Goal: Task Accomplishment & Management: Use online tool/utility

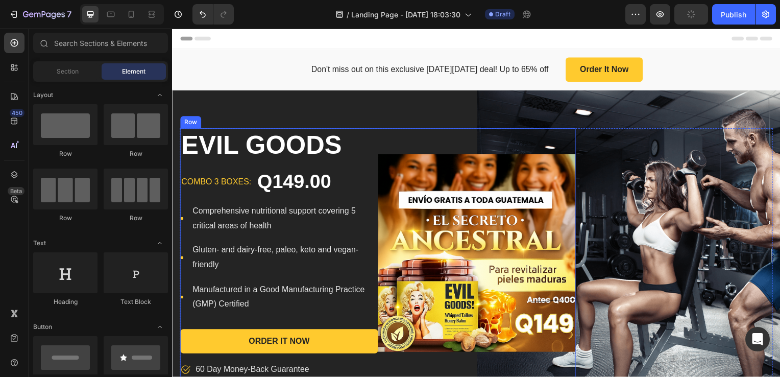
click at [514, 137] on div "Product Images & Gallery" at bounding box center [478, 254] width 199 height 251
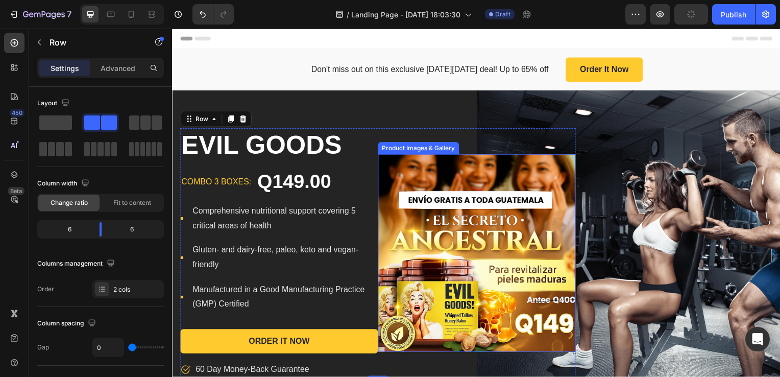
click at [417, 230] on img at bounding box center [478, 254] width 199 height 199
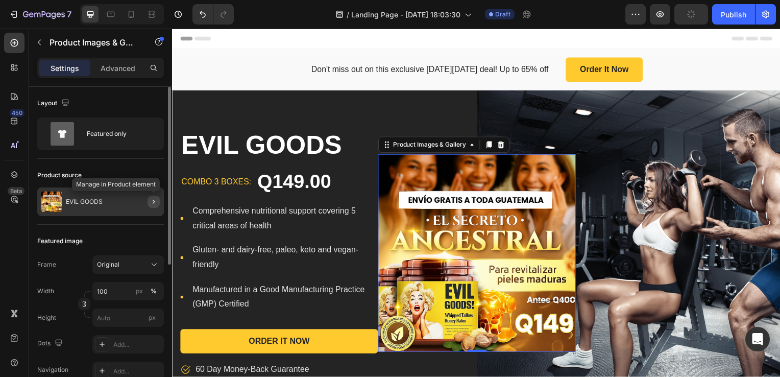
click at [153, 202] on icon "button" at bounding box center [154, 202] width 2 height 4
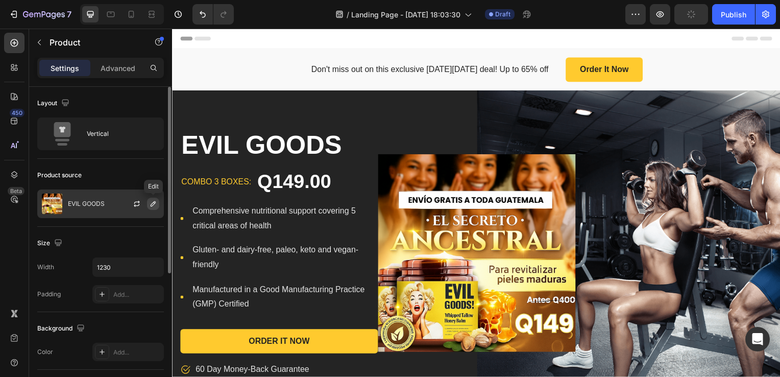
click at [153, 205] on icon "button" at bounding box center [153, 204] width 8 height 8
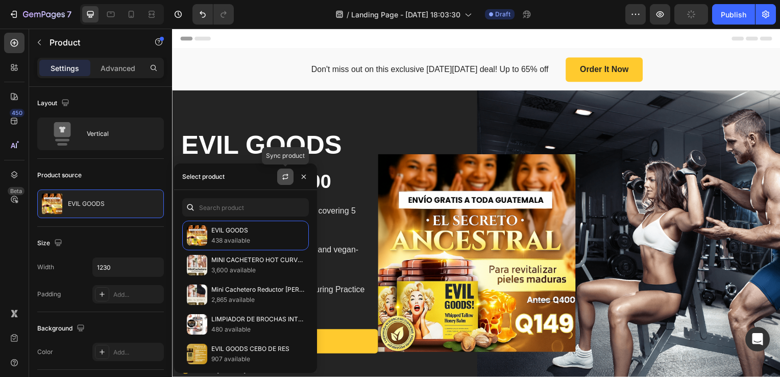
click at [282, 179] on icon "button" at bounding box center [285, 177] width 8 height 8
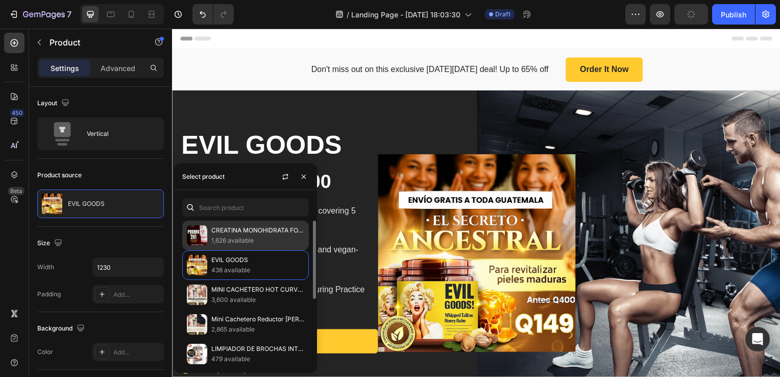
click at [247, 234] on p "CREATINA MONOHIDRATA FOR WOMEN" at bounding box center [257, 230] width 93 height 10
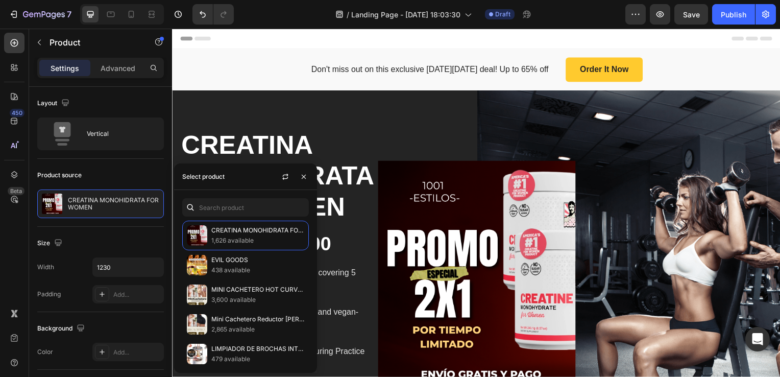
click at [621, 212] on div "CREATINA MONOHIDRATA FOR WOMEN Product Title combo 3 boxes: Text block Q249.00 …" at bounding box center [479, 286] width 598 height 314
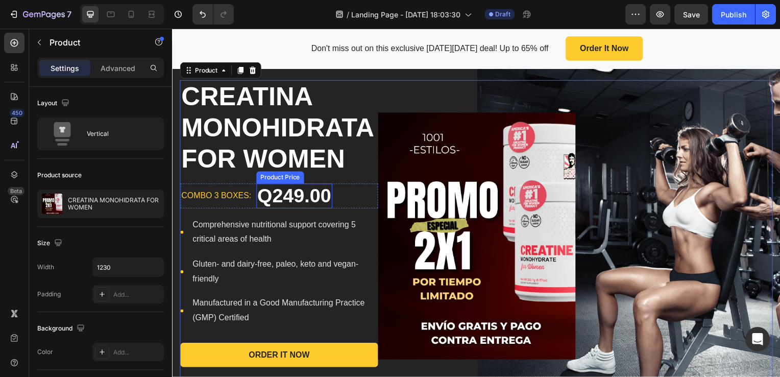
scroll to position [51, 0]
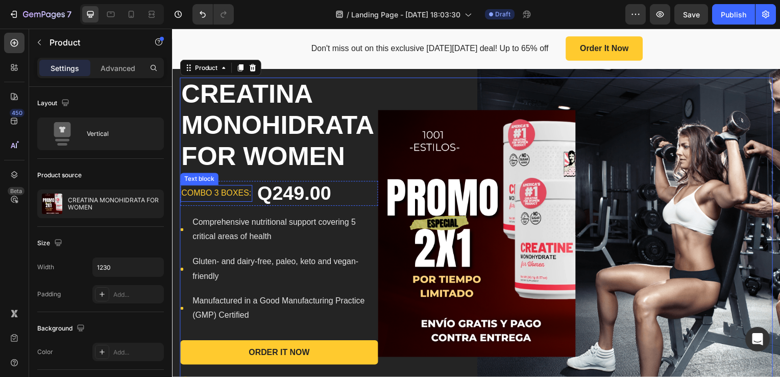
click at [218, 196] on p "combo 3 boxes:" at bounding box center [216, 194] width 70 height 15
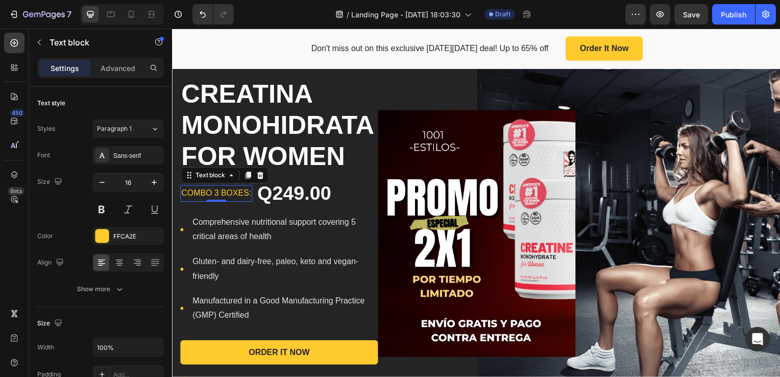
click at [218, 194] on p "combo 3 boxes:" at bounding box center [216, 194] width 70 height 15
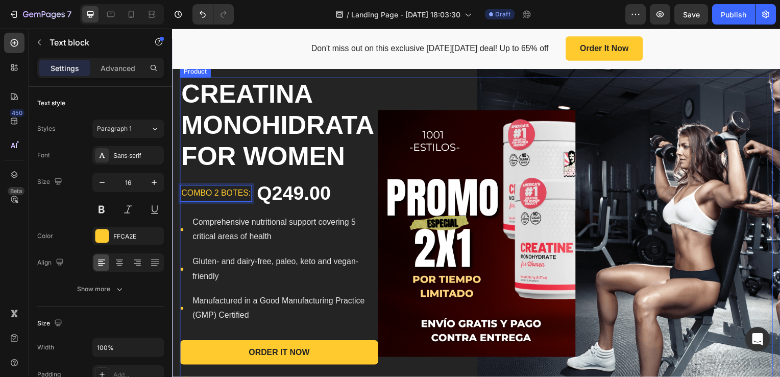
click at [615, 256] on div "CREATINA MONOHIDRATA FOR WOMEN Product Title combo 2 boTES: Text block 0 Q249.0…" at bounding box center [479, 235] width 598 height 314
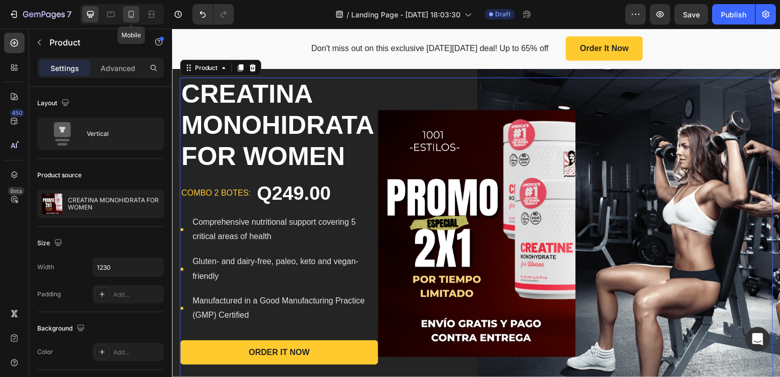
click at [131, 15] on icon at bounding box center [131, 14] width 10 height 10
type input "100%"
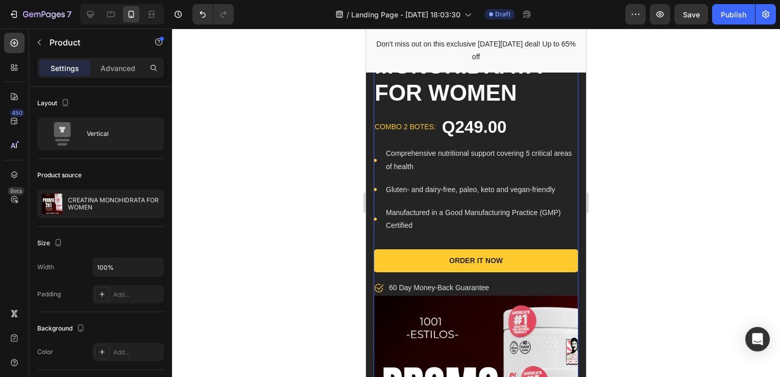
scroll to position [102, 0]
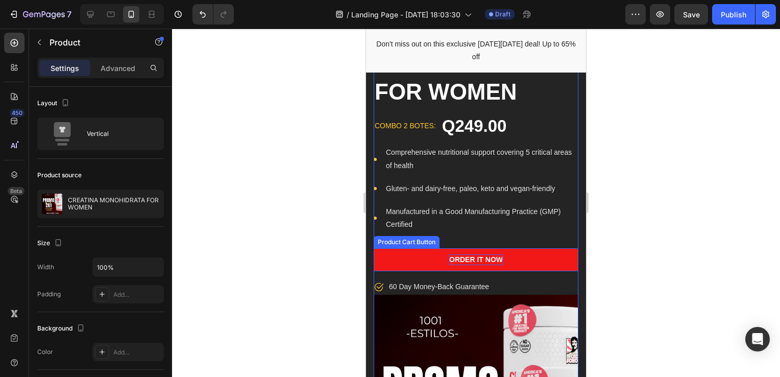
click at [474, 259] on div "Order It Now" at bounding box center [476, 259] width 54 height 11
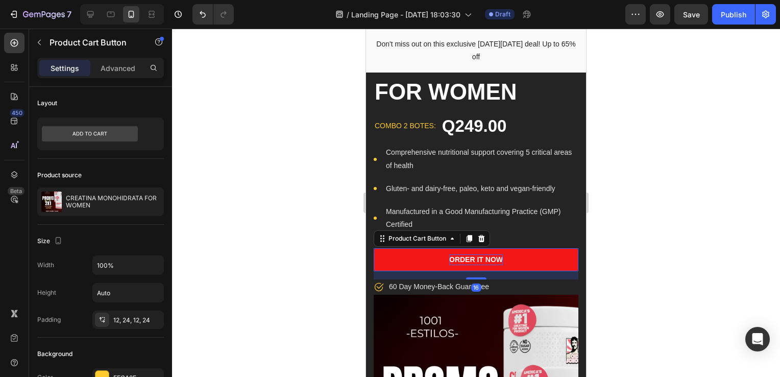
click at [474, 259] on div "Order It Now" at bounding box center [476, 259] width 54 height 11
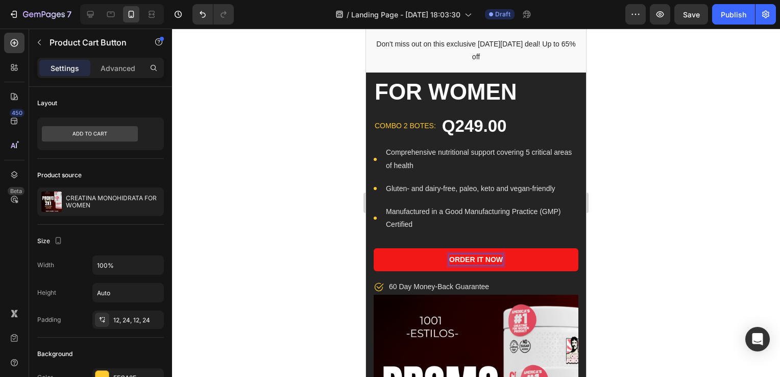
click at [474, 259] on p "Order It Now" at bounding box center [476, 259] width 54 height 11
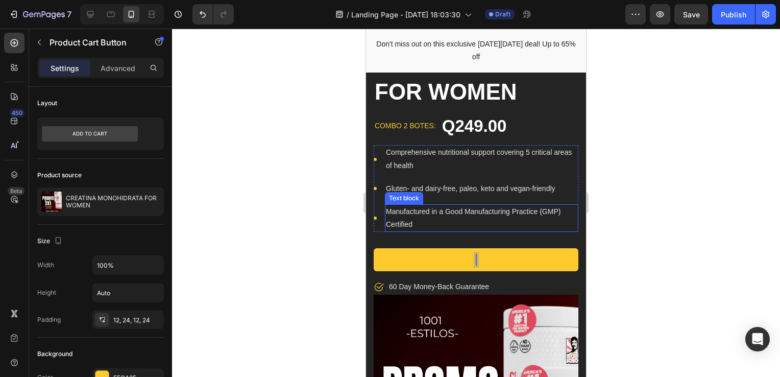
click at [482, 232] on div "Manufactured in a Good Manufacturing Practice (GMP) Certified" at bounding box center [482, 218] width 194 height 28
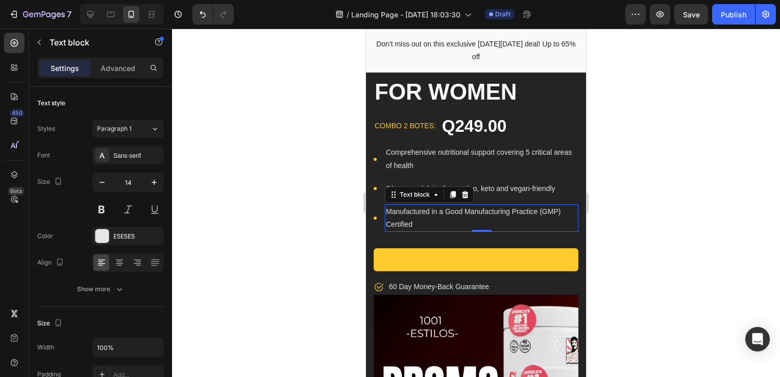
scroll to position [0, 0]
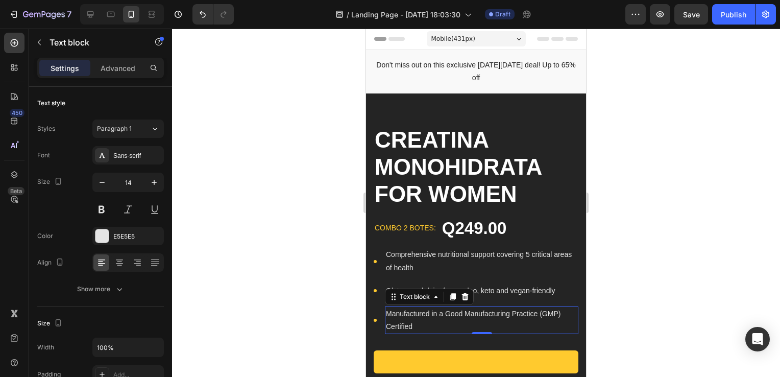
click at [397, 41] on span "Header" at bounding box center [397, 39] width 22 height 10
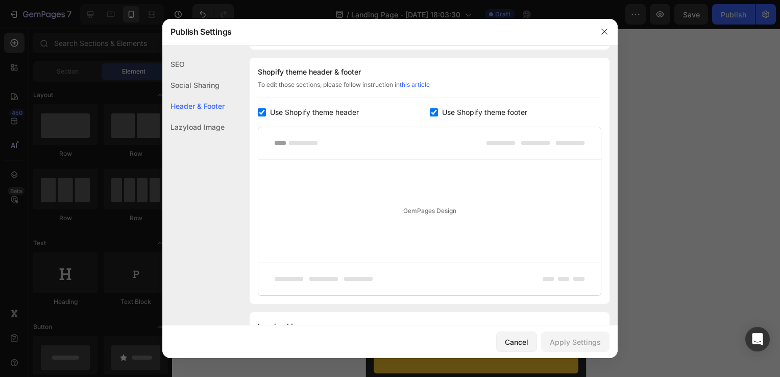
scroll to position [478, 0]
click at [263, 112] on input "checkbox" at bounding box center [262, 111] width 8 height 8
checkbox input "false"
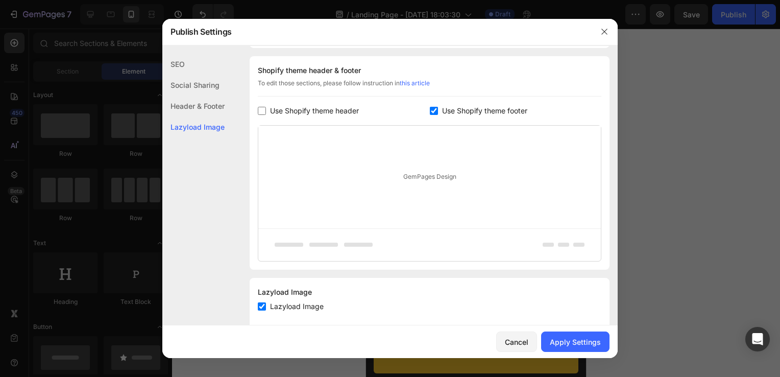
click at [430, 109] on input "checkbox" at bounding box center [434, 111] width 8 height 8
checkbox input "false"
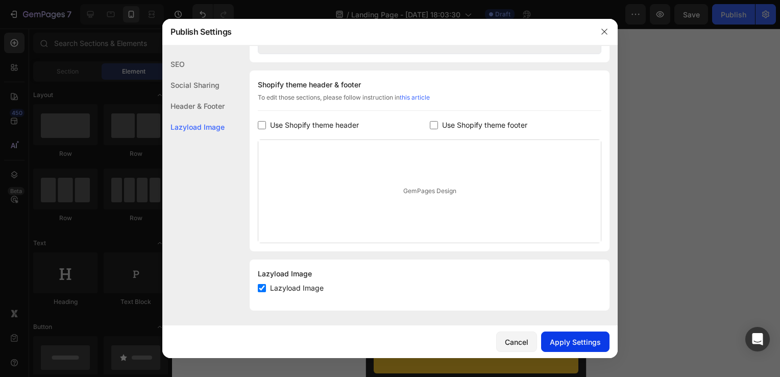
click at [557, 342] on div "Apply Settings" at bounding box center [575, 342] width 51 height 11
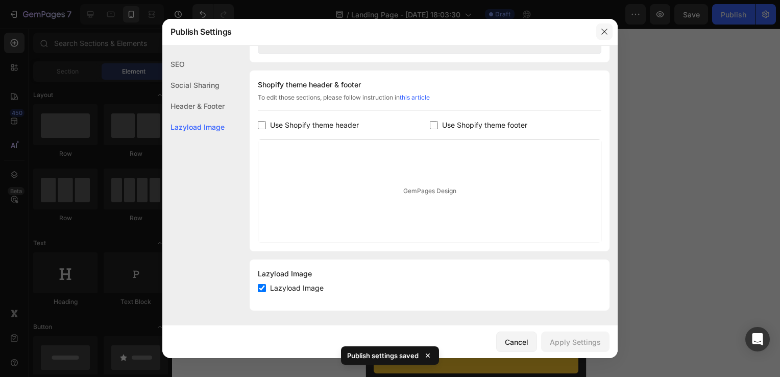
click at [607, 33] on icon "button" at bounding box center [605, 32] width 8 height 8
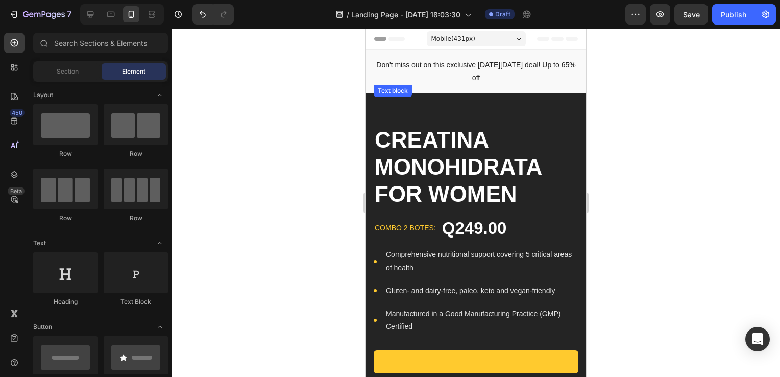
click at [491, 74] on p "Don't miss out on this exclusive Black Friday deal! Up to 65% off" at bounding box center [476, 72] width 203 height 26
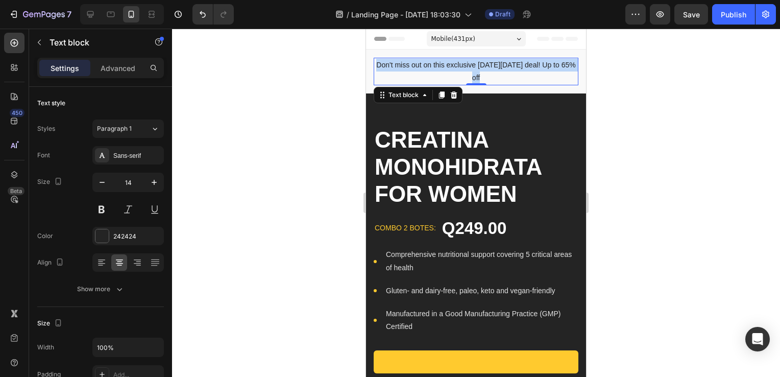
click at [491, 74] on p "Don't miss out on this exclusive Black Friday deal! Up to 65% off" at bounding box center [476, 72] width 203 height 26
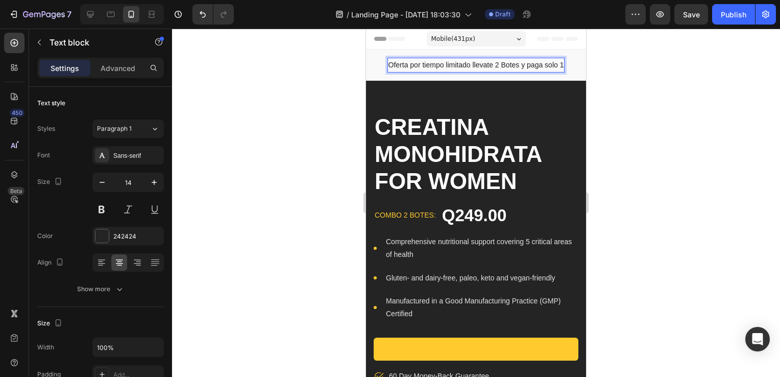
click at [650, 208] on div at bounding box center [476, 203] width 608 height 348
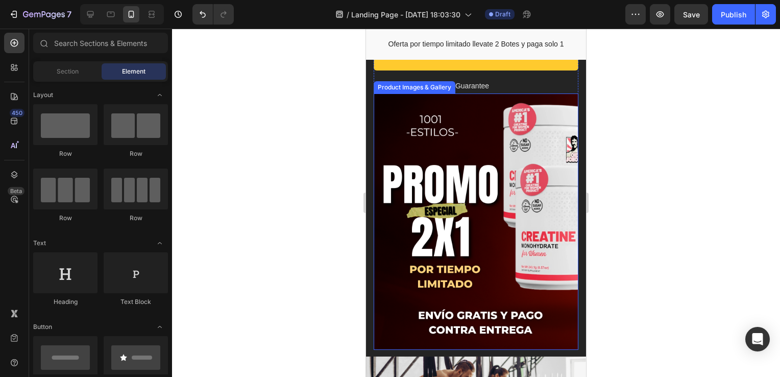
scroll to position [409, 0]
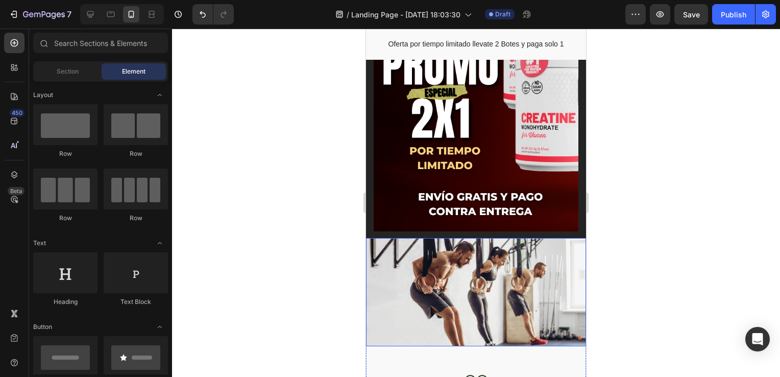
click at [464, 273] on img at bounding box center [476, 292] width 220 height 109
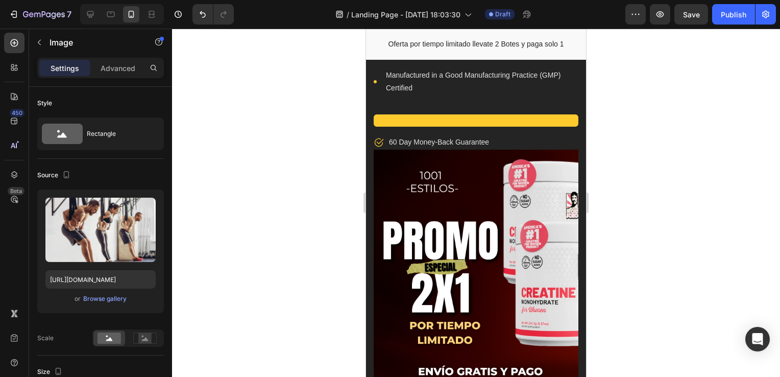
scroll to position [255, 0]
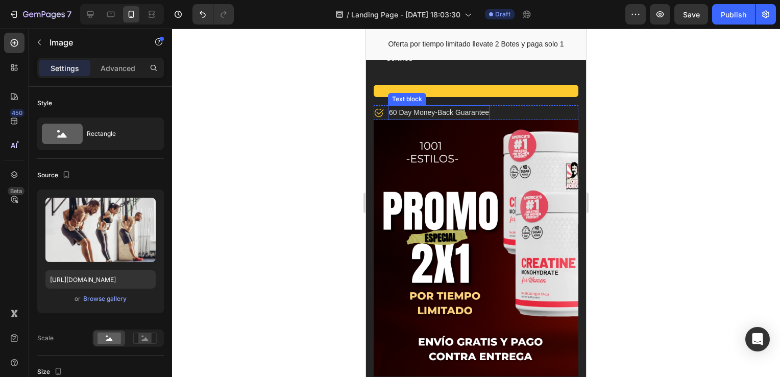
click at [461, 112] on p "60 Day Money-Back Guarantee" at bounding box center [439, 112] width 100 height 13
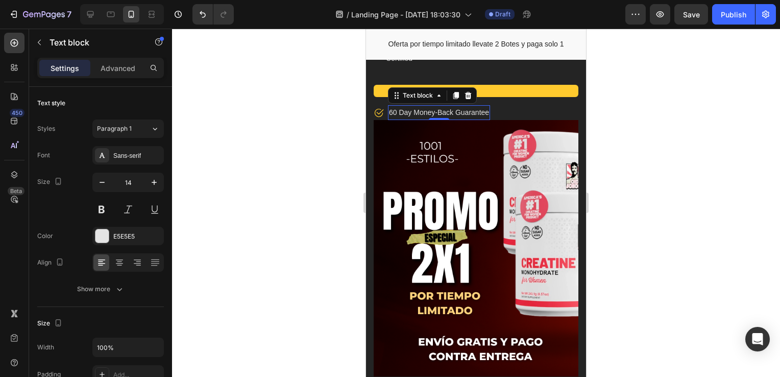
click at [461, 112] on p "60 Day Money-Back Guarantee" at bounding box center [439, 112] width 100 height 13
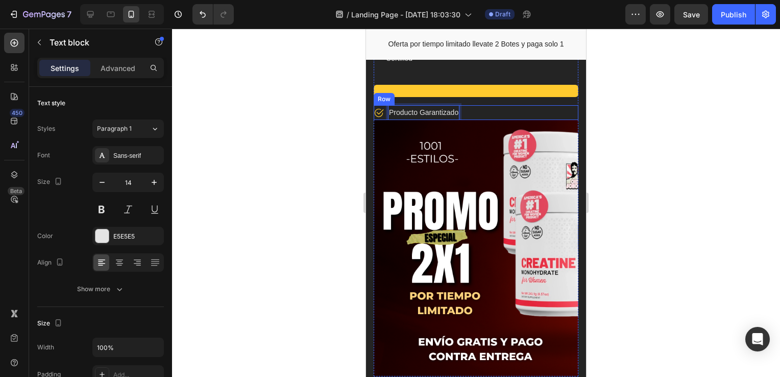
click at [529, 110] on div "Icon Producto Garantizado Text block 0 Row" at bounding box center [476, 112] width 205 height 15
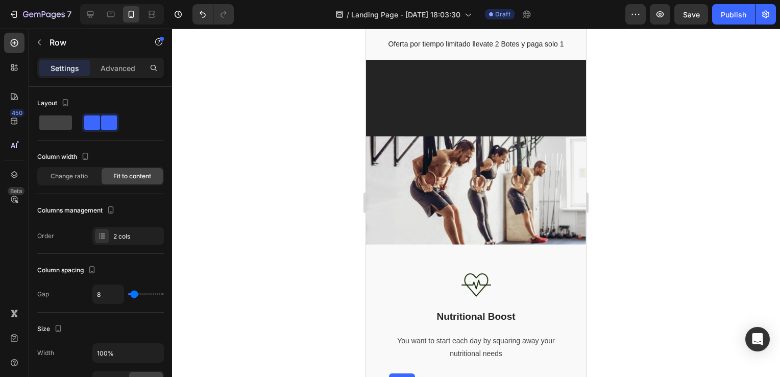
scroll to position [613, 0]
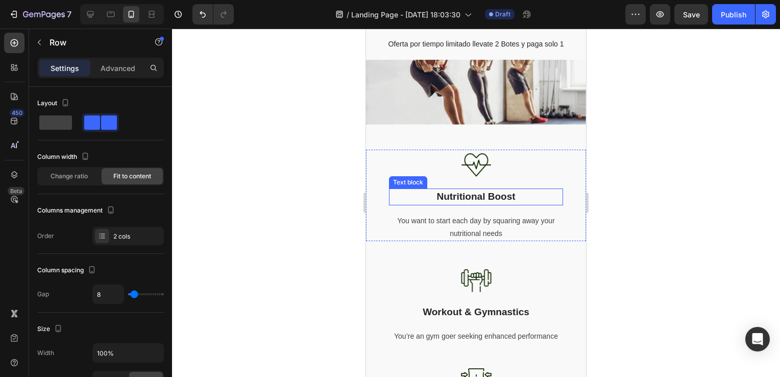
click at [496, 193] on p "Nutritional Boost" at bounding box center [476, 196] width 172 height 15
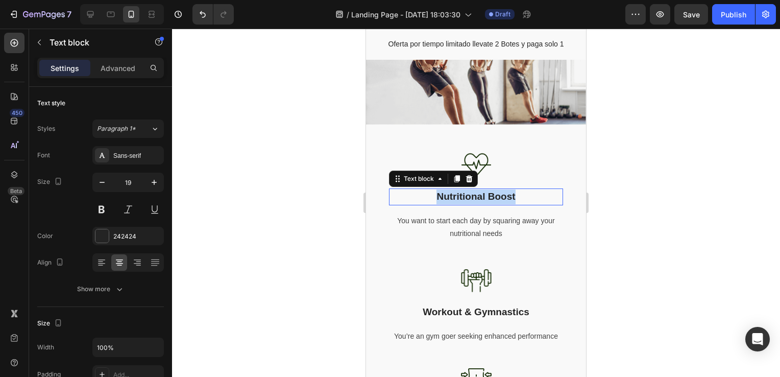
click at [496, 193] on p "Nutritional Boost" at bounding box center [476, 196] width 172 height 15
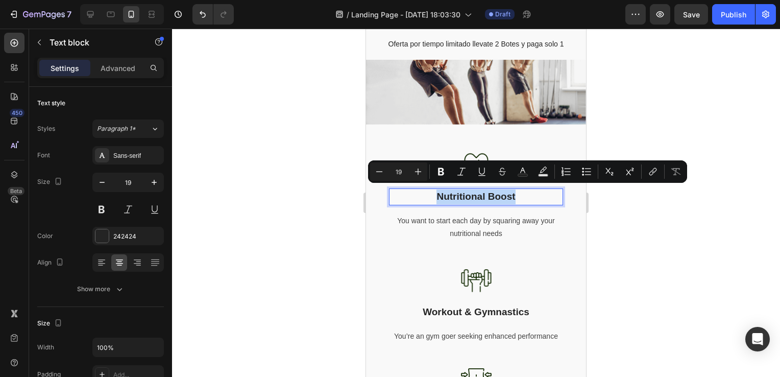
drag, startPoint x: 515, startPoint y: 189, endPoint x: 430, endPoint y: 192, distance: 84.8
click at [430, 192] on p "Nutritional Boost" at bounding box center [476, 196] width 172 height 15
copy p "Nutritional Boost"
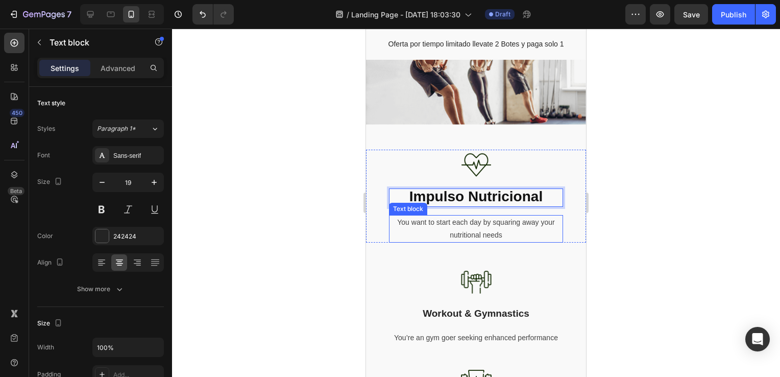
click at [488, 229] on p "You want to start each day by squaring away your nutritional needs" at bounding box center [476, 229] width 172 height 26
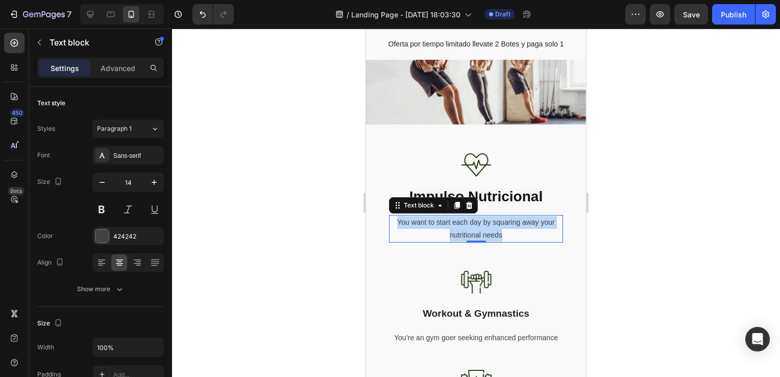
click at [488, 229] on p "You want to start each day by squaring away your nutritional needs" at bounding box center [476, 229] width 172 height 26
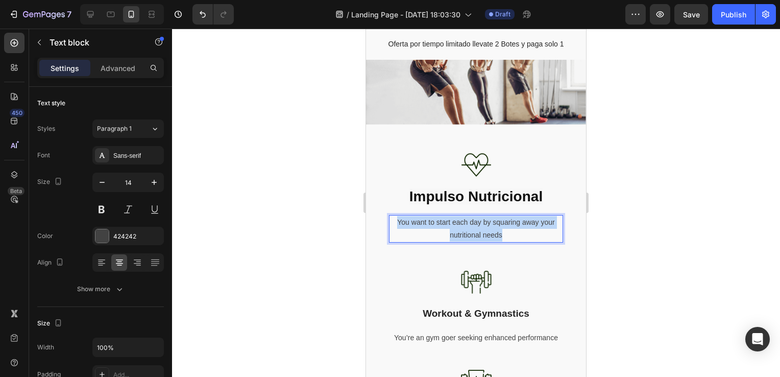
click at [488, 229] on p "You want to start each day by squaring away your nutritional needs" at bounding box center [476, 229] width 172 height 26
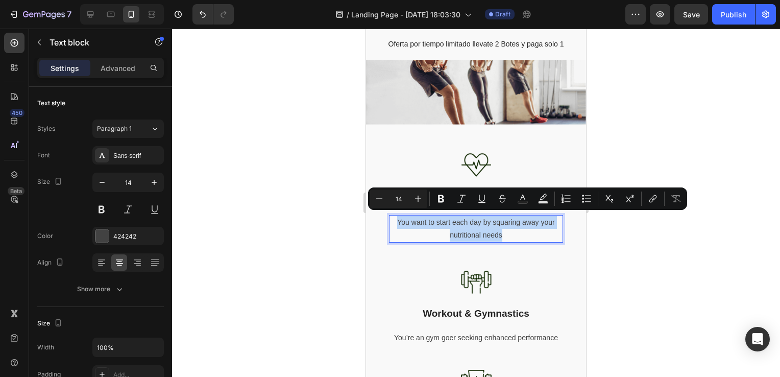
copy p "You want to start each day by squaring away your nutritional needs"
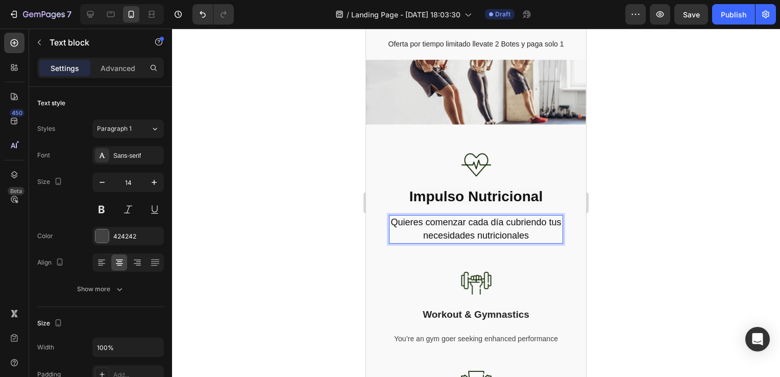
click at [491, 230] on span "Quieres comenzar cada día cubriendo tus necesidades nutricionales" at bounding box center [476, 228] width 171 height 23
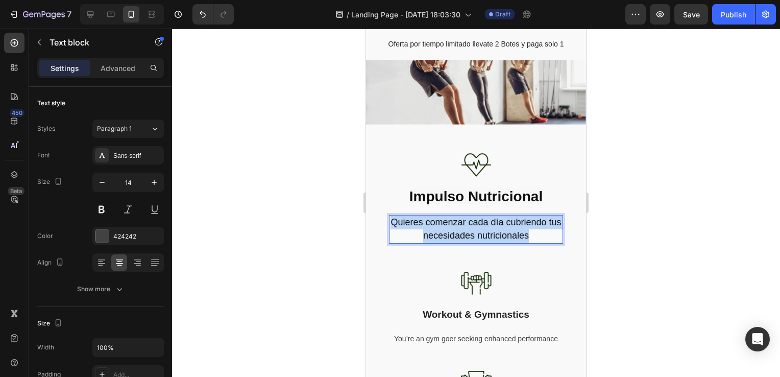
click at [491, 230] on span "Quieres comenzar cada día cubriendo tus necesidades nutricionales" at bounding box center [476, 228] width 171 height 23
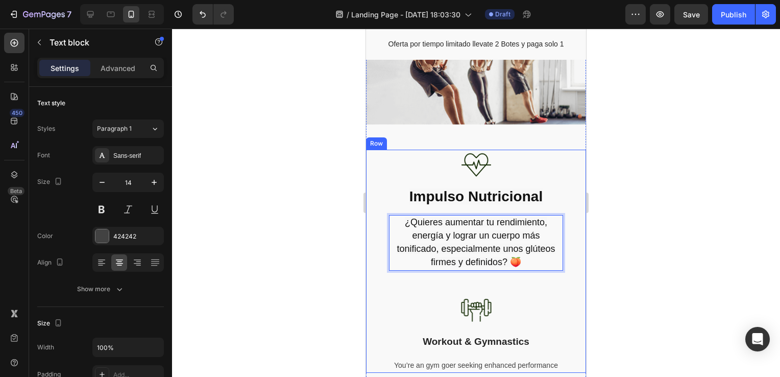
click at [531, 283] on div "Image Impulso Nutricional Text block ¿Quieres aumentar tu rendimiento, energía …" at bounding box center [476, 222] width 220 height 145
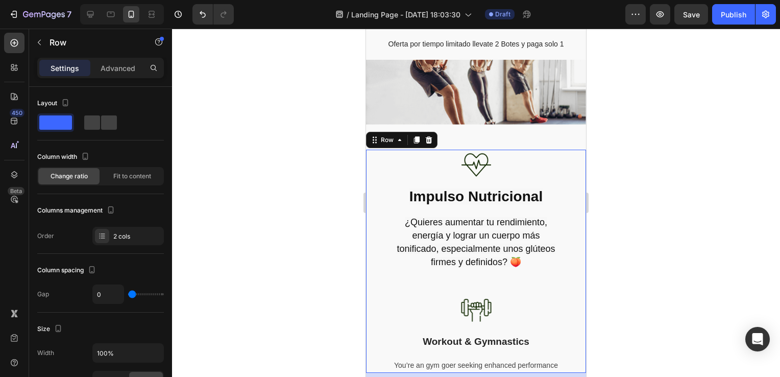
scroll to position [715, 0]
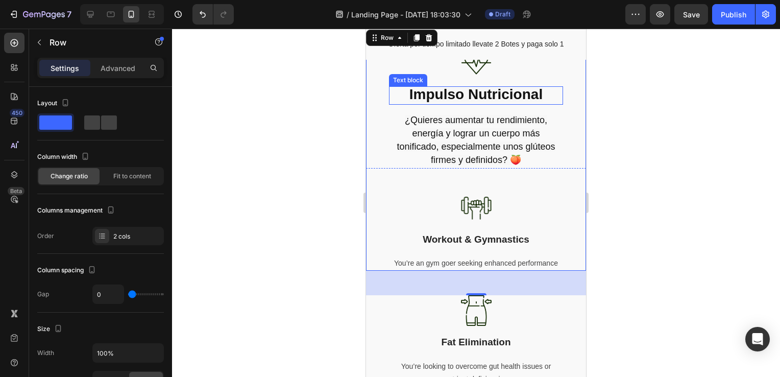
click at [499, 93] on span "Impulso Nutricional" at bounding box center [476, 94] width 133 height 16
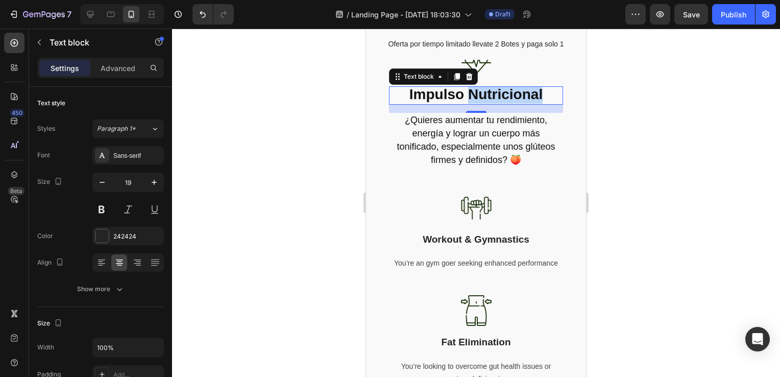
click at [471, 91] on span "Impulso Nutricional" at bounding box center [476, 94] width 133 height 16
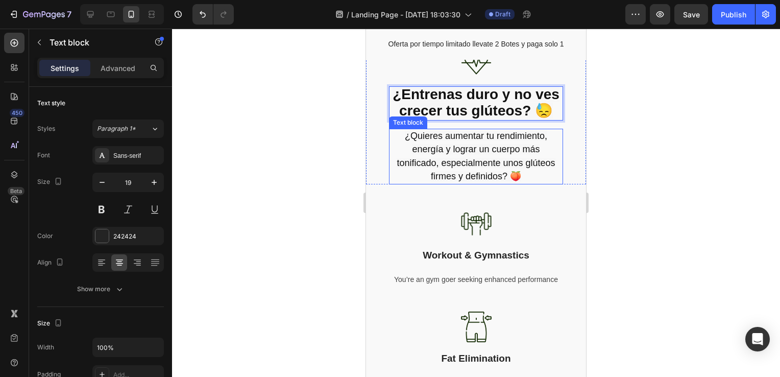
click at [474, 164] on span "¿Quieres aumentar tu rendimiento, energía y lograr un cuerpo más tonificado, es…" at bounding box center [476, 156] width 158 height 51
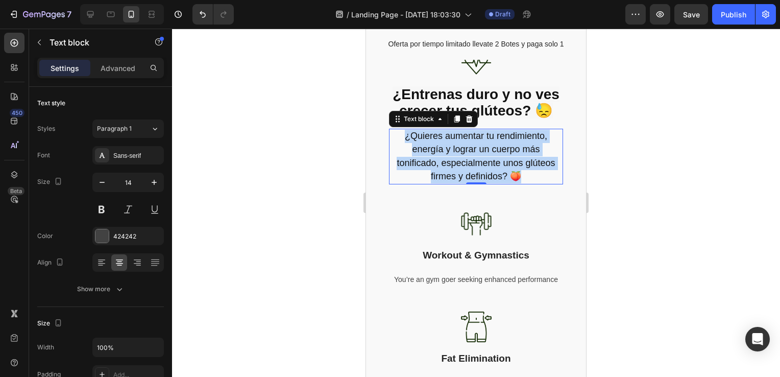
click at [474, 164] on span "¿Quieres aumentar tu rendimiento, energía y lograr un cuerpo más tonificado, es…" at bounding box center [476, 156] width 158 height 51
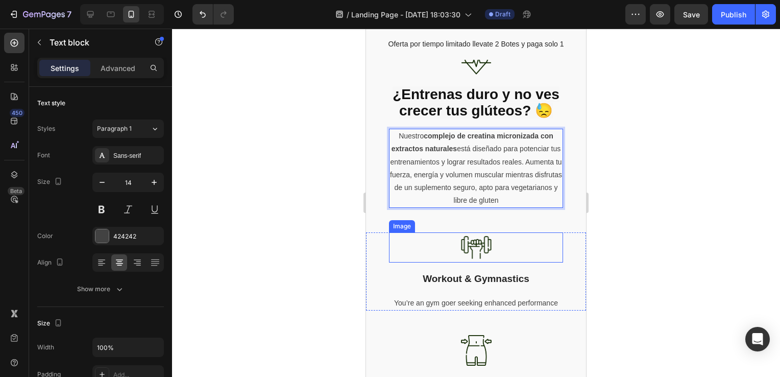
click at [472, 263] on img at bounding box center [476, 247] width 31 height 30
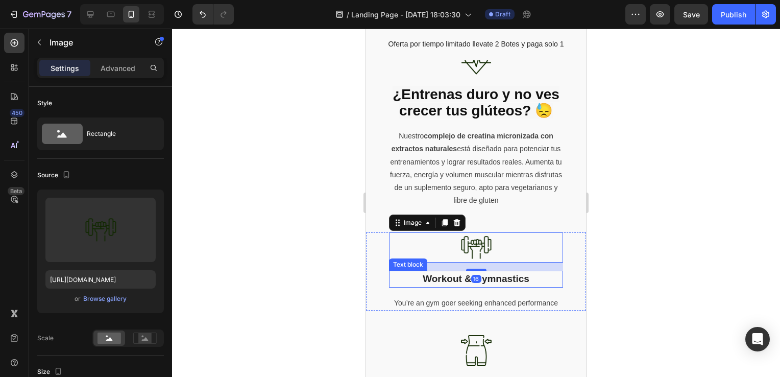
click at [445, 287] on p "Workout & Gymnastics" at bounding box center [476, 279] width 172 height 15
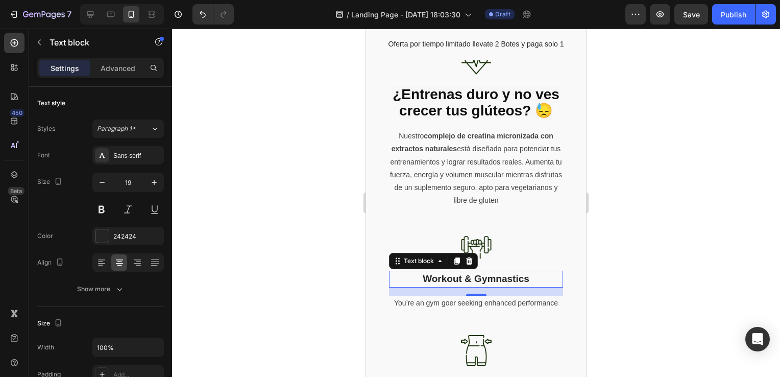
click at [455, 287] on p "Workout & Gymnastics" at bounding box center [476, 279] width 172 height 15
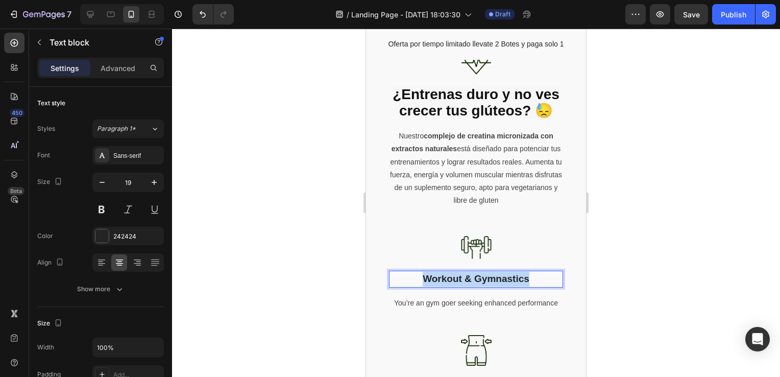
click at [455, 287] on p "Workout & Gymnastics" at bounding box center [476, 279] width 172 height 15
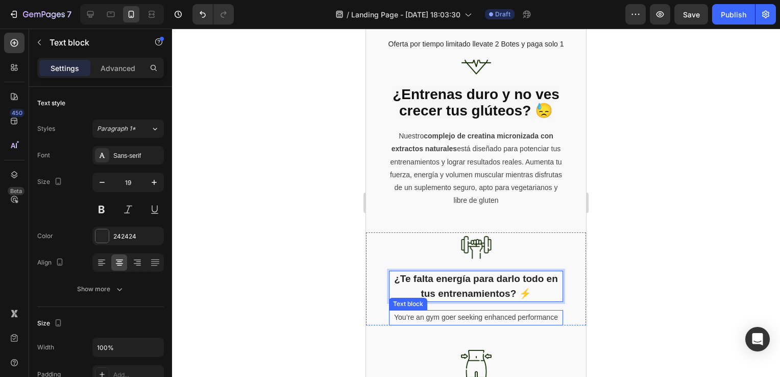
click at [448, 324] on p "You’re an gym goer seeking enhanced performance" at bounding box center [476, 317] width 172 height 13
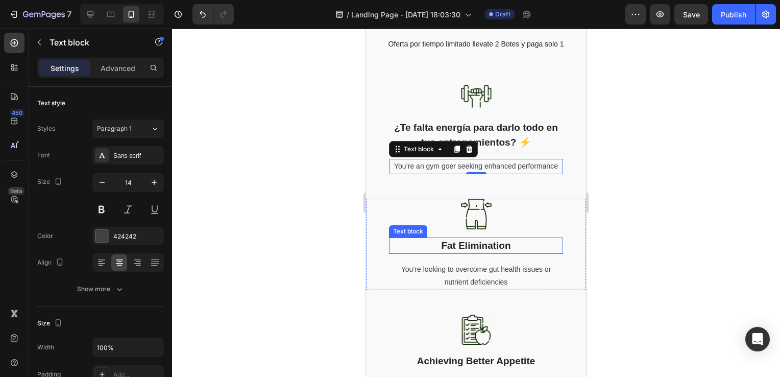
scroll to position [868, 0]
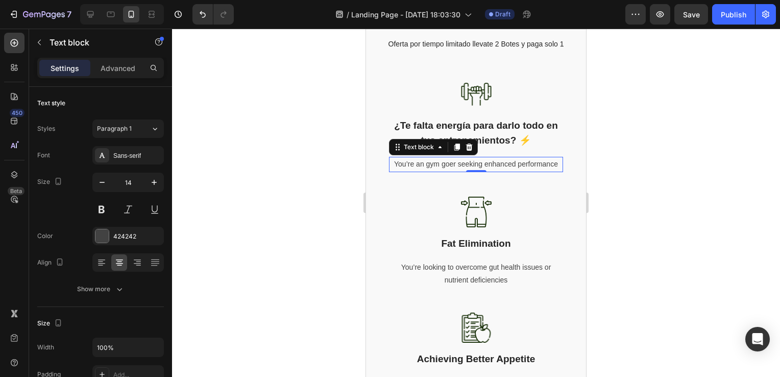
click at [507, 171] on p "You’re an gym goer seeking enhanced performance" at bounding box center [476, 164] width 172 height 13
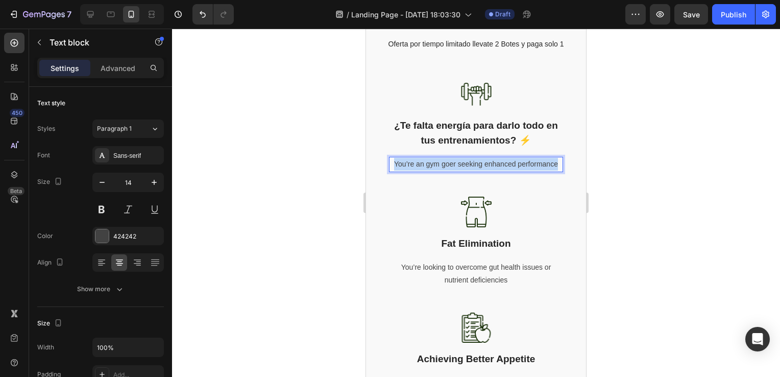
click at [507, 171] on p "You’re an gym goer seeking enhanced performance" at bounding box center [476, 164] width 172 height 13
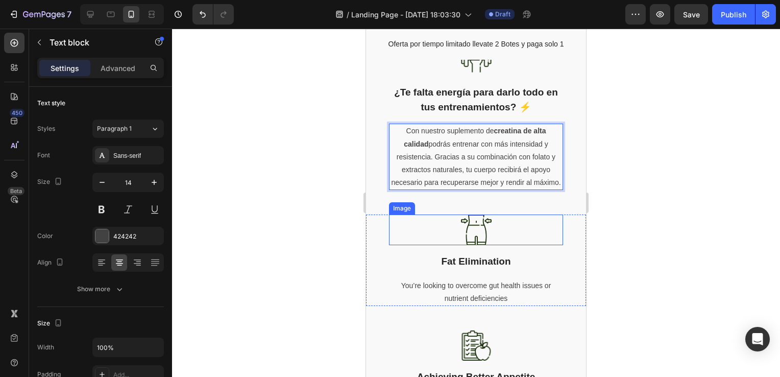
scroll to position [919, 0]
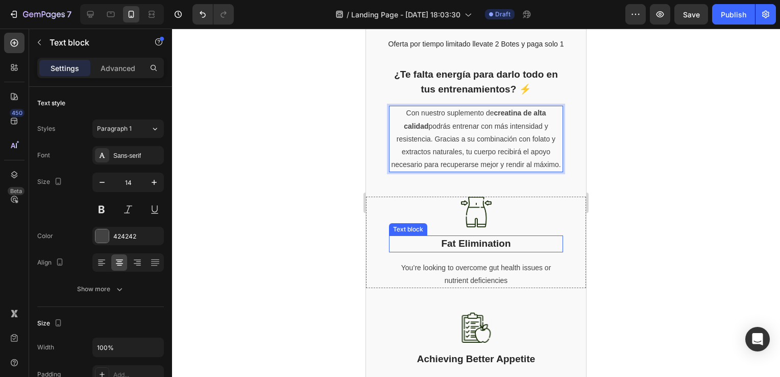
click at [479, 251] on p "Fat Elimination" at bounding box center [476, 243] width 172 height 15
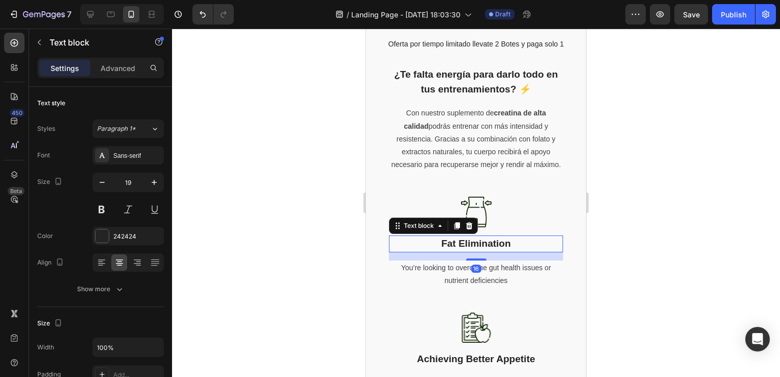
click at [479, 251] on p "Fat Elimination" at bounding box center [476, 243] width 172 height 15
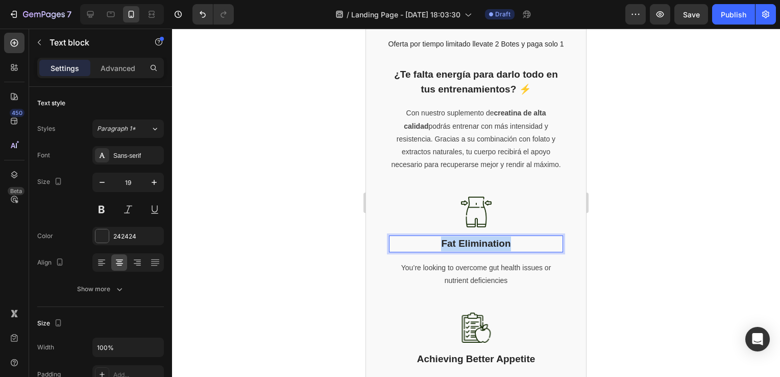
click at [479, 251] on p "Fat Elimination" at bounding box center [476, 243] width 172 height 15
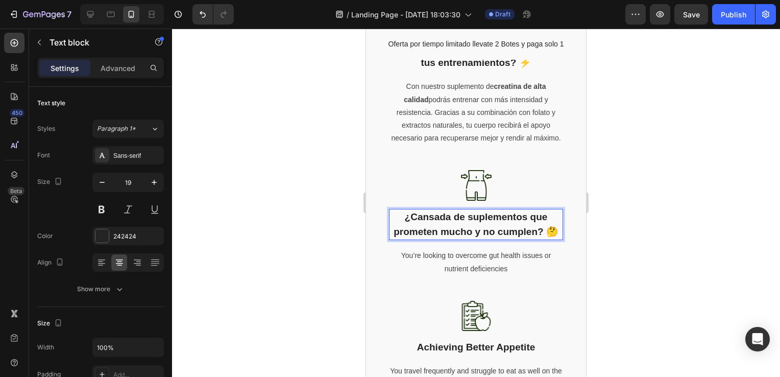
scroll to position [1021, 0]
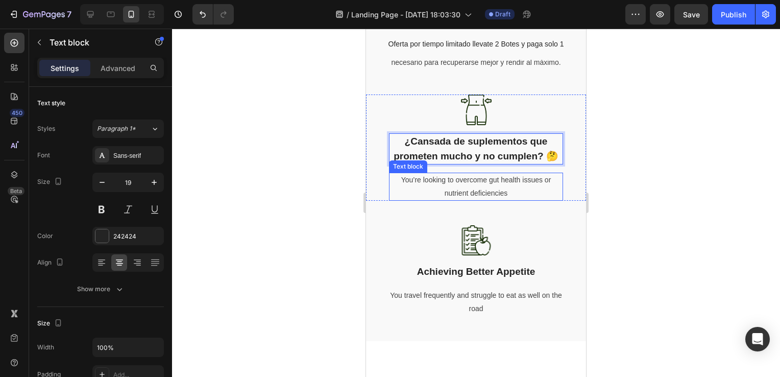
click at [472, 199] on p "You’re looking to overcome gut health issues or nutrient deficiencies" at bounding box center [476, 187] width 172 height 26
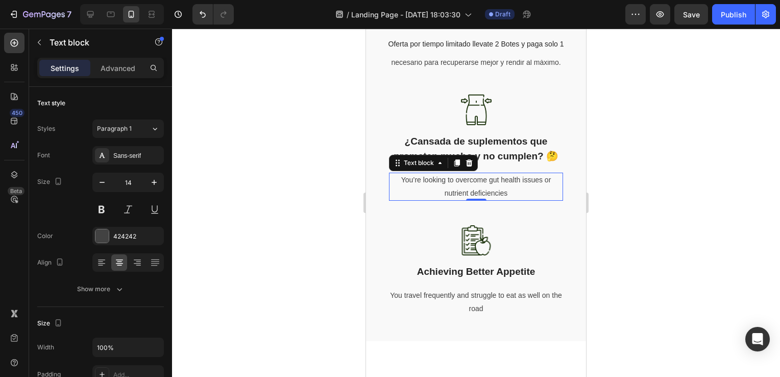
click at [472, 199] on p "You’re looking to overcome gut health issues or nutrient deficiencies" at bounding box center [476, 187] width 172 height 26
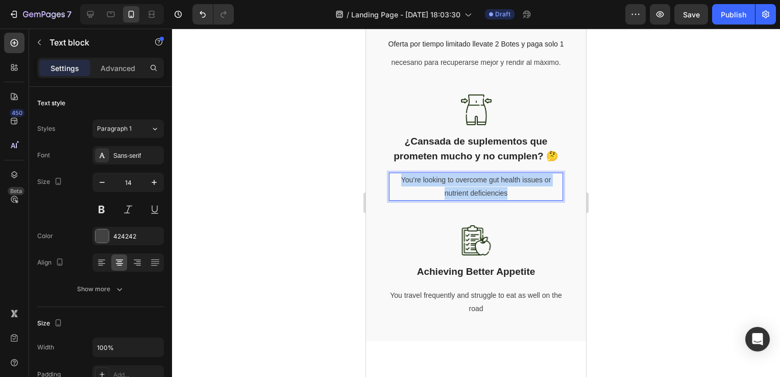
click at [472, 199] on p "You’re looking to overcome gut health issues or nutrient deficiencies" at bounding box center [476, 187] width 172 height 26
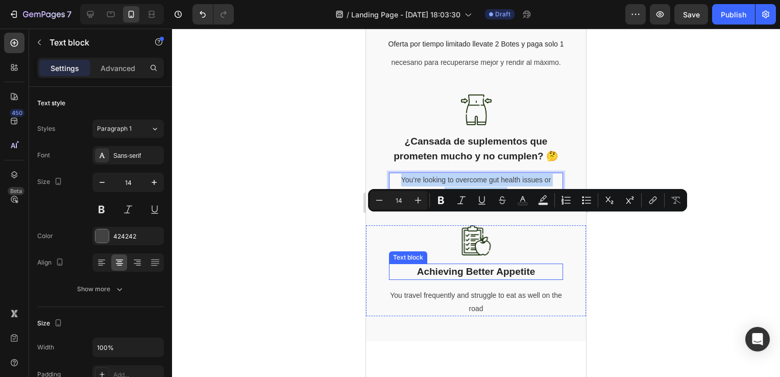
click at [464, 279] on p "Achieving Better Appetite" at bounding box center [476, 272] width 172 height 15
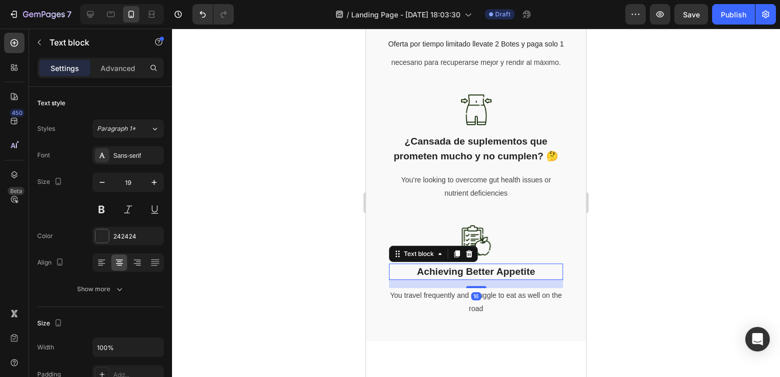
click at [464, 279] on p "Achieving Better Appetite" at bounding box center [476, 272] width 172 height 15
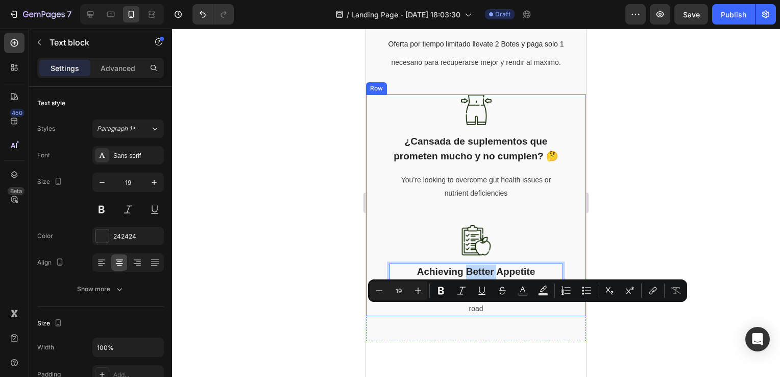
click at [488, 199] on p "You’re looking to overcome gut health issues or nutrient deficiencies" at bounding box center [476, 187] width 172 height 26
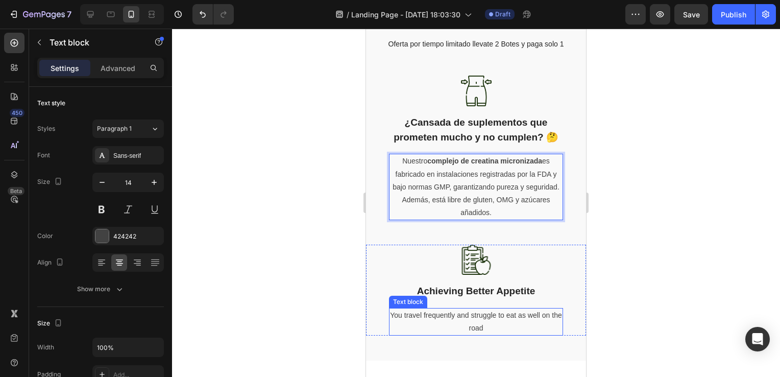
scroll to position [1175, 0]
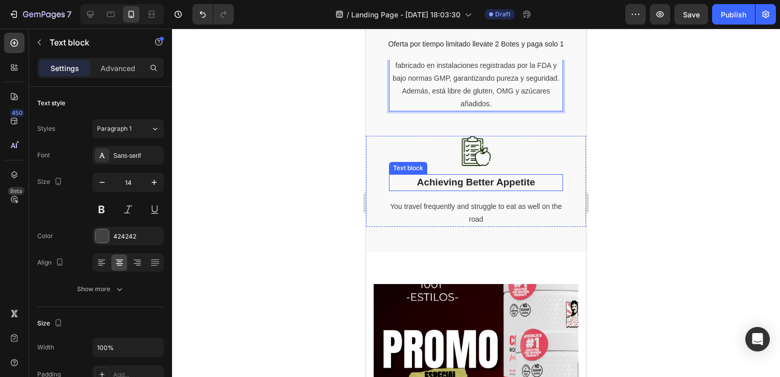
click at [470, 190] on p "Achieving Better Appetite" at bounding box center [476, 182] width 172 height 15
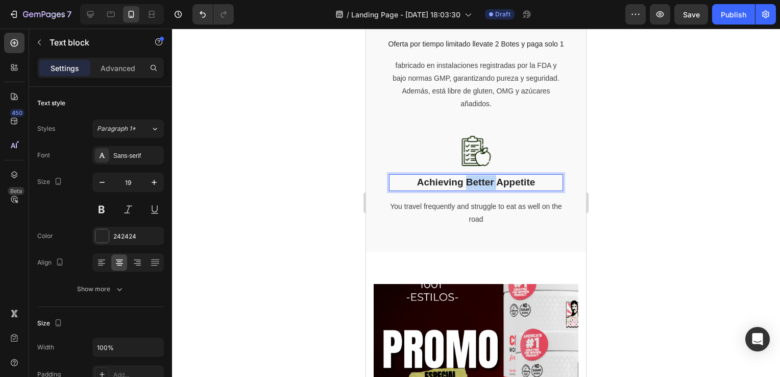
click at [477, 190] on p "Achieving Better Appetite" at bounding box center [476, 182] width 172 height 15
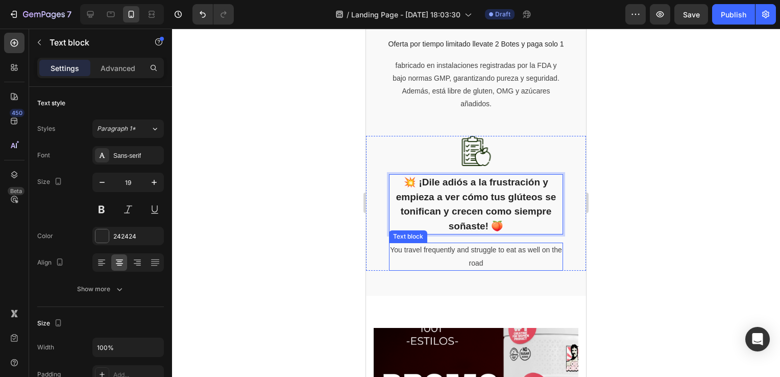
scroll to position [1226, 0]
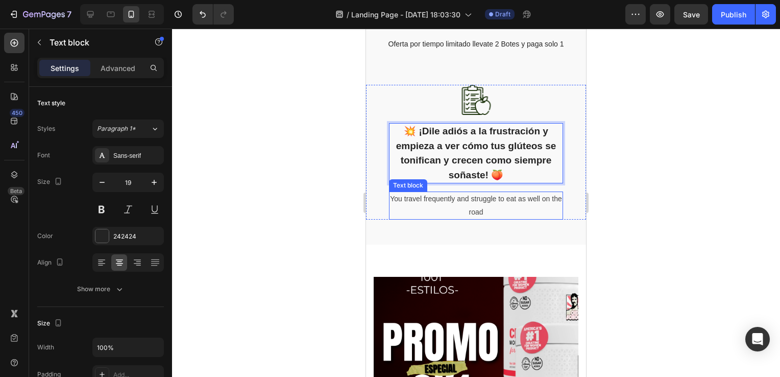
click at [447, 218] on p "You travel frequently and struggle to eat as well on the road" at bounding box center [476, 206] width 172 height 26
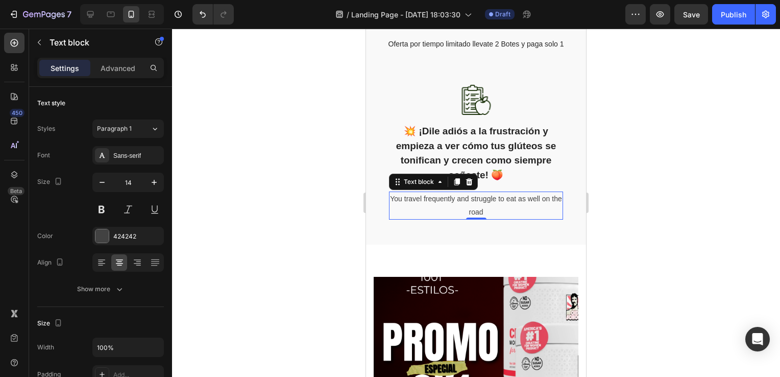
click at [447, 218] on p "You travel frequently and struggle to eat as well on the road" at bounding box center [476, 206] width 172 height 26
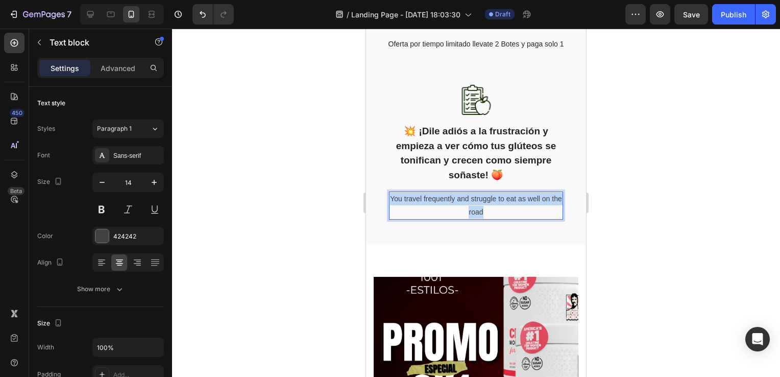
click at [447, 218] on p "You travel frequently and struggle to eat as well on the road" at bounding box center [476, 206] width 172 height 26
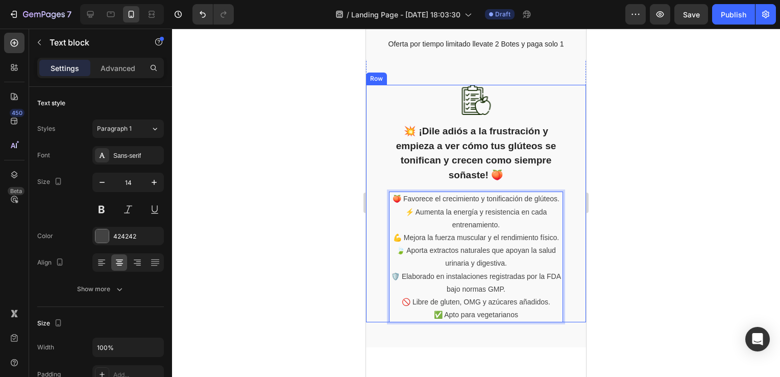
click at [567, 237] on div "Image 💥 ¡Dile adiós a la frustración y empieza a ver cómo tus glúteos se tonifi…" at bounding box center [476, 203] width 220 height 237
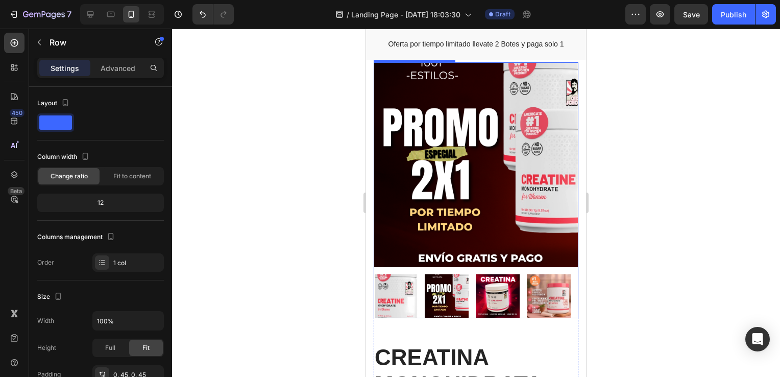
scroll to position [1634, 0]
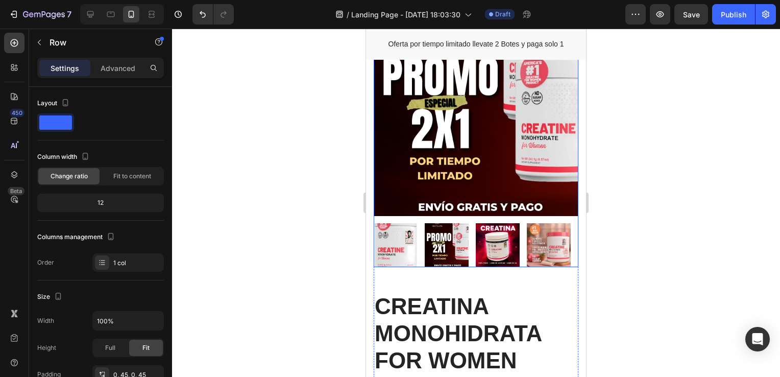
click at [513, 137] on img at bounding box center [476, 113] width 205 height 205
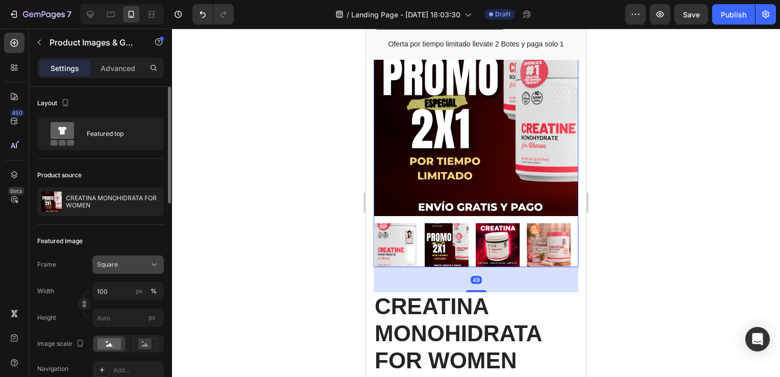
click at [153, 267] on icon at bounding box center [154, 264] width 10 height 10
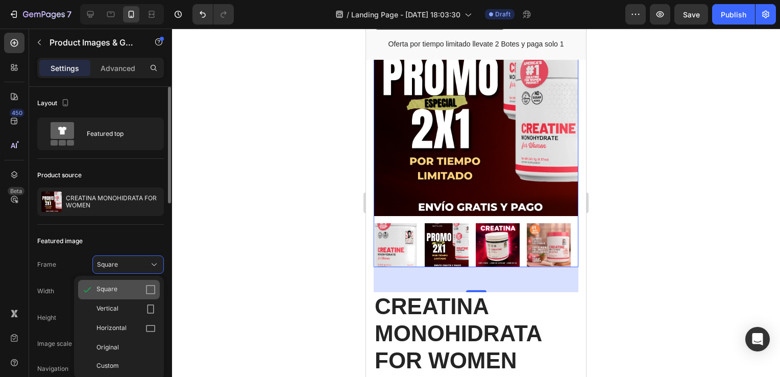
click at [152, 287] on icon at bounding box center [151, 289] width 10 height 10
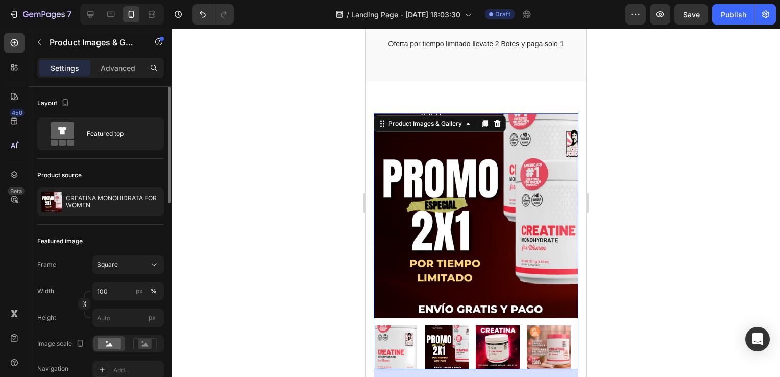
scroll to position [1583, 0]
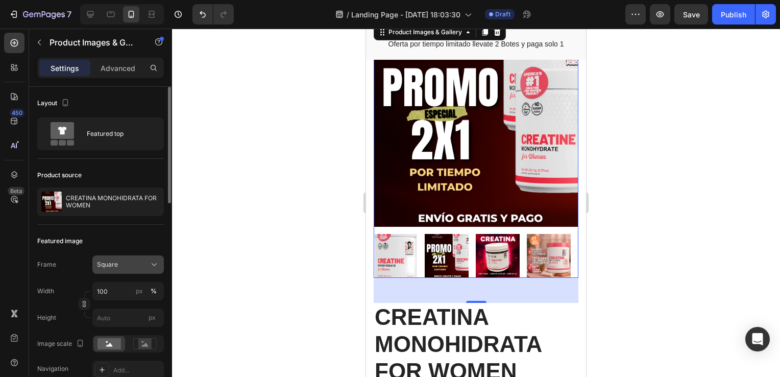
click at [151, 263] on icon at bounding box center [154, 264] width 10 height 10
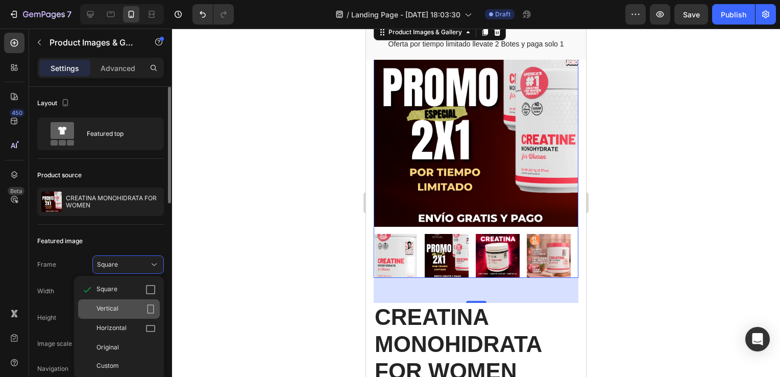
click at [148, 310] on icon at bounding box center [151, 308] width 7 height 9
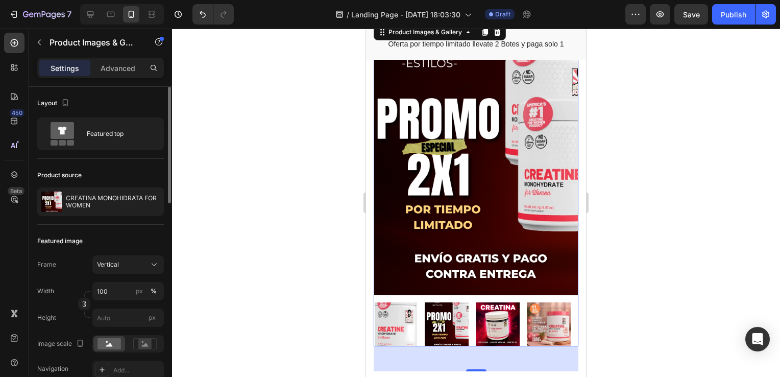
click at [632, 232] on div at bounding box center [476, 203] width 608 height 348
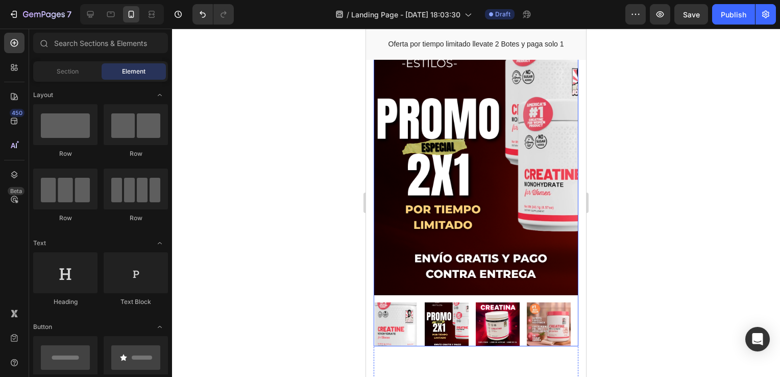
click at [435, 346] on img at bounding box center [447, 324] width 44 height 44
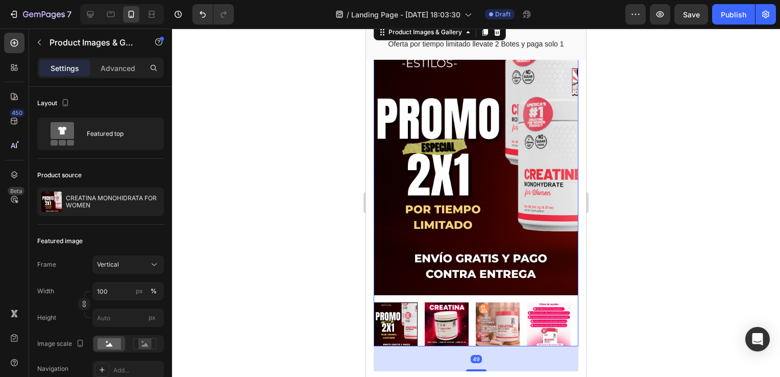
click at [455, 346] on img at bounding box center [447, 324] width 44 height 44
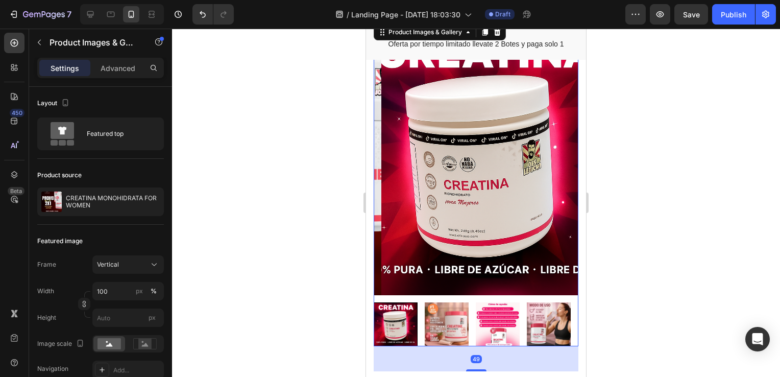
click at [466, 346] on img at bounding box center [447, 324] width 44 height 44
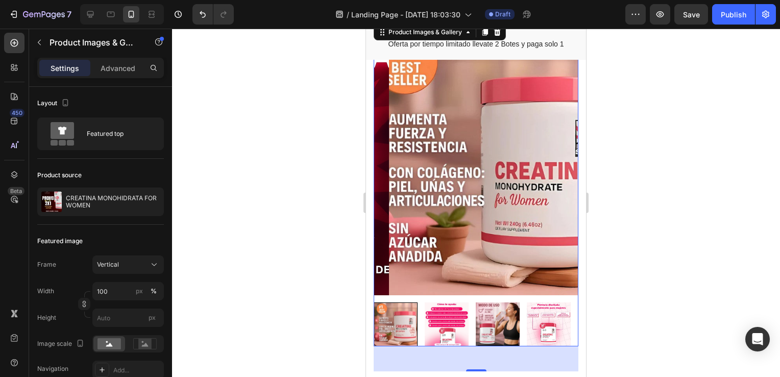
click at [482, 346] on img at bounding box center [498, 324] width 44 height 44
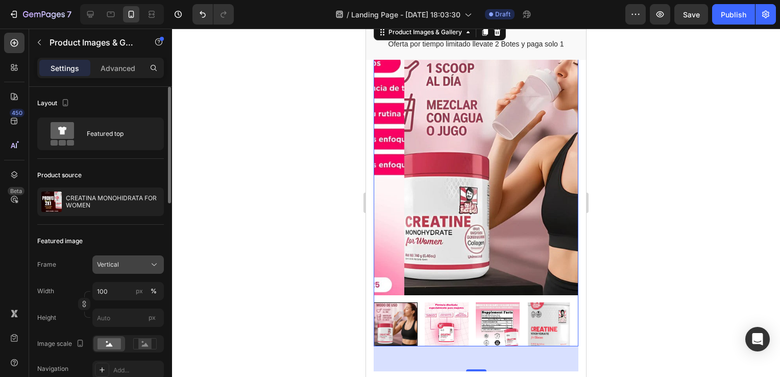
click at [151, 263] on icon at bounding box center [154, 264] width 10 height 10
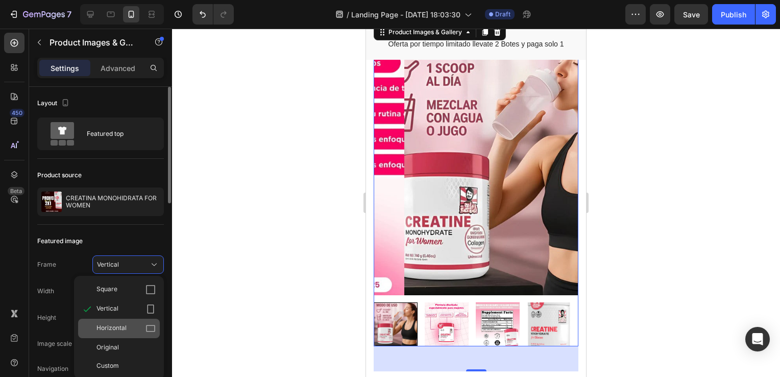
click at [148, 327] on icon at bounding box center [151, 328] width 10 height 10
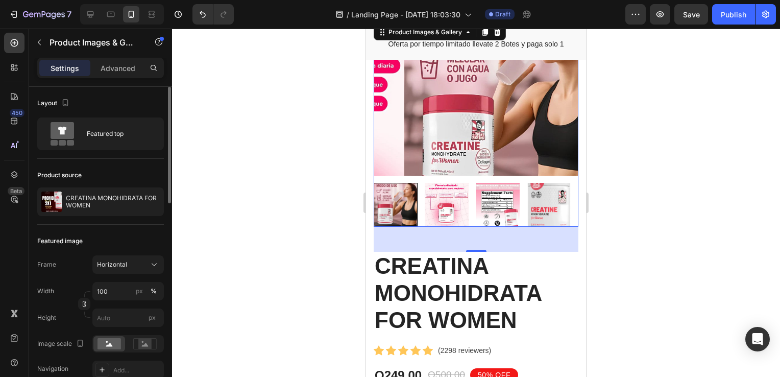
scroll to position [1532, 0]
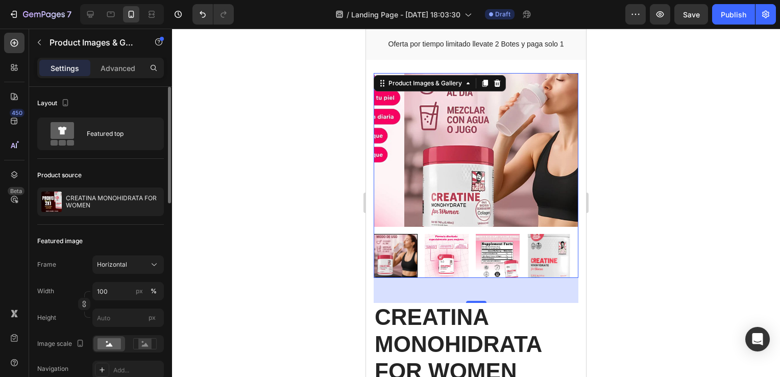
click at [443, 278] on img at bounding box center [447, 256] width 44 height 44
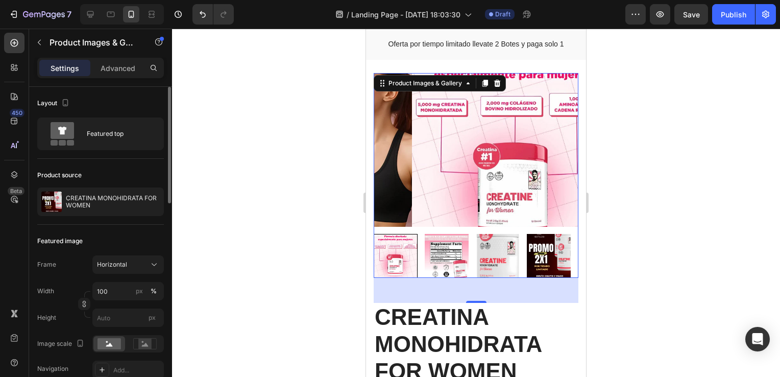
click at [483, 278] on img at bounding box center [498, 256] width 44 height 44
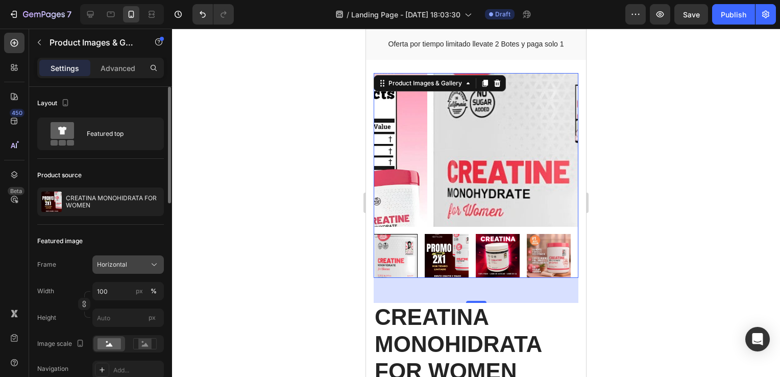
click at [157, 265] on icon at bounding box center [154, 264] width 10 height 10
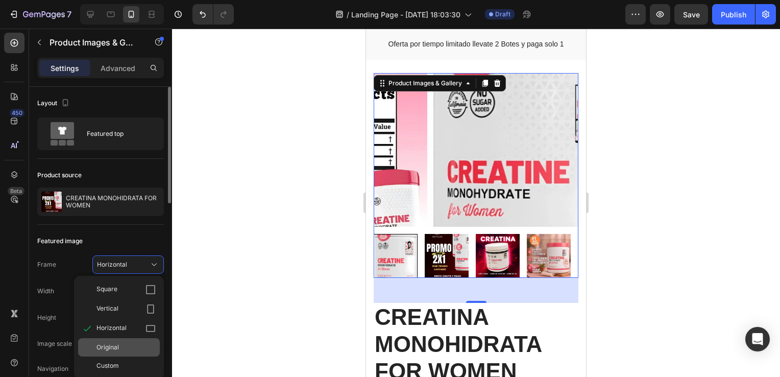
click at [129, 349] on div "Original" at bounding box center [126, 347] width 59 height 9
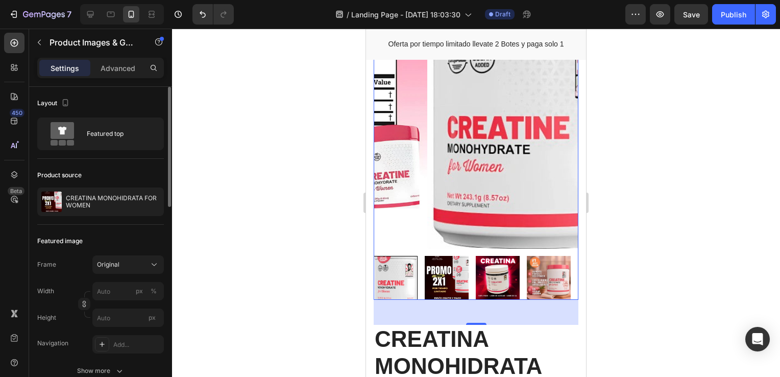
scroll to position [1685, 0]
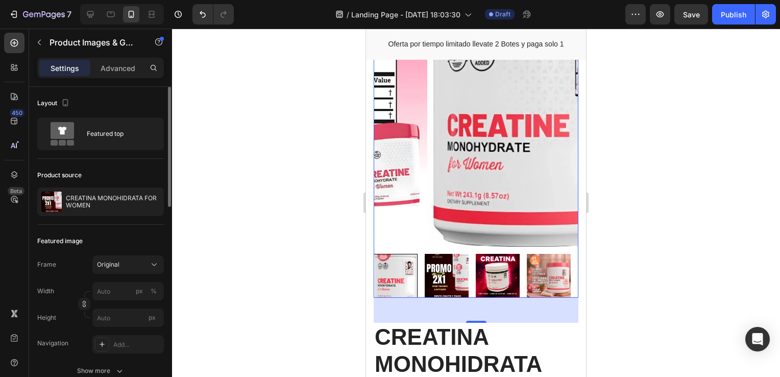
click at [454, 258] on img at bounding box center [447, 276] width 44 height 44
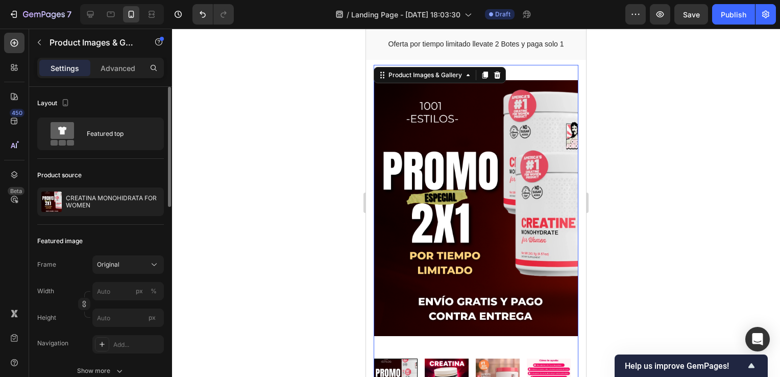
scroll to position [1583, 0]
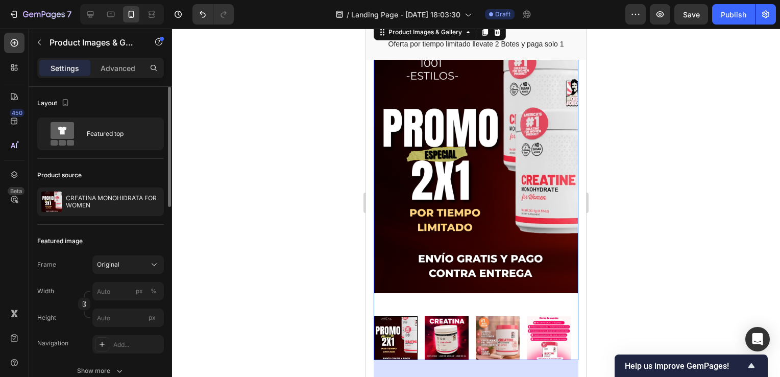
click at [454, 360] on img at bounding box center [447, 338] width 44 height 44
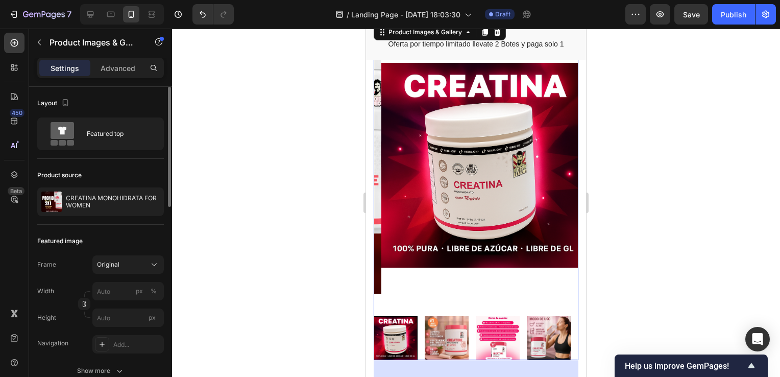
click at [477, 357] on img at bounding box center [498, 338] width 44 height 44
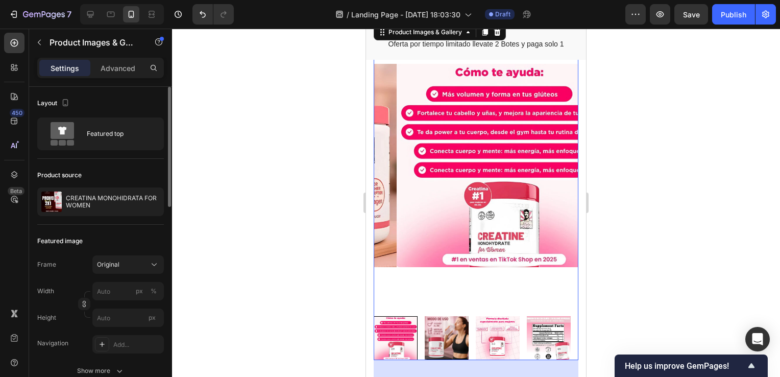
click at [496, 359] on img at bounding box center [498, 338] width 44 height 44
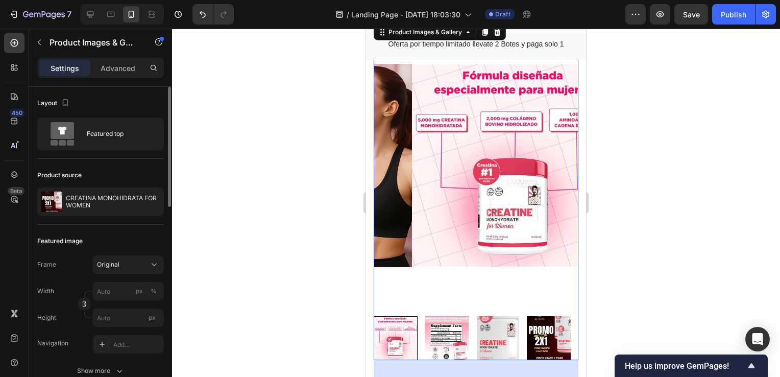
click at [526, 360] on div at bounding box center [476, 338] width 205 height 44
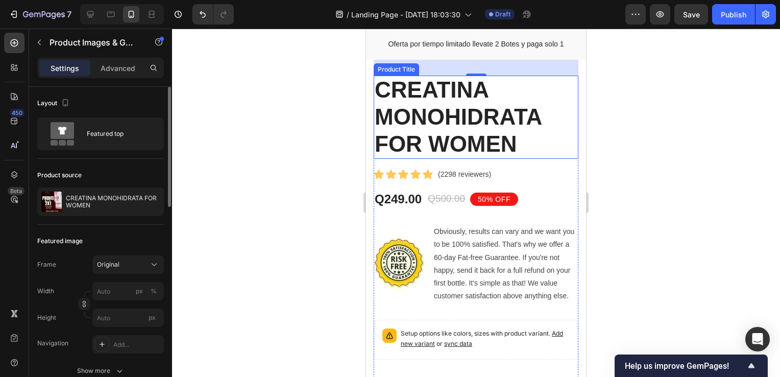
scroll to position [1941, 0]
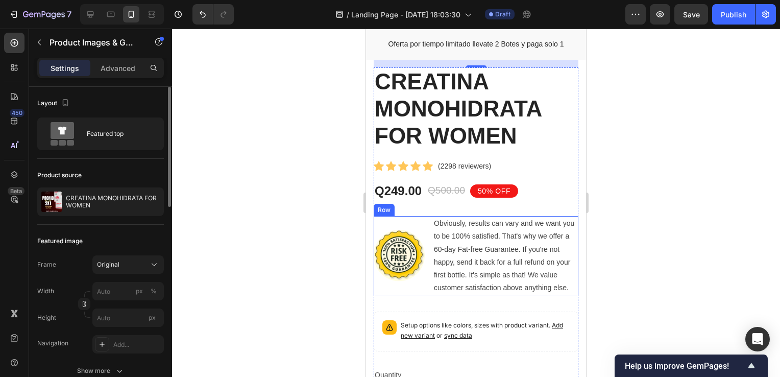
click at [415, 219] on div "Image" at bounding box center [399, 255] width 51 height 79
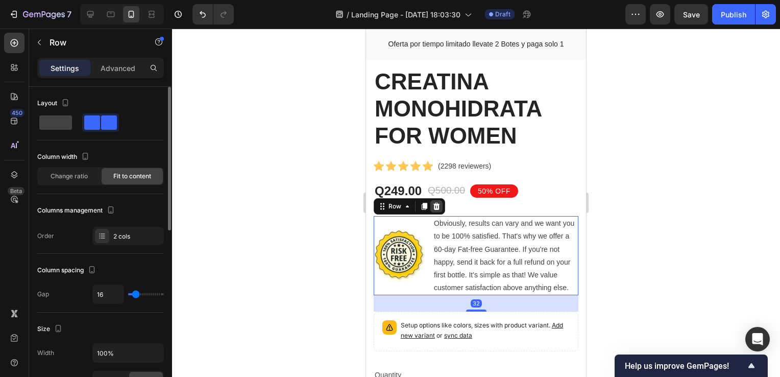
click at [439, 202] on icon at bounding box center [437, 206] width 8 height 8
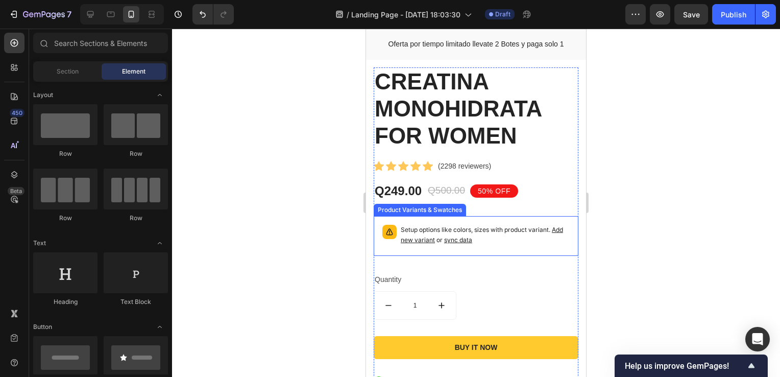
click at [439, 221] on div "Setup options like colors, sizes with product variant. Add new variant or sync …" at bounding box center [476, 236] width 196 height 31
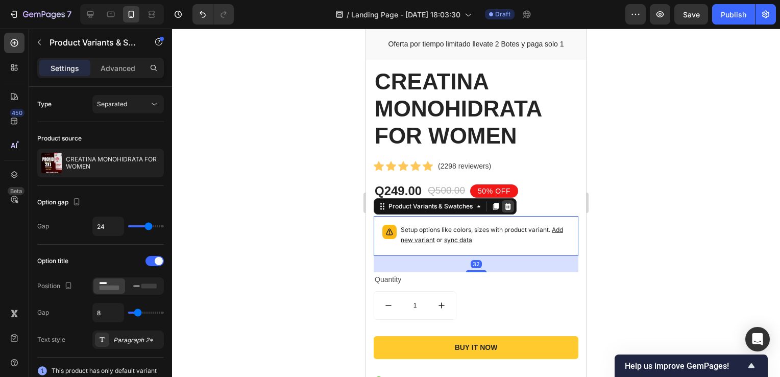
click at [509, 203] on icon at bounding box center [508, 206] width 7 height 7
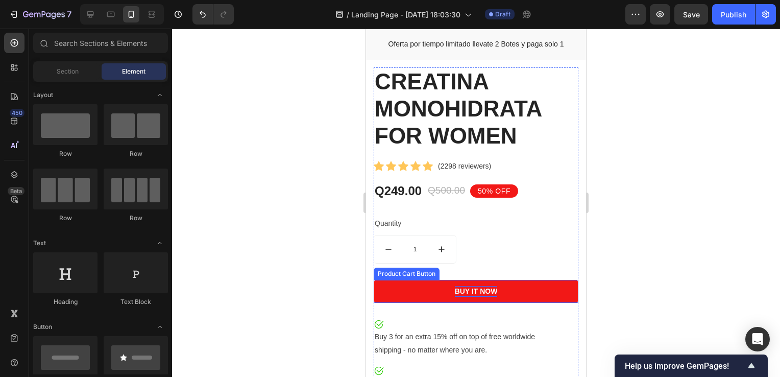
click at [486, 286] on div "Buy It Now" at bounding box center [476, 291] width 43 height 11
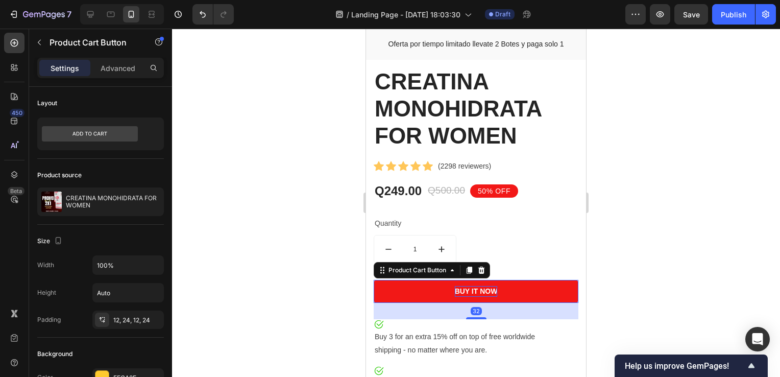
click at [486, 286] on div "Buy It Now" at bounding box center [476, 291] width 43 height 11
click at [486, 286] on p "Buy It Now" at bounding box center [476, 291] width 43 height 11
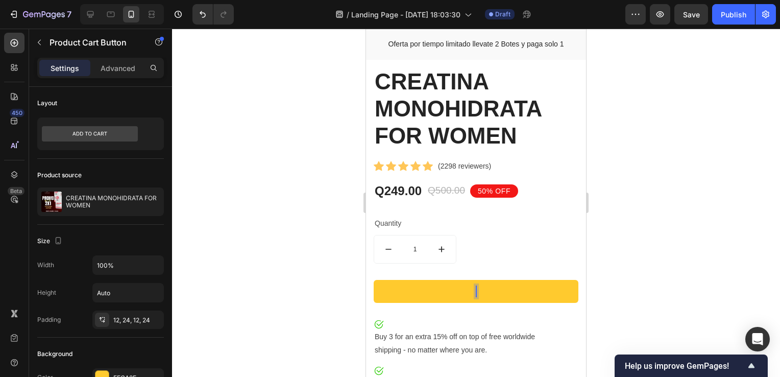
click at [630, 252] on div at bounding box center [476, 203] width 608 height 348
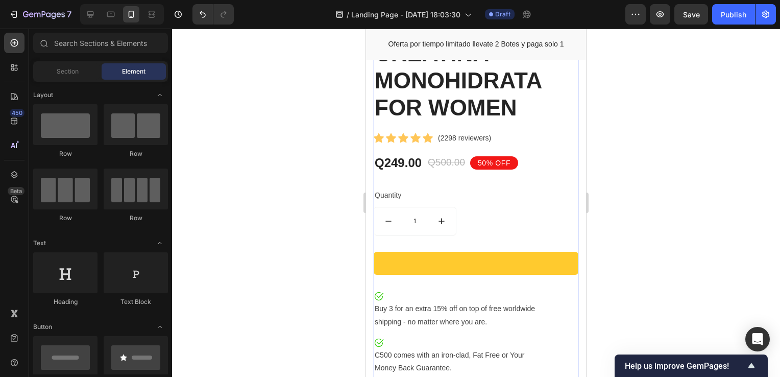
scroll to position [1992, 0]
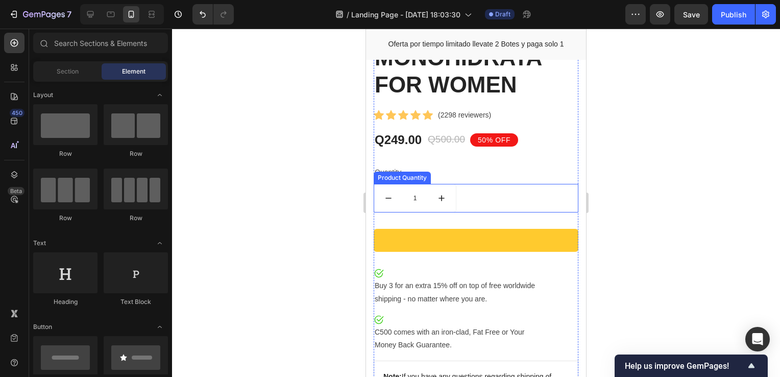
click at [443, 193] on icon "increment" at bounding box center [442, 198] width 10 height 10
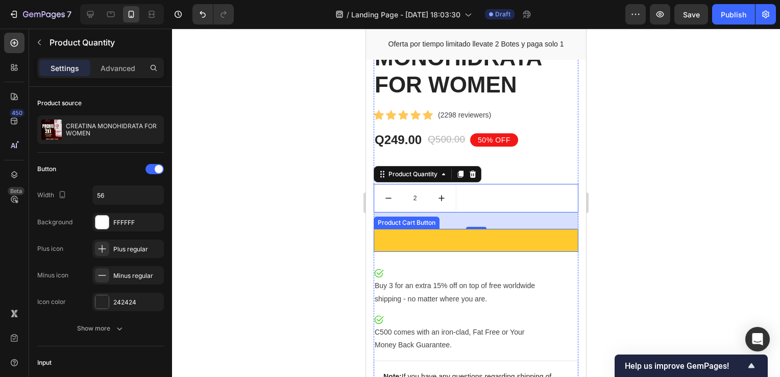
click at [297, 208] on div at bounding box center [476, 203] width 608 height 348
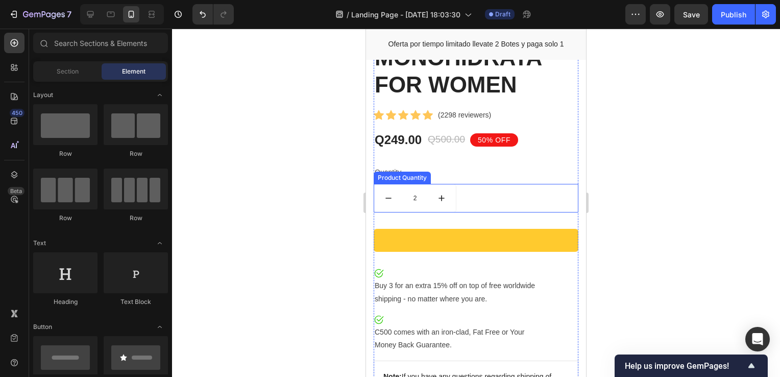
click at [439, 184] on button "increment" at bounding box center [441, 198] width 29 height 28
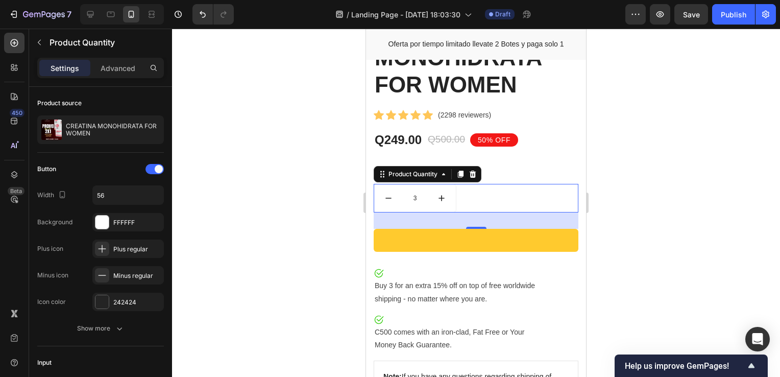
click at [391, 193] on icon "decrement" at bounding box center [389, 198] width 10 height 10
type input "2"
click at [524, 187] on div "2" at bounding box center [476, 198] width 205 height 29
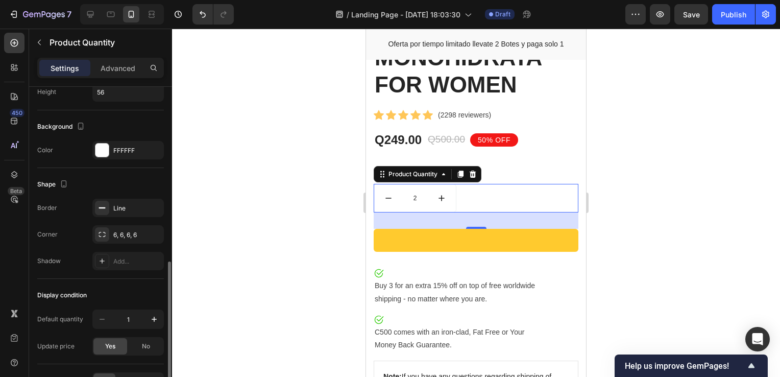
scroll to position [511, 0]
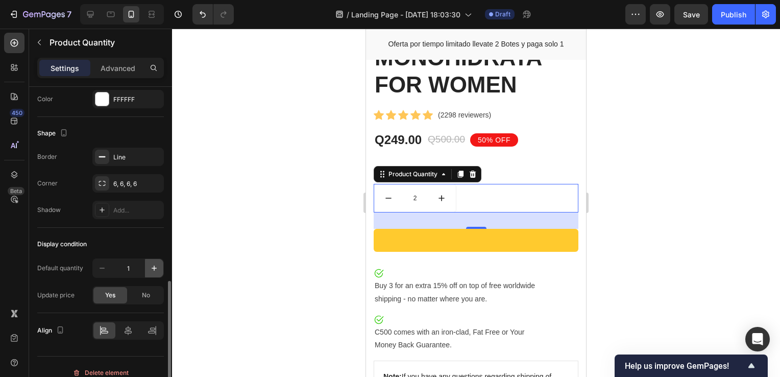
click at [156, 268] on icon "button" at bounding box center [154, 268] width 10 height 10
type input "2"
click at [227, 268] on div at bounding box center [476, 203] width 608 height 348
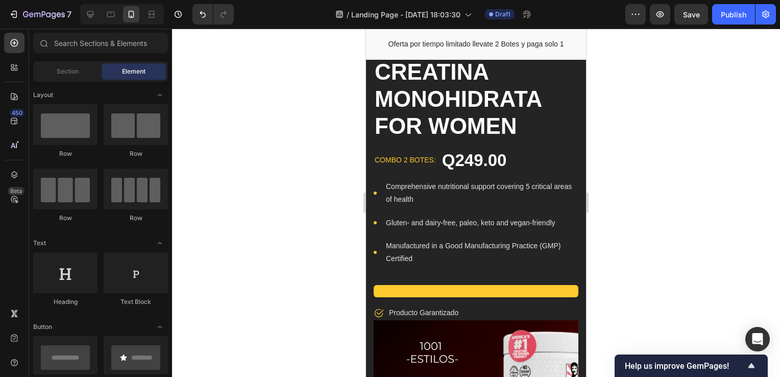
scroll to position [0, 0]
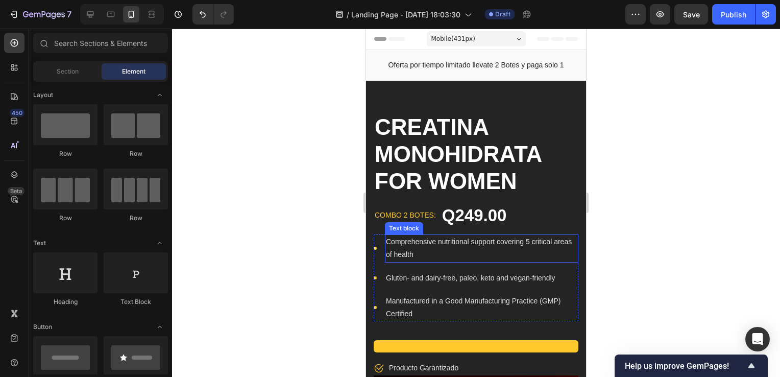
click at [451, 241] on p "Comprehensive nutritional support covering 5 critical areas of health" at bounding box center [482, 248] width 192 height 26
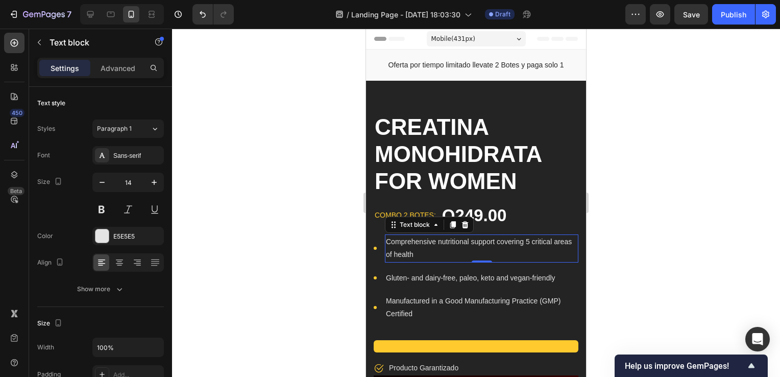
click at [429, 249] on p "Comprehensive nutritional support covering 5 critical areas of health" at bounding box center [482, 248] width 192 height 26
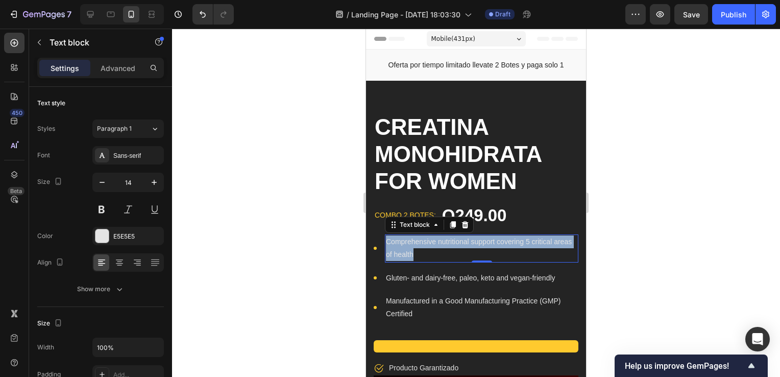
click at [429, 249] on p "Comprehensive nutritional support covering 5 critical areas of health" at bounding box center [482, 248] width 192 height 26
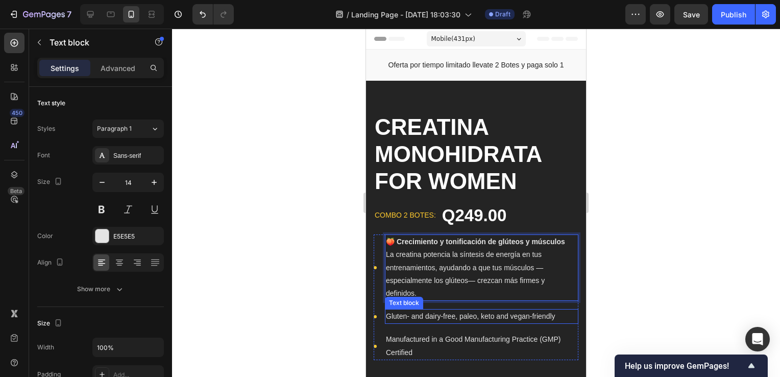
click at [421, 314] on p "Gluten- and dairy-free, paleo, keto and vegan-friendly" at bounding box center [482, 316] width 192 height 13
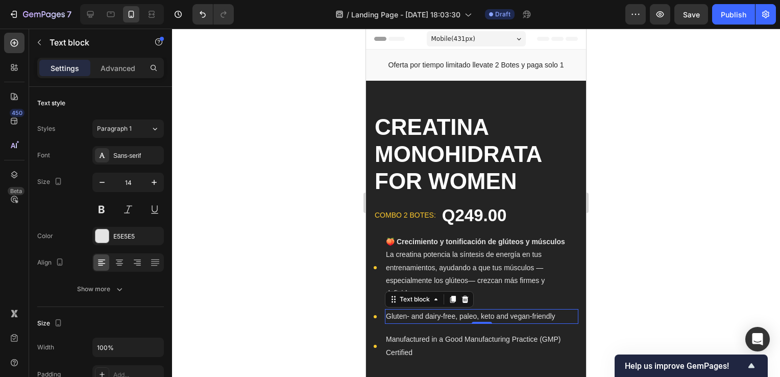
scroll to position [284, 0]
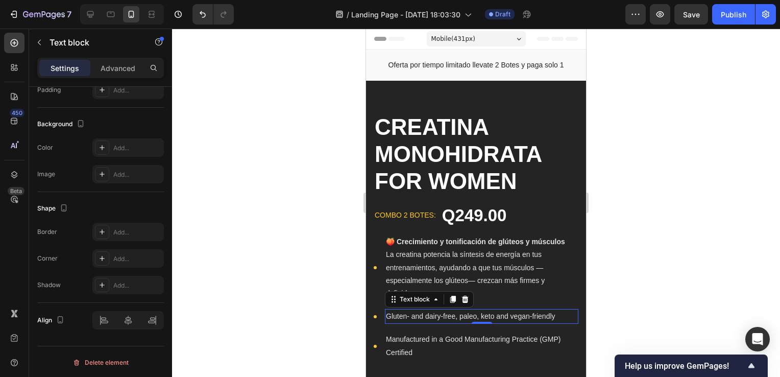
click at [425, 316] on p "Gluten- and dairy-free, paleo, keto and vegan-friendly" at bounding box center [482, 316] width 192 height 13
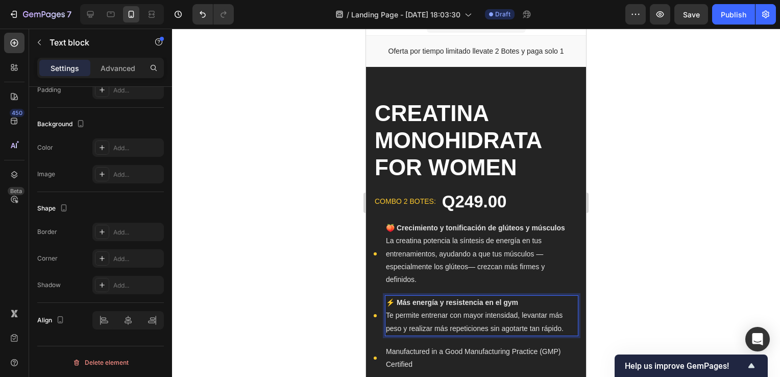
scroll to position [102, 0]
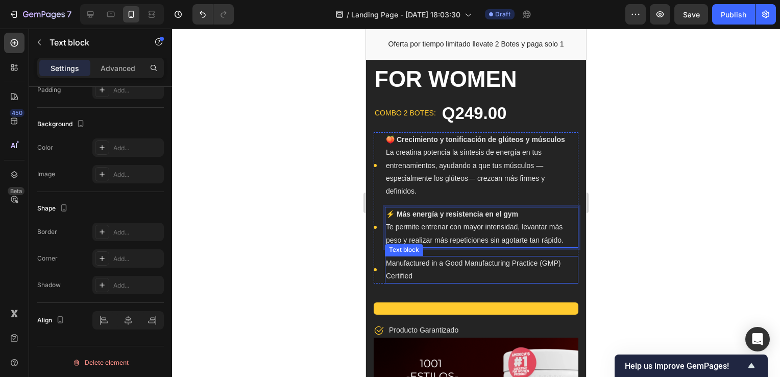
click at [439, 265] on p "Manufactured in a Good Manufacturing Practice (GMP) Certified" at bounding box center [482, 270] width 192 height 26
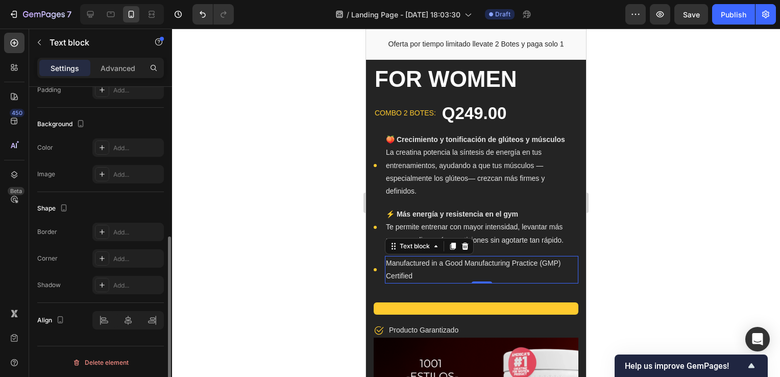
click at [439, 265] on p "Manufactured in a Good Manufacturing Practice (GMP) Certified" at bounding box center [482, 270] width 192 height 26
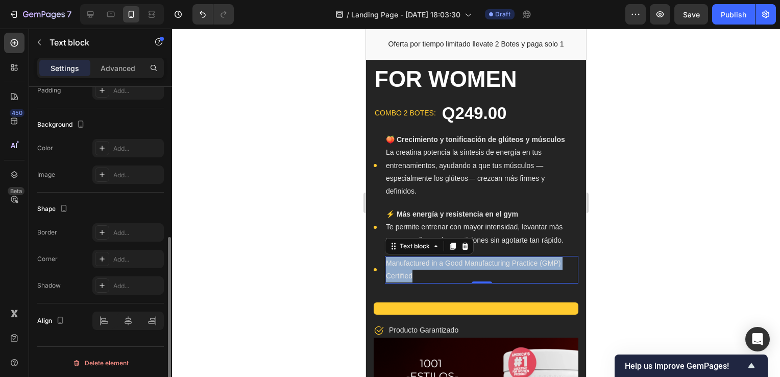
click at [439, 265] on p "Manufactured in a Good Manufacturing Practice (GMP) Certified" at bounding box center [482, 270] width 192 height 26
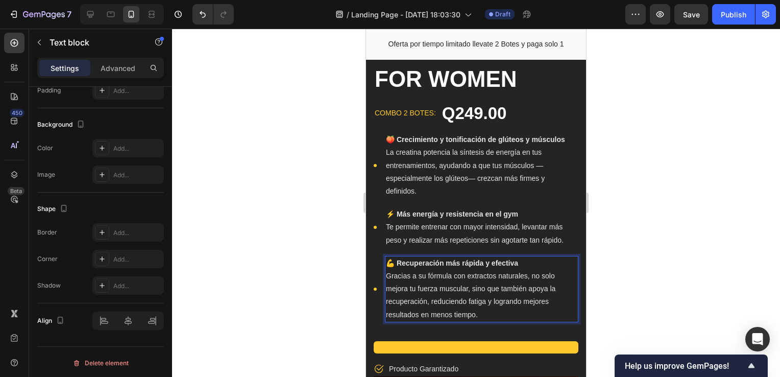
click at [656, 272] on div at bounding box center [476, 203] width 608 height 348
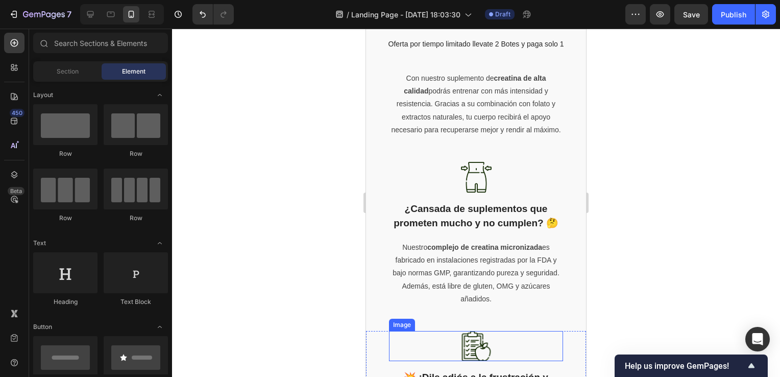
scroll to position [1073, 0]
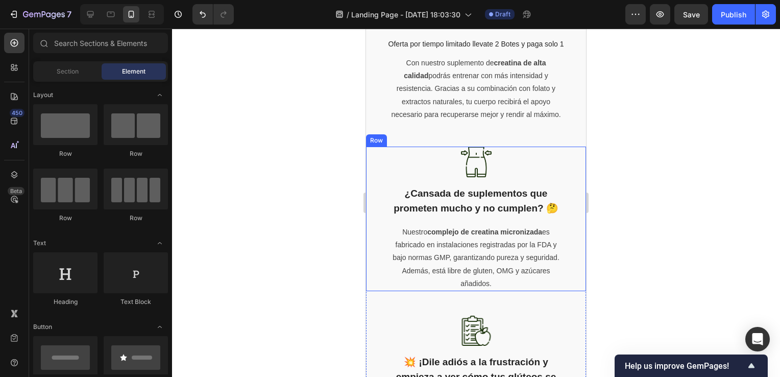
click at [639, 221] on div at bounding box center [476, 203] width 608 height 348
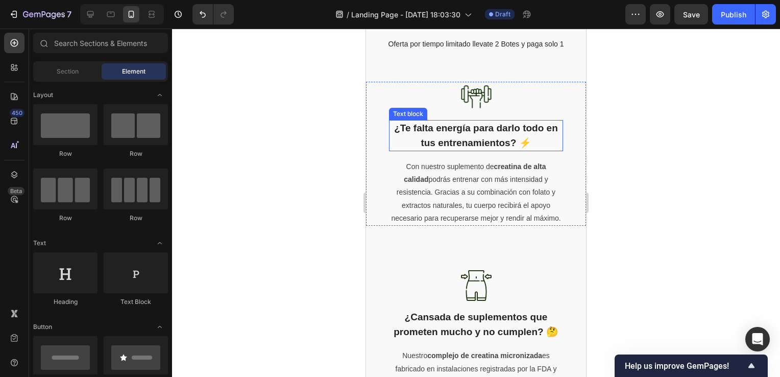
scroll to position [970, 0]
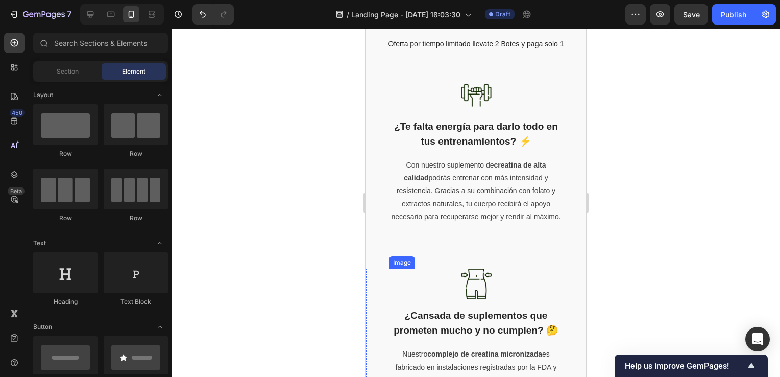
click at [472, 287] on img at bounding box center [476, 284] width 31 height 31
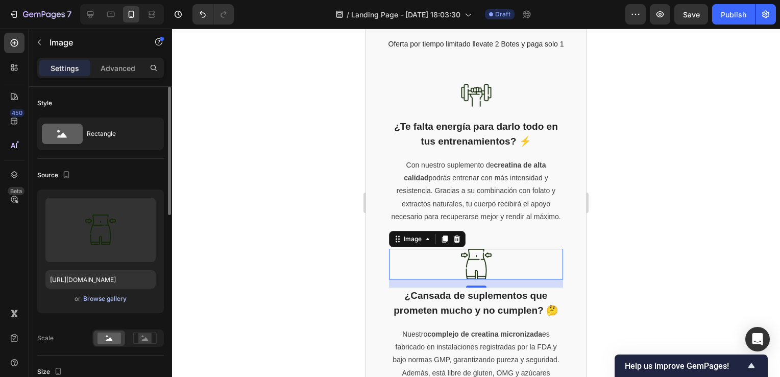
click at [97, 297] on div "Browse gallery" at bounding box center [104, 298] width 43 height 9
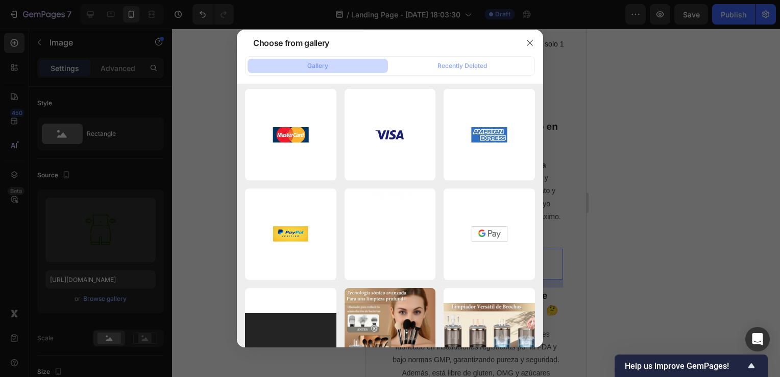
scroll to position [0, 0]
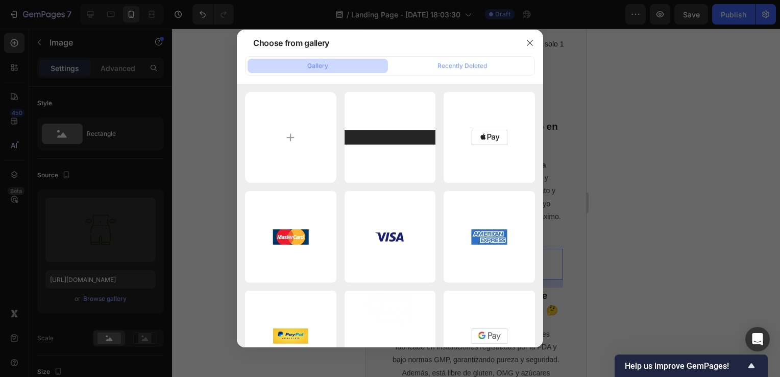
click at [216, 223] on div at bounding box center [390, 188] width 780 height 377
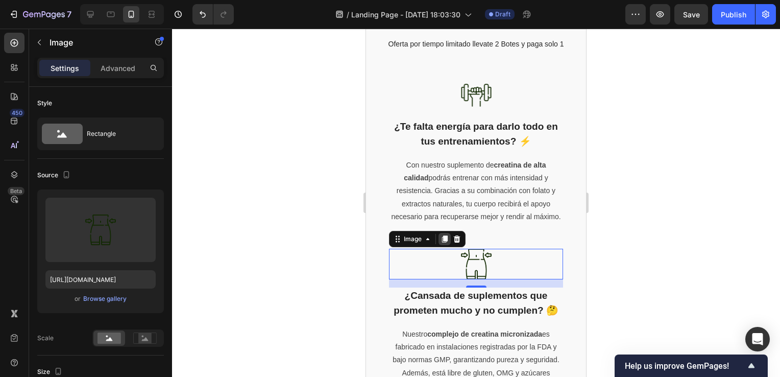
click at [445, 243] on icon at bounding box center [445, 238] width 6 height 7
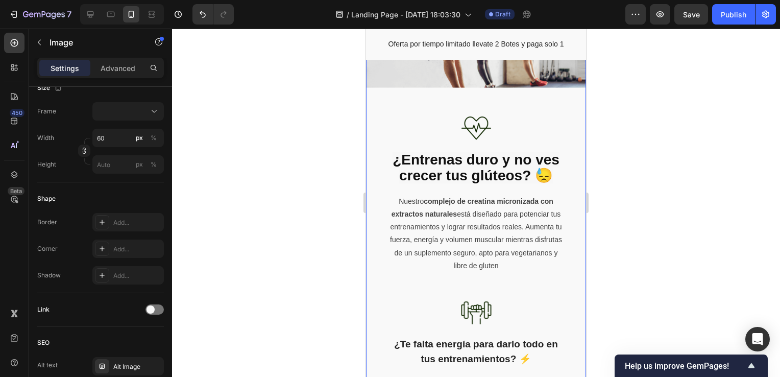
scroll to position [715, 0]
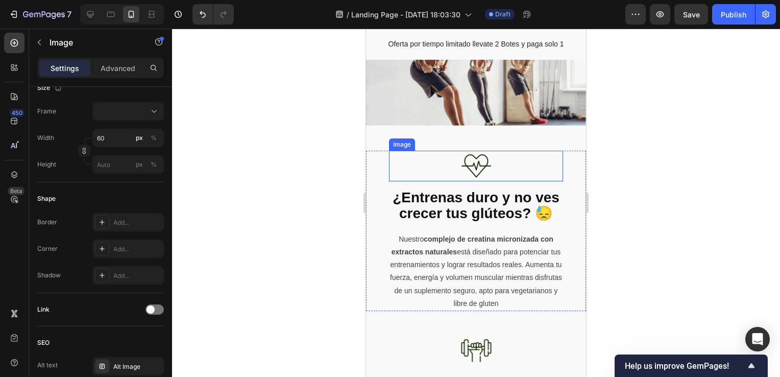
click at [480, 162] on img at bounding box center [476, 166] width 31 height 31
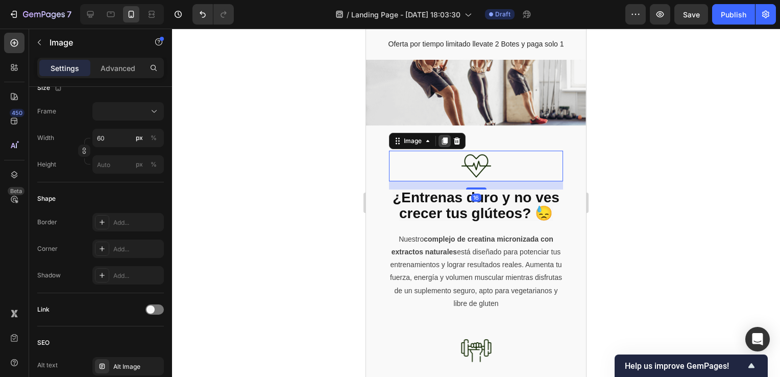
click at [442, 137] on icon at bounding box center [445, 140] width 6 height 7
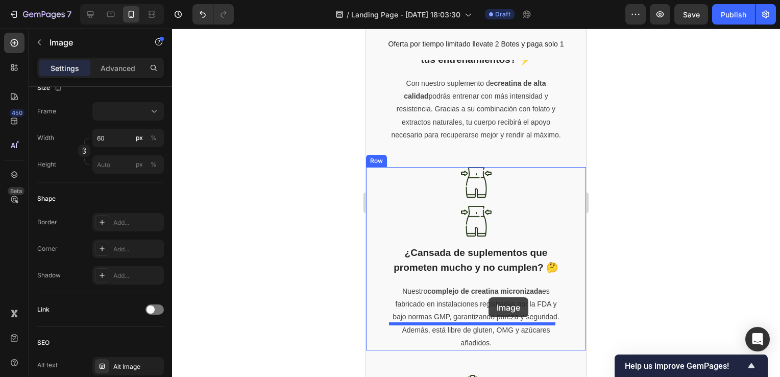
scroll to position [1095, 0]
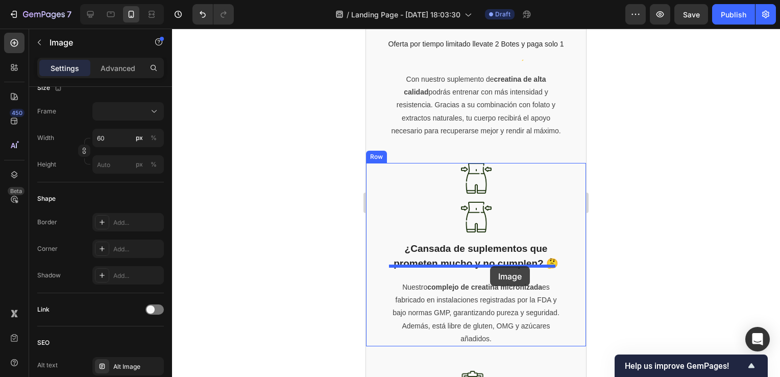
drag, startPoint x: 480, startPoint y: 200, endPoint x: 490, endPoint y: 266, distance: 67.3
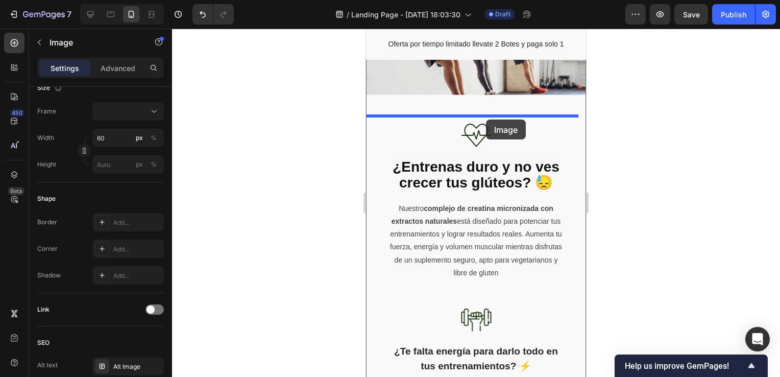
scroll to position [728, 0]
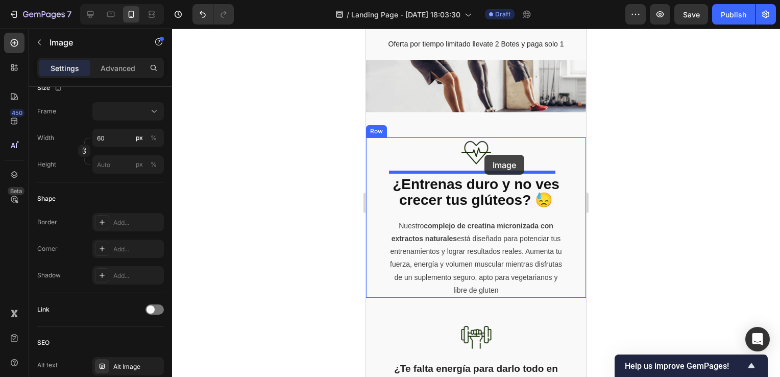
drag, startPoint x: 484, startPoint y: 204, endPoint x: 485, endPoint y: 155, distance: 49.0
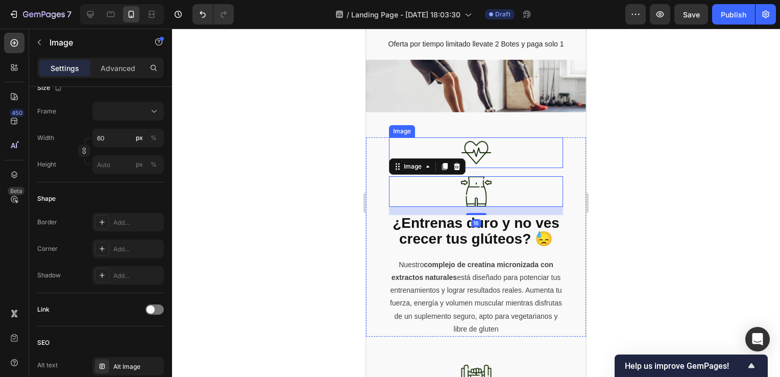
click at [488, 148] on div at bounding box center [476, 152] width 174 height 31
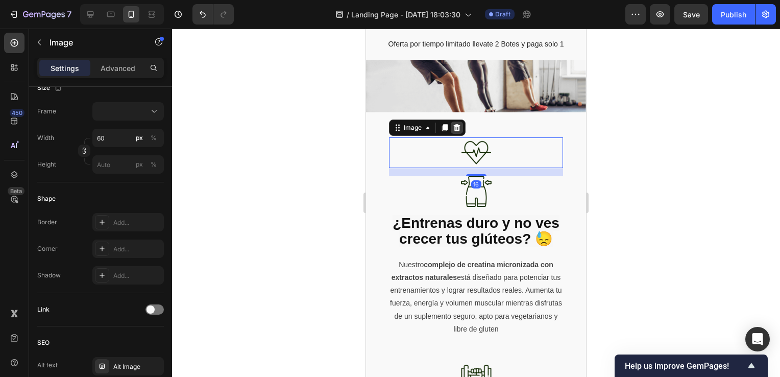
click at [456, 124] on icon at bounding box center [457, 128] width 8 height 8
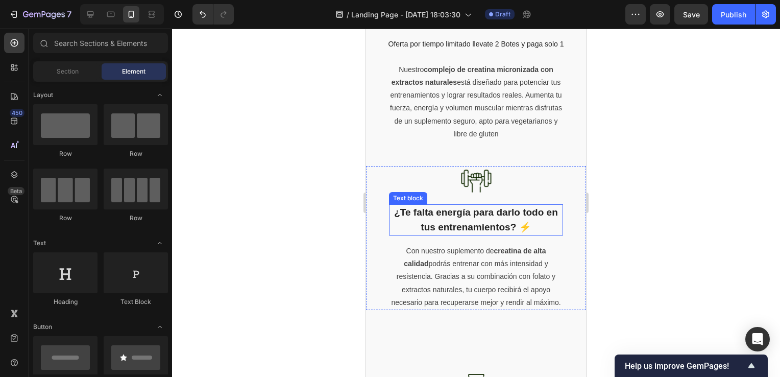
scroll to position [1035, 0]
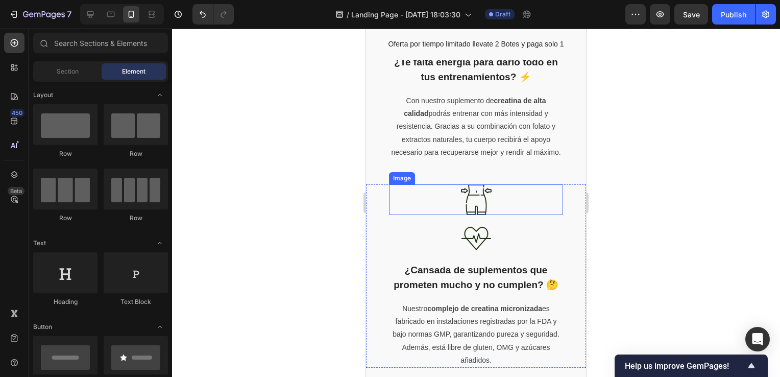
click at [477, 215] on img at bounding box center [476, 199] width 31 height 31
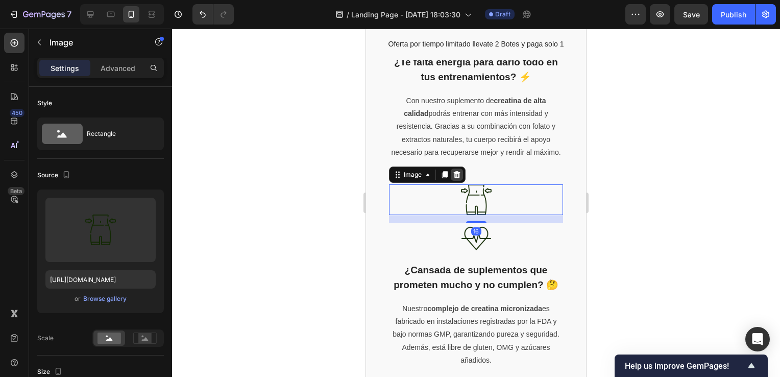
click at [459, 179] on icon at bounding box center [457, 175] width 8 height 8
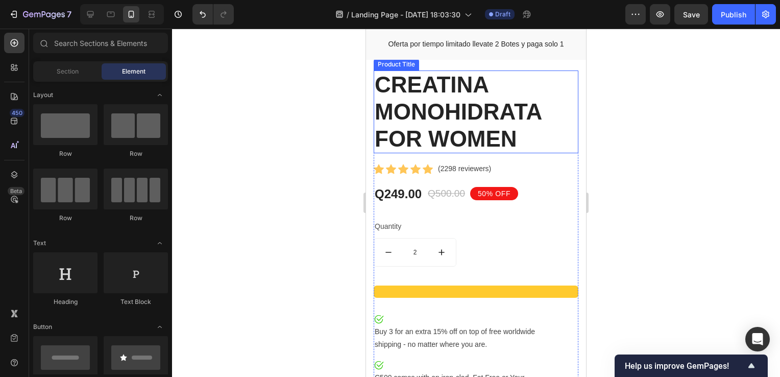
scroll to position [2056, 0]
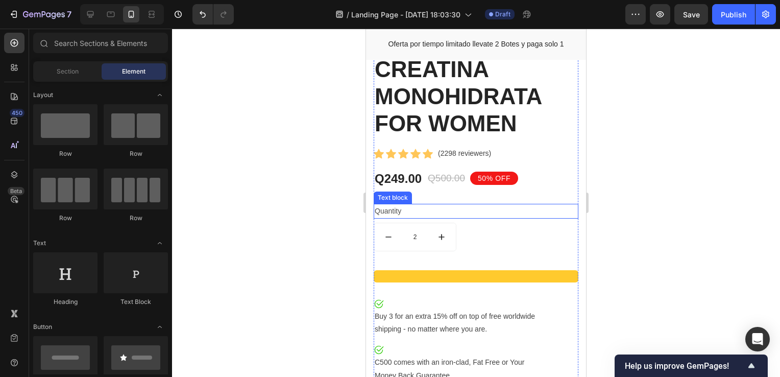
click at [395, 204] on div "Quantity" at bounding box center [476, 211] width 205 height 15
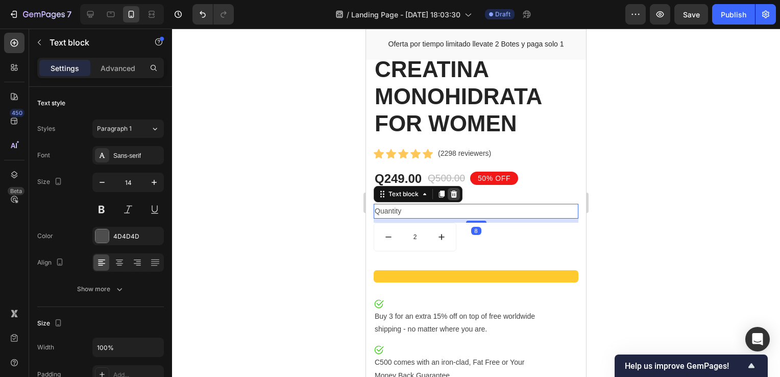
click at [458, 190] on icon at bounding box center [454, 194] width 8 height 8
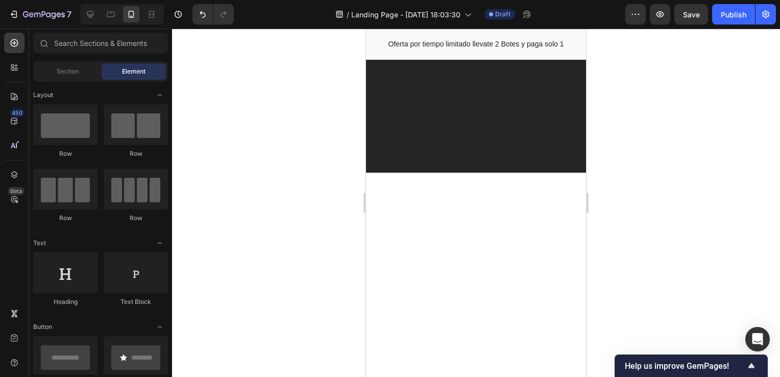
scroll to position [2822, 0]
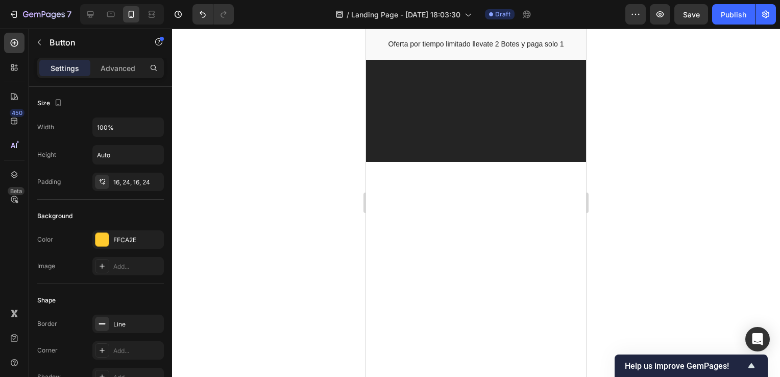
click at [613, 290] on div at bounding box center [476, 203] width 608 height 348
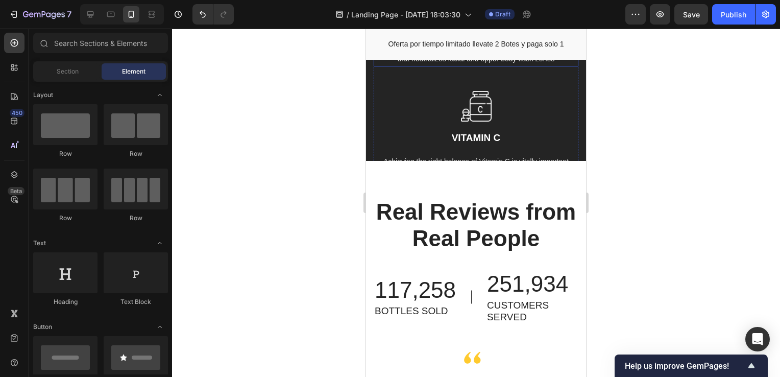
scroll to position [3027, 0]
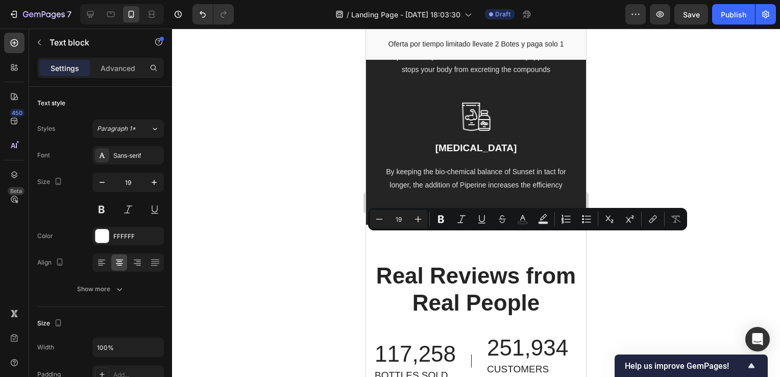
copy p "QUERCETIN"
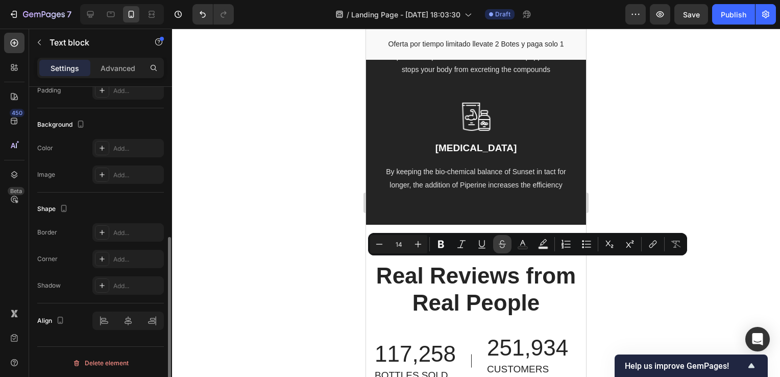
copy p "Quercetin is a powerful antihistamine and anti-inflammatory that neutralizes fa…"
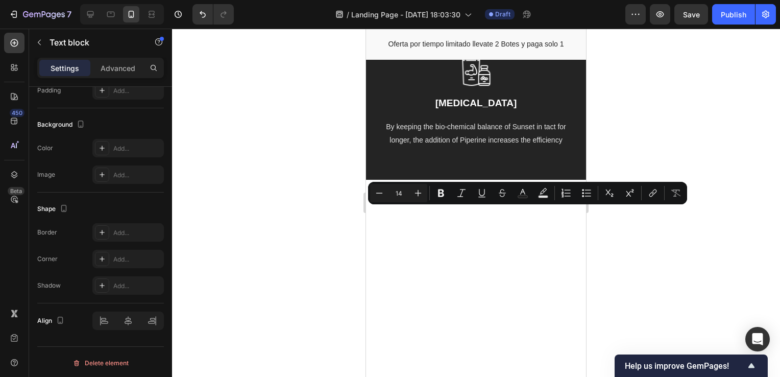
scroll to position [3078, 0]
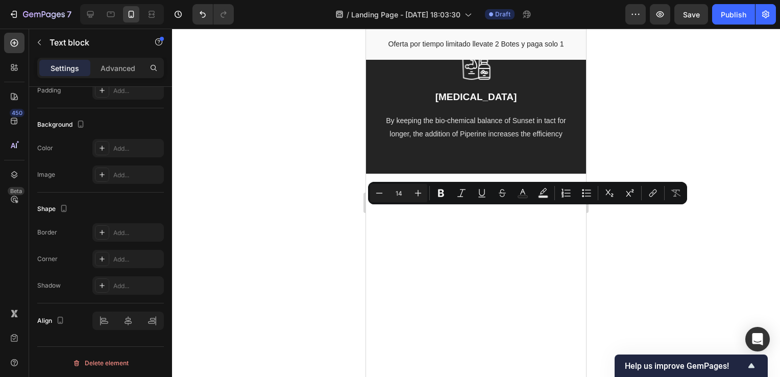
click at [654, 274] on div at bounding box center [476, 203] width 608 height 348
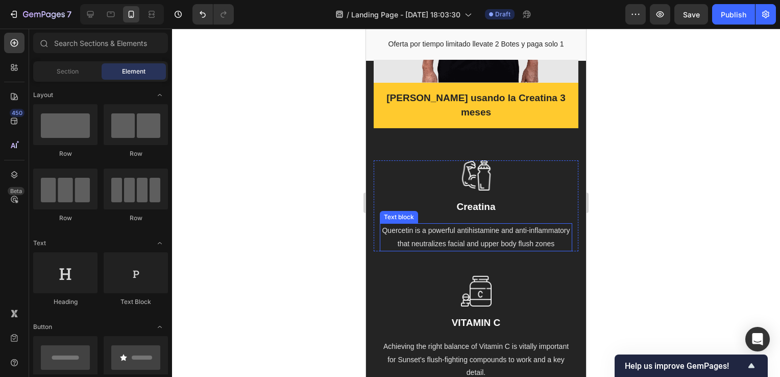
click at [492, 224] on p "Quercetin is a powerful antihistamine and anti-inflammatory that neutralizes fa…" at bounding box center [476, 237] width 191 height 26
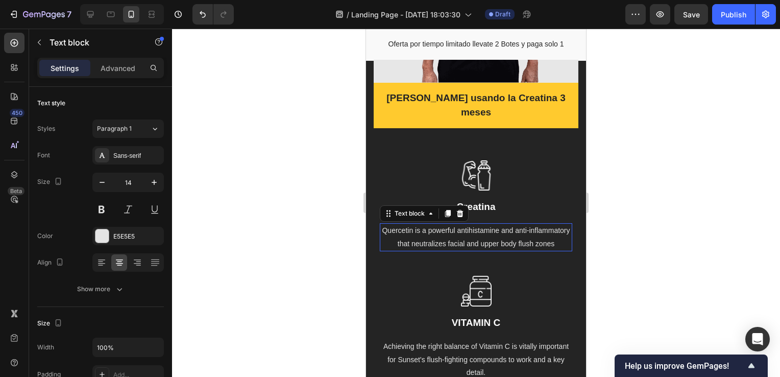
click at [492, 224] on p "Quercetin is a powerful antihistamine and anti-inflammatory that neutralizes fa…" at bounding box center [476, 237] width 191 height 26
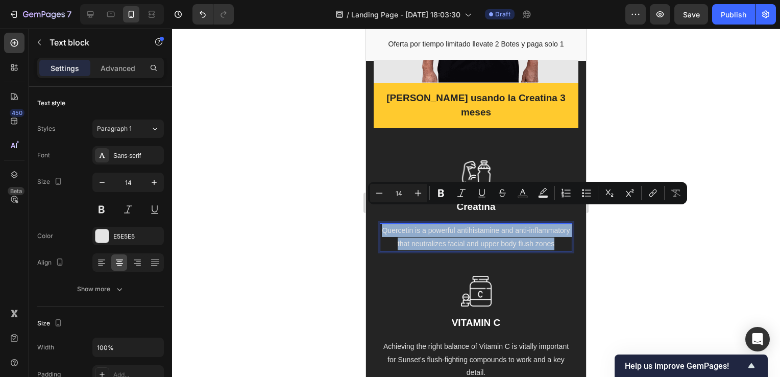
type input "18"
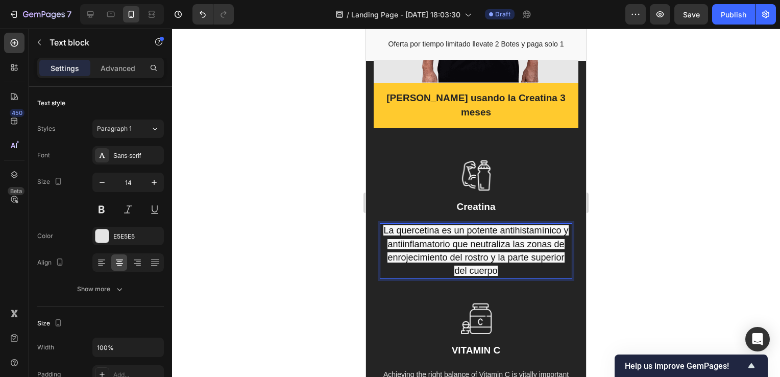
click at [441, 225] on span "La quercetina es un potente antihistamínico y antiinflamatorio que neutraliza l…" at bounding box center [476, 250] width 185 height 51
drag, startPoint x: 439, startPoint y: 212, endPoint x: 397, endPoint y: 215, distance: 42.0
click at [397, 225] on span "La quercetina es un potente antihistamínico y antiinflamatorio que neutraliza l…" at bounding box center [476, 250] width 185 height 51
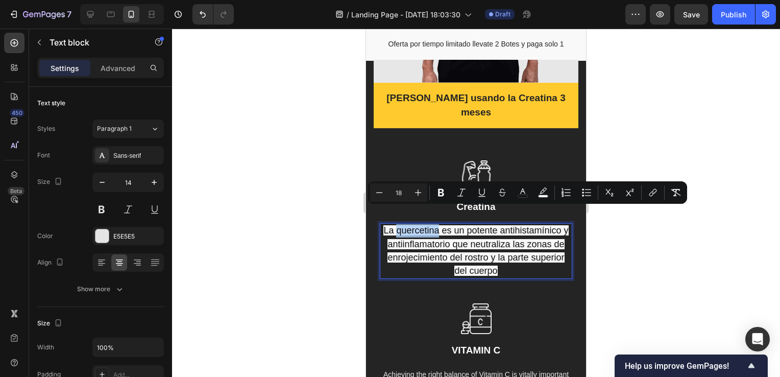
copy span "quercetina"
click at [522, 160] on div at bounding box center [476, 175] width 193 height 30
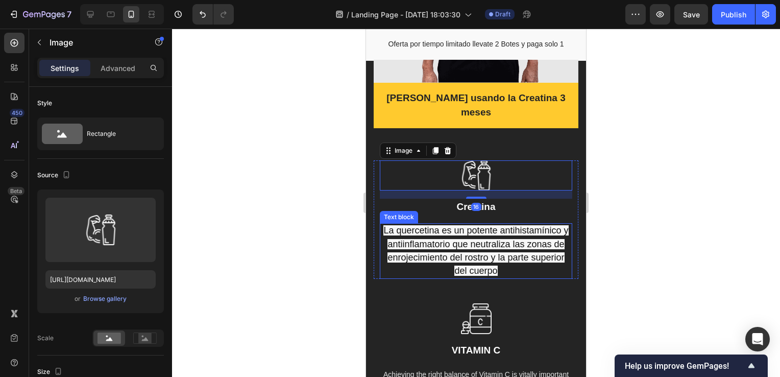
click at [519, 256] on p "La quercetina es un potente antihistamínico y antiinflamatorio que neutraliza l…" at bounding box center [476, 251] width 191 height 54
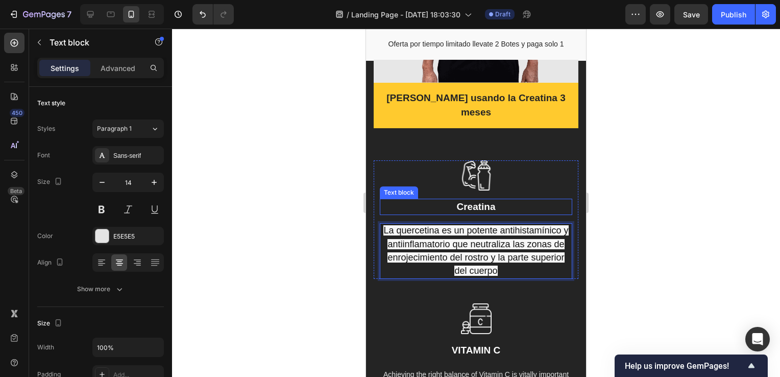
click at [476, 200] on p "Creatina" at bounding box center [476, 207] width 191 height 15
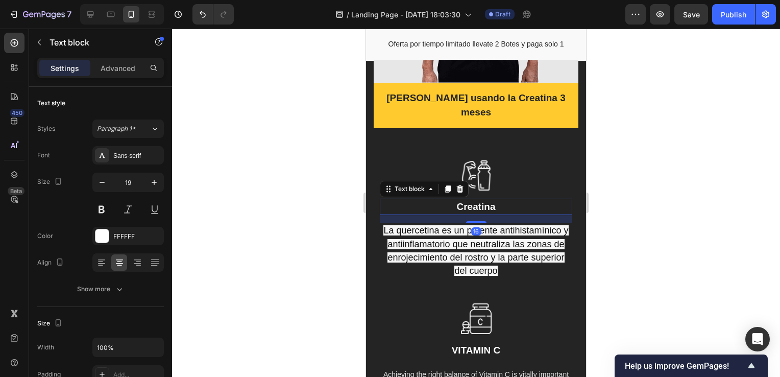
scroll to position [284, 0]
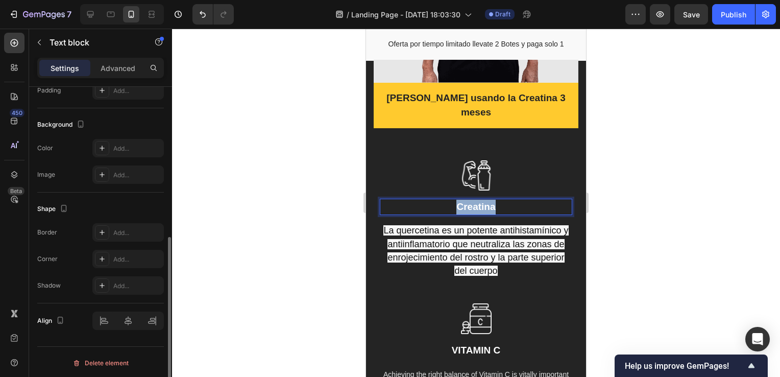
click at [476, 200] on p "Creatina" at bounding box center [476, 207] width 191 height 15
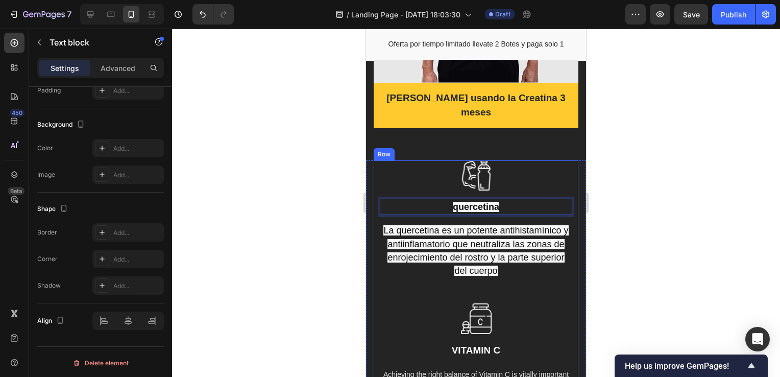
click at [526, 278] on div "Image quercetina Text block 16 La quercetina es un potente antihistamínico y an…" at bounding box center [476, 231] width 205 height 143
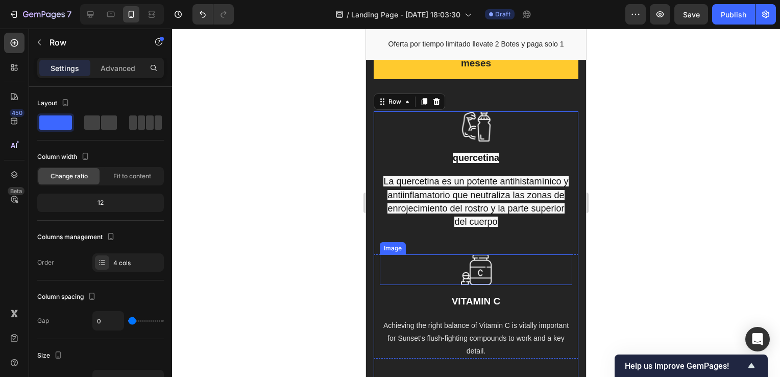
scroll to position [3129, 0]
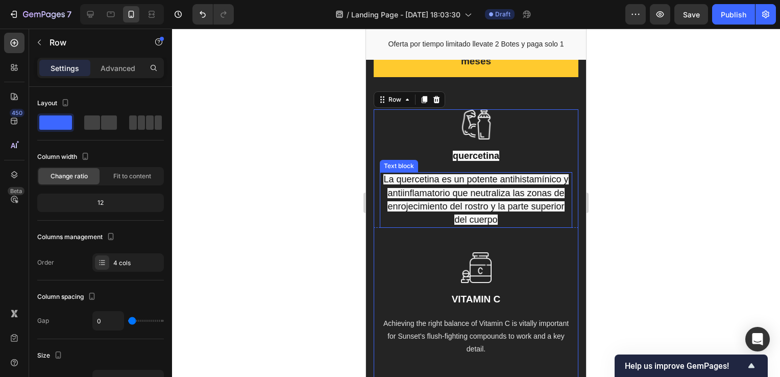
click at [474, 185] on span "La quercetina es un potente antihistamínico y antiinflamatorio que neutraliza l…" at bounding box center [476, 199] width 185 height 51
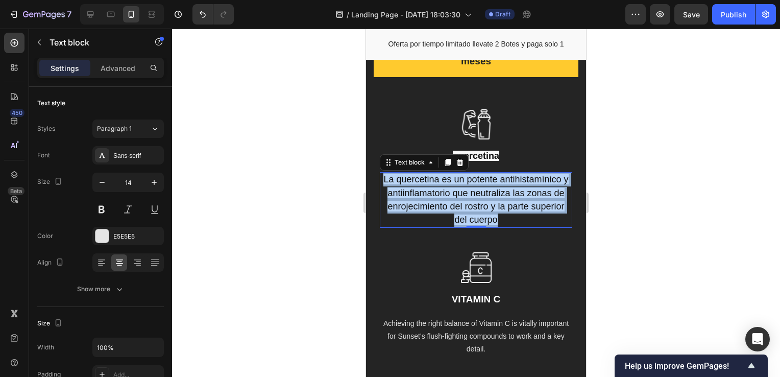
click at [474, 185] on span "La quercetina es un potente antihistamínico y antiinflamatorio que neutraliza l…" at bounding box center [476, 199] width 185 height 51
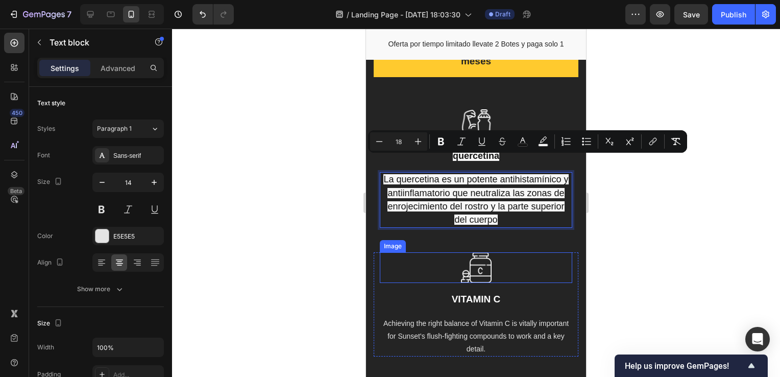
click at [535, 252] on div at bounding box center [476, 267] width 193 height 31
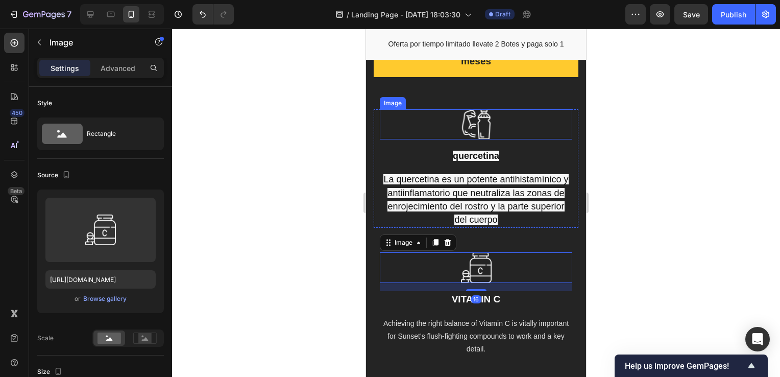
click at [527, 113] on div at bounding box center [476, 124] width 193 height 30
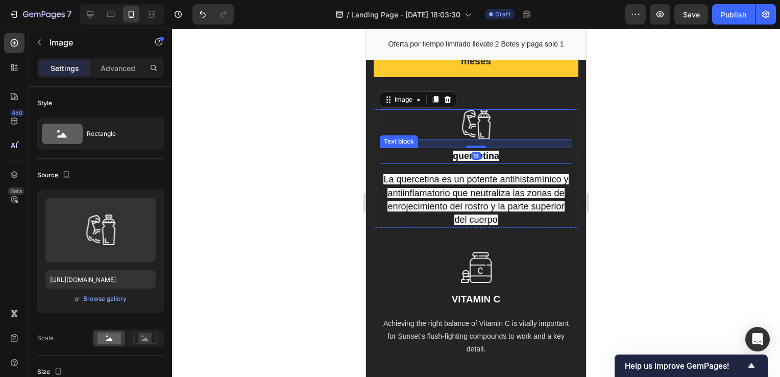
click at [486, 151] on span "quercetina" at bounding box center [476, 156] width 46 height 10
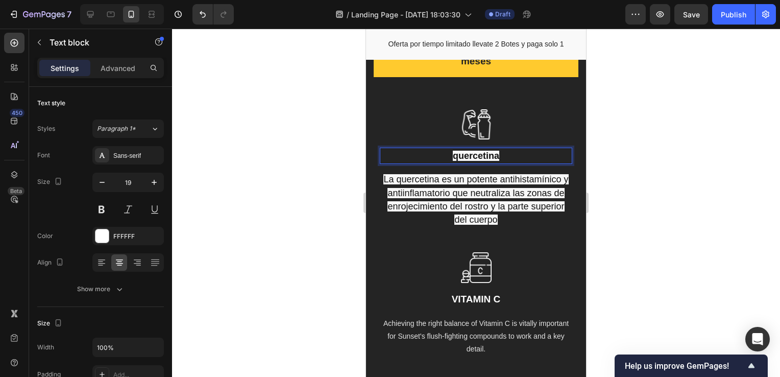
click at [486, 151] on span "quercetina" at bounding box center [476, 156] width 46 height 10
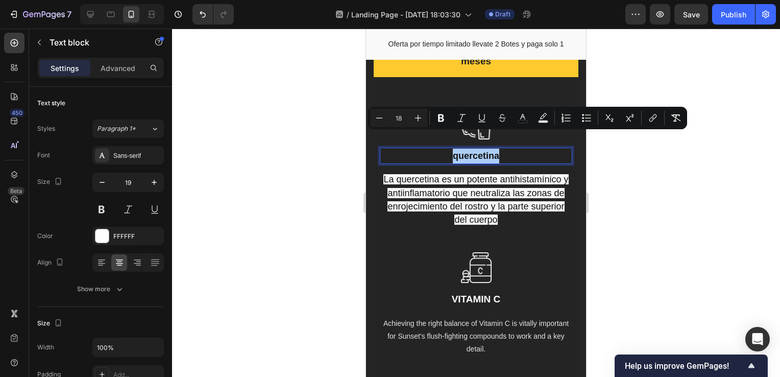
drag, startPoint x: 698, startPoint y: 205, endPoint x: 680, endPoint y: 203, distance: 17.5
click at [698, 205] on div at bounding box center [476, 203] width 608 height 348
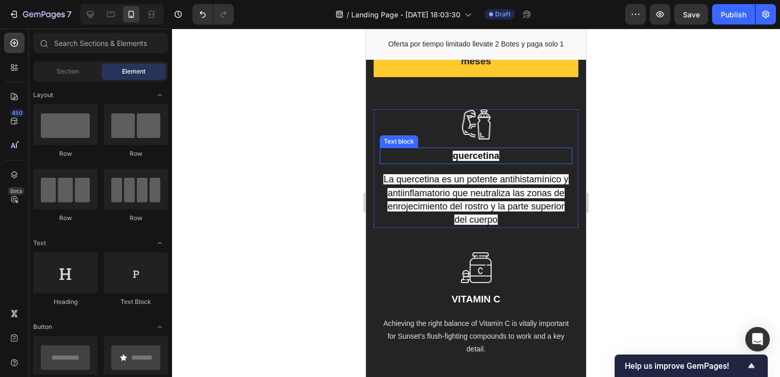
click at [468, 151] on span "quercetina" at bounding box center [476, 156] width 46 height 10
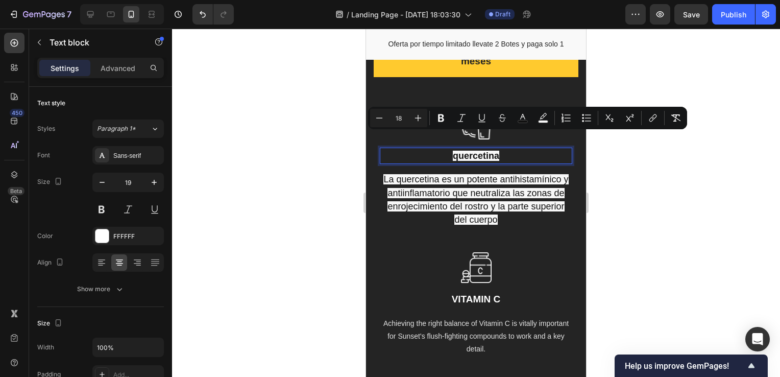
click at [638, 192] on div at bounding box center [476, 203] width 608 height 348
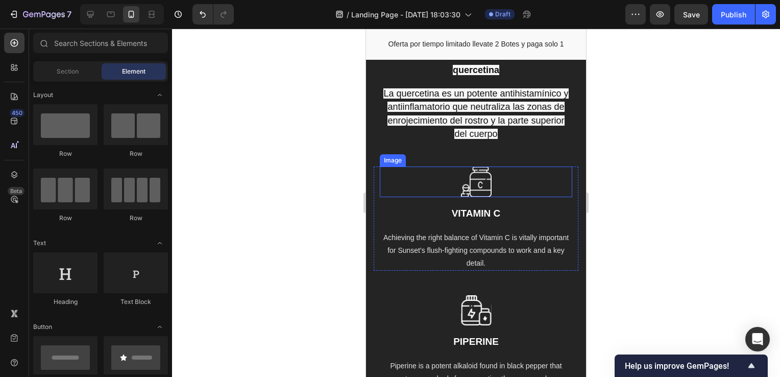
scroll to position [3078, 0]
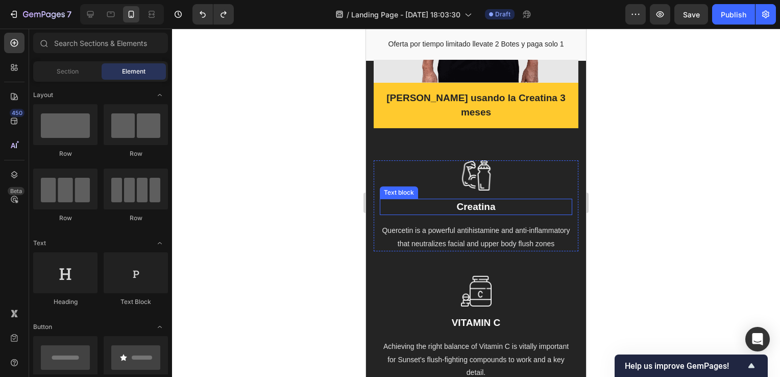
click at [480, 200] on p "Creatina" at bounding box center [476, 207] width 191 height 15
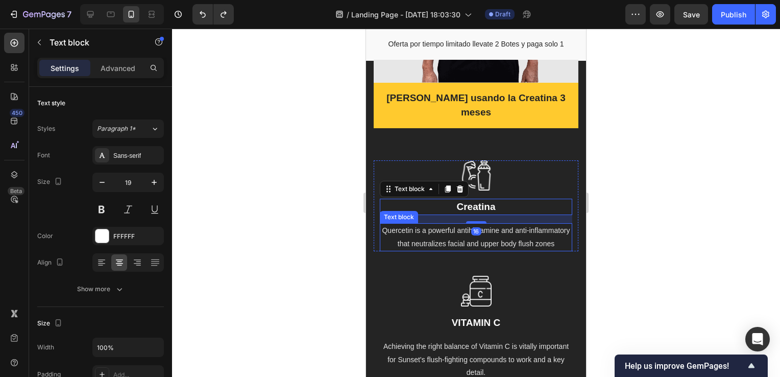
click at [479, 224] on p "Quercetin is a powerful antihistamine and anti-inflammatory that neutralizes fa…" at bounding box center [476, 237] width 191 height 26
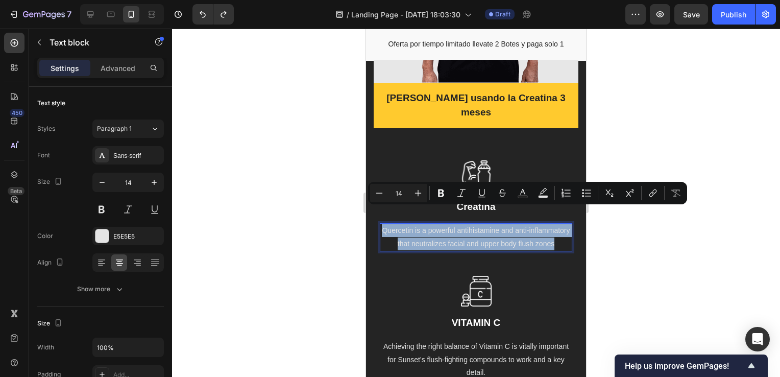
drag, startPoint x: 492, startPoint y: 237, endPoint x: 396, endPoint y: 207, distance: 100.2
click at [396, 224] on p "Quercetin is a powerful antihistamine and anti-inflammatory that neutralizes fa…" at bounding box center [476, 237] width 191 height 26
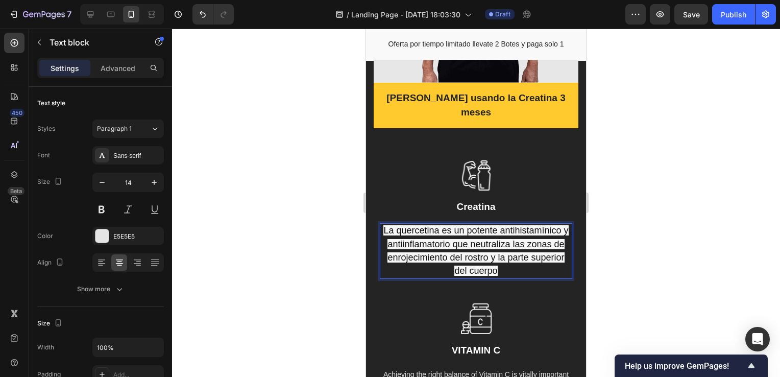
click at [508, 240] on span "La quercetina es un potente antihistamínico y antiinflamatorio que neutraliza l…" at bounding box center [476, 250] width 185 height 51
click at [480, 200] on p "Creatina" at bounding box center [476, 207] width 191 height 15
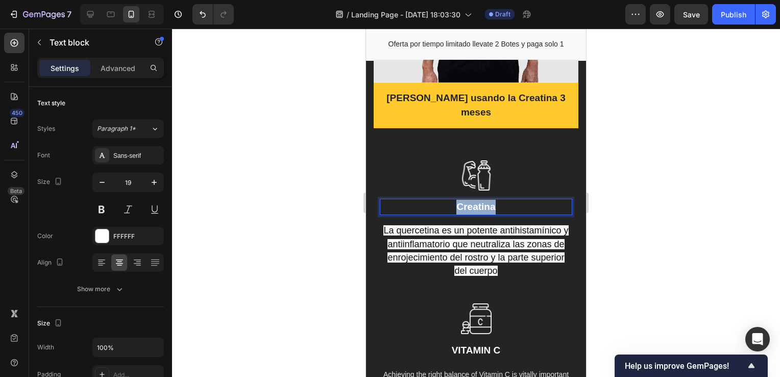
click at [480, 200] on p "Creatina" at bounding box center [476, 207] width 191 height 15
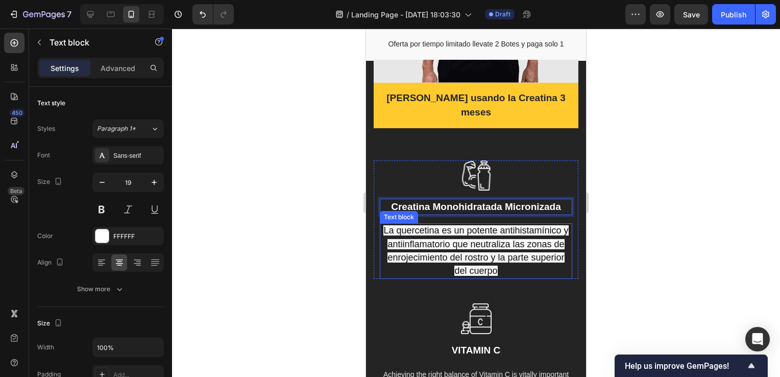
click at [386, 225] on span "La quercetina es un potente antihistamínico y antiinflamatorio que neutraliza l…" at bounding box center [476, 250] width 185 height 51
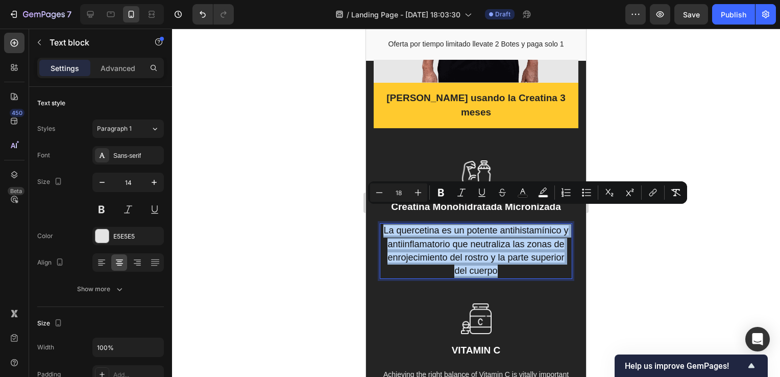
drag, startPoint x: 517, startPoint y: 250, endPoint x: 386, endPoint y: 213, distance: 136.3
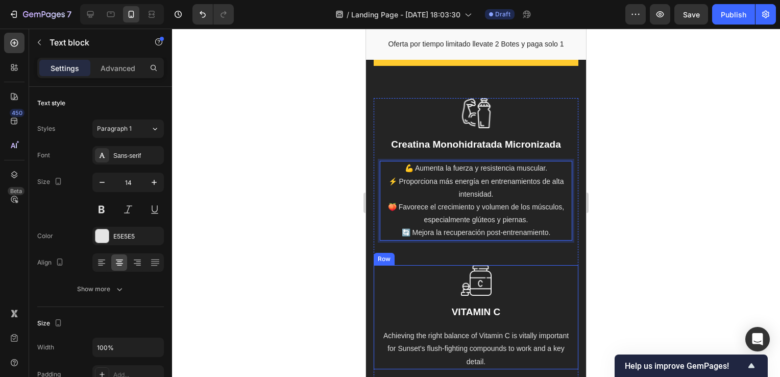
scroll to position [3180, 0]
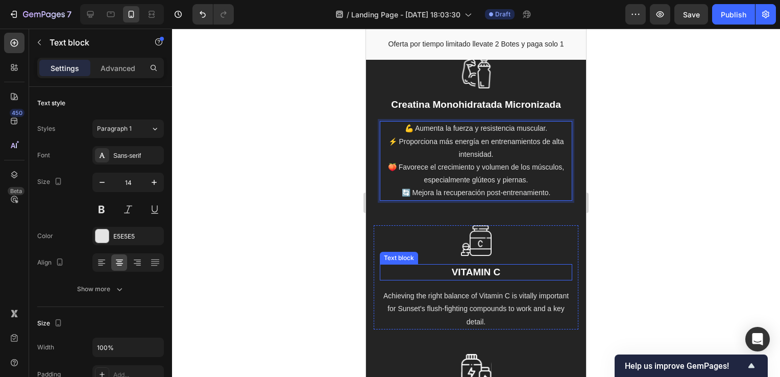
click at [482, 265] on p "VITAMIN C" at bounding box center [476, 272] width 191 height 15
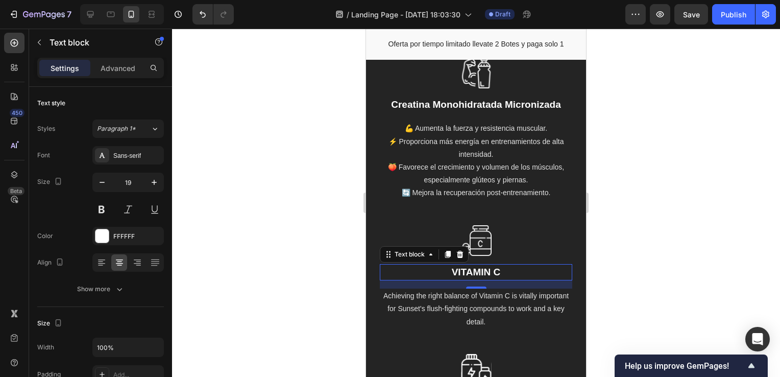
click at [503, 265] on p "VITAMIN C" at bounding box center [476, 272] width 191 height 15
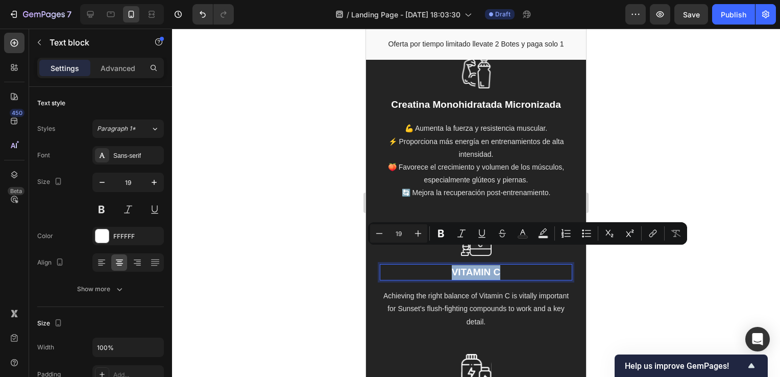
drag, startPoint x: 508, startPoint y: 254, endPoint x: 437, endPoint y: 252, distance: 71.0
click at [437, 265] on p "VITAMIN C" at bounding box center [476, 272] width 191 height 15
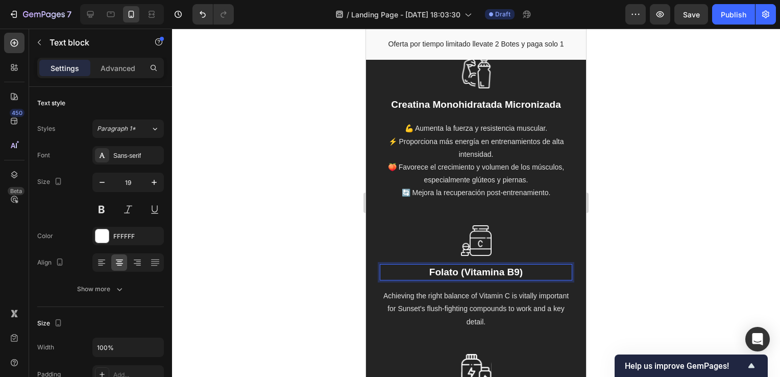
click at [617, 254] on div at bounding box center [476, 203] width 608 height 348
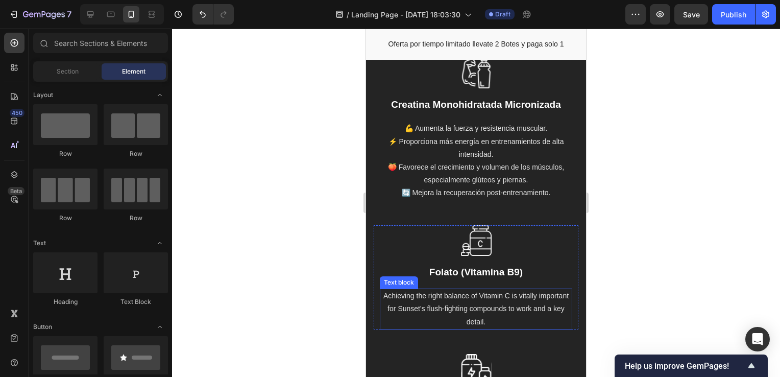
click at [503, 290] on p "Achieving the right balance of Vitamin C is vitally important for Sunset's flus…" at bounding box center [476, 309] width 191 height 39
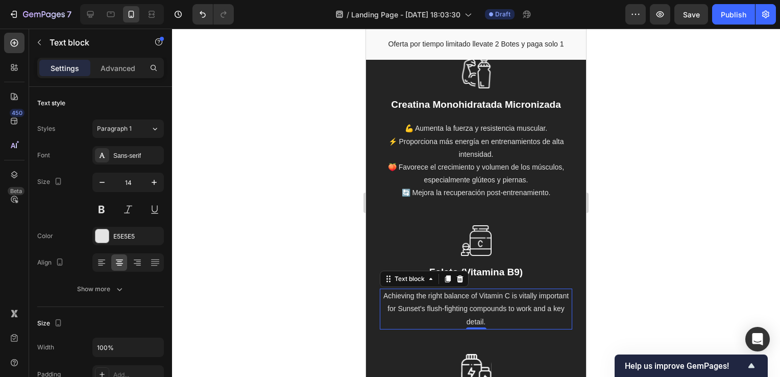
click at [506, 300] on p "Achieving the right balance of Vitamin C is vitally important for Sunset's flus…" at bounding box center [476, 309] width 191 height 39
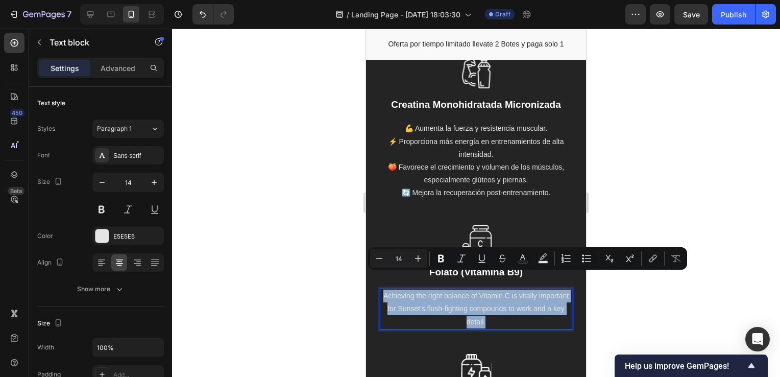
drag, startPoint x: 511, startPoint y: 302, endPoint x: 391, endPoint y: 279, distance: 121.8
click at [391, 290] on p "Achieving the right balance of Vitamin C is vitally important for Sunset's flus…" at bounding box center [476, 309] width 191 height 39
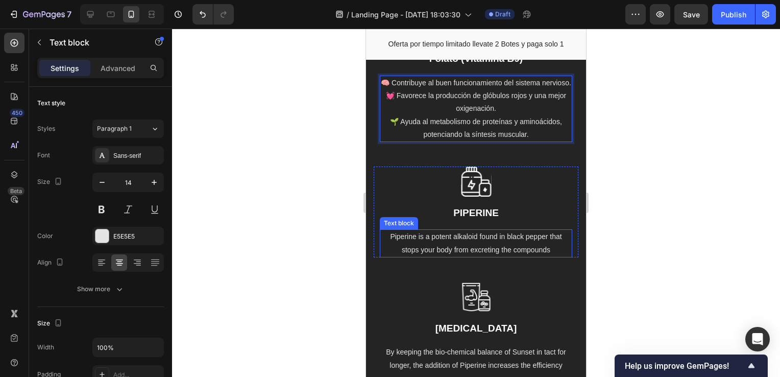
scroll to position [3435, 0]
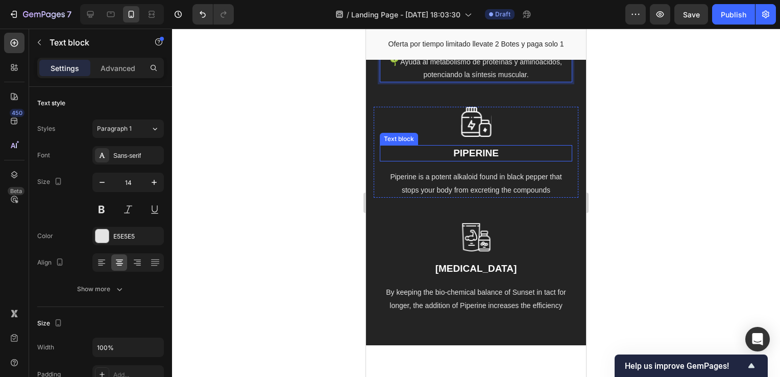
click at [482, 161] on p "PIPERINE" at bounding box center [476, 153] width 191 height 15
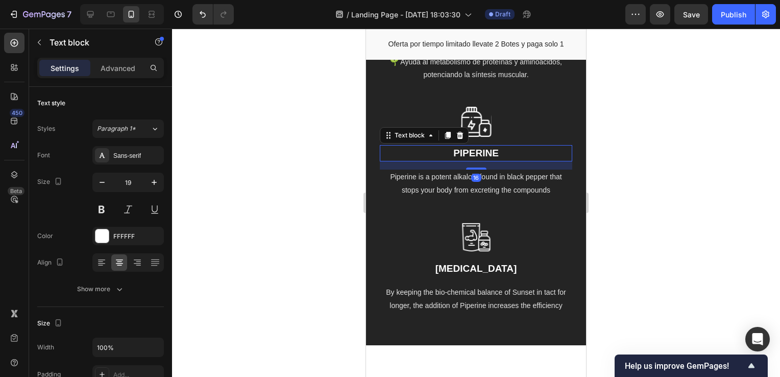
click at [484, 161] on p "PIPERINE" at bounding box center [476, 153] width 191 height 15
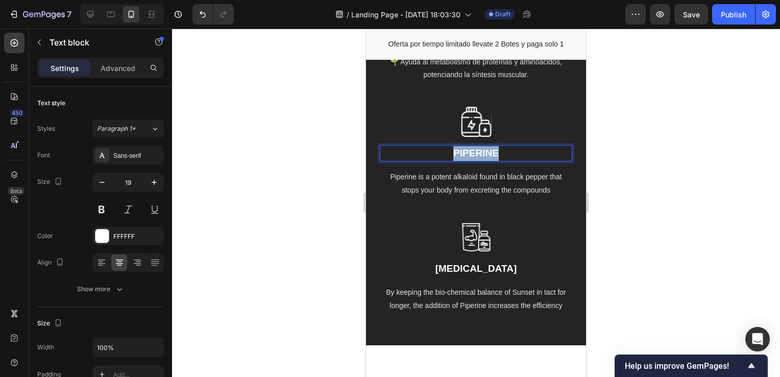
click at [484, 161] on p "PIPERINE" at bounding box center [476, 153] width 191 height 15
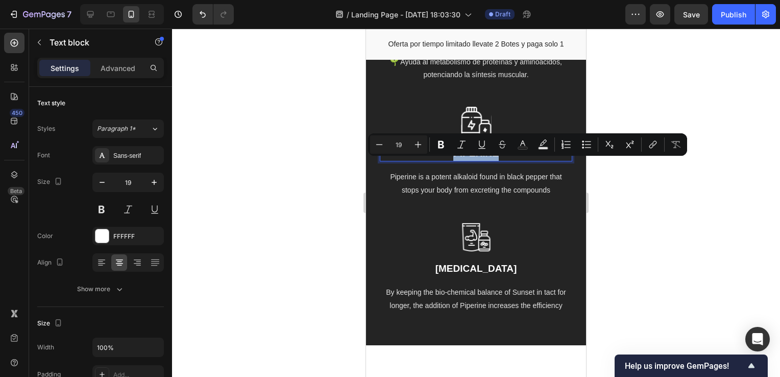
copy p "PIPERINE"
click at [492, 276] on p "THIAMINE" at bounding box center [476, 269] width 191 height 15
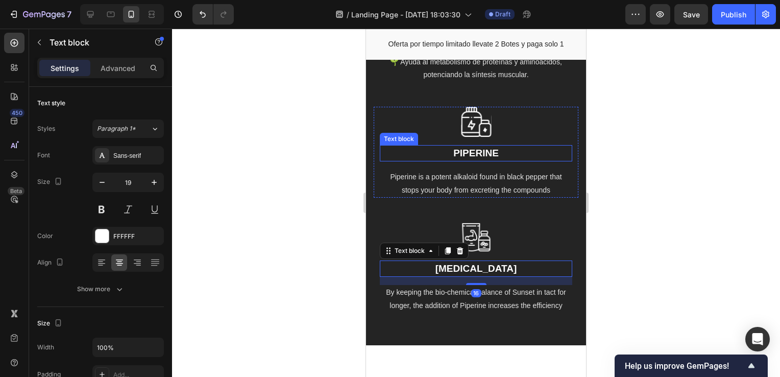
click at [490, 161] on p "PIPERINE" at bounding box center [476, 153] width 191 height 15
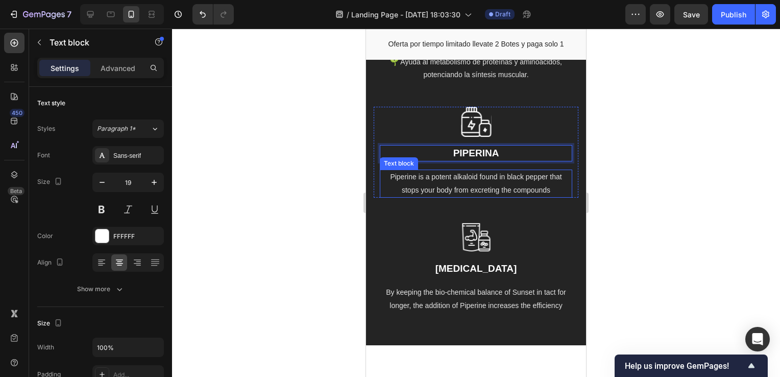
click at [489, 196] on p "Piperine is a potent alkaloid found in black pepper that stops your body from e…" at bounding box center [476, 184] width 191 height 26
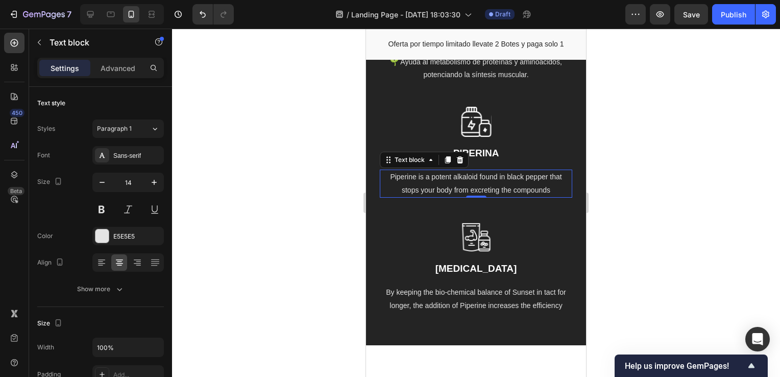
click at [489, 196] on p "Piperine is a potent alkaloid found in black pepper that stops your body from e…" at bounding box center [476, 184] width 191 height 26
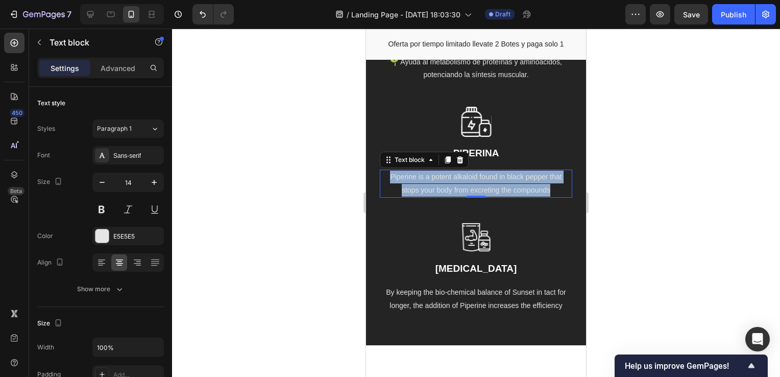
click at [489, 196] on p "Piperine is a potent alkaloid found in black pepper that stops your body from e…" at bounding box center [476, 184] width 191 height 26
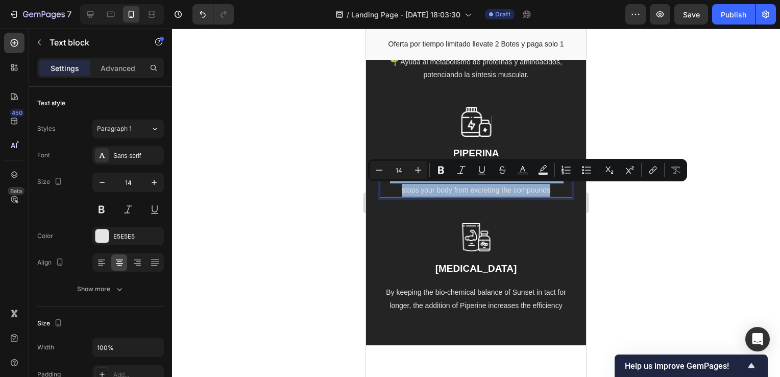
copy p "Piperine is a potent alkaloid found in black pepper that stops your body from e…"
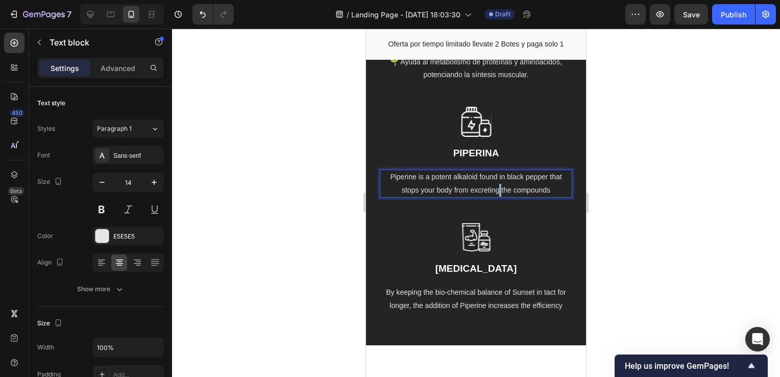
click at [494, 196] on p "Piperine is a potent alkaloid found in black pepper that stops your body from e…" at bounding box center [476, 184] width 191 height 26
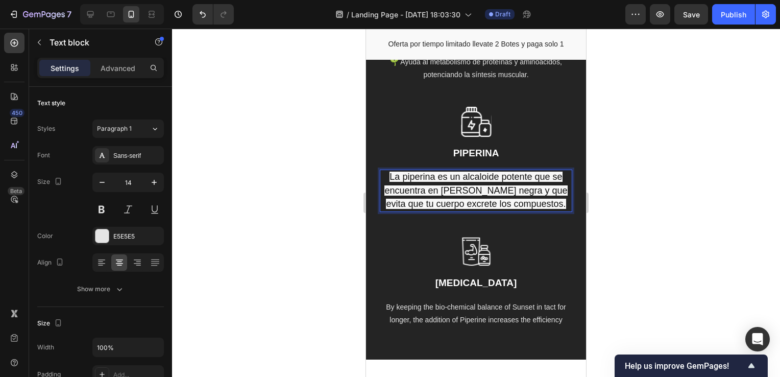
click at [497, 209] on p "La piperina es un alcaloide potente que se encuentra en la pimienta negra y que…" at bounding box center [476, 191] width 191 height 40
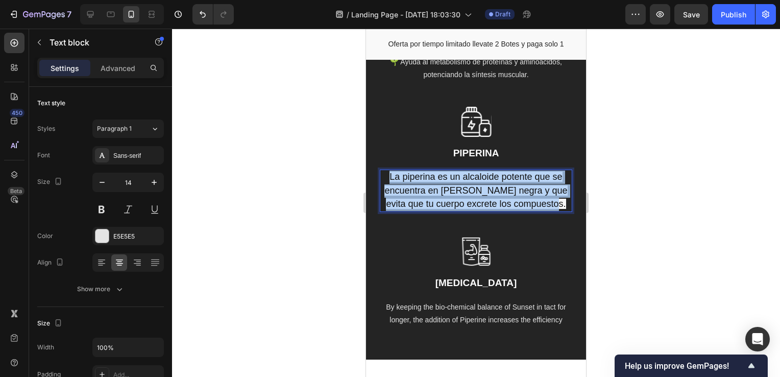
click at [497, 209] on p "La piperina es un alcaloide potente que se encuentra en la pimienta negra y que…" at bounding box center [476, 191] width 191 height 40
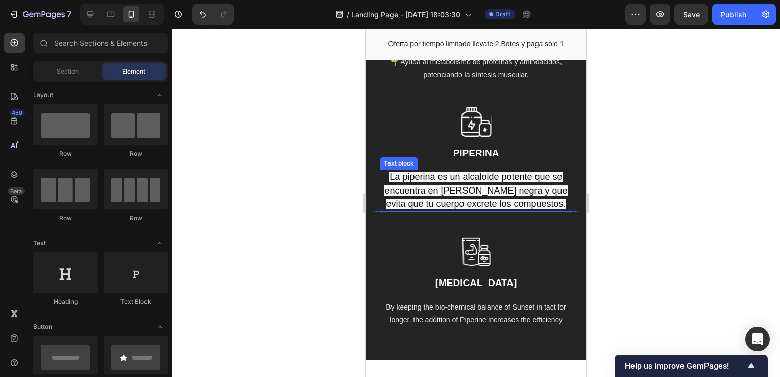
drag, startPoint x: 500, startPoint y: 209, endPoint x: 410, endPoint y: 195, distance: 91.0
click at [471, 201] on span "La piperina es un alcaloide potente que se encuentra en la pimienta negra y que…" at bounding box center [476, 190] width 183 height 37
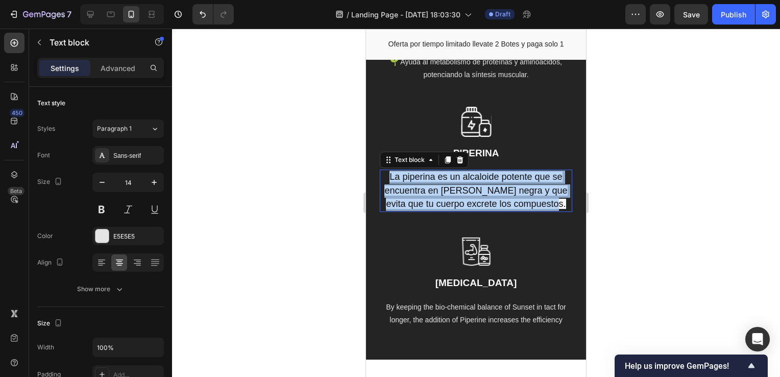
click at [471, 201] on span "La piperina es un alcaloide potente que se encuentra en la pimienta negra y que…" at bounding box center [476, 190] width 183 height 37
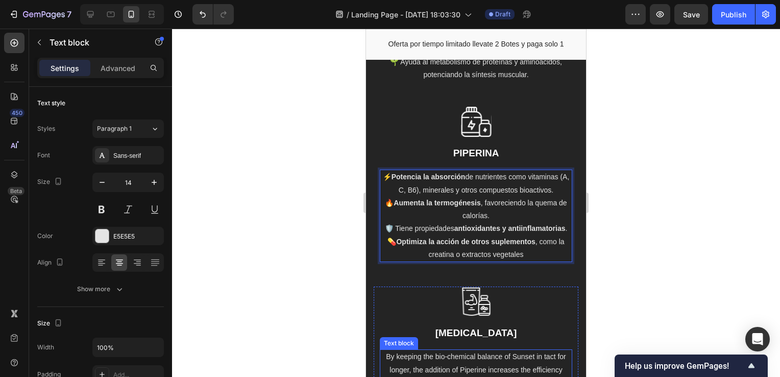
scroll to position [3537, 0]
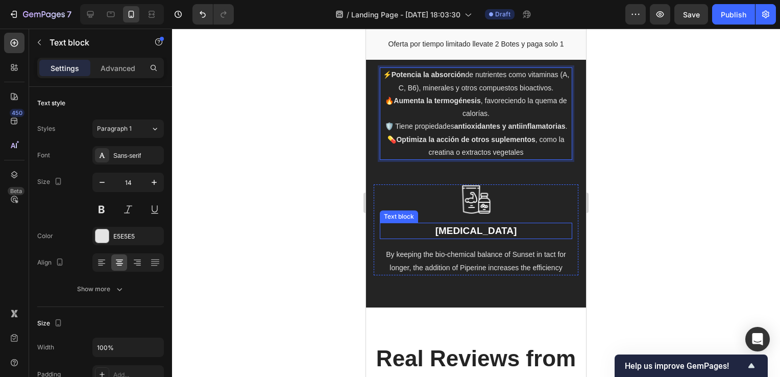
click at [474, 239] on p "THIAMINE" at bounding box center [476, 231] width 191 height 15
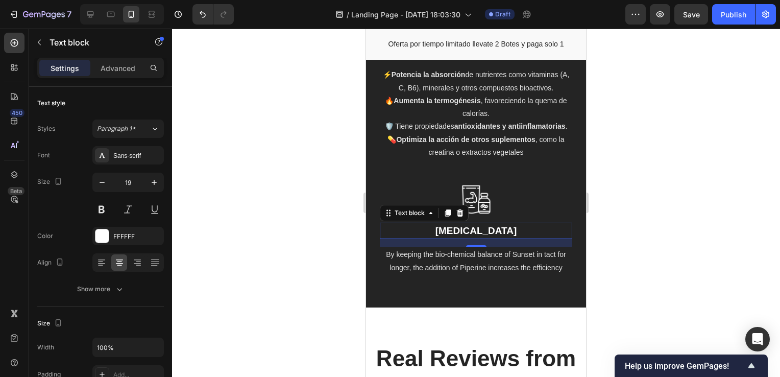
click at [483, 239] on p "THIAMINE" at bounding box center [476, 231] width 191 height 15
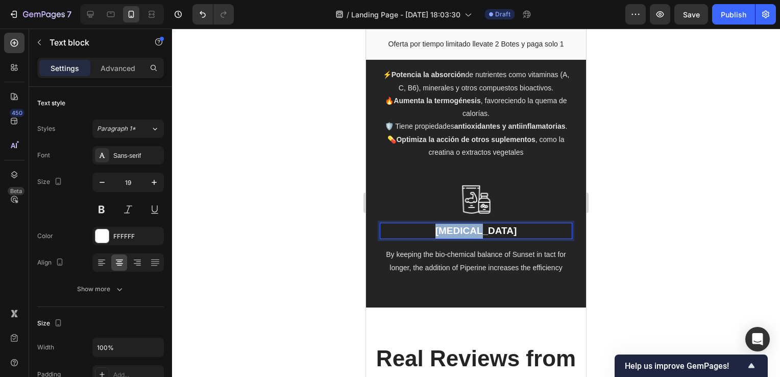
click at [483, 239] on p "THIAMINE" at bounding box center [476, 231] width 191 height 15
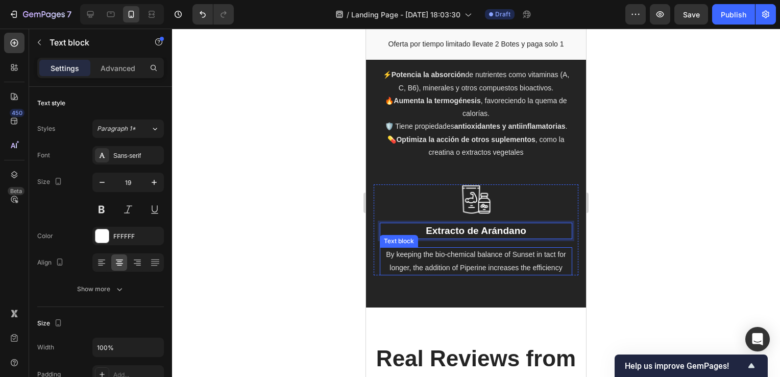
click at [484, 274] on p "By keeping the bio-chemical balance of Sunset in tact for longer, the addition …" at bounding box center [476, 261] width 191 height 26
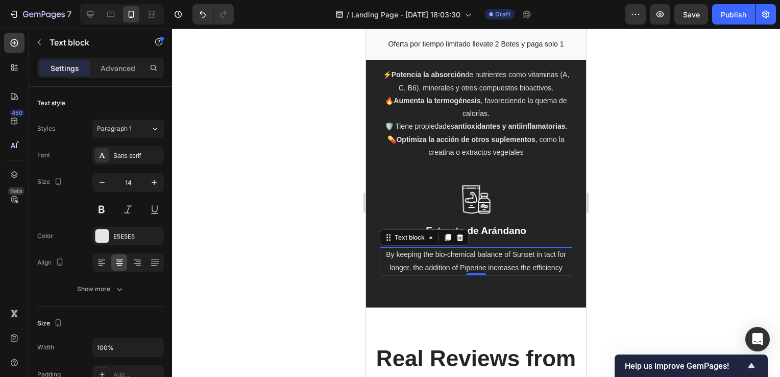
click at [484, 274] on p "By keeping the bio-chemical balance of Sunset in tact for longer, the addition …" at bounding box center [476, 261] width 191 height 26
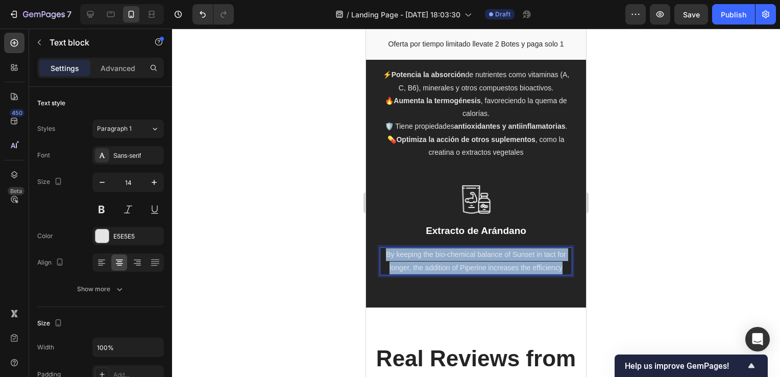
click at [484, 274] on p "By keeping the bio-chemical balance of Sunset in tact for longer, the addition …" at bounding box center [476, 261] width 191 height 26
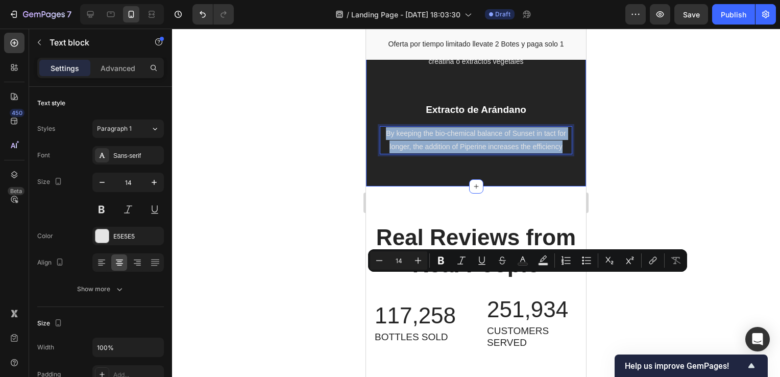
scroll to position [3537, 0]
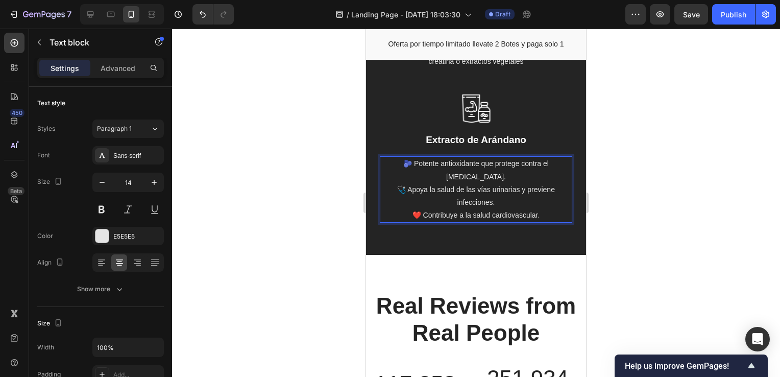
click at [638, 305] on div at bounding box center [476, 203] width 608 height 348
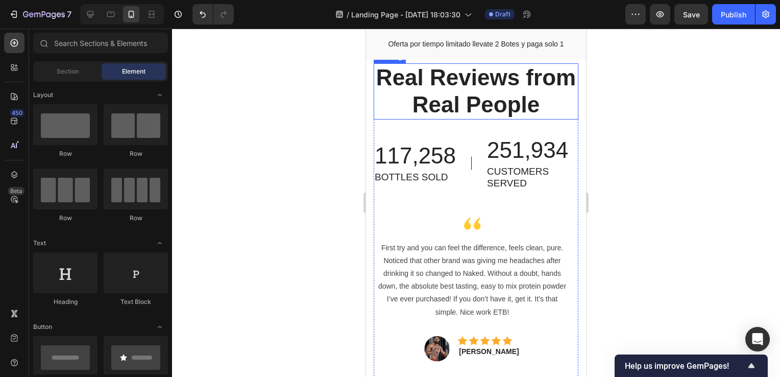
scroll to position [3844, 0]
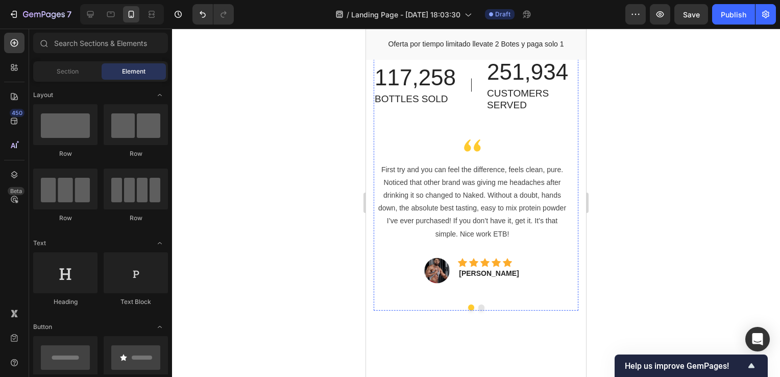
click at [490, 40] on p "Real Reviews from Real People" at bounding box center [476, 13] width 203 height 54
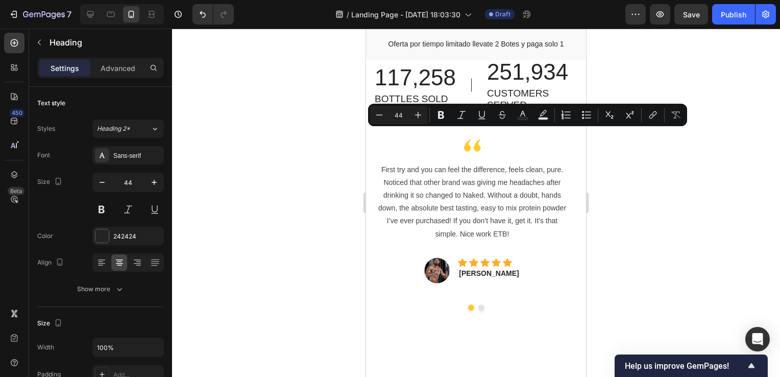
click at [490, 40] on p "Real Reviews from Real People" at bounding box center [476, 13] width 203 height 54
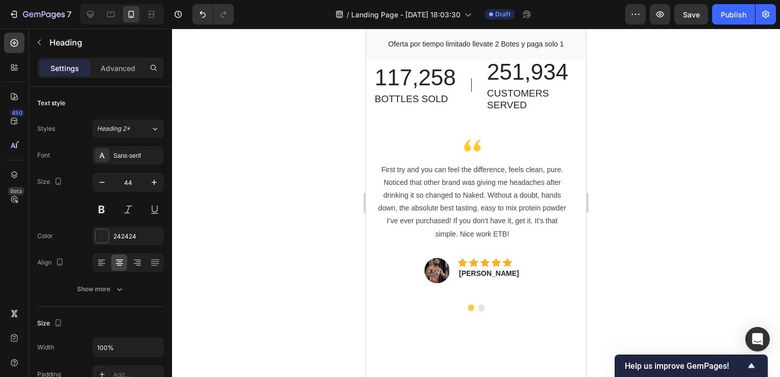
click at [490, 40] on p "Real Reviews from Real People" at bounding box center [476, 13] width 203 height 54
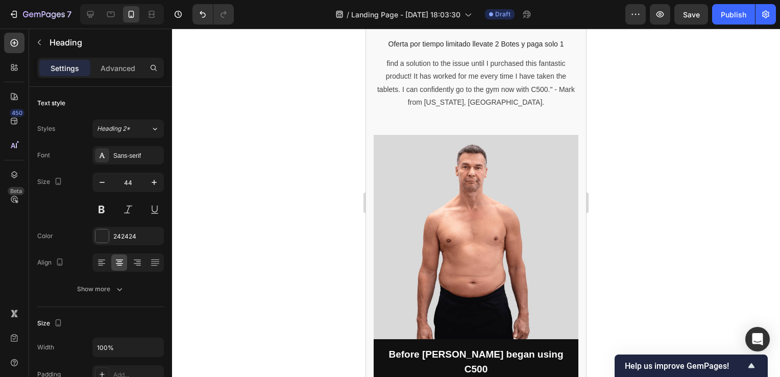
scroll to position [2669, 0]
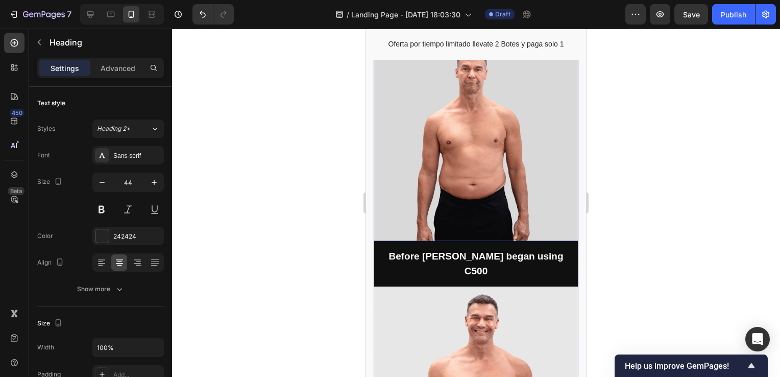
click at [463, 166] on img at bounding box center [476, 139] width 205 height 204
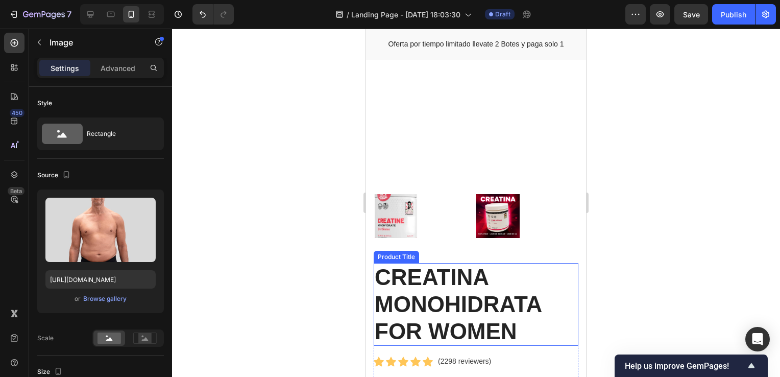
scroll to position [1852, 0]
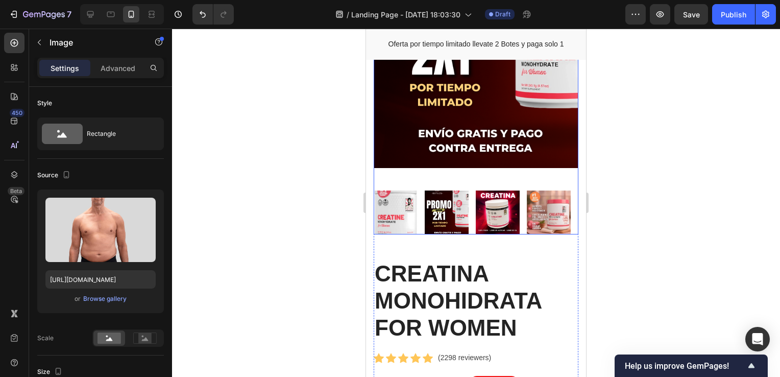
click at [450, 217] on img at bounding box center [447, 213] width 44 height 44
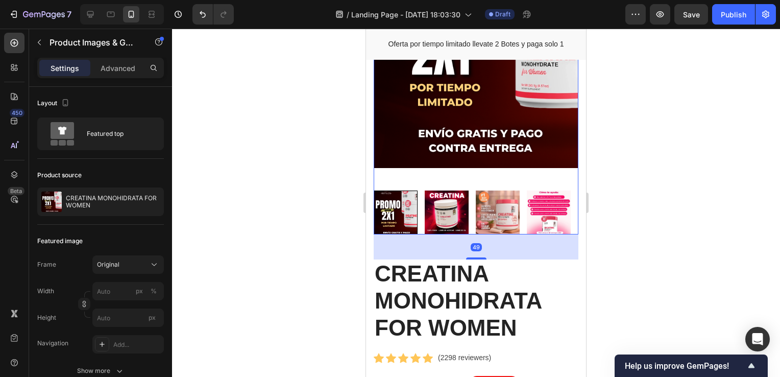
click at [449, 213] on img at bounding box center [447, 213] width 44 height 44
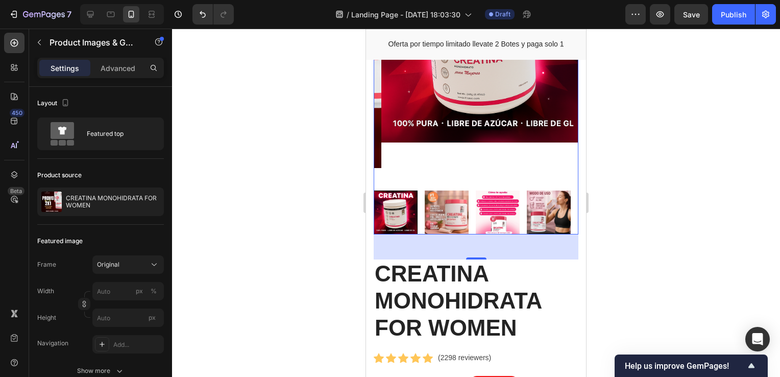
click at [458, 213] on img at bounding box center [447, 213] width 44 height 44
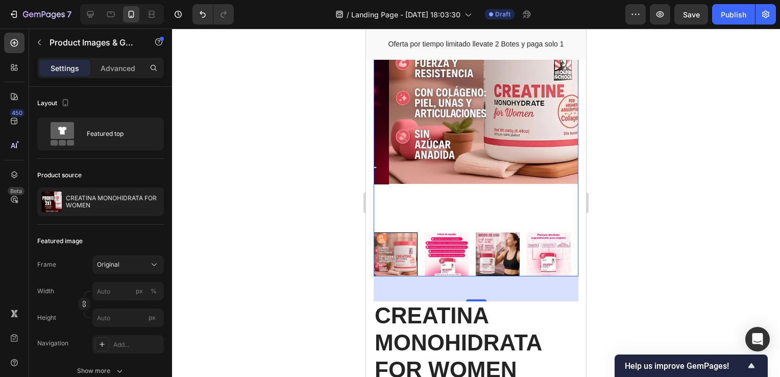
scroll to position [1699, 0]
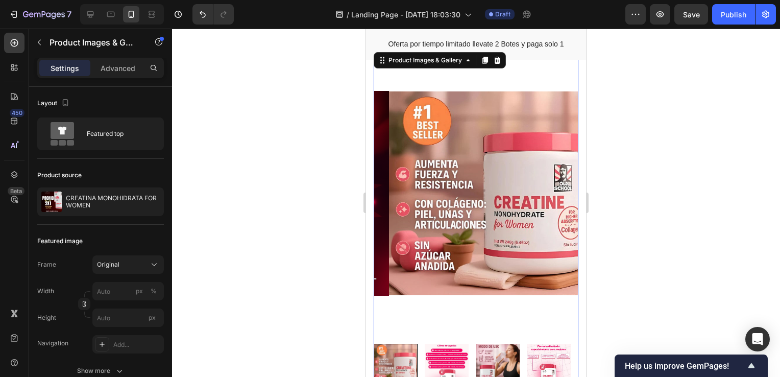
click at [454, 346] on img at bounding box center [447, 366] width 44 height 44
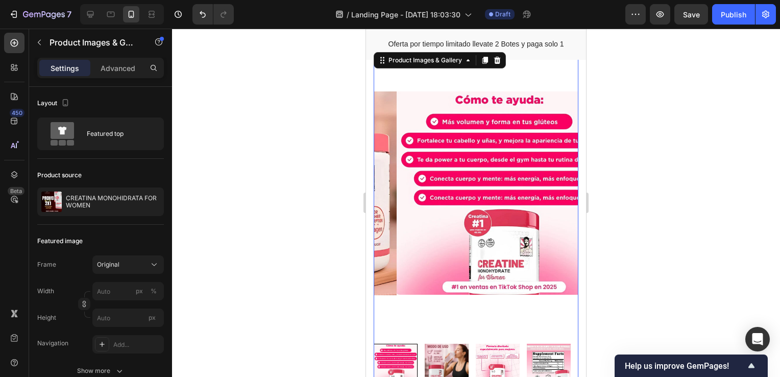
click at [478, 348] on img at bounding box center [498, 366] width 44 height 44
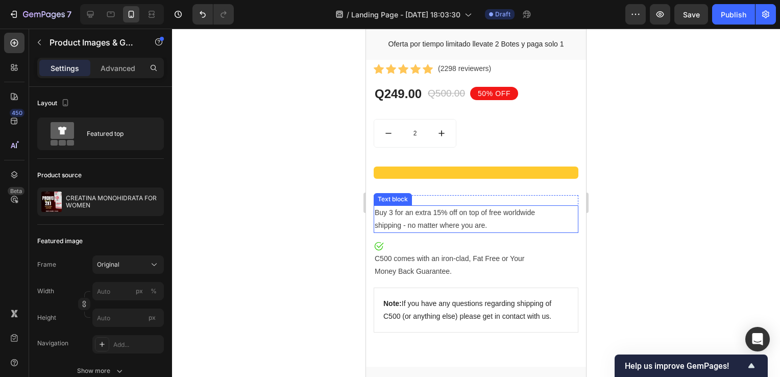
scroll to position [2158, 0]
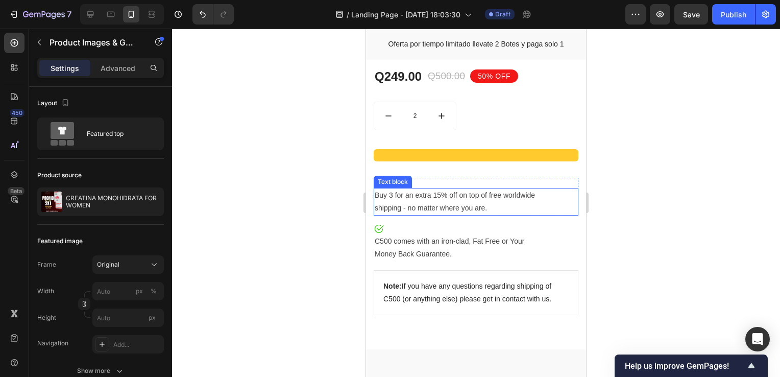
click at [493, 197] on p "Buy 3 for an extra 15% off on top of free worldwide shipping - no matter where …" at bounding box center [476, 202] width 203 height 26
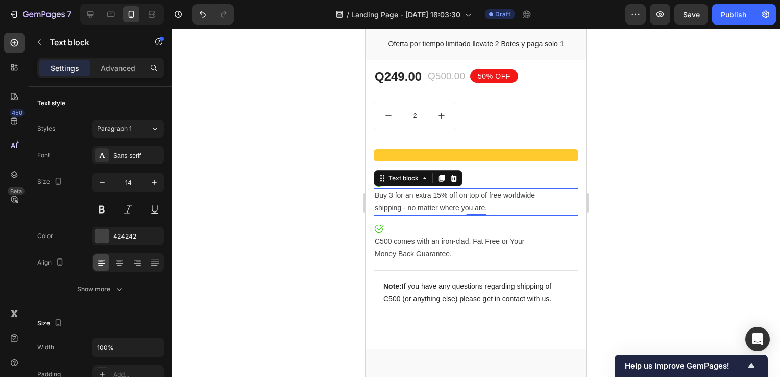
click at [493, 197] on p "Buy 3 for an extra 15% off on top of free worldwide shipping - no matter where …" at bounding box center [476, 202] width 203 height 26
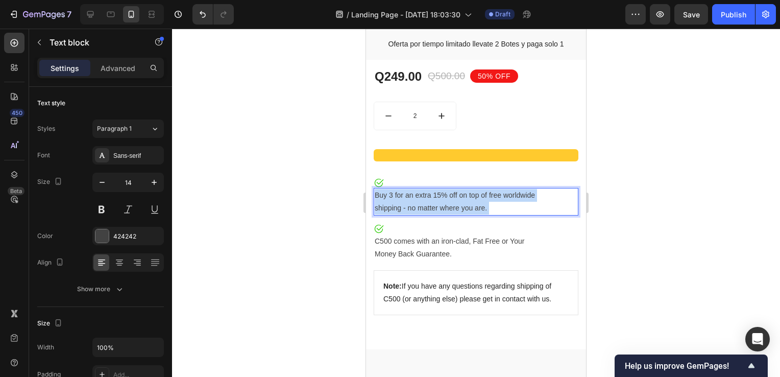
drag, startPoint x: 501, startPoint y: 195, endPoint x: 401, endPoint y: 186, distance: 100.0
click at [401, 189] on p "Buy 3 for an extra 15% off on top of free worldwide shipping - no matter where …" at bounding box center [476, 202] width 203 height 26
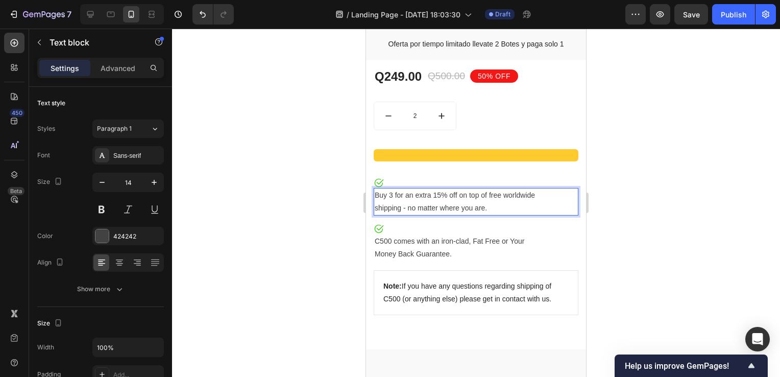
click at [459, 196] on p "Buy 3 for an extra 15% off on top of free worldwide shipping - no matter where …" at bounding box center [476, 202] width 203 height 26
click at [500, 199] on p "Buy 3 for an extra 15% off on top of free worldwide shipping - no matter where …" at bounding box center [476, 202] width 203 height 26
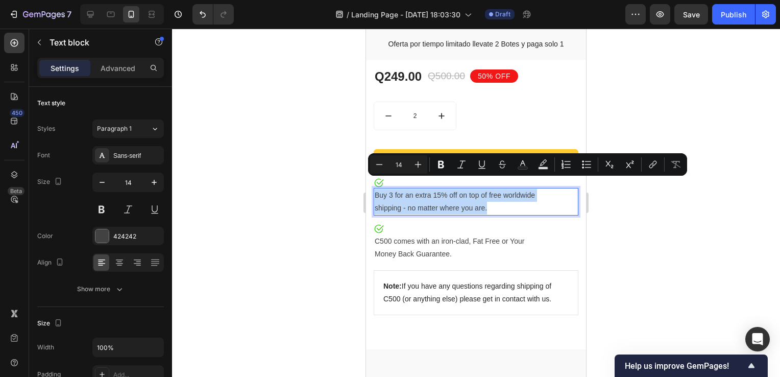
drag, startPoint x: 500, startPoint y: 197, endPoint x: 376, endPoint y: 185, distance: 123.7
click at [376, 189] on p "Buy 3 for an extra 15% off on top of free worldwide shipping - no matter where …" at bounding box center [476, 202] width 203 height 26
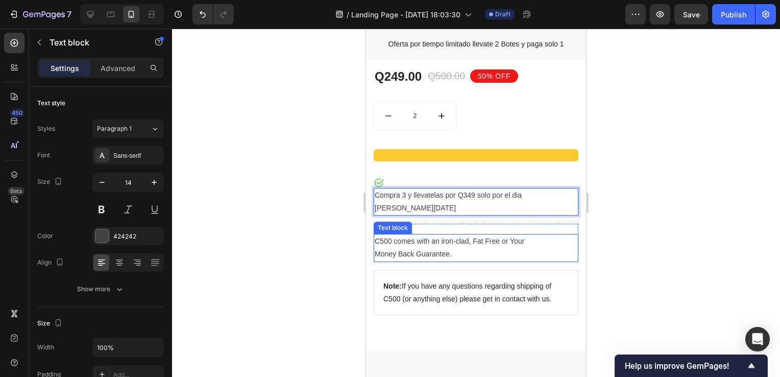
click at [430, 235] on p "C500 comes with an iron-clad, Fat Free or Your Money Back Guarantee." at bounding box center [476, 248] width 203 height 26
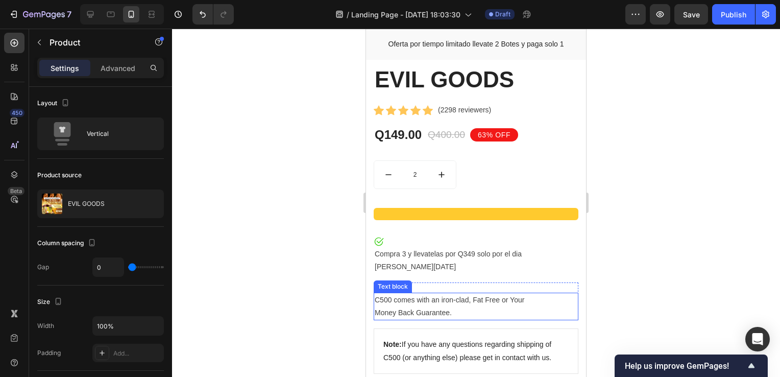
scroll to position [2005, 0]
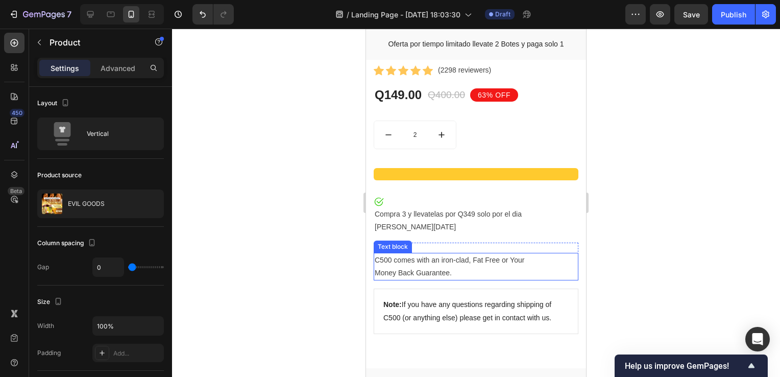
click at [438, 254] on p "C500 comes with an iron-clad, Fat Free or Your Money Back Guarantee." at bounding box center [476, 267] width 203 height 26
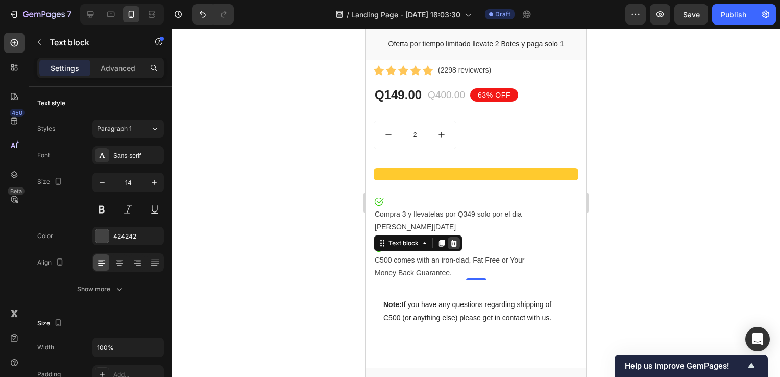
click at [452, 240] on icon at bounding box center [454, 243] width 7 height 7
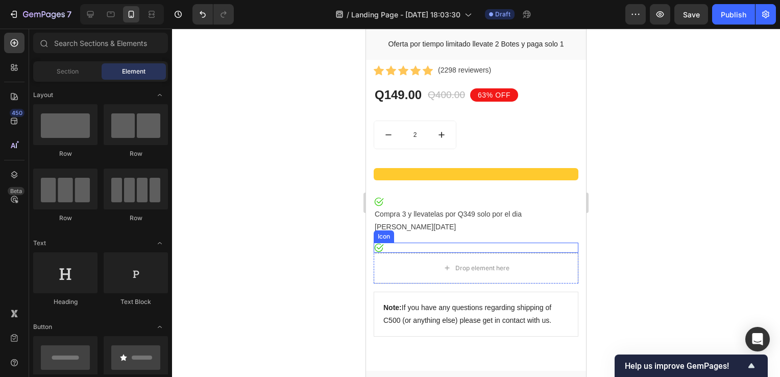
click at [400, 243] on div "Icon" at bounding box center [476, 248] width 205 height 10
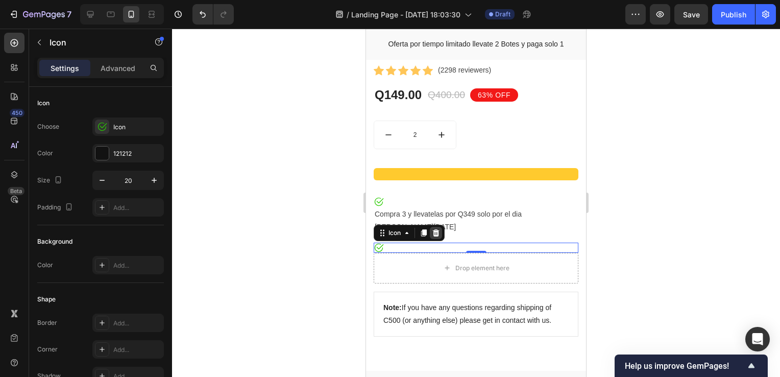
click at [433, 229] on icon at bounding box center [436, 233] width 8 height 8
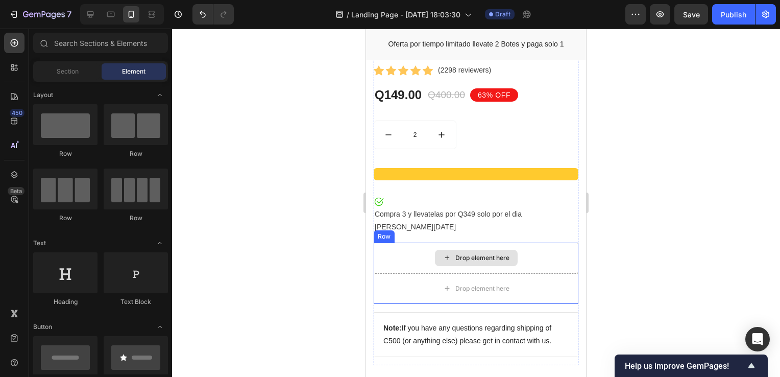
click at [419, 243] on div "Drop element here" at bounding box center [476, 258] width 205 height 31
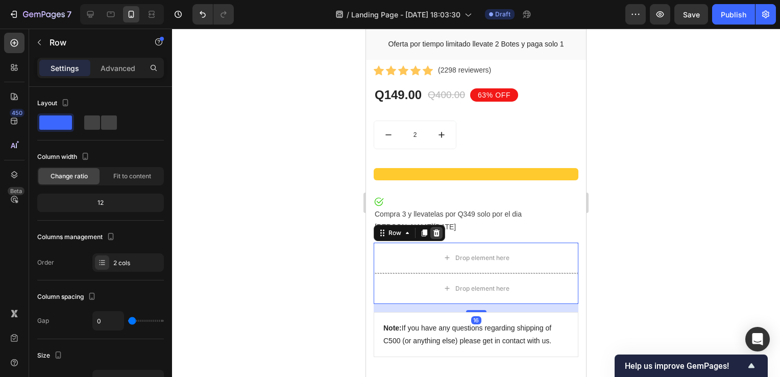
click at [436, 229] on icon at bounding box center [437, 232] width 7 height 7
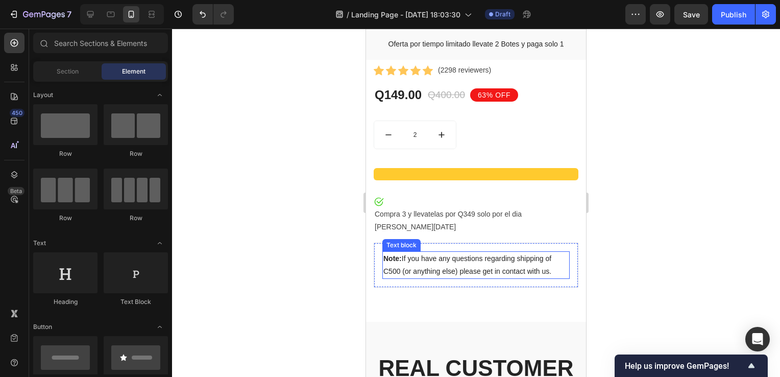
click at [455, 252] on p "Note: If you have any questions regarding shipping of C500 (or anything else) p…" at bounding box center [476, 265] width 185 height 26
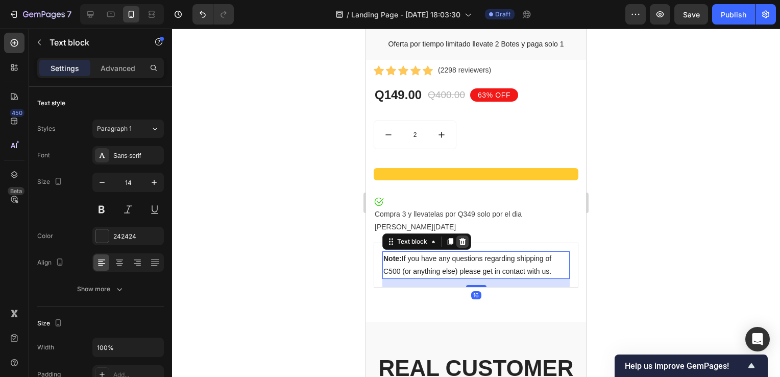
click at [463, 237] on icon at bounding box center [463, 241] width 8 height 8
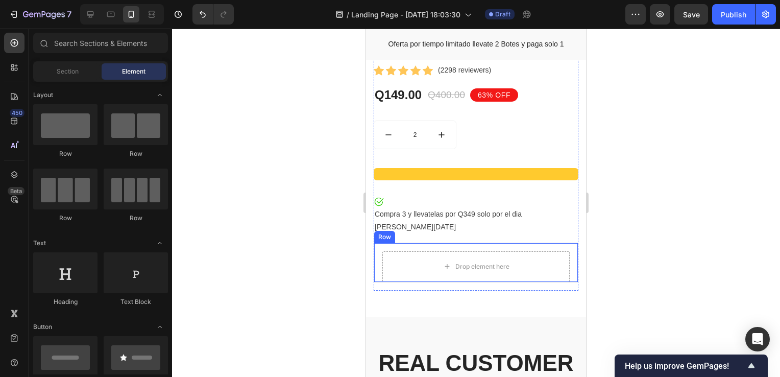
click at [409, 243] on div "Drop element here Row" at bounding box center [476, 263] width 205 height 40
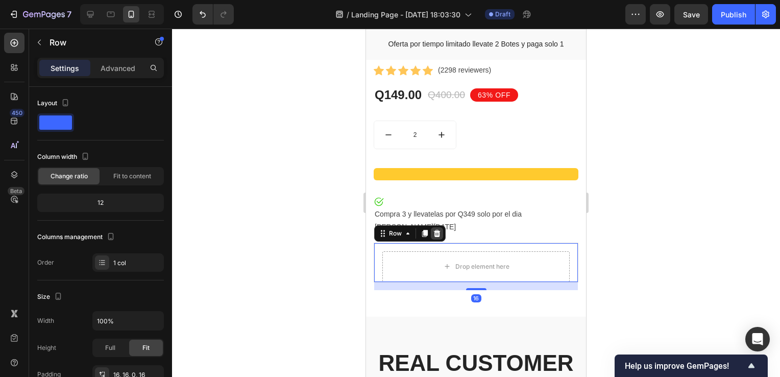
click at [437, 230] on icon at bounding box center [437, 233] width 7 height 7
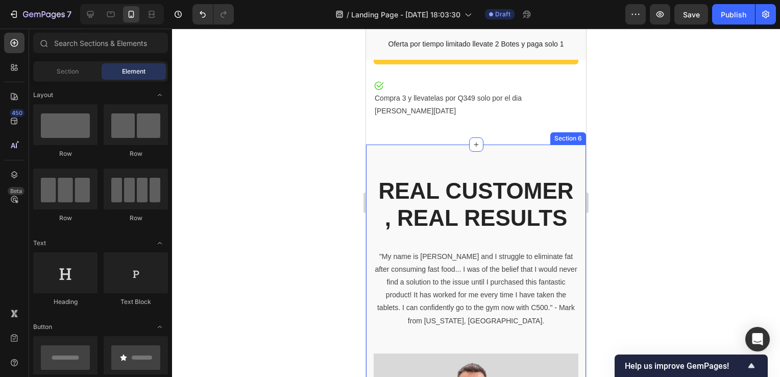
scroll to position [2107, 0]
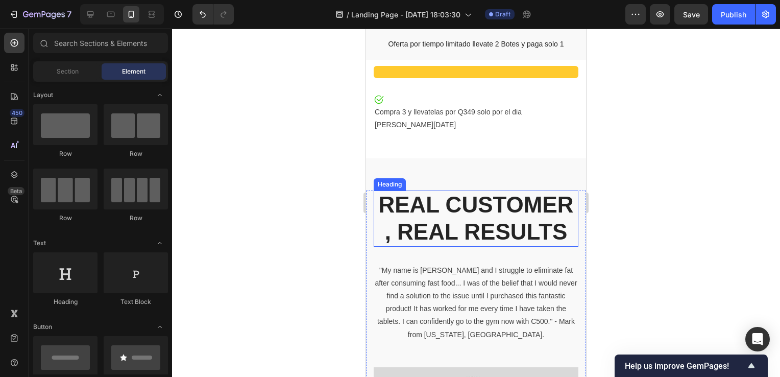
click at [468, 228] on p "REAL CUSTOMER , REAL RESULTS" at bounding box center [476, 219] width 203 height 54
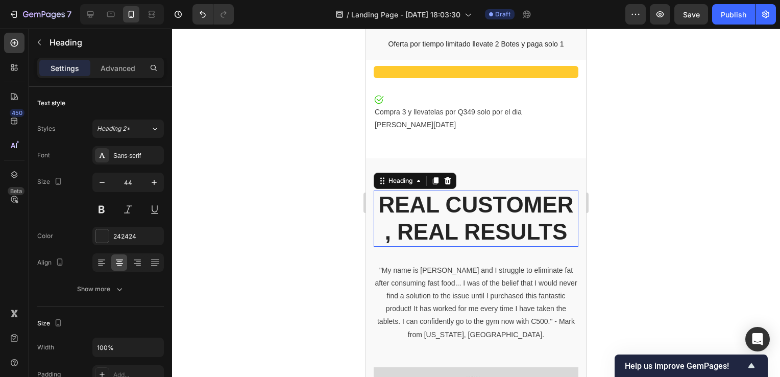
click at [468, 228] on p "REAL CUSTOMER , REAL RESULTS" at bounding box center [476, 219] width 203 height 54
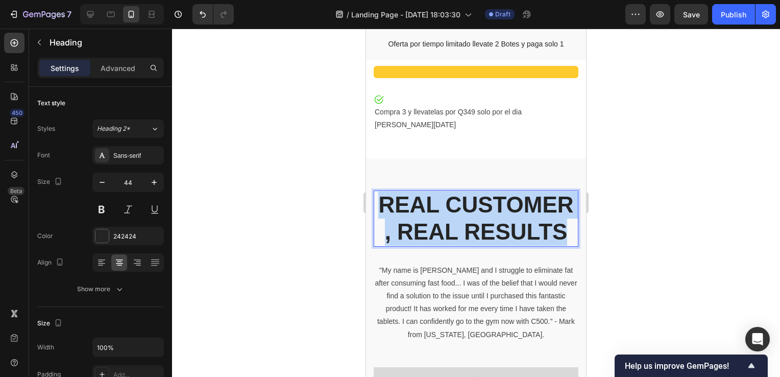
click at [468, 228] on p "REAL CUSTOMER , REAL RESULTS" at bounding box center [476, 219] width 203 height 54
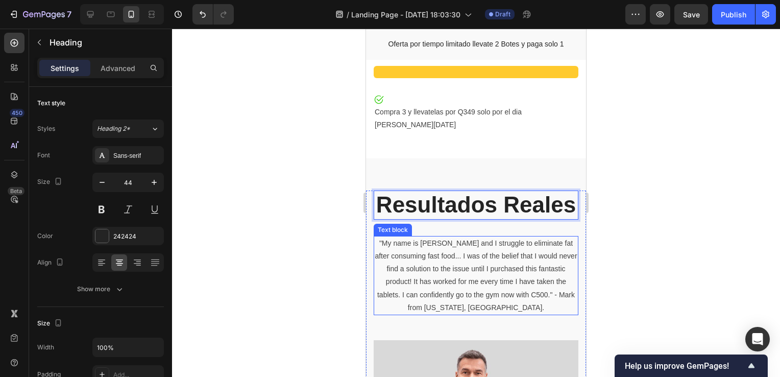
click at [464, 280] on p ""My name is Mark and I struggle to eliminate fat after consuming fast food... I…" at bounding box center [476, 275] width 203 height 77
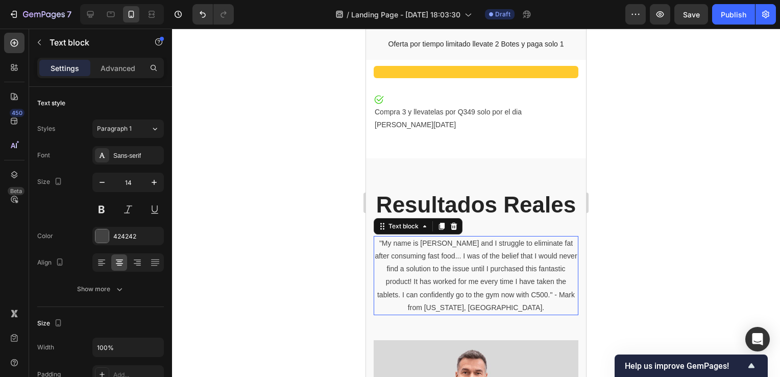
click at [464, 280] on p ""My name is Mark and I struggle to eliminate fat after consuming fast food... I…" at bounding box center [476, 275] width 203 height 77
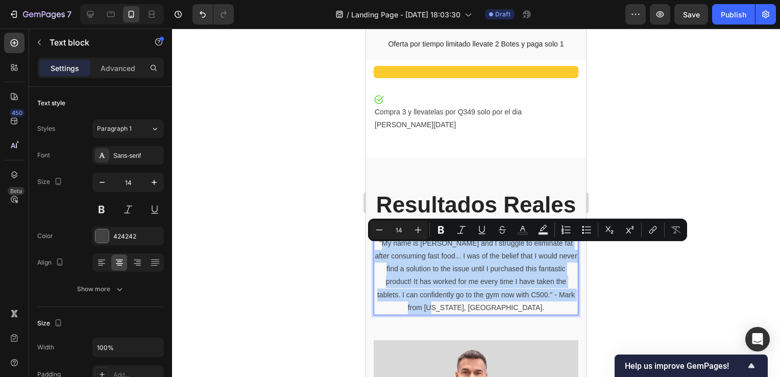
drag, startPoint x: 512, startPoint y: 314, endPoint x: 392, endPoint y: 251, distance: 135.0
click at [392, 251] on p ""My name is Mark and I struggle to eliminate fat after consuming fast food... I…" at bounding box center [476, 275] width 203 height 77
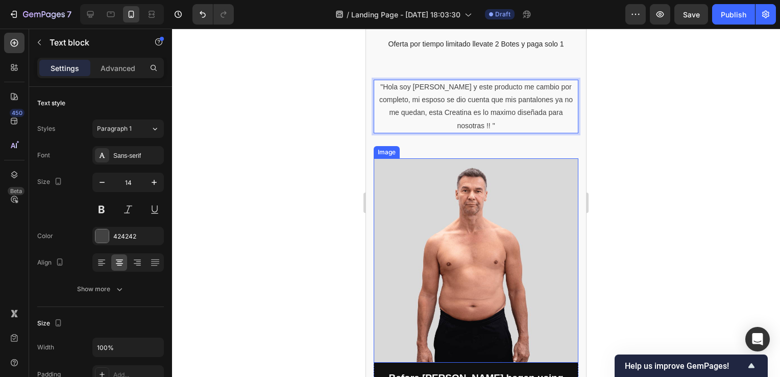
scroll to position [2261, 0]
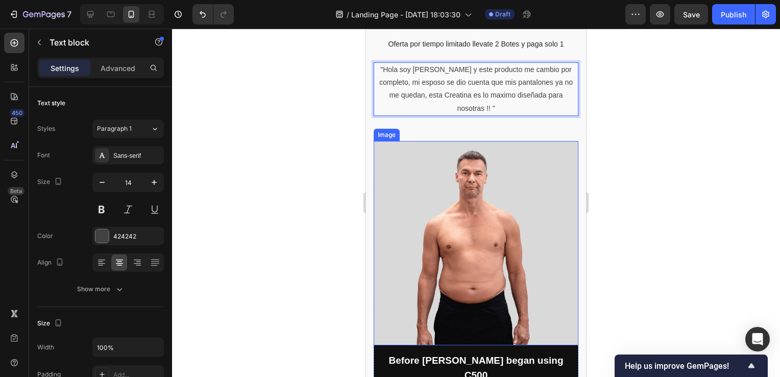
click at [497, 233] on img at bounding box center [476, 243] width 205 height 204
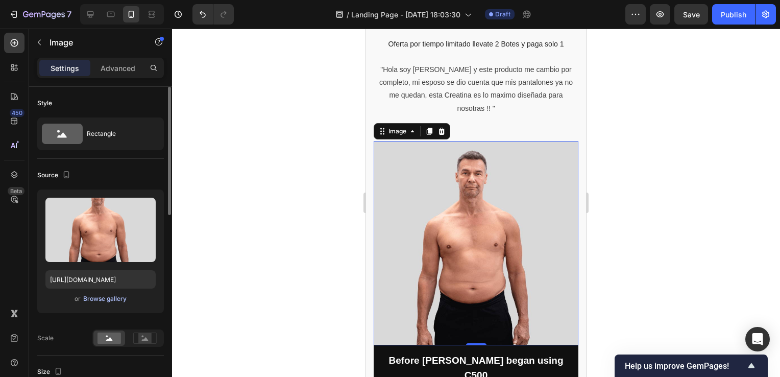
click at [111, 297] on div "Browse gallery" at bounding box center [104, 298] width 43 height 9
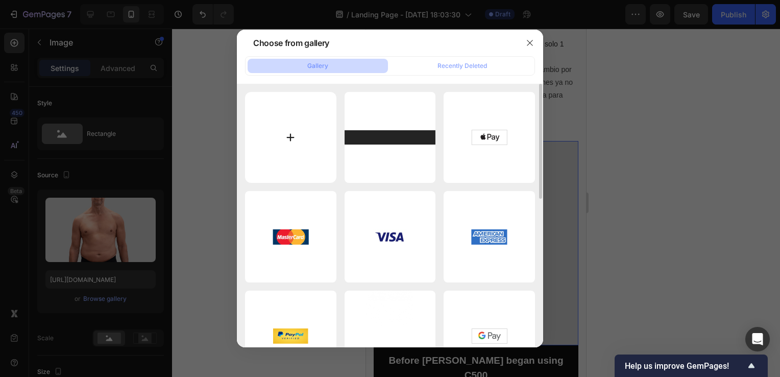
click at [299, 122] on input "file" at bounding box center [290, 137] width 91 height 91
type input "C:\fakepath\gif 2.gif"
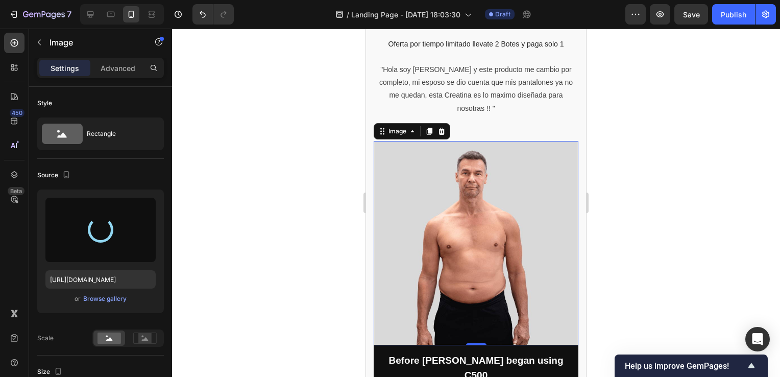
type input "https://cdn.shopify.com/s/files/1/0755/4170/9050/files/gempages_578252502063907…"
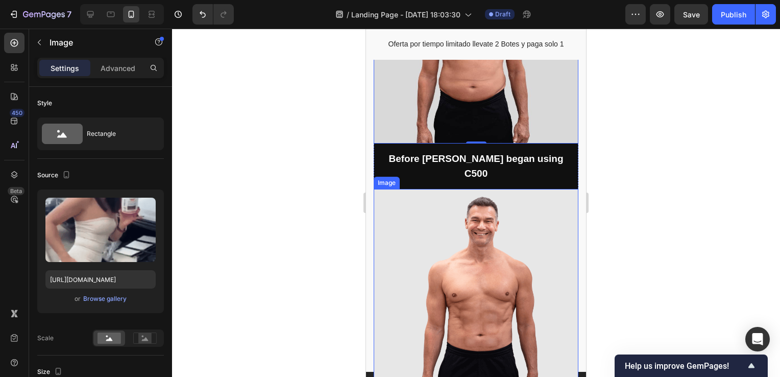
scroll to position [2465, 0]
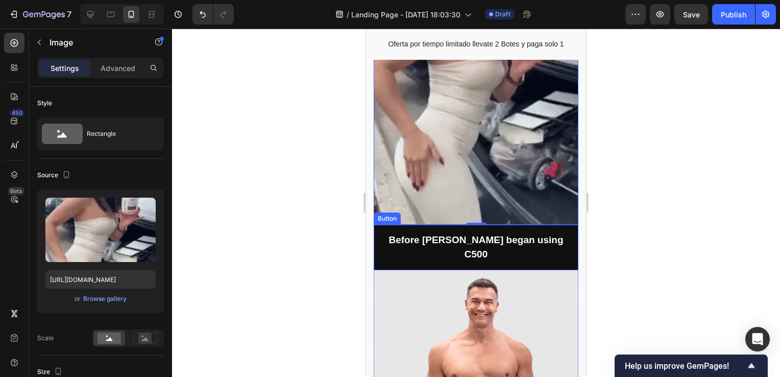
click at [550, 237] on link "Before Mark began using C500" at bounding box center [476, 247] width 205 height 45
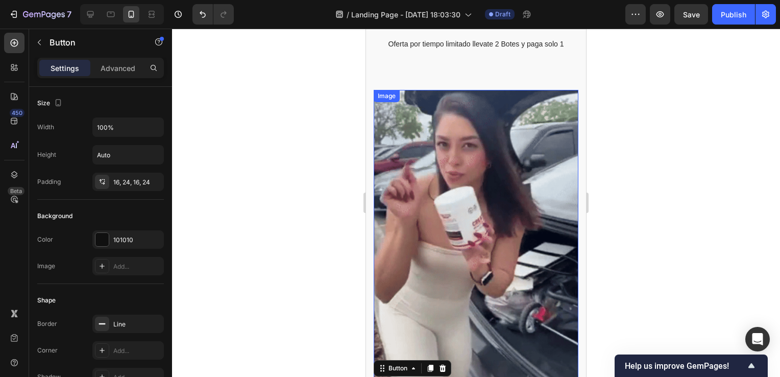
scroll to position [2363, 0]
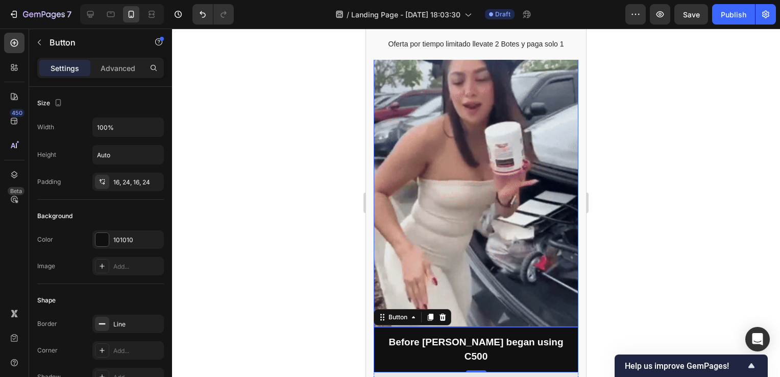
click at [505, 212] on img at bounding box center [476, 183] width 205 height 288
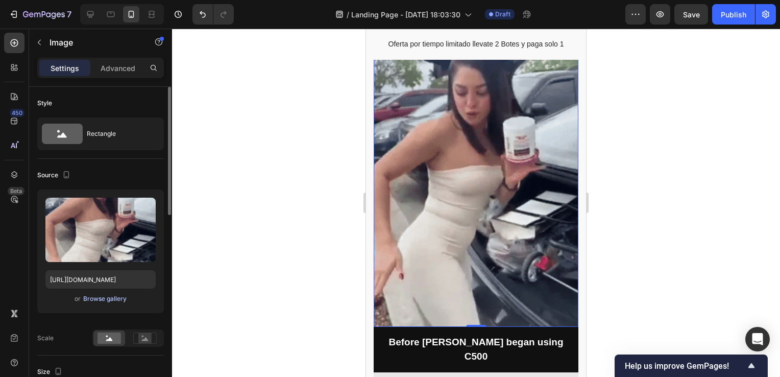
click at [114, 295] on div "Browse gallery" at bounding box center [104, 298] width 43 height 9
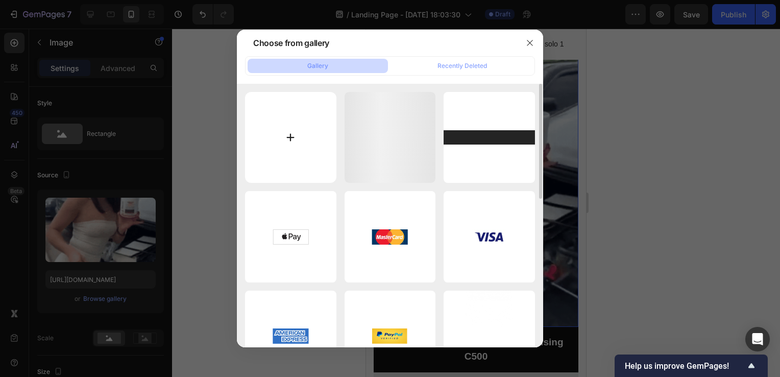
click at [292, 135] on input "file" at bounding box center [290, 137] width 91 height 91
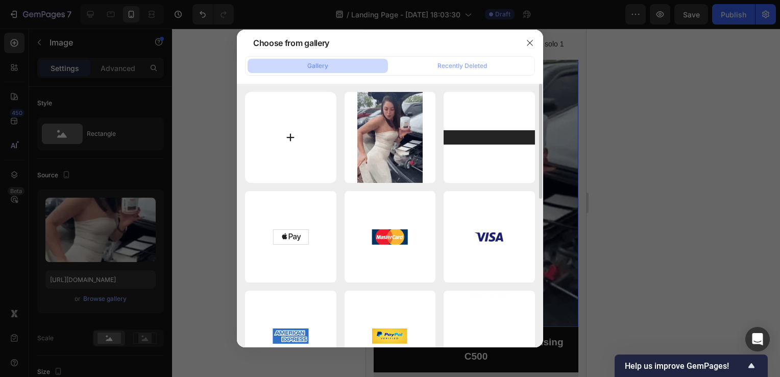
type input "C:\fakepath\res.jpg"
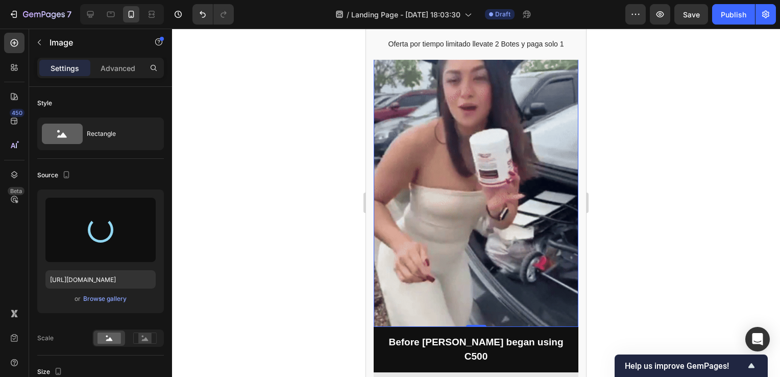
type input "https://cdn.shopify.com/s/files/1/0755/4170/9050/files/gempages_578252502063907…"
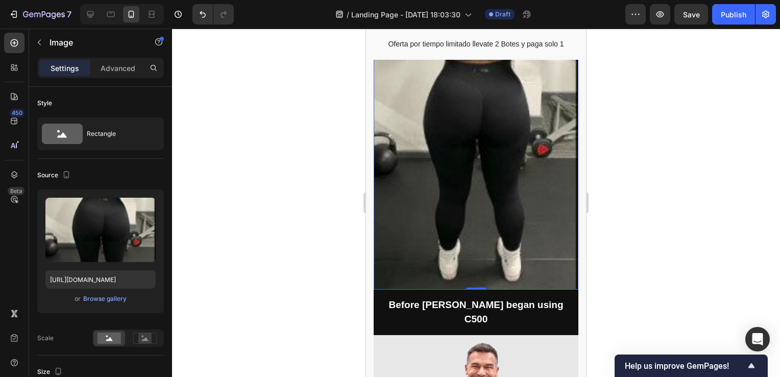
scroll to position [2465, 0]
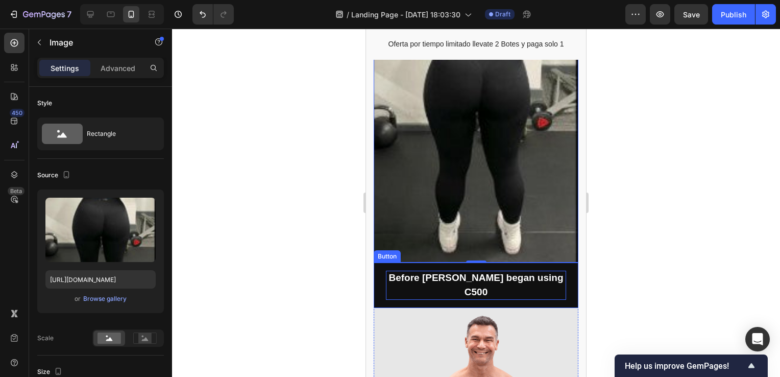
click at [445, 282] on div "Before Mark began using C500" at bounding box center [476, 285] width 180 height 29
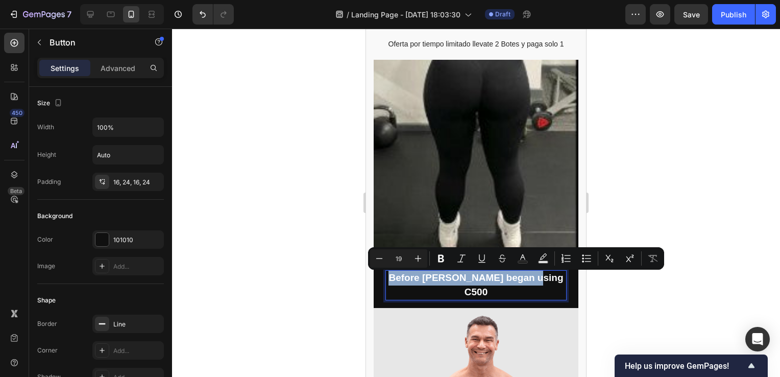
click at [445, 282] on p "Before Mark began using C500" at bounding box center [476, 285] width 180 height 29
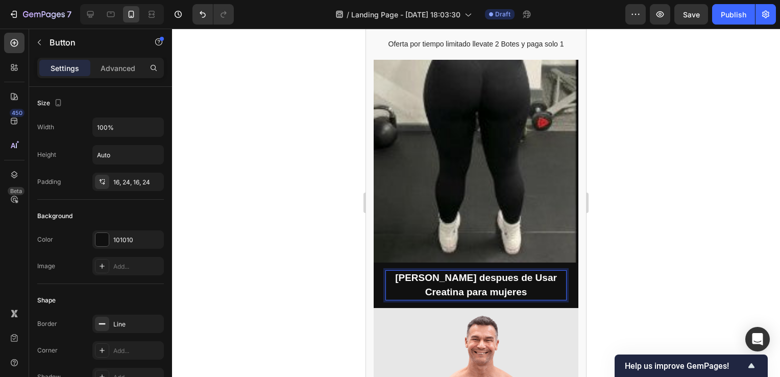
click at [706, 232] on div at bounding box center [476, 203] width 608 height 348
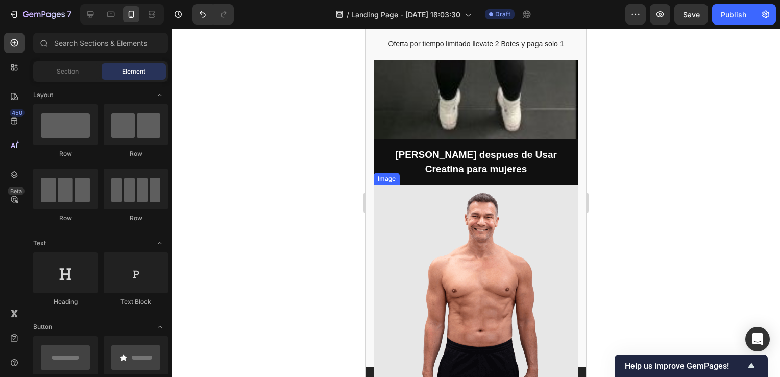
scroll to position [2669, 0]
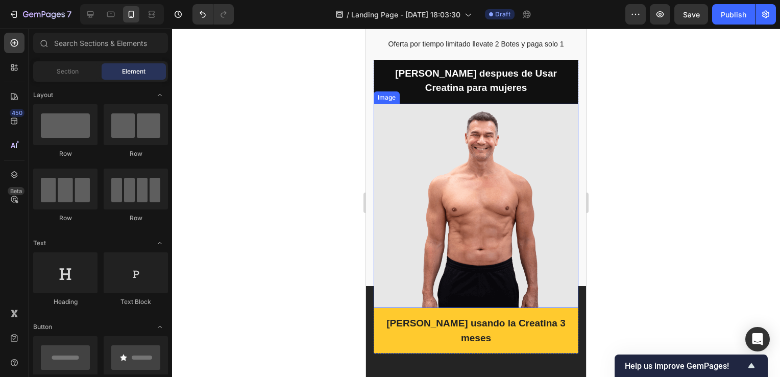
click at [502, 163] on img at bounding box center [476, 206] width 205 height 204
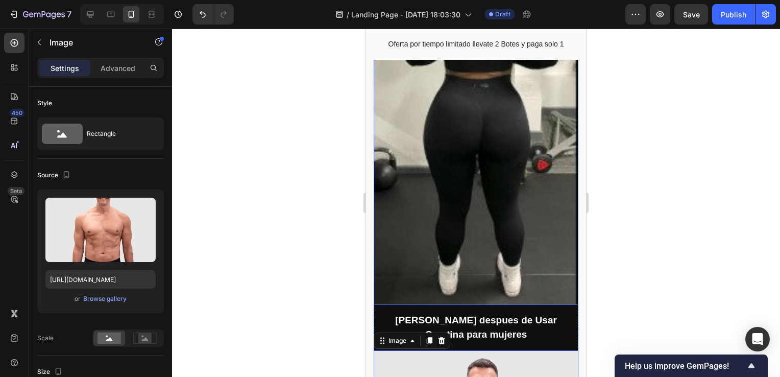
scroll to position [2414, 0]
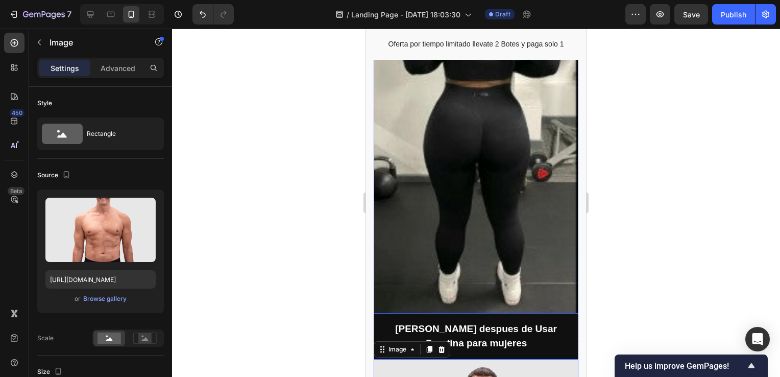
click at [477, 207] on img at bounding box center [476, 151] width 205 height 326
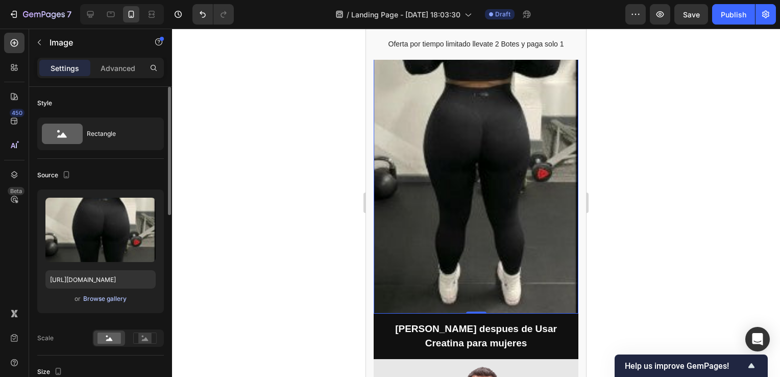
click at [118, 302] on div "Browse gallery" at bounding box center [104, 298] width 43 height 9
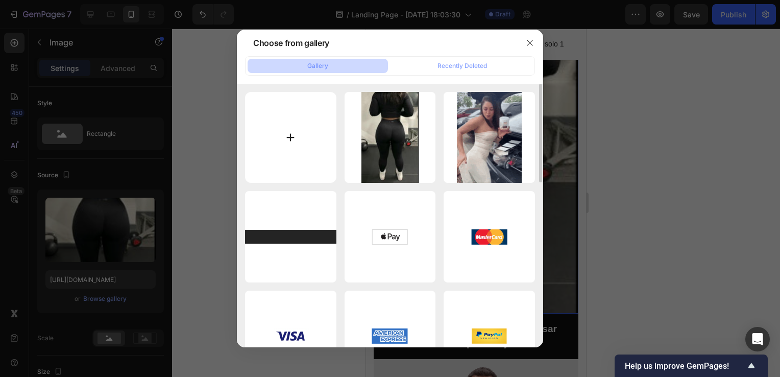
click at [282, 135] on input "file" at bounding box center [290, 137] width 91 height 91
type input "C:\fakepath\antes.jpg"
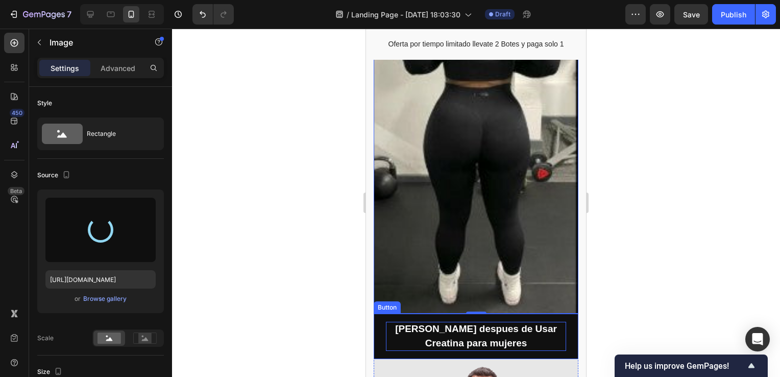
click at [468, 336] on p "Sara despues de Usar Creatina para mujeres" at bounding box center [476, 336] width 180 height 29
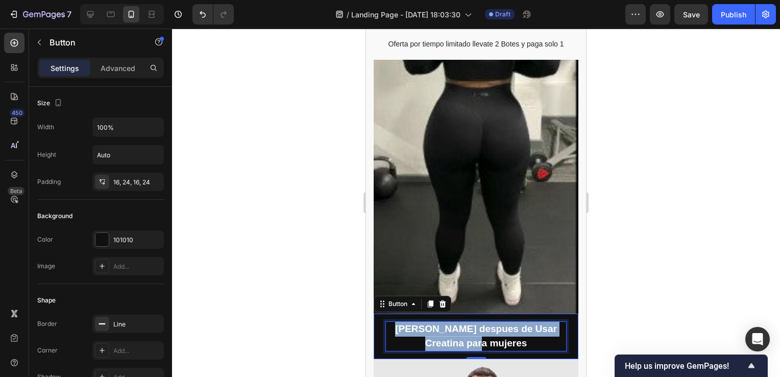
click at [468, 336] on p "Sara despues de Usar Creatina para mujeres" at bounding box center [476, 336] width 180 height 29
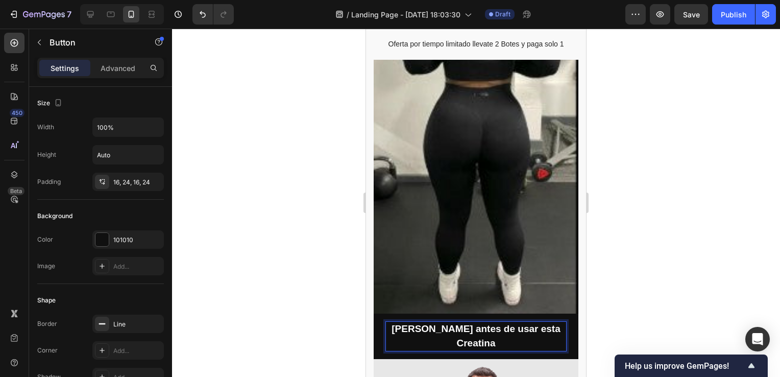
click at [675, 228] on div at bounding box center [476, 203] width 608 height 348
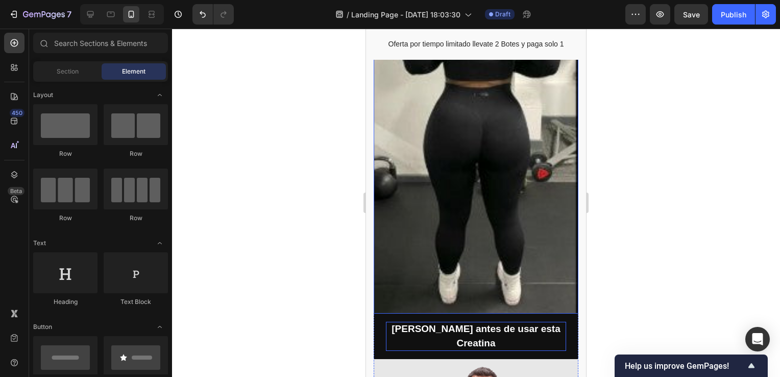
click at [506, 201] on img at bounding box center [476, 151] width 205 height 326
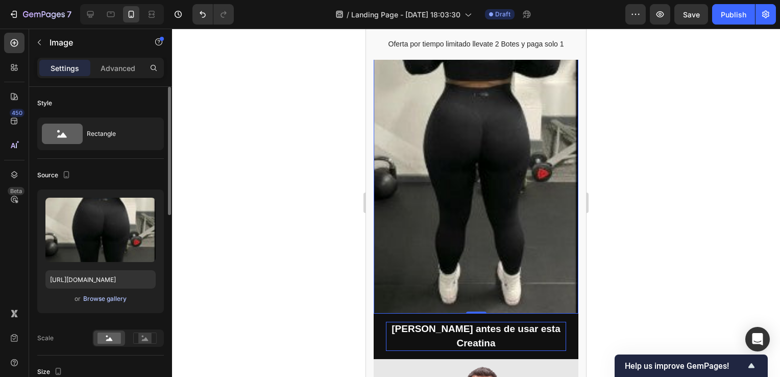
click at [105, 299] on div "Browse gallery" at bounding box center [104, 298] width 43 height 9
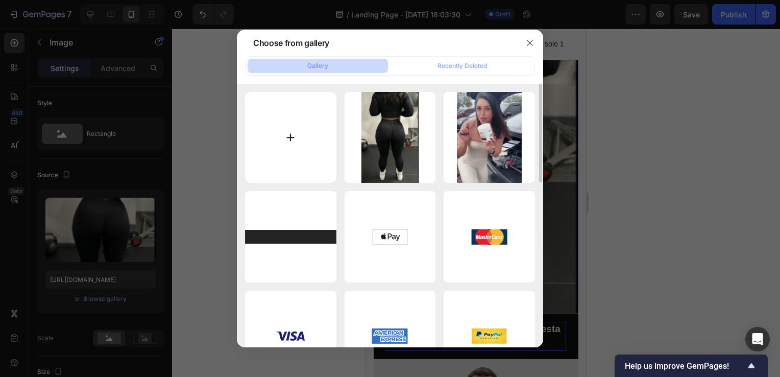
click at [291, 135] on input "file" at bounding box center [290, 137] width 91 height 91
type input "C:\fakepath\antes.jpg"
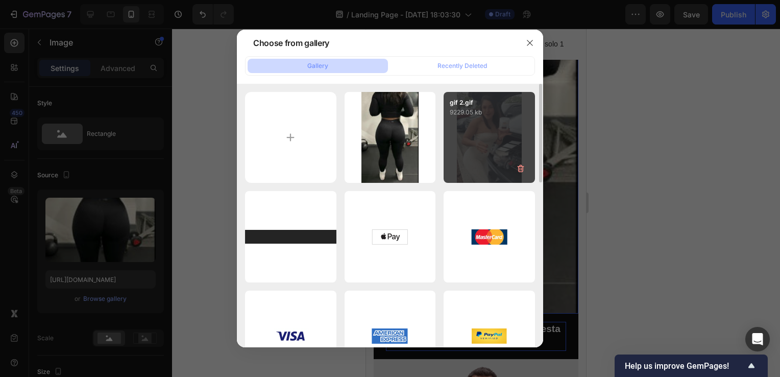
type input "https://cdn.shopify.com/s/files/1/0755/4170/9050/files/gempages_578252502063907…"
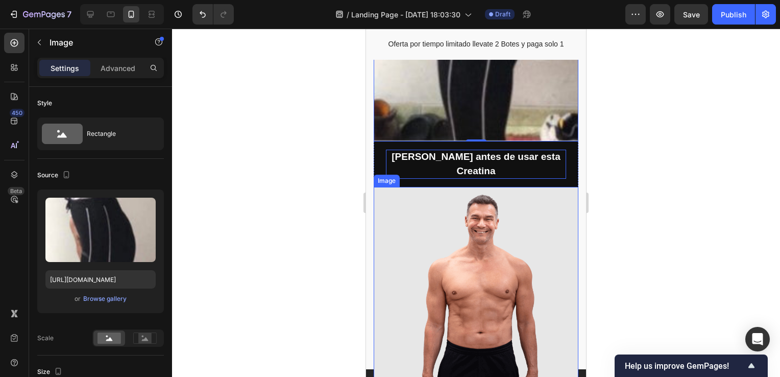
click at [503, 263] on img at bounding box center [476, 289] width 205 height 204
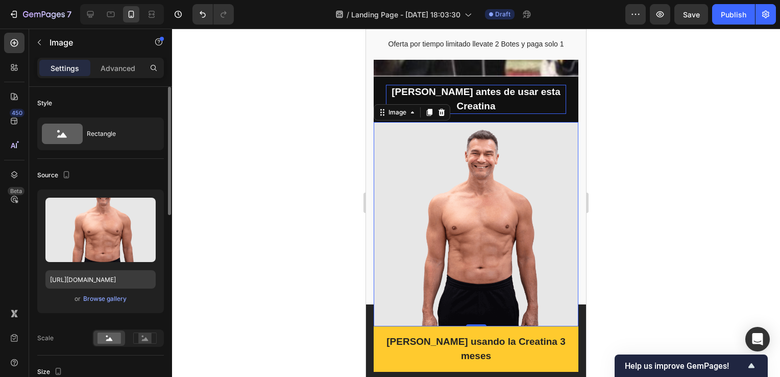
scroll to position [2720, 0]
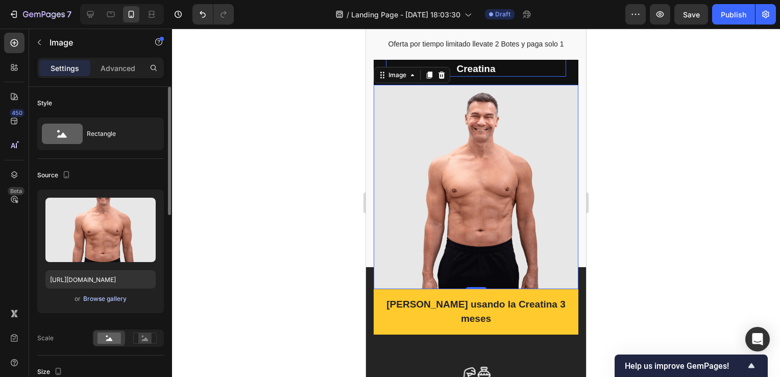
click at [106, 298] on div "Browse gallery" at bounding box center [104, 298] width 43 height 9
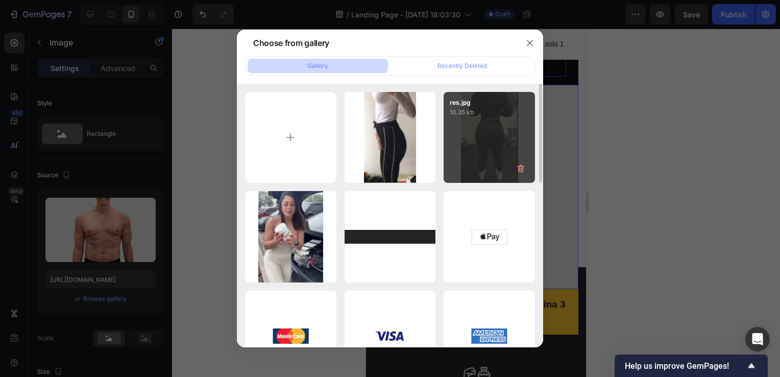
click at [480, 139] on div "res.jpg 10.35 kb" at bounding box center [489, 137] width 91 height 91
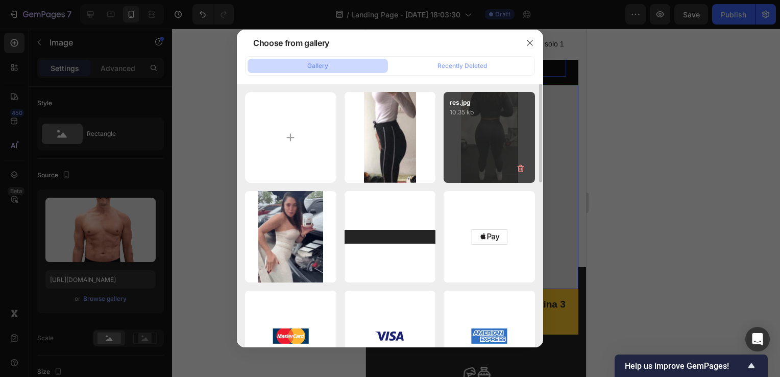
type input "https://cdn.shopify.com/s/files/1/0755/4170/9050/files/gempages_578252502063907…"
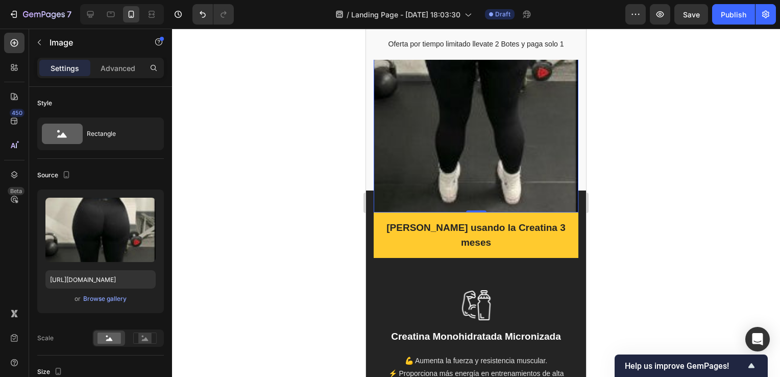
scroll to position [2925, 0]
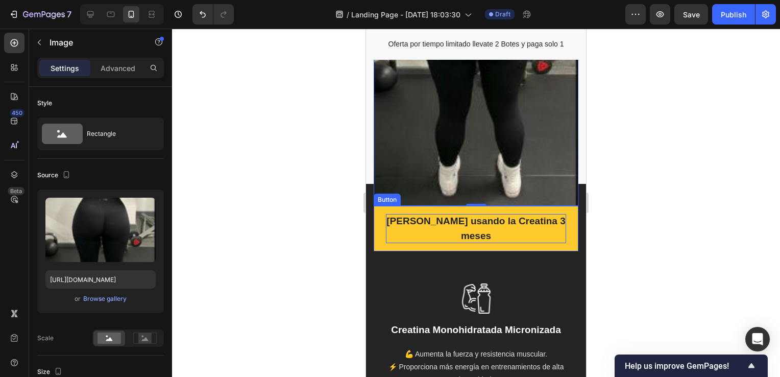
click at [478, 214] on p "Ernesto usando la Creatina 3 meses" at bounding box center [476, 228] width 180 height 29
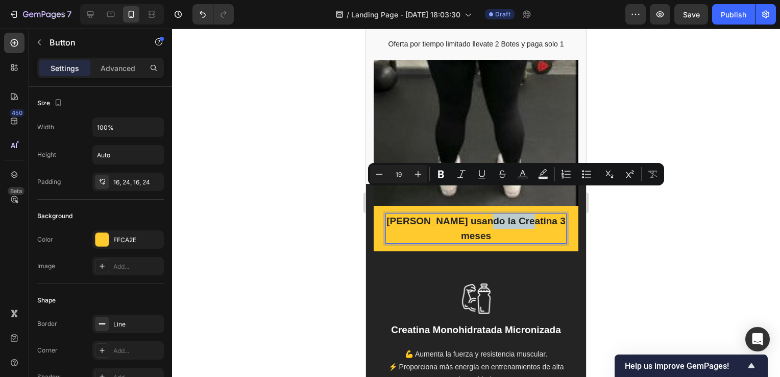
click at [478, 214] on p "Ernesto usando la Creatina 3 meses" at bounding box center [476, 228] width 180 height 29
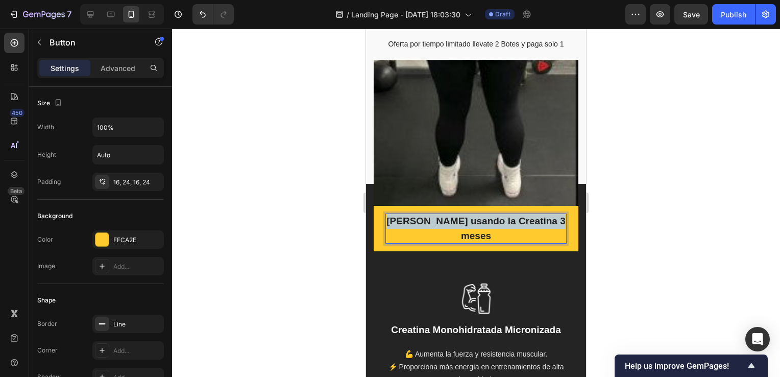
click at [478, 214] on p "Ernesto usando la Creatina 3 meses" at bounding box center [476, 228] width 180 height 29
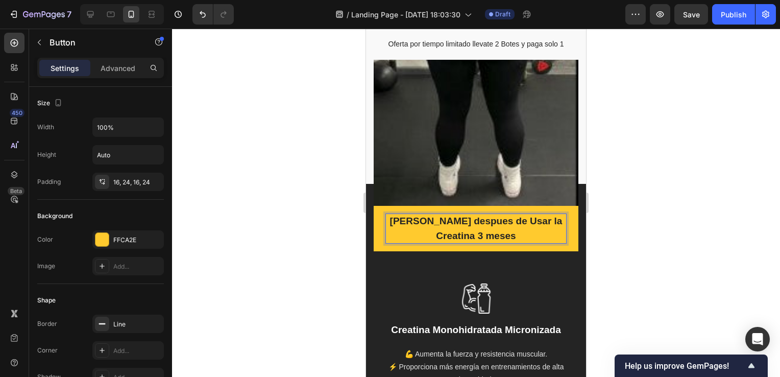
click at [611, 190] on div at bounding box center [476, 203] width 608 height 348
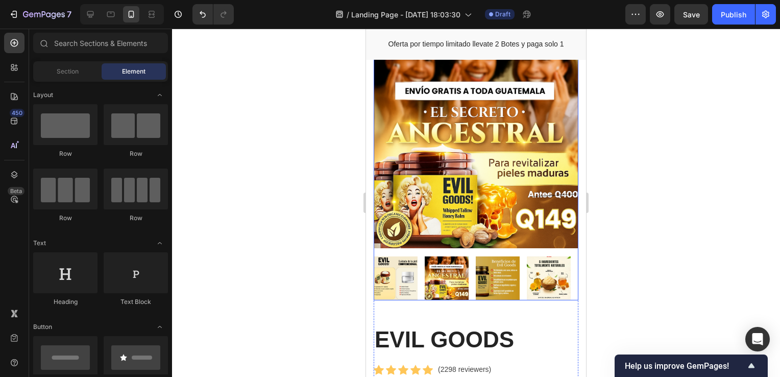
scroll to position [1583, 0]
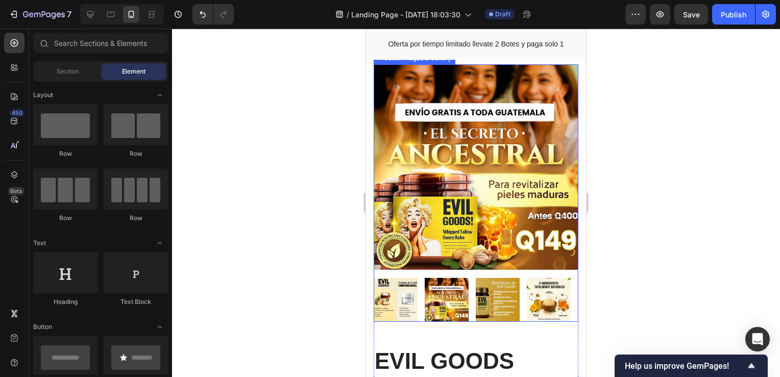
click at [464, 188] on img at bounding box center [476, 167] width 205 height 206
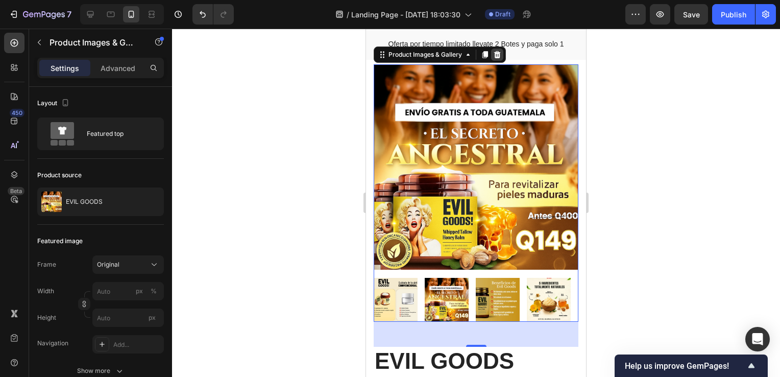
click at [498, 59] on icon at bounding box center [497, 55] width 8 height 8
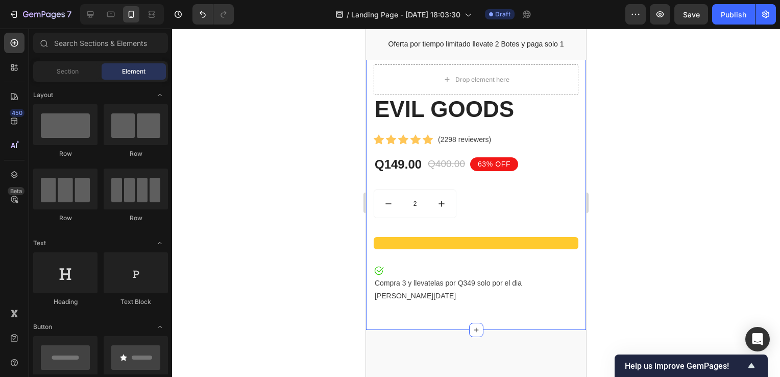
click at [541, 150] on div "Drop element here EVIL GOODS Product Title Icon Icon Icon Icon Icon Icon List H…" at bounding box center [476, 181] width 220 height 298
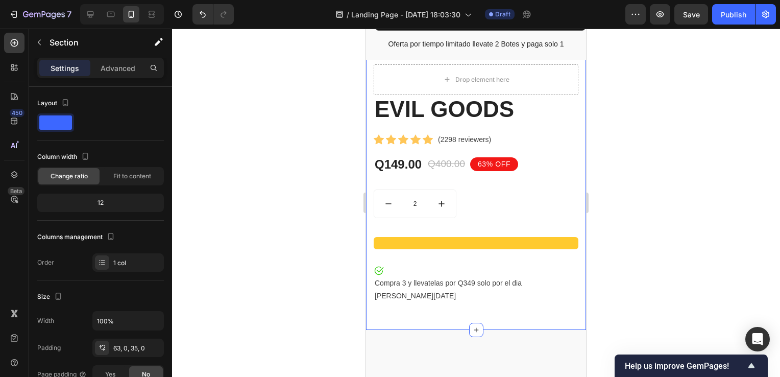
click at [575, 26] on icon at bounding box center [578, 22] width 7 height 7
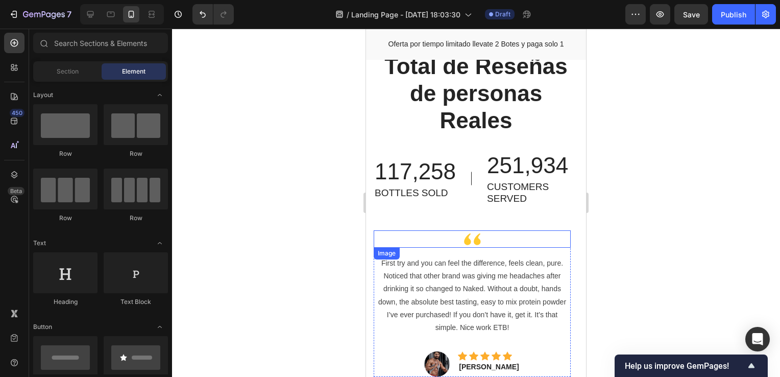
scroll to position [3371, 0]
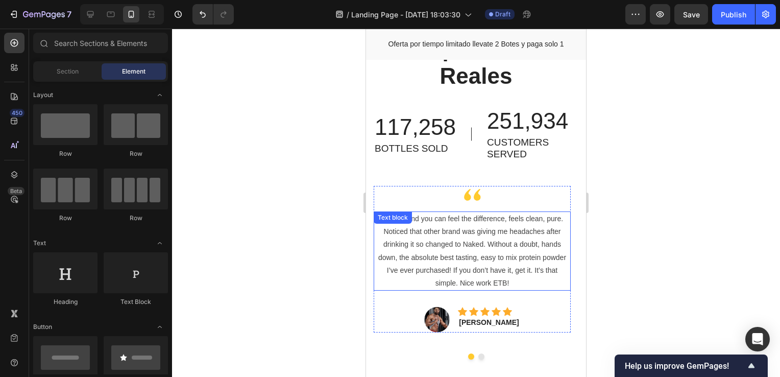
click at [458, 250] on p "First try and you can feel the difference, feels clean, pure. Noticed that othe…" at bounding box center [472, 250] width 195 height 77
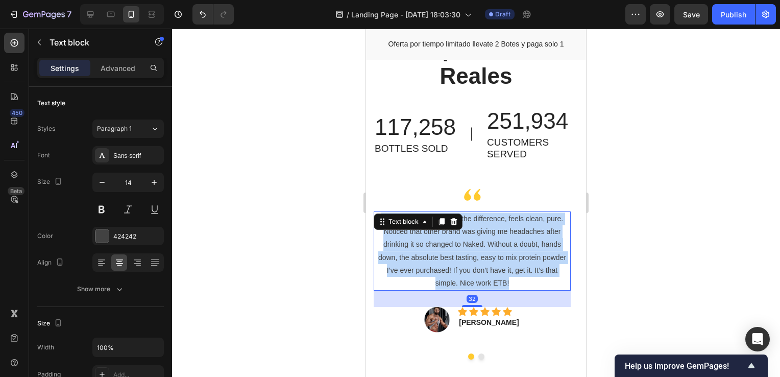
click at [458, 250] on p "First try and you can feel the difference, feels clean, pure. Noticed that othe…" at bounding box center [472, 250] width 195 height 77
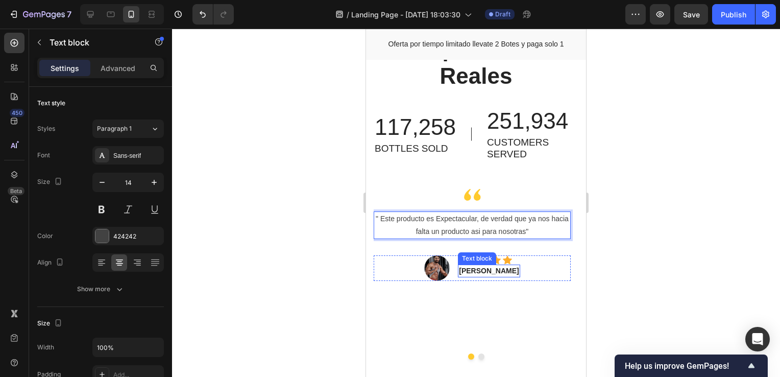
click at [481, 272] on p "Kary Matthington" at bounding box center [489, 271] width 60 height 11
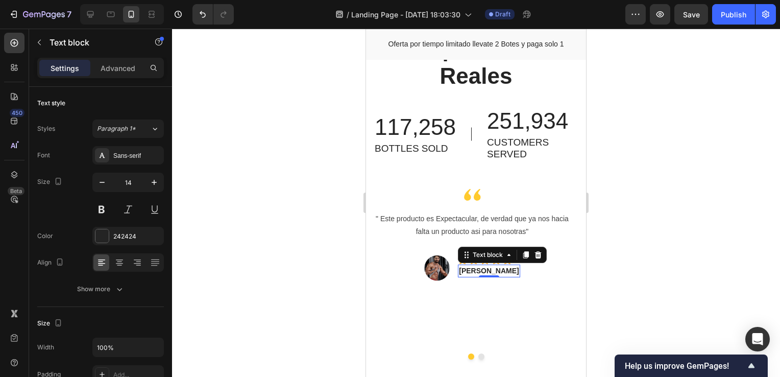
click at [481, 272] on p "Kary Matthington" at bounding box center [489, 271] width 60 height 11
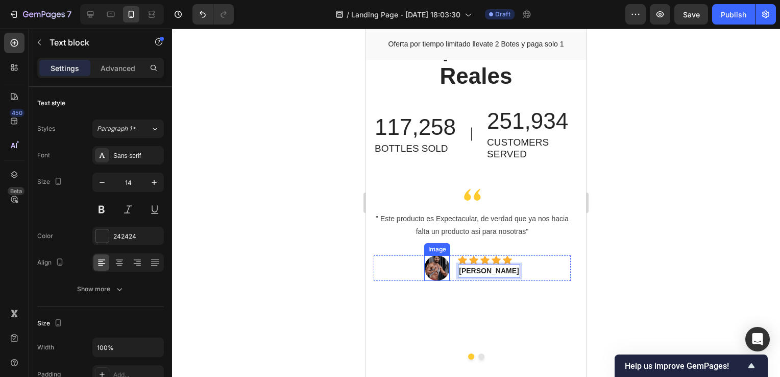
click at [437, 268] on img at bounding box center [437, 268] width 26 height 26
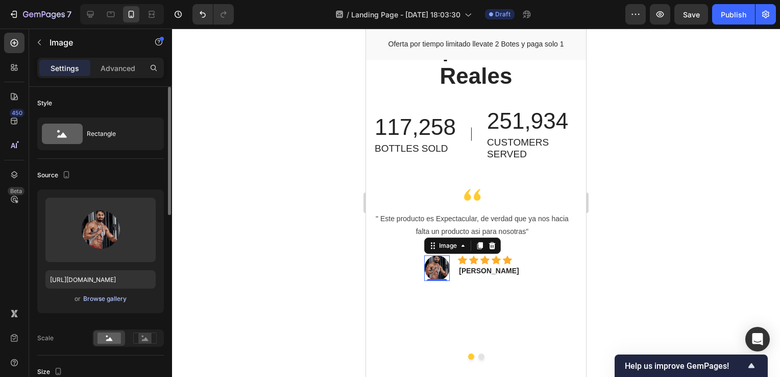
click at [126, 299] on div "Browse gallery" at bounding box center [104, 298] width 43 height 9
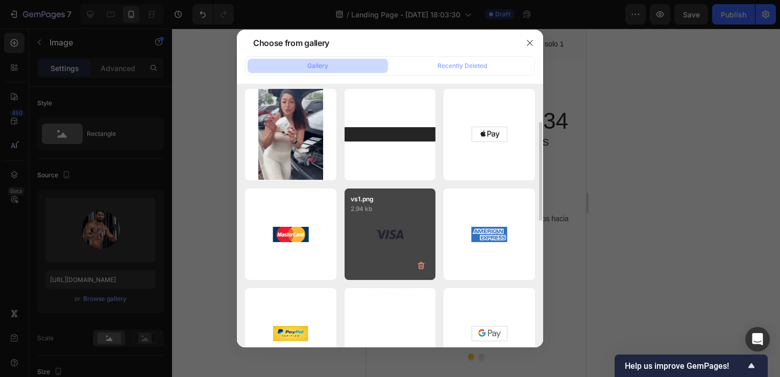
scroll to position [0, 0]
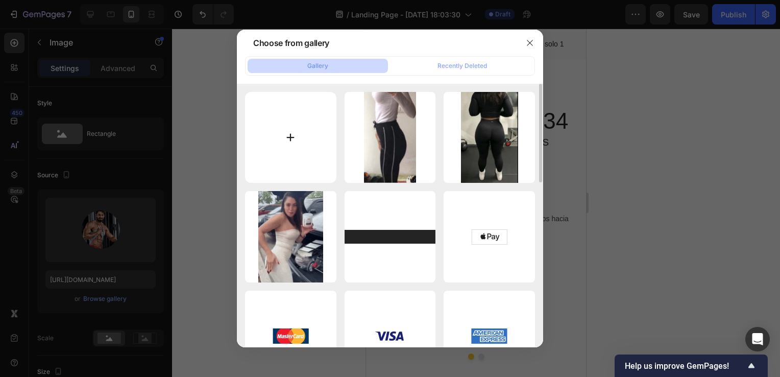
click at [298, 142] on input "file" at bounding box center [290, 137] width 91 height 91
type input "C:\fakepath\despues.jpg"
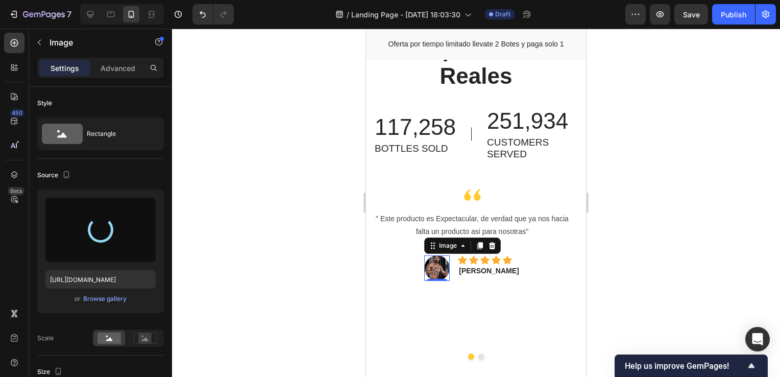
type input "https://cdn.shopify.com/s/files/1/0755/4170/9050/files/gempages_578252502063907…"
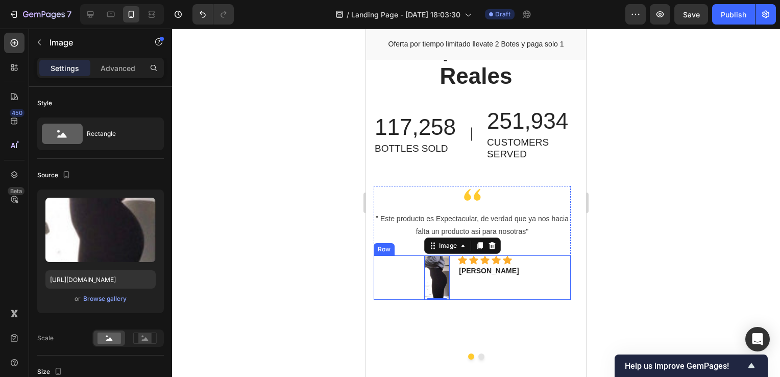
click at [722, 243] on div at bounding box center [476, 203] width 608 height 348
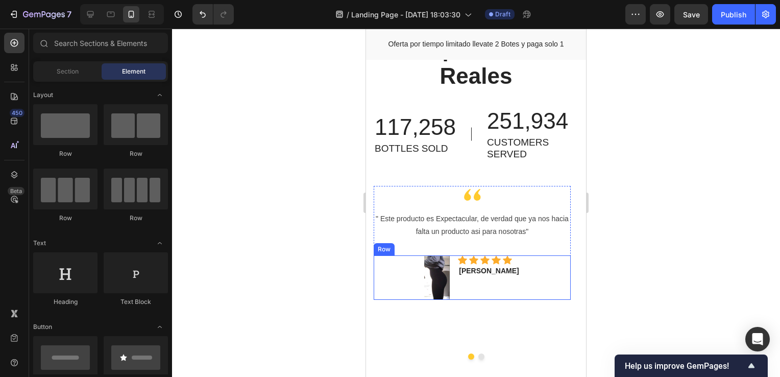
scroll to position [3422, 0]
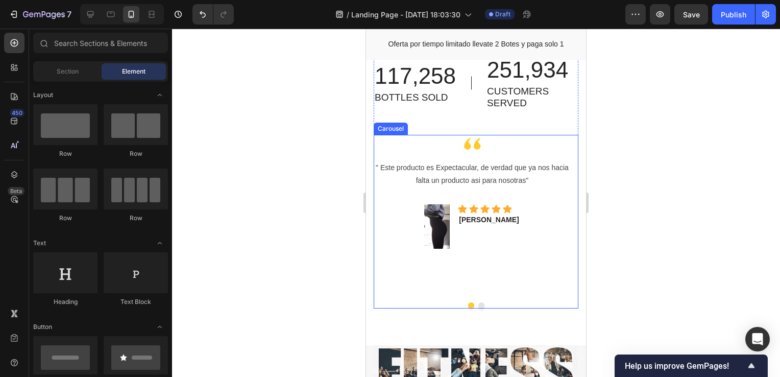
click at [479, 304] on button "Dot" at bounding box center [482, 305] width 6 height 6
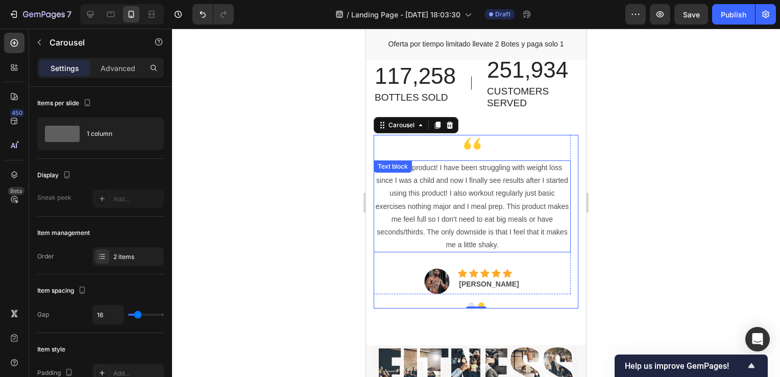
click at [469, 202] on p "Amazing product! I have been struggling with weight loss since I was a child an…" at bounding box center [472, 206] width 195 height 90
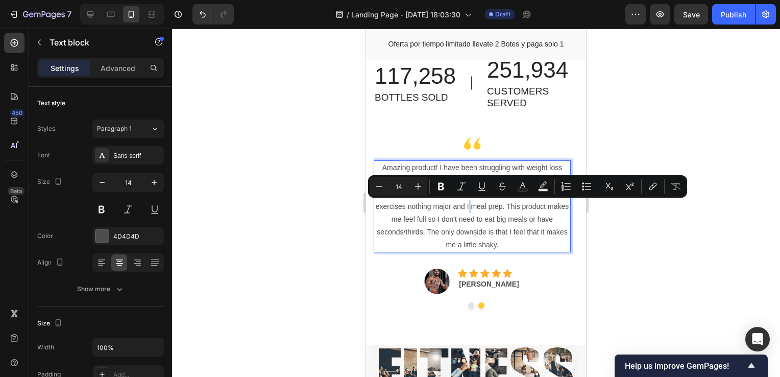
click at [469, 202] on p "Amazing product! I have been struggling with weight loss since I was a child an…" at bounding box center [472, 206] width 195 height 90
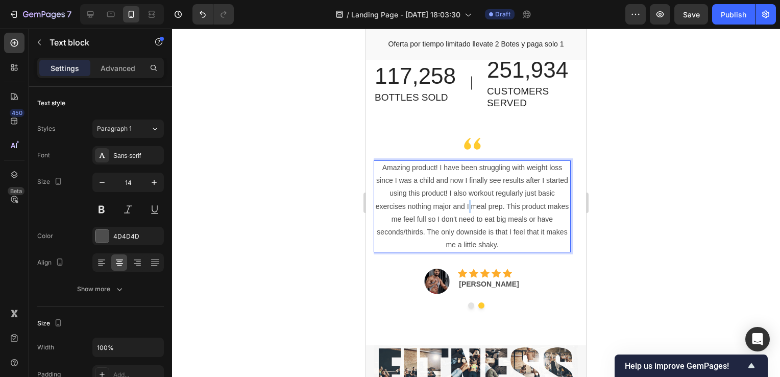
click at [469, 202] on p "Amazing product! I have been struggling with weight loss since I was a child an…" at bounding box center [472, 206] width 195 height 90
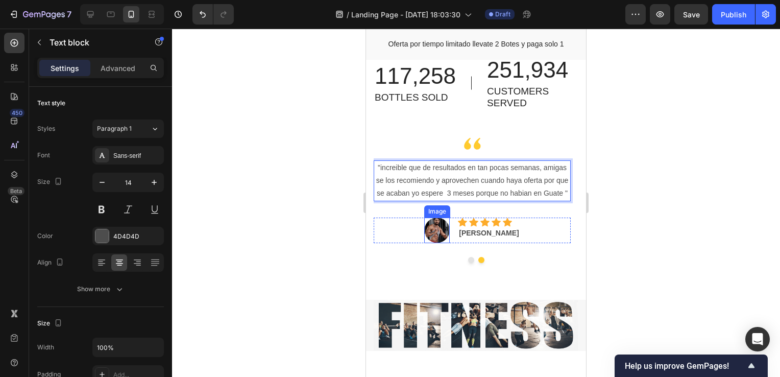
click at [441, 232] on img at bounding box center [437, 231] width 26 height 26
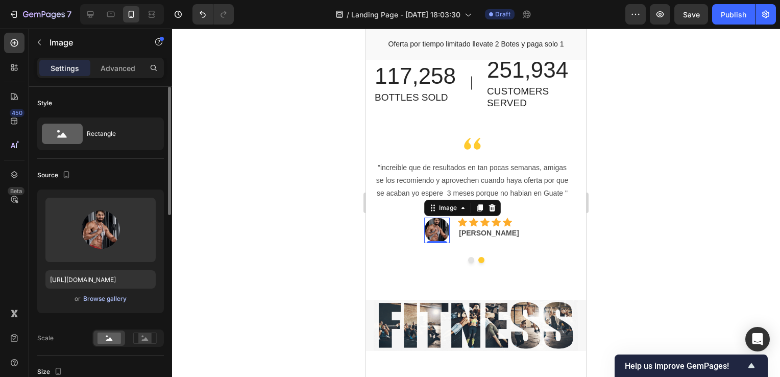
click at [112, 298] on div "Browse gallery" at bounding box center [104, 298] width 43 height 9
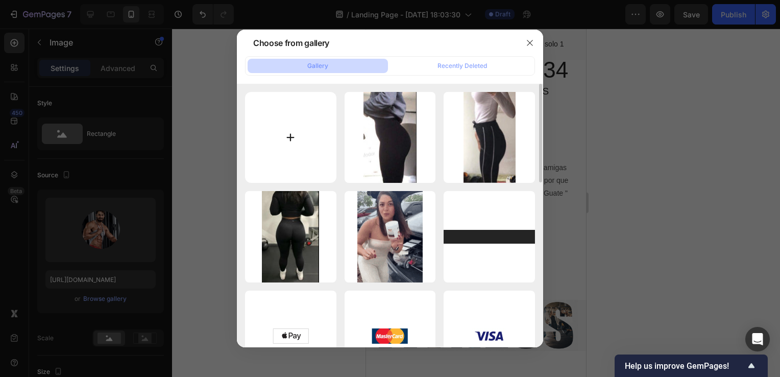
click at [290, 138] on input "file" at bounding box center [290, 137] width 91 height 91
type input "C:\fakepath\reseña 1.jpg"
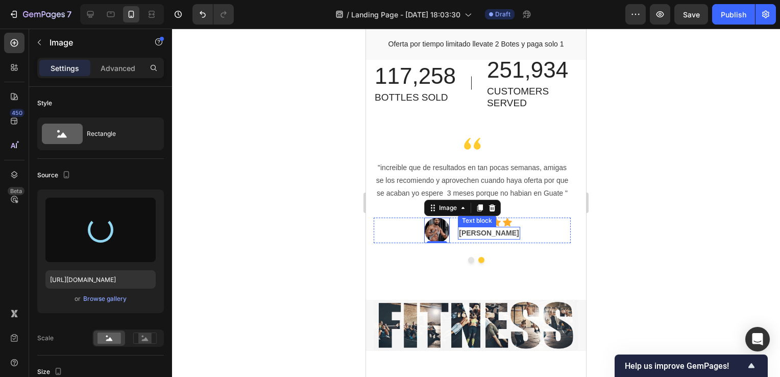
type input "https://cdn.shopify.com/s/files/1/0755/4170/9050/files/gempages_578252502063907…"
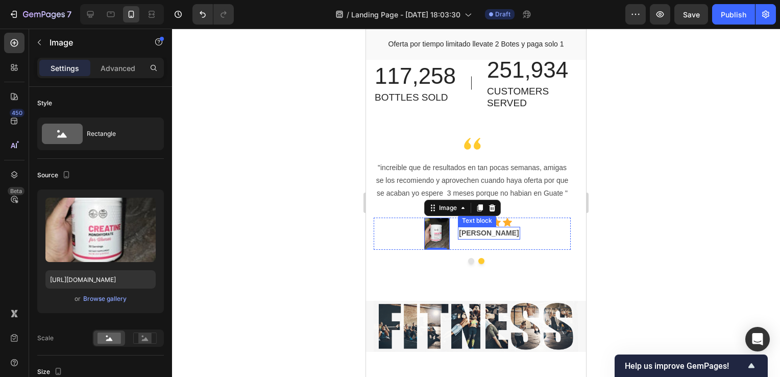
click at [495, 230] on p "Kary Matthington" at bounding box center [489, 233] width 60 height 11
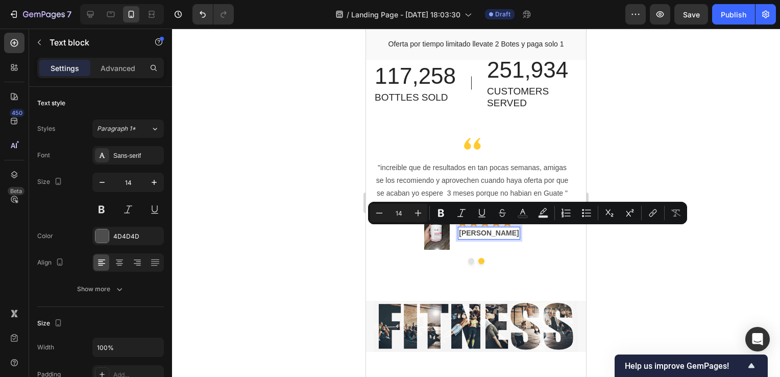
click at [494, 231] on p "Kary Matthington" at bounding box center [489, 233] width 60 height 11
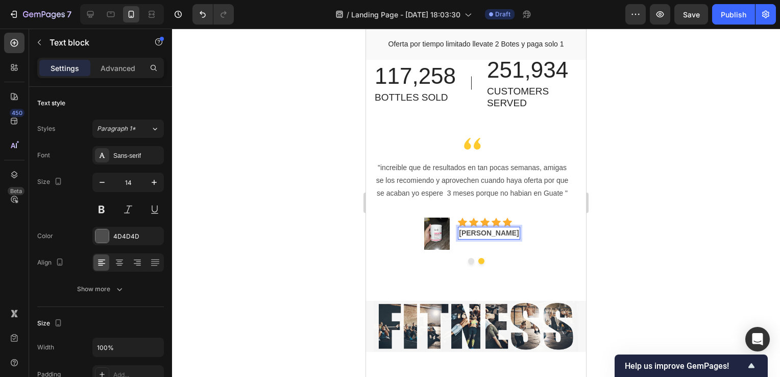
click at [494, 231] on p "Kary Matthington" at bounding box center [489, 233] width 60 height 11
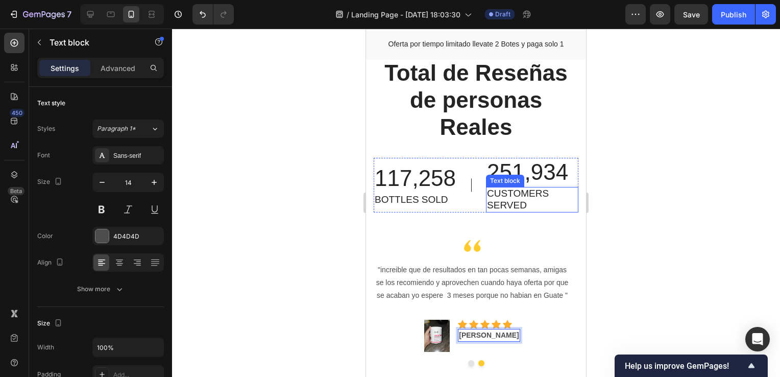
click at [505, 195] on p "CUSTOMERS SERVED" at bounding box center [532, 199] width 90 height 23
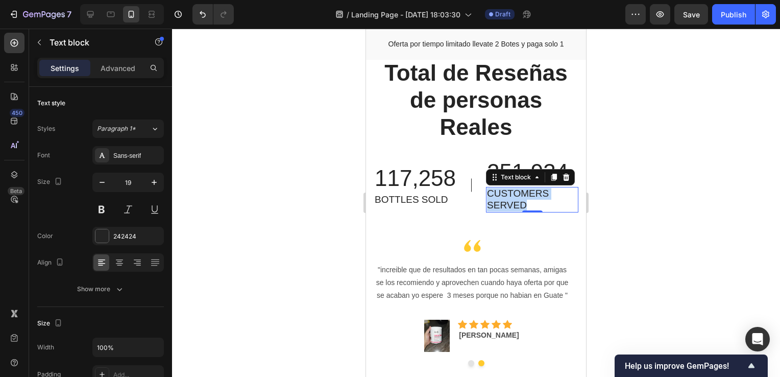
click at [505, 195] on p "CUSTOMERS SERVED" at bounding box center [532, 199] width 90 height 23
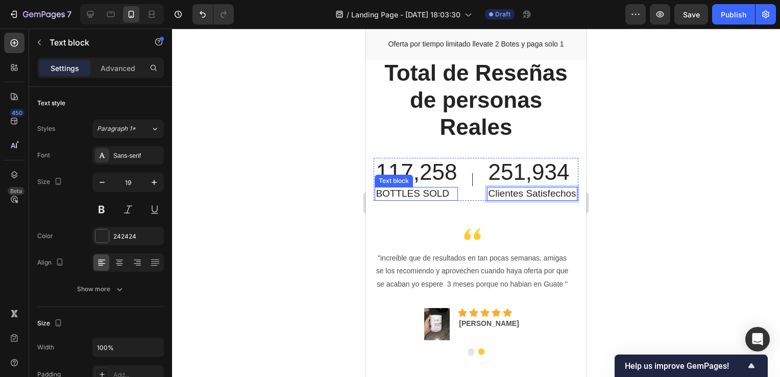
click at [417, 200] on p "BOTTLES SOLD" at bounding box center [416, 194] width 81 height 12
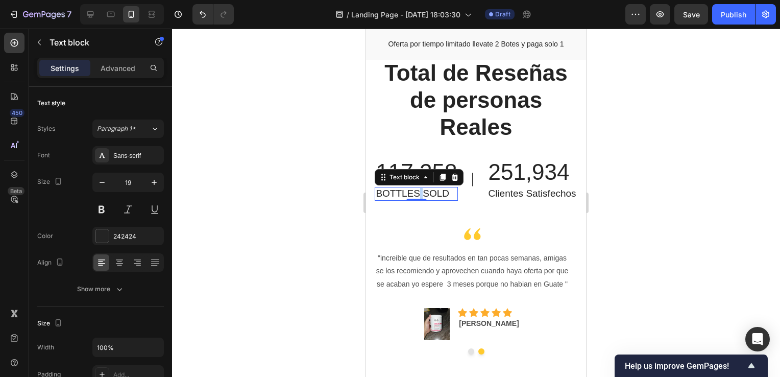
click at [417, 200] on p "BOTTLES SOLD" at bounding box center [416, 194] width 81 height 12
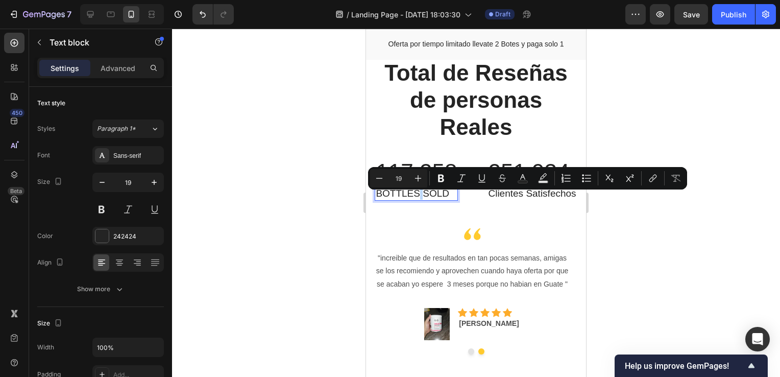
click at [417, 200] on p "BOTTLES SOLD" at bounding box center [416, 194] width 81 height 12
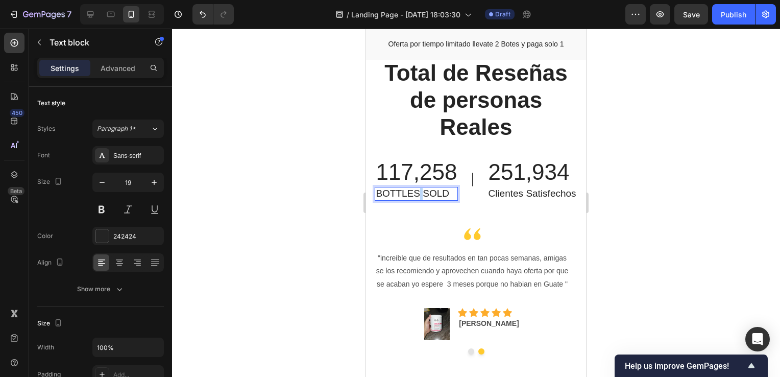
click at [417, 200] on p "BOTTLES SOLD" at bounding box center [416, 194] width 81 height 12
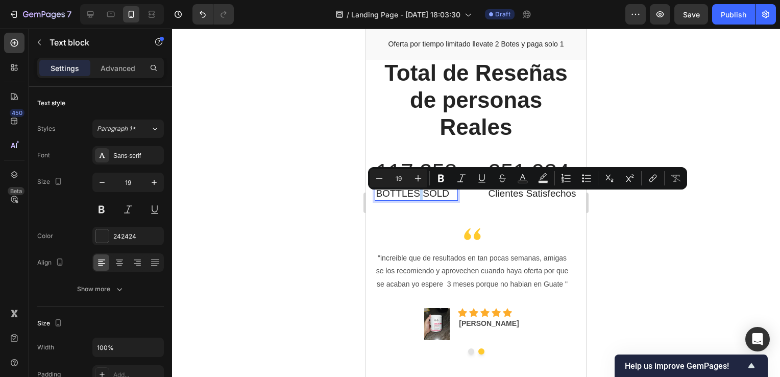
click at [417, 200] on p "BOTTLES SOLD" at bounding box center [416, 194] width 81 height 12
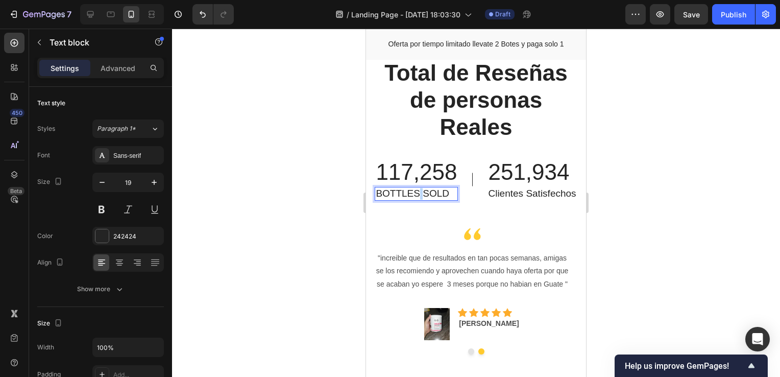
click at [417, 200] on p "BOTTLES SOLD" at bounding box center [416, 194] width 81 height 12
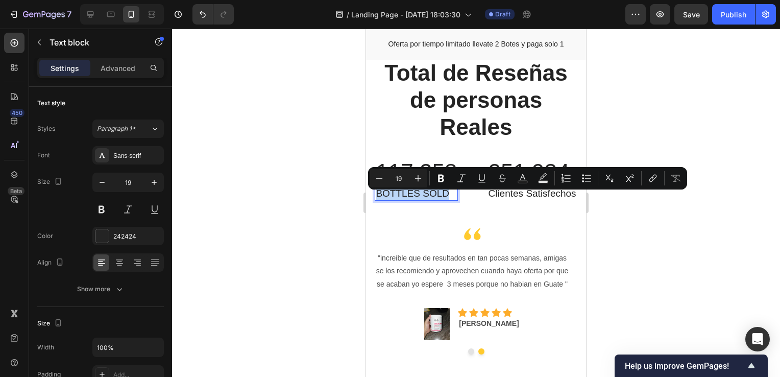
click at [417, 200] on p "BOTTLES SOLD" at bounding box center [416, 194] width 81 height 12
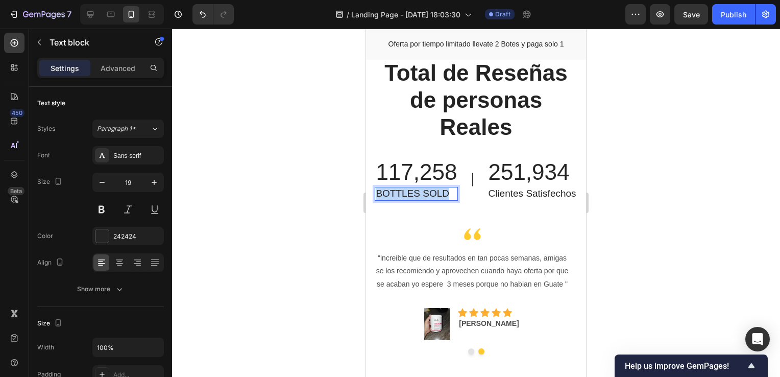
click at [417, 200] on p "BOTTLES SOLD" at bounding box center [416, 194] width 81 height 12
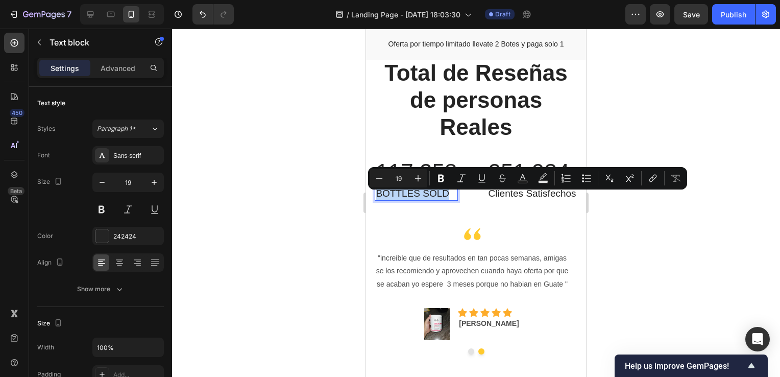
click at [413, 223] on div "Total de Reseñas de personas Reales Heading 117,258 Text block BOTTLES SOLD Tex…" at bounding box center [476, 142] width 205 height 167
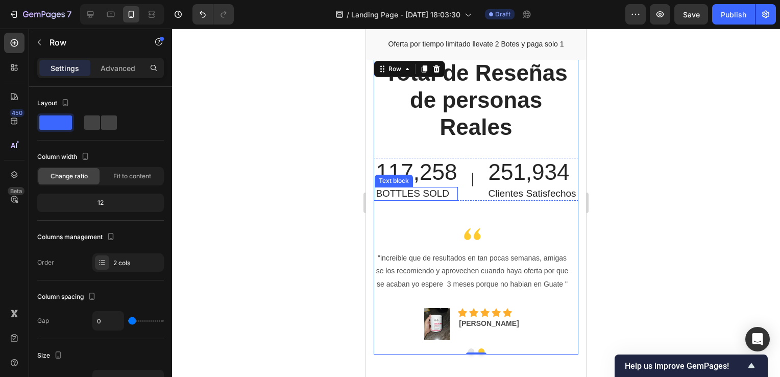
click at [410, 200] on p "BOTTLES SOLD" at bounding box center [416, 194] width 81 height 12
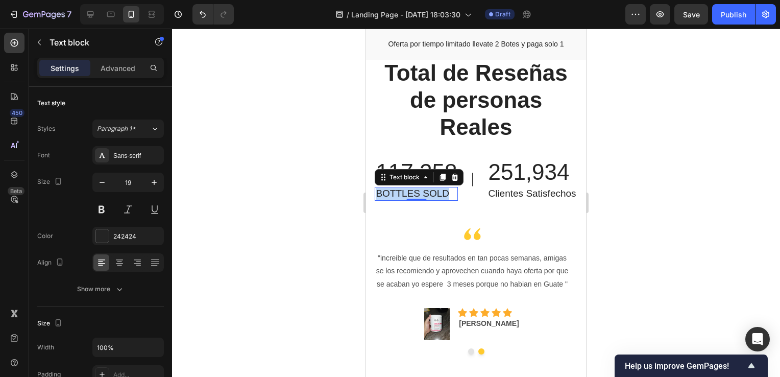
click at [410, 200] on p "BOTTLES SOLD" at bounding box center [416, 194] width 81 height 12
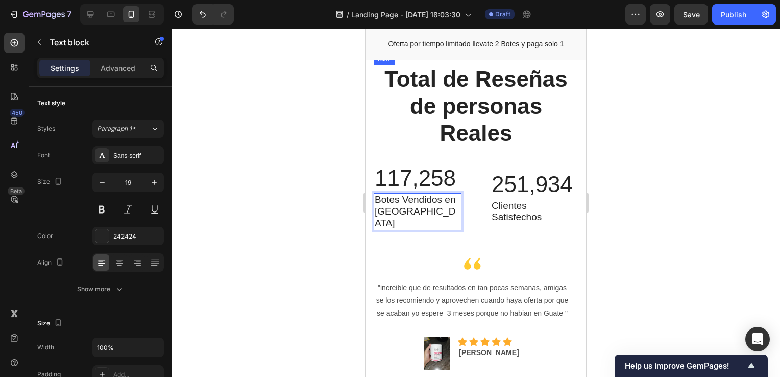
click at [408, 228] on div "Total de Reseñas de personas Reales Heading 117,258 Text block Botes Vendidos e…" at bounding box center [476, 160] width 205 height 190
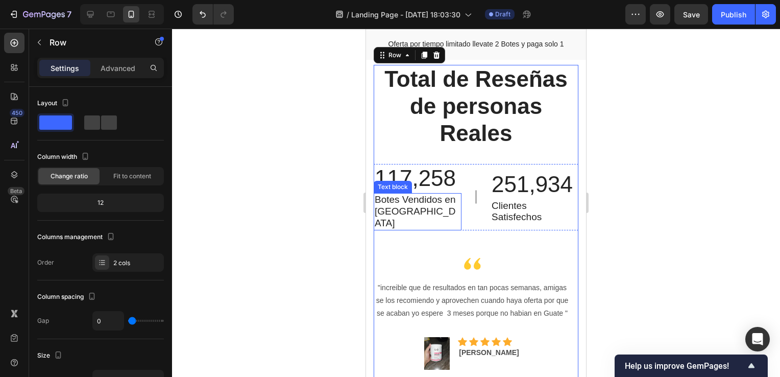
click at [410, 205] on p "Botes Vendidos en Guatemala" at bounding box center [418, 211] width 86 height 35
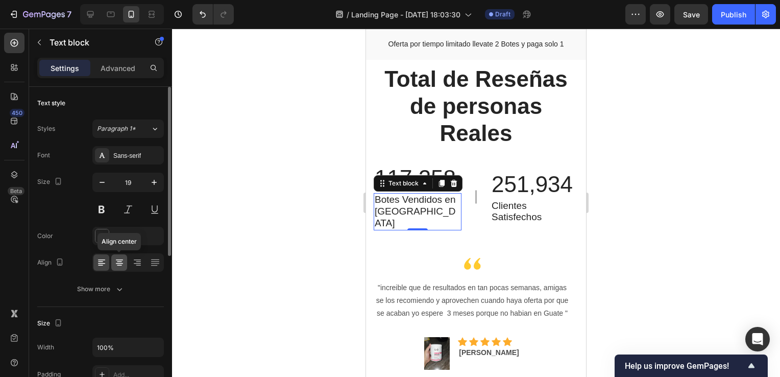
click at [125, 262] on div at bounding box center [119, 262] width 16 height 16
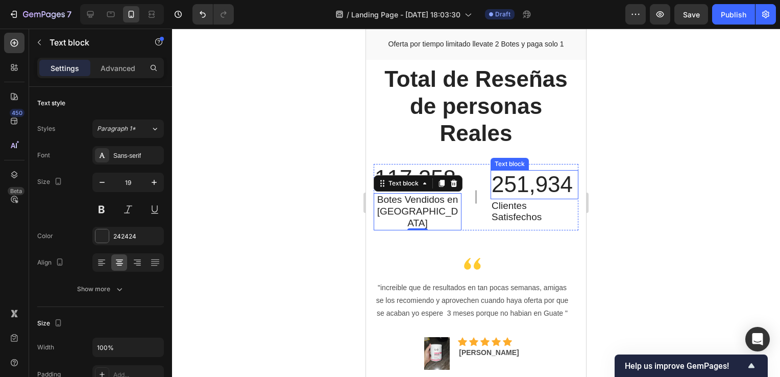
click at [498, 176] on p "251,934" at bounding box center [535, 184] width 86 height 27
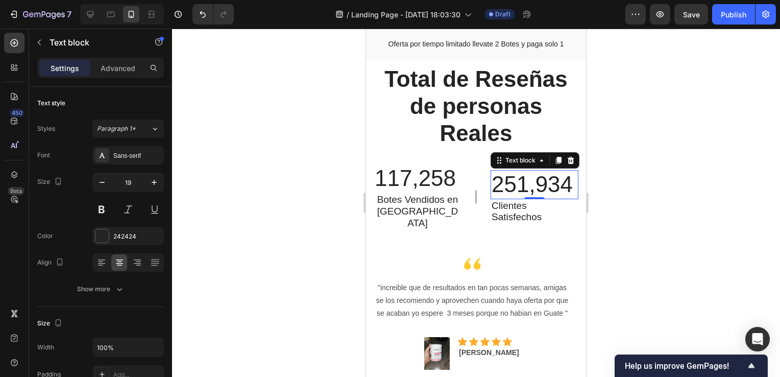
click at [498, 176] on p "251,934" at bounding box center [535, 184] width 86 height 27
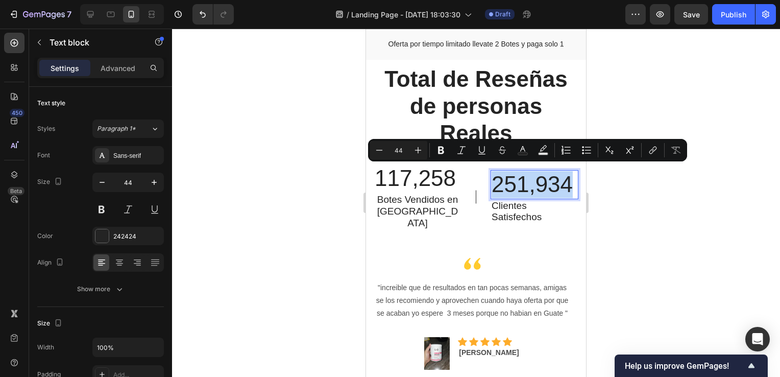
click at [498, 178] on p "251,934" at bounding box center [535, 184] width 86 height 27
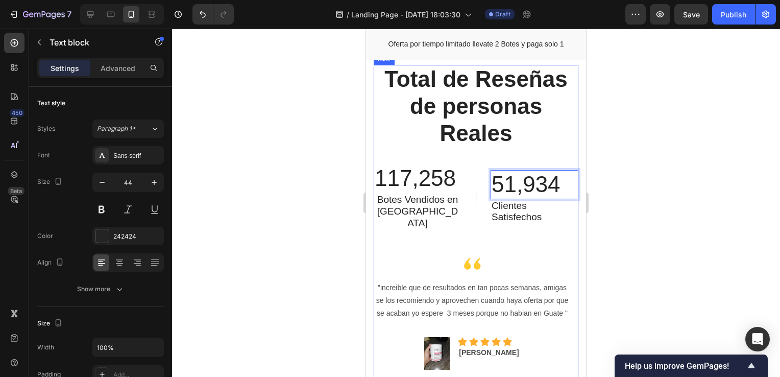
click at [517, 235] on div "Total de Reseñas de personas Reales Heading 117,258 Text block Botes Vendidos e…" at bounding box center [476, 160] width 205 height 190
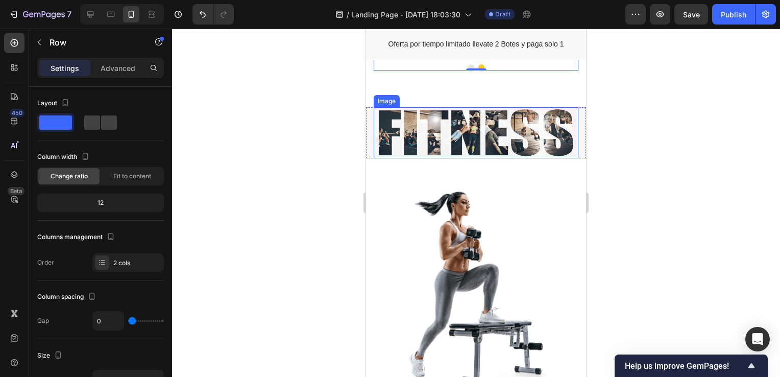
scroll to position [3569, 0]
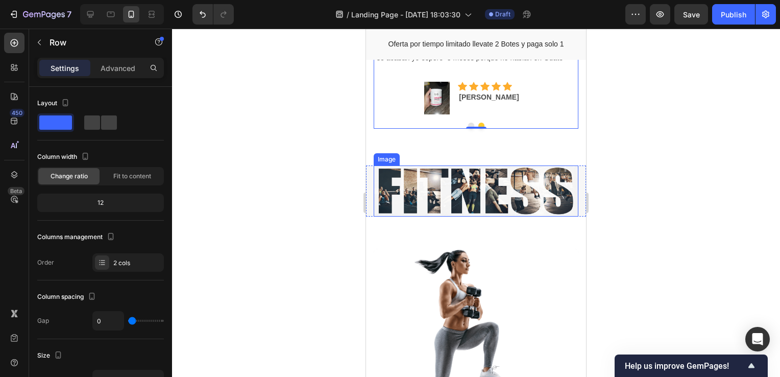
click at [467, 187] on img at bounding box center [476, 190] width 205 height 51
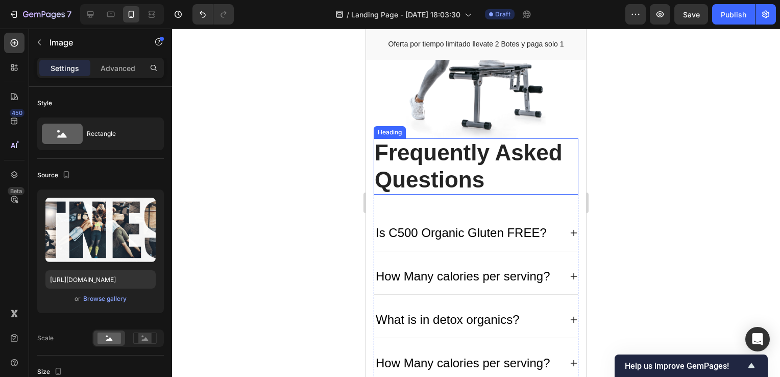
scroll to position [3927, 0]
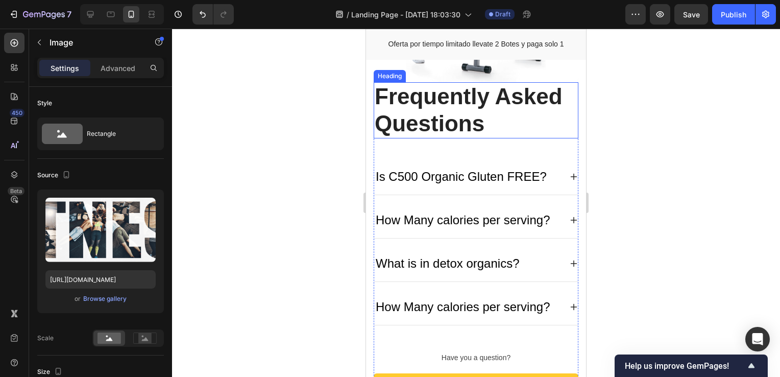
click at [458, 123] on p "Frequently Asked Questions" at bounding box center [476, 110] width 203 height 54
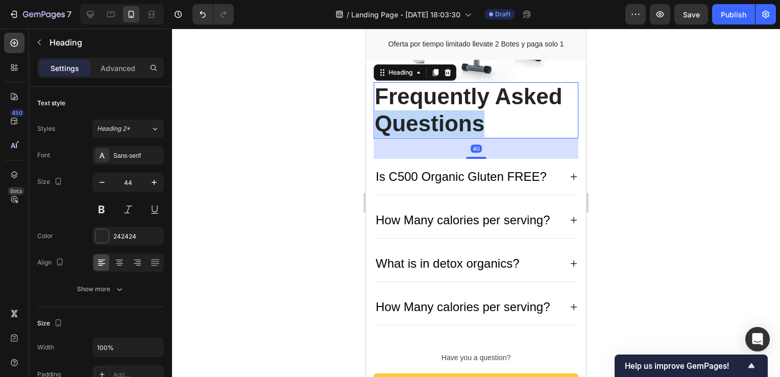
click at [458, 123] on p "Frequently Asked Questions" at bounding box center [476, 110] width 203 height 54
click at [478, 107] on p "Frequently Asked Questions" at bounding box center [476, 110] width 203 height 54
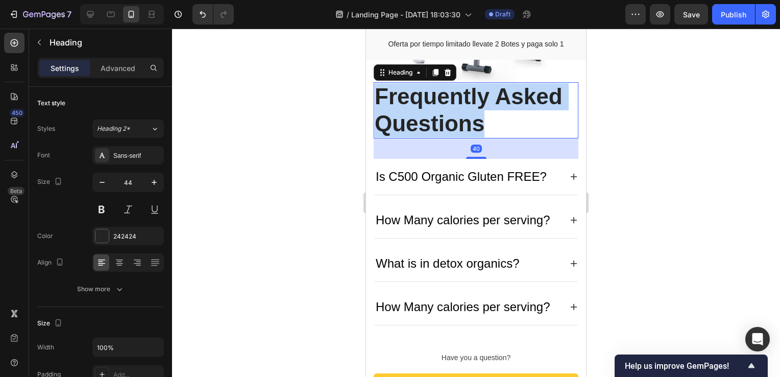
click at [478, 107] on p "Frequently Asked Questions" at bounding box center [476, 110] width 203 height 54
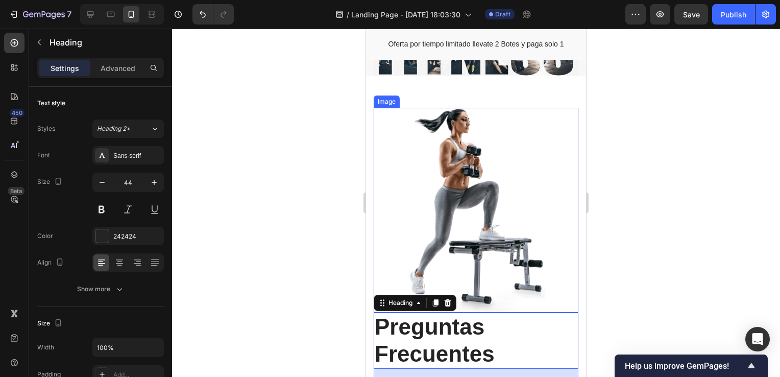
click at [479, 183] on img at bounding box center [476, 210] width 205 height 205
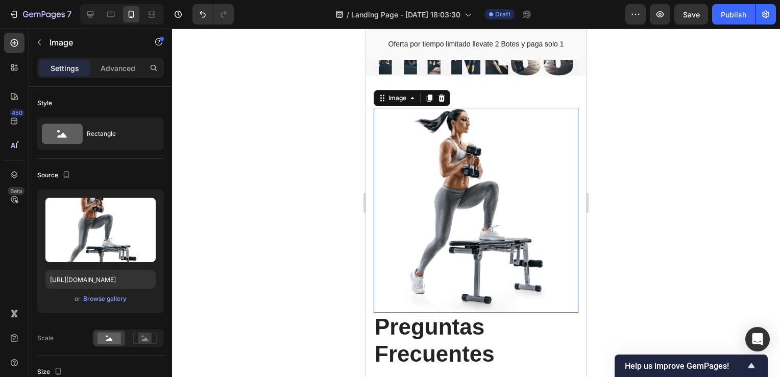
scroll to position [3671, 0]
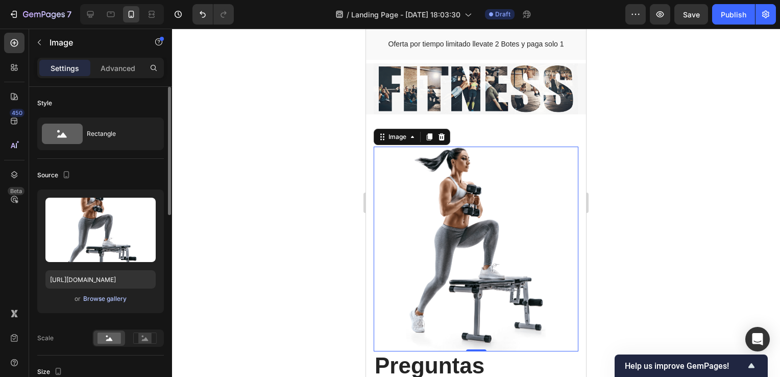
click at [117, 300] on div "Browse gallery" at bounding box center [104, 298] width 43 height 9
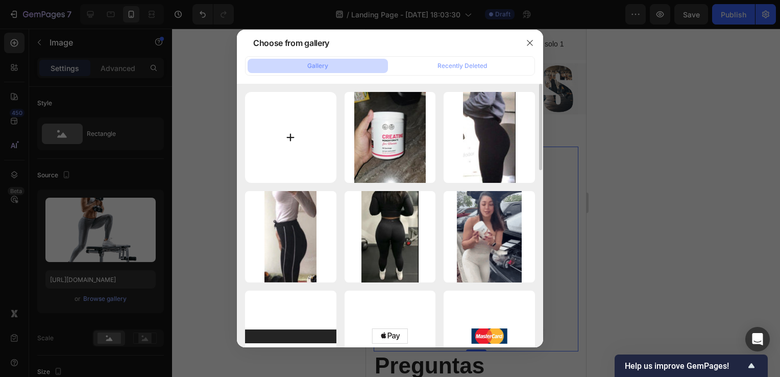
click at [296, 137] on input "file" at bounding box center [290, 137] width 91 height 91
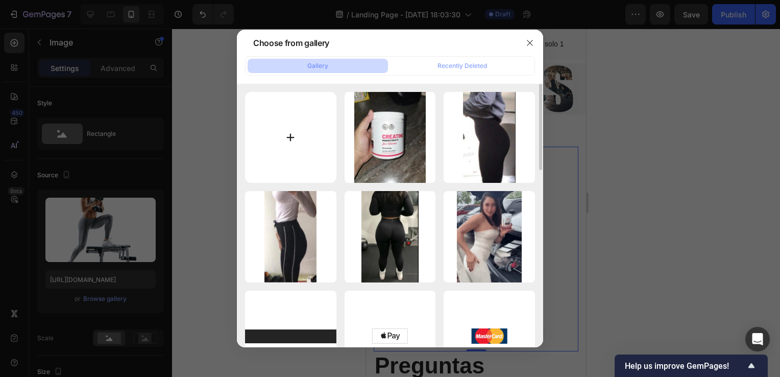
type input "C:\fakepath\Captura de pantalla 2025-09-28 155813.jpg"
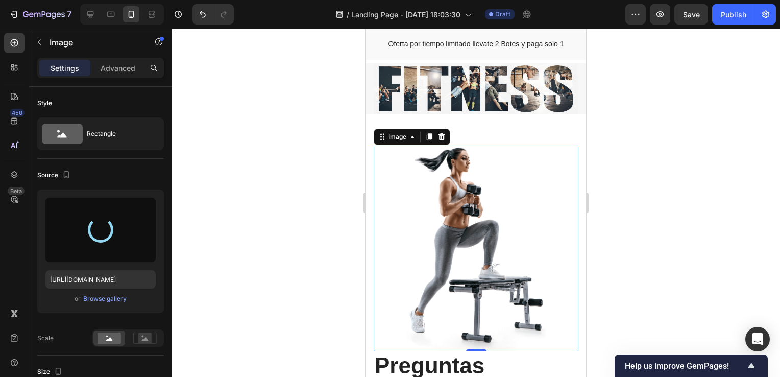
type input "[URL][DOMAIN_NAME]"
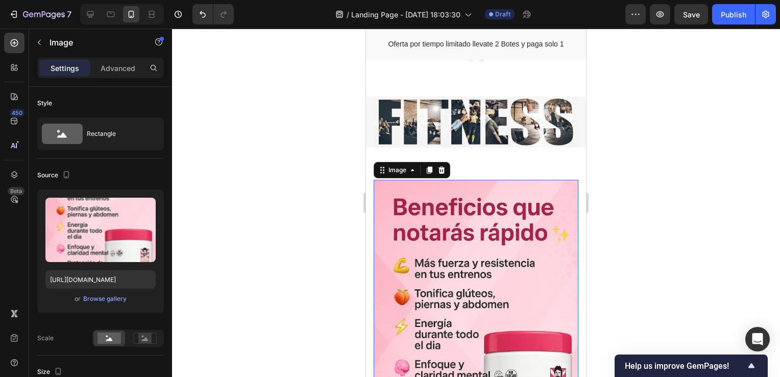
scroll to position [3620, 0]
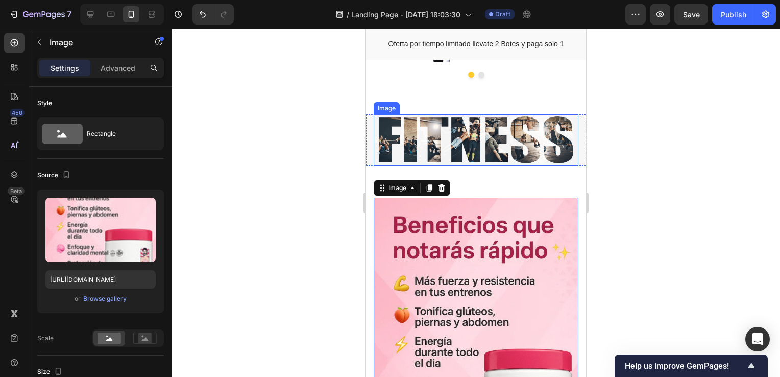
click at [493, 139] on img at bounding box center [476, 139] width 205 height 51
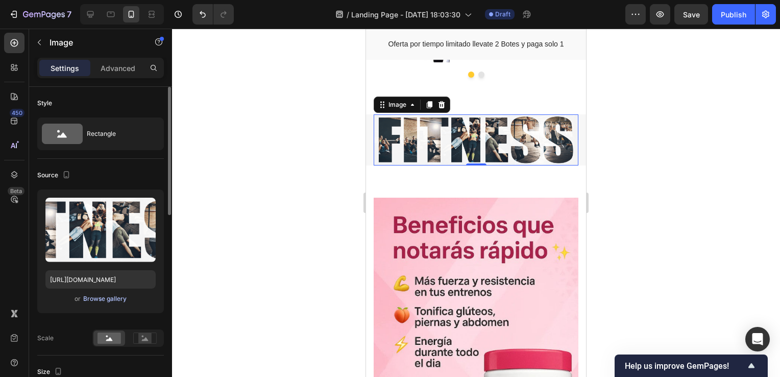
click at [113, 295] on div "Browse gallery" at bounding box center [104, 298] width 43 height 9
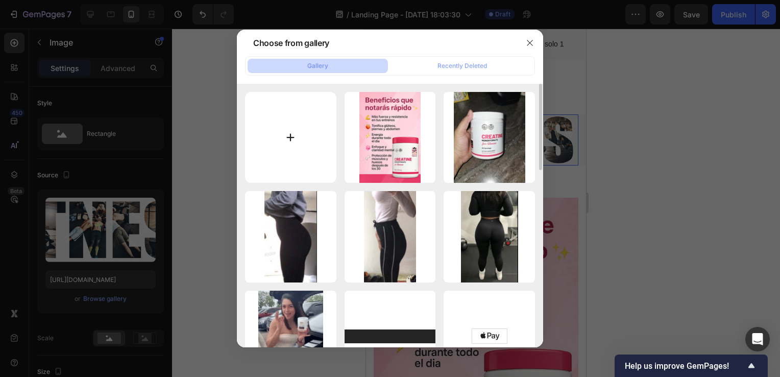
click at [293, 138] on input "file" at bounding box center [290, 137] width 91 height 91
type input "C:\fakepath\Captura de pantalla 2025-09-28 155853.jpg"
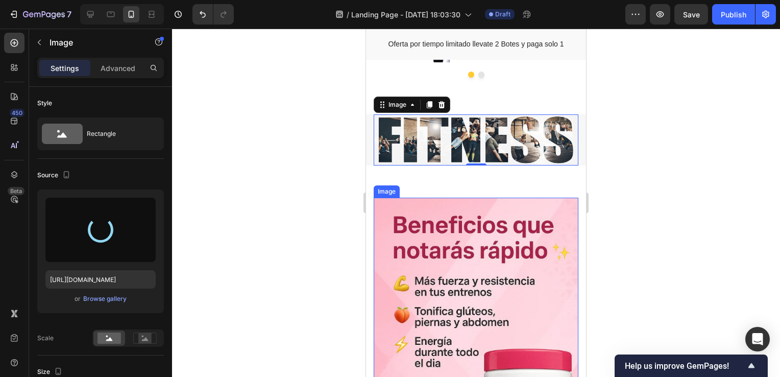
type input "[URL][DOMAIN_NAME]"
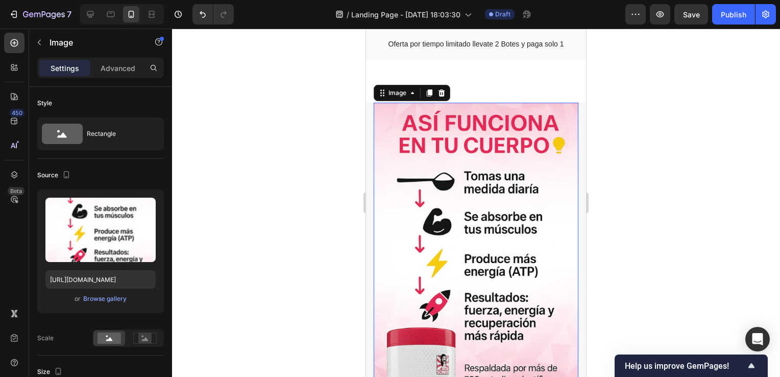
scroll to position [3824, 0]
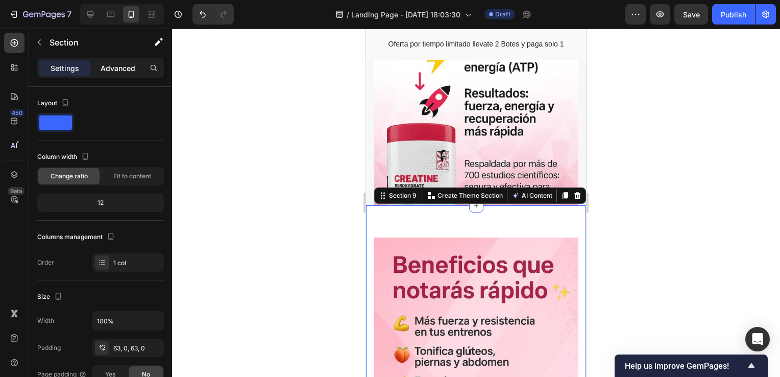
click at [121, 63] on p "Advanced" at bounding box center [118, 68] width 35 height 11
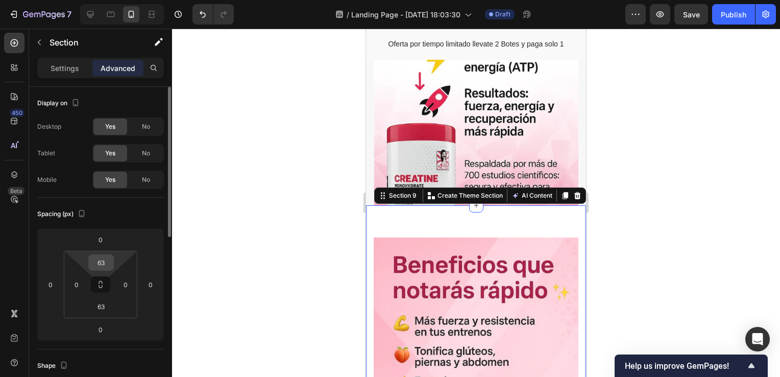
click at [108, 266] on input "63" at bounding box center [101, 262] width 20 height 15
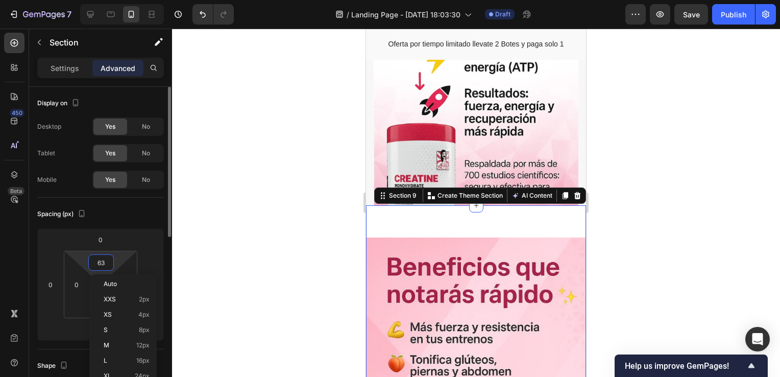
type input "0"
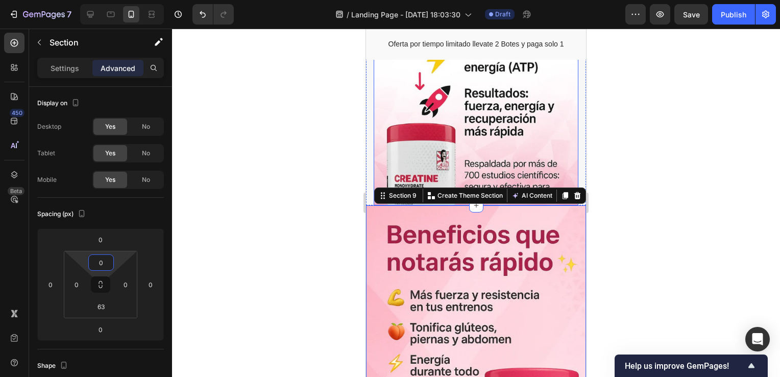
click at [477, 142] on img at bounding box center [476, 51] width 205 height 307
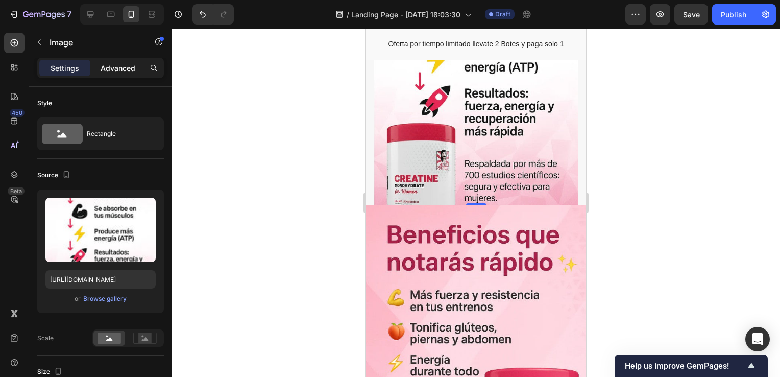
click at [123, 63] on p "Advanced" at bounding box center [118, 68] width 35 height 11
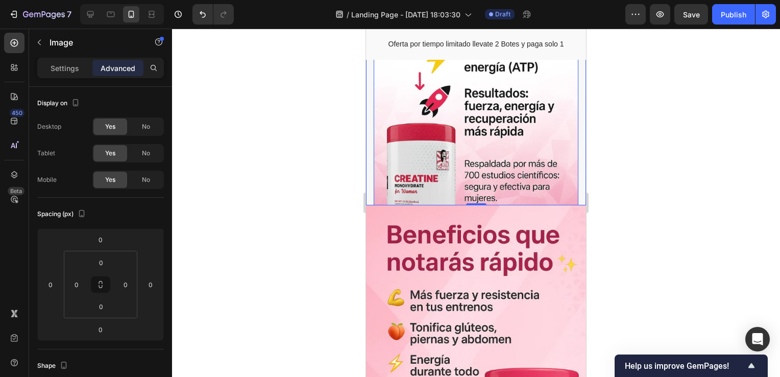
click at [574, 116] on div "Image 0 Row" at bounding box center [476, 51] width 220 height 307
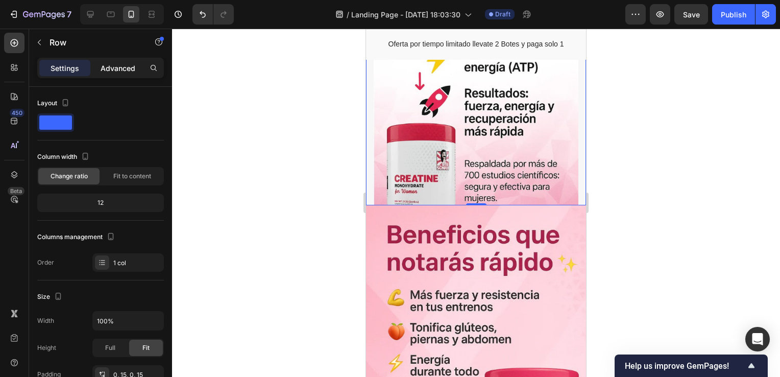
click at [115, 66] on p "Advanced" at bounding box center [118, 68] width 35 height 11
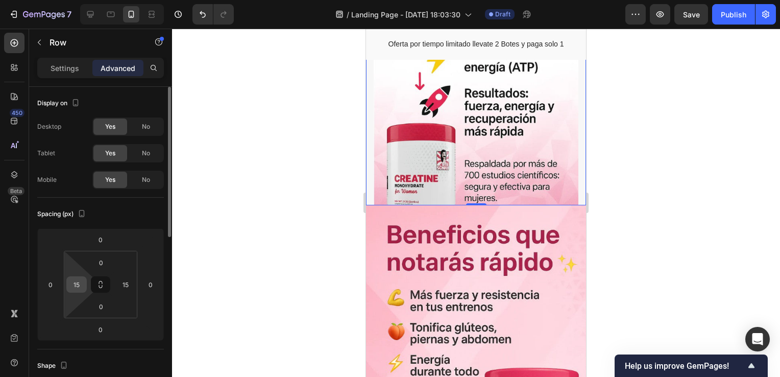
click at [76, 283] on input "15" at bounding box center [76, 284] width 15 height 15
type input "0"
click at [127, 285] on input "15" at bounding box center [125, 284] width 15 height 15
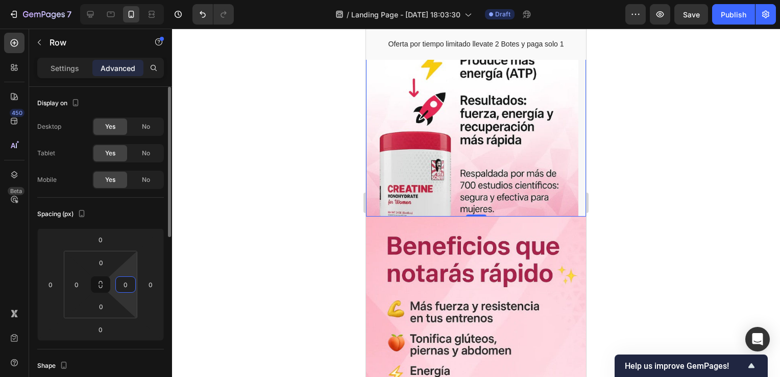
type input "0"
click at [139, 209] on div "Spacing (px)" at bounding box center [100, 214] width 127 height 16
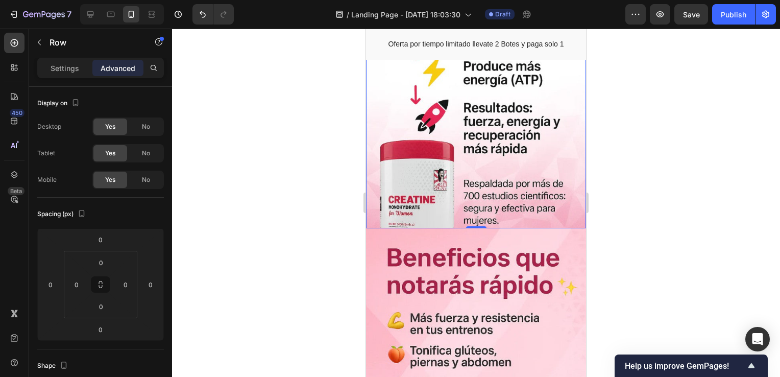
click at [633, 207] on div at bounding box center [476, 203] width 608 height 348
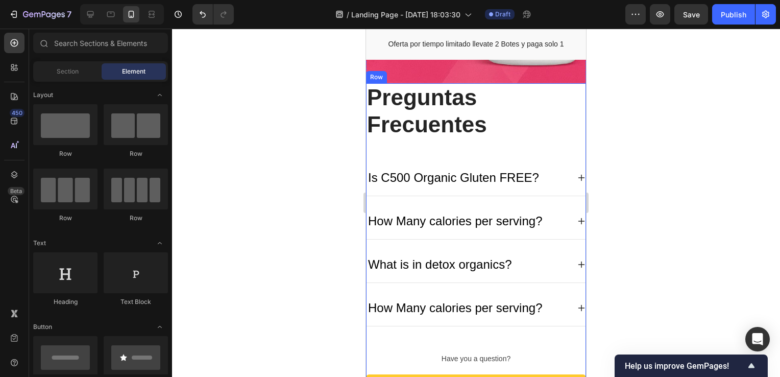
scroll to position [4284, 0]
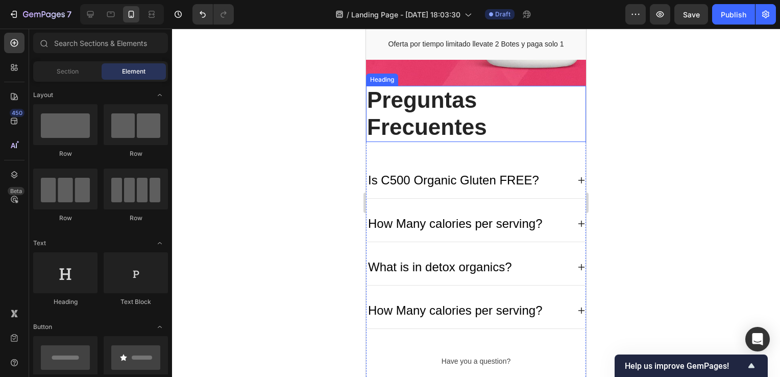
click at [456, 106] on h2 "Preguntas Frecuentes" at bounding box center [476, 114] width 220 height 56
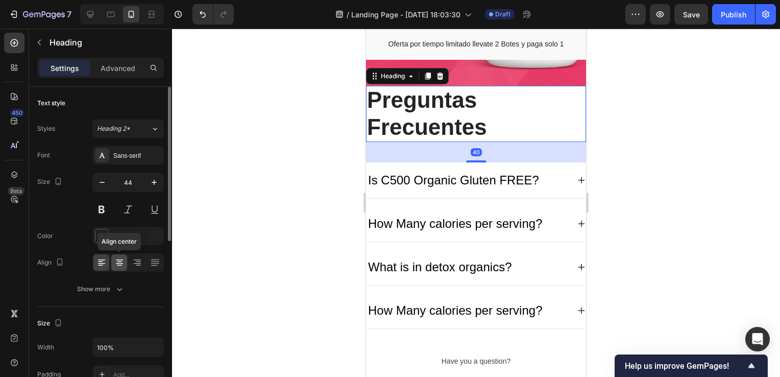
click at [118, 262] on icon at bounding box center [119, 262] width 10 height 10
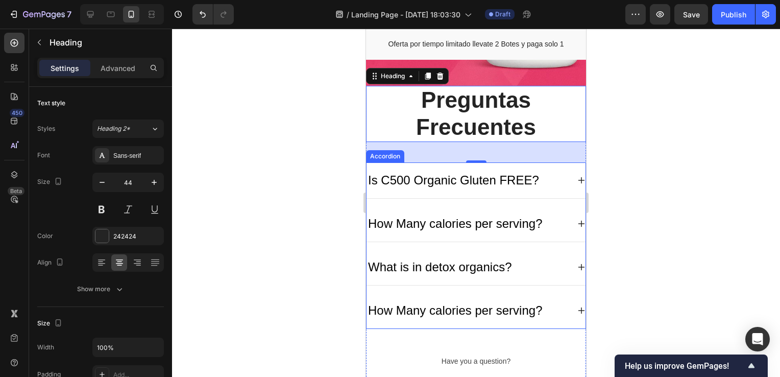
click at [471, 170] on div "Is C500 Organic Gluten FREE?" at bounding box center [454, 180] width 174 height 21
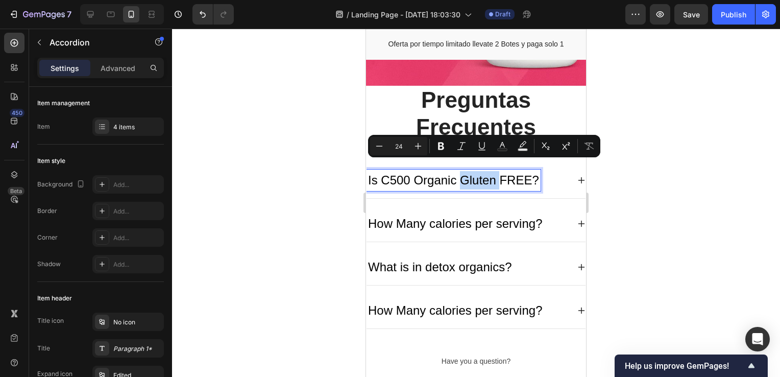
click at [471, 171] on p "Is C500 Organic Gluten FREE?" at bounding box center [453, 180] width 171 height 18
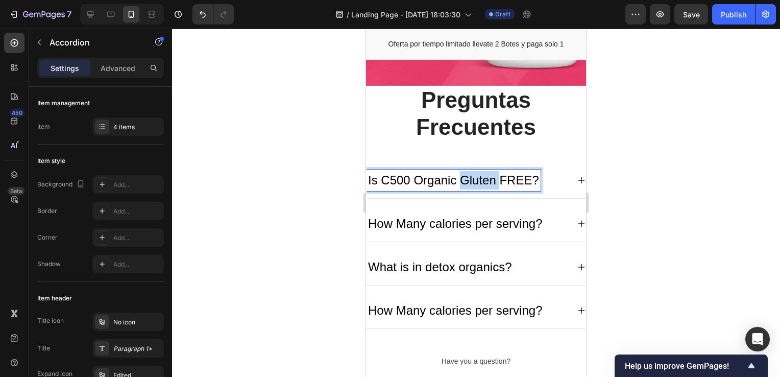
click at [471, 171] on p "Is C500 Organic Gluten FREE?" at bounding box center [453, 180] width 171 height 18
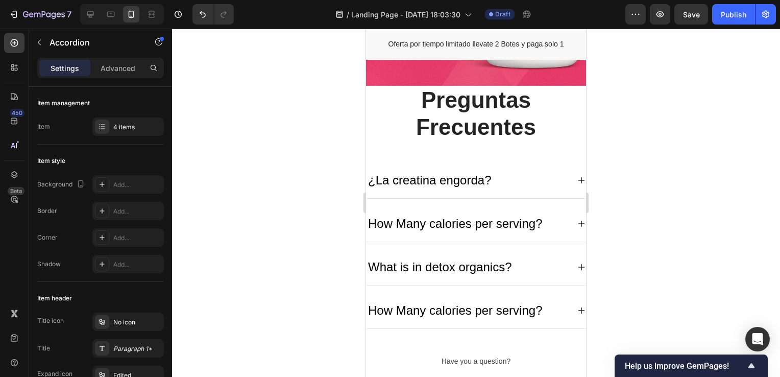
click at [578, 176] on icon at bounding box center [582, 180] width 8 height 8
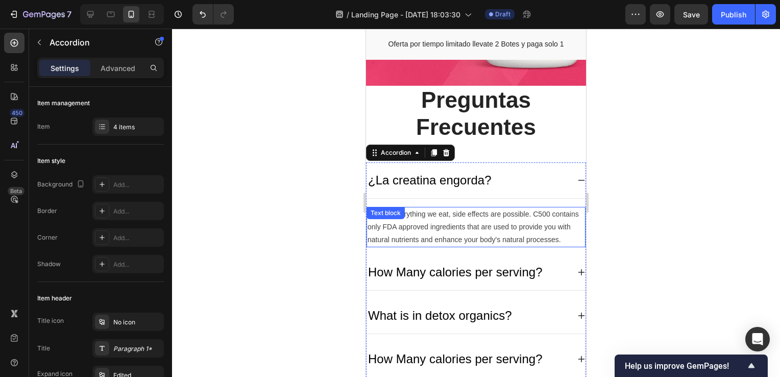
click at [443, 208] on p "As with everything we eat, side effects are possible. C500 contains only FDA ap…" at bounding box center [476, 227] width 217 height 39
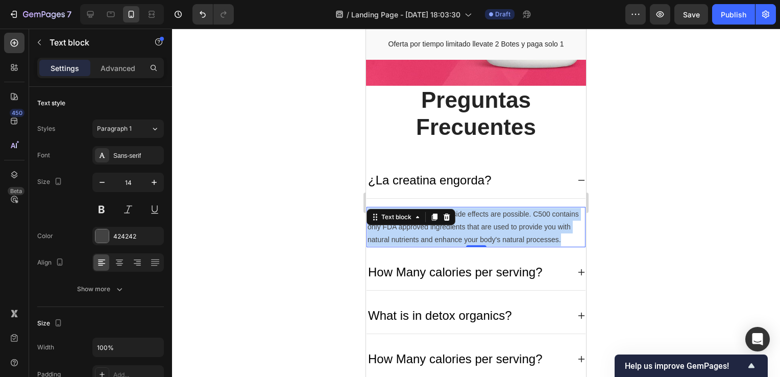
click at [443, 208] on p "As with everything we eat, side effects are possible. C500 contains only FDA ap…" at bounding box center [476, 227] width 217 height 39
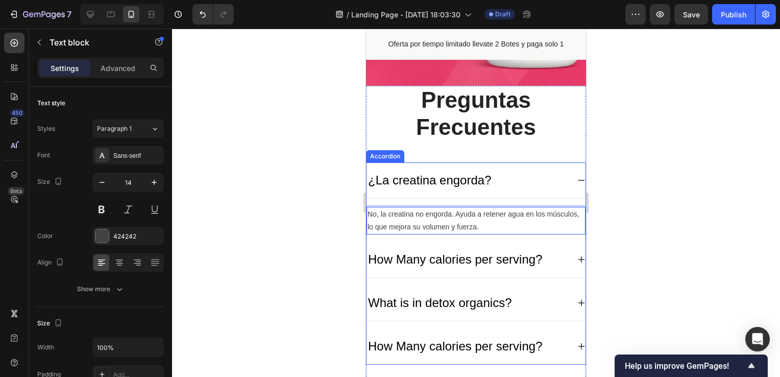
click at [425, 250] on p "How Many calories per serving?" at bounding box center [455, 259] width 174 height 18
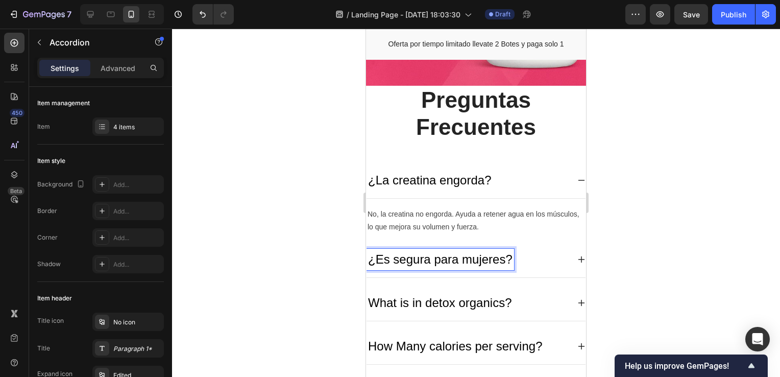
click at [578, 255] on icon at bounding box center [582, 259] width 8 height 8
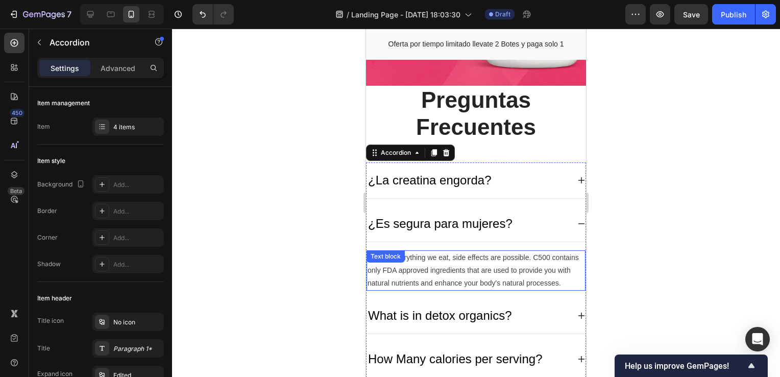
click at [473, 254] on p "As with everything we eat, side effects are possible. C500 contains only FDA ap…" at bounding box center [476, 270] width 217 height 39
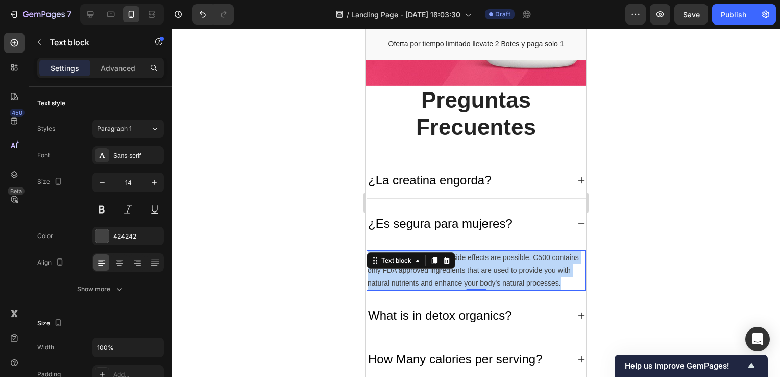
click at [473, 254] on p "As with everything we eat, side effects are possible. C500 contains only FDA ap…" at bounding box center [476, 270] width 217 height 39
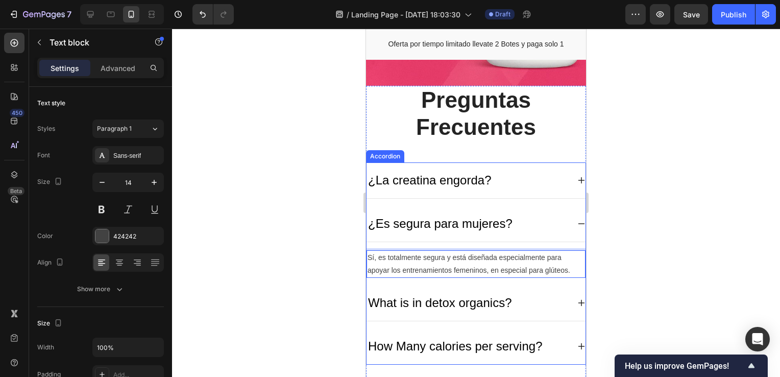
click at [578, 220] on icon at bounding box center [582, 224] width 8 height 8
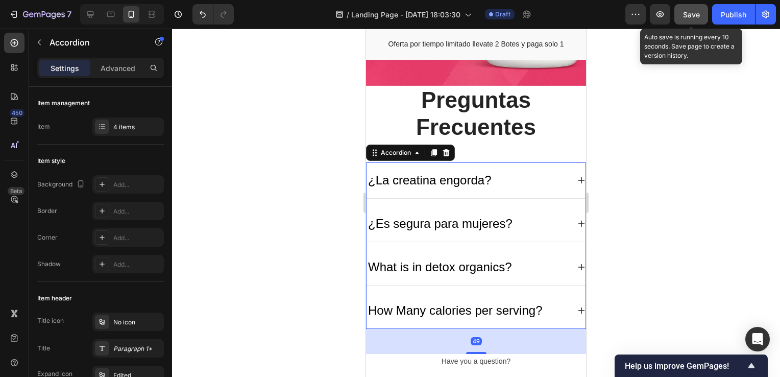
click at [695, 15] on span "Save" at bounding box center [691, 14] width 17 height 9
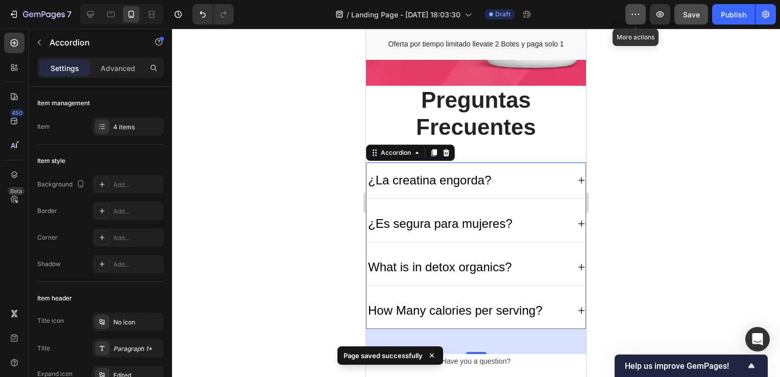
click at [636, 13] on icon "button" at bounding box center [636, 14] width 10 height 10
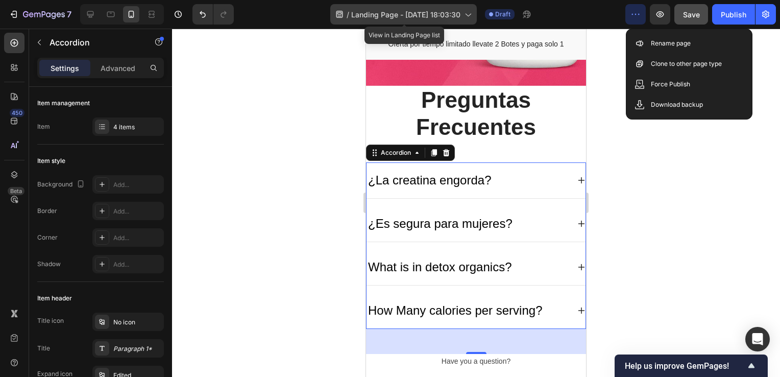
click at [384, 18] on span "Landing Page - Sep 28, 18:03:30" at bounding box center [405, 14] width 109 height 11
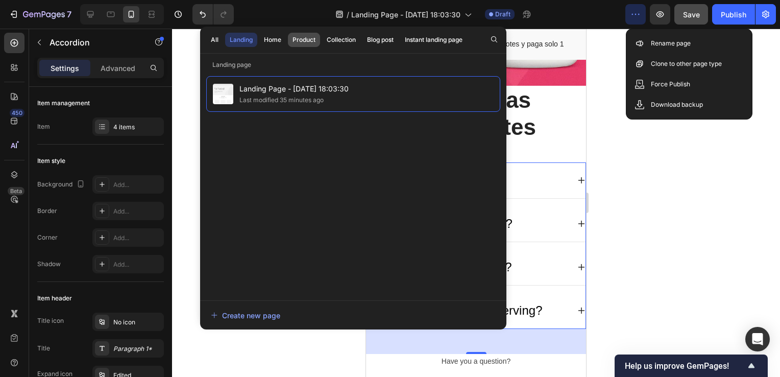
click at [306, 40] on div "Product" at bounding box center [304, 39] width 23 height 9
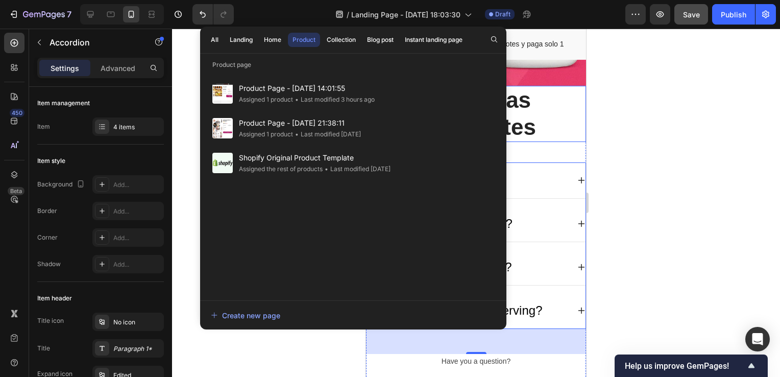
click at [633, 92] on div at bounding box center [476, 203] width 608 height 348
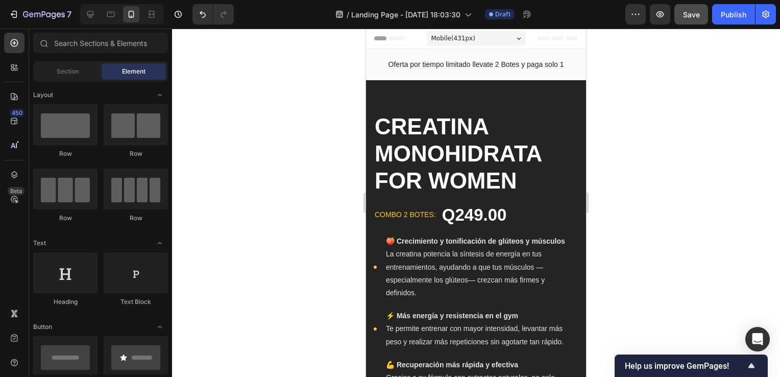
scroll to position [0, 0]
click at [627, 16] on button "button" at bounding box center [636, 14] width 20 height 20
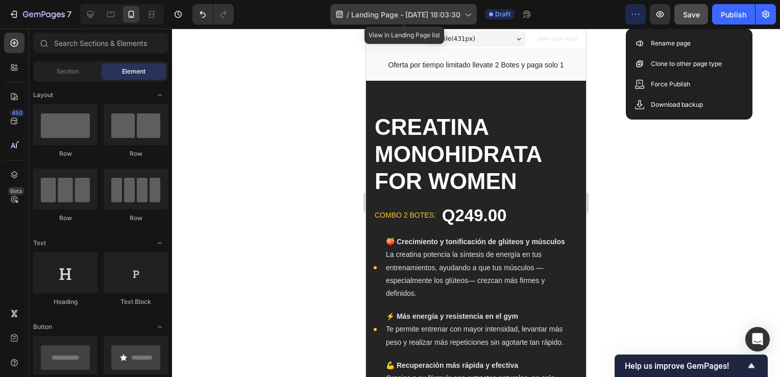
click at [420, 15] on span "Landing Page - Sep 28, 18:03:30" at bounding box center [405, 14] width 109 height 11
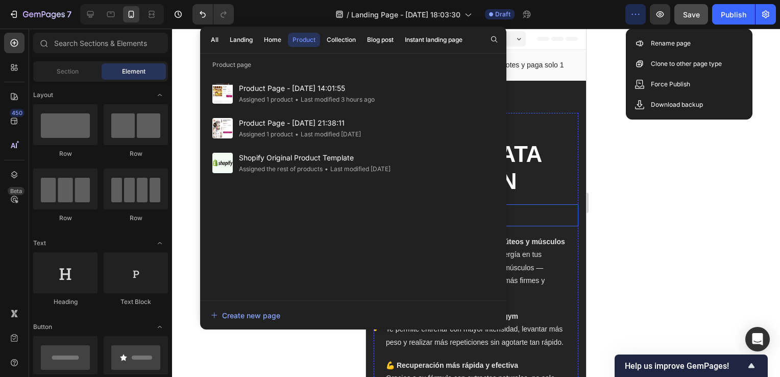
click at [654, 177] on div at bounding box center [476, 203] width 608 height 348
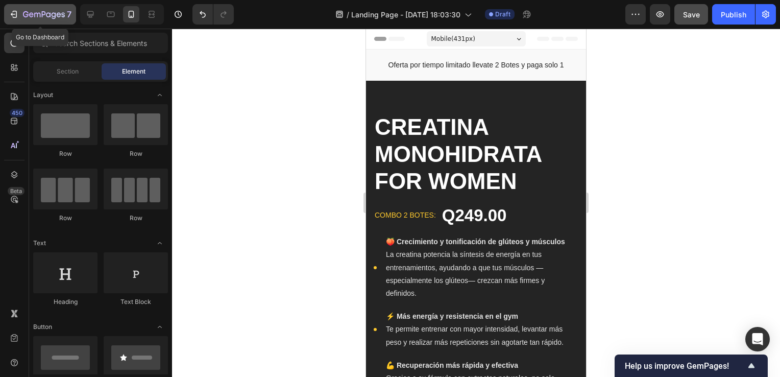
click at [14, 13] on icon "button" at bounding box center [14, 14] width 10 height 10
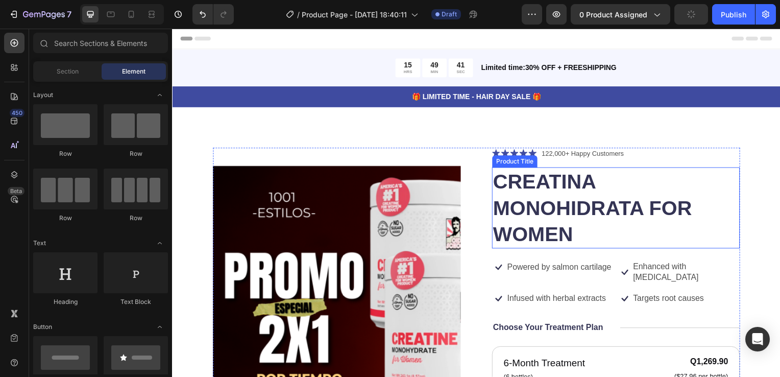
scroll to position [51, 0]
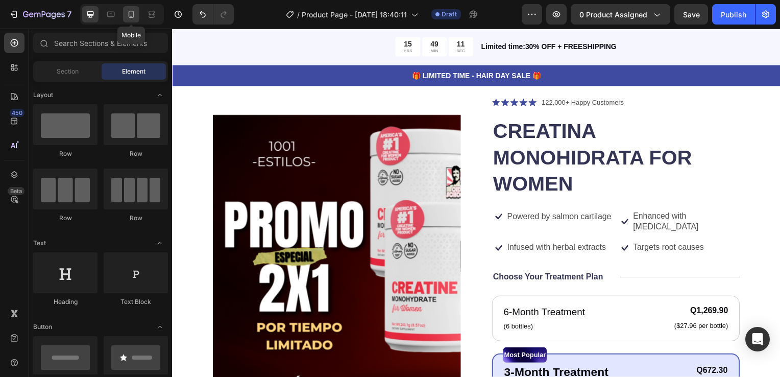
click at [131, 16] on icon at bounding box center [131, 16] width 3 height 1
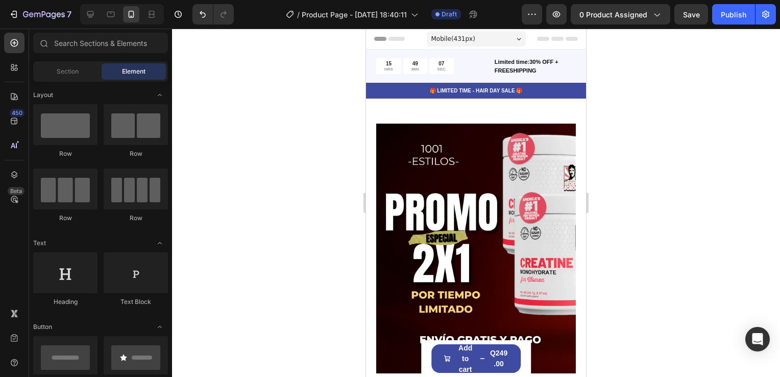
click at [392, 40] on span "Header" at bounding box center [397, 39] width 22 height 10
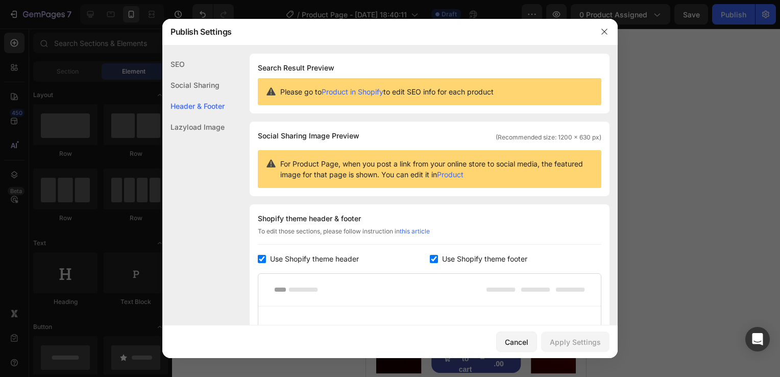
scroll to position [149, 0]
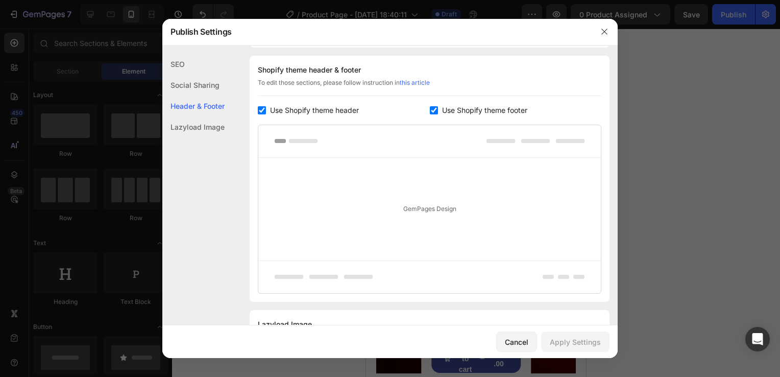
click at [262, 114] on div "Use Shopify theme header" at bounding box center [344, 110] width 172 height 12
checkbox input "false"
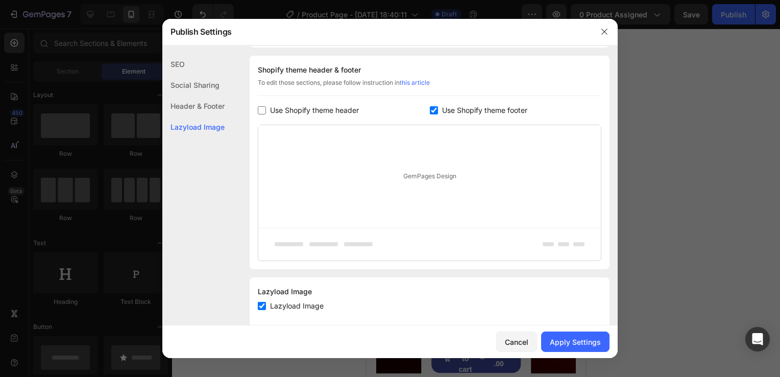
click at [432, 106] on input "checkbox" at bounding box center [434, 110] width 8 height 8
checkbox input "false"
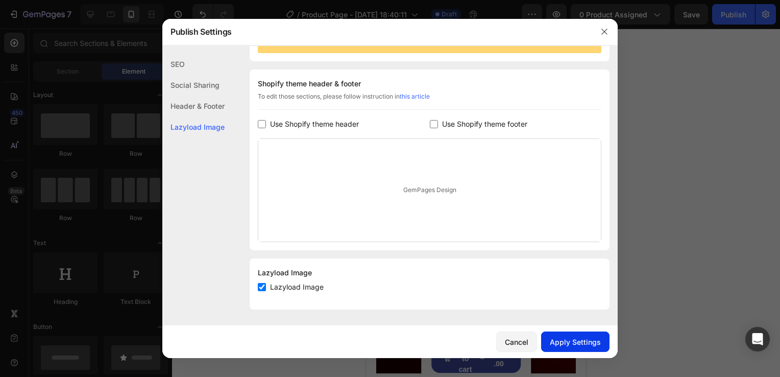
click at [572, 343] on div "Apply Settings" at bounding box center [575, 342] width 51 height 11
click at [603, 32] on icon "button" at bounding box center [605, 32] width 8 height 8
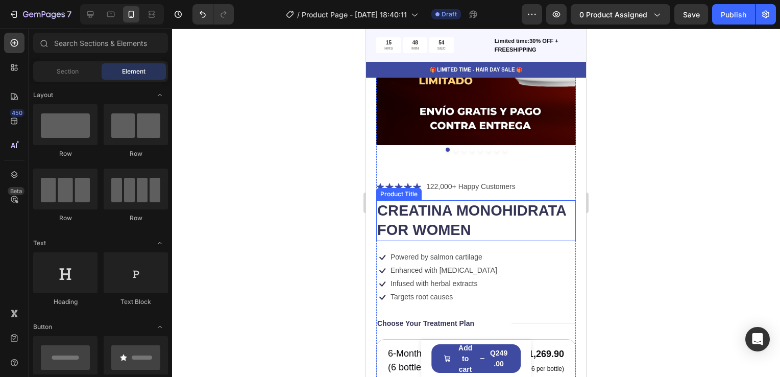
scroll to position [255, 0]
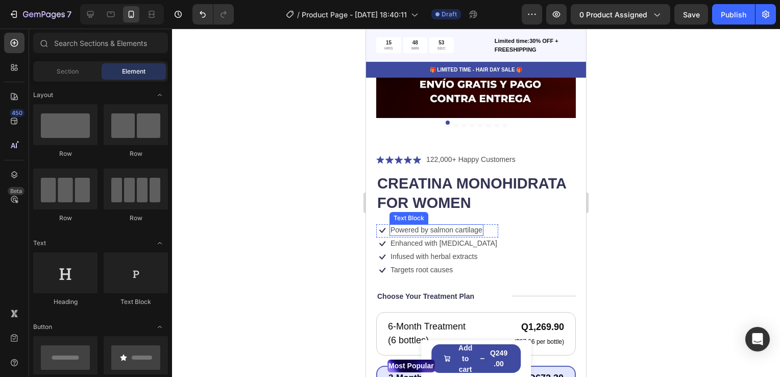
click at [445, 225] on p "Powered by salmon cartilage" at bounding box center [437, 229] width 92 height 9
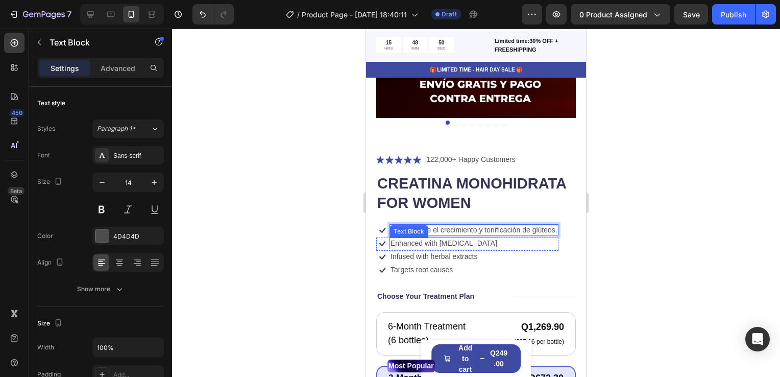
click at [443, 239] on p "Enhanced with [MEDICAL_DATA]" at bounding box center [444, 243] width 107 height 9
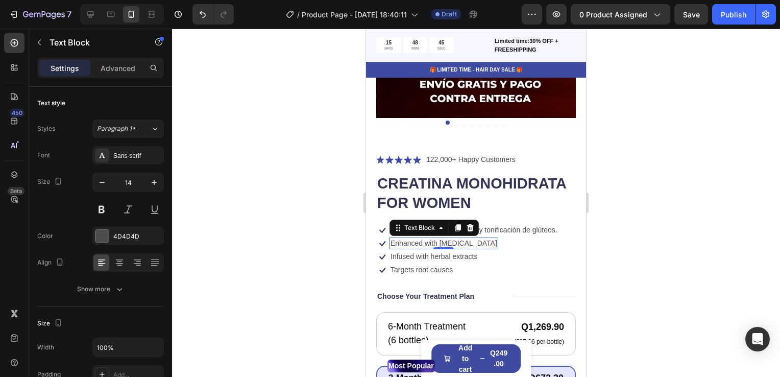
click at [441, 239] on p "Enhanced with [MEDICAL_DATA]" at bounding box center [444, 243] width 107 height 9
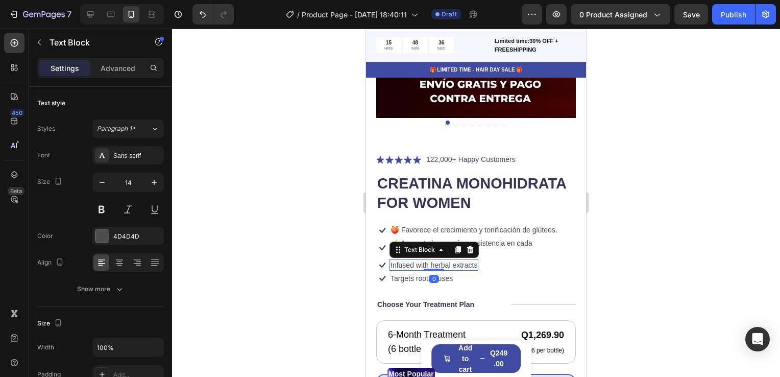
click at [459, 260] on p "Infused with herbal extracts" at bounding box center [434, 264] width 87 height 9
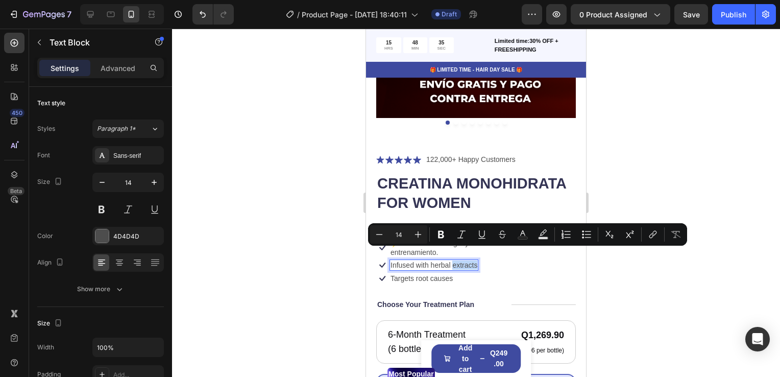
click at [459, 260] on p "Infused with herbal extracts" at bounding box center [434, 264] width 87 height 9
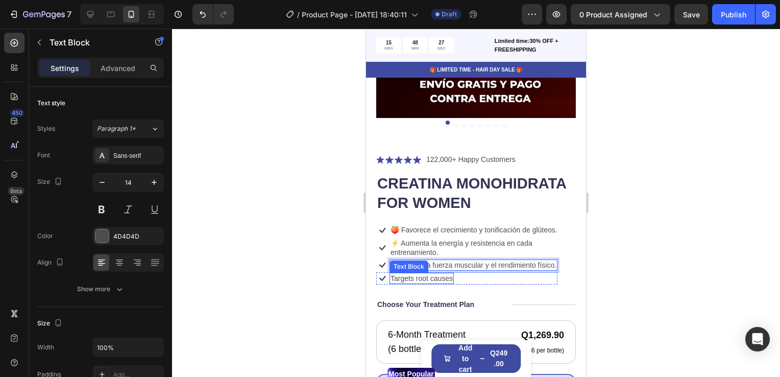
click at [421, 274] on p "Targets root causes" at bounding box center [422, 278] width 62 height 9
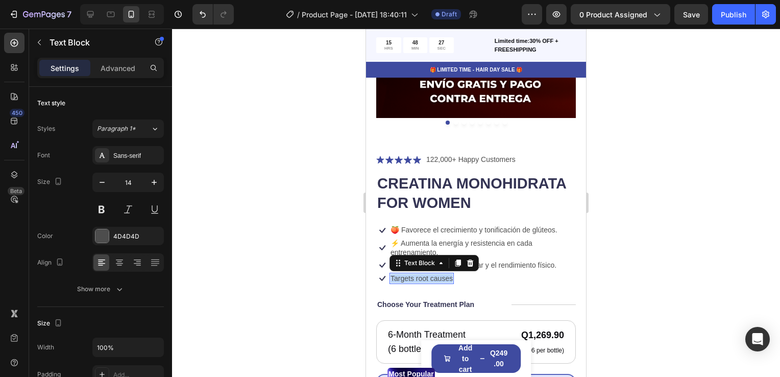
click at [421, 274] on p "Targets root causes" at bounding box center [422, 278] width 62 height 9
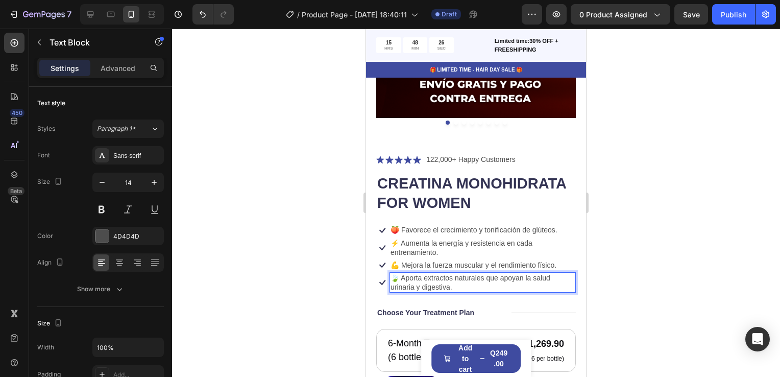
click at [641, 283] on div at bounding box center [476, 203] width 608 height 348
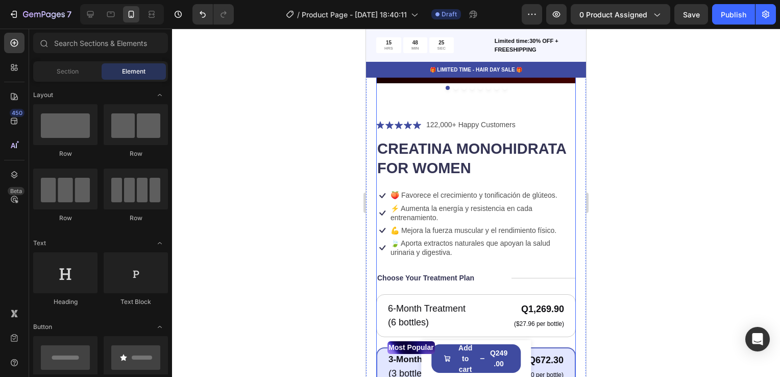
scroll to position [358, 0]
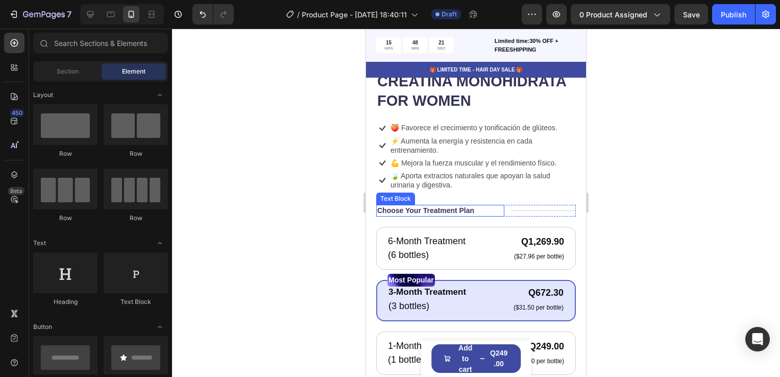
click at [455, 206] on p "Choose Your Treatment Plan" at bounding box center [425, 210] width 97 height 9
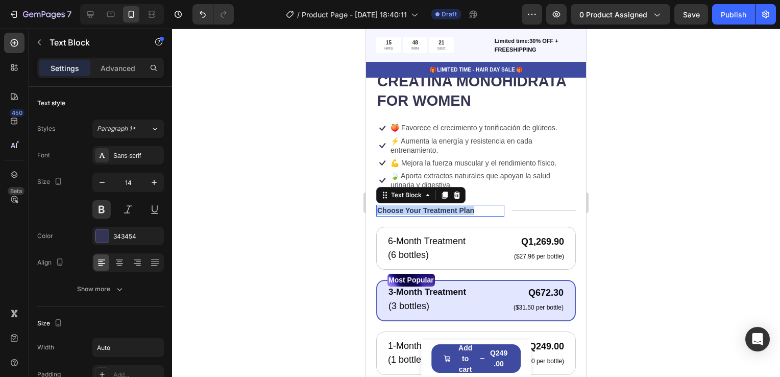
click at [455, 206] on p "Choose Your Treatment Plan" at bounding box center [425, 210] width 97 height 9
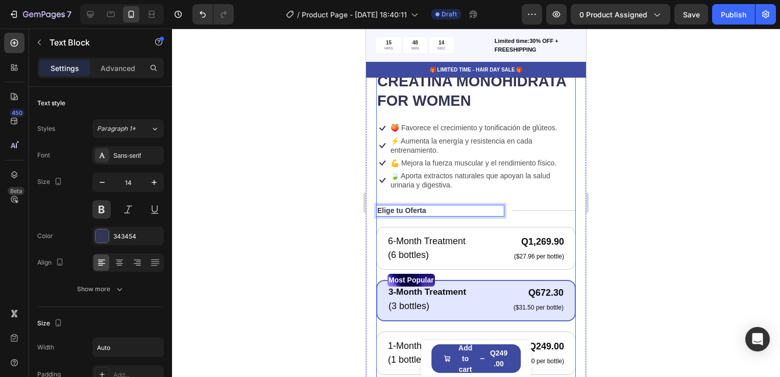
click at [530, 183] on div "Icon Icon Icon Icon Icon Icon List 122,000+ Happy Customers Text Block Row CREA…" at bounding box center [476, 304] width 200 height 507
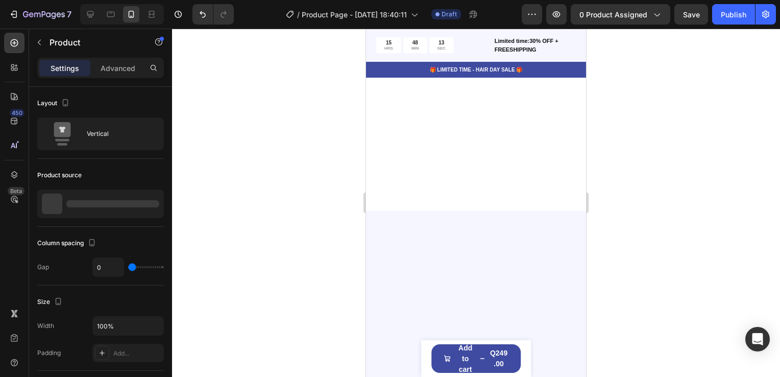
click at [470, 199] on div at bounding box center [476, 3] width 220 height 414
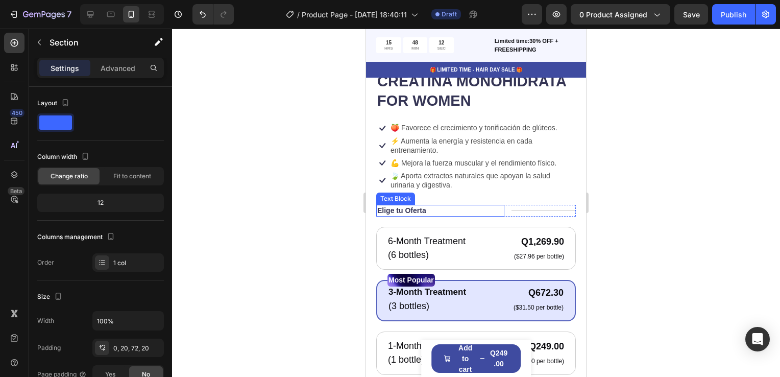
click at [440, 205] on div "Elige tu Oferta" at bounding box center [440, 210] width 128 height 11
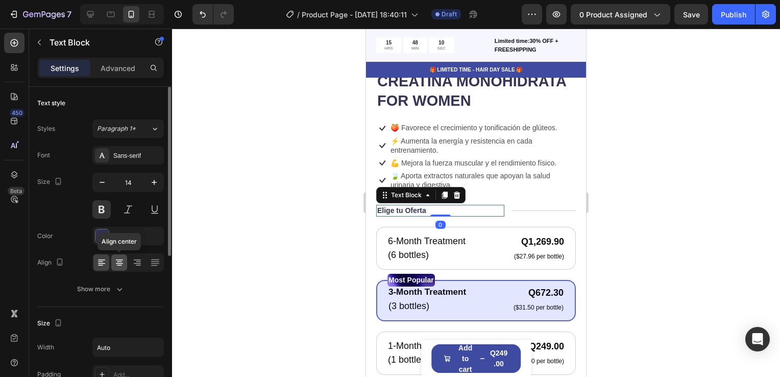
click at [115, 258] on icon at bounding box center [119, 262] width 10 height 10
click at [101, 263] on icon at bounding box center [102, 262] width 10 height 10
click at [118, 263] on icon at bounding box center [119, 263] width 7 height 1
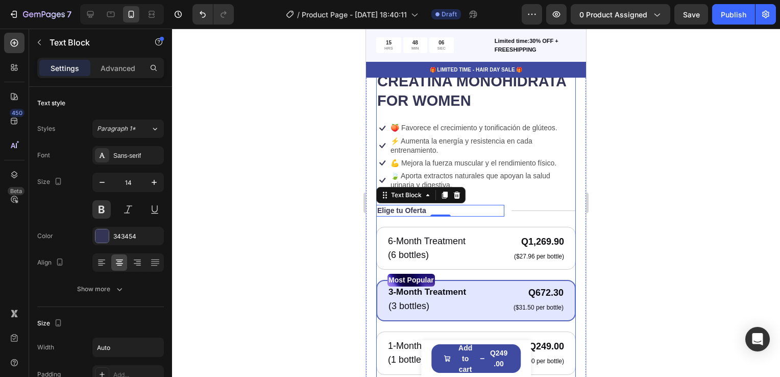
click at [504, 186] on div "Icon Icon Icon Icon Icon Icon List 122,000+ Happy Customers Text Block Row CREA…" at bounding box center [476, 304] width 200 height 507
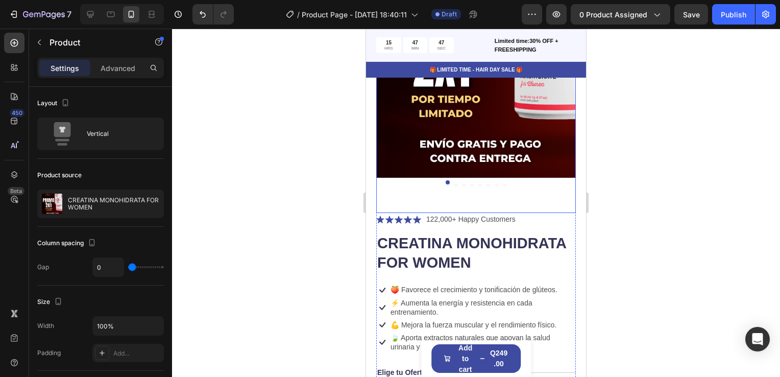
scroll to position [204, 0]
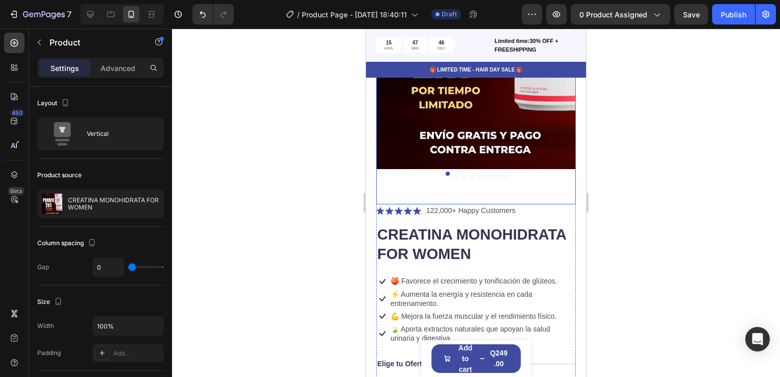
click at [449, 165] on img at bounding box center [476, 43] width 200 height 279
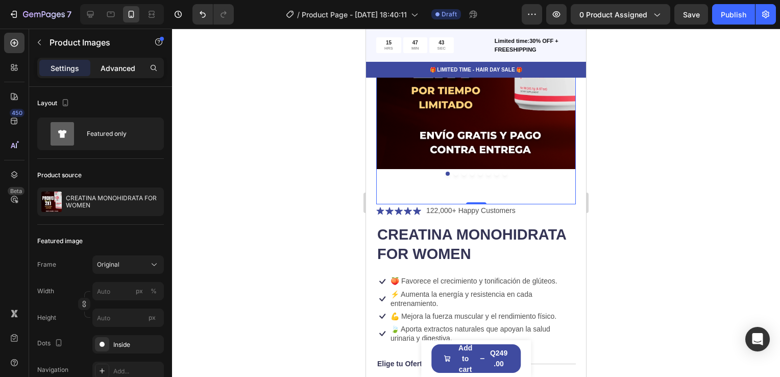
click at [112, 64] on p "Advanced" at bounding box center [118, 68] width 35 height 11
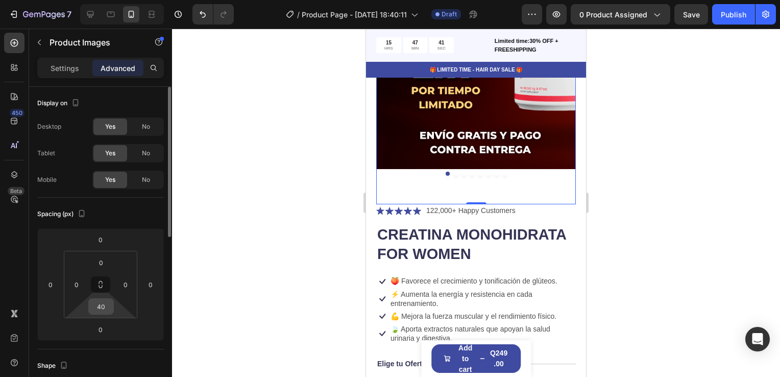
click at [104, 304] on input "40" at bounding box center [101, 306] width 20 height 15
type input "5"
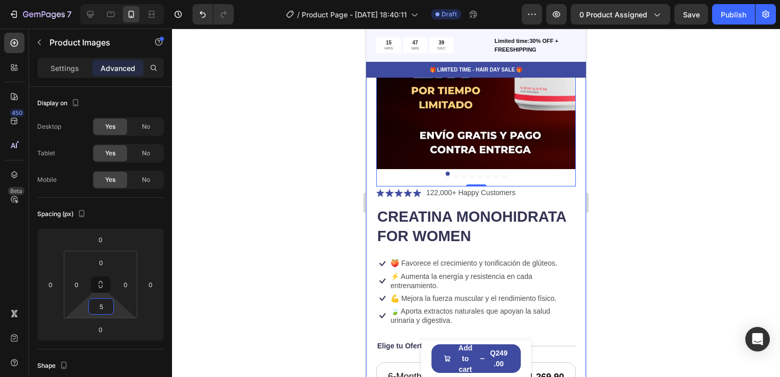
click at [664, 202] on div at bounding box center [476, 203] width 608 height 348
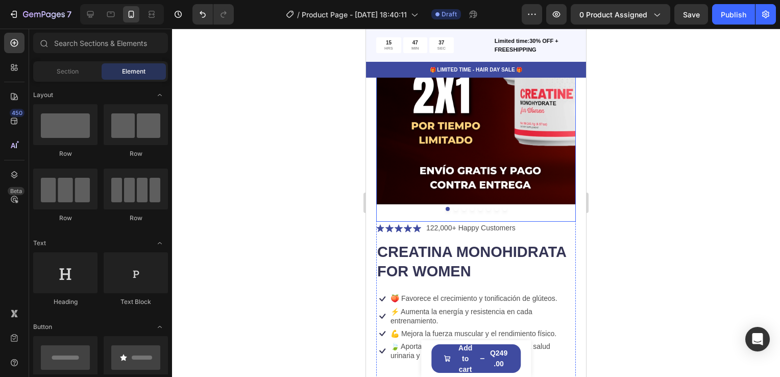
scroll to position [153, 0]
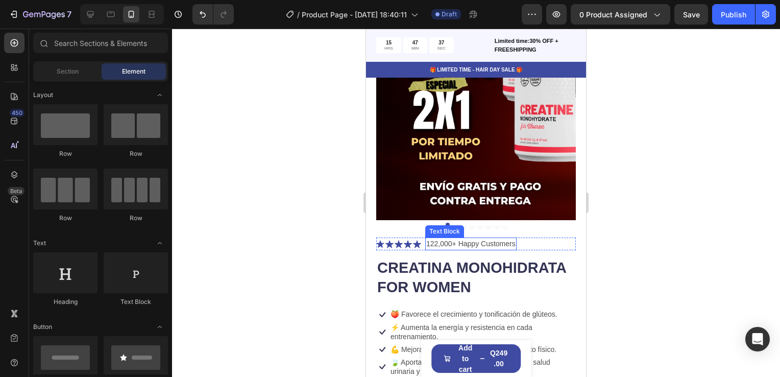
click at [502, 239] on p "122,000+ Happy Customers" at bounding box center [470, 244] width 89 height 11
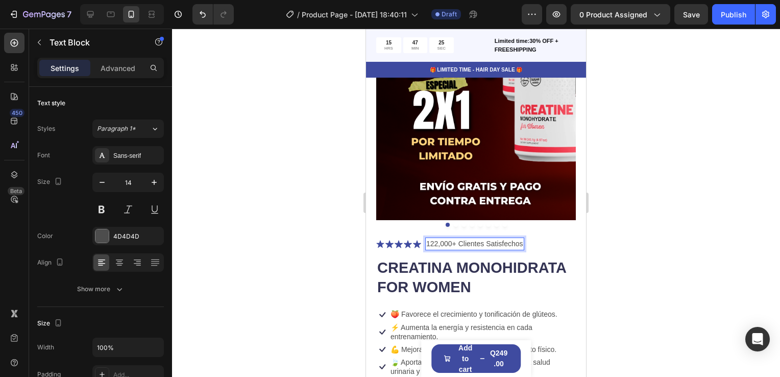
click at [430, 239] on p "122,000+ Clientes Satisfechos" at bounding box center [474, 244] width 97 height 11
click at [654, 241] on div at bounding box center [476, 203] width 608 height 348
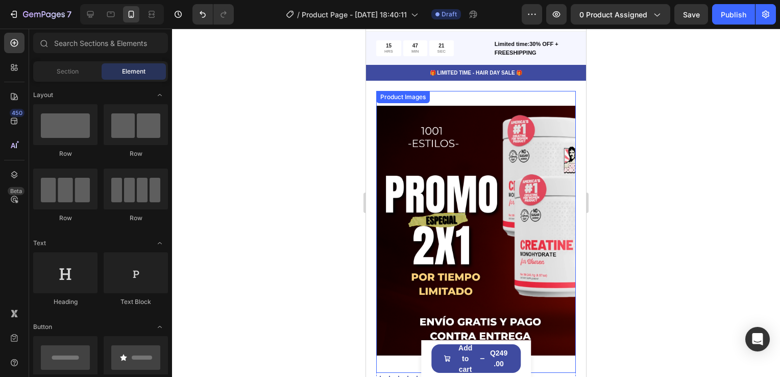
scroll to position [0, 0]
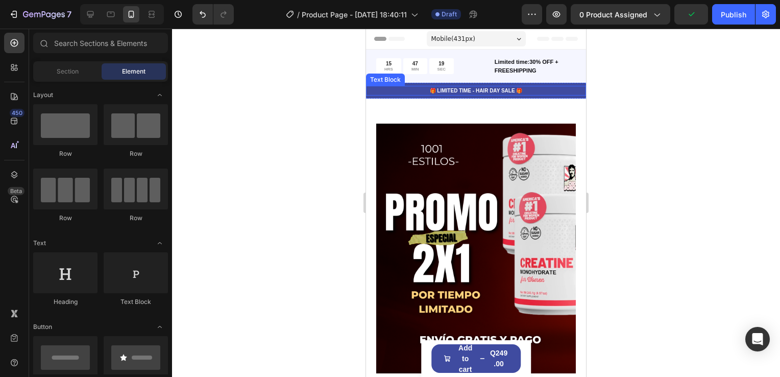
click at [454, 89] on p "🎁 LIMITED TIME - HAIR DAY SALE 🎁" at bounding box center [476, 91] width 218 height 8
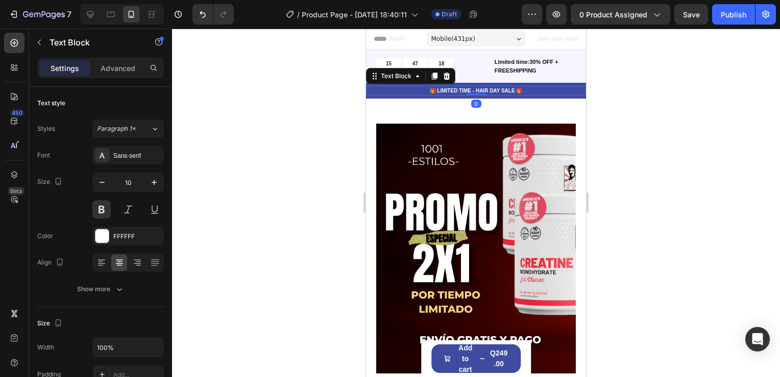
click at [462, 87] on p "🎁 LIMITED TIME - HAIR DAY SALE 🎁" at bounding box center [476, 91] width 218 height 8
click at [509, 89] on p "🎁 X Tiempo Limitado- HAIR DAY SALE 🎁" at bounding box center [476, 91] width 218 height 8
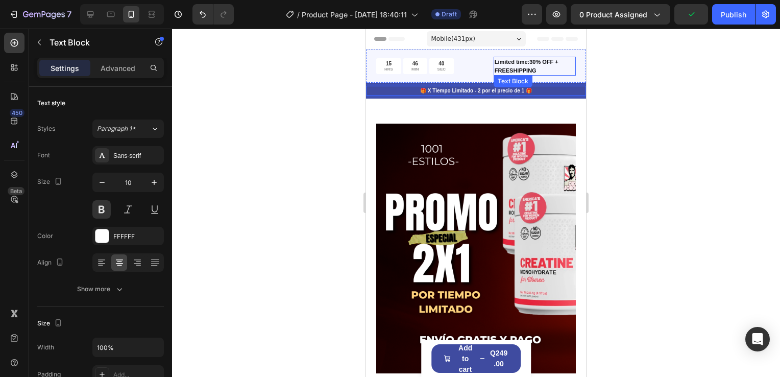
click at [537, 67] on p "Limited time:30% OFF + FREESHIPPING" at bounding box center [535, 66] width 80 height 17
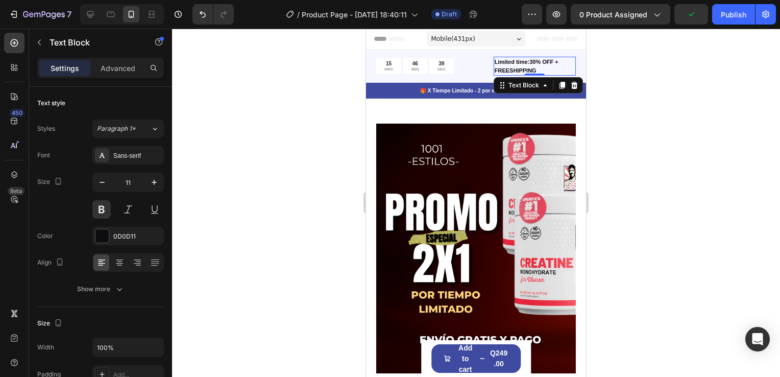
click at [549, 61] on p "Limited time:30% OFF + FREESHIPPING" at bounding box center [535, 66] width 80 height 17
click at [536, 70] on p "Limited time:2 x 1+ FREESHIPPING" at bounding box center [535, 66] width 80 height 17
click at [573, 66] on div "15 HRS 46 MIN 14 SEC Countdown Timer Limited time:2x1 + ENVÍO GRATIS Text Block…" at bounding box center [476, 66] width 220 height 33
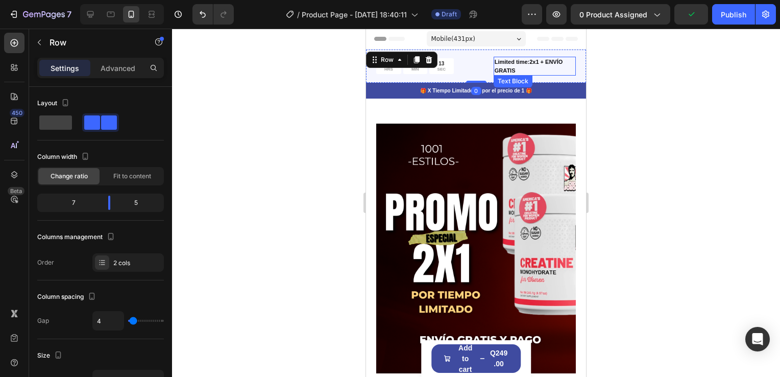
click at [547, 65] on p "Limited time:2x1 + ENVÍO GRATIS" at bounding box center [535, 66] width 80 height 17
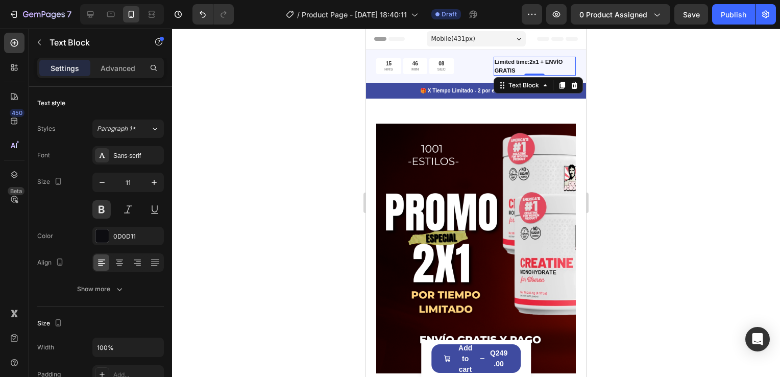
click at [679, 113] on div at bounding box center [476, 203] width 608 height 348
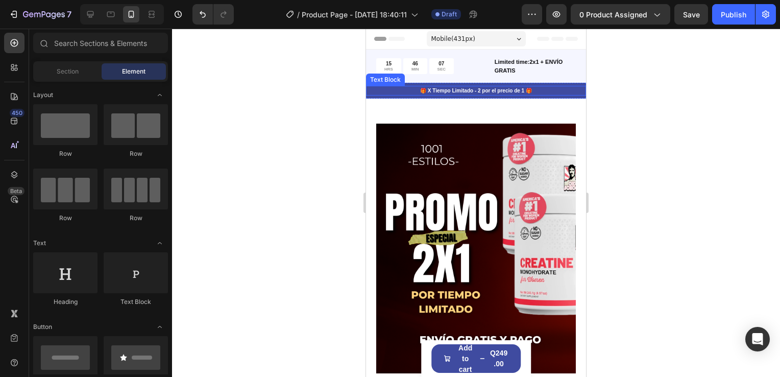
click at [457, 89] on p "🎁 X Tiempo Limitado - 2 por el precio de 1 🎁" at bounding box center [476, 91] width 218 height 8
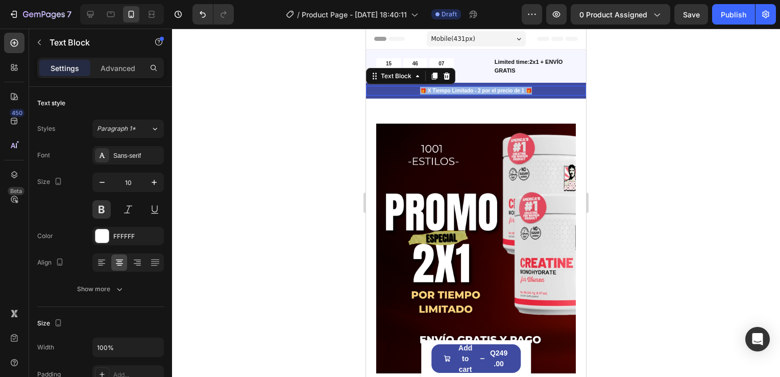
click at [457, 89] on p "🎁 X Tiempo Limitado - 2 por el precio de 1 🎁" at bounding box center [476, 91] width 218 height 8
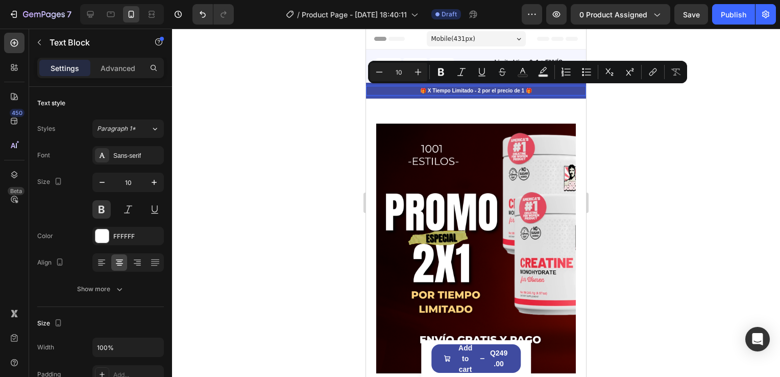
click at [485, 82] on div "Minus 10 Plus Bold Italic Underline Strikethrough Text Color Text Background Co…" at bounding box center [527, 72] width 319 height 22
click at [498, 91] on p "🎁 X Tiempo Limitado - 2 por el precio de 1 🎁" at bounding box center [476, 91] width 218 height 8
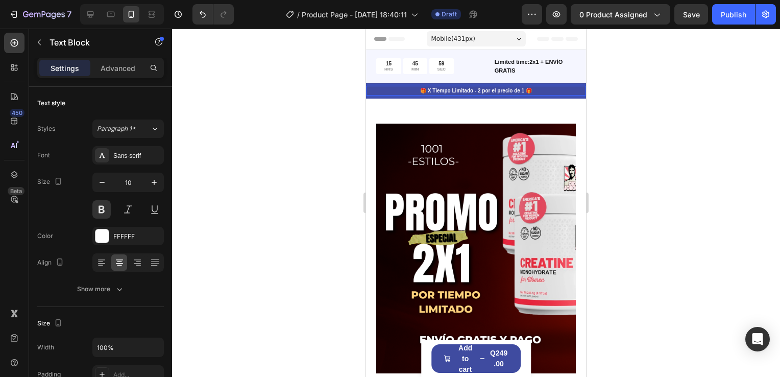
click at [520, 90] on p "🎁 X Tiempo Limitado - 2 por el precio de 1 🎁" at bounding box center [476, 91] width 218 height 8
click at [656, 109] on div at bounding box center [476, 203] width 608 height 348
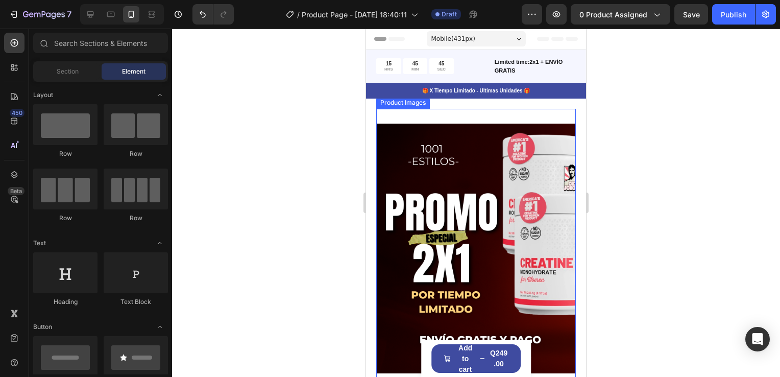
click at [471, 113] on img at bounding box center [476, 248] width 200 height 279
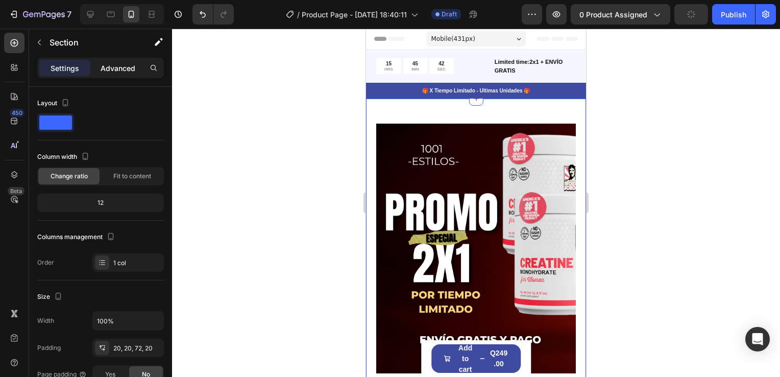
click at [121, 63] on p "Advanced" at bounding box center [118, 68] width 35 height 11
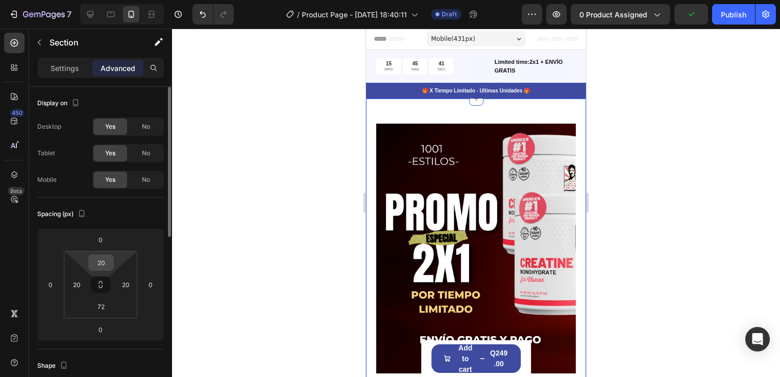
click at [110, 259] on input "20" at bounding box center [101, 262] width 20 height 15
type input "5"
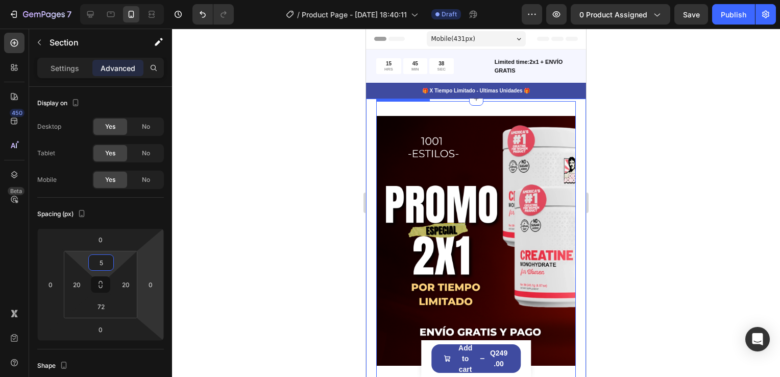
click at [443, 106] on img at bounding box center [476, 240] width 200 height 279
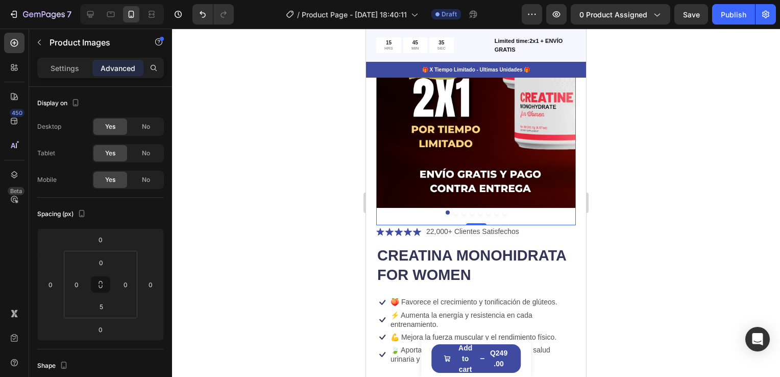
scroll to position [204, 0]
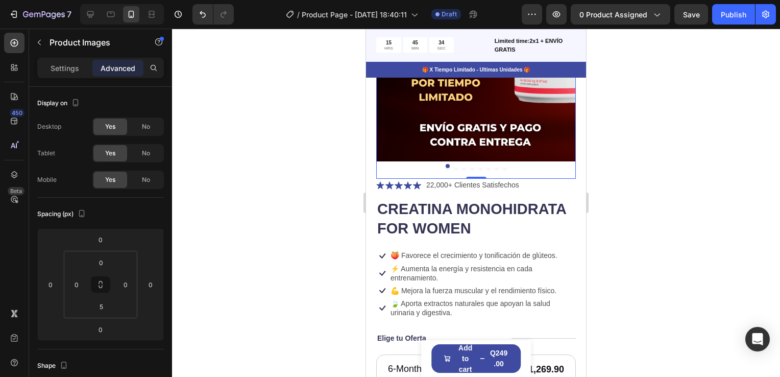
click at [507, 113] on img at bounding box center [476, 36] width 200 height 279
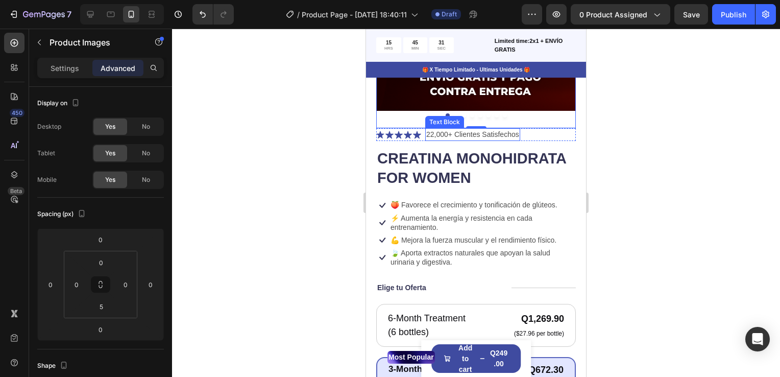
scroll to position [255, 0]
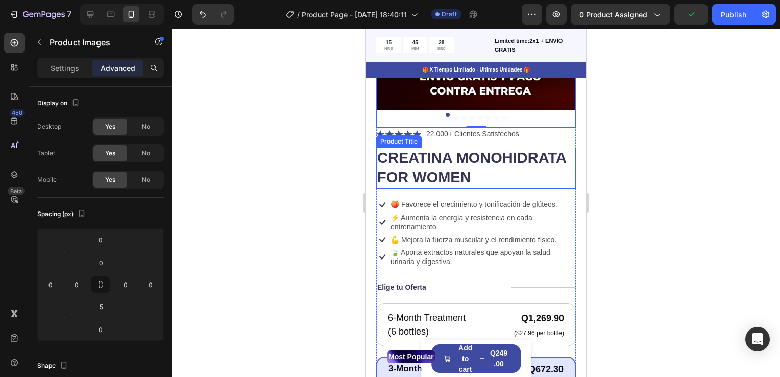
click at [485, 150] on h1 "CREATINA MONOHIDRATA FOR WOMEN" at bounding box center [476, 168] width 200 height 40
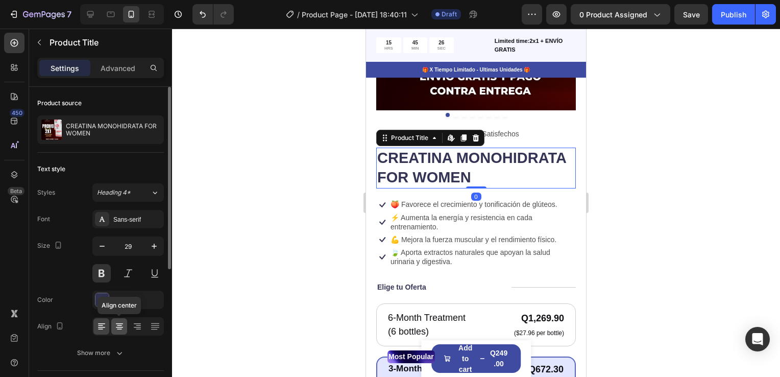
click at [114, 321] on icon at bounding box center [119, 326] width 10 height 10
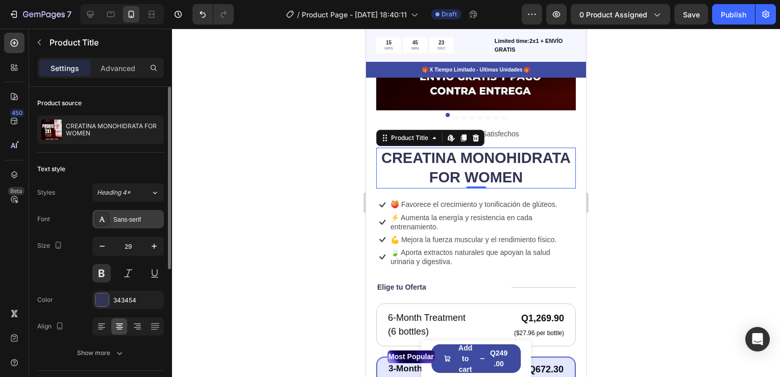
click at [133, 221] on div "Sans-serif" at bounding box center [137, 219] width 48 height 9
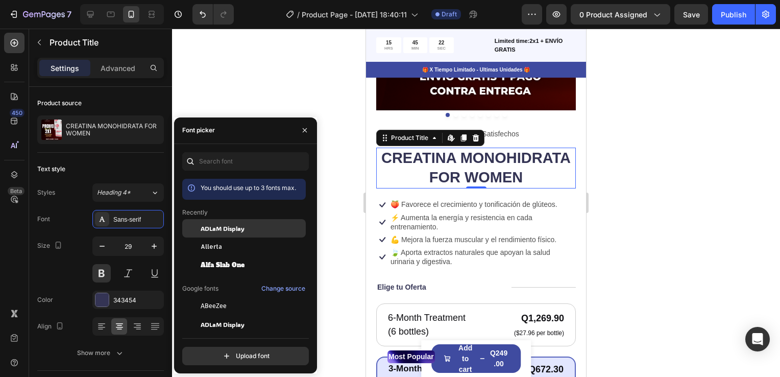
click at [216, 229] on span "ADLaM Display" at bounding box center [223, 228] width 44 height 9
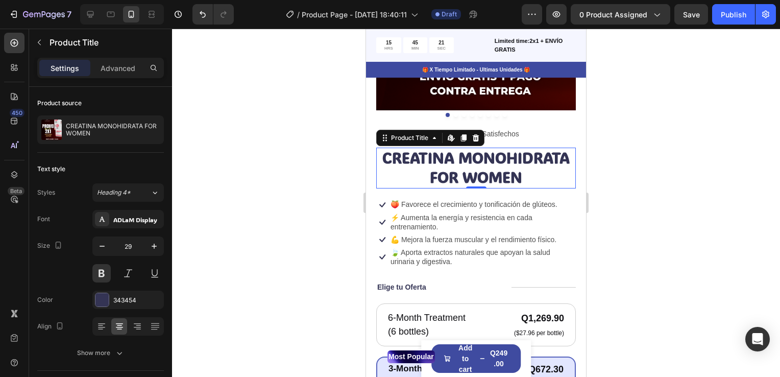
click at [661, 195] on div at bounding box center [476, 203] width 608 height 348
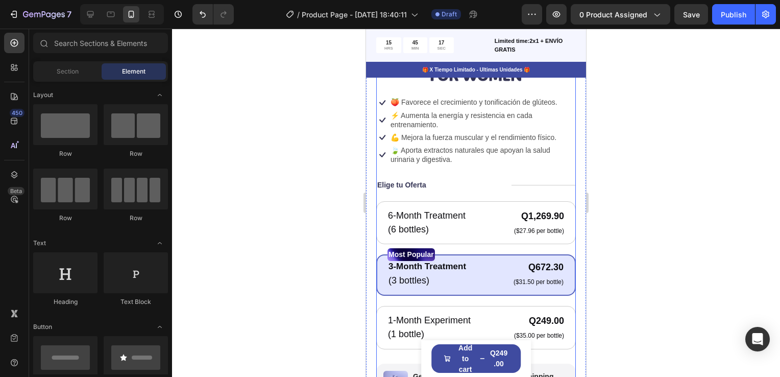
scroll to position [409, 0]
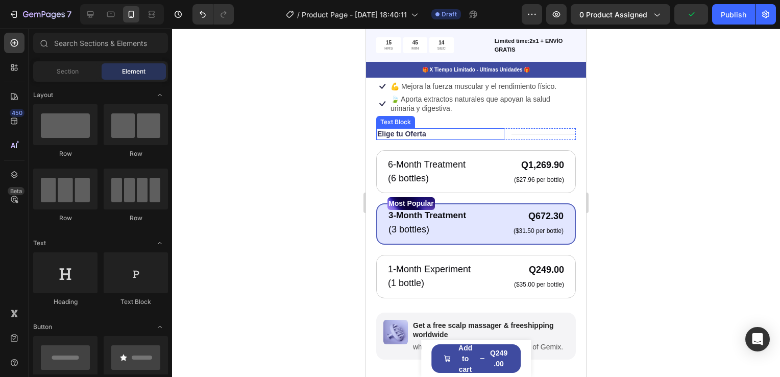
click at [411, 129] on p "Elige tu Oferta" at bounding box center [401, 133] width 49 height 9
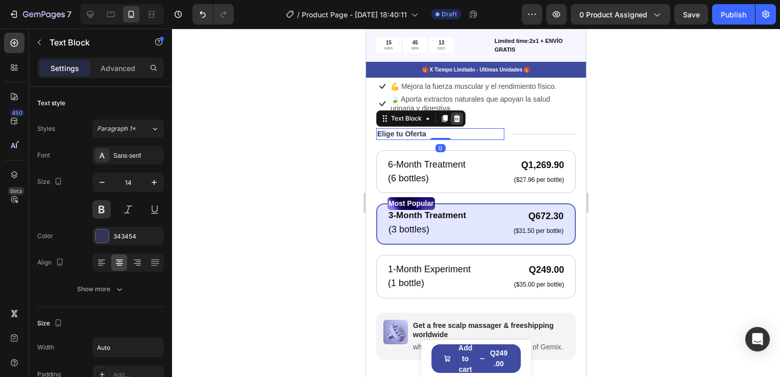
click at [453, 114] on icon at bounding box center [457, 118] width 8 height 8
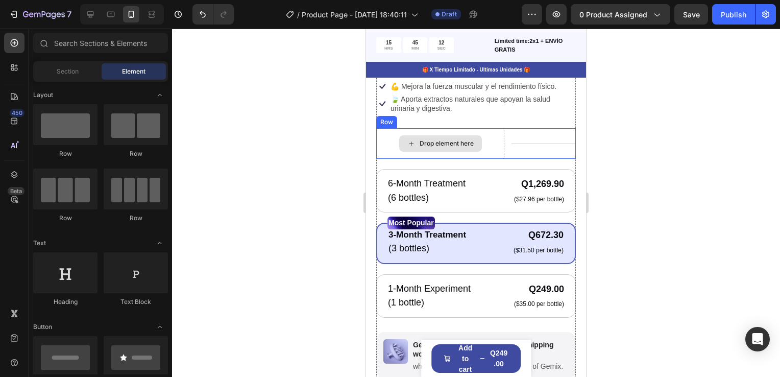
click at [482, 128] on div "Drop element here" at bounding box center [440, 143] width 128 height 31
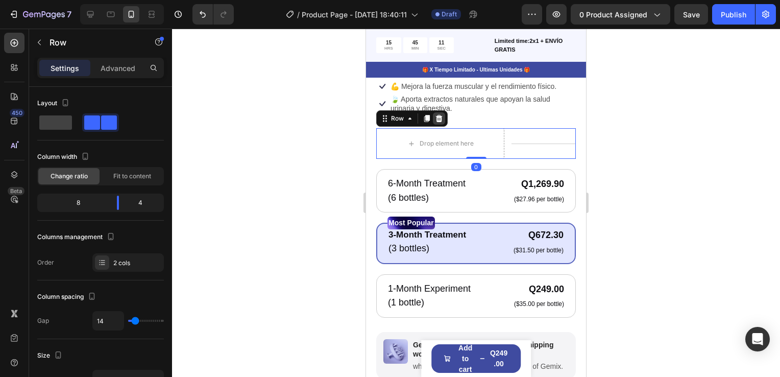
click at [438, 115] on icon at bounding box center [439, 118] width 7 height 7
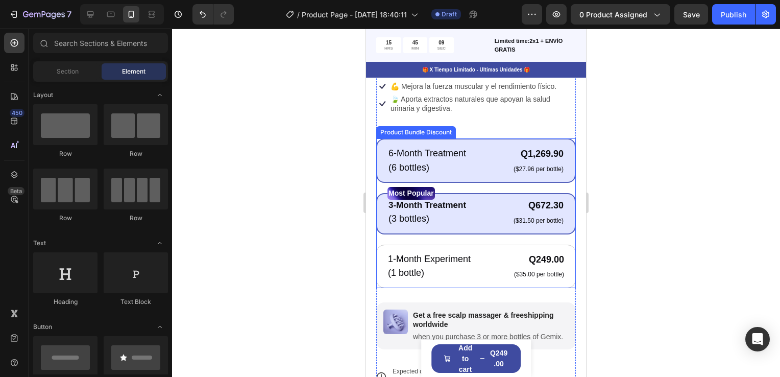
click at [443, 138] on div "6-Month Treatment Text Block (6 bottles) Text Block Q1,269.90 Product Price Pro…" at bounding box center [476, 160] width 200 height 44
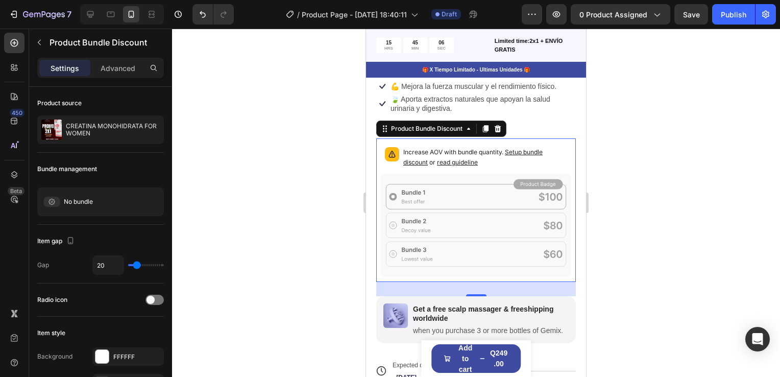
scroll to position [358, 0]
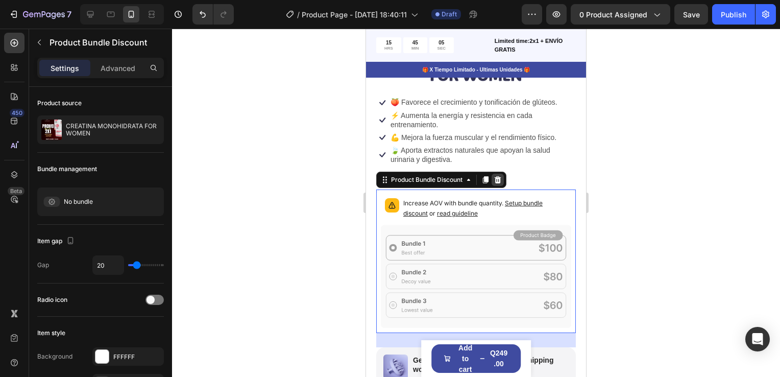
click at [501, 176] on icon at bounding box center [498, 179] width 7 height 7
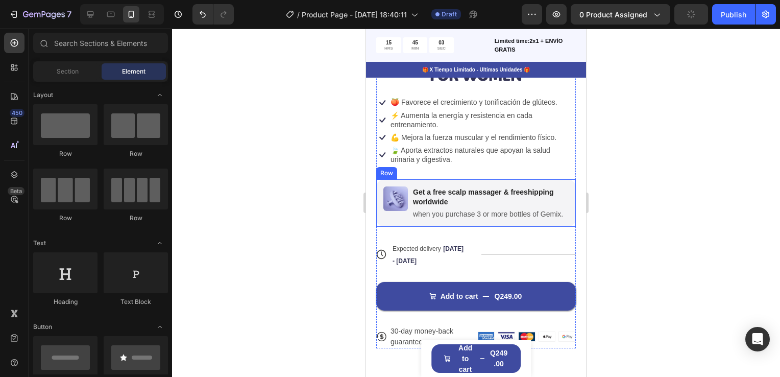
click at [514, 179] on div "Image Get a free scalp massager & freeshipping worldwide Text Block when you pu…" at bounding box center [476, 202] width 200 height 47
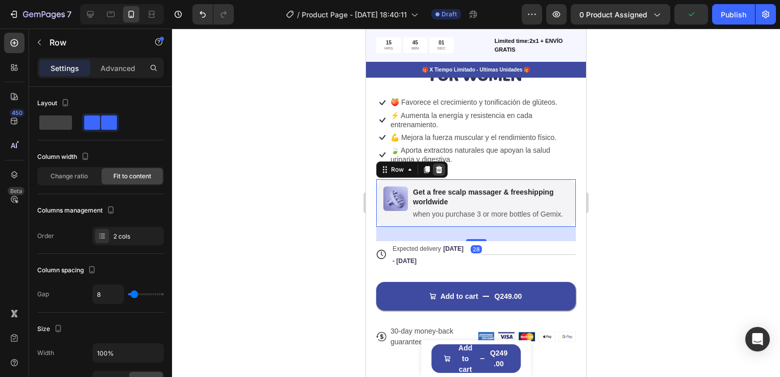
click at [439, 166] on icon at bounding box center [439, 169] width 7 height 7
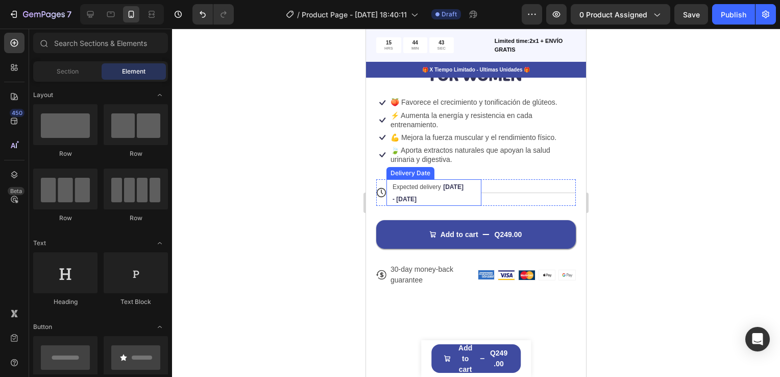
click at [413, 183] on span "Expected delivery" at bounding box center [417, 186] width 49 height 7
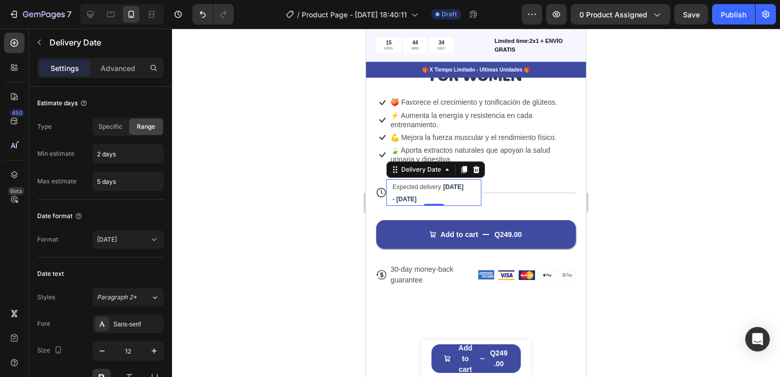
click at [410, 183] on span "Expected delivery" at bounding box center [417, 186] width 49 height 7
click at [409, 183] on span "Expected delivery" at bounding box center [417, 186] width 49 height 7
click at [151, 237] on icon at bounding box center [154, 239] width 10 height 10
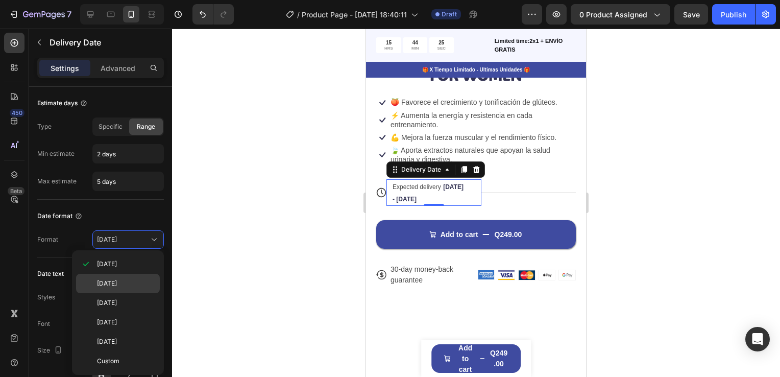
click at [139, 284] on p "Sep 26, 2025" at bounding box center [126, 283] width 58 height 9
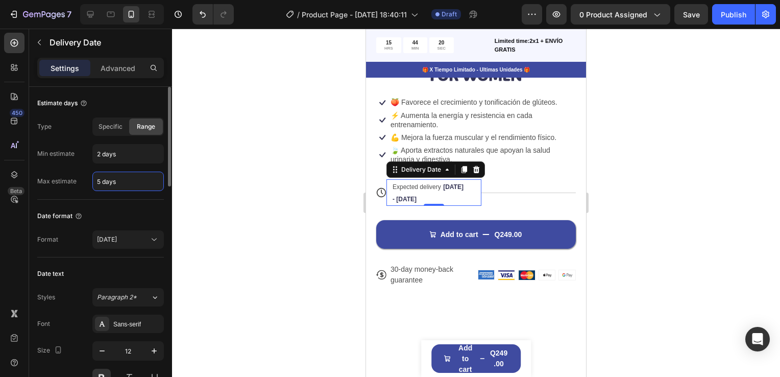
click at [100, 181] on input "5 days" at bounding box center [128, 181] width 70 height 18
type input "3 days"
click at [146, 200] on div "Date format Format Sep 26, 2025" at bounding box center [100, 229] width 127 height 58
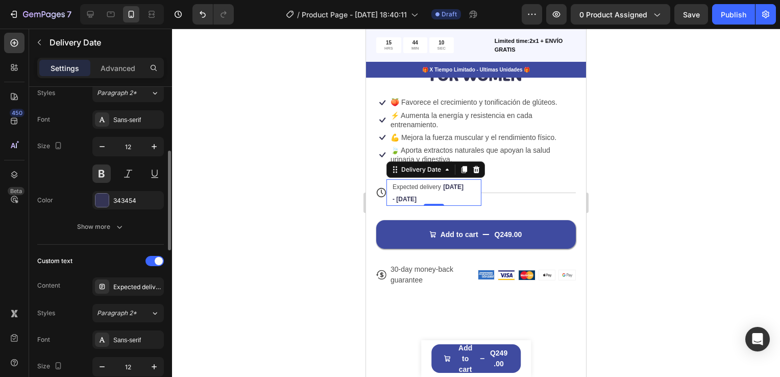
scroll to position [102, 0]
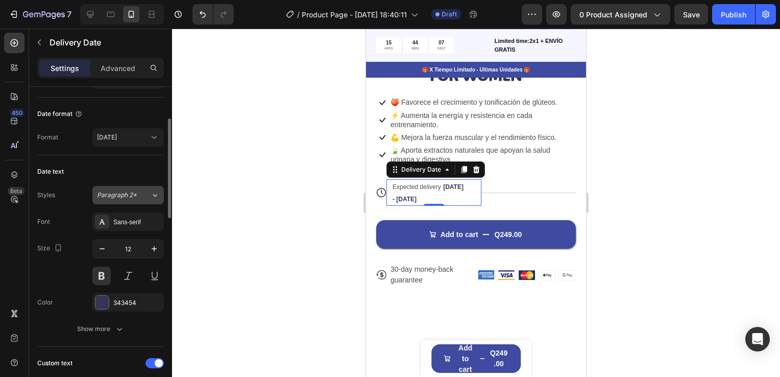
click at [151, 194] on icon at bounding box center [155, 195] width 9 height 10
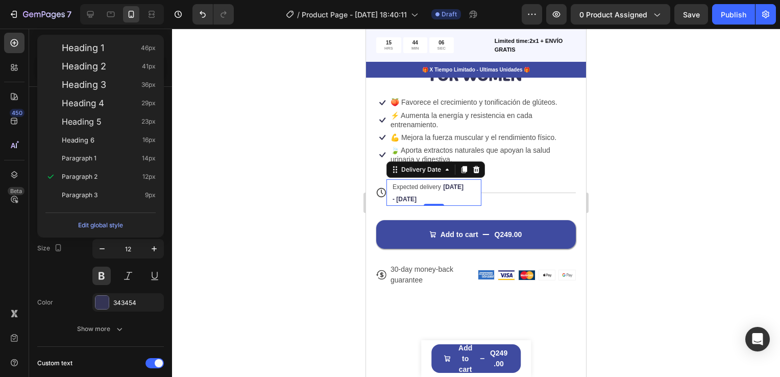
click at [212, 186] on div at bounding box center [476, 203] width 608 height 348
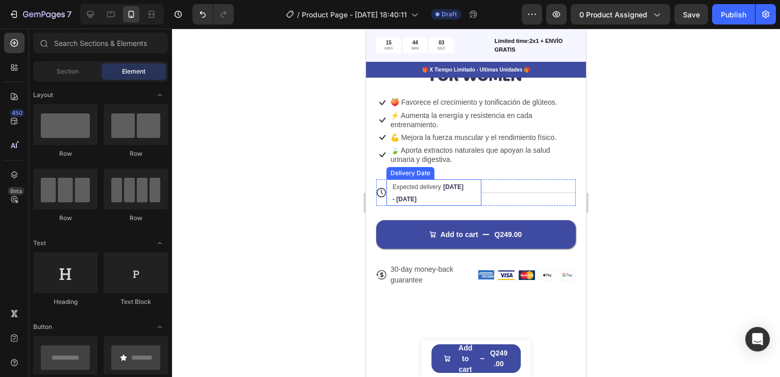
click at [464, 179] on div "Expected delivery Sep 30, 2025 - Oct 01, 2025 Delivery Date" at bounding box center [434, 192] width 95 height 27
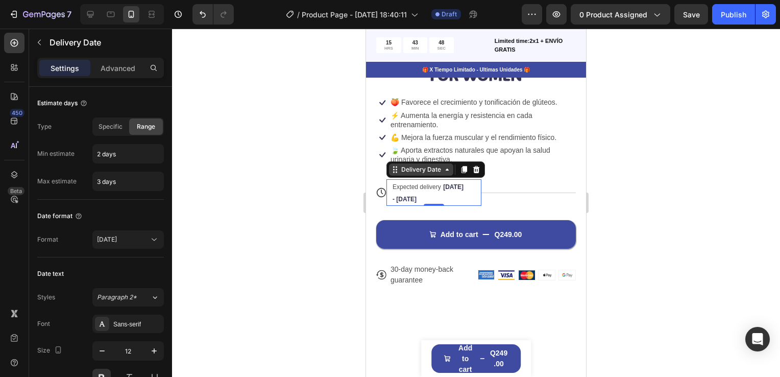
click at [445, 165] on icon at bounding box center [447, 169] width 8 height 8
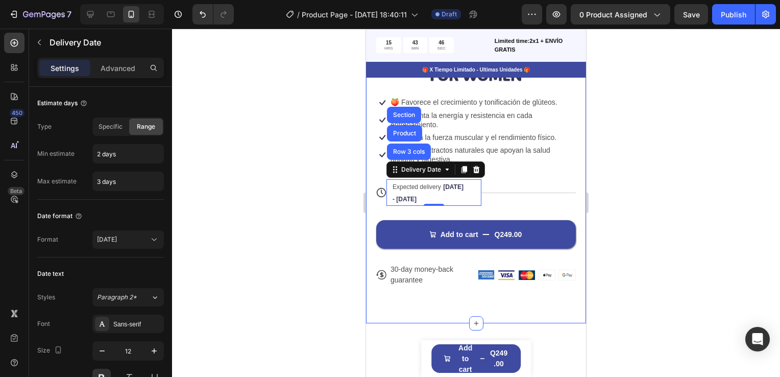
click at [292, 196] on div at bounding box center [476, 203] width 608 height 348
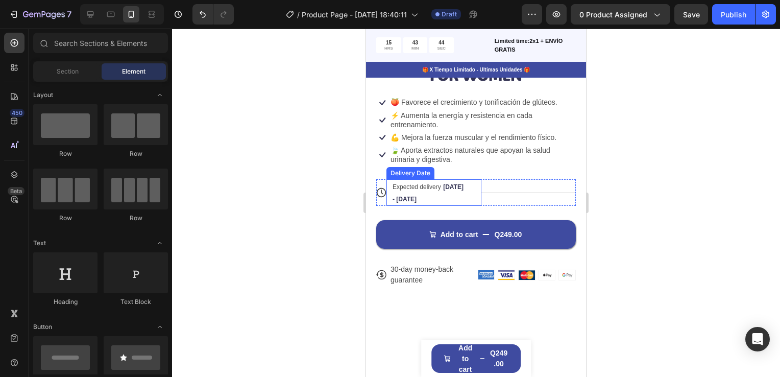
click at [440, 183] on div "Expected delivery Sep 30, 2025 - Oct 01, 2025" at bounding box center [430, 192] width 76 height 27
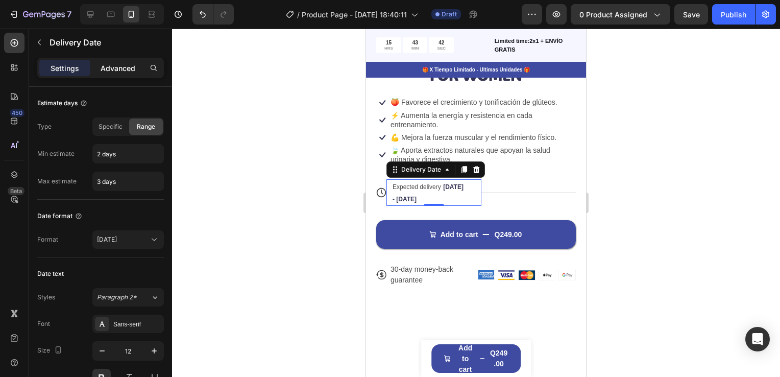
click at [114, 65] on p "Advanced" at bounding box center [118, 68] width 35 height 11
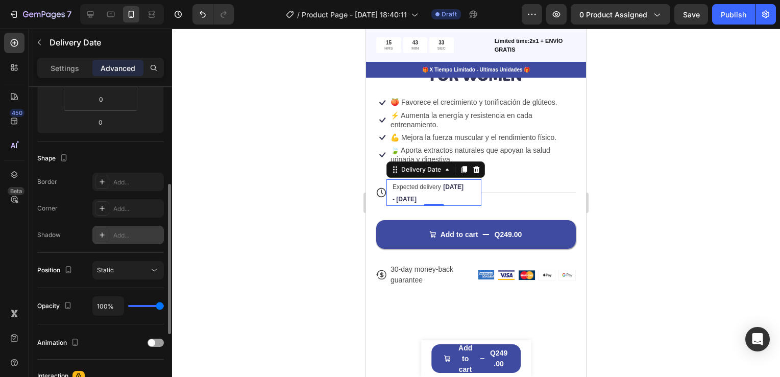
scroll to position [0, 0]
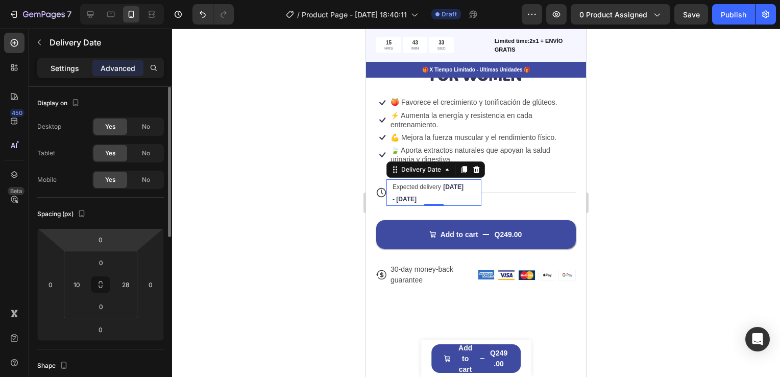
click at [68, 68] on p "Settings" at bounding box center [65, 68] width 29 height 11
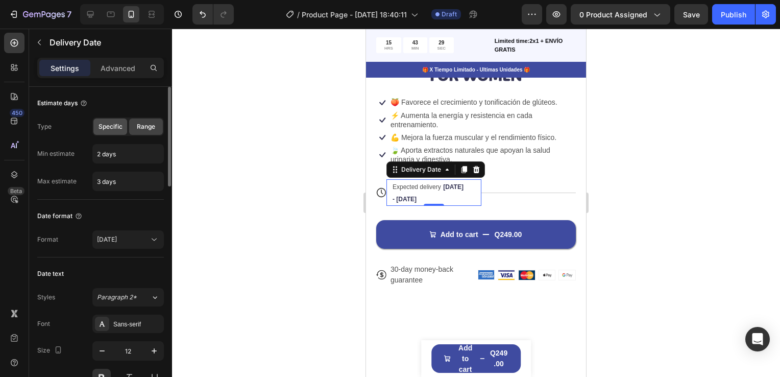
click at [119, 130] on span "Specific" at bounding box center [111, 126] width 24 height 9
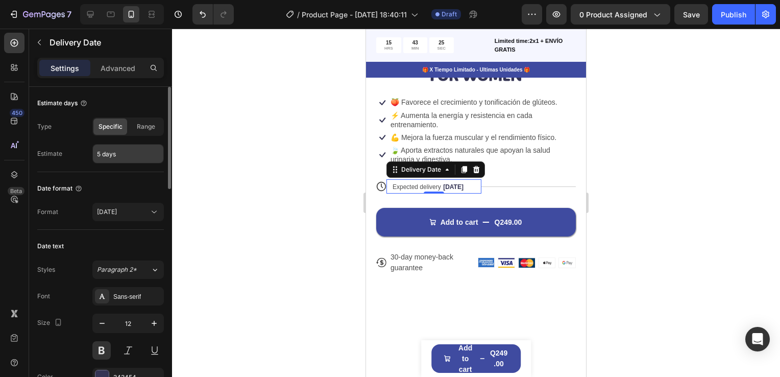
click at [99, 156] on input "5 days" at bounding box center [128, 154] width 70 height 18
click at [76, 133] on div "Type Specific Range" at bounding box center [100, 126] width 127 height 18
click at [142, 127] on span "Range" at bounding box center [146, 126] width 18 height 9
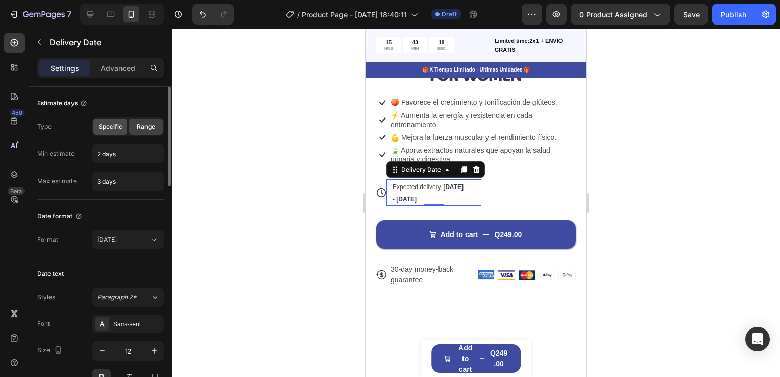
click at [117, 128] on span "Specific" at bounding box center [111, 126] width 24 height 9
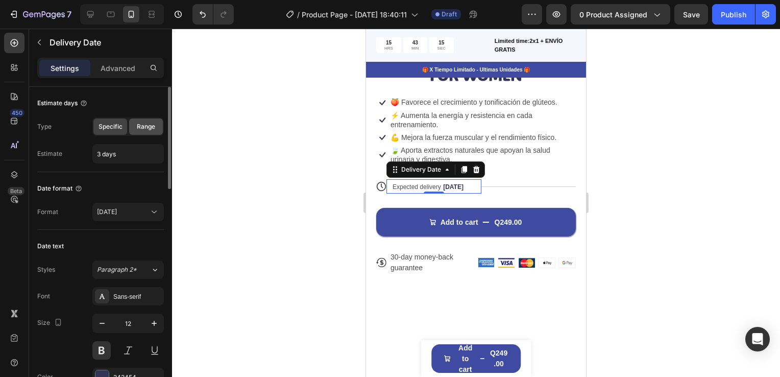
click at [141, 127] on span "Range" at bounding box center [146, 126] width 18 height 9
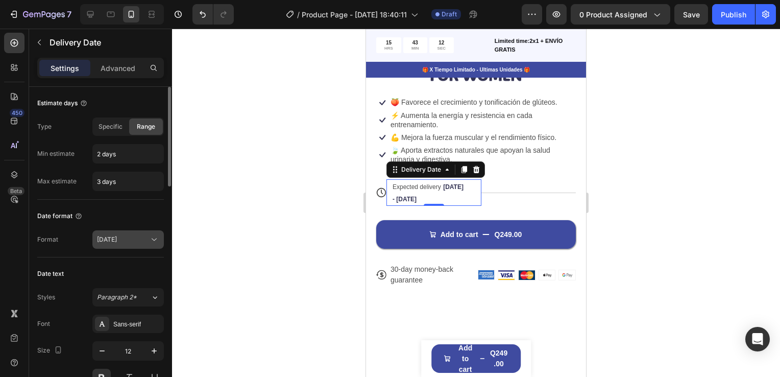
click at [143, 238] on div "Sep 26, 2025" at bounding box center [123, 239] width 52 height 9
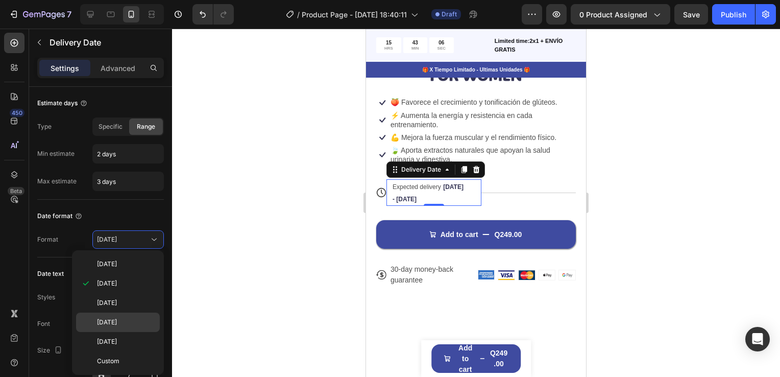
click at [117, 321] on span "26/09/2025" at bounding box center [107, 322] width 20 height 9
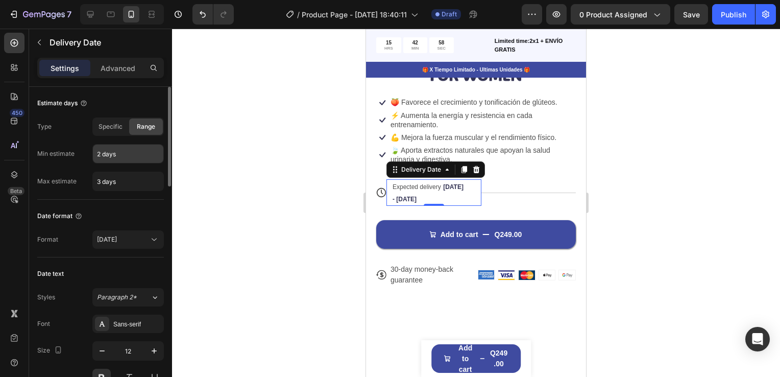
click at [103, 154] on input "2 days" at bounding box center [128, 154] width 70 height 18
type input "1 days"
click at [121, 198] on div "Estimate days Type Specific Range Min estimate 1 days Max estimate 3 days" at bounding box center [100, 143] width 127 height 113
click at [115, 205] on div "Date format Format 26/09/2025" at bounding box center [100, 229] width 127 height 58
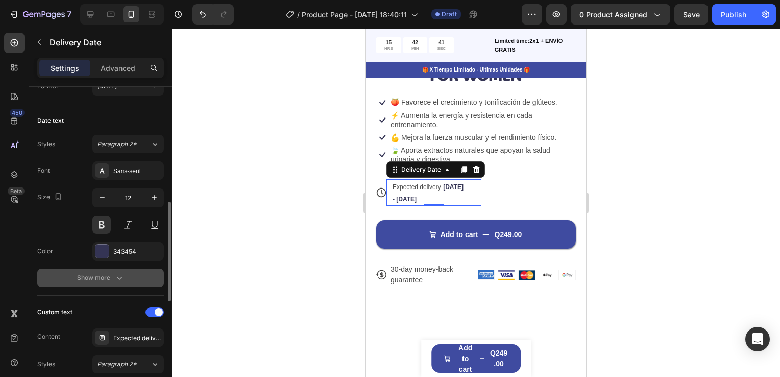
scroll to position [204, 0]
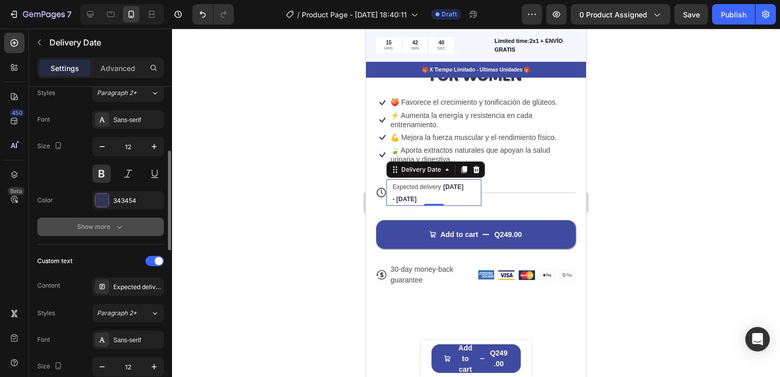
click at [116, 223] on icon "button" at bounding box center [119, 227] width 10 height 10
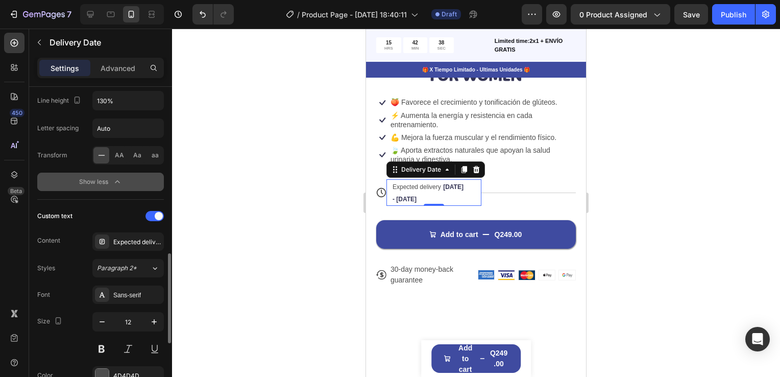
scroll to position [409, 0]
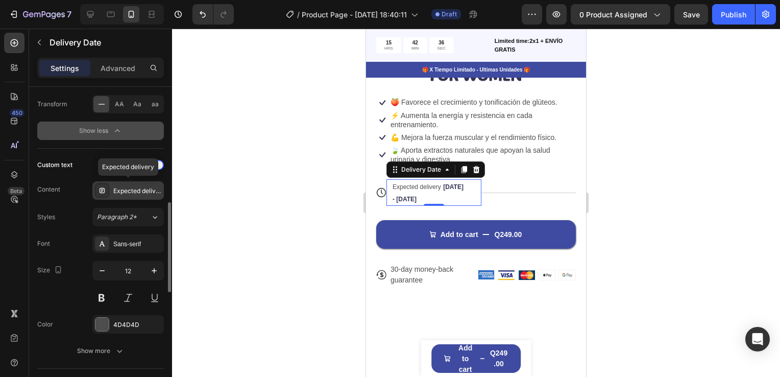
click at [132, 191] on div "Expected delivery" at bounding box center [137, 190] width 48 height 9
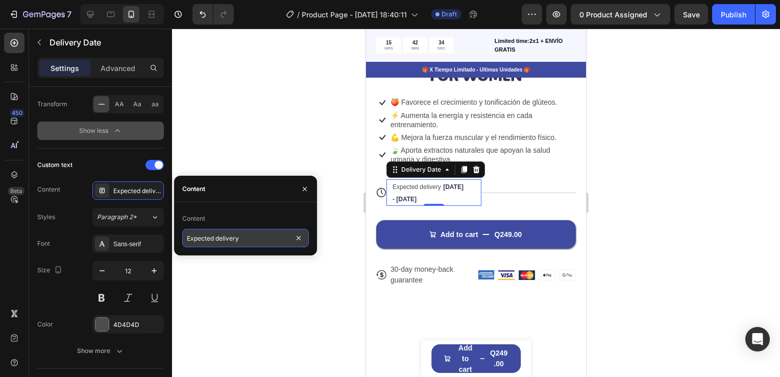
click at [243, 239] on input "Expected delivery" at bounding box center [245, 238] width 127 height 18
type input "Entrega Esperada"
click at [279, 167] on div at bounding box center [476, 203] width 608 height 348
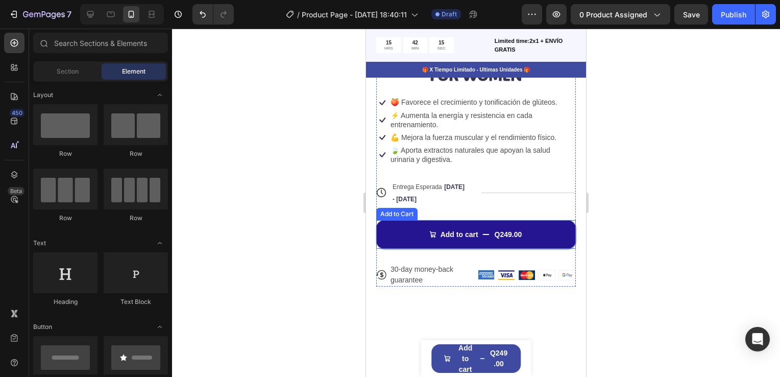
click at [534, 220] on button "Add to cart Q249.00" at bounding box center [476, 234] width 200 height 29
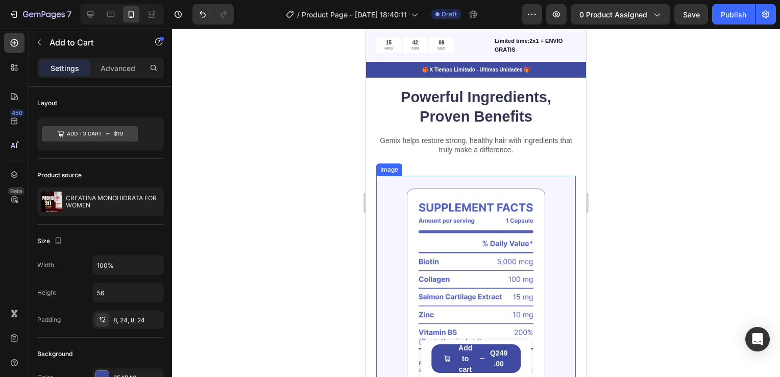
scroll to position [664, 0]
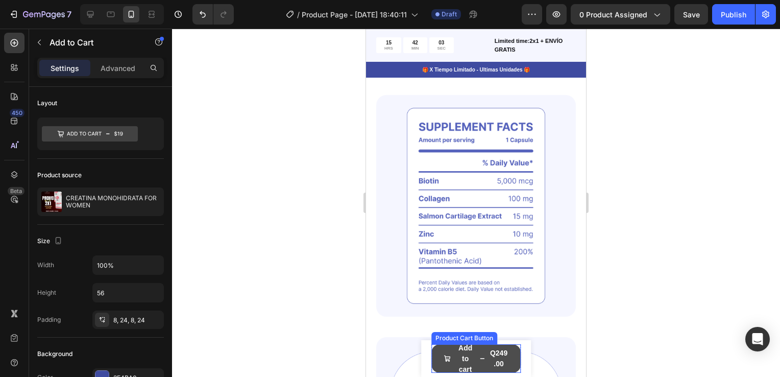
click at [492, 352] on div "Q249.00" at bounding box center [498, 358] width 19 height 23
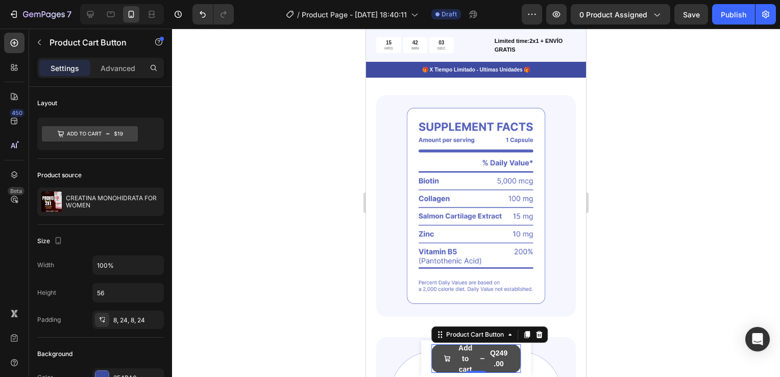
scroll to position [409, 0]
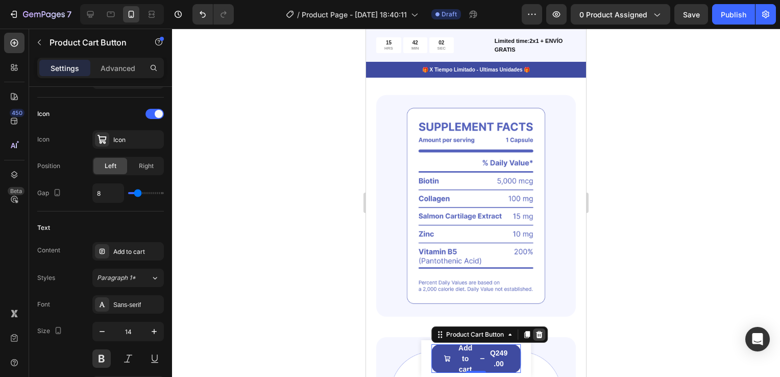
click at [537, 336] on icon at bounding box center [539, 334] width 8 height 8
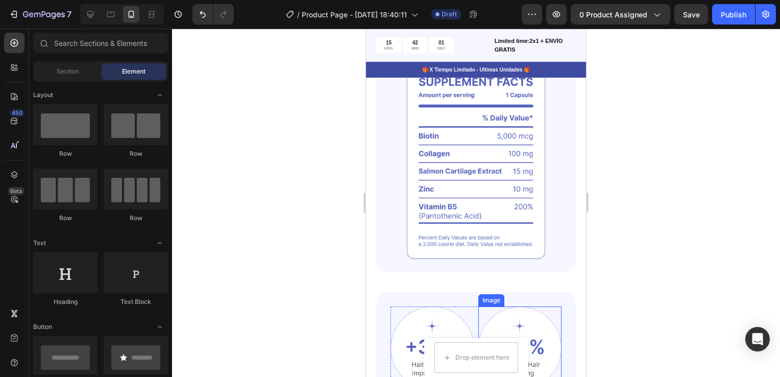
scroll to position [715, 0]
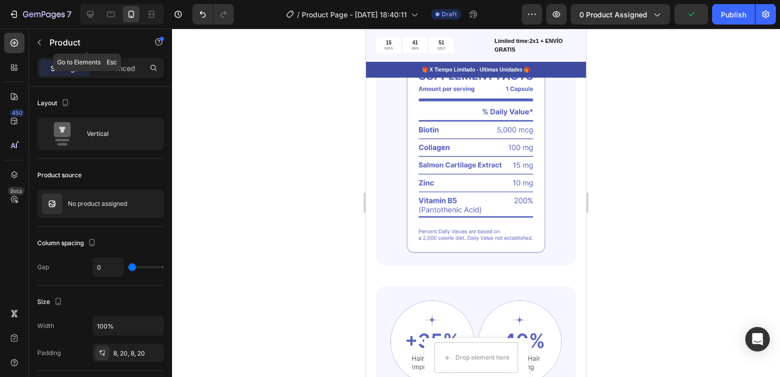
click at [37, 42] on icon "button" at bounding box center [39, 42] width 8 height 8
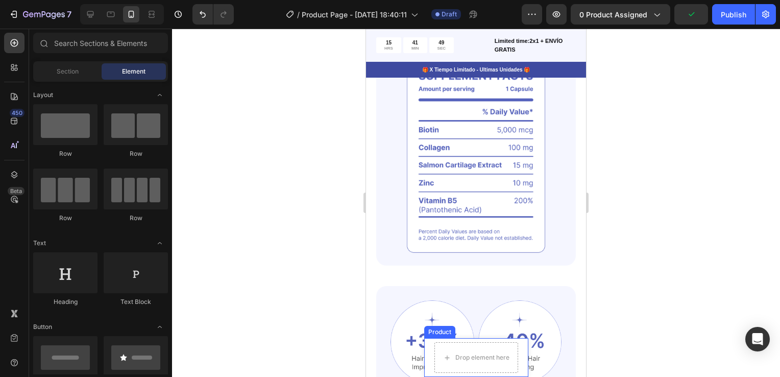
click at [518, 346] on div "Product Images CREATINA MONOHIDRATA FOR WOMEN Product Title Q249.00 Product Pri…" at bounding box center [476, 357] width 104 height 39
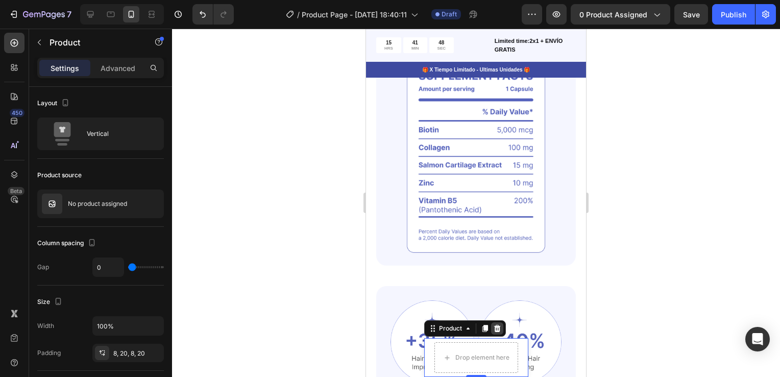
click at [494, 330] on icon at bounding box center [497, 328] width 7 height 7
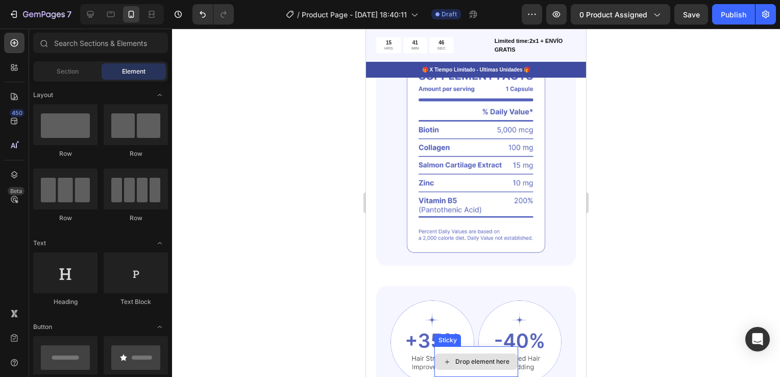
click at [506, 352] on div "Drop element here" at bounding box center [477, 361] width 84 height 31
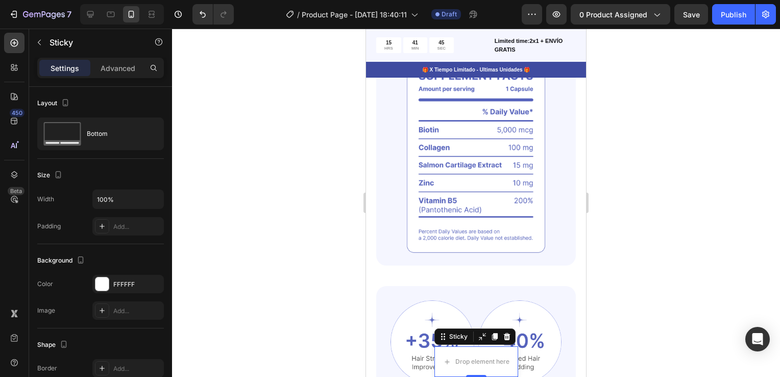
click at [504, 338] on icon at bounding box center [507, 336] width 8 height 8
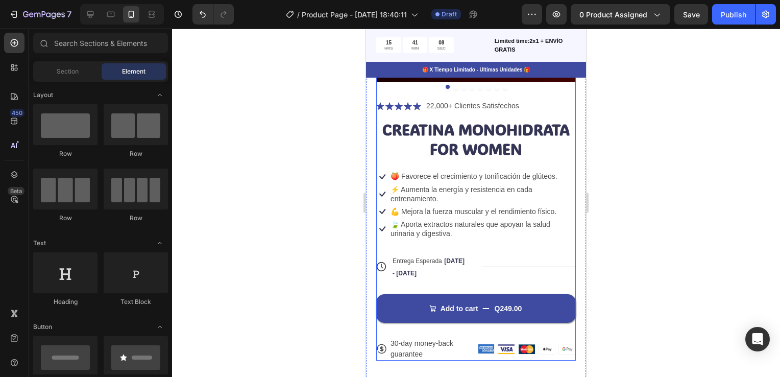
scroll to position [306, 0]
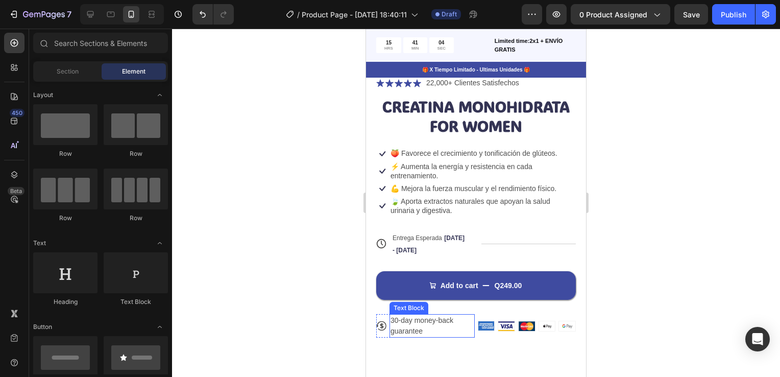
click at [462, 315] on p "30-day money-back guarantee" at bounding box center [432, 325] width 83 height 21
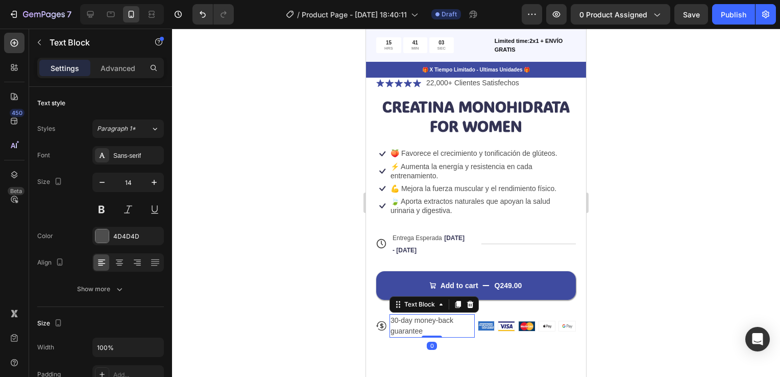
click at [468, 301] on icon at bounding box center [470, 304] width 7 height 7
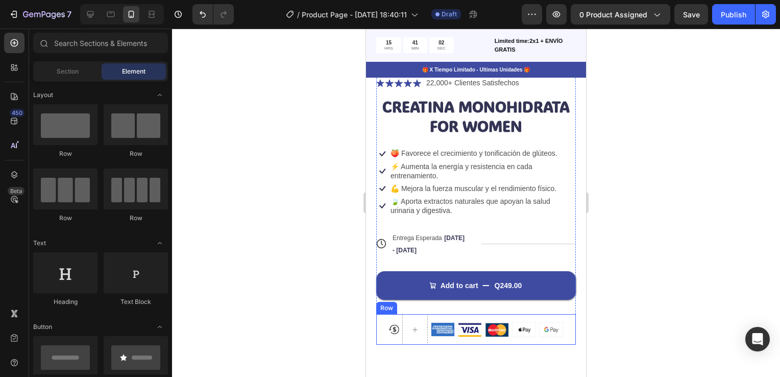
click at [490, 314] on div "Image Image Image Image Image Row" at bounding box center [497, 329] width 132 height 31
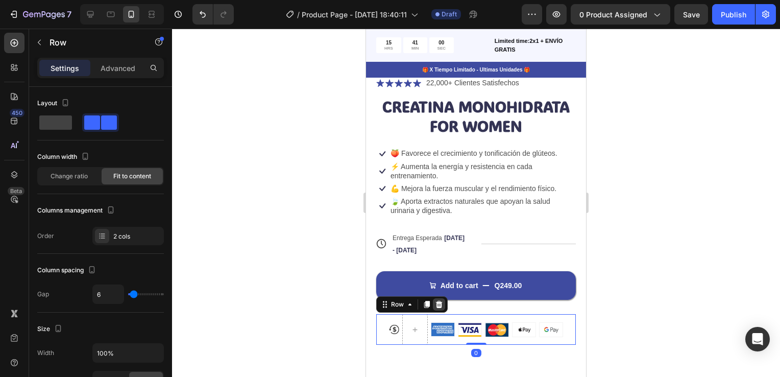
click at [441, 301] on icon at bounding box center [439, 304] width 7 height 7
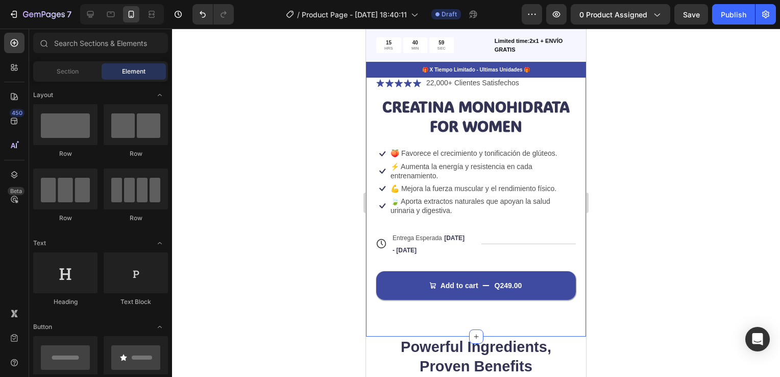
click at [482, 309] on div "Product Images Icon Icon Icon Icon Icon Icon List 22,000+ Clientes Satisfechos …" at bounding box center [476, 64] width 220 height 544
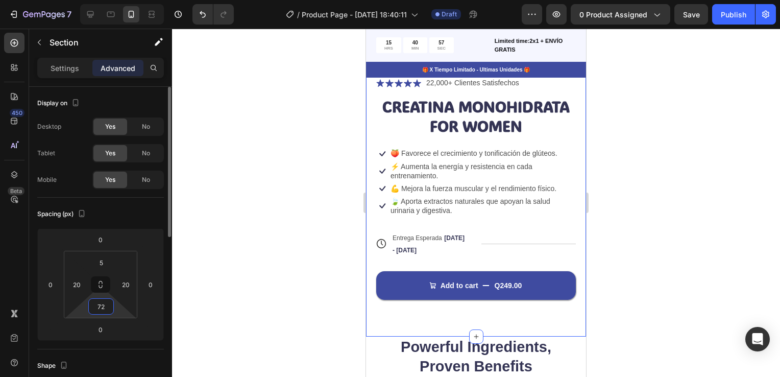
click at [106, 305] on input "72" at bounding box center [101, 306] width 20 height 15
type input "5"
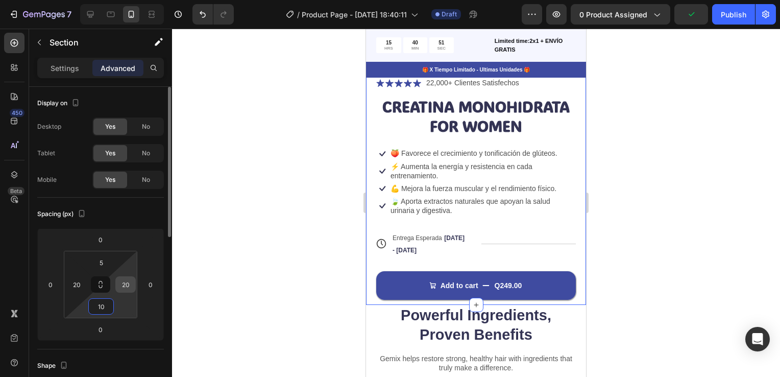
type input "10"
click at [127, 285] on input "20" at bounding box center [125, 284] width 15 height 15
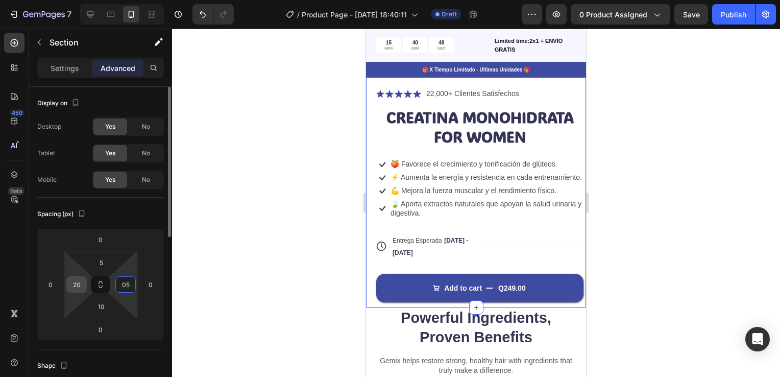
type input "5"
click at [80, 283] on input "20" at bounding box center [76, 284] width 15 height 15
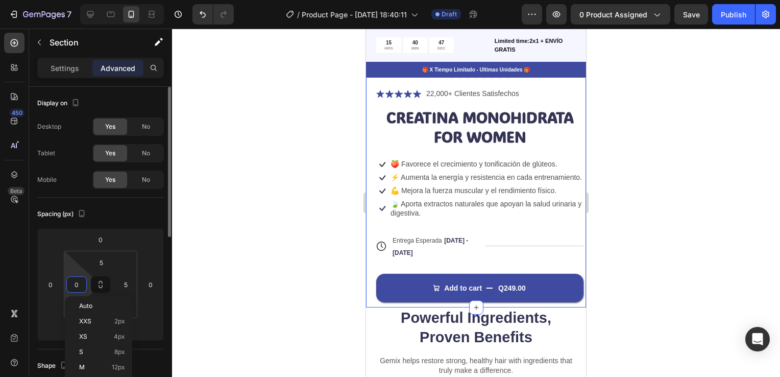
type input "05"
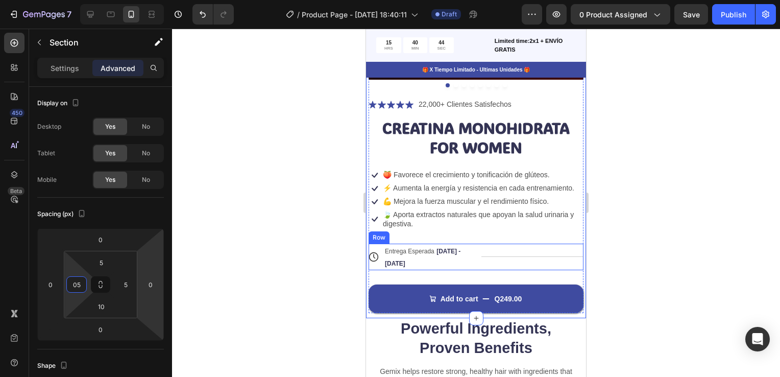
click at [482, 253] on div "Title Line" at bounding box center [533, 257] width 103 height 27
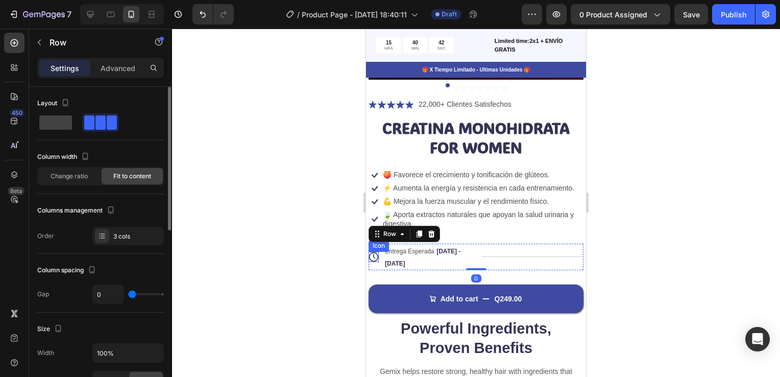
scroll to position [153, 0]
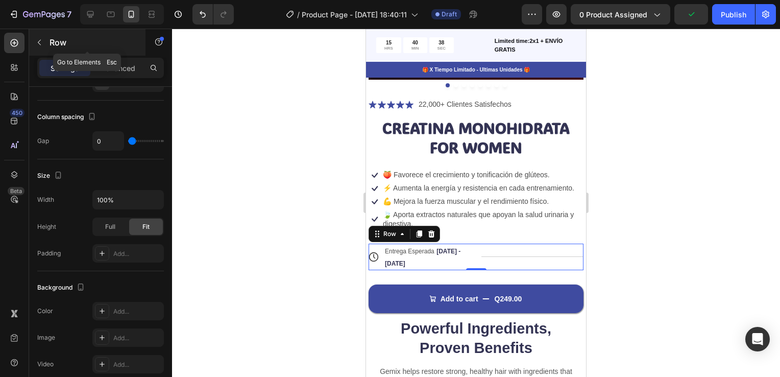
click at [39, 42] on icon "button" at bounding box center [39, 42] width 8 height 8
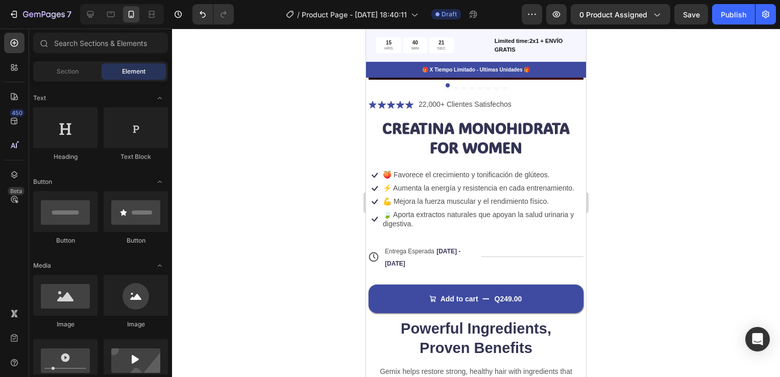
scroll to position [0, 0]
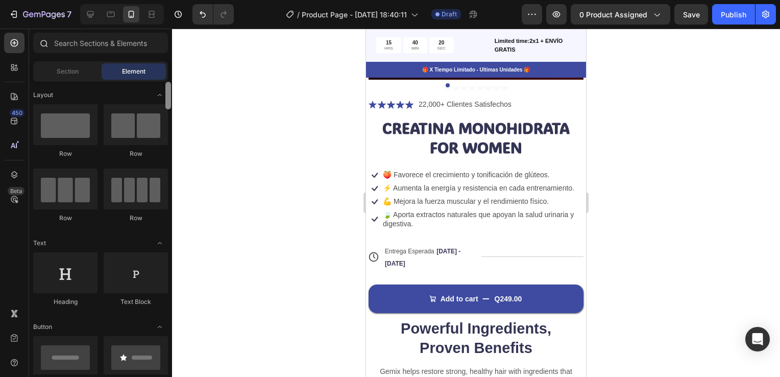
drag, startPoint x: 169, startPoint y: 245, endPoint x: 155, endPoint y: 56, distance: 189.5
click at [155, 56] on div "Sections(18) Elements(84) Section Element Hero Section Product Detail Brands Tr…" at bounding box center [100, 204] width 143 height 342
click at [97, 46] on input "text" at bounding box center [100, 43] width 135 height 20
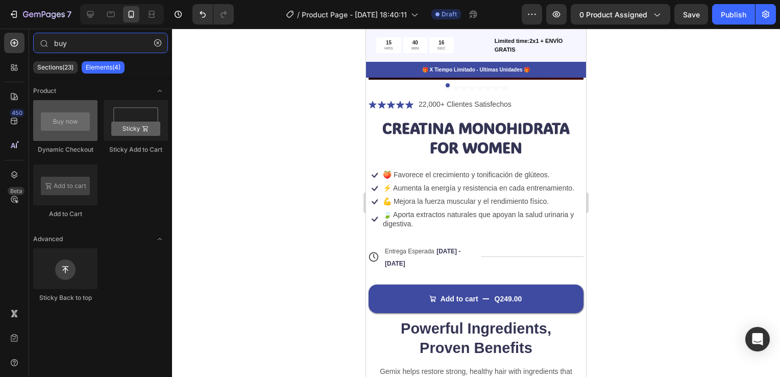
type input "buy"
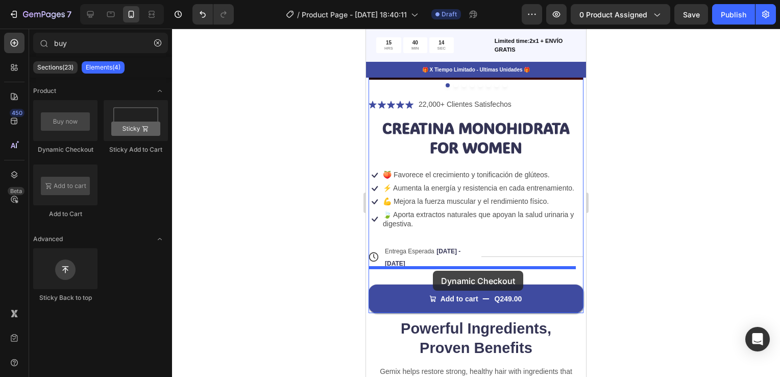
drag, startPoint x: 433, startPoint y: 152, endPoint x: 433, endPoint y: 269, distance: 117.5
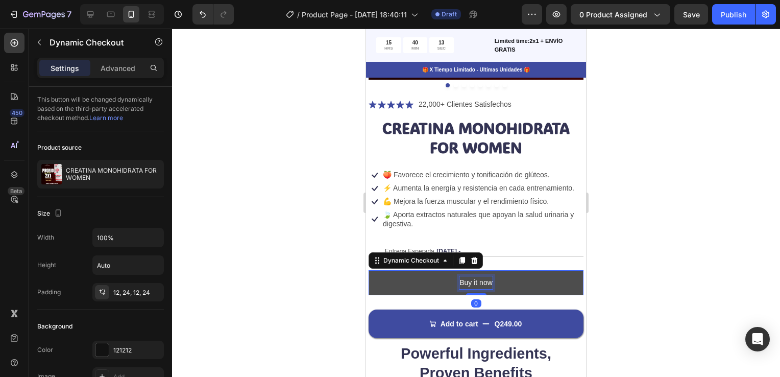
click at [484, 279] on div "Buy it now" at bounding box center [476, 282] width 33 height 13
click at [484, 279] on p "Buy it now" at bounding box center [476, 282] width 33 height 13
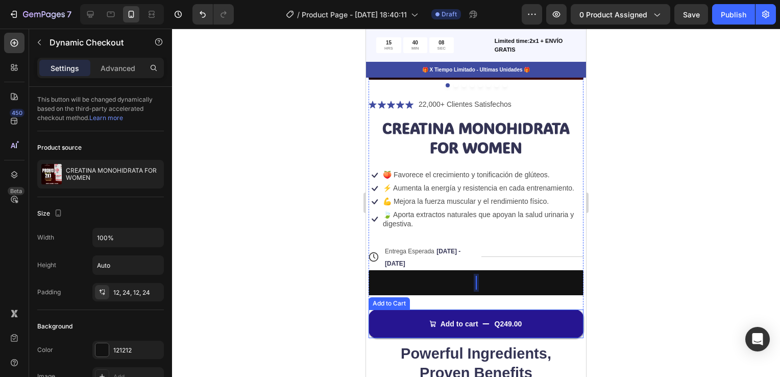
click at [471, 310] on button "Add to cart Q249.00" at bounding box center [476, 324] width 215 height 29
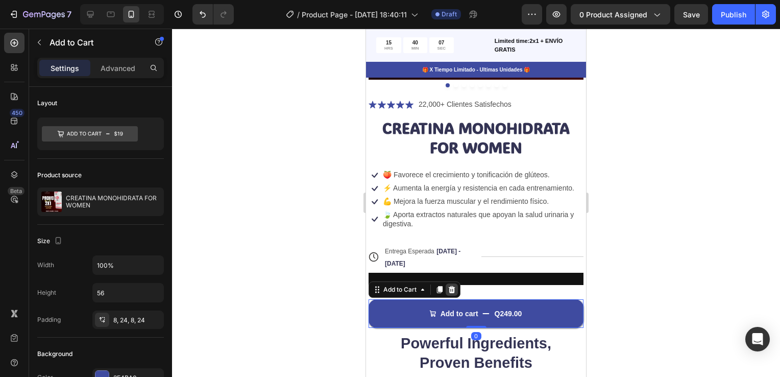
click at [451, 286] on icon at bounding box center [452, 289] width 7 height 7
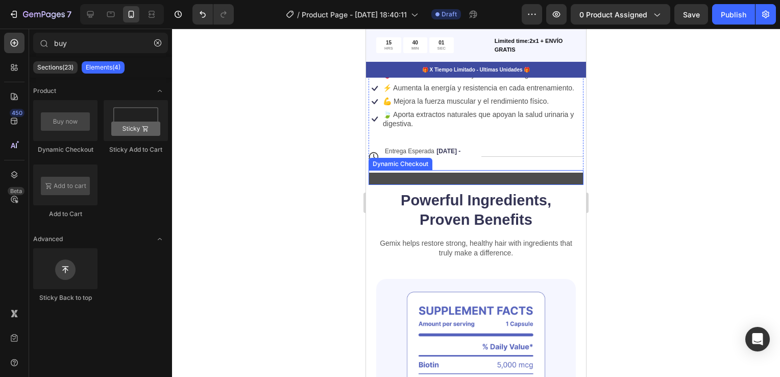
scroll to position [409, 0]
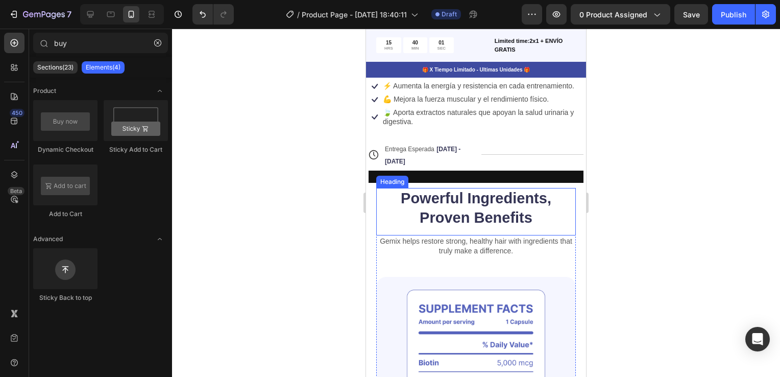
click at [512, 202] on h2 "Powerful Ingredients, Proven Benefits" at bounding box center [476, 208] width 200 height 40
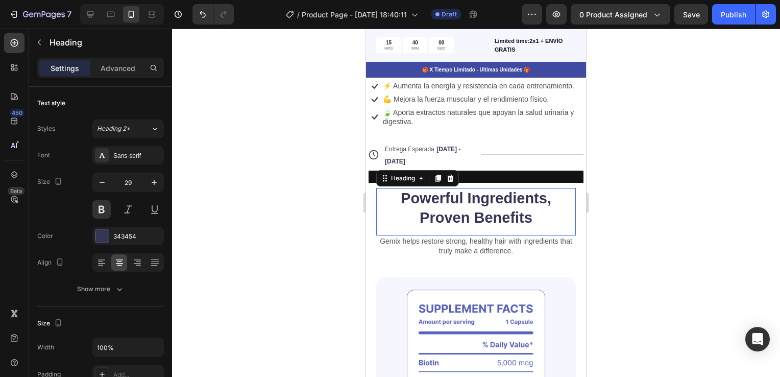
click at [512, 202] on p "Powerful Ingredients, Proven Benefits" at bounding box center [476, 208] width 198 height 38
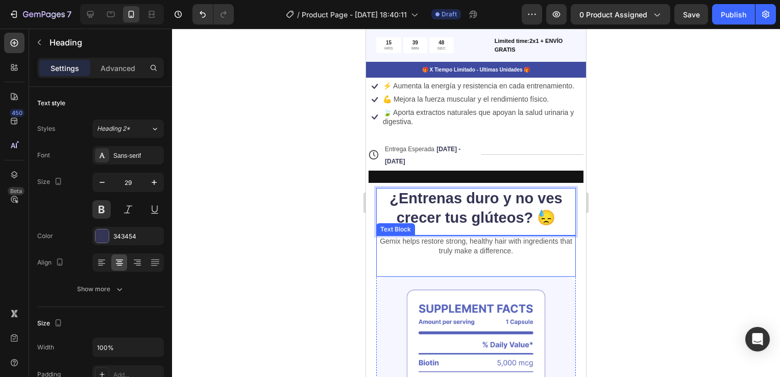
click at [487, 246] on p "Gemix helps restore strong, healthy hair with ingredients that truly make a dif…" at bounding box center [476, 245] width 198 height 18
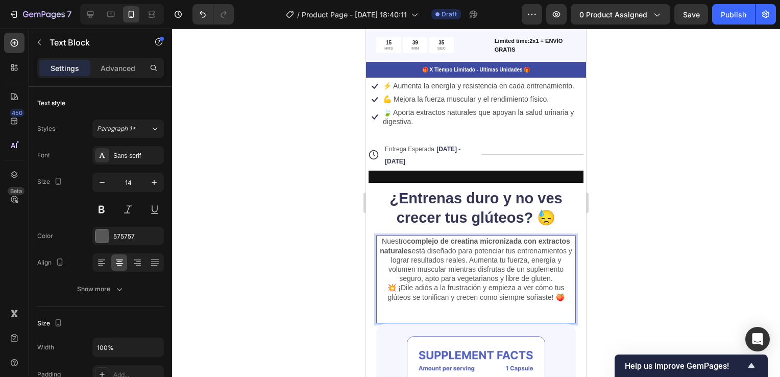
click at [527, 314] on div "Nuestro complejo de creatina micronizada con extractos naturales está diseñado …" at bounding box center [476, 278] width 200 height 87
click at [644, 286] on div at bounding box center [476, 203] width 608 height 348
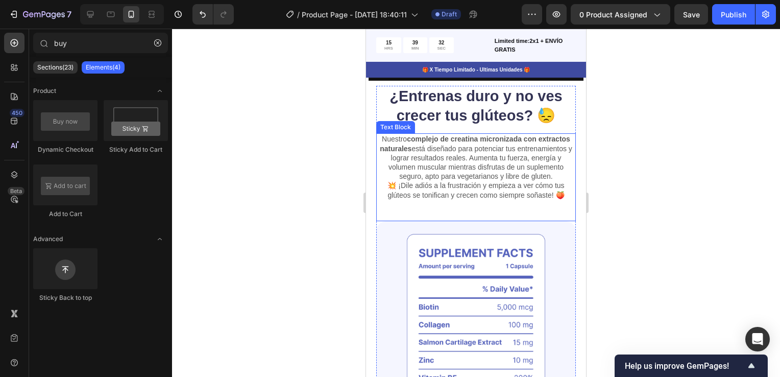
scroll to position [562, 0]
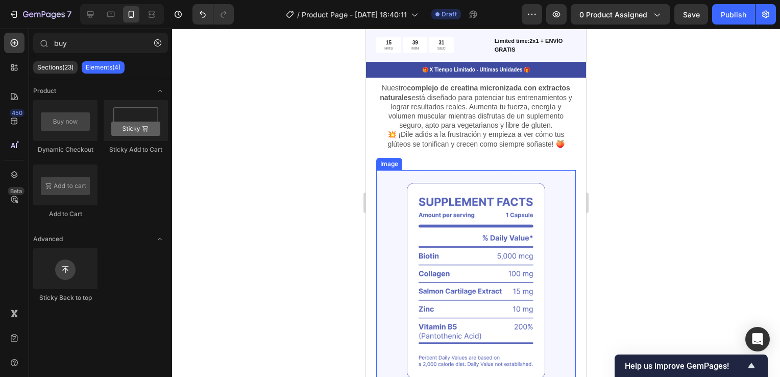
click at [501, 210] on img at bounding box center [476, 281] width 200 height 222
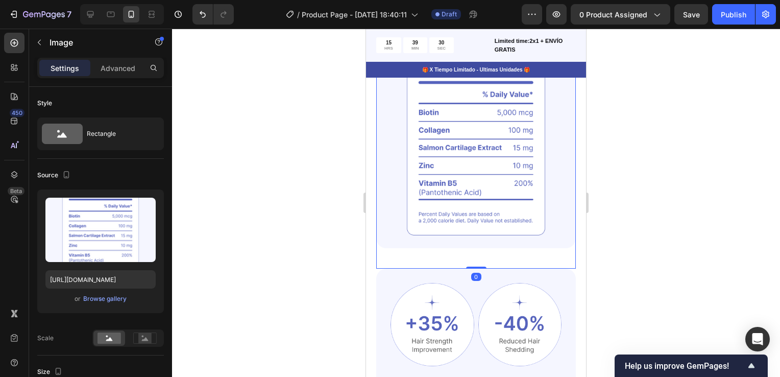
scroll to position [715, 0]
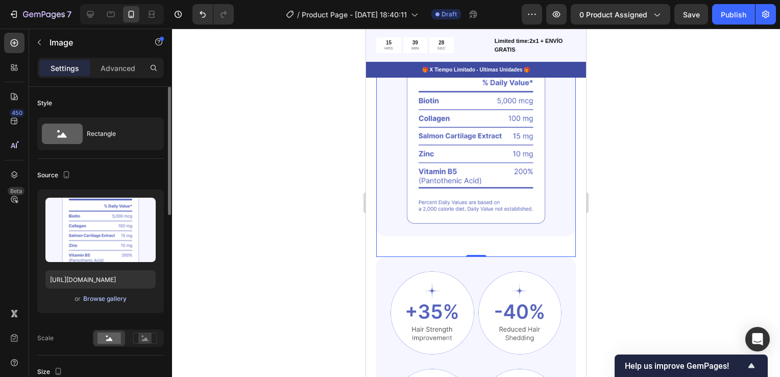
click at [116, 298] on div "Browse gallery" at bounding box center [104, 298] width 43 height 9
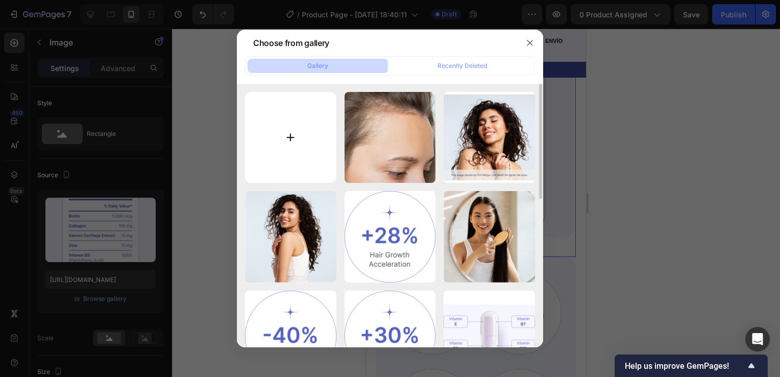
click at [291, 134] on input "file" at bounding box center [290, 137] width 91 height 91
type input "C:\fakepath\Captura de pantalla 2025-09-28 160718.jpg"
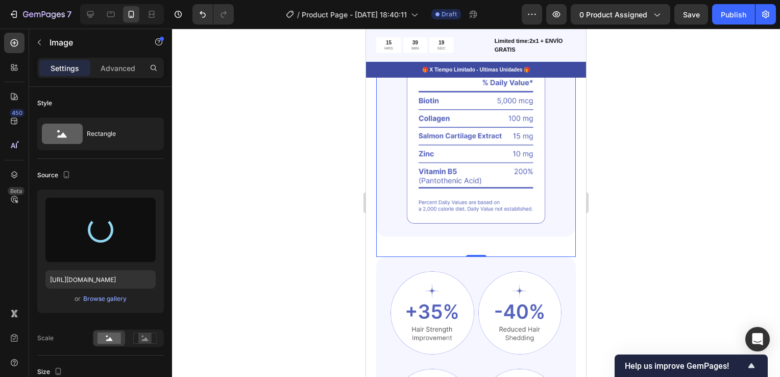
type input "https://cdn.shopify.com/s/files/1/0755/4170/9050/files/gempages_578252502063907…"
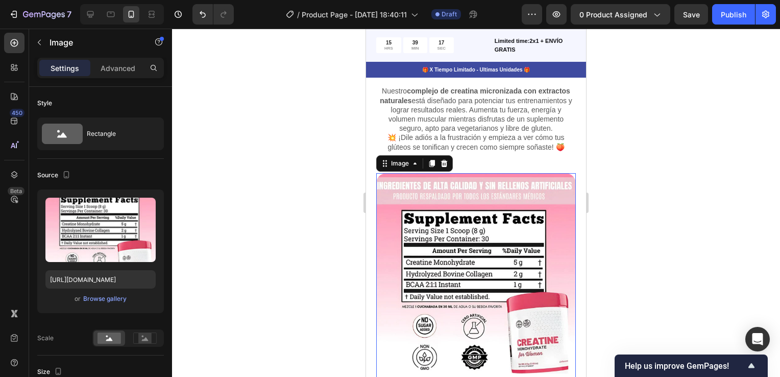
scroll to position [511, 0]
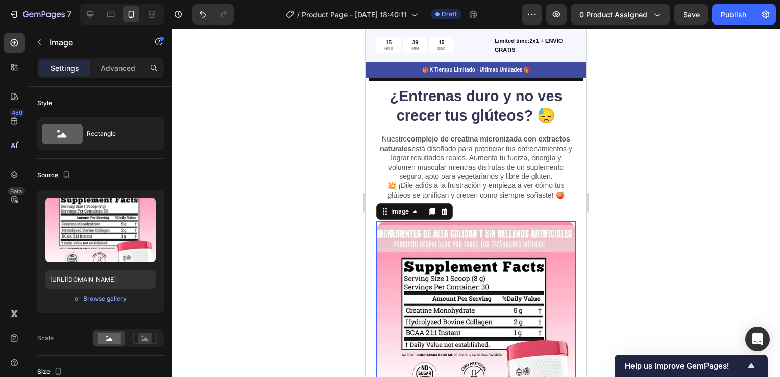
click at [641, 254] on div at bounding box center [476, 203] width 608 height 348
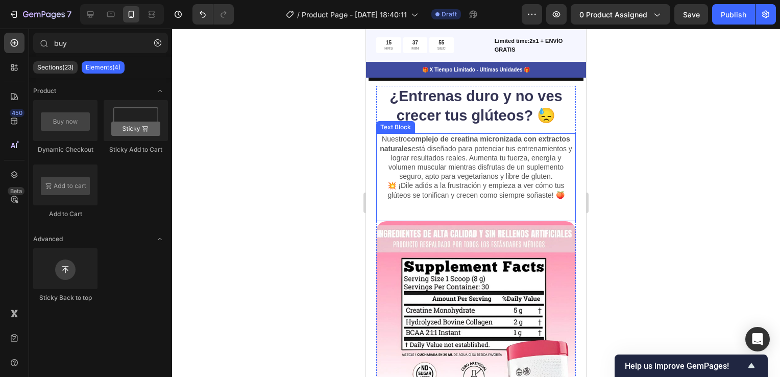
click at [424, 171] on p "Nuestro complejo de creatina micronizada con extractos naturales está diseñado …" at bounding box center [476, 166] width 198 height 65
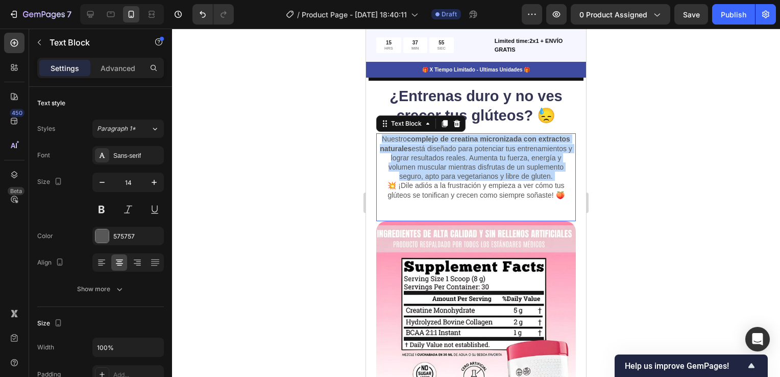
click at [424, 171] on p "Nuestro complejo de creatina micronizada con extractos naturales está diseñado …" at bounding box center [476, 166] width 198 height 65
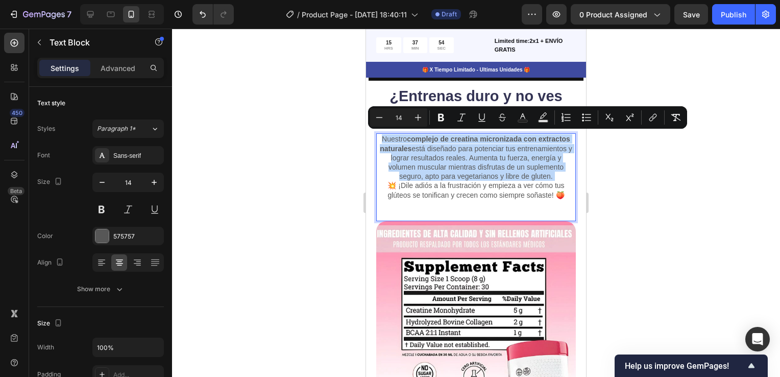
click at [437, 183] on p "Nuestro complejo de creatina micronizada con extractos naturales está diseñado …" at bounding box center [476, 166] width 198 height 65
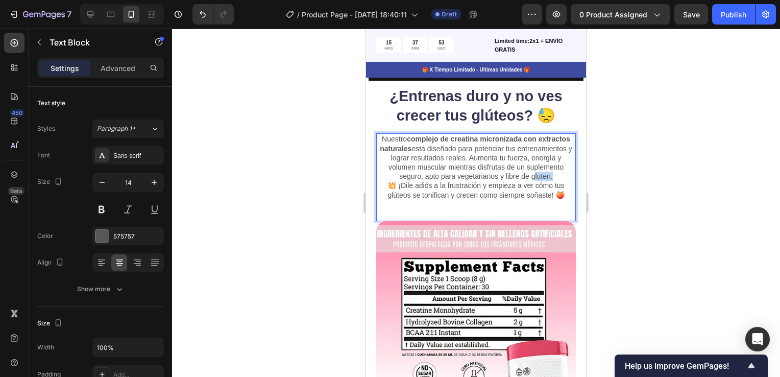
click at [437, 183] on p "Nuestro complejo de creatina micronizada con extractos naturales está diseñado …" at bounding box center [476, 166] width 198 height 65
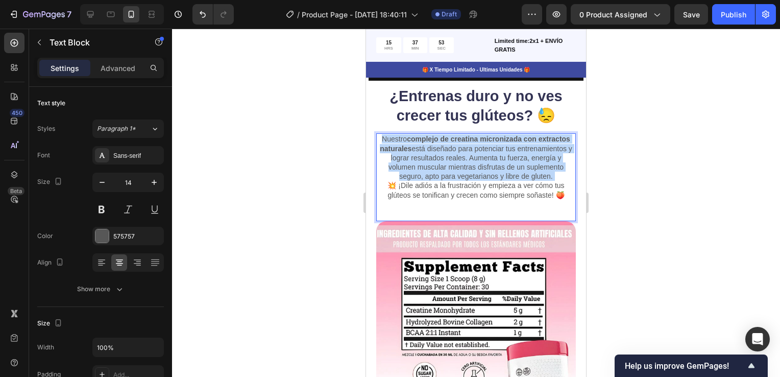
click at [437, 183] on p "Nuestro complejo de creatina micronizada con extractos naturales está diseñado …" at bounding box center [476, 166] width 198 height 65
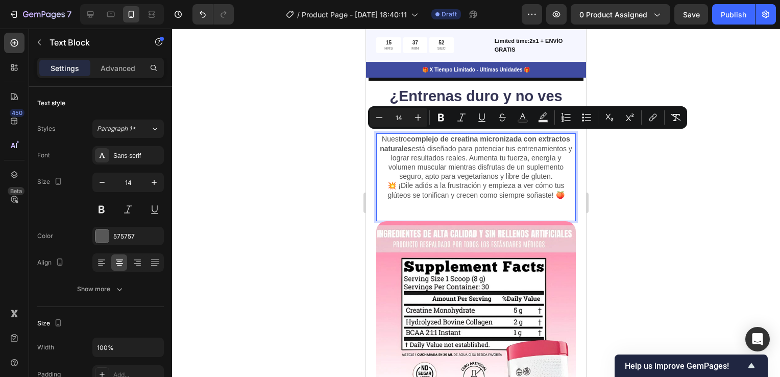
click at [472, 199] on p "Nuestro complejo de creatina micronizada con extractos naturales está diseñado …" at bounding box center [476, 166] width 198 height 65
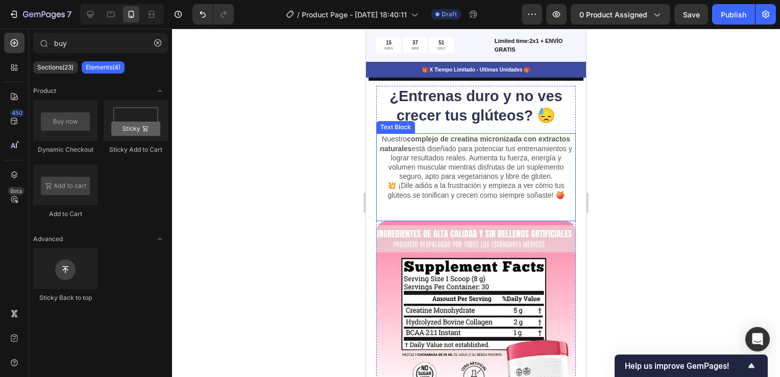
drag, startPoint x: 562, startPoint y: 203, endPoint x: 468, endPoint y: 180, distance: 96.7
click at [485, 181] on p "Nuestro complejo de creatina micronizada con extractos naturales está diseñado …" at bounding box center [476, 166] width 198 height 65
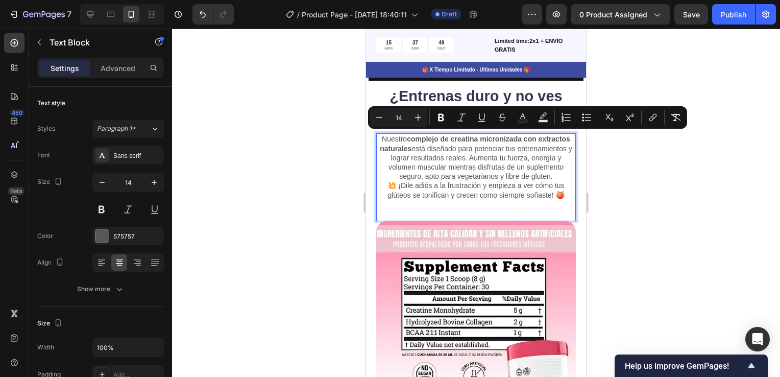
drag, startPoint x: 488, startPoint y: 182, endPoint x: 388, endPoint y: 140, distance: 108.5
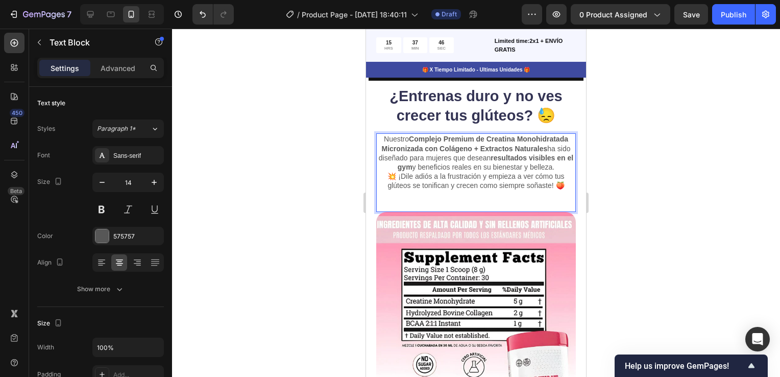
click at [439, 205] on div "Nuestro Complejo Premium de Creatina Monohidratada Micronizada con Colágeno + E…" at bounding box center [476, 172] width 200 height 78
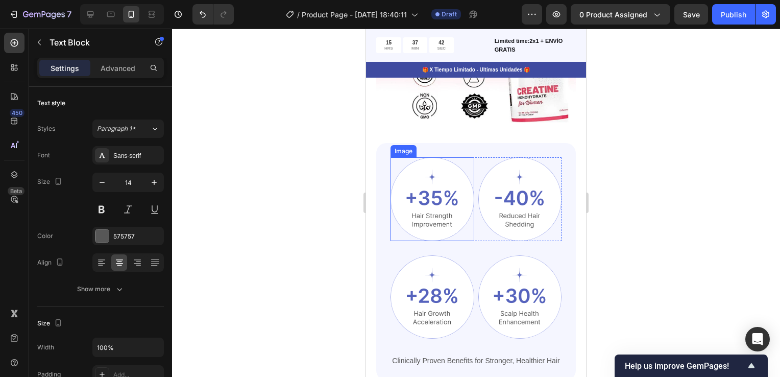
scroll to position [817, 0]
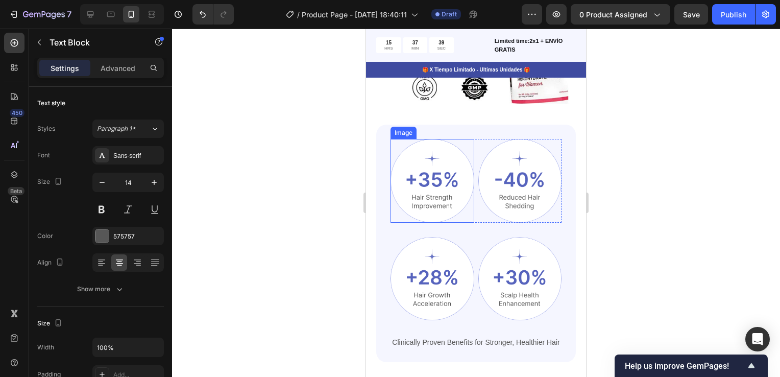
click at [436, 178] on img at bounding box center [433, 181] width 84 height 84
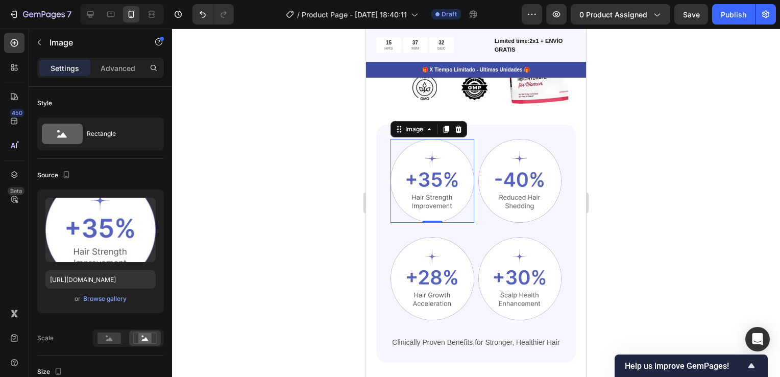
click at [433, 199] on img at bounding box center [433, 181] width 84 height 84
click at [529, 187] on img at bounding box center [521, 181] width 84 height 84
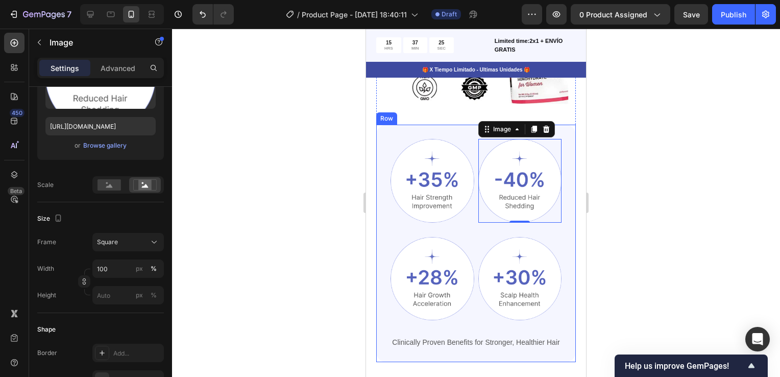
click at [445, 132] on div "Image Image 0 Row Image Image Row Clinically Proven Benefits for Stronger, Heal…" at bounding box center [476, 243] width 200 height 237
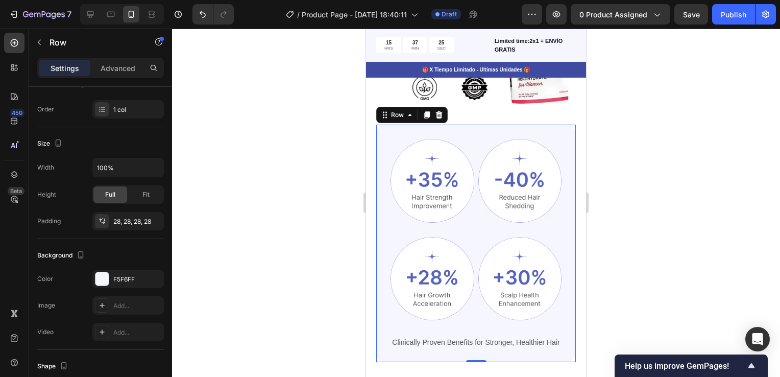
scroll to position [0, 0]
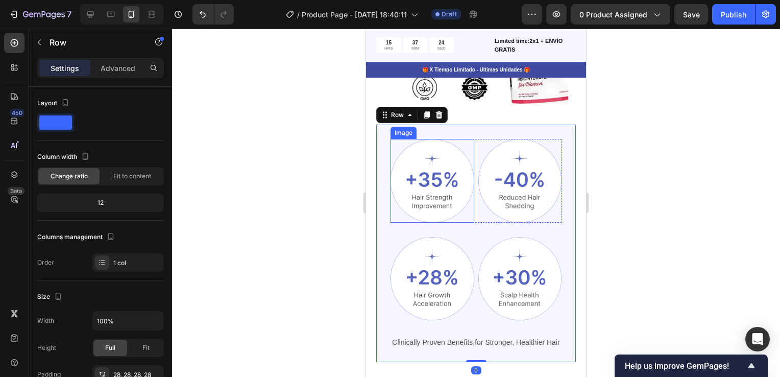
click at [421, 171] on img at bounding box center [433, 181] width 84 height 84
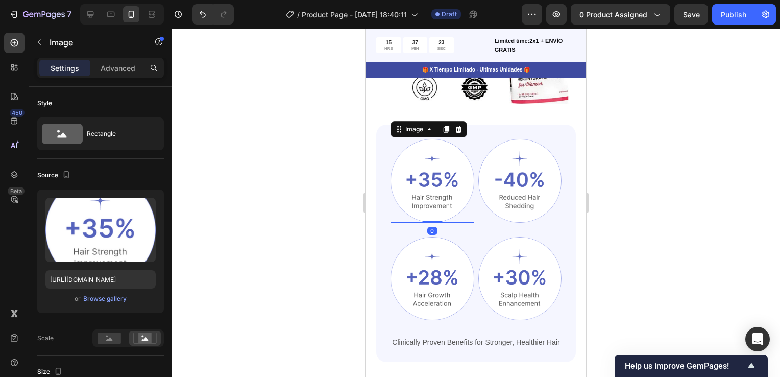
click at [457, 132] on icon at bounding box center [459, 129] width 7 height 7
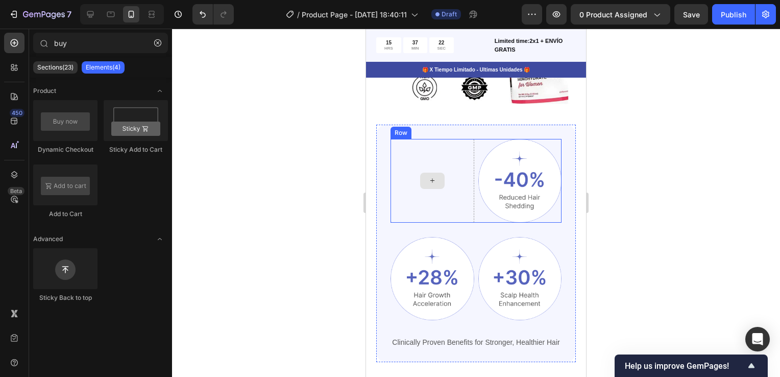
click at [441, 143] on div at bounding box center [433, 181] width 84 height 84
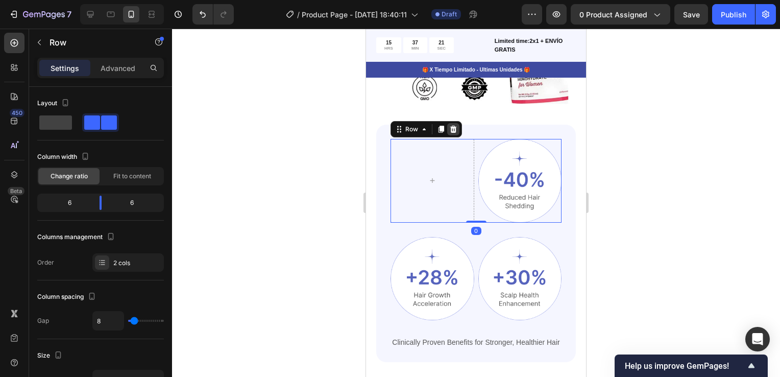
click at [455, 128] on icon at bounding box center [453, 129] width 7 height 7
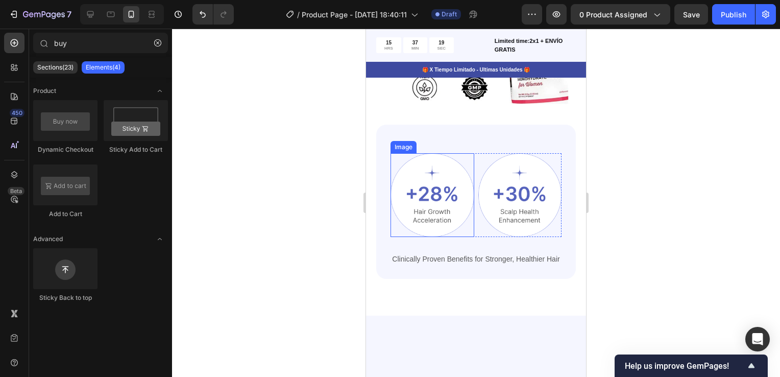
click at [459, 155] on div at bounding box center [433, 195] width 84 height 84
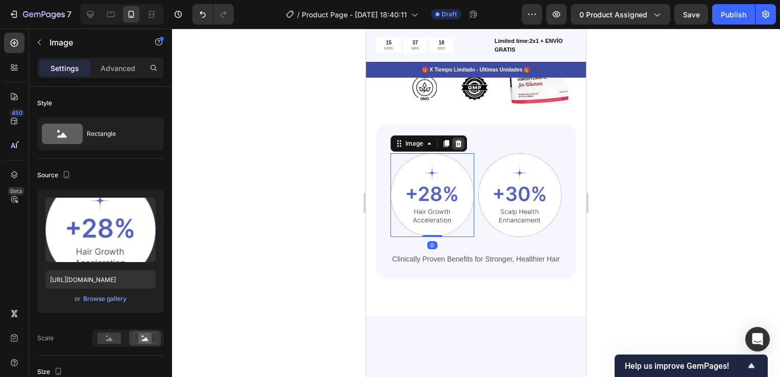
click at [459, 146] on icon at bounding box center [459, 143] width 8 height 8
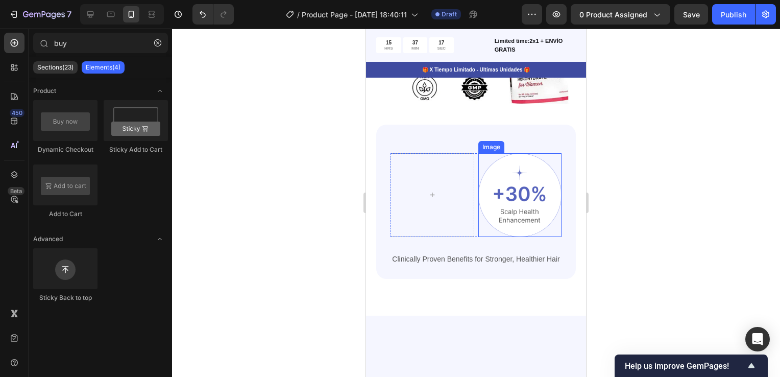
click at [486, 159] on div at bounding box center [521, 195] width 84 height 84
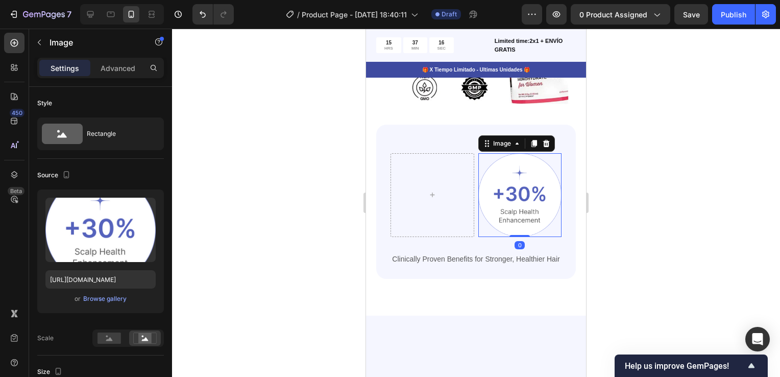
click at [543, 147] on icon at bounding box center [546, 143] width 7 height 7
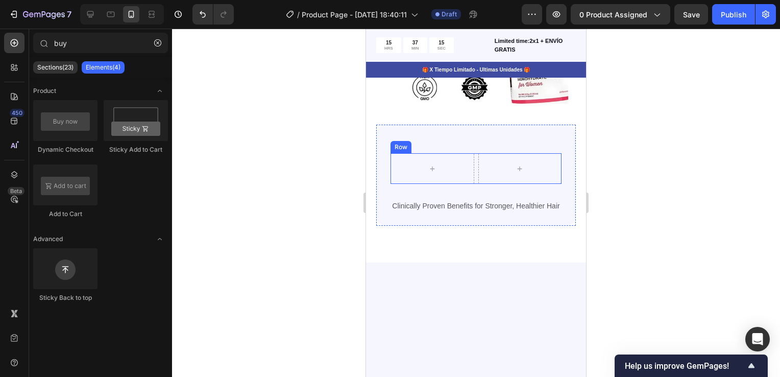
click at [472, 156] on div "Row" at bounding box center [476, 168] width 171 height 31
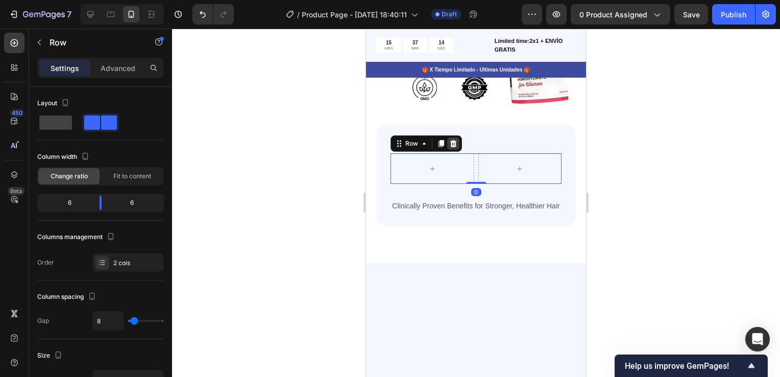
click at [452, 145] on icon at bounding box center [453, 143] width 7 height 7
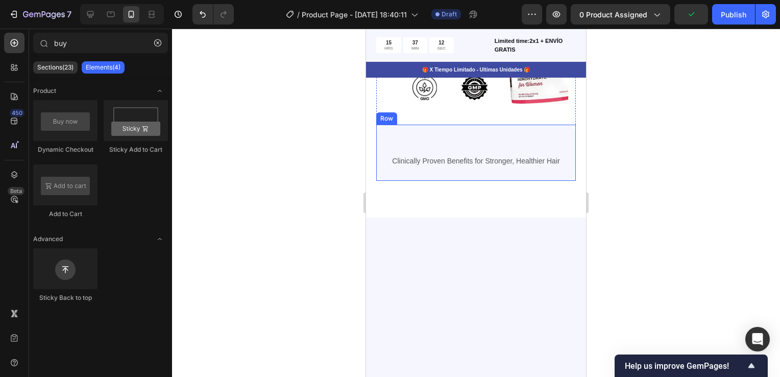
click at [448, 136] on div "Clinically Proven Benefits for Stronger, Healthier Hair Text Block Row Row" at bounding box center [476, 153] width 200 height 56
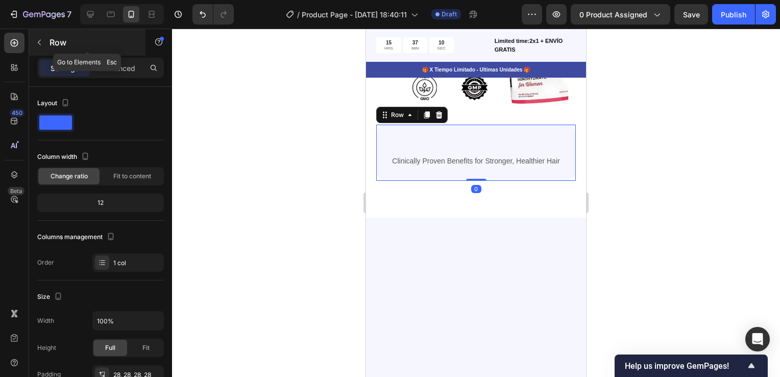
click at [38, 42] on icon "button" at bounding box center [39, 42] width 8 height 8
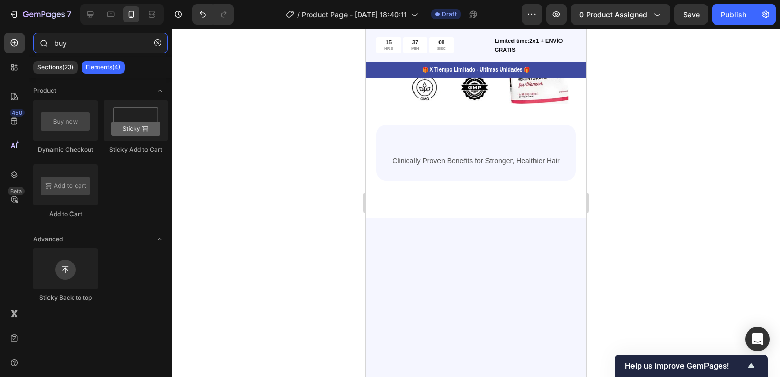
click at [92, 44] on input "buy" at bounding box center [100, 43] width 135 height 20
click at [155, 42] on icon "button" at bounding box center [157, 42] width 7 height 7
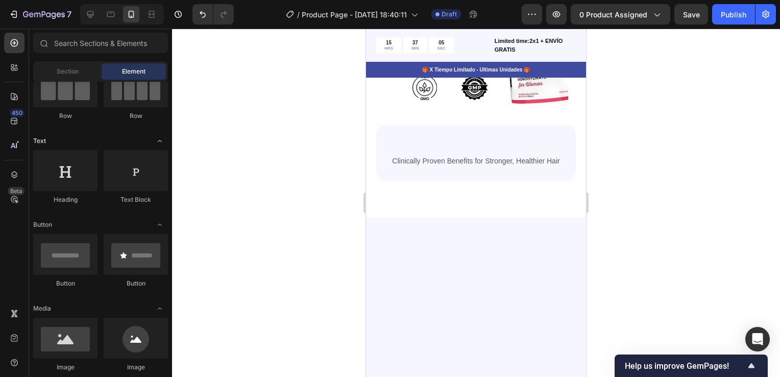
scroll to position [153, 0]
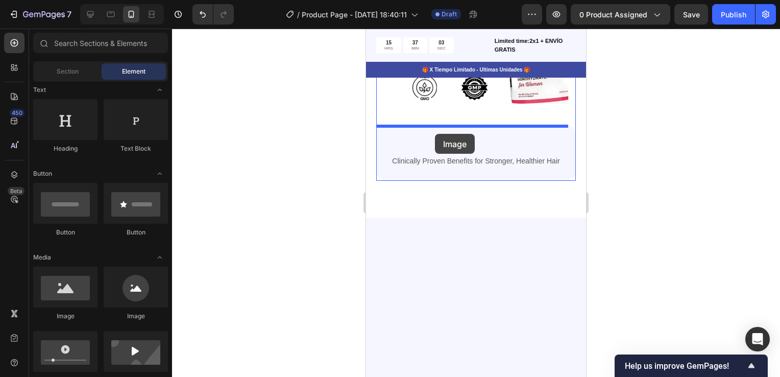
drag, startPoint x: 431, startPoint y: 326, endPoint x: 435, endPoint y: 134, distance: 192.6
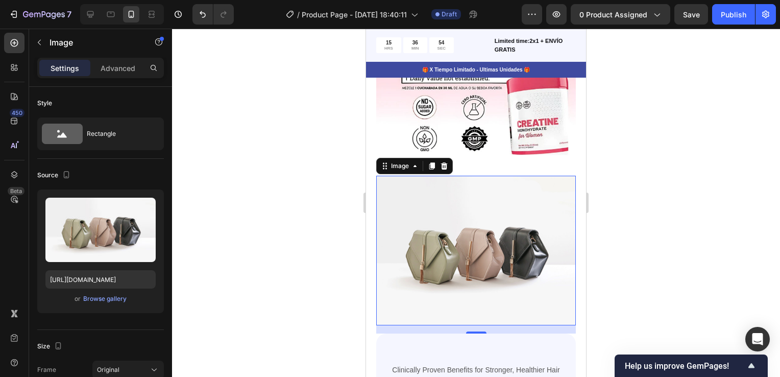
scroll to position [817, 0]
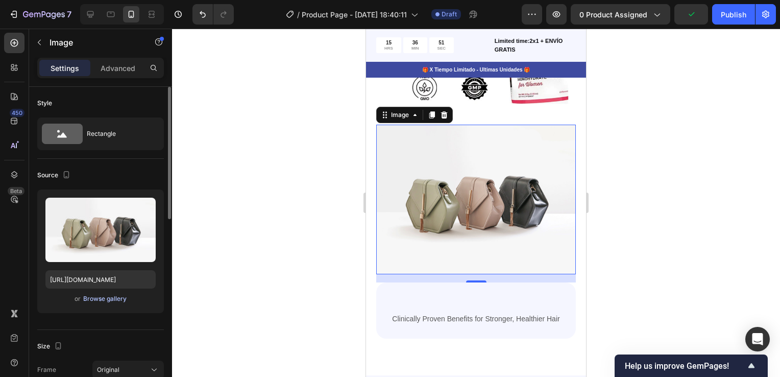
click at [97, 302] on div "Browse gallery" at bounding box center [104, 298] width 43 height 9
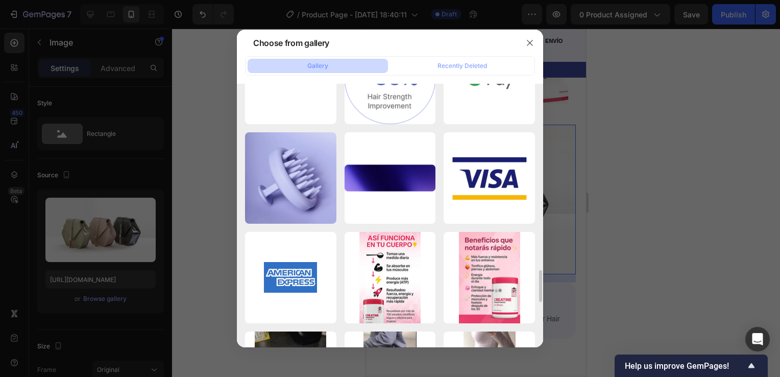
scroll to position [1601, 0]
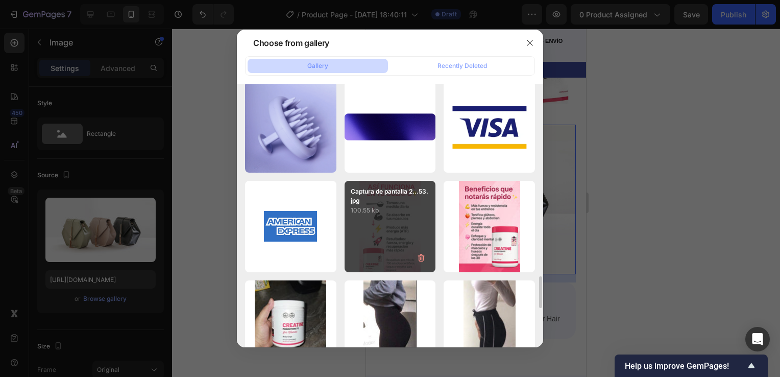
click at [409, 228] on div "Captura de pantalla 2...53.jpg 100.55 kb" at bounding box center [390, 226] width 91 height 91
type input "https://cdn.shopify.com/s/files/1/0755/4170/9050/files/gempages_578252502063907…"
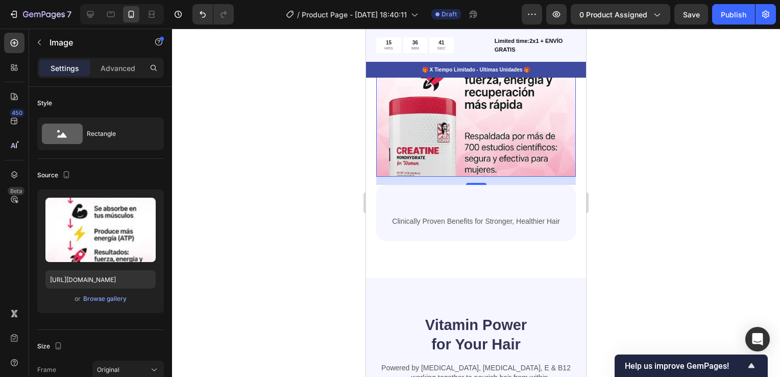
scroll to position [1073, 0]
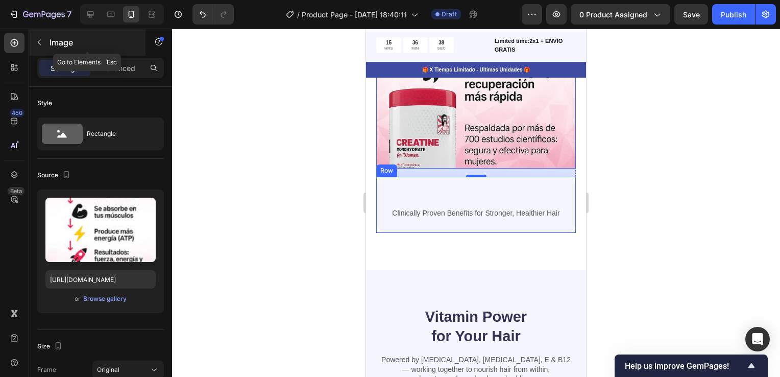
click at [40, 40] on icon "button" at bounding box center [39, 42] width 8 height 8
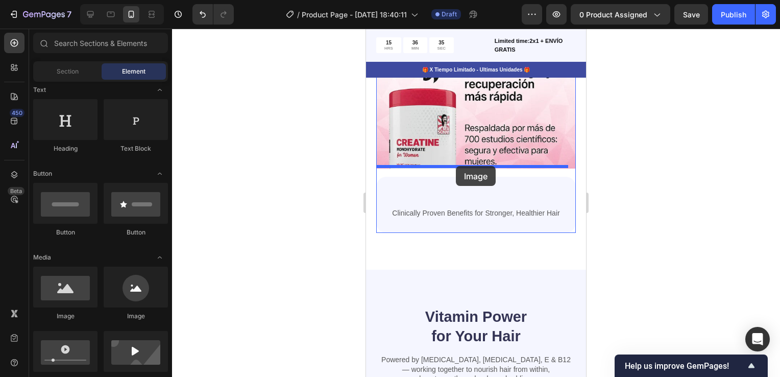
drag, startPoint x: 431, startPoint y: 310, endPoint x: 456, endPoint y: 166, distance: 145.8
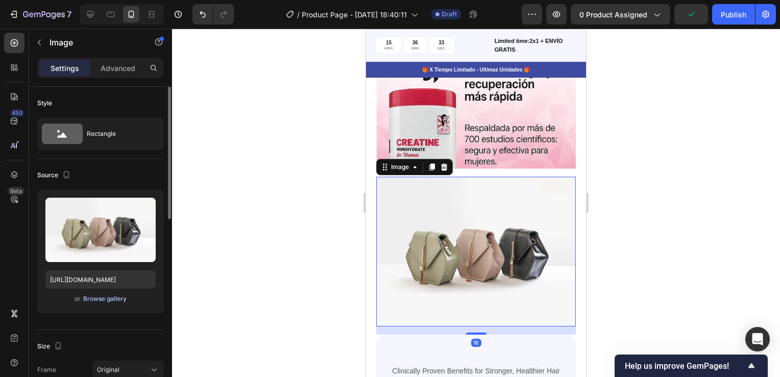
click at [117, 296] on div "Browse gallery" at bounding box center [104, 298] width 43 height 9
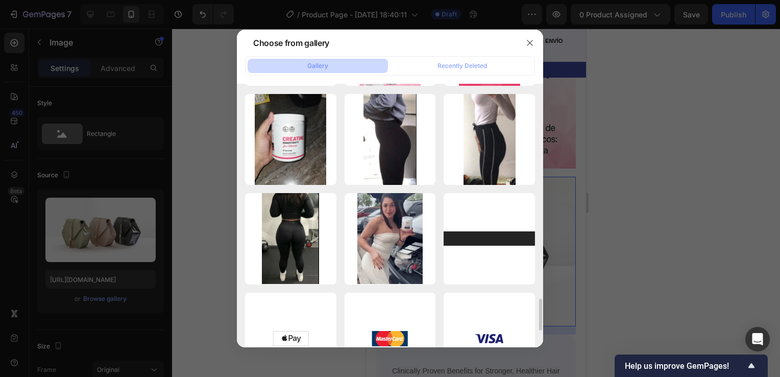
scroll to position [1634, 0]
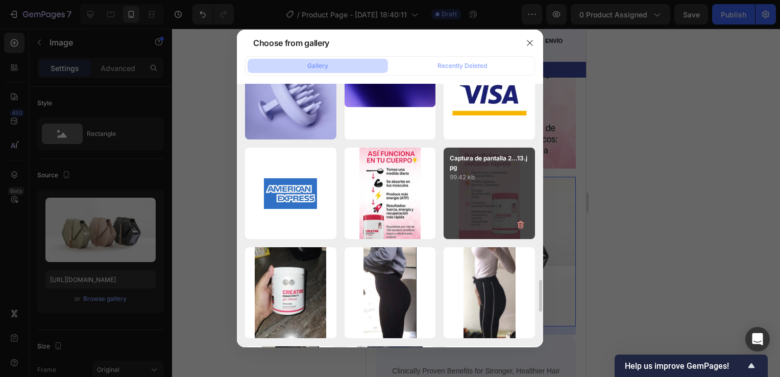
click at [511, 179] on p "99.42 kb" at bounding box center [489, 177] width 79 height 10
type input "https://cdn.shopify.com/s/files/1/0755/4170/9050/files/gempages_578252502063907…"
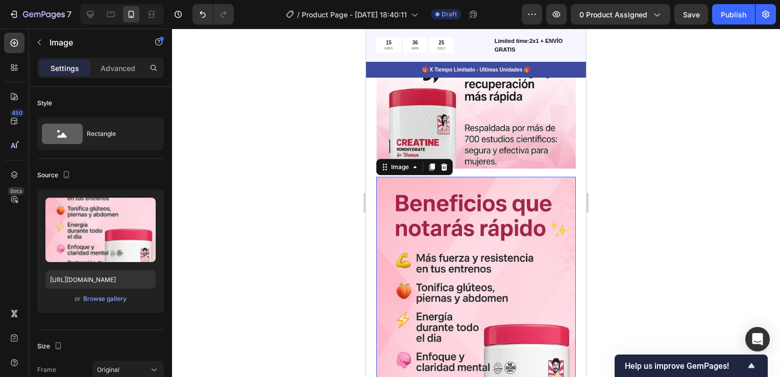
click at [659, 203] on div at bounding box center [476, 203] width 608 height 348
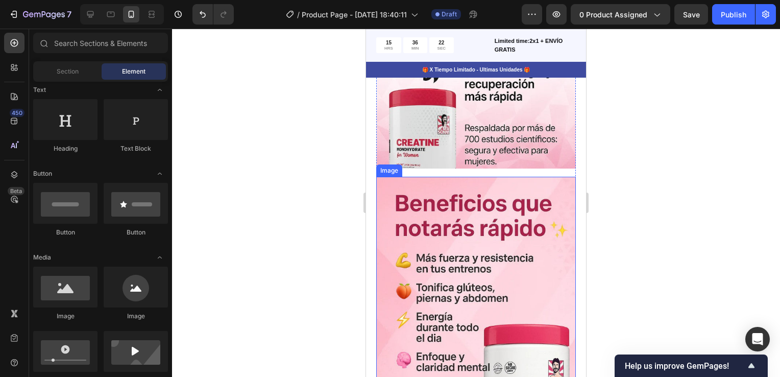
click at [443, 177] on img at bounding box center [476, 326] width 200 height 298
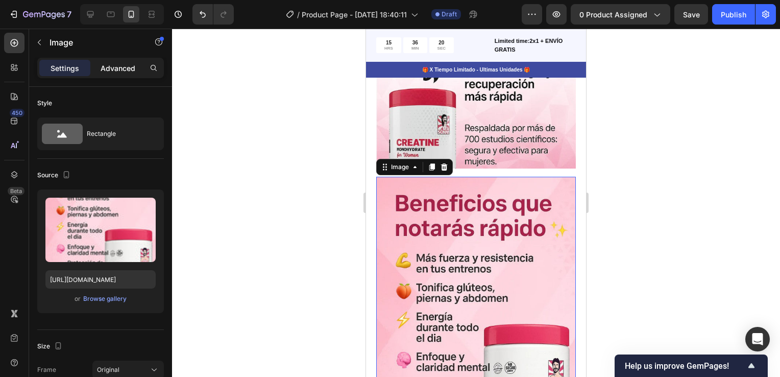
click at [122, 67] on p "Advanced" at bounding box center [118, 68] width 35 height 11
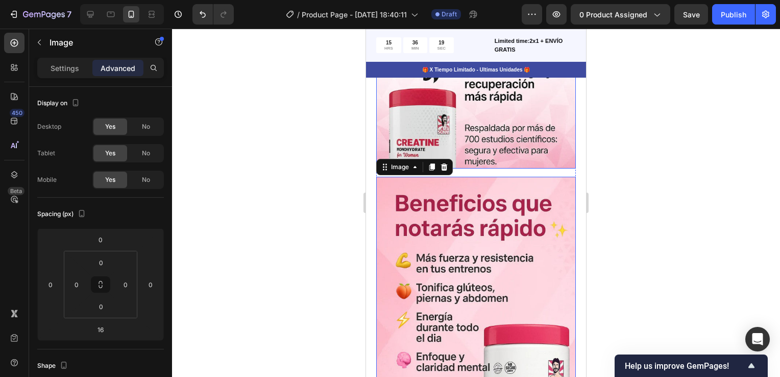
click at [462, 132] on img at bounding box center [476, 18] width 200 height 299
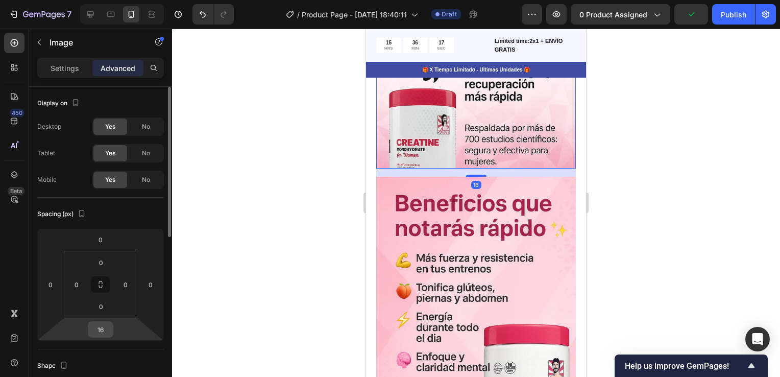
click at [108, 331] on input "16" at bounding box center [100, 329] width 20 height 15
type input "0"
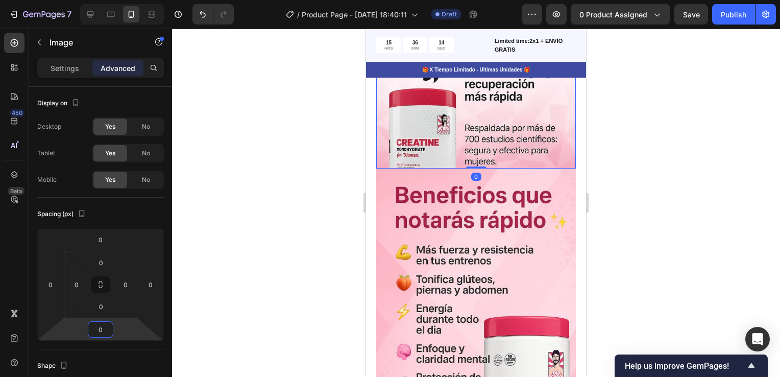
click at [646, 192] on div at bounding box center [476, 203] width 608 height 348
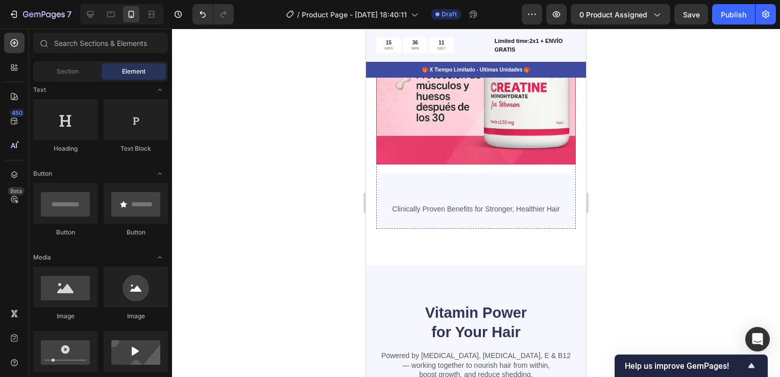
scroll to position [1379, 0]
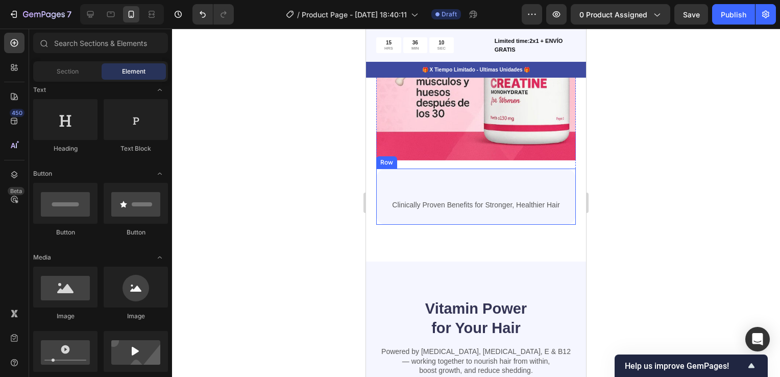
click at [495, 169] on div "Clinically Proven Benefits for Stronger, Healthier Hair Text Block Row Row" at bounding box center [476, 197] width 200 height 56
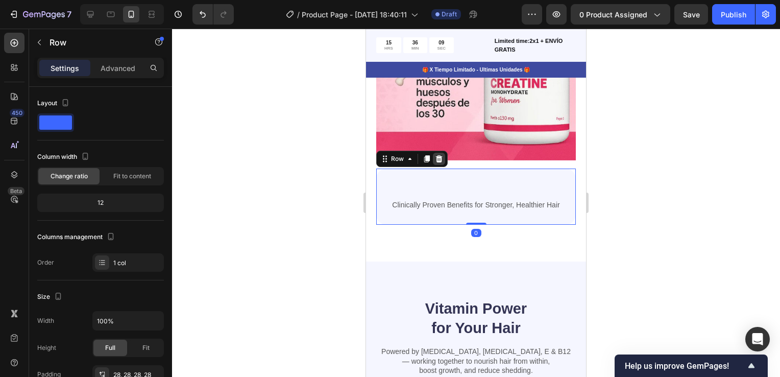
click at [439, 155] on icon at bounding box center [439, 158] width 7 height 7
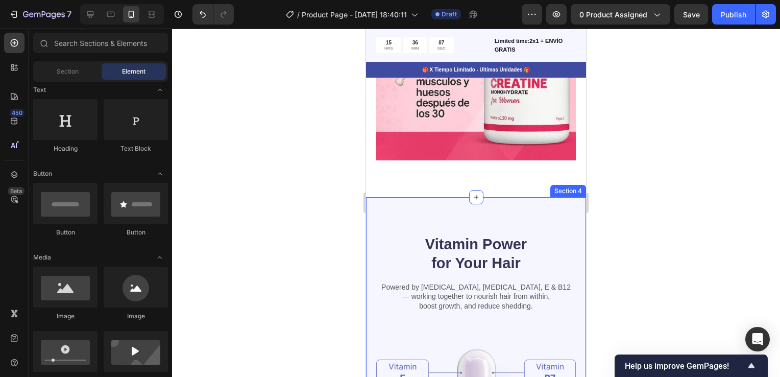
scroll to position [1481, 0]
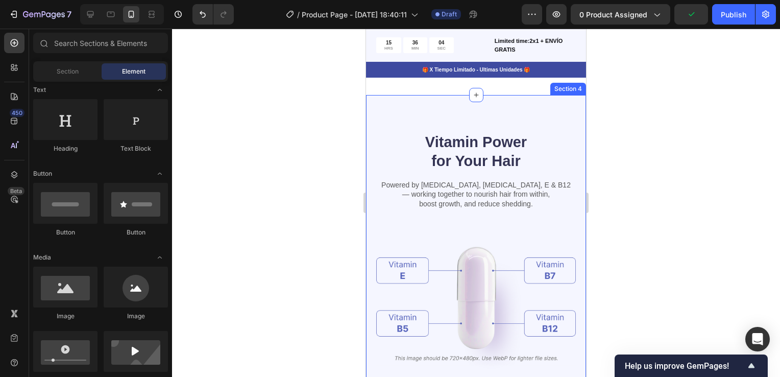
click at [442, 95] on div "Vitamin Power for Your Hair Heading Powered by Biotin, Vitamin B5, E & B12 — wo…" at bounding box center [476, 312] width 220 height 434
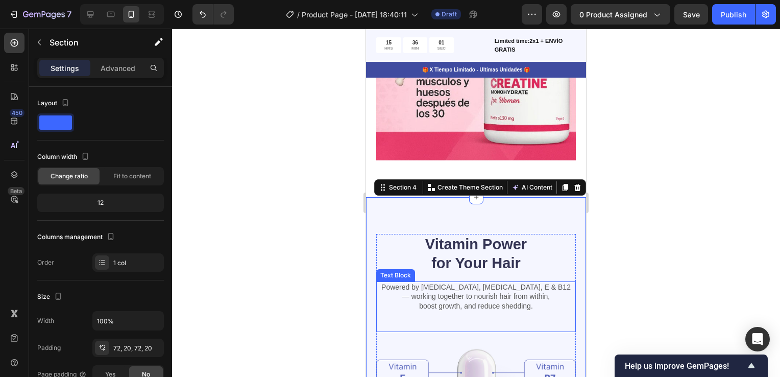
scroll to position [1430, 0]
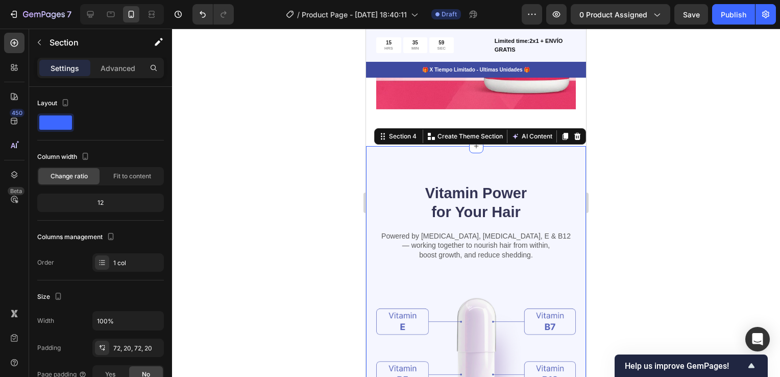
click at [682, 138] on div at bounding box center [476, 203] width 608 height 348
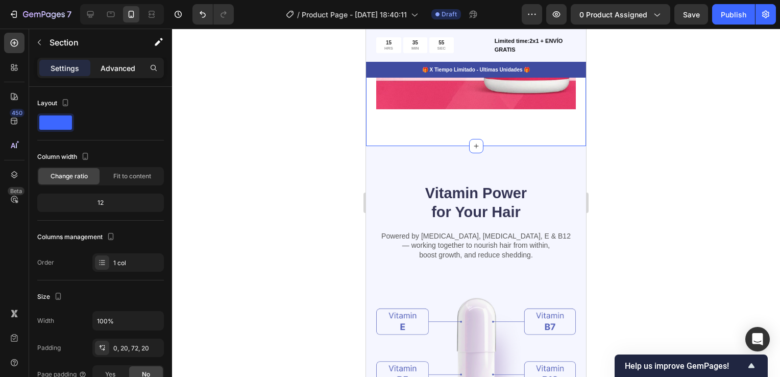
click at [113, 67] on p "Advanced" at bounding box center [118, 68] width 35 height 11
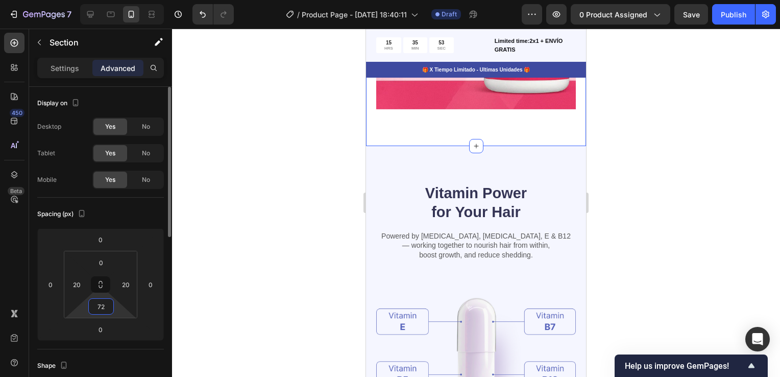
click at [102, 312] on input "72" at bounding box center [101, 306] width 20 height 15
type input "05"
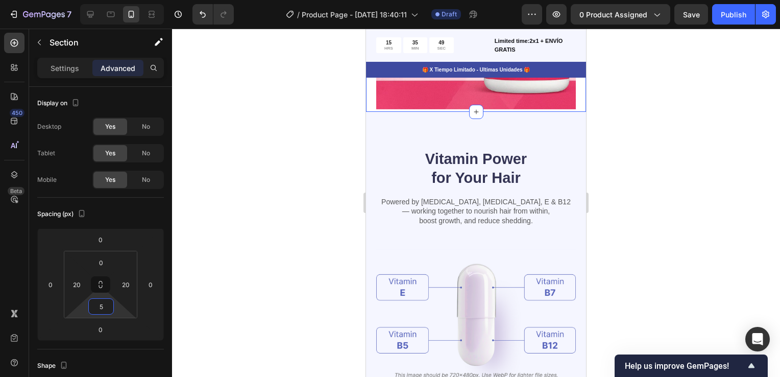
click at [696, 160] on div at bounding box center [476, 203] width 608 height 348
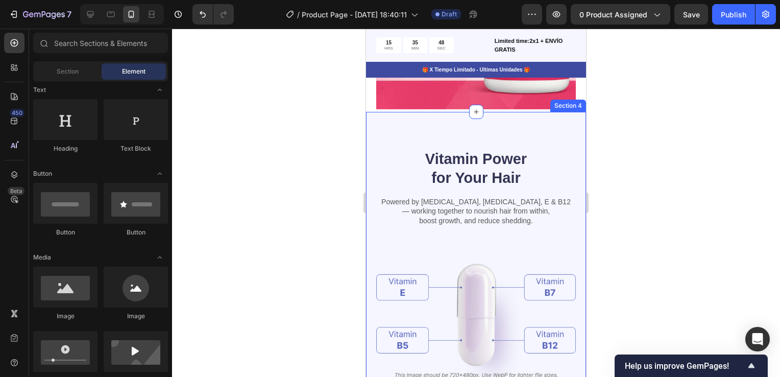
click at [474, 112] on div "Vitamin Power for Your Hair Heading Powered by Biotin, Vitamin B5, E & B12 — wo…" at bounding box center [476, 329] width 220 height 434
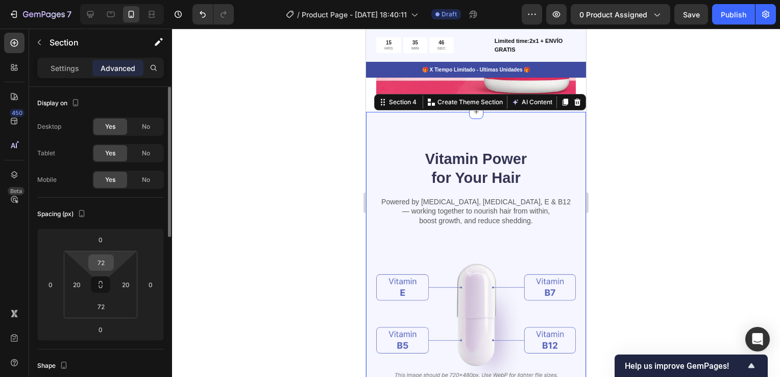
click at [101, 258] on input "72" at bounding box center [101, 262] width 20 height 15
type input "10"
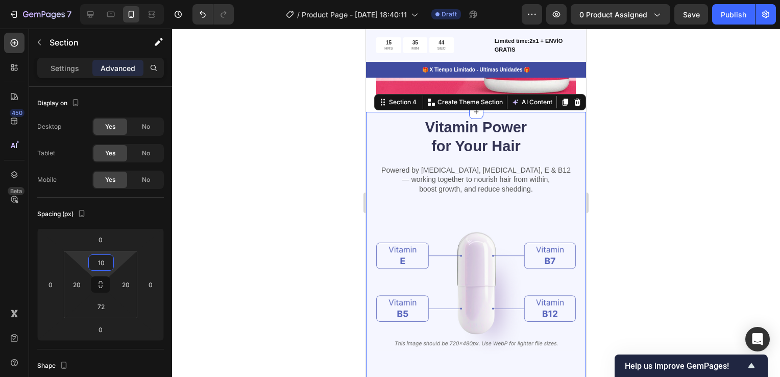
click at [643, 132] on div at bounding box center [476, 203] width 608 height 348
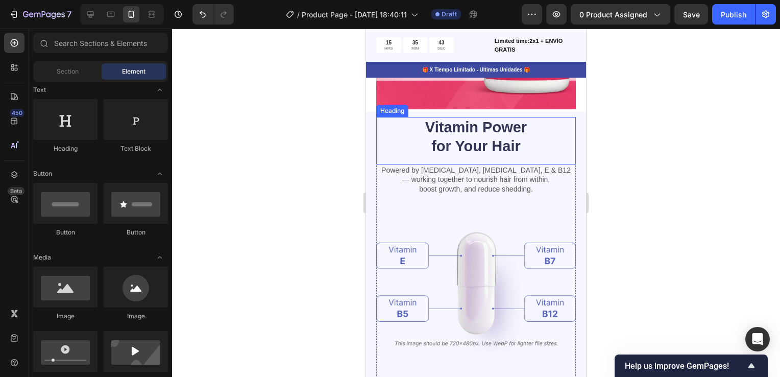
click at [462, 117] on h2 "Vitamin Power for Your Hair" at bounding box center [476, 137] width 120 height 40
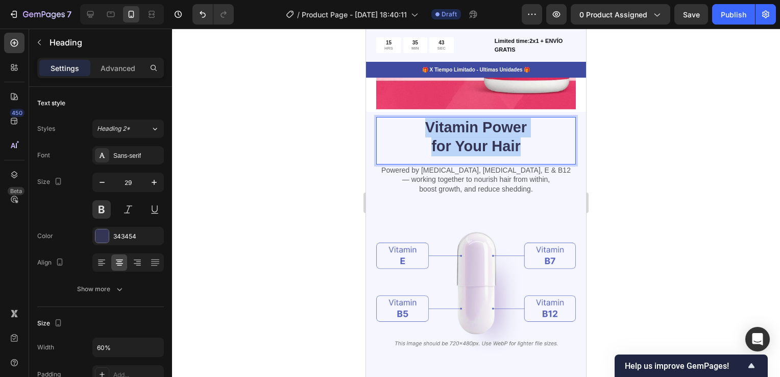
click at [462, 118] on p "Vitamin Power for Your Hair" at bounding box center [476, 137] width 118 height 38
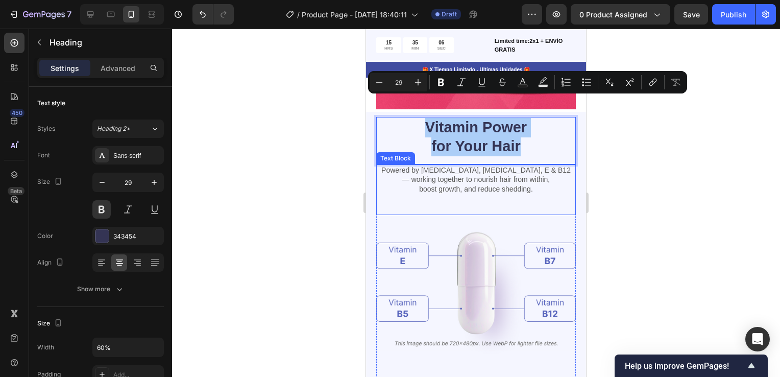
click at [484, 165] on p "Powered by Biotin, Vitamin B5, E & B12 — working together to nourish hair from …" at bounding box center [476, 179] width 198 height 28
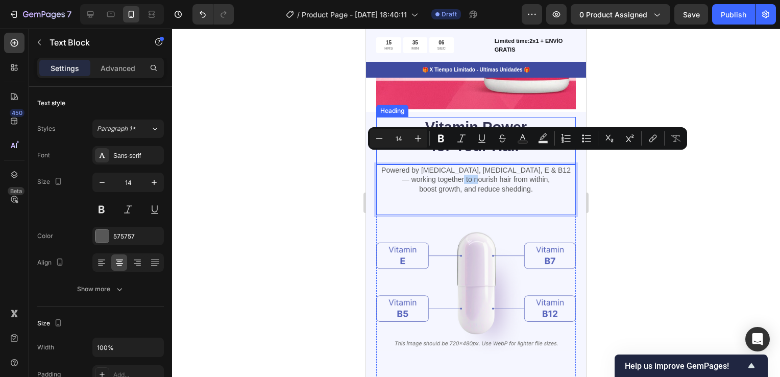
click at [490, 118] on p "Vitamin Power for Your Hair" at bounding box center [476, 137] width 118 height 38
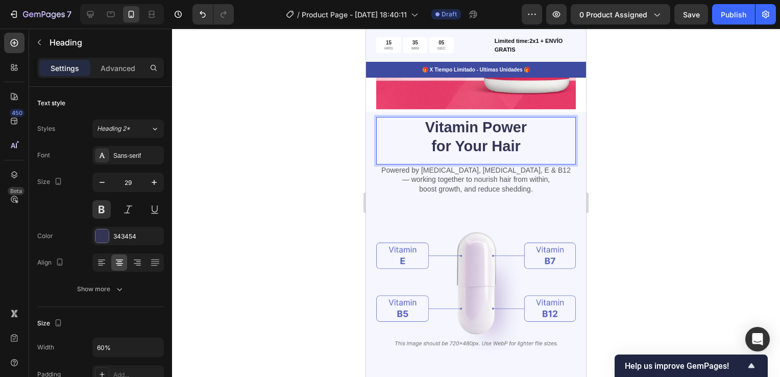
click at [490, 118] on p "Vitamin Power for Your Hair" at bounding box center [476, 137] width 118 height 38
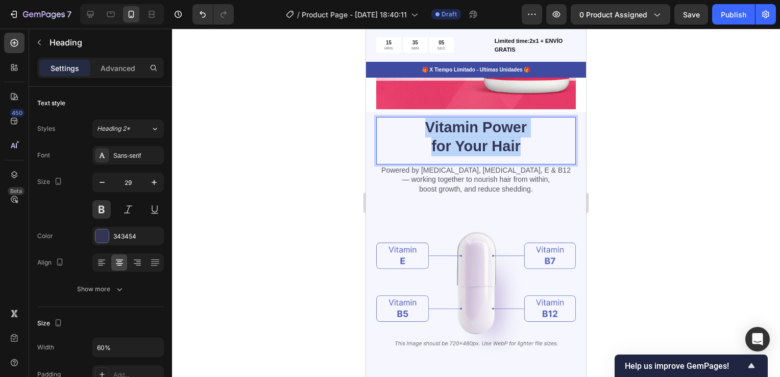
click at [490, 118] on p "Vitamin Power for Your Hair" at bounding box center [476, 137] width 118 height 38
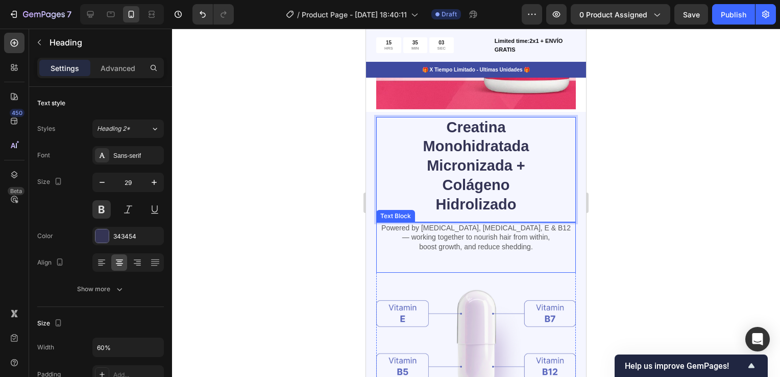
click at [476, 223] on p "Powered by Biotin, Vitamin B5, E & B12 — working together to nourish hair from …" at bounding box center [476, 237] width 198 height 28
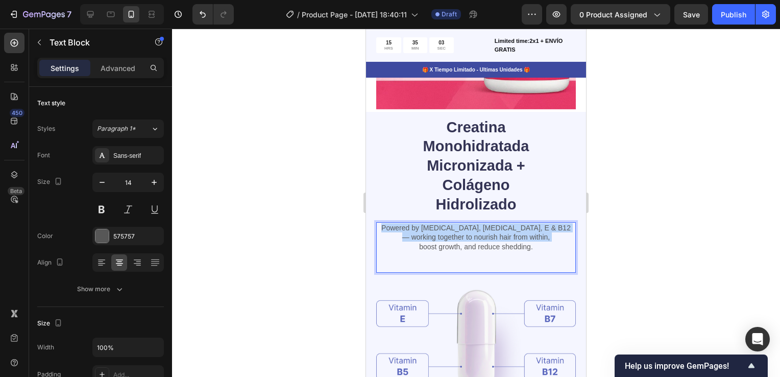
click at [476, 223] on p "Powered by Biotin, Vitamin B5, E & B12 — working together to nourish hair from …" at bounding box center [476, 237] width 198 height 28
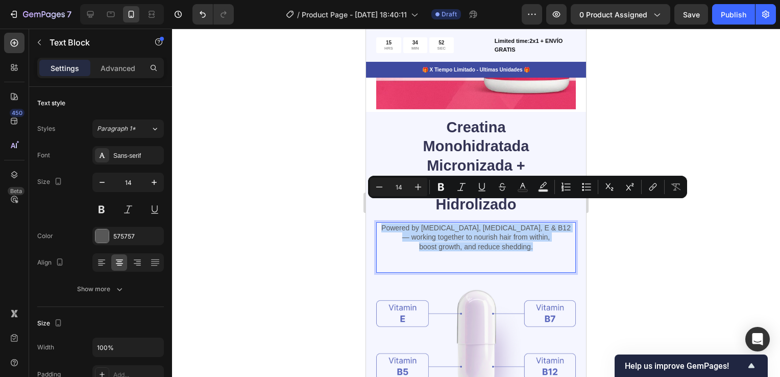
drag, startPoint x: 386, startPoint y: 205, endPoint x: 531, endPoint y: 229, distance: 147.5
click at [531, 229] on p "Powered by Biotin, Vitamin B5, E & B12 — working together to nourish hair from …" at bounding box center [476, 237] width 198 height 28
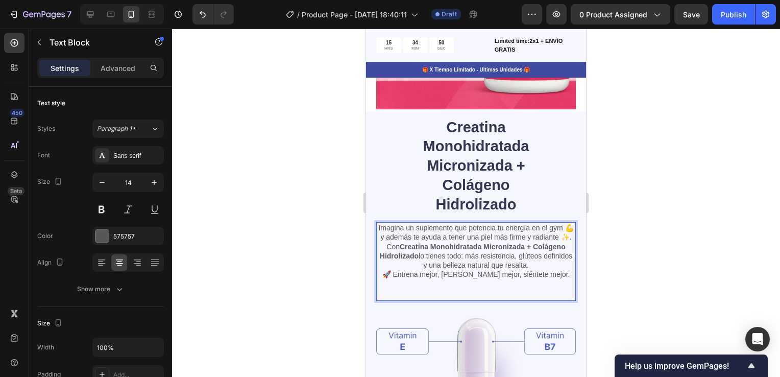
click at [671, 217] on div at bounding box center [476, 203] width 608 height 348
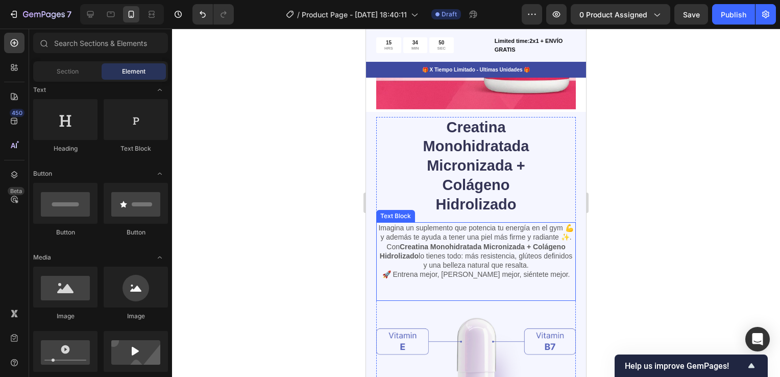
click at [479, 277] on div "Imagina un suplemento que potencia tu energía en el gym 💪 y además te ayuda a t…" at bounding box center [476, 261] width 200 height 78
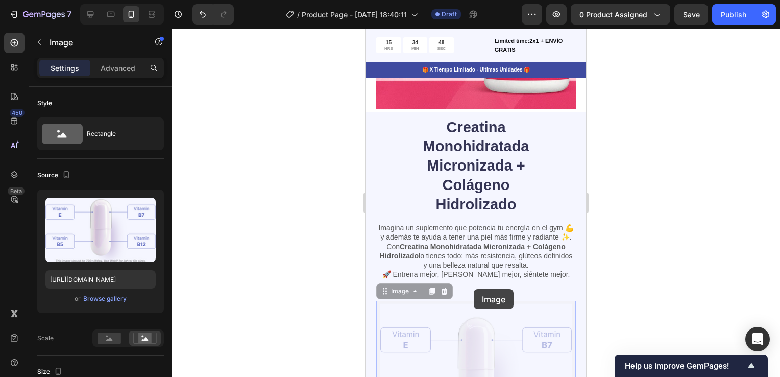
drag, startPoint x: 474, startPoint y: 289, endPoint x: 477, endPoint y: 279, distance: 10.0
click at [477, 279] on div "Creatina Monohidratada Micronizada + Colágeno Hidrolizado Heading Imagina un su…" at bounding box center [476, 337] width 200 height 441
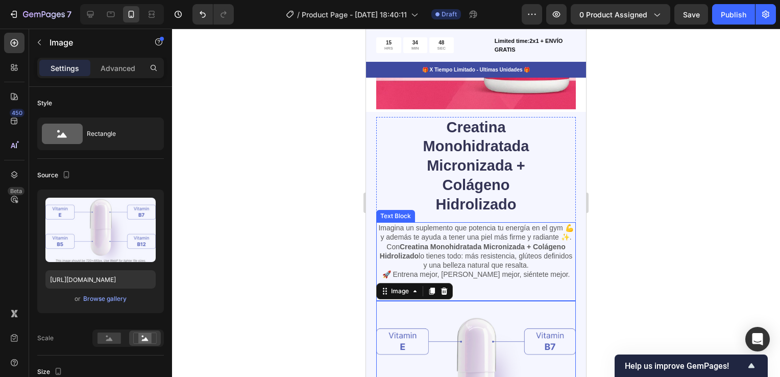
click at [476, 278] on div "Imagina un suplemento que potencia tu energía en el gym 💪 y además te ayuda a t…" at bounding box center [476, 261] width 200 height 78
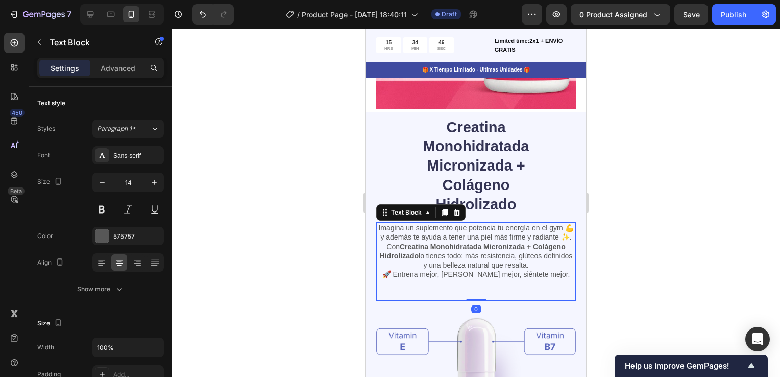
drag, startPoint x: 476, startPoint y: 287, endPoint x: 476, endPoint y: 275, distance: 11.7
click at [476, 275] on div "Imagina un suplemento que potencia tu energía en el gym 💪 y además te ayuda a t…" at bounding box center [476, 261] width 200 height 78
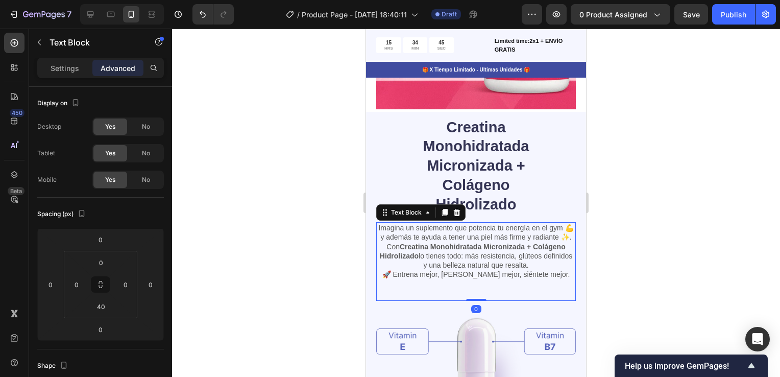
click at [488, 277] on div "Imagina un suplemento que potencia tu energía en el gym 💪 y además te ayuda a t…" at bounding box center [476, 261] width 200 height 78
click at [104, 310] on input "40" at bounding box center [101, 306] width 20 height 15
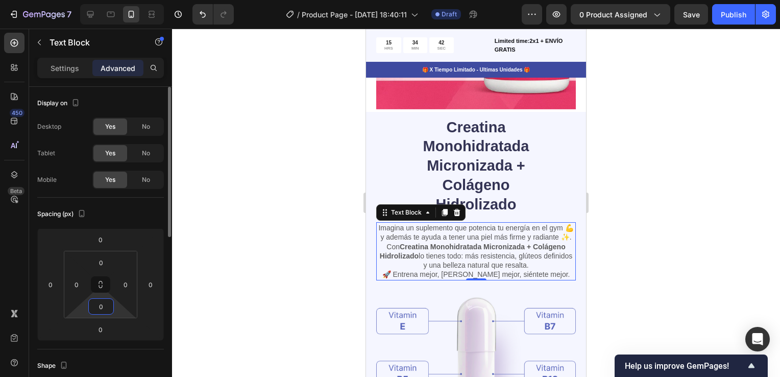
type input "05"
click at [669, 246] on div at bounding box center [476, 203] width 608 height 348
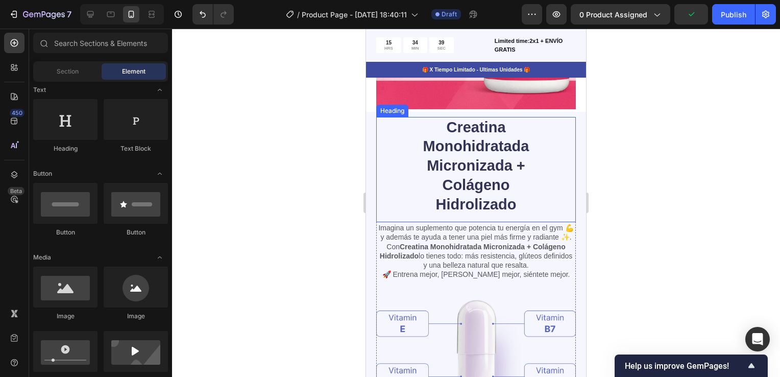
click at [501, 176] on p "Creatina Monohidratada Micronizada + Colágeno Hidrolizado" at bounding box center [476, 166] width 118 height 97
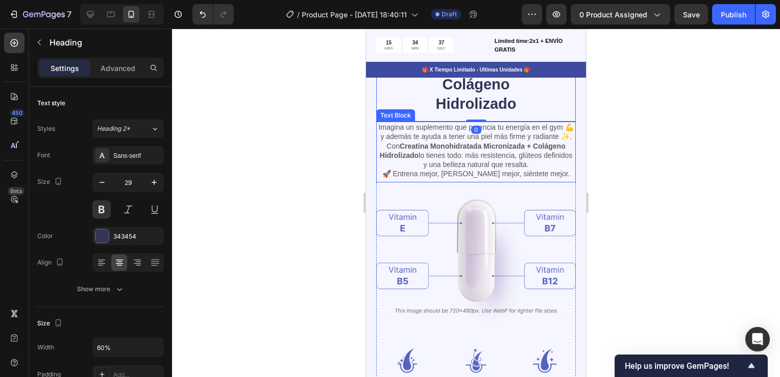
scroll to position [1532, 0]
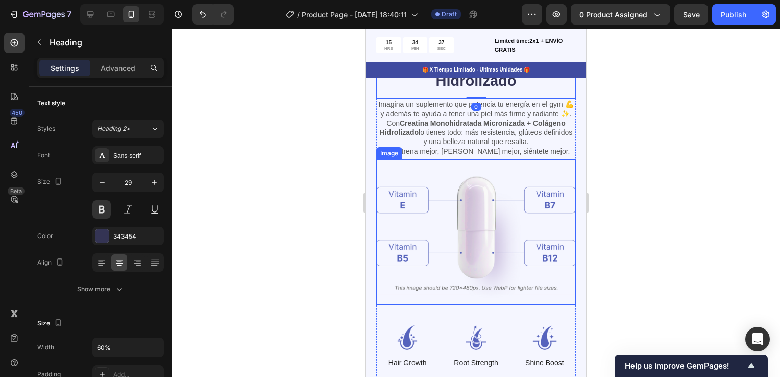
click at [476, 197] on img at bounding box center [476, 232] width 200 height 146
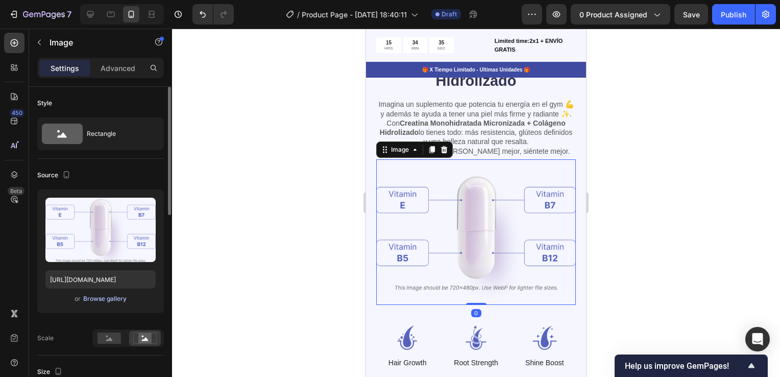
click at [108, 298] on div "Browse gallery" at bounding box center [104, 298] width 43 height 9
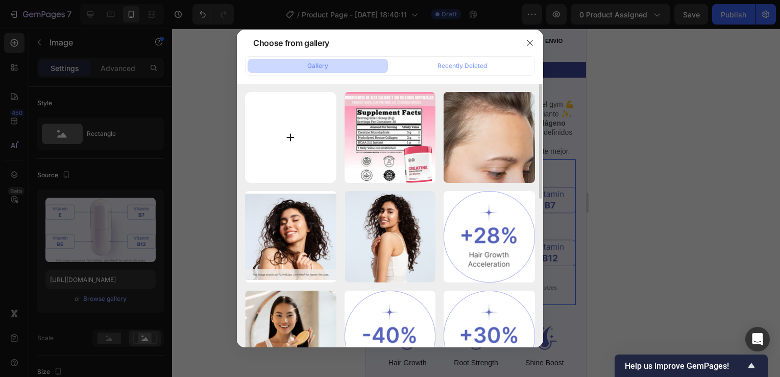
click at [292, 138] on input "file" at bounding box center [290, 137] width 91 height 91
type input "C:\fakepath\Captura de pantalla 2025-09-28 155911.jpg"
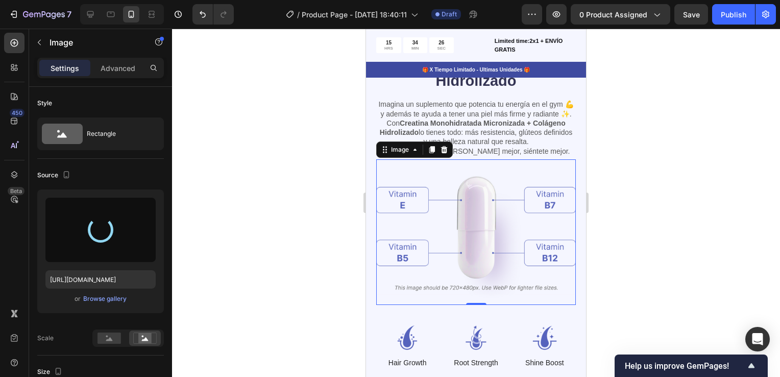
type input "https://cdn.shopify.com/s/files/1/0755/4170/9050/files/gempages_578252502063907…"
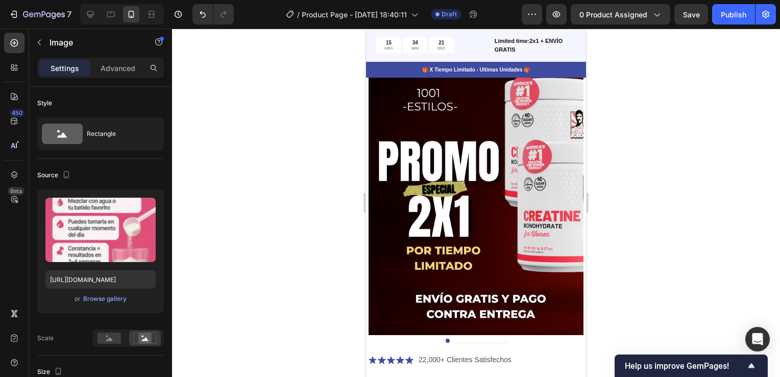
scroll to position [0, 0]
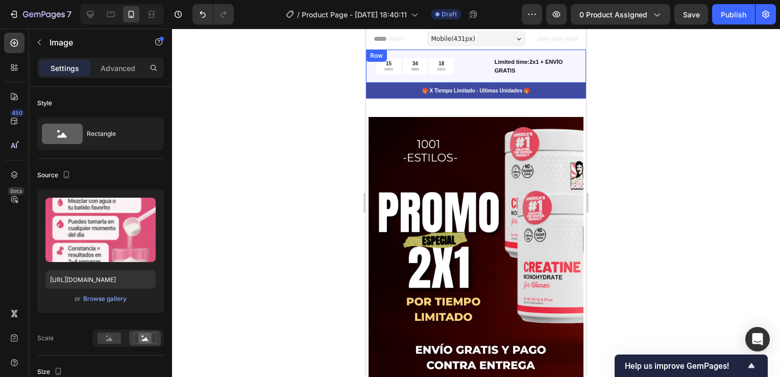
click at [572, 54] on div "15 HRS 34 MIN 18 SEC Countdown Timer Limited time:2x1 + ENVÍO GRATIS Text Block…" at bounding box center [476, 66] width 220 height 33
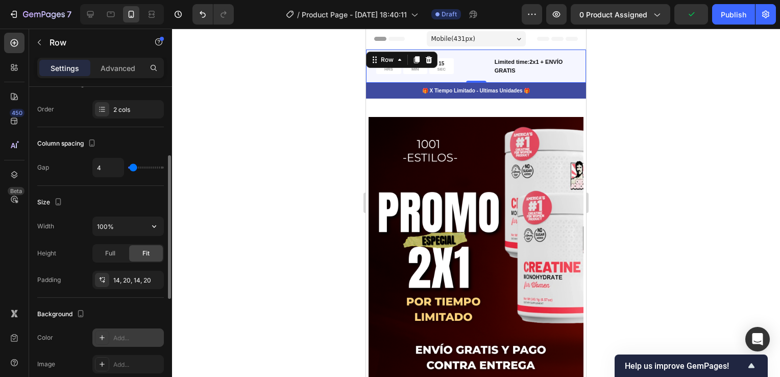
scroll to position [255, 0]
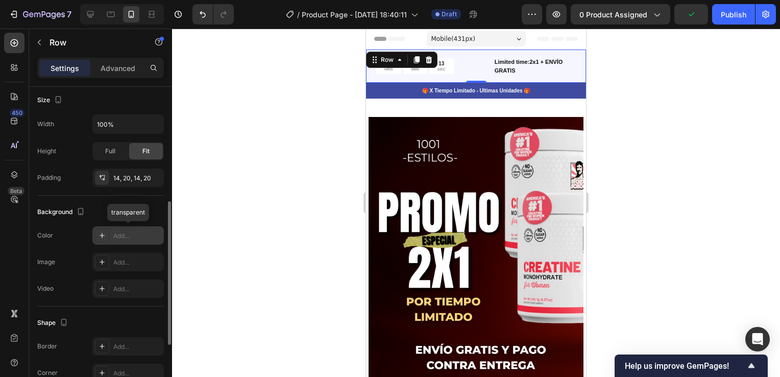
click at [124, 236] on div "Add..." at bounding box center [137, 235] width 48 height 9
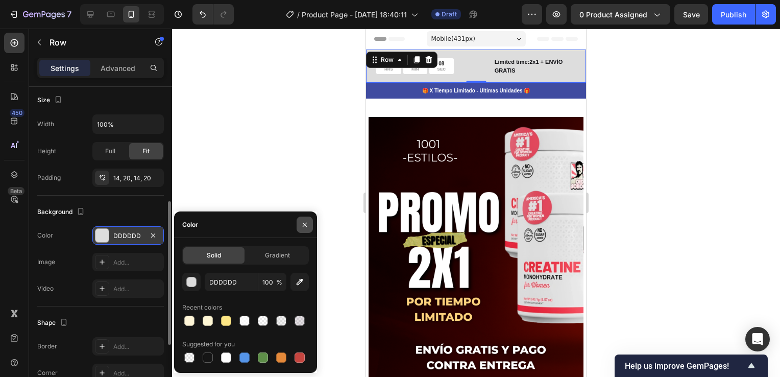
click at [304, 224] on icon "button" at bounding box center [305, 225] width 8 height 8
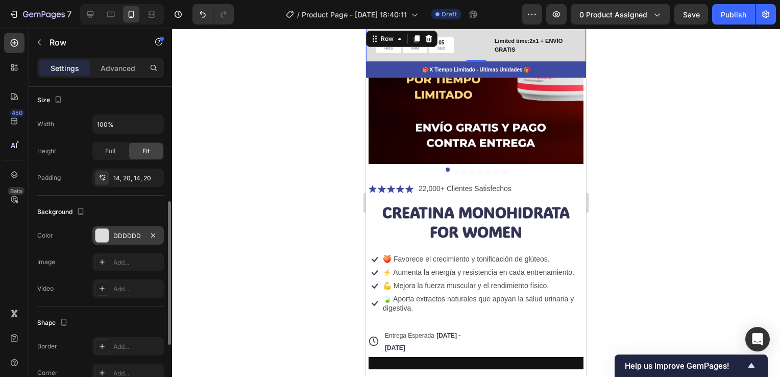
scroll to position [204, 0]
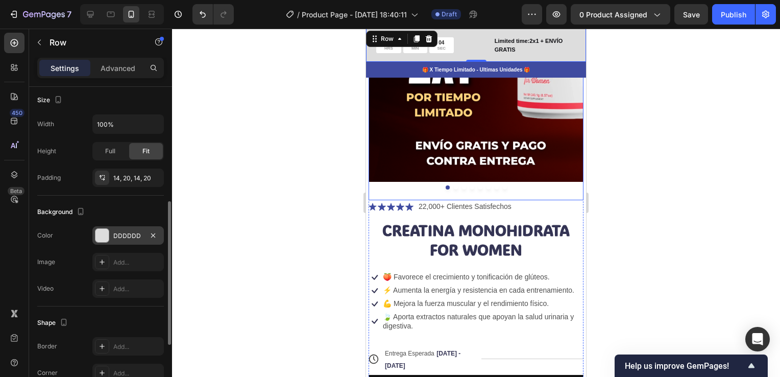
click at [558, 185] on div at bounding box center [476, 187] width 215 height 4
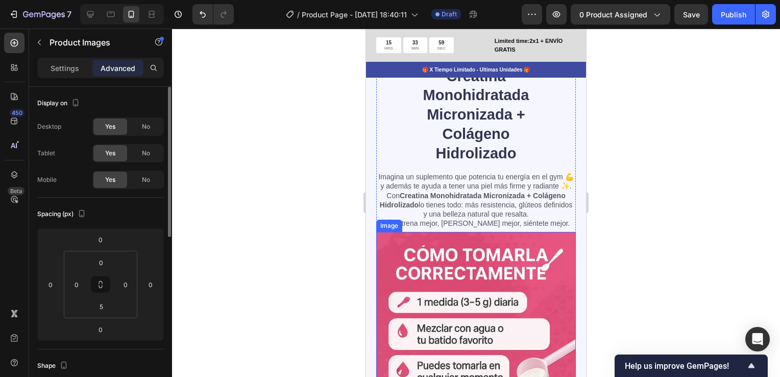
scroll to position [1539, 0]
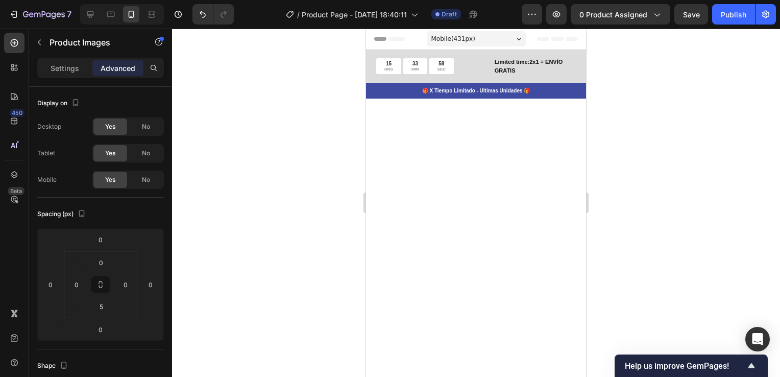
scroll to position [1379, 0]
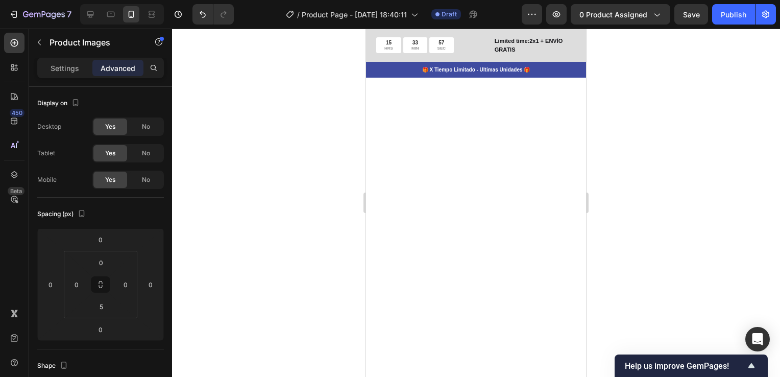
click at [61, 70] on p "Settings" at bounding box center [65, 68] width 29 height 11
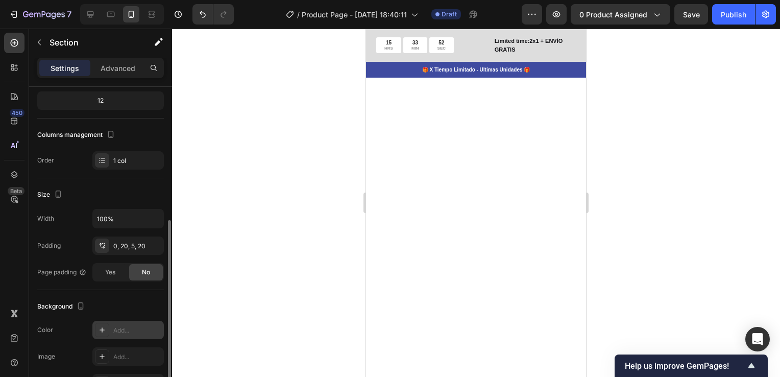
scroll to position [153, 0]
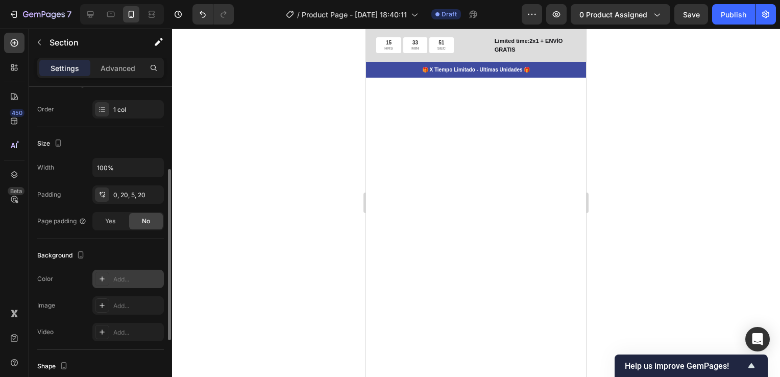
click at [125, 277] on div "Add..." at bounding box center [137, 279] width 48 height 9
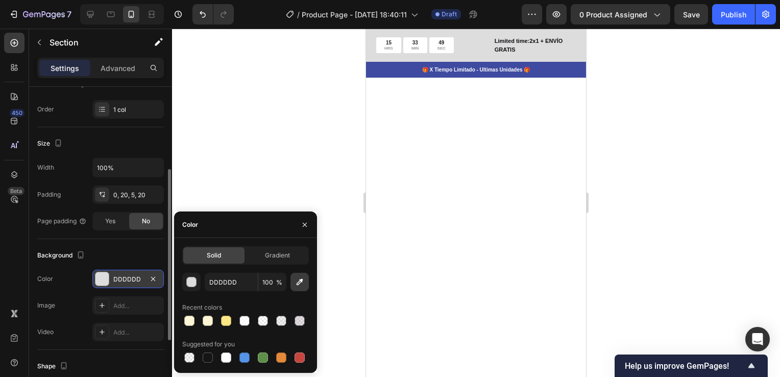
click at [297, 278] on icon "button" at bounding box center [300, 282] width 10 height 10
type input "FCCBD7"
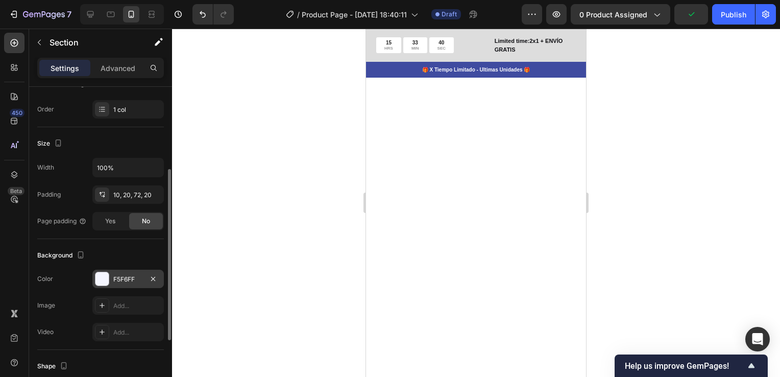
click at [135, 280] on div "F5F6FF" at bounding box center [128, 279] width 30 height 9
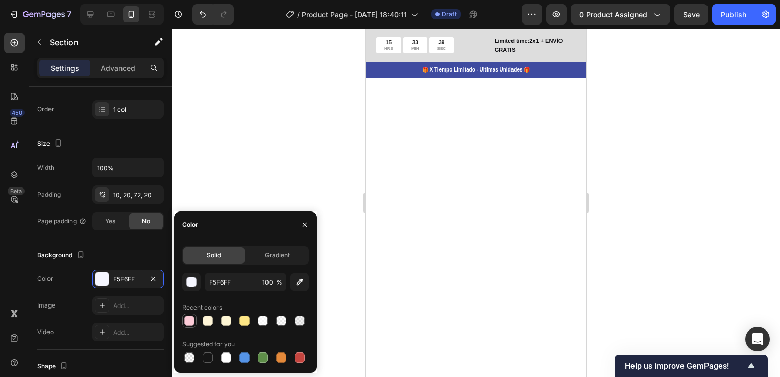
click at [189, 324] on div at bounding box center [189, 321] width 10 height 10
type input "FCCBD7"
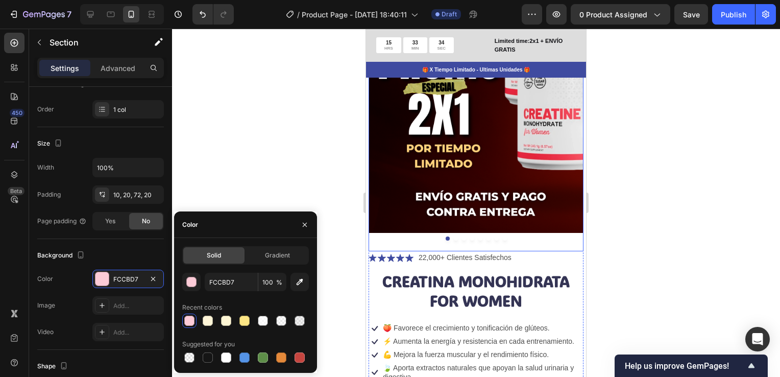
click at [561, 233] on img at bounding box center [476, 98] width 215 height 301
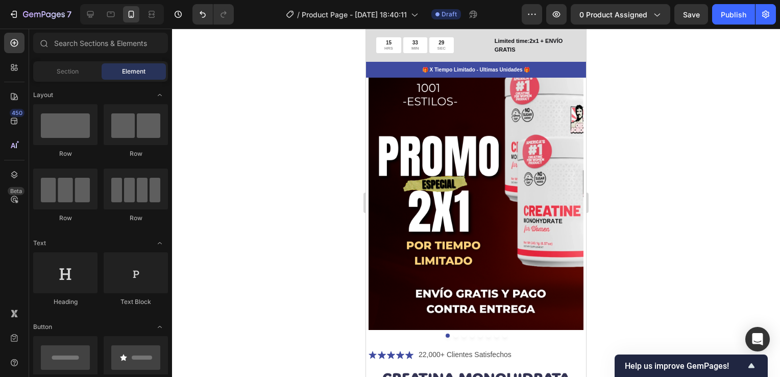
scroll to position [0, 0]
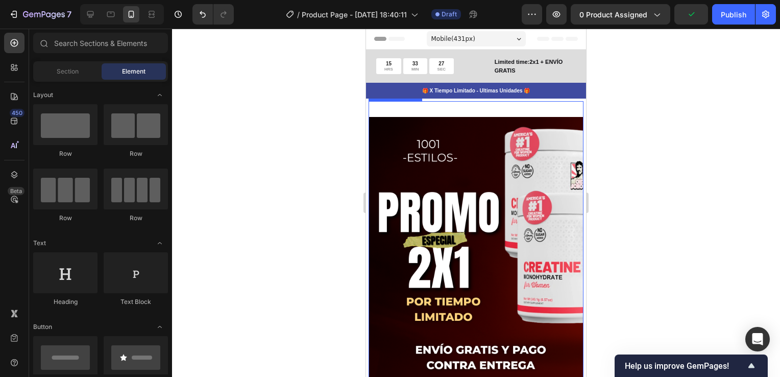
click at [533, 108] on img at bounding box center [476, 251] width 215 height 301
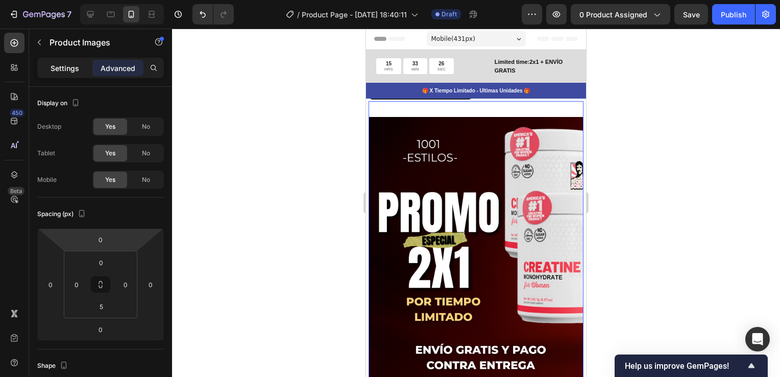
click at [82, 66] on div "Settings" at bounding box center [64, 68] width 51 height 16
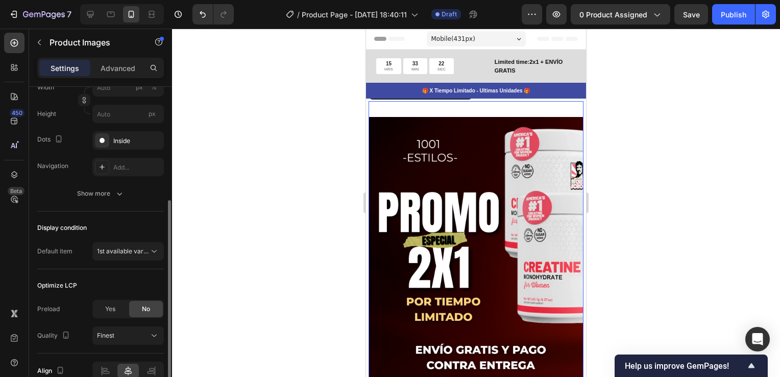
scroll to position [51, 0]
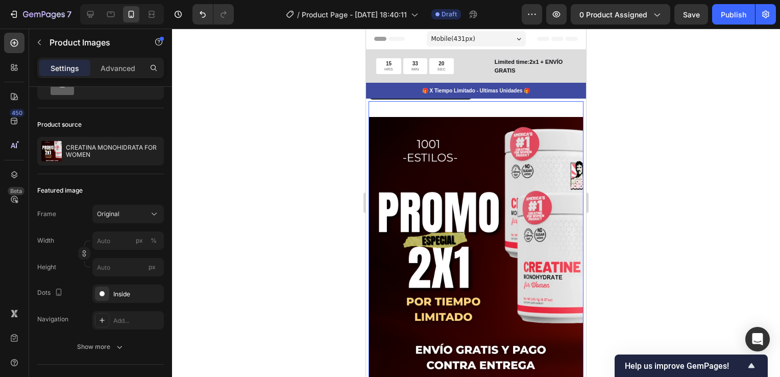
click at [408, 166] on img at bounding box center [476, 251] width 215 height 301
click at [367, 123] on div "Product Images 0 Icon Icon Icon Icon Icon Icon List 22,000+ Clientes Satisfecho…" at bounding box center [476, 348] width 220 height 498
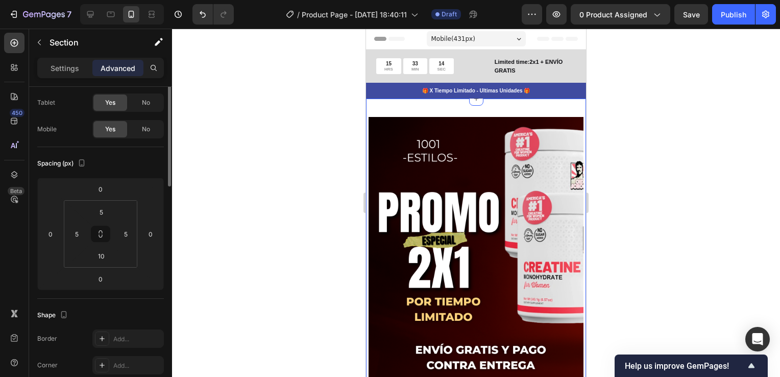
scroll to position [0, 0]
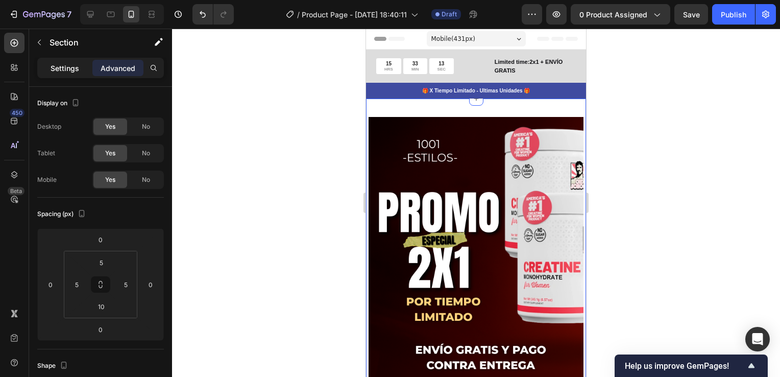
click at [76, 69] on p "Settings" at bounding box center [65, 68] width 29 height 11
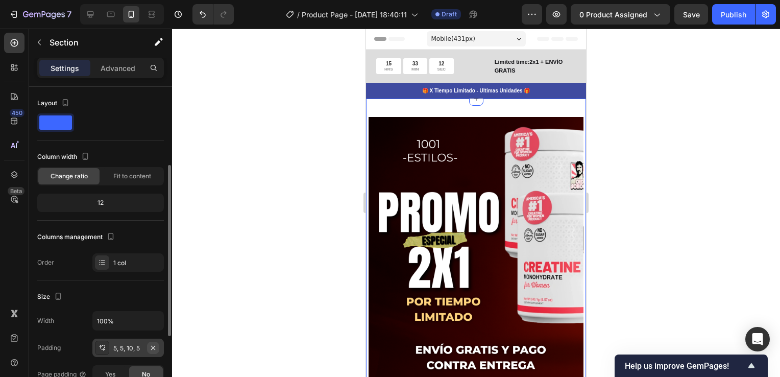
scroll to position [153, 0]
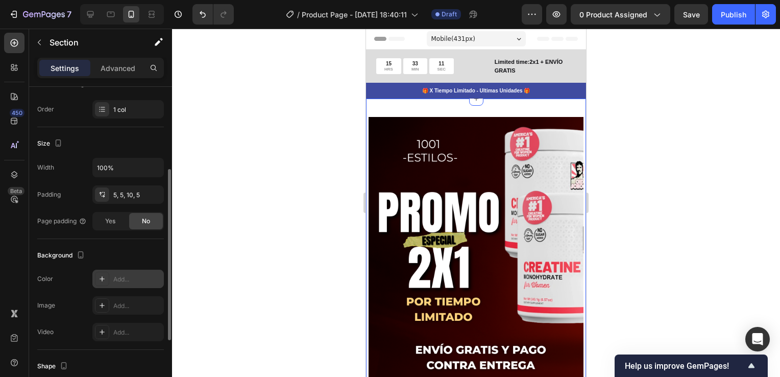
click at [121, 280] on div "Add..." at bounding box center [137, 279] width 48 height 9
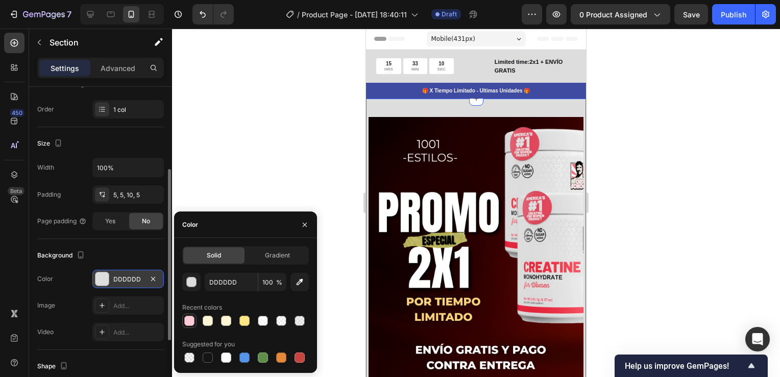
click at [193, 322] on div at bounding box center [189, 321] width 10 height 10
type input "FCCBD7"
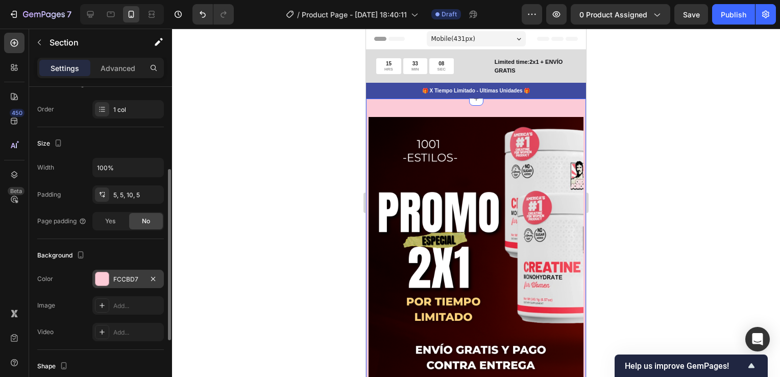
click at [651, 189] on div at bounding box center [476, 203] width 608 height 348
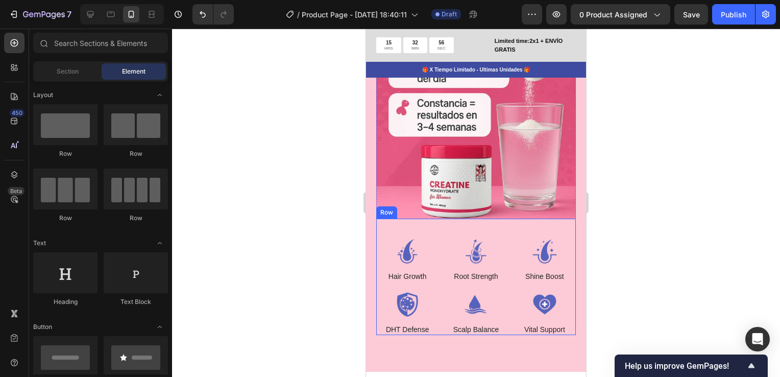
scroll to position [1788, 0]
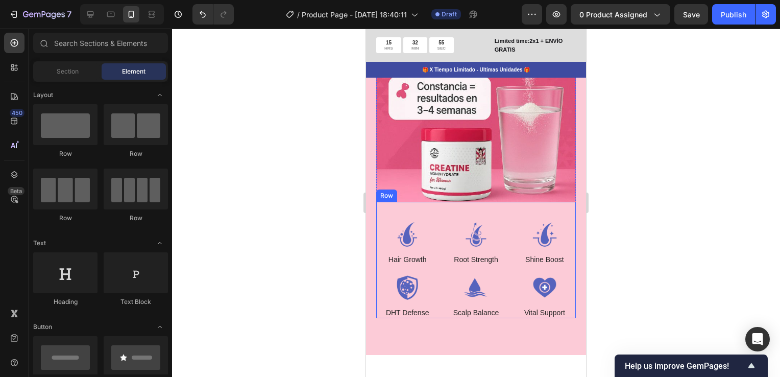
click at [466, 211] on div "Image Hair Growth Text Block Image Root Strength Text Block Image Shine Boost T…" at bounding box center [476, 260] width 200 height 116
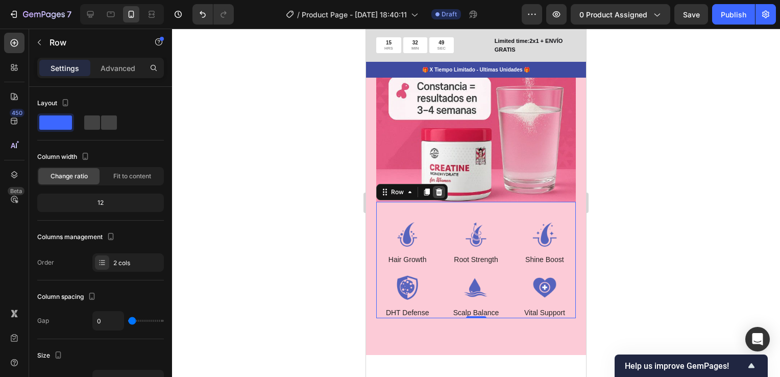
click at [440, 188] on icon at bounding box center [439, 191] width 7 height 7
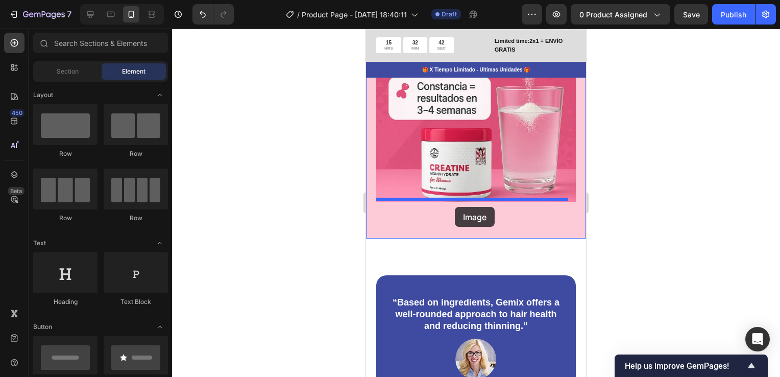
drag, startPoint x: 432, startPoint y: 330, endPoint x: 455, endPoint y: 207, distance: 125.8
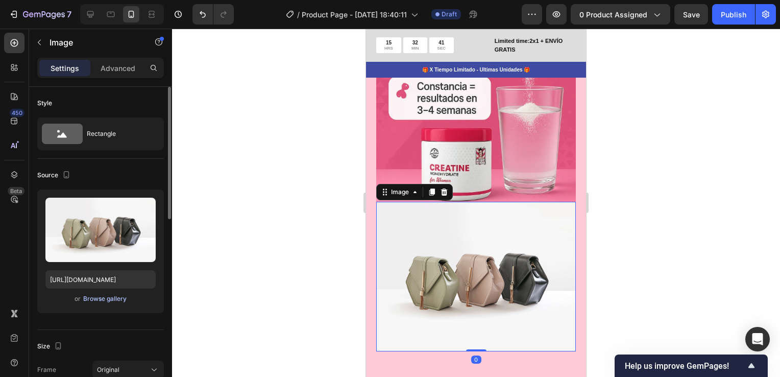
click at [102, 298] on div "Browse gallery" at bounding box center [104, 298] width 43 height 9
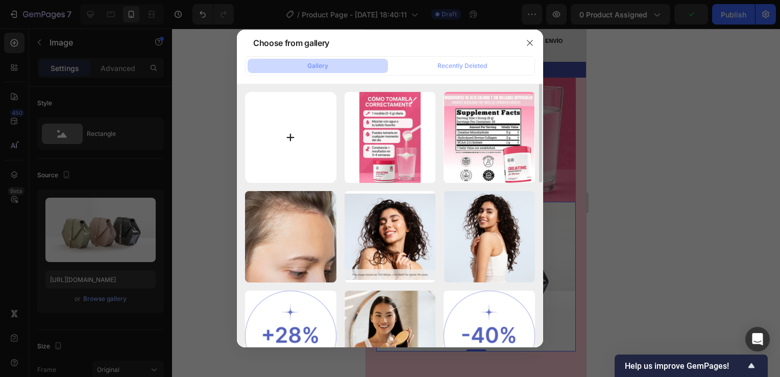
click at [292, 136] on input "file" at bounding box center [290, 137] width 91 height 91
type input "C:\fakepath\Captura de pantalla 2025-09-28 160056.jpg"
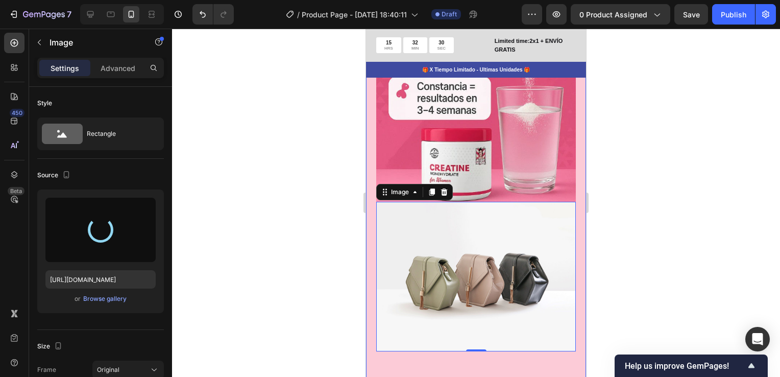
type input "https://cdn.shopify.com/s/files/1/0755/4170/9050/files/gempages_578252502063907…"
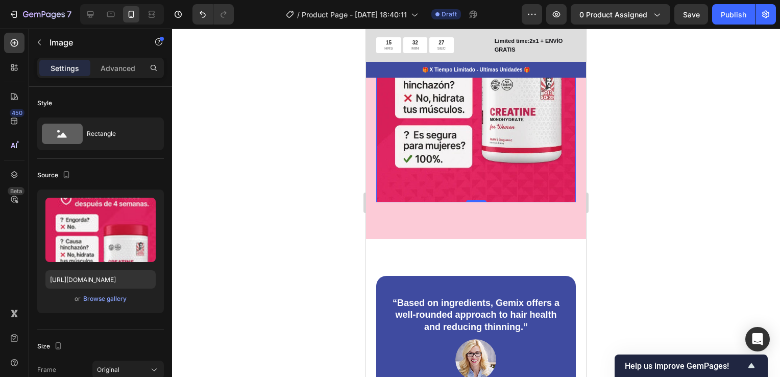
scroll to position [2094, 0]
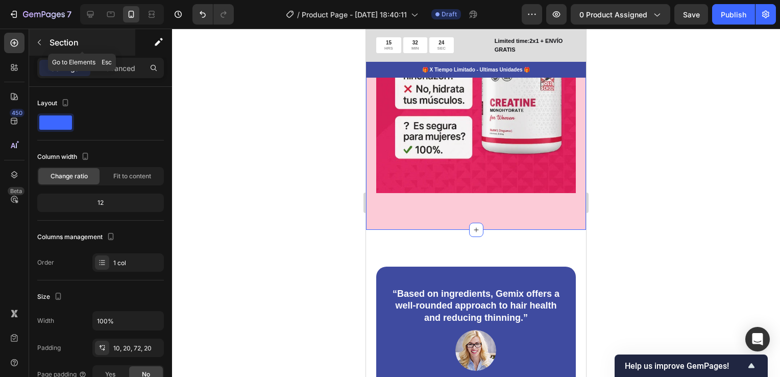
click at [39, 41] on icon "button" at bounding box center [39, 43] width 3 height 6
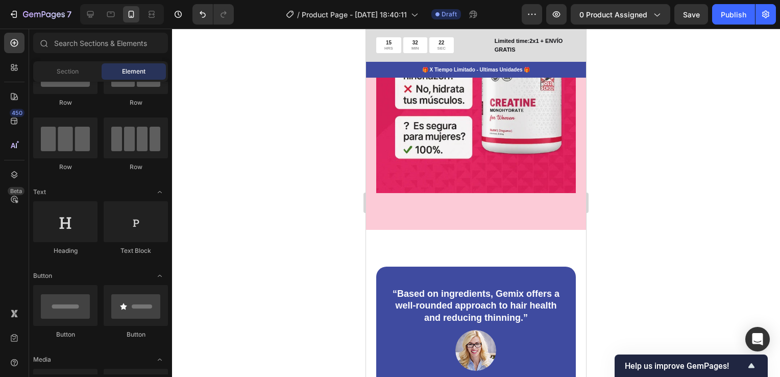
scroll to position [0, 0]
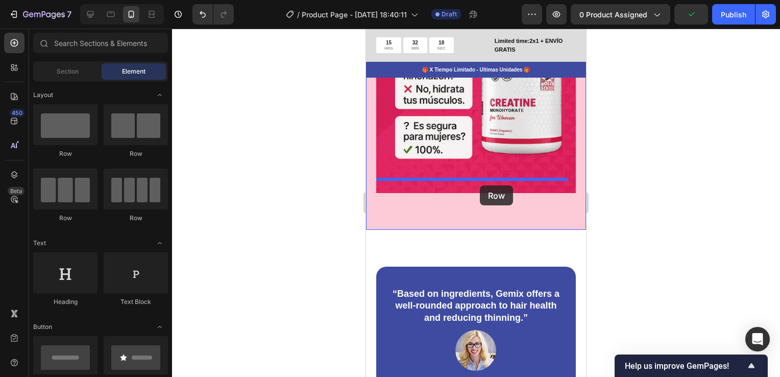
drag, startPoint x: 436, startPoint y: 158, endPoint x: 480, endPoint y: 185, distance: 51.9
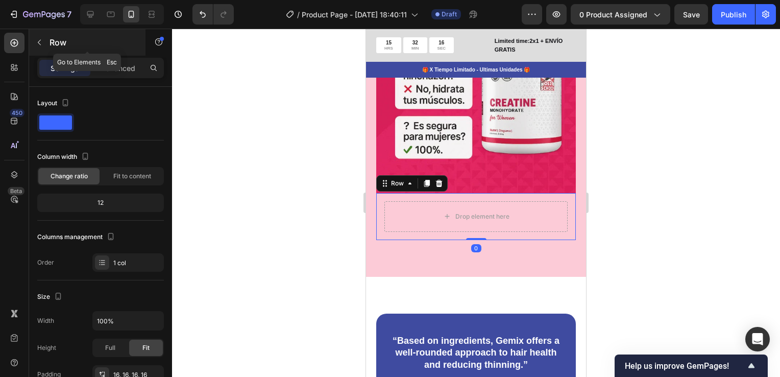
click at [37, 42] on icon "button" at bounding box center [39, 42] width 8 height 8
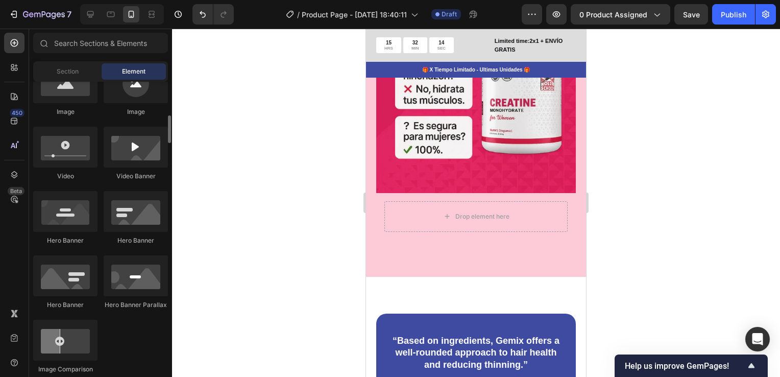
scroll to position [409, 0]
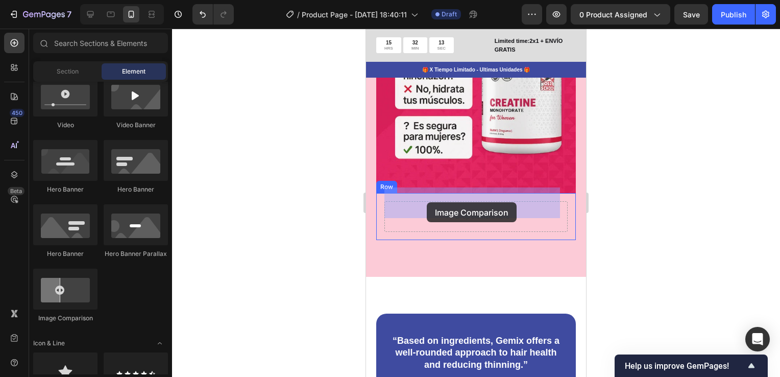
drag, startPoint x: 436, startPoint y: 325, endPoint x: 427, endPoint y: 202, distance: 123.4
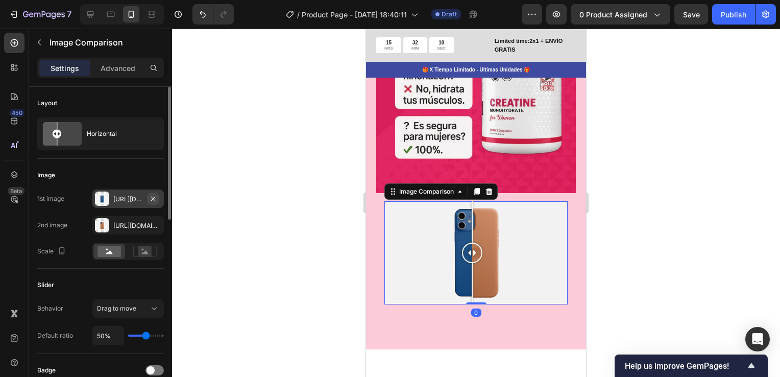
click at [148, 202] on button "button" at bounding box center [153, 199] width 12 height 12
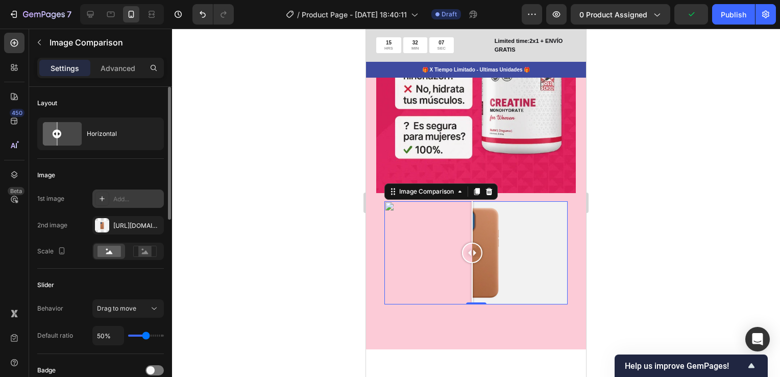
click at [127, 197] on div "Add..." at bounding box center [137, 199] width 48 height 9
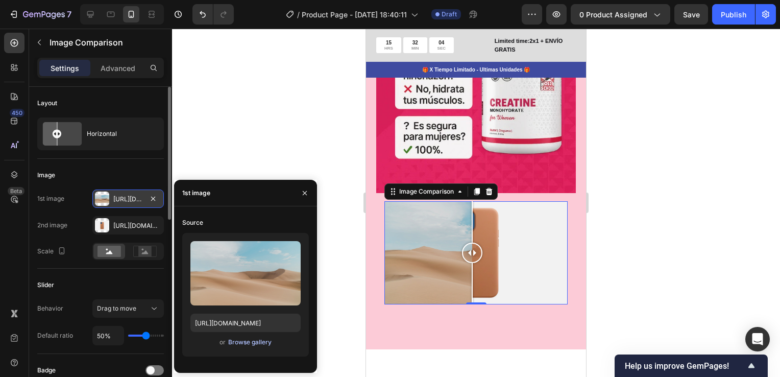
click at [250, 347] on button "Browse gallery" at bounding box center [250, 342] width 44 height 10
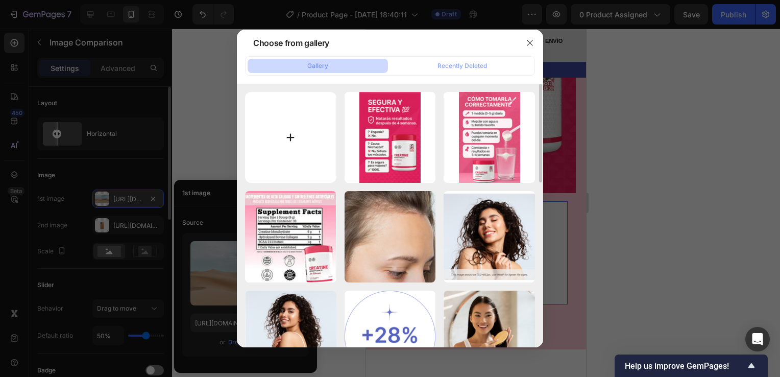
click at [295, 134] on input "file" at bounding box center [290, 137] width 91 height 91
type input "C:\fakepath\antes.jpg"
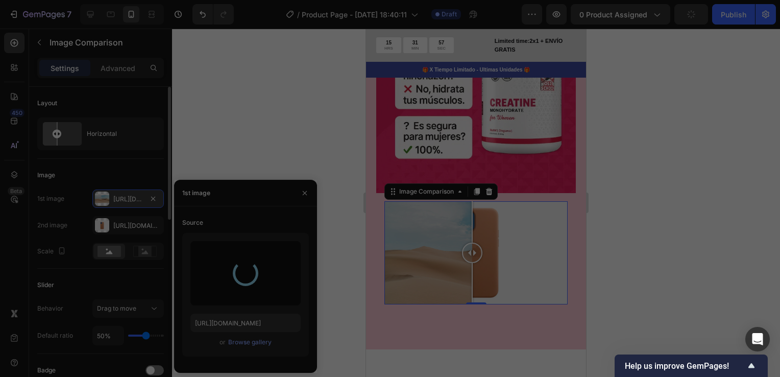
type input "https://cdn.shopify.com/s/files/1/0755/4170/9050/files/gempages_578252502063907…"
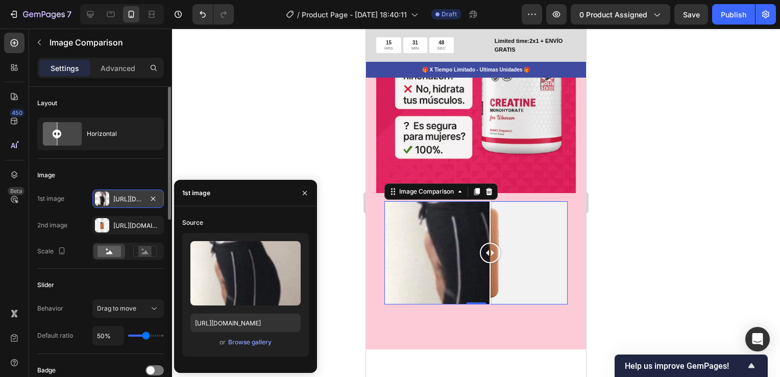
drag, startPoint x: 455, startPoint y: 235, endPoint x: 490, endPoint y: 255, distance: 40.7
click at [490, 255] on div at bounding box center [476, 252] width 183 height 103
click at [257, 343] on div "Browse gallery" at bounding box center [249, 342] width 43 height 9
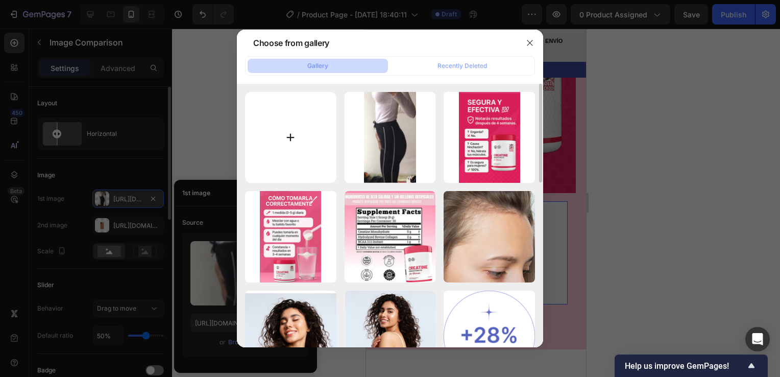
click at [289, 136] on input "file" at bounding box center [290, 137] width 91 height 91
type input "C:\fakepath\antes.jpg"
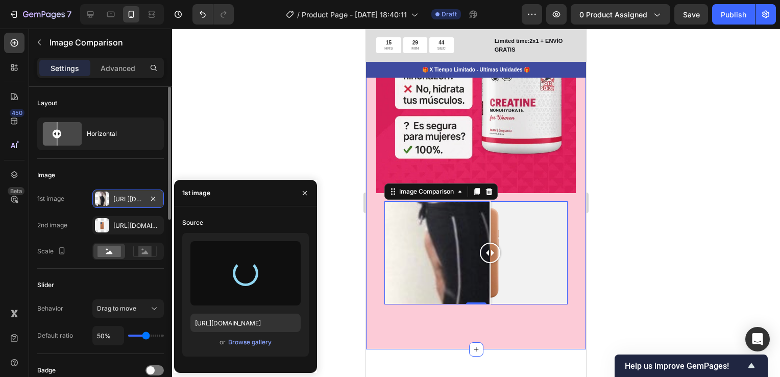
type input "https://cdn.shopify.com/s/files/1/0755/4170/9050/files/gempages_578252502063907…"
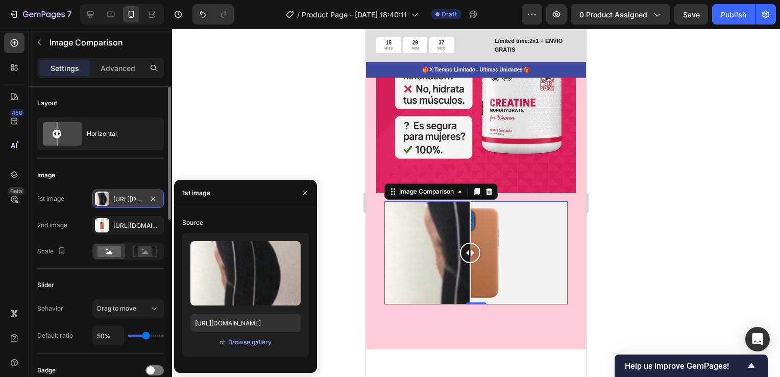
drag, startPoint x: 471, startPoint y: 234, endPoint x: 471, endPoint y: 240, distance: 6.2
click at [471, 243] on div at bounding box center [470, 253] width 20 height 20
click at [139, 228] on div "Https://cdn.Shopify.Com/s/files/1/2005/9307/files/image_compare_after.Png" at bounding box center [128, 225] width 30 height 9
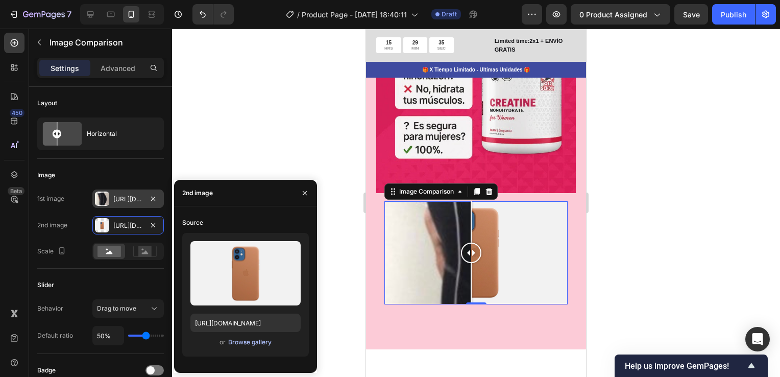
click at [237, 340] on div "Browse gallery" at bounding box center [249, 342] width 43 height 9
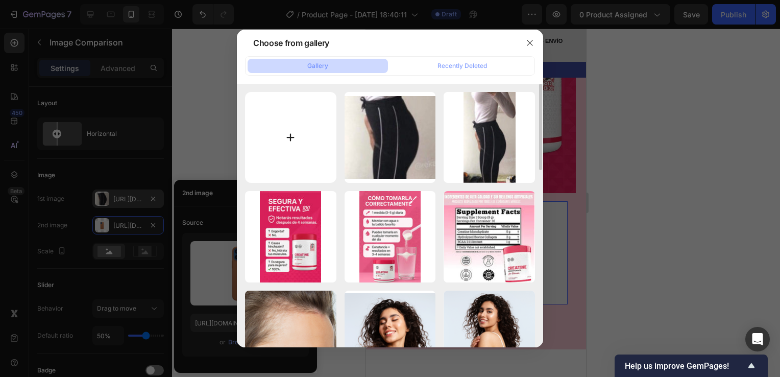
click at [295, 133] on input "file" at bounding box center [290, 137] width 91 height 91
type input "C:\fakepath\despues.jpg"
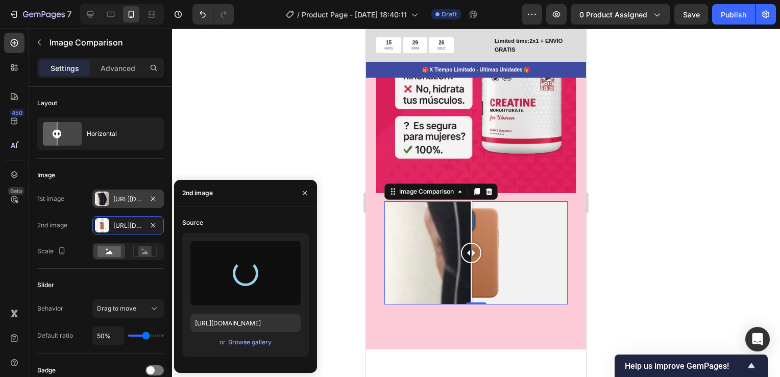
type input "https://cdn.shopify.com/s/files/1/0755/4170/9050/files/gempages_578252502063907…"
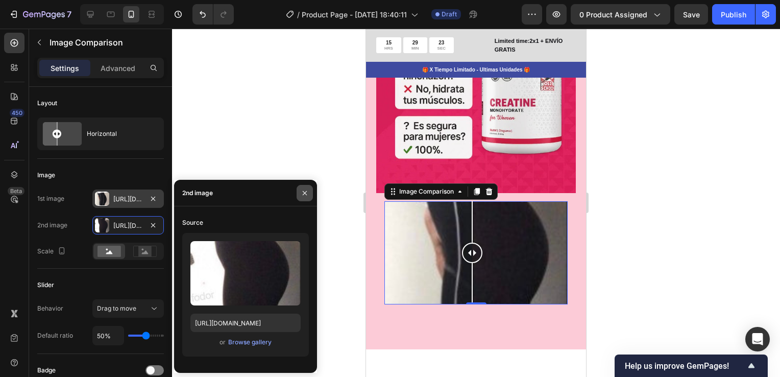
click at [302, 189] on icon "button" at bounding box center [305, 193] width 8 height 8
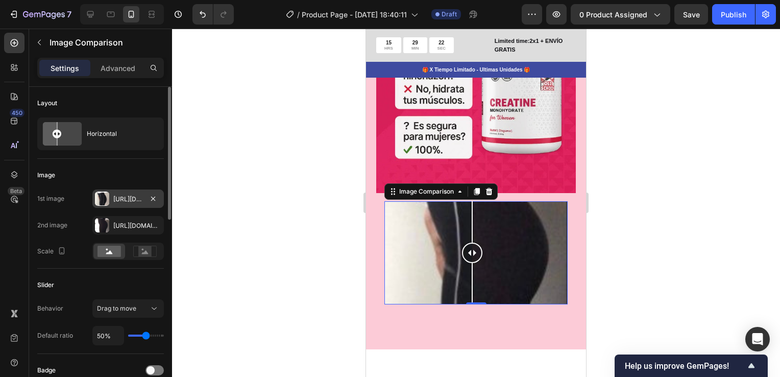
type input "51%"
type input "51"
type input "54%"
type input "54"
type input "56%"
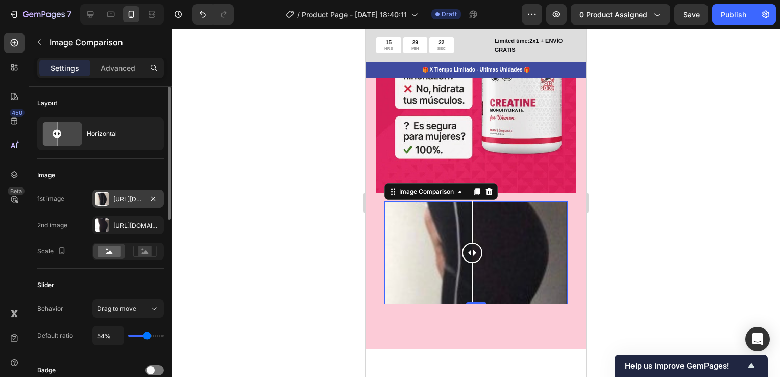
type input "56"
type input "57%"
type input "57"
type input "59%"
type input "59"
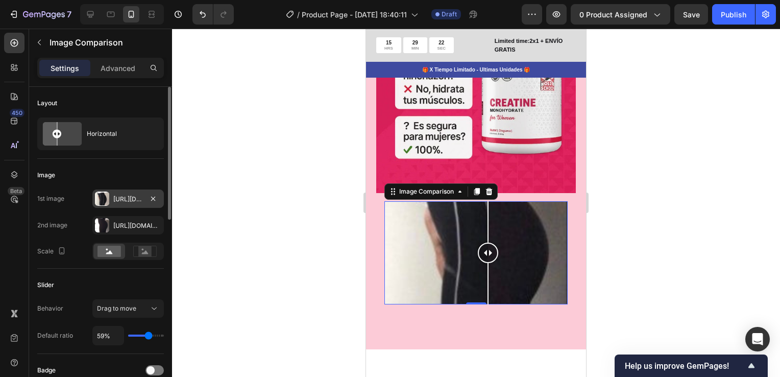
type input "62%"
type input "62"
type input "64%"
type input "64"
type input "66%"
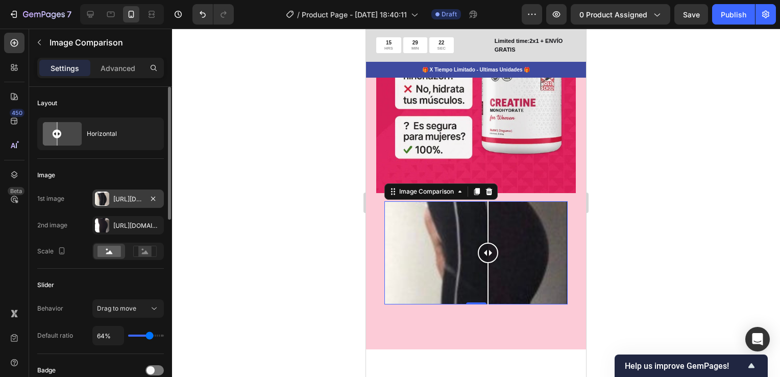
type input "66"
type input "69%"
type input "69"
type input "70%"
type input "70"
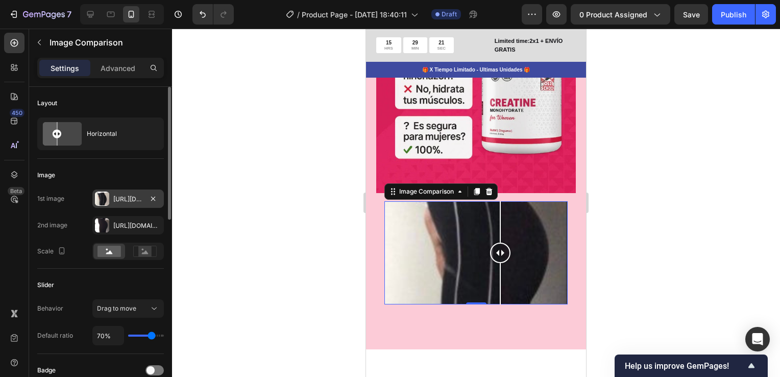
type input "72%"
type input "72"
type input "75%"
type input "75"
type input "76%"
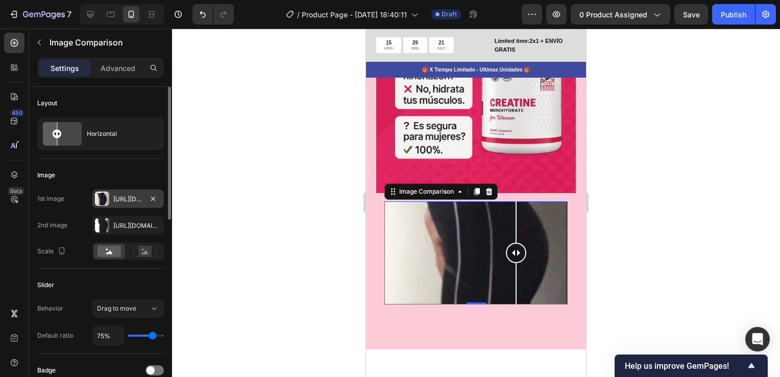
type input "76"
type input "79%"
type input "79"
type input "81%"
type input "81"
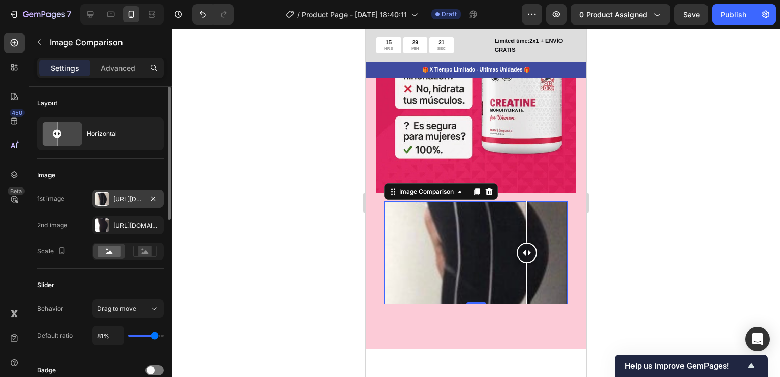
type input "82%"
type input "82"
type input "84%"
drag, startPoint x: 146, startPoint y: 332, endPoint x: 155, endPoint y: 332, distance: 9.7
type input "84"
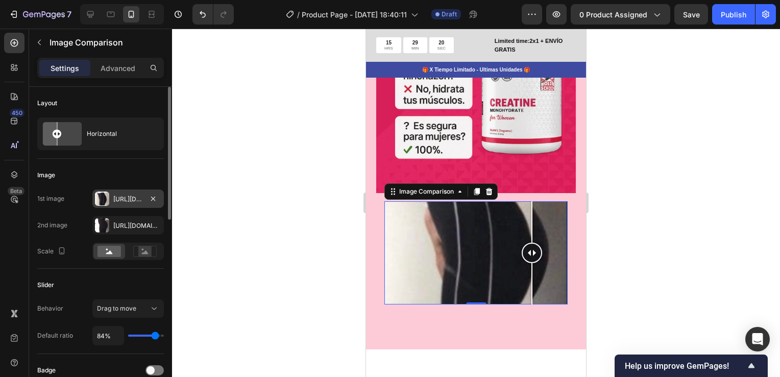
click at [155, 335] on input "range" at bounding box center [146, 336] width 36 height 2
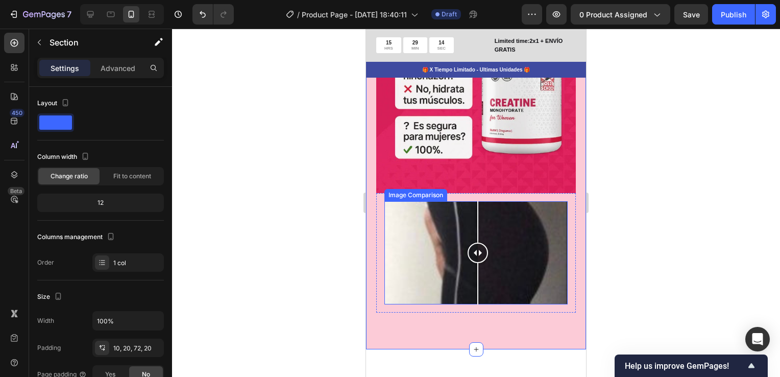
drag, startPoint x: 533, startPoint y: 238, endPoint x: 477, endPoint y: 236, distance: 56.7
click at [477, 243] on div at bounding box center [478, 253] width 20 height 20
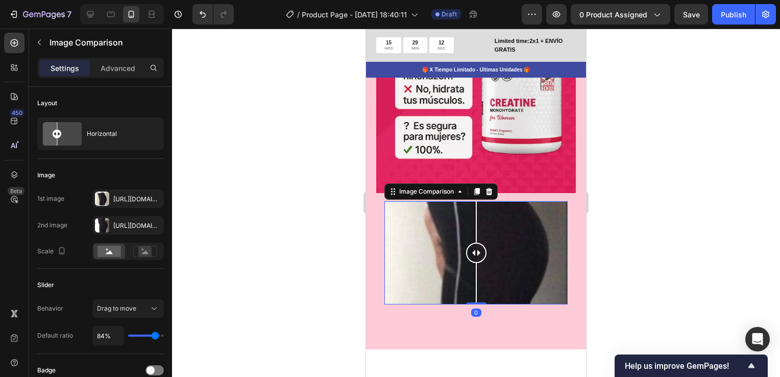
scroll to position [2247, 0]
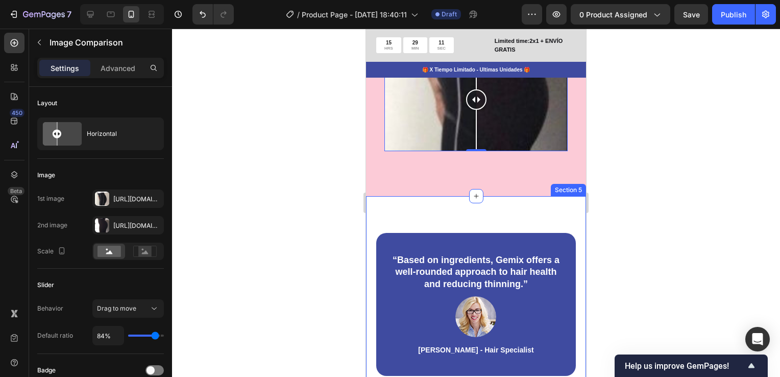
click at [488, 198] on div "“Based on ingredients, Gemix offers a well-rounded approach to hair health and …" at bounding box center [476, 304] width 220 height 217
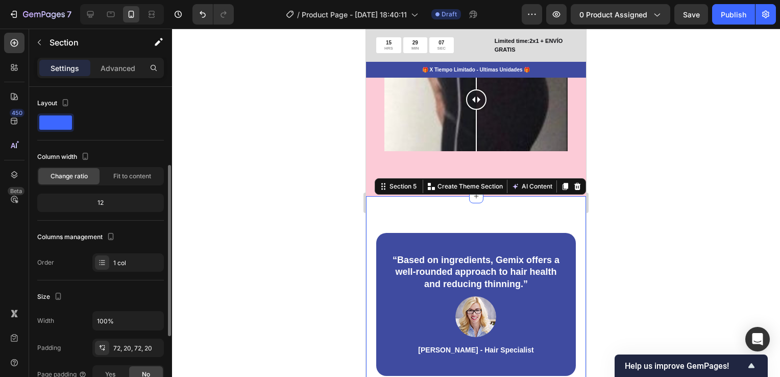
scroll to position [153, 0]
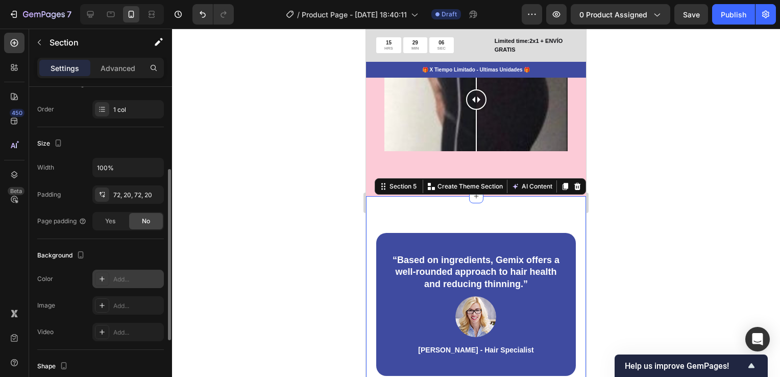
click at [127, 271] on div "Add..." at bounding box center [128, 279] width 72 height 18
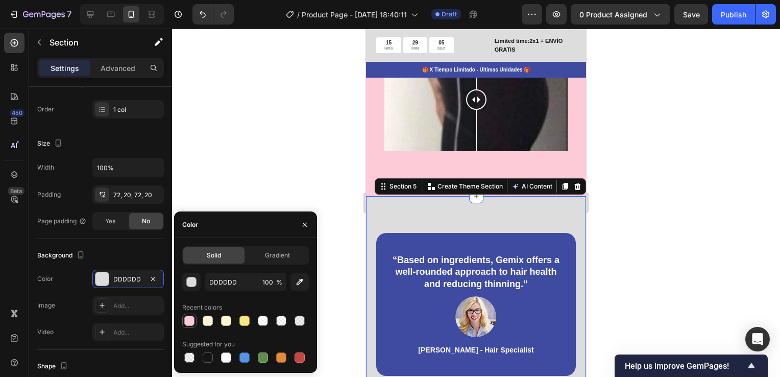
click at [192, 323] on div at bounding box center [189, 321] width 10 height 10
type input "FCCBD7"
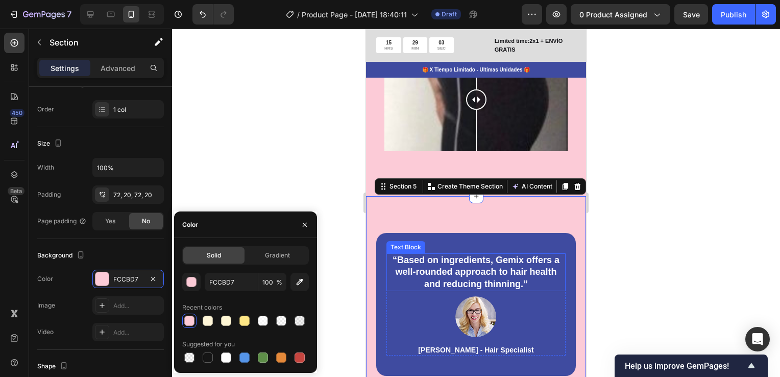
click at [472, 254] on p "“Based on ingredients, Gemix offers a well-rounded approach to hair health and …" at bounding box center [476, 272] width 177 height 36
click at [471, 254] on p "“Based on ingredients, Gemix offers a well-rounded approach to hair health and …" at bounding box center [476, 272] width 177 height 36
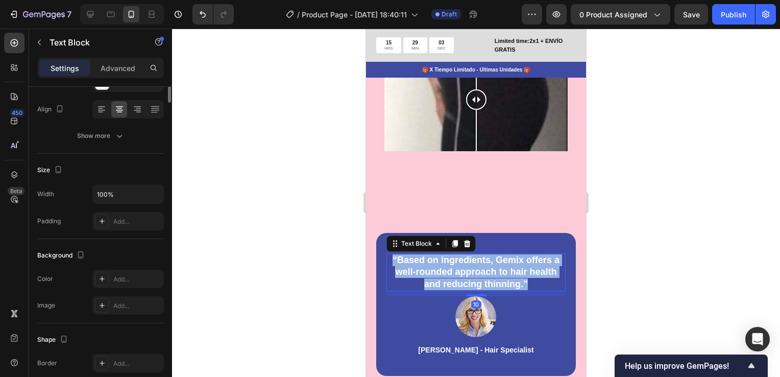
scroll to position [0, 0]
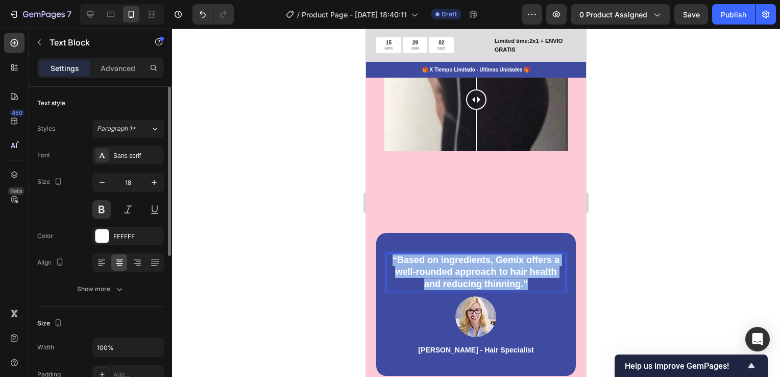
click at [471, 254] on p "“Based on ingredients, Gemix offers a well-rounded approach to hair health and …" at bounding box center [476, 272] width 177 height 36
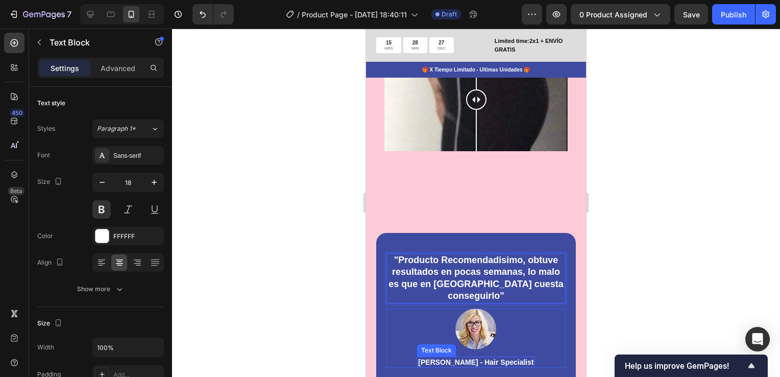
click at [461, 358] on p "[PERSON_NAME] - Hair Specialist" at bounding box center [475, 362] width 115 height 9
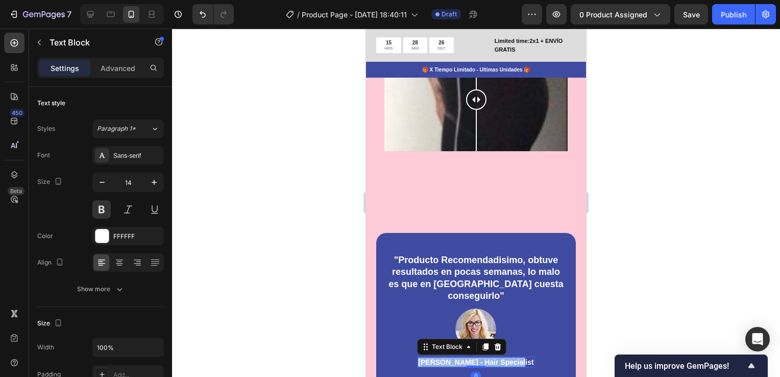
click at [461, 358] on p "[PERSON_NAME] - Hair Specialist" at bounding box center [475, 362] width 115 height 9
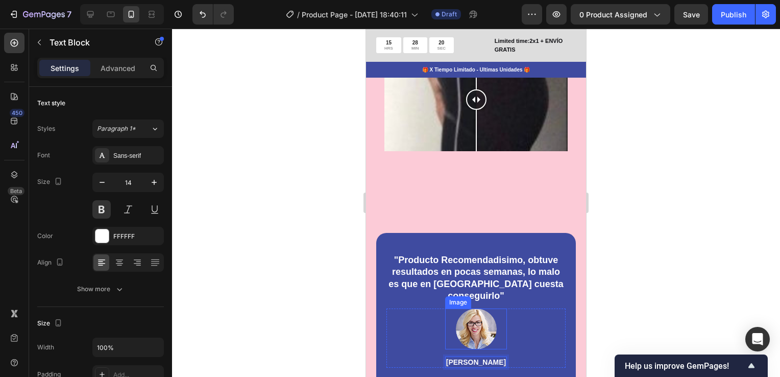
click at [486, 317] on img at bounding box center [476, 328] width 41 height 41
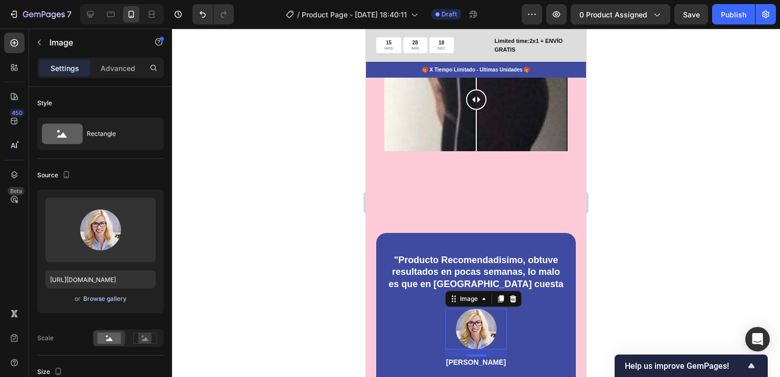
click at [105, 300] on div "Browse gallery" at bounding box center [104, 298] width 43 height 9
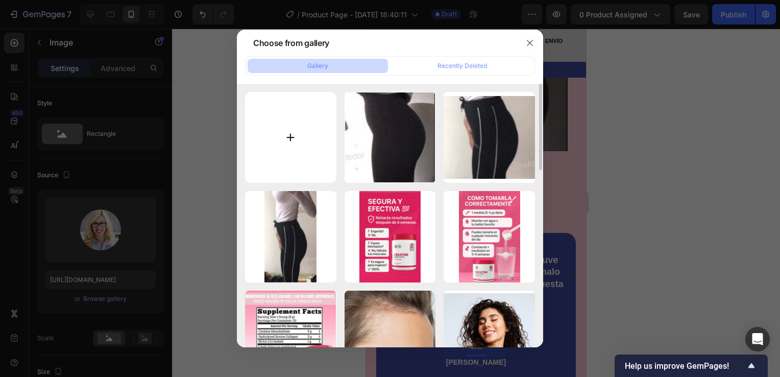
click at [292, 134] on input "file" at bounding box center [290, 137] width 91 height 91
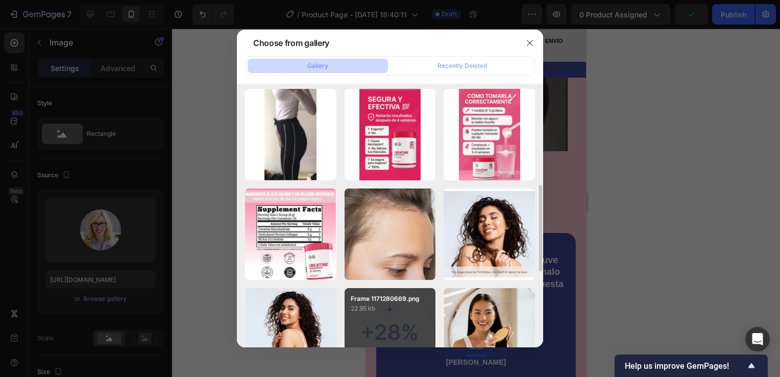
scroll to position [153, 0]
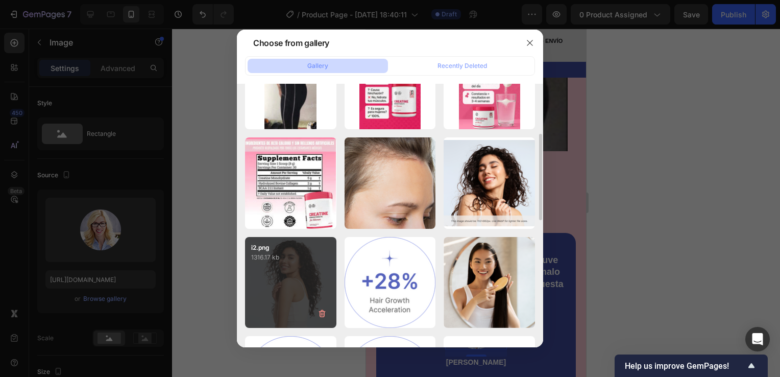
click at [308, 264] on div "i2.png 1316.17 kb" at bounding box center [290, 282] width 91 height 91
type input "https://cdn.shopify.com/s/files/1/0755/4170/9050/files/gempages_578252502063907…"
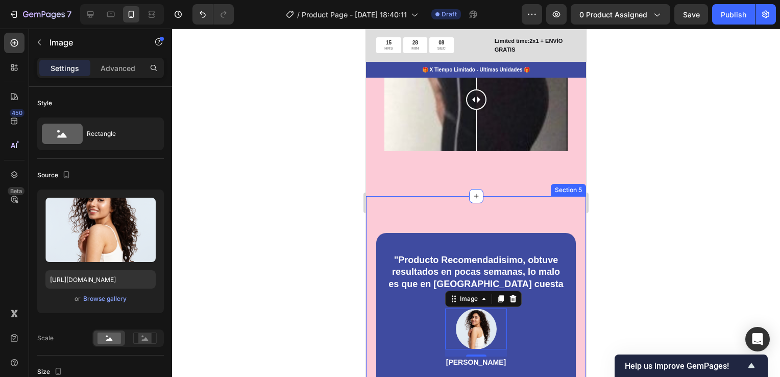
click at [523, 196] on div ""Producto Recomendadisimo, obtuve resultados en pocas semanas, lo malo es que e…" at bounding box center [476, 310] width 220 height 229
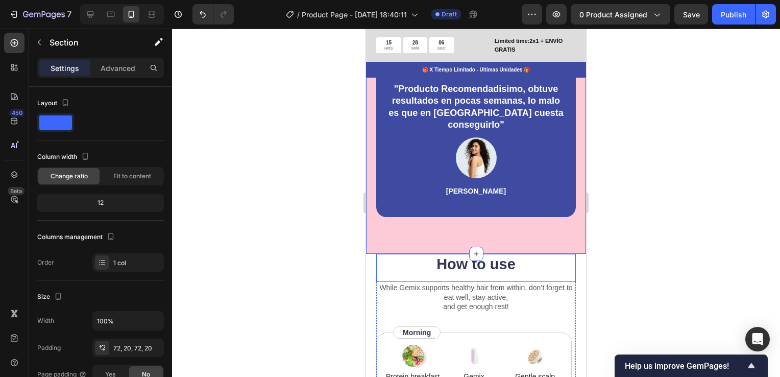
scroll to position [2452, 0]
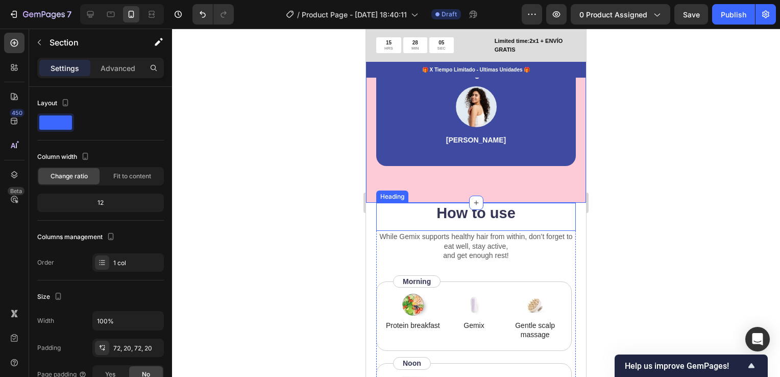
click at [497, 213] on h2 "How to use" at bounding box center [476, 213] width 200 height 21
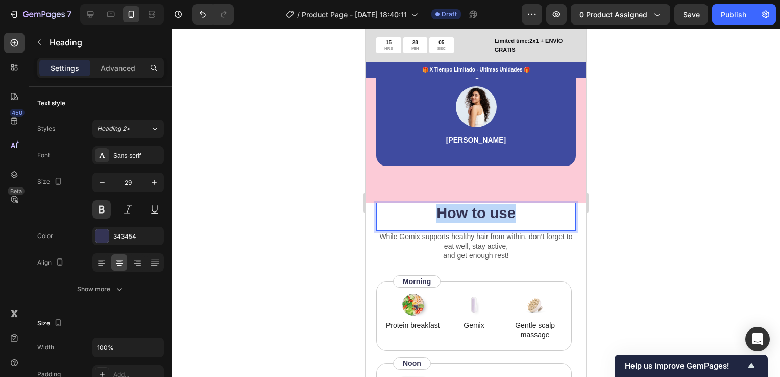
click at [497, 213] on p "How to use" at bounding box center [476, 213] width 198 height 19
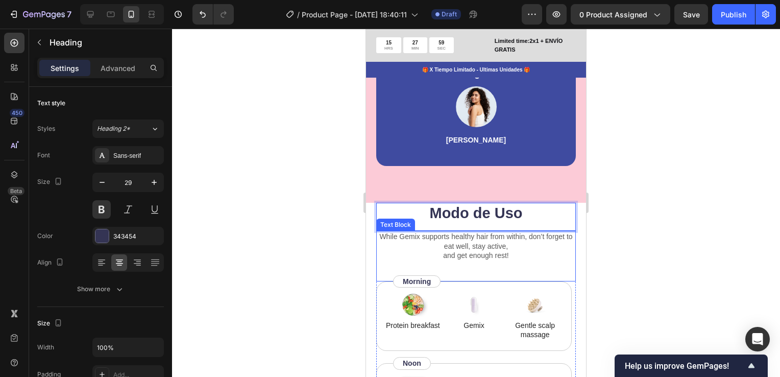
click at [482, 243] on p "While Gemix supports healthy hair from within, don’t forget to eat well, stay a…" at bounding box center [476, 246] width 198 height 28
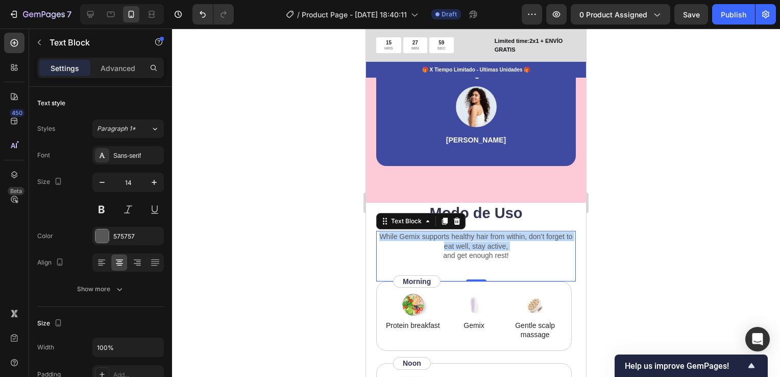
click at [482, 243] on p "While Gemix supports healthy hair from within, don’t forget to eat well, stay a…" at bounding box center [476, 246] width 198 height 28
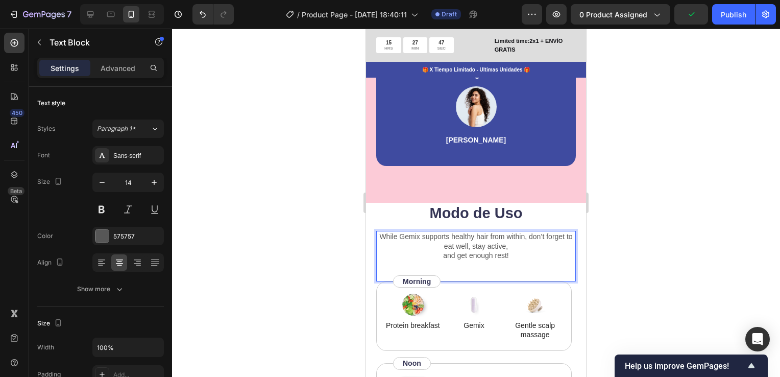
click at [526, 254] on p "While Gemix supports healthy hair from within, don’t forget to eat well, stay a…" at bounding box center [476, 246] width 198 height 28
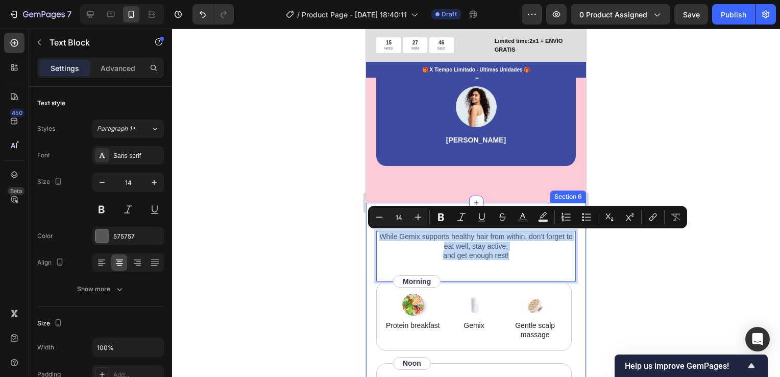
drag, startPoint x: 523, startPoint y: 260, endPoint x: 372, endPoint y: 231, distance: 153.5
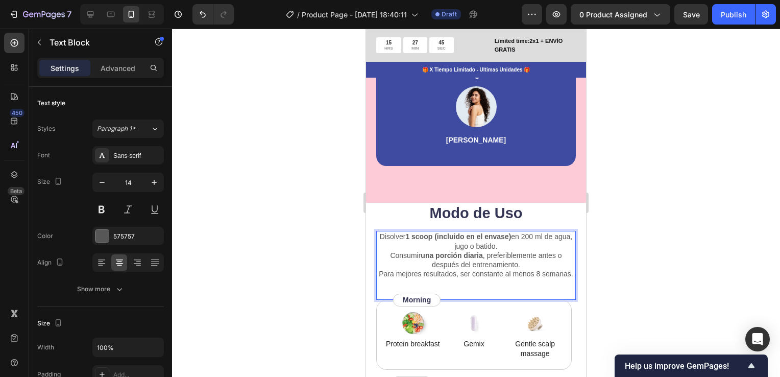
click at [503, 293] on div "Disolver 1 scoop (incluido en el envase) en 200 ml de agua, jugo o batido. Cons…" at bounding box center [476, 265] width 200 height 69
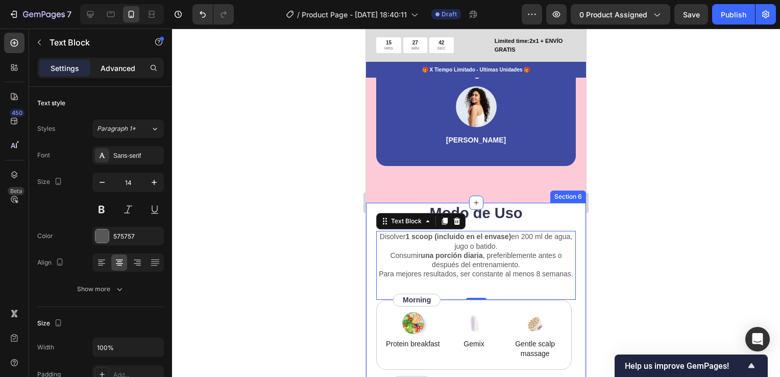
click at [118, 65] on p "Advanced" at bounding box center [118, 68] width 35 height 11
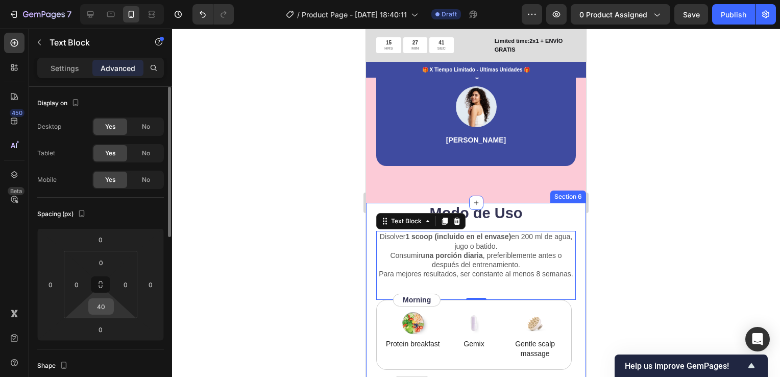
click at [108, 304] on input "40" at bounding box center [101, 306] width 20 height 15
type input "10"
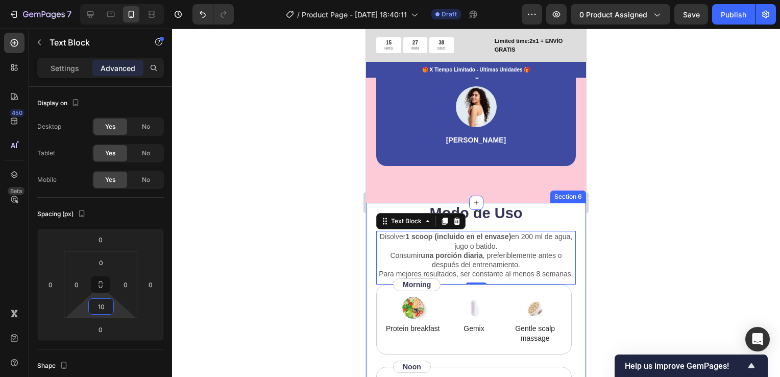
click at [715, 239] on div at bounding box center [476, 203] width 608 height 348
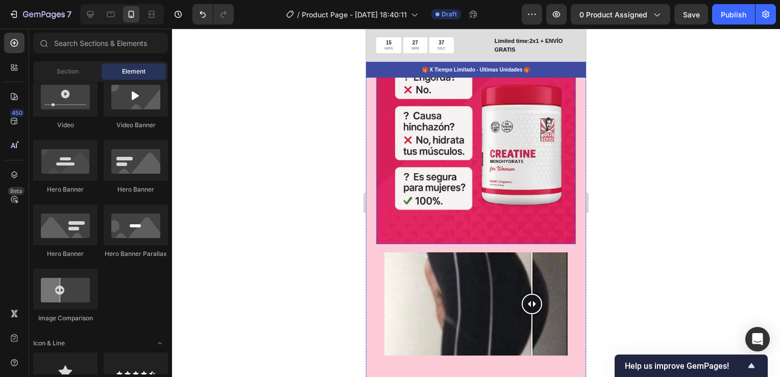
scroll to position [2043, 0]
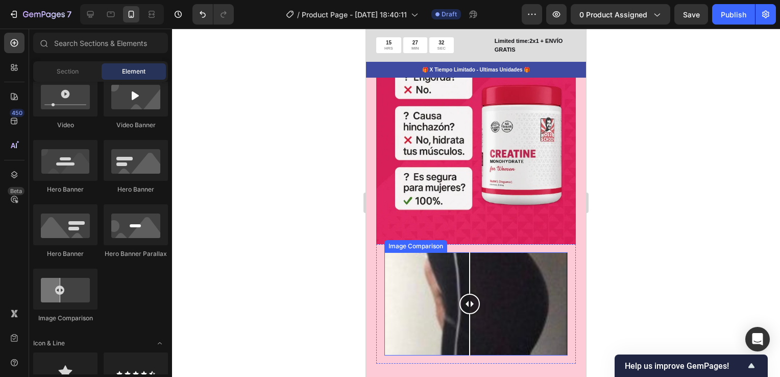
drag, startPoint x: 509, startPoint y: 288, endPoint x: 470, endPoint y: 289, distance: 39.3
click at [470, 294] on div at bounding box center [470, 304] width 20 height 20
click at [513, 304] on div at bounding box center [476, 303] width 183 height 103
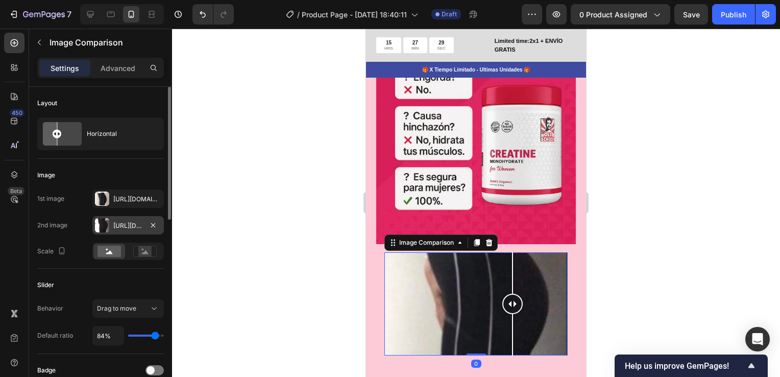
click at [133, 227] on div "Https://cdn.Shopify.Com/s/files/1/0755/4170/9050/files/gempages_578252502063907…" at bounding box center [128, 225] width 30 height 9
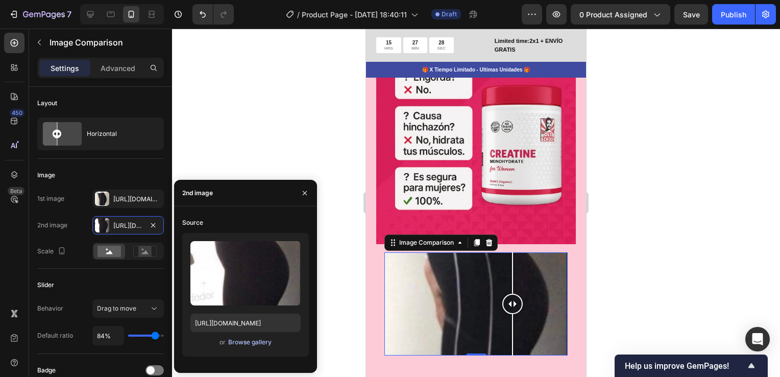
click at [237, 340] on div "Browse gallery" at bounding box center [249, 342] width 43 height 9
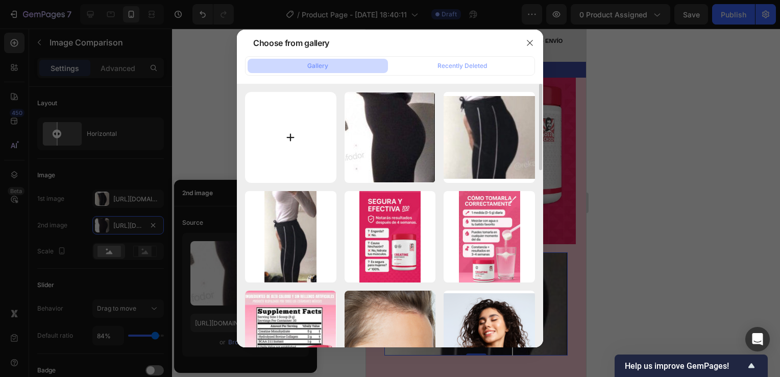
click at [289, 133] on input "file" at bounding box center [290, 137] width 91 height 91
type input "C:\fakepath\res.jpg"
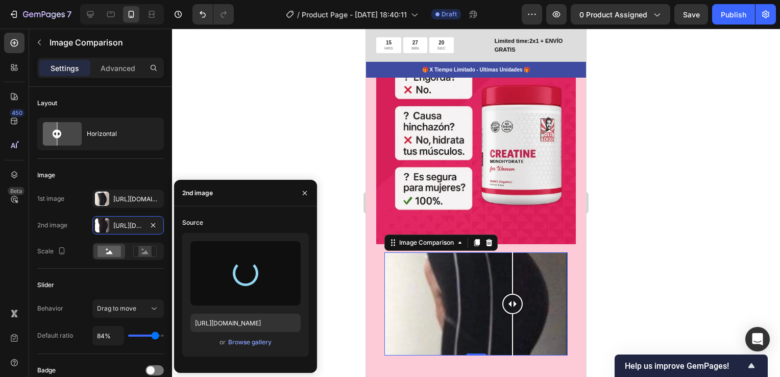
type input "https://cdn.shopify.com/s/files/1/0755/4170/9050/files/gempages_578252502063907…"
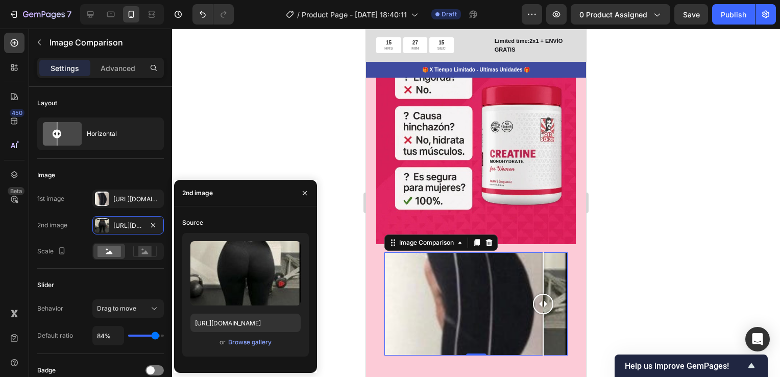
drag, startPoint x: 534, startPoint y: 286, endPoint x: 543, endPoint y: 290, distance: 10.3
click at [543, 294] on div at bounding box center [543, 304] width 20 height 20
click at [137, 201] on div "Https://cdn.Shopify.Com/s/files/1/0755/4170/9050/files/gempages_578252502063907…" at bounding box center [128, 199] width 30 height 9
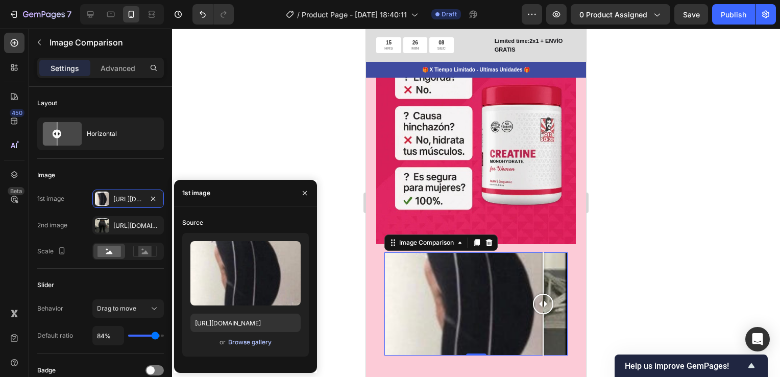
click at [237, 343] on div "Browse gallery" at bounding box center [249, 342] width 43 height 9
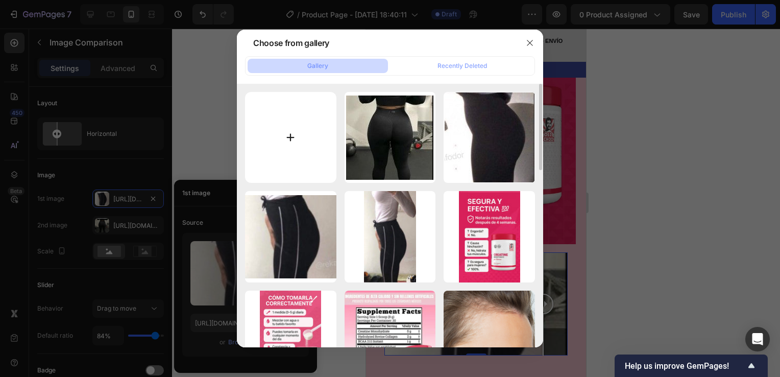
click at [295, 138] on input "file" at bounding box center [290, 137] width 91 height 91
type input "C:\fakepath\antes 1 .jpg"
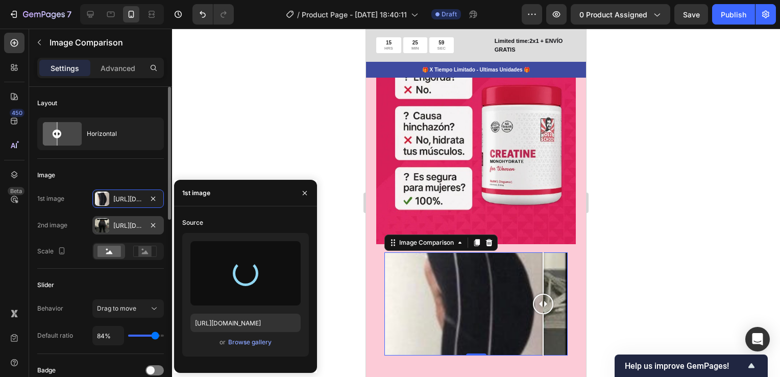
type input "https://cdn.shopify.com/s/files/1/0755/4170/9050/files/gempages_578252502063907…"
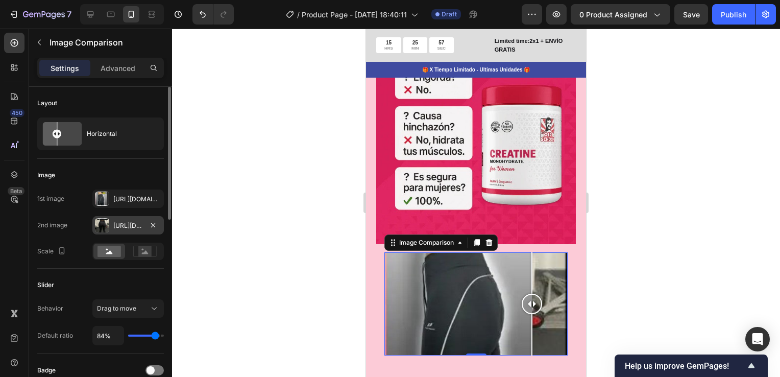
click at [124, 225] on div "Https://cdn.Shopify.Com/s/files/1/0755/4170/9050/files/gempages_578252502063907…" at bounding box center [128, 225] width 30 height 9
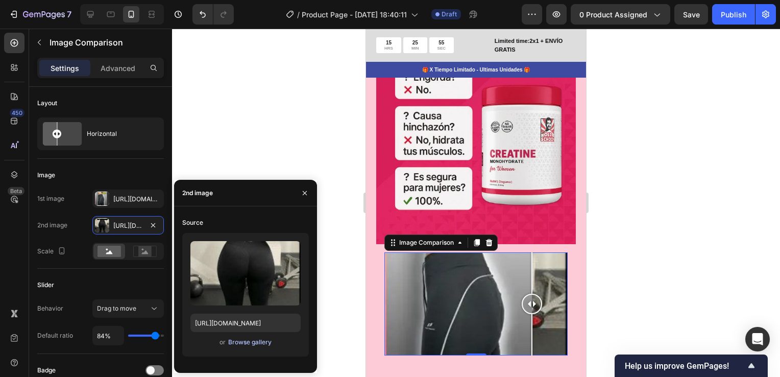
click at [239, 345] on div "Browse gallery" at bounding box center [249, 342] width 43 height 9
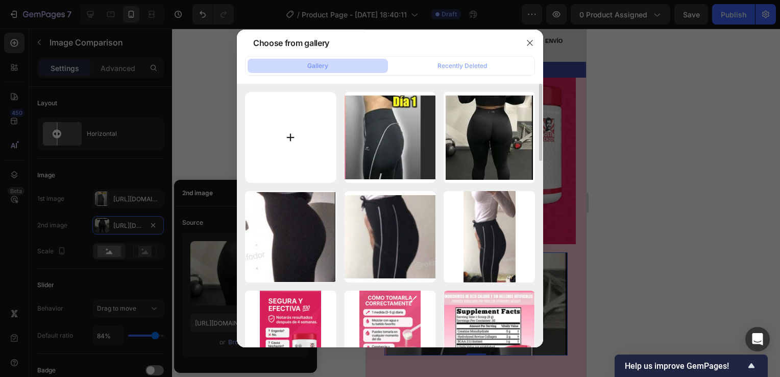
click at [294, 132] on input "file" at bounding box center [290, 137] width 91 height 91
type input "C:\fakepath\despues 1.jpg"
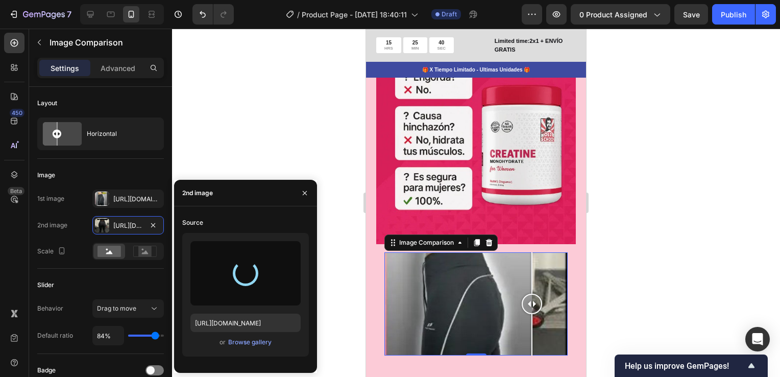
type input "https://cdn.shopify.com/s/files/1/0755/4170/9050/files/gempages_578252502063907…"
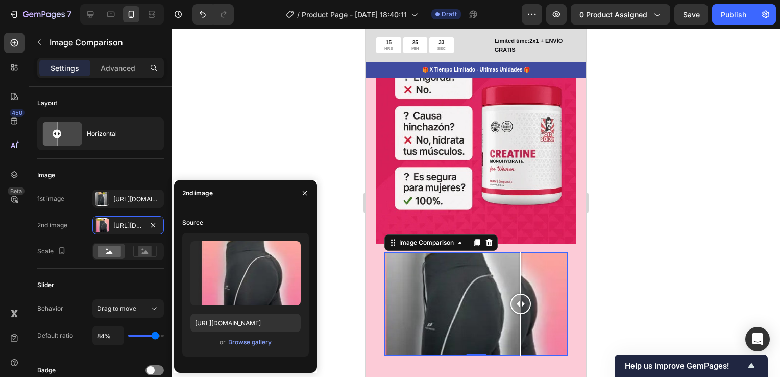
drag, startPoint x: 537, startPoint y: 282, endPoint x: 521, endPoint y: 305, distance: 28.2
click at [521, 305] on div at bounding box center [521, 303] width 20 height 103
click at [658, 251] on div at bounding box center [476, 203] width 608 height 348
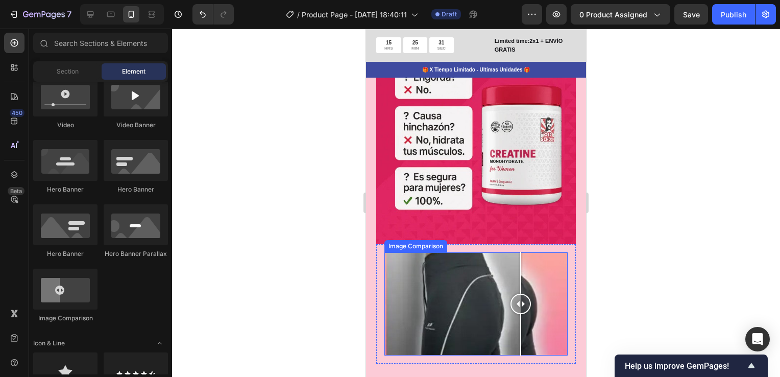
click at [541, 252] on div at bounding box center [476, 303] width 183 height 103
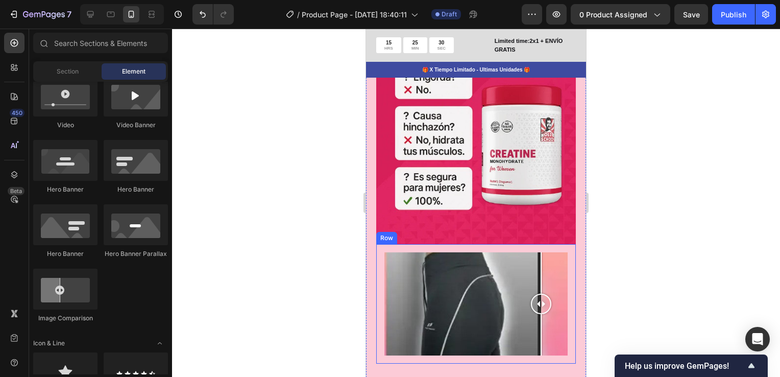
click at [548, 244] on div "Image Comparison Row" at bounding box center [476, 304] width 200 height 120
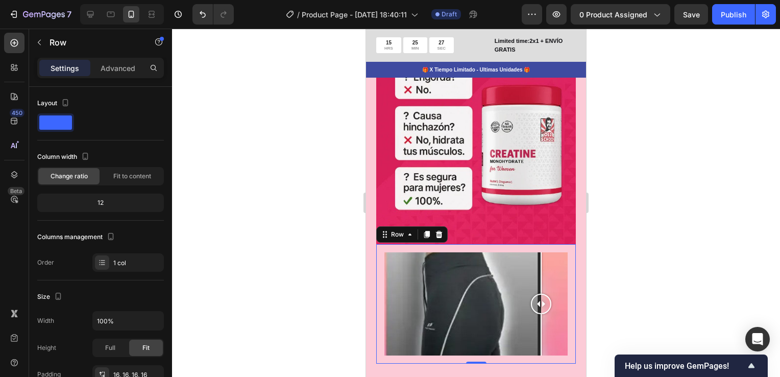
click at [118, 83] on div "Settings Advanced" at bounding box center [100, 72] width 143 height 29
click at [123, 74] on div "Advanced" at bounding box center [117, 68] width 51 height 16
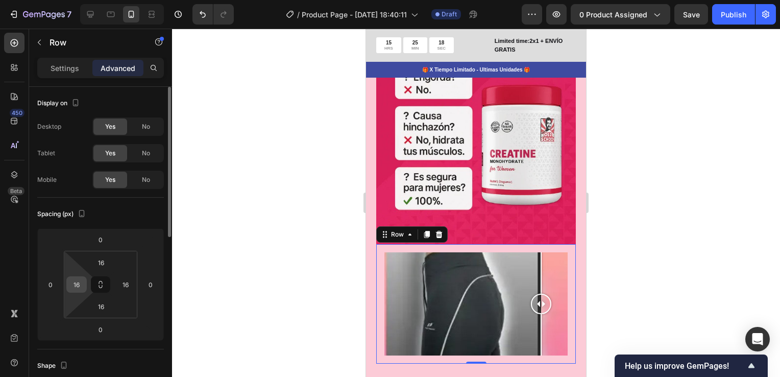
click at [86, 282] on div "16" at bounding box center [76, 284] width 20 height 16
click at [86, 286] on div "16" at bounding box center [76, 284] width 20 height 16
click at [79, 283] on input "16" at bounding box center [76, 284] width 15 height 15
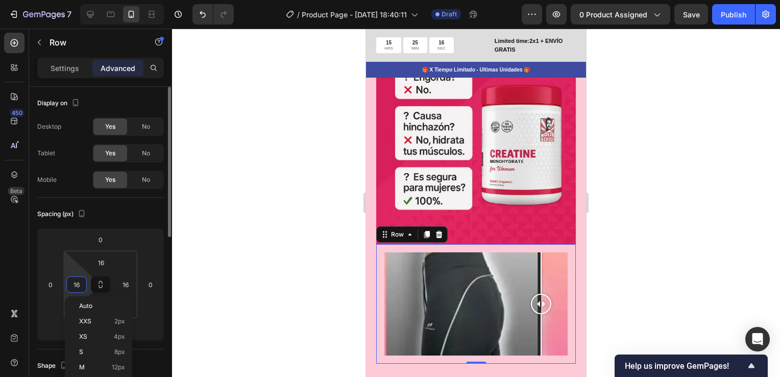
click at [79, 283] on input "16" at bounding box center [76, 284] width 15 height 15
type input "0"
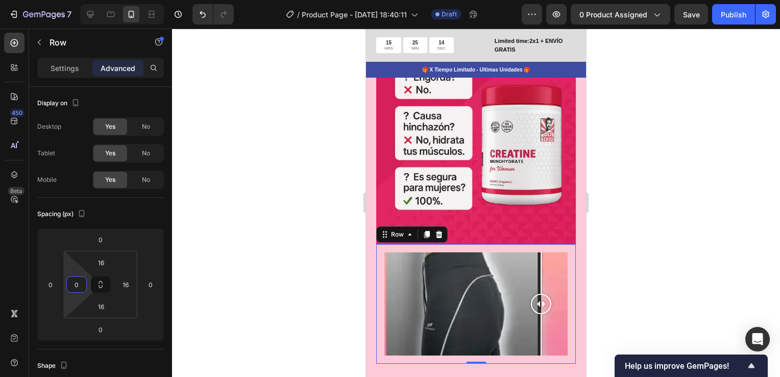
drag, startPoint x: 233, startPoint y: 266, endPoint x: 200, endPoint y: 272, distance: 33.8
click at [233, 266] on div at bounding box center [476, 203] width 608 height 348
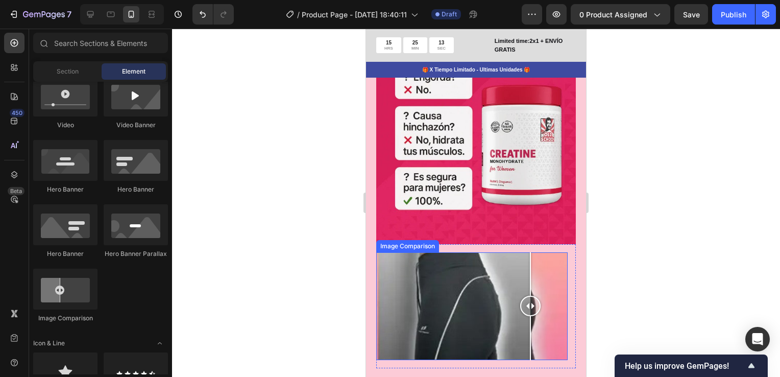
click at [474, 277] on div at bounding box center [472, 306] width 192 height 108
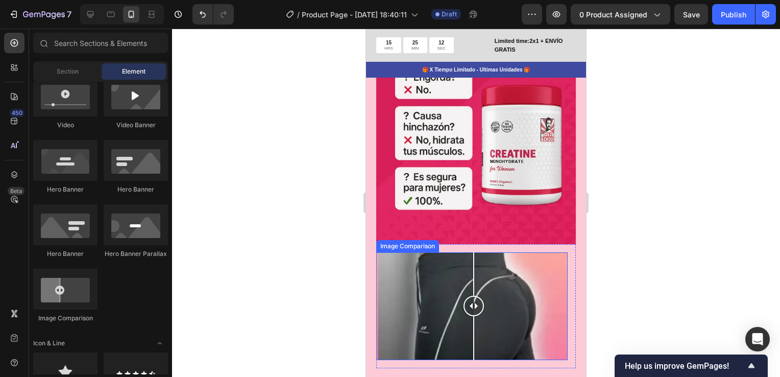
click at [515, 252] on div at bounding box center [472, 306] width 192 height 108
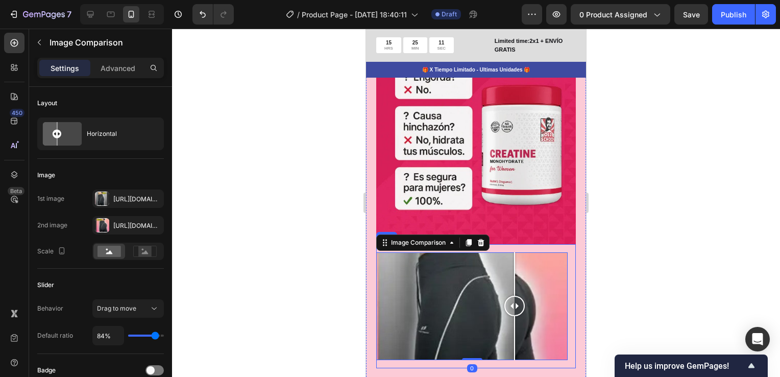
click at [538, 244] on div "Image Comparison 0 Row" at bounding box center [476, 306] width 200 height 124
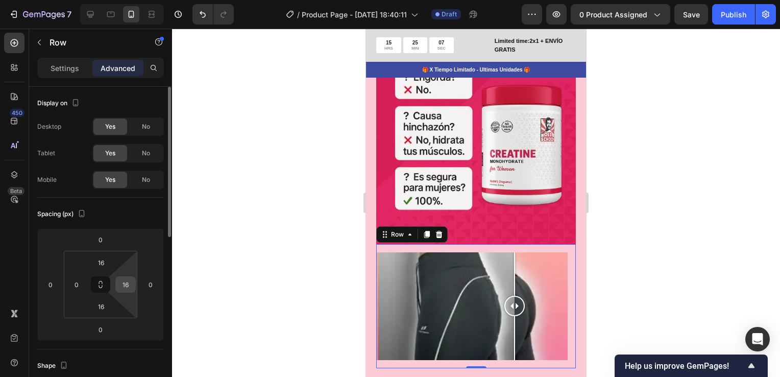
click at [129, 288] on input "16" at bounding box center [125, 284] width 15 height 15
type input "0"
click at [215, 244] on div at bounding box center [476, 203] width 608 height 348
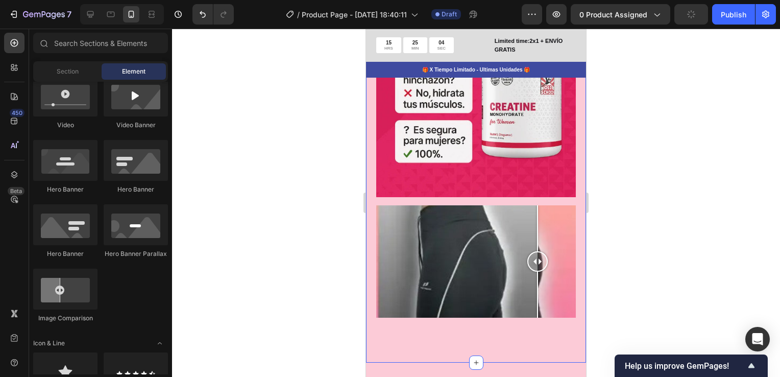
scroll to position [2145, 0]
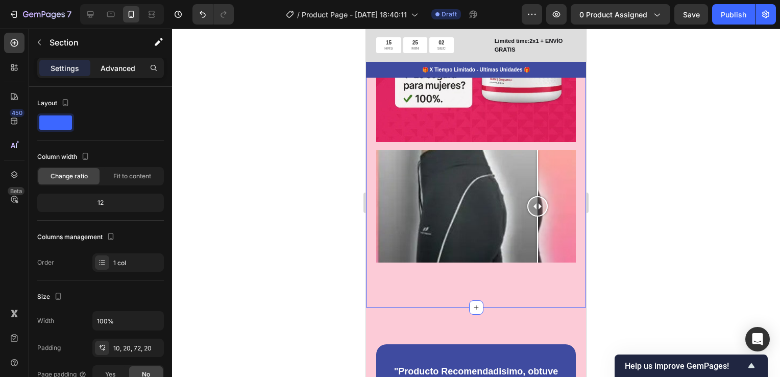
click at [118, 72] on p "Advanced" at bounding box center [118, 68] width 35 height 11
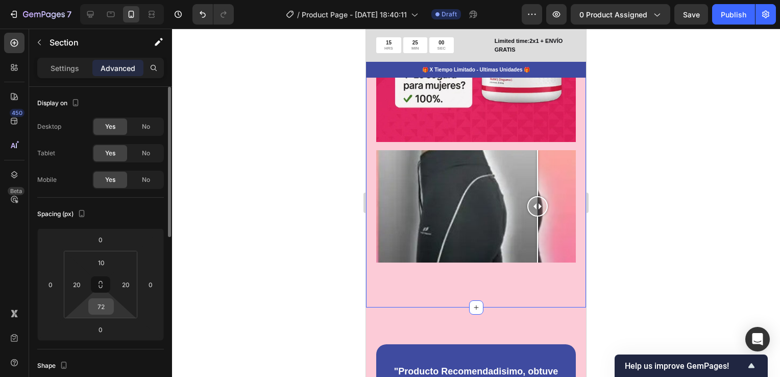
click at [100, 310] on input "72" at bounding box center [101, 306] width 20 height 15
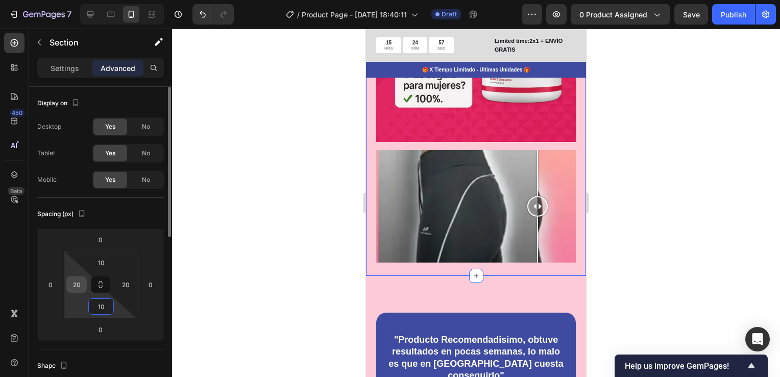
type input "10"
click at [77, 280] on input "20" at bounding box center [76, 284] width 15 height 15
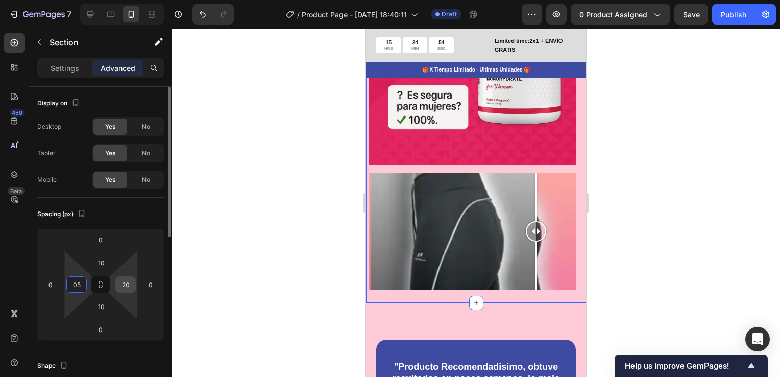
type input "5"
click at [117, 277] on div "20" at bounding box center [125, 284] width 20 height 16
click at [125, 282] on input "20" at bounding box center [125, 284] width 15 height 15
type input "05"
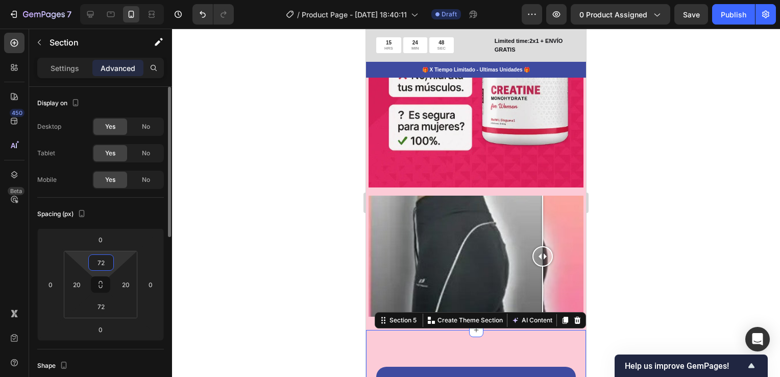
click at [103, 262] on input "72" at bounding box center [101, 262] width 20 height 15
click at [103, 258] on input "72" at bounding box center [101, 262] width 20 height 15
type input "10"
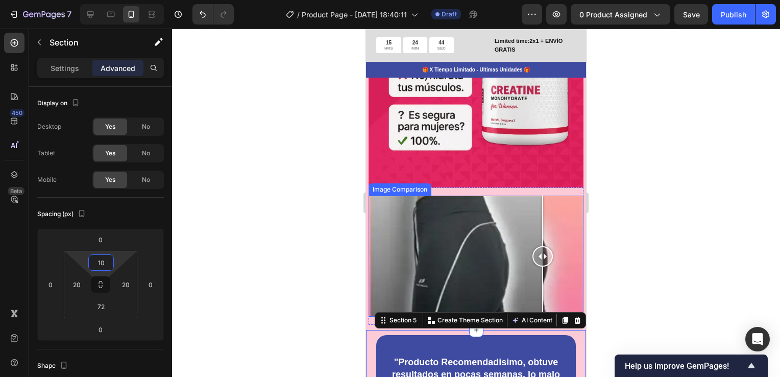
click at [647, 216] on div at bounding box center [476, 203] width 608 height 348
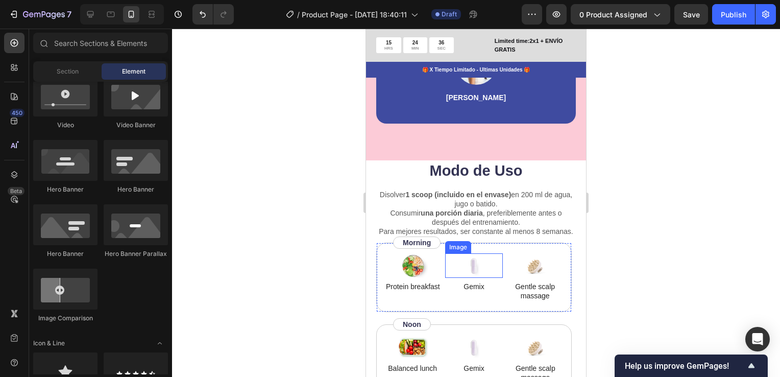
scroll to position [2503, 0]
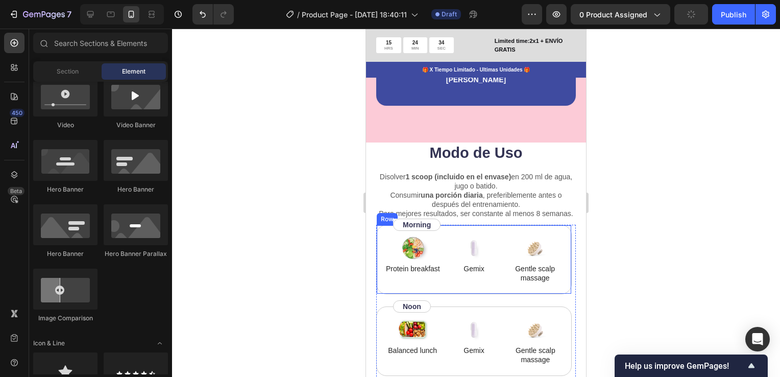
click at [543, 236] on div "Image Protein breakfast Text Block Image Gemix Text Block Image Gentle scalp ma…" at bounding box center [474, 259] width 196 height 69
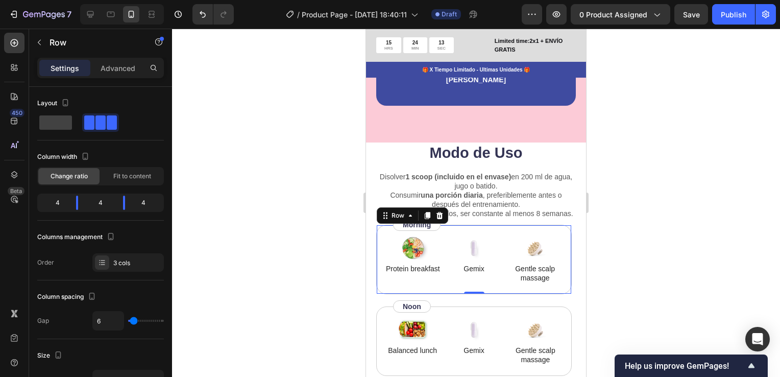
click at [491, 238] on div "Image Protein breakfast Text Block Image Gemix Text Block Image Gentle scalp ma…" at bounding box center [474, 259] width 196 height 69
click at [439, 219] on icon at bounding box center [440, 214] width 7 height 7
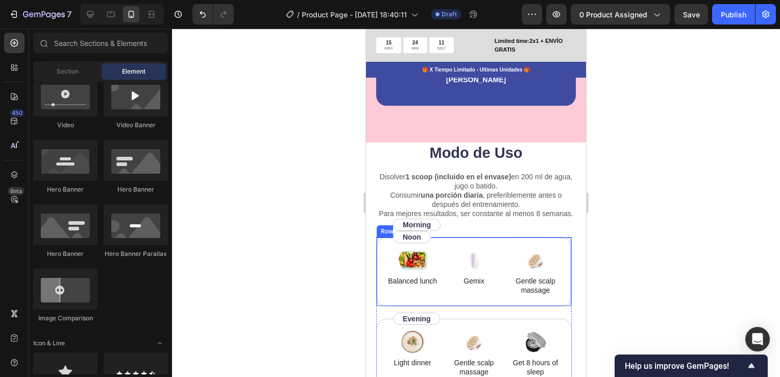
click at [486, 250] on div "Image Balanced lunch Text Block Image Gemix Text Block Image Gentle scalp massa…" at bounding box center [474, 271] width 196 height 69
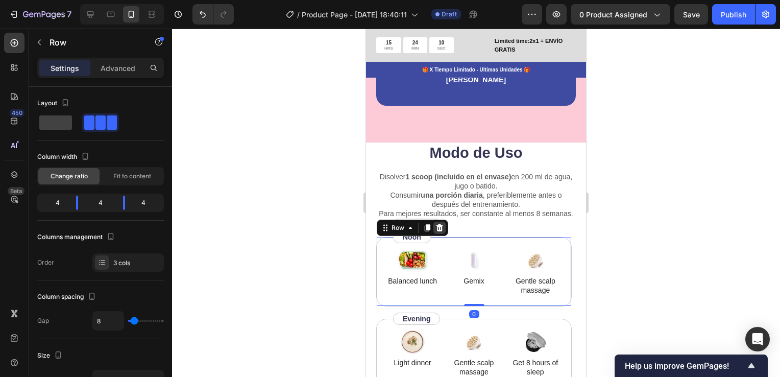
click at [441, 231] on icon at bounding box center [440, 227] width 7 height 7
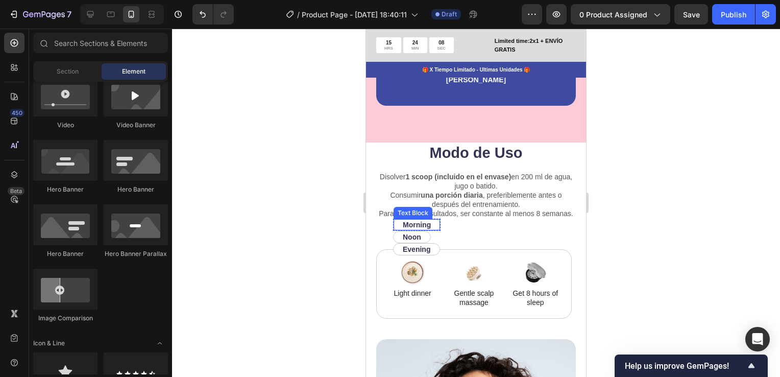
click at [429, 229] on p "Morning" at bounding box center [417, 224] width 28 height 9
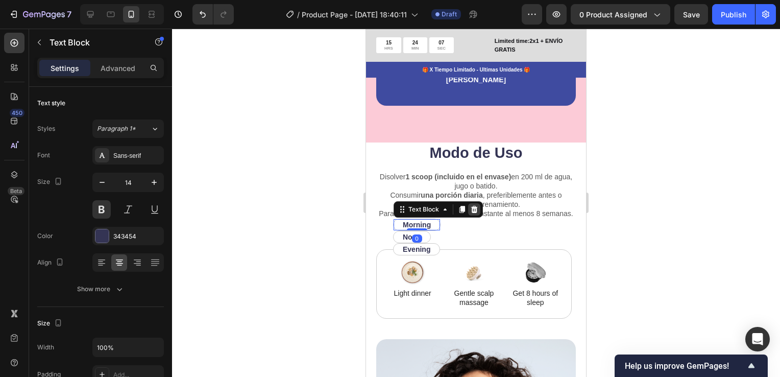
click at [475, 213] on icon at bounding box center [474, 209] width 8 height 8
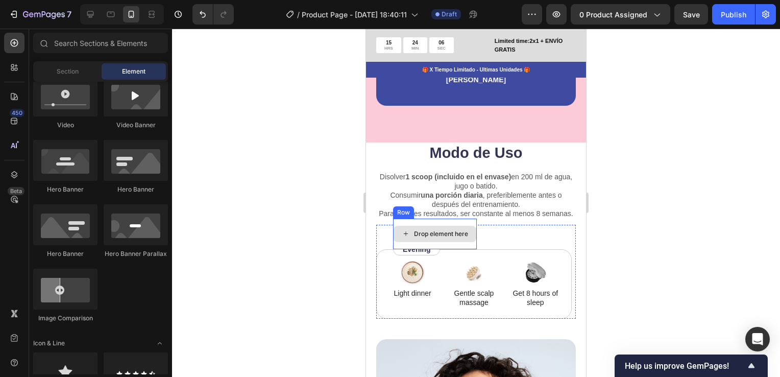
click at [446, 233] on div "Drop element here" at bounding box center [435, 234] width 84 height 31
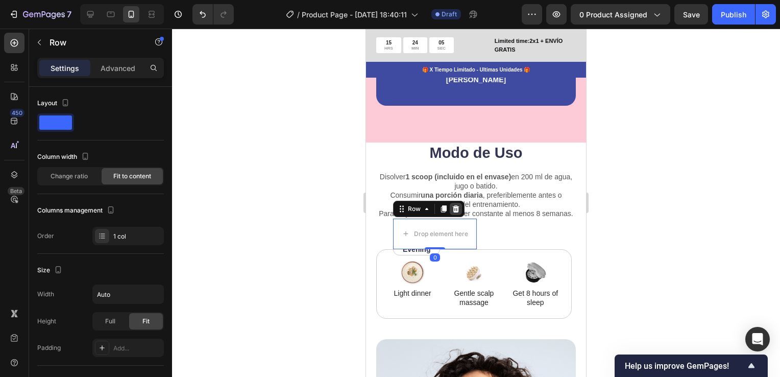
click at [452, 213] on icon at bounding box center [456, 209] width 8 height 8
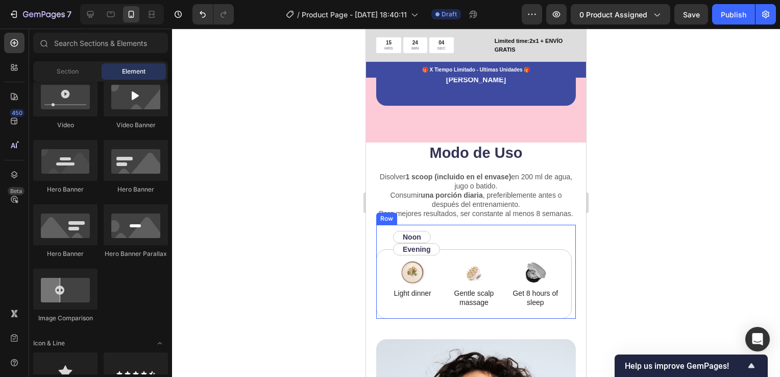
click at [461, 240] on div "Image Light dinner Text Block Image Gentle scalp massage Text Block Image Get 8…" at bounding box center [474, 272] width 196 height 94
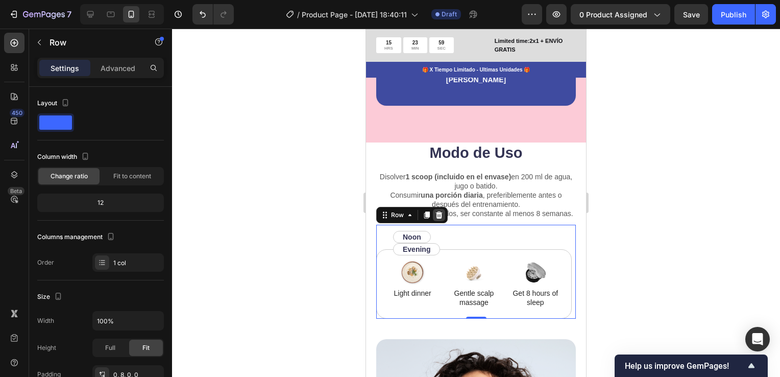
click at [439, 219] on icon at bounding box center [439, 215] width 8 height 8
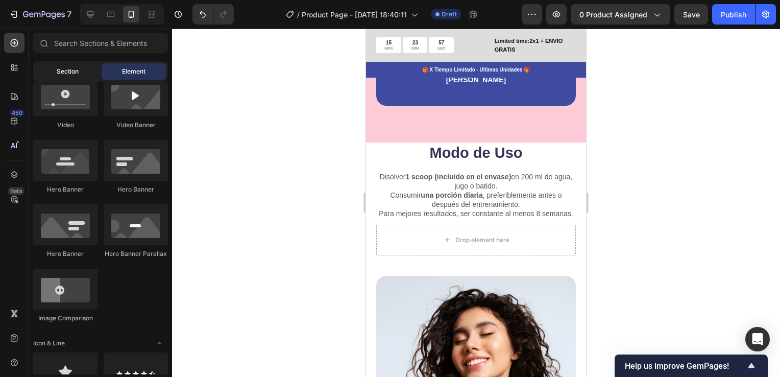
click at [66, 78] on div "Section" at bounding box center [67, 71] width 64 height 16
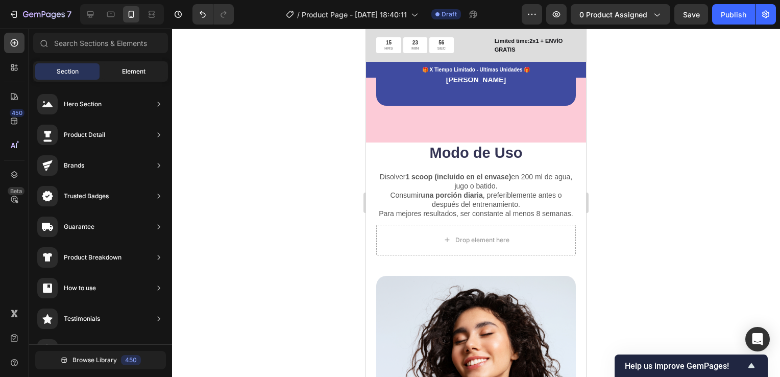
click at [128, 73] on span "Element" at bounding box center [133, 71] width 23 height 9
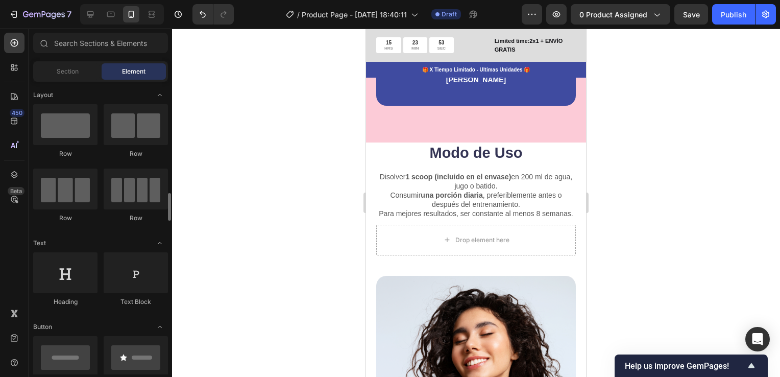
scroll to position [102, 0]
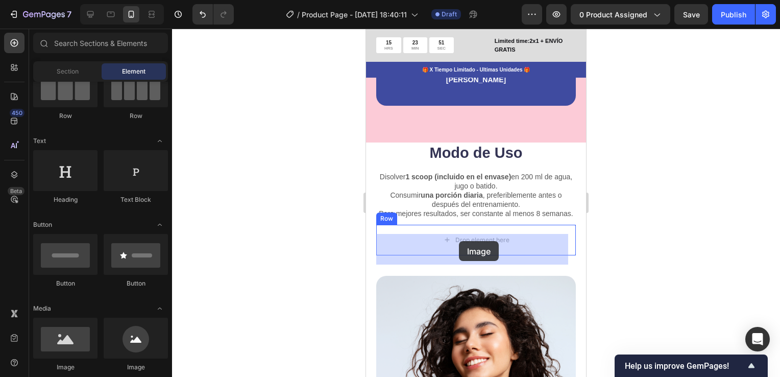
drag, startPoint x: 425, startPoint y: 366, endPoint x: 459, endPoint y: 241, distance: 129.6
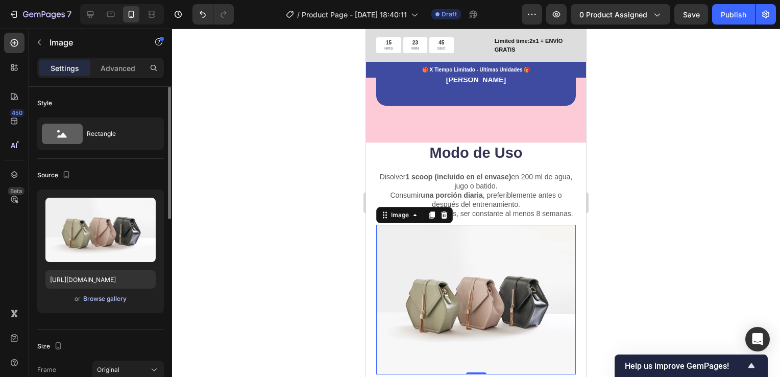
click at [123, 295] on div "Browse gallery" at bounding box center [104, 298] width 43 height 9
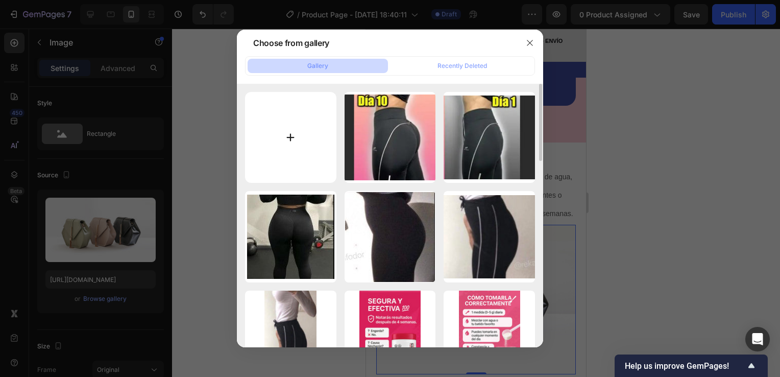
click at [291, 130] on input "file" at bounding box center [290, 137] width 91 height 91
type input "C:\fakepath\Captura de pantalla 2025-09-28 155833.jpg"
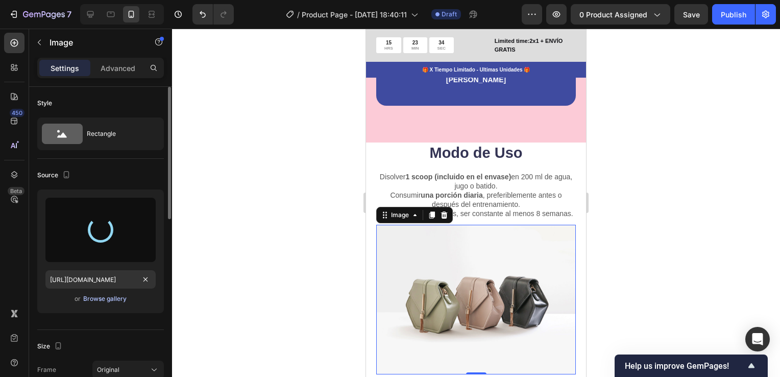
type input "https://cdn.shopify.com/s/files/1/0755/4170/9050/files/gempages_578252502063907…"
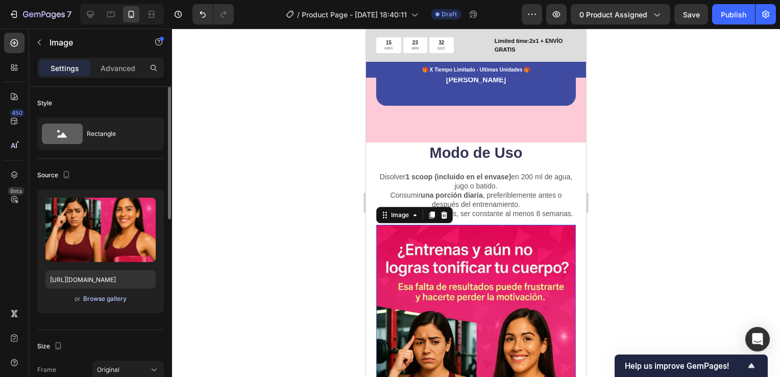
click at [110, 299] on div "Browse gallery" at bounding box center [104, 298] width 43 height 9
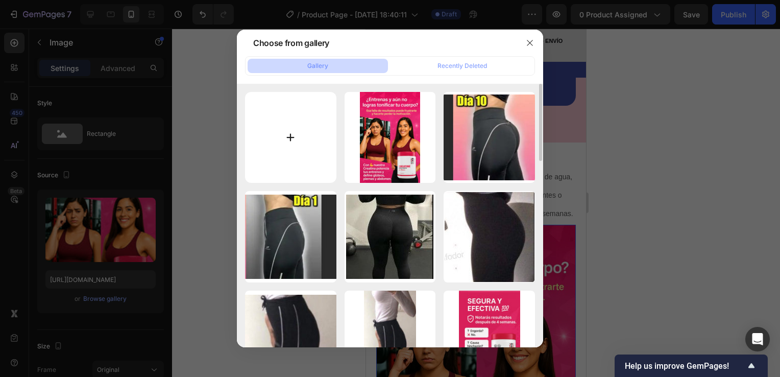
click at [290, 133] on input "file" at bounding box center [290, 137] width 91 height 91
type input "C:\fakepath\gif 1.gif"
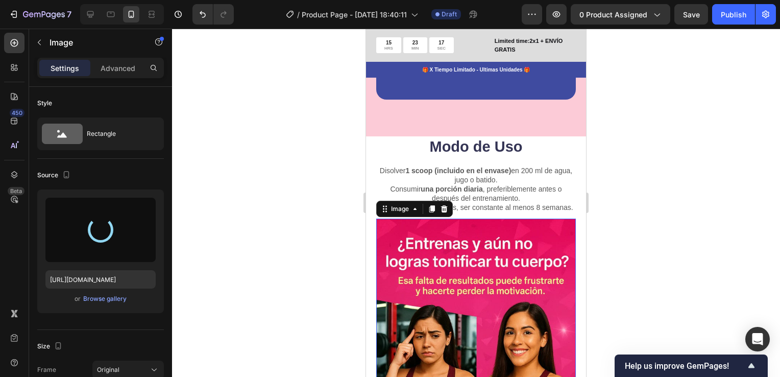
scroll to position [2605, 0]
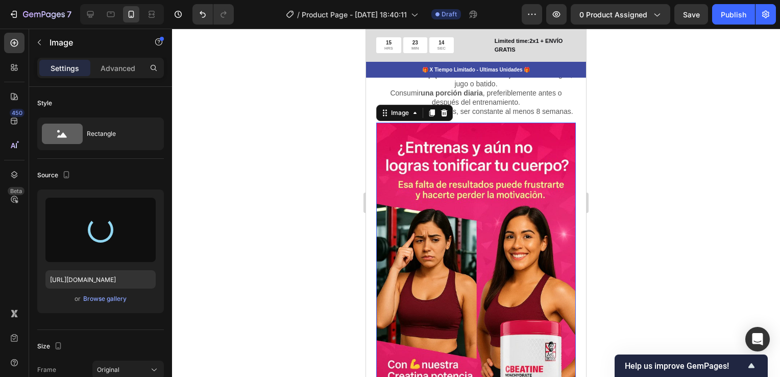
type input "https://cdn.shopify.com/s/files/1/0755/4170/9050/files/gempages_578252502063907…"
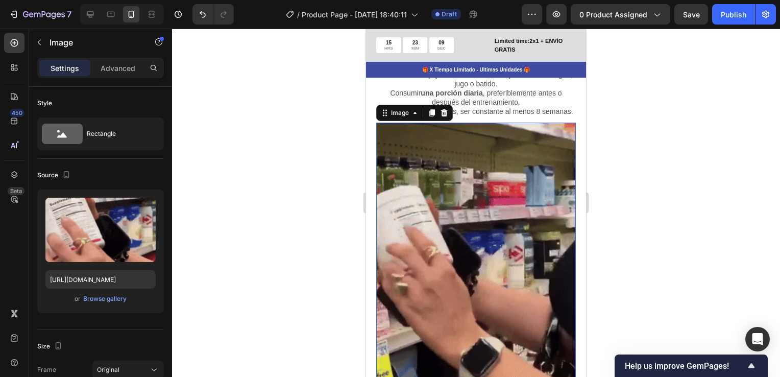
click at [517, 260] on img at bounding box center [476, 264] width 200 height 283
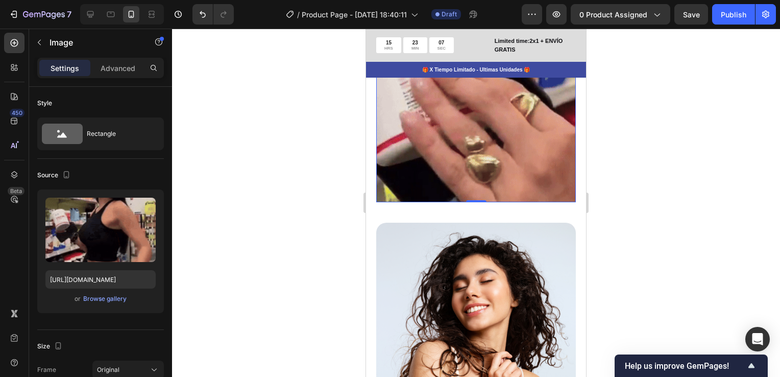
scroll to position [2809, 0]
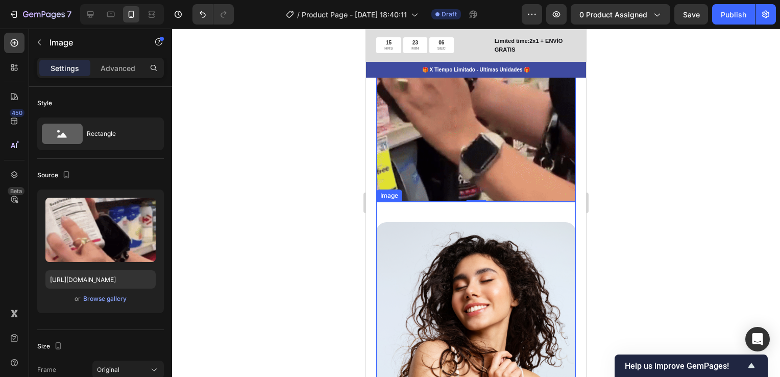
click at [496, 207] on div "Image" at bounding box center [476, 306] width 200 height 209
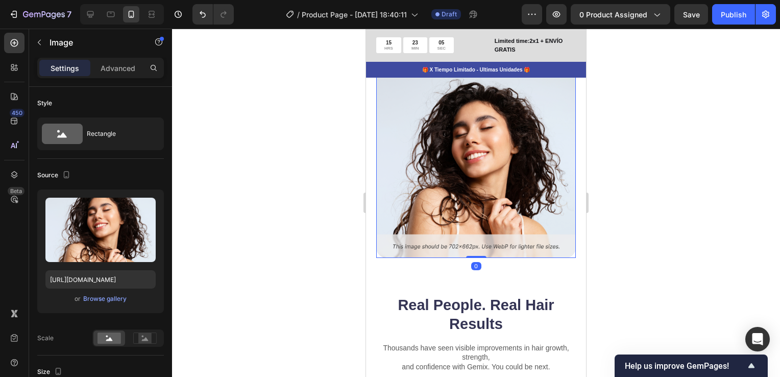
scroll to position [2962, 0]
click at [498, 184] on img at bounding box center [476, 163] width 200 height 188
click at [100, 298] on div "Browse gallery" at bounding box center [104, 298] width 43 height 9
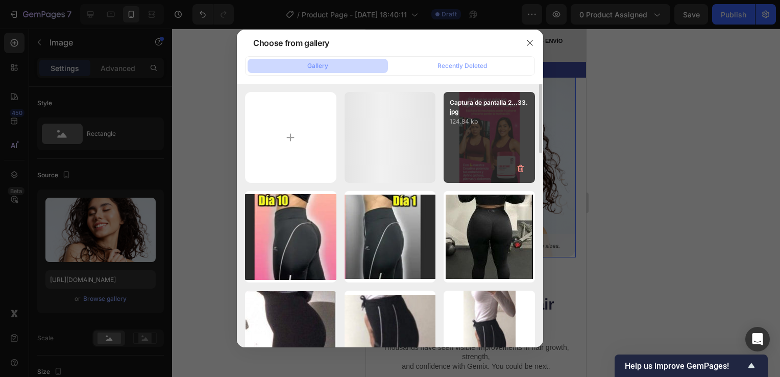
click at [505, 136] on div "Captura de pantalla 2...33.jpg 124.84 kb" at bounding box center [489, 137] width 91 height 91
type input "https://cdn.shopify.com/s/files/1/0755/4170/9050/files/gempages_578252502063907…"
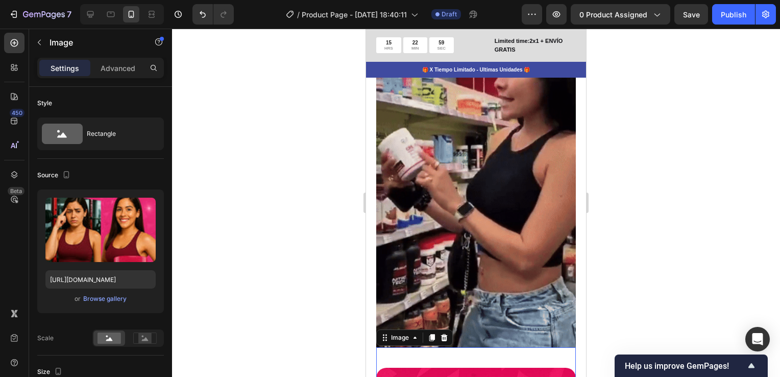
scroll to position [2656, 0]
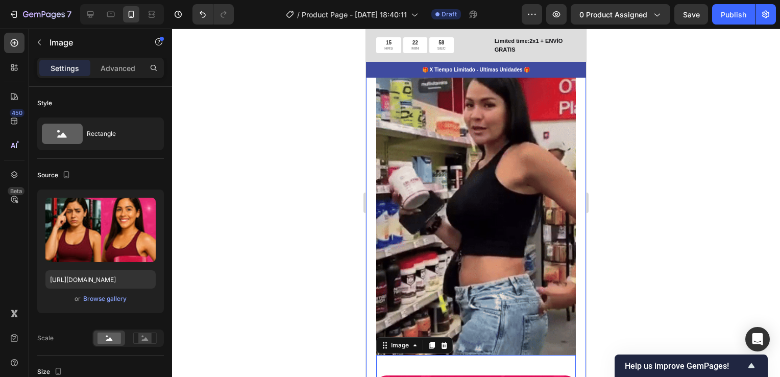
click at [572, 161] on div "Modo de Uso Heading Disolver 1 scoop (incluido en el envase) en 200 ml de agua,…" at bounding box center [476, 351] width 220 height 724
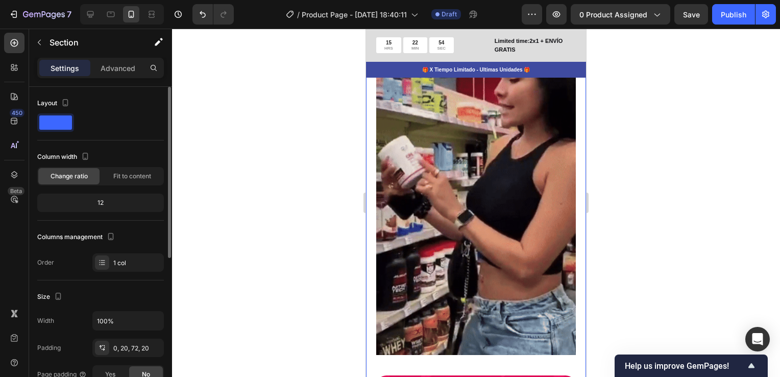
scroll to position [102, 0]
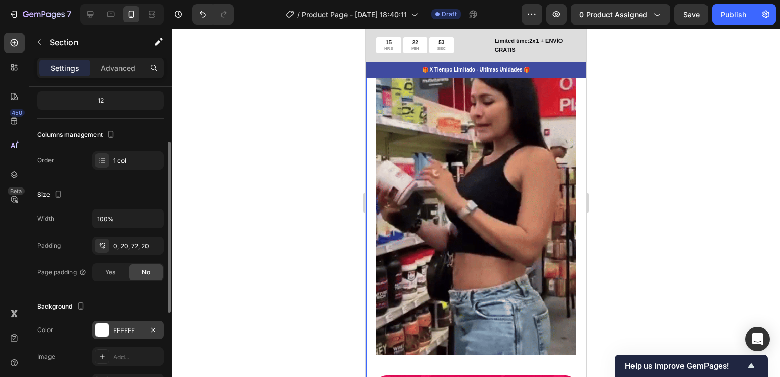
click at [120, 326] on div "FFFFFF" at bounding box center [128, 330] width 30 height 9
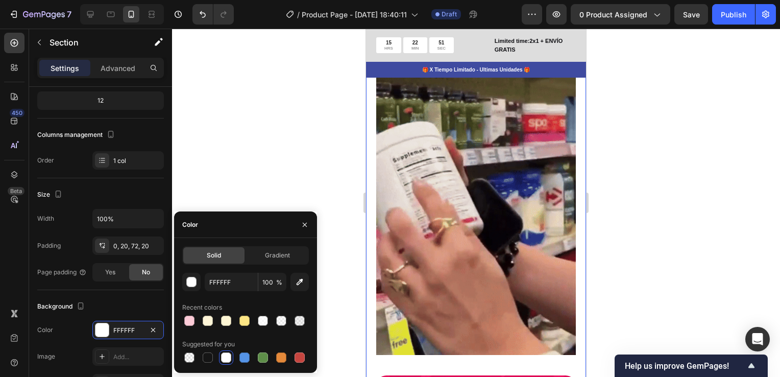
drag, startPoint x: 188, startPoint y: 321, endPoint x: 188, endPoint y: 307, distance: 13.3
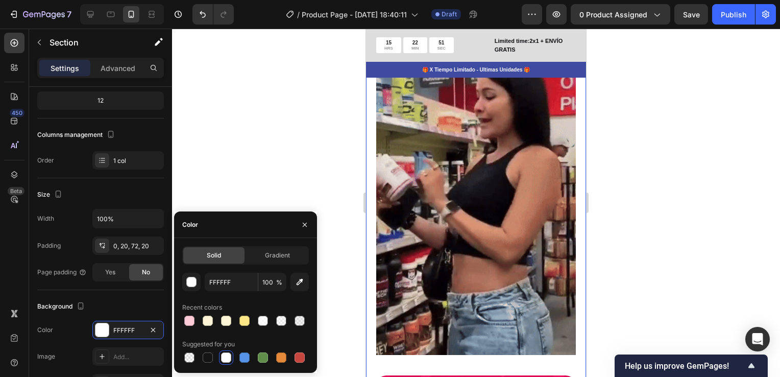
click at [188, 311] on div "Recent colors" at bounding box center [245, 313] width 127 height 29
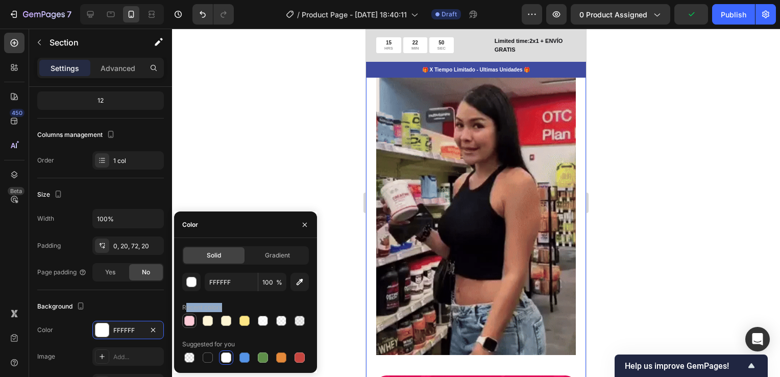
drag, startPoint x: 188, startPoint y: 307, endPoint x: 190, endPoint y: 324, distance: 16.5
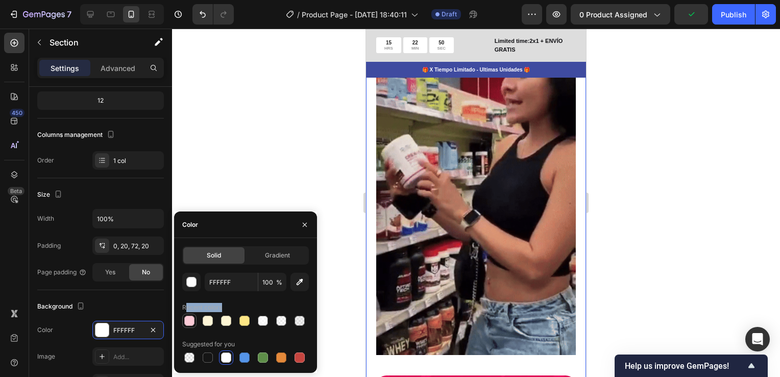
click at [190, 324] on div at bounding box center [189, 321] width 10 height 10
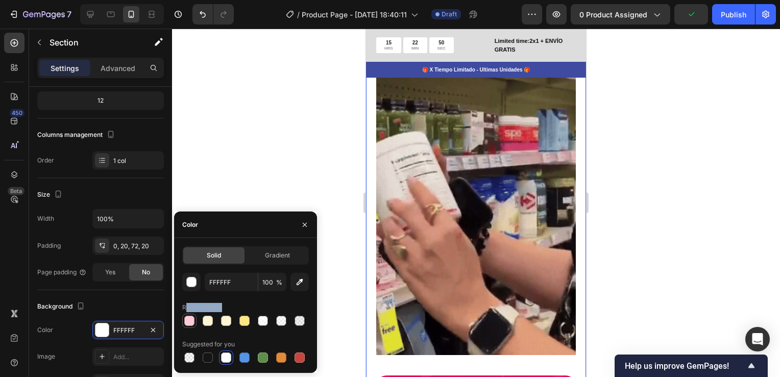
type input "FCCBD7"
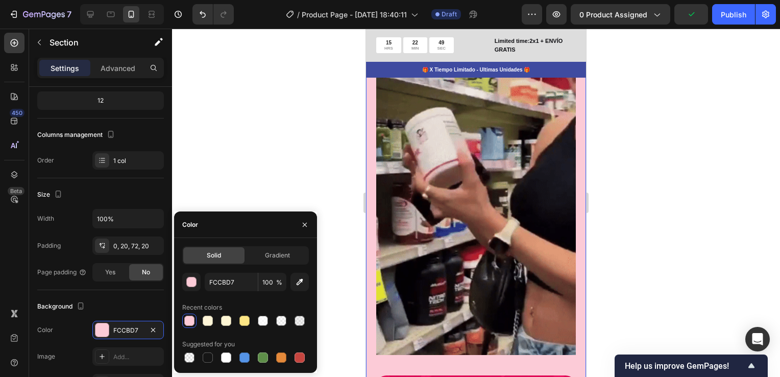
click at [752, 209] on div at bounding box center [476, 203] width 608 height 348
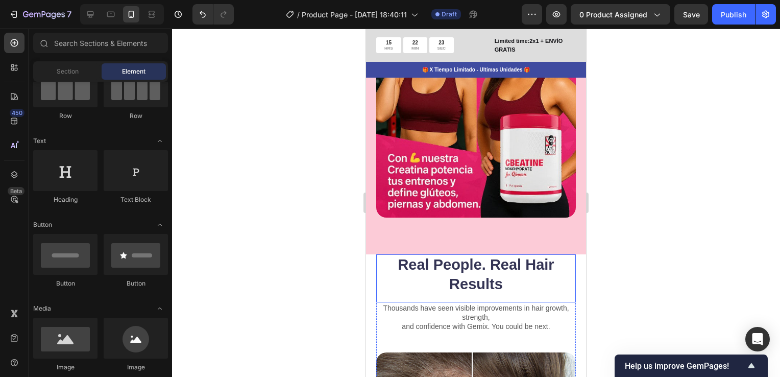
scroll to position [3116, 0]
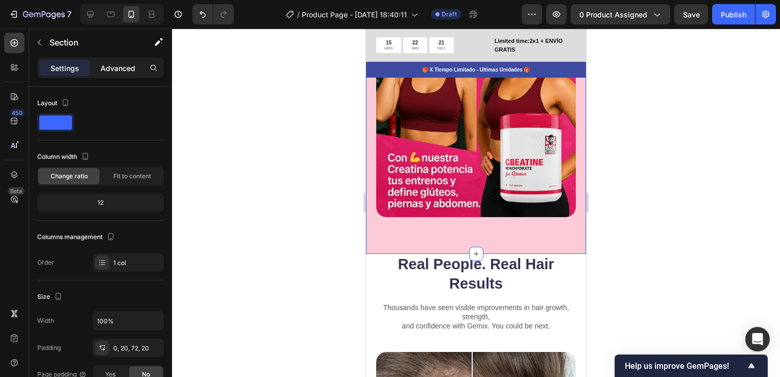
click at [122, 67] on p "Advanced" at bounding box center [118, 68] width 35 height 11
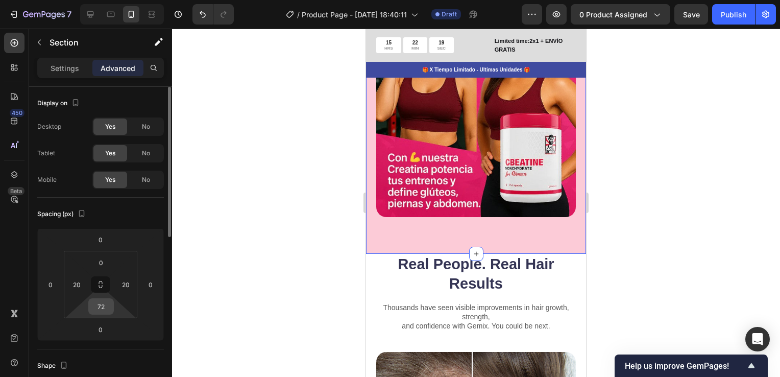
click at [100, 305] on input "72" at bounding box center [101, 306] width 20 height 15
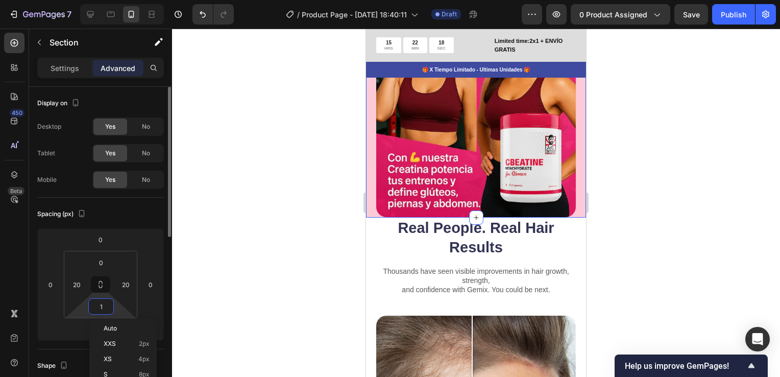
type input "10"
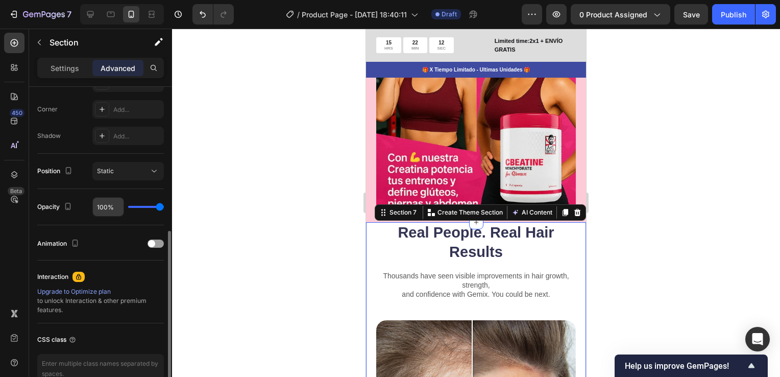
scroll to position [153, 0]
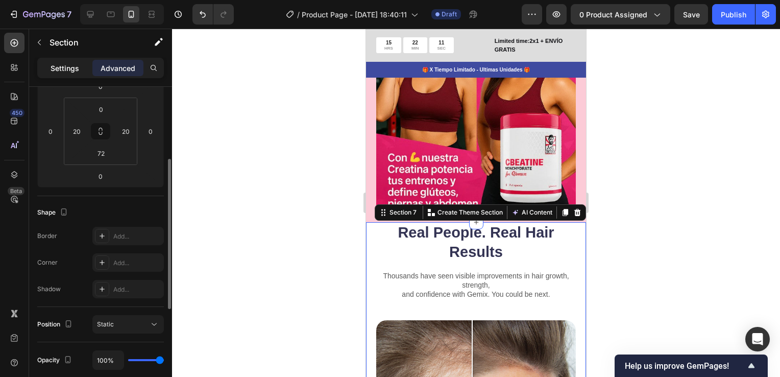
click at [63, 73] on p "Settings" at bounding box center [65, 68] width 29 height 11
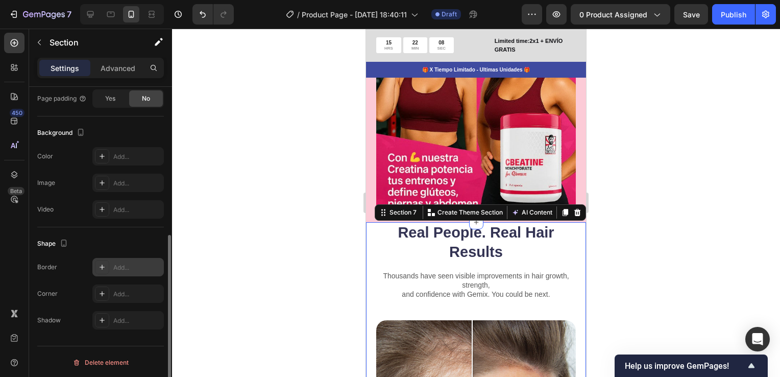
scroll to position [174, 0]
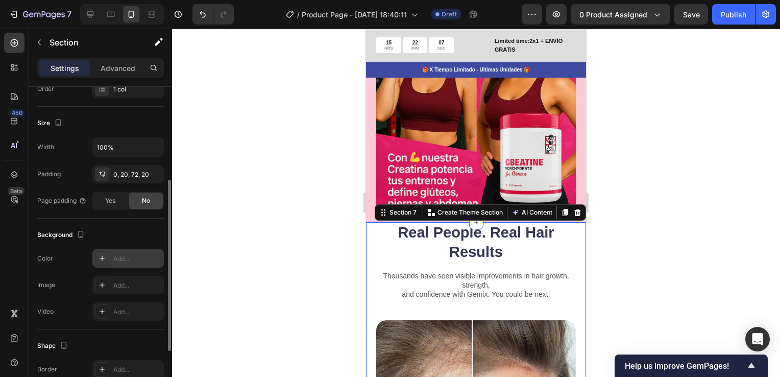
click at [131, 256] on div "Add..." at bounding box center [137, 258] width 48 height 9
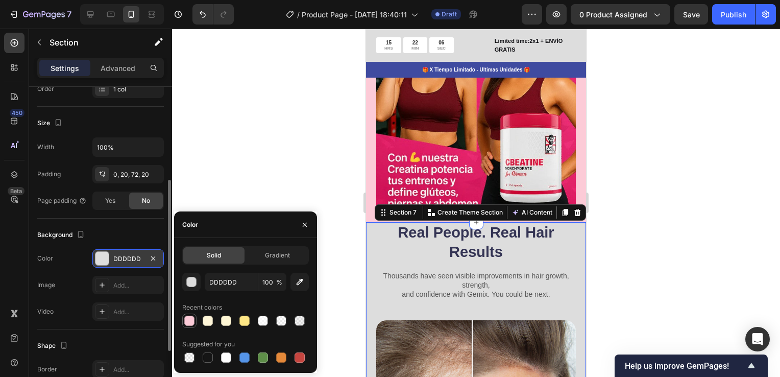
click at [183, 322] on div at bounding box center [189, 321] width 12 height 12
type input "FCCBD7"
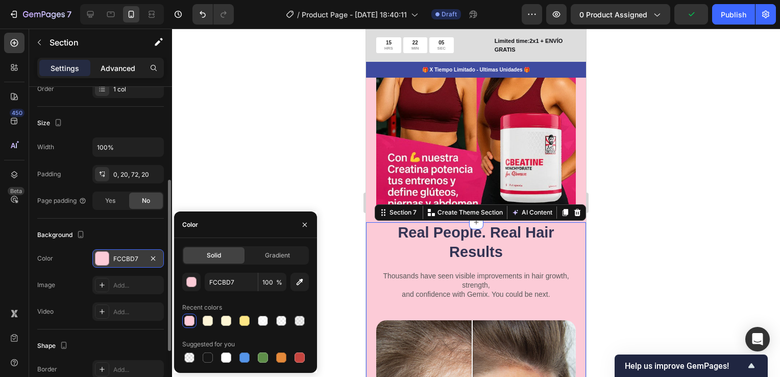
click at [115, 68] on p "Advanced" at bounding box center [118, 68] width 35 height 11
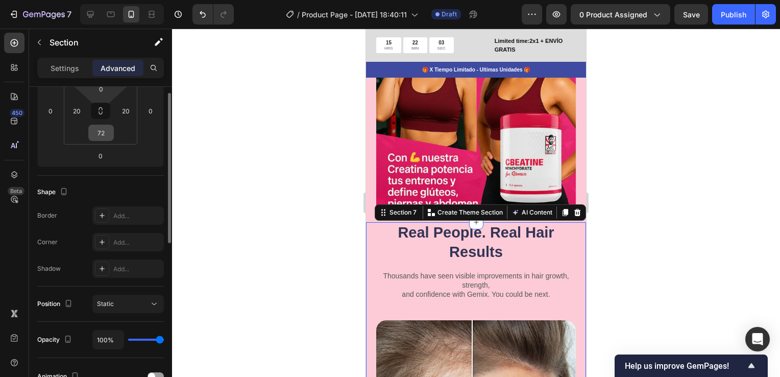
scroll to position [123, 0]
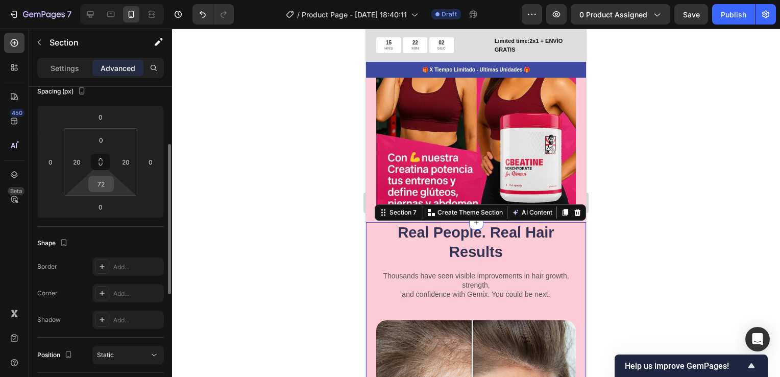
click at [106, 189] on input "72" at bounding box center [101, 183] width 20 height 15
type input "10"
click at [123, 160] on input "20" at bounding box center [125, 161] width 15 height 15
click at [123, 159] on input "20" at bounding box center [125, 161] width 15 height 15
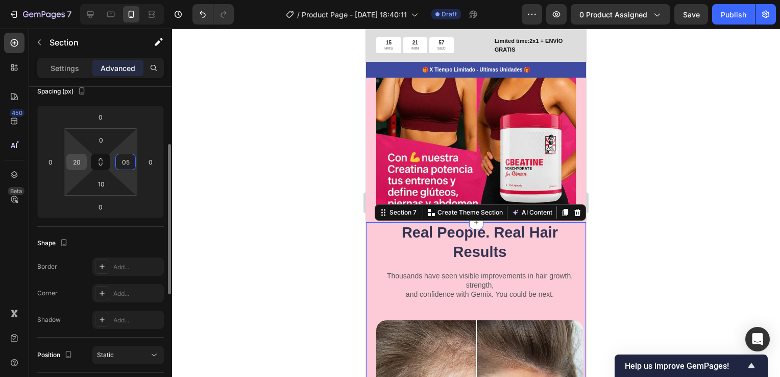
type input "5"
click at [81, 164] on input "20" at bounding box center [76, 161] width 15 height 15
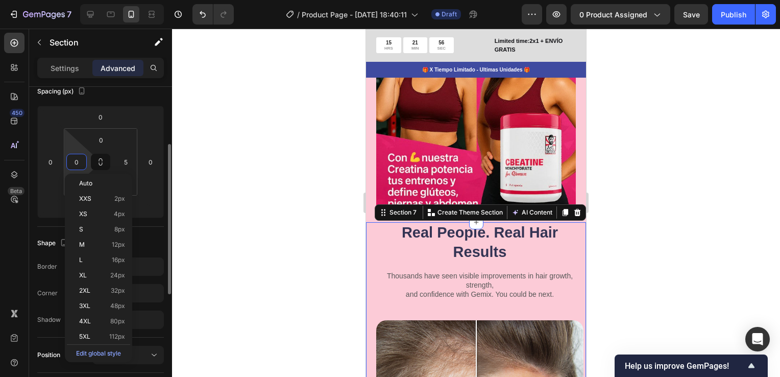
type input "05"
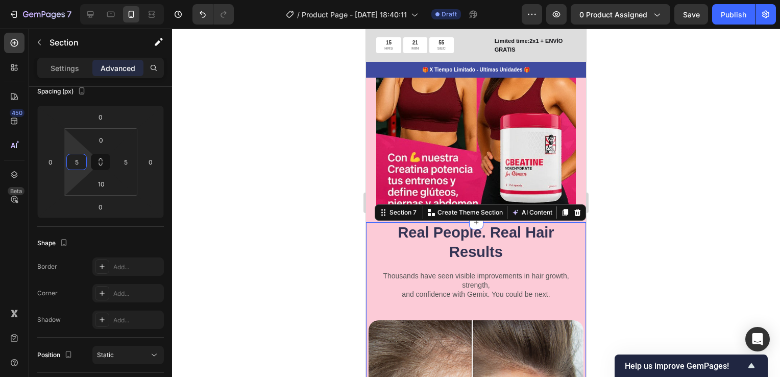
click at [680, 211] on div at bounding box center [476, 203] width 608 height 348
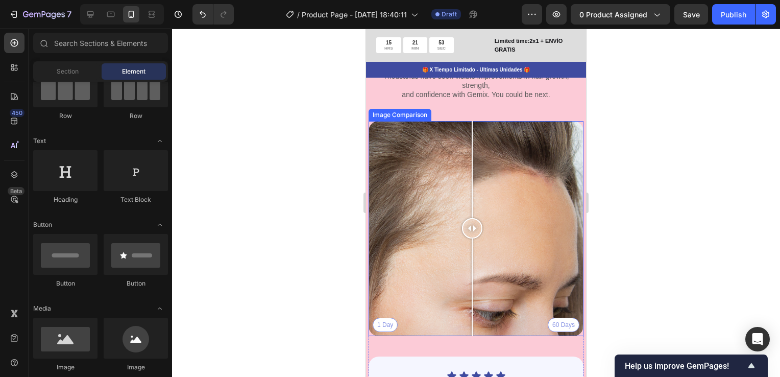
scroll to position [3320, 0]
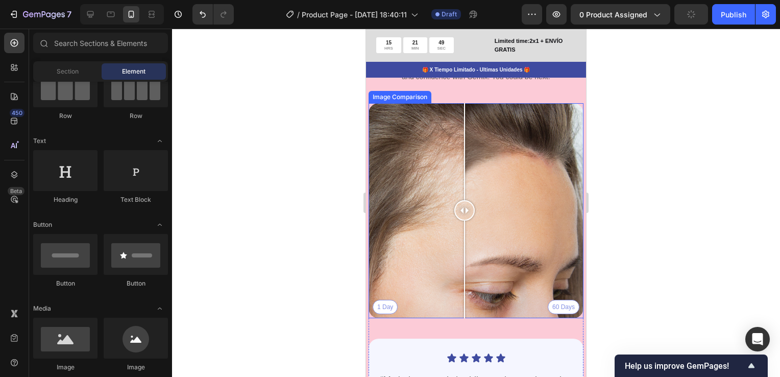
drag, startPoint x: 507, startPoint y: 203, endPoint x: 465, endPoint y: 208, distance: 42.6
click at [465, 208] on div at bounding box center [465, 210] width 20 height 20
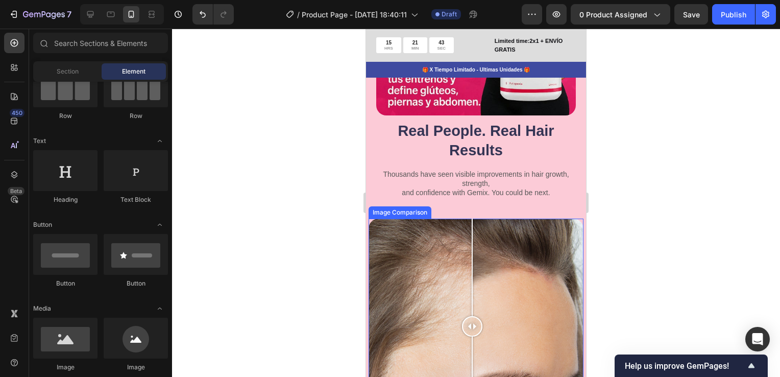
scroll to position [3218, 0]
click at [484, 218] on div "1 Day 60 Days" at bounding box center [476, 325] width 215 height 215
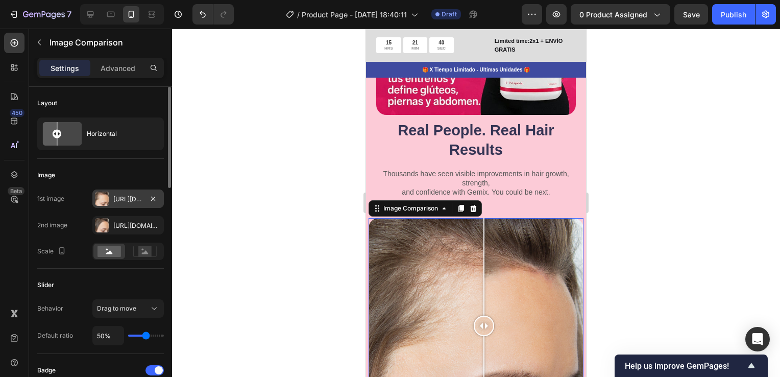
click at [131, 197] on div "Https://cdn.Shopify.Com/s/files/1/0755/4170/9050/files/gempages_578252502063907…" at bounding box center [128, 199] width 30 height 9
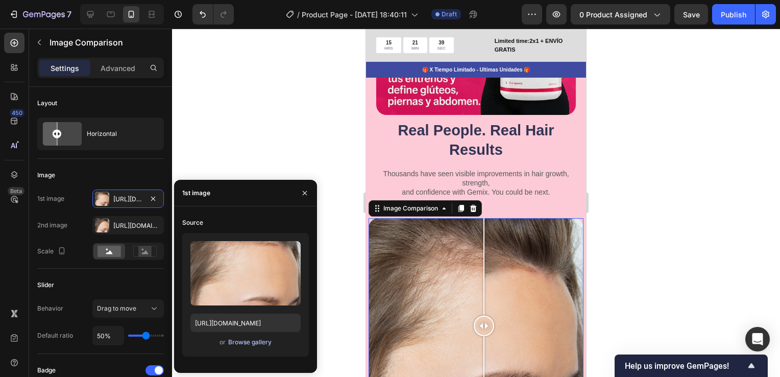
click at [245, 341] on div "Browse gallery" at bounding box center [249, 342] width 43 height 9
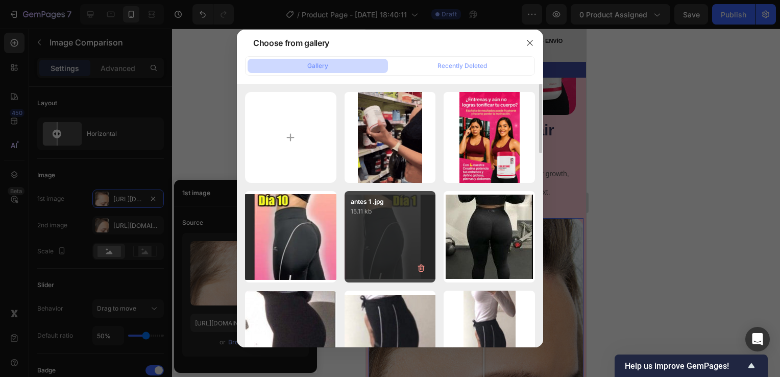
click at [403, 225] on div "antes 1 .jpg 15.11 kb" at bounding box center [390, 236] width 91 height 91
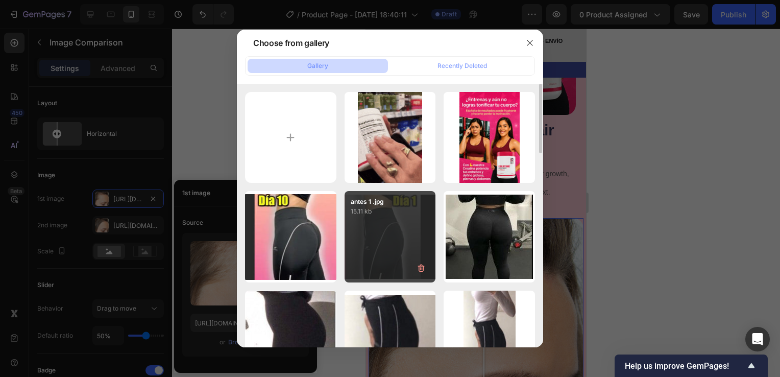
type input "https://cdn.shopify.com/s/files/1/0755/4170/9050/files/gempages_578252502063907…"
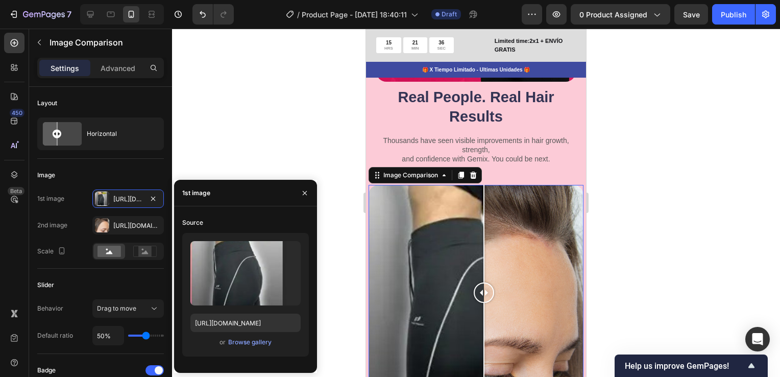
scroll to position [3269, 0]
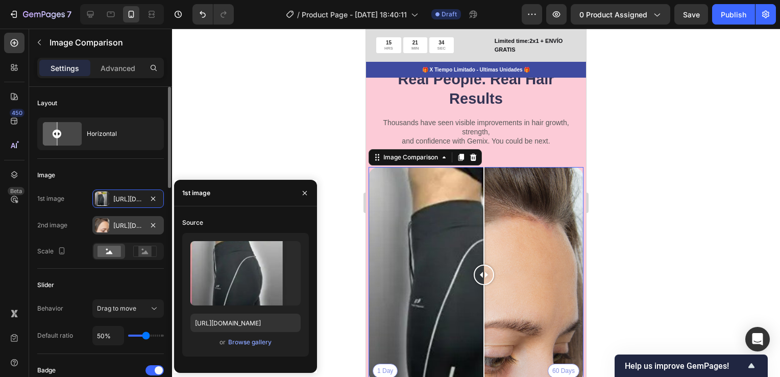
click at [126, 226] on div "Https://cdn.Shopify.Com/s/files/1/0755/4170/9050/files/gempages_578252502063907…" at bounding box center [128, 225] width 30 height 9
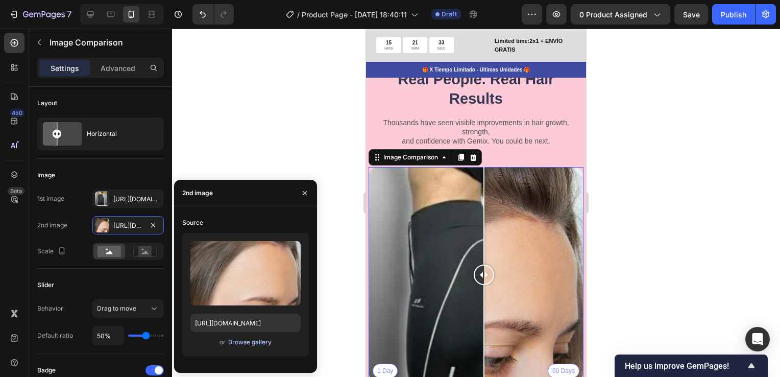
click at [250, 344] on div "Browse gallery" at bounding box center [249, 342] width 43 height 9
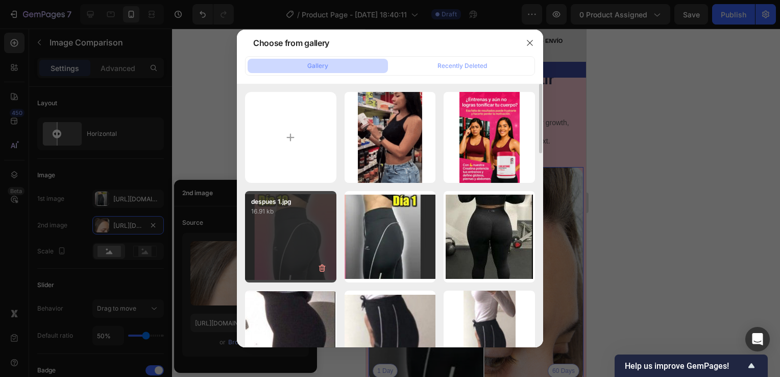
click at [289, 244] on div "despues 1.jpg 16.91 kb" at bounding box center [290, 236] width 91 height 91
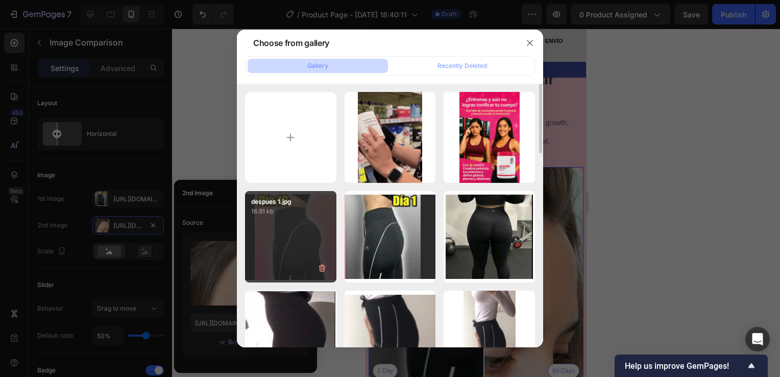
type input "https://cdn.shopify.com/s/files/1/0755/4170/9050/files/gempages_578252502063907…"
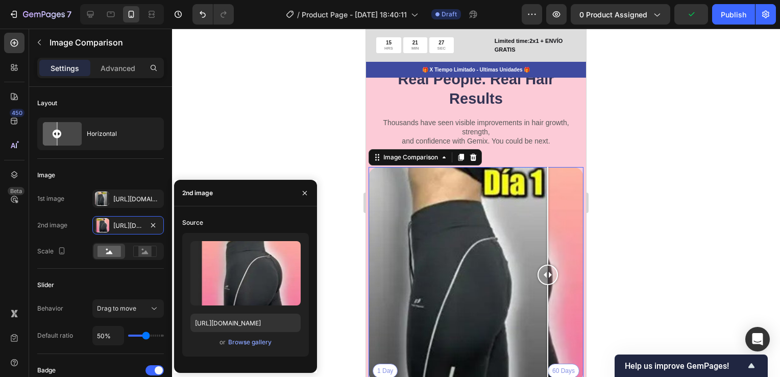
drag, startPoint x: 470, startPoint y: 258, endPoint x: 548, endPoint y: 255, distance: 78.2
click at [548, 265] on div at bounding box center [548, 275] width 20 height 20
drag, startPoint x: 545, startPoint y: 256, endPoint x: 477, endPoint y: 288, distance: 75.7
click at [544, 265] on div at bounding box center [544, 275] width 20 height 20
type input "56%"
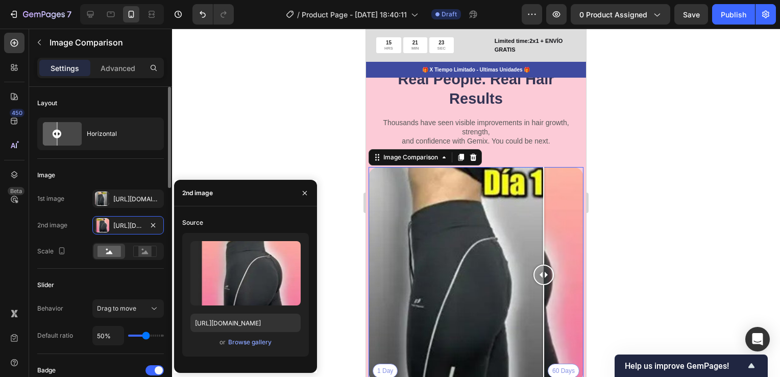
type input "56"
type input "60%"
type input "60"
type input "66%"
type input "66"
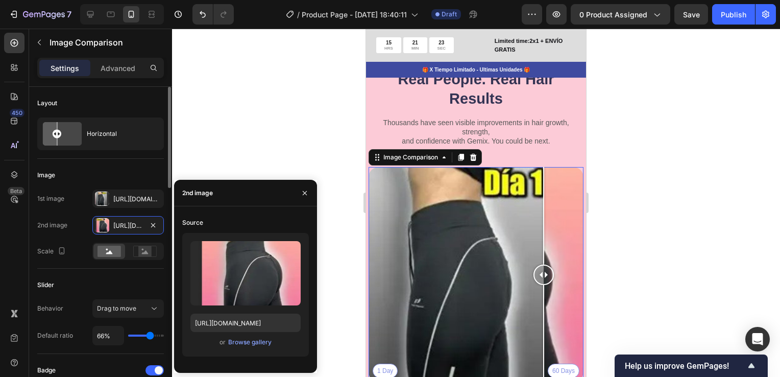
type input "69%"
type input "69"
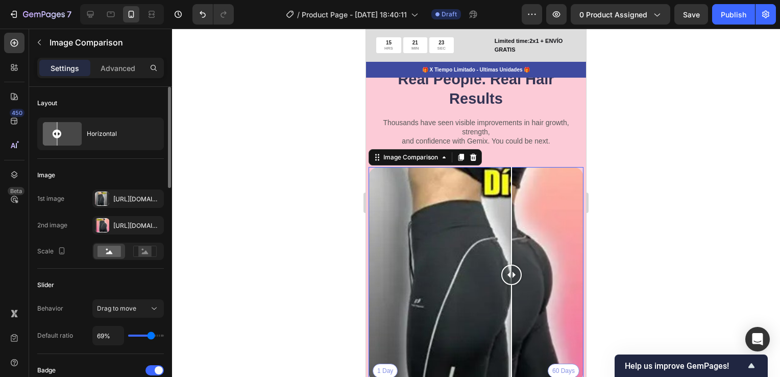
type input "73%"
type input "73"
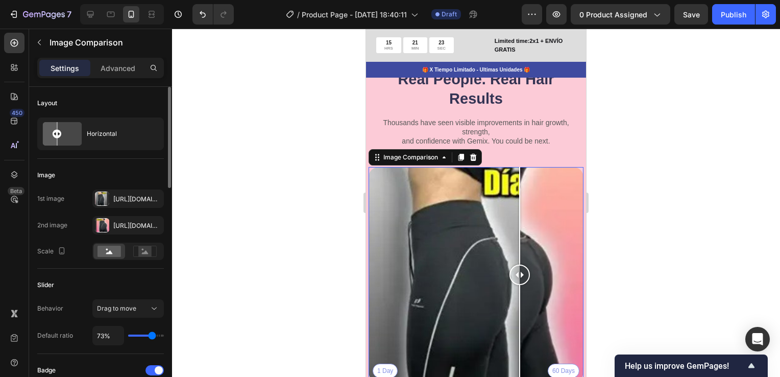
type input "75%"
type input "75"
type input "76%"
type input "76"
type input "78%"
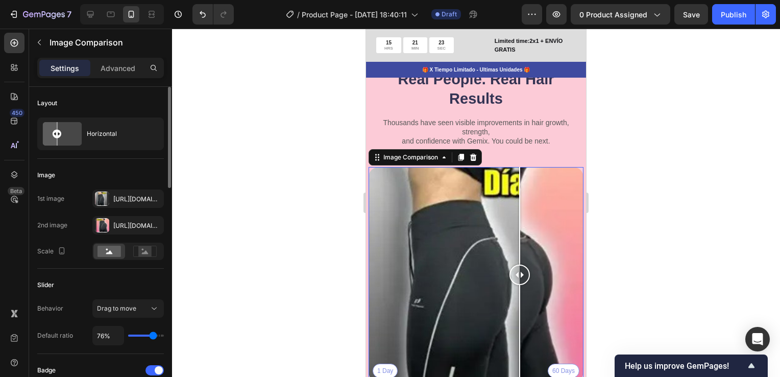
type input "78"
type input "84%"
type input "84"
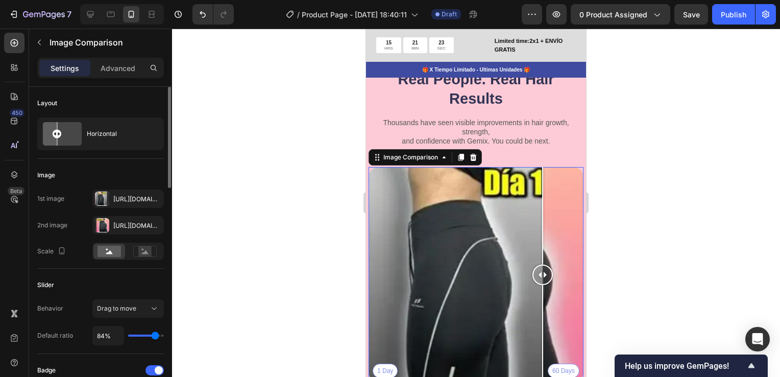
type input "85%"
type input "85"
type input "86%"
type input "86"
type input "88%"
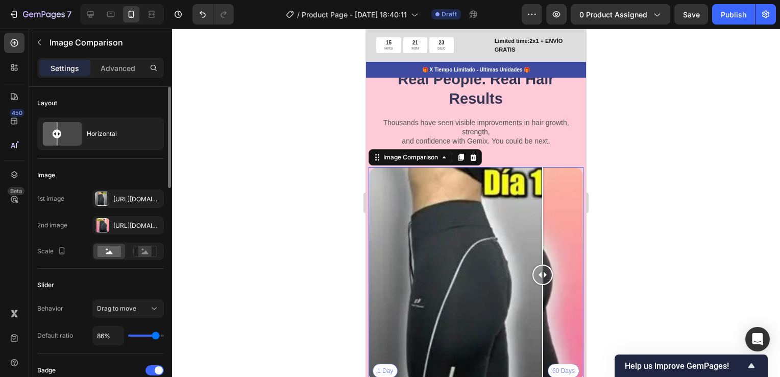
type input "88"
type input "89%"
type input "89"
type input "88%"
type input "88"
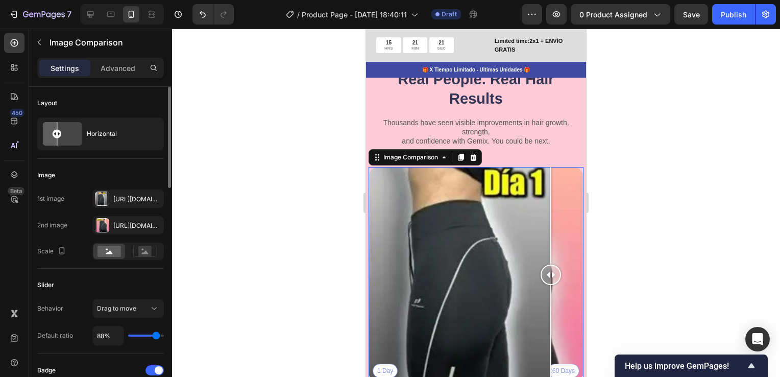
type input "86%"
drag, startPoint x: 147, startPoint y: 337, endPoint x: 156, endPoint y: 337, distance: 8.7
type input "86"
click at [156, 337] on input "range" at bounding box center [146, 336] width 36 height 2
click at [639, 189] on div at bounding box center [476, 203] width 608 height 348
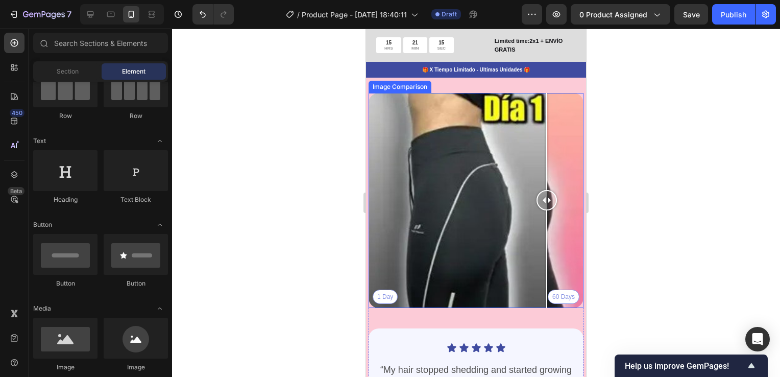
scroll to position [3371, 0]
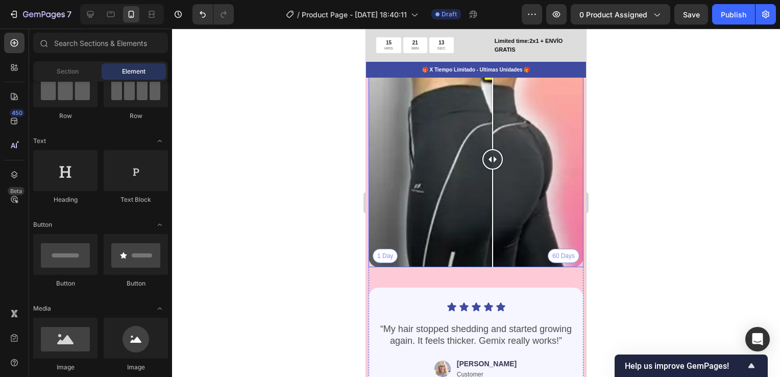
drag, startPoint x: 547, startPoint y: 155, endPoint x: 493, endPoint y: 156, distance: 54.2
click at [493, 156] on div at bounding box center [493, 159] width 20 height 20
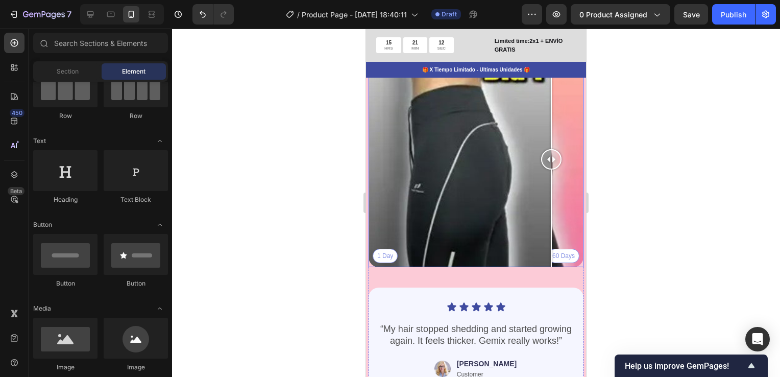
click at [552, 246] on div "1 Day 60 Days" at bounding box center [476, 159] width 215 height 215
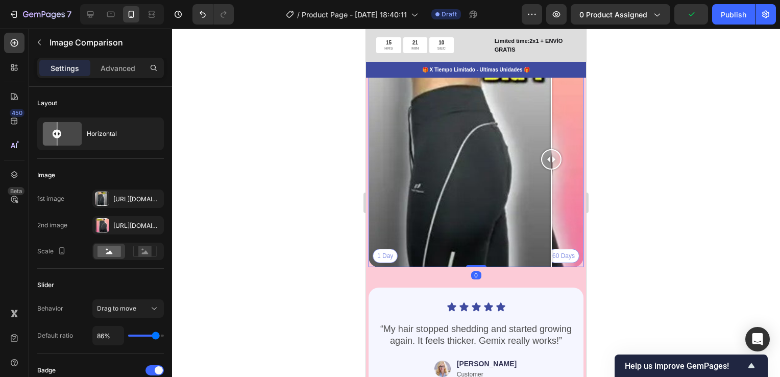
click at [629, 189] on div at bounding box center [476, 203] width 608 height 348
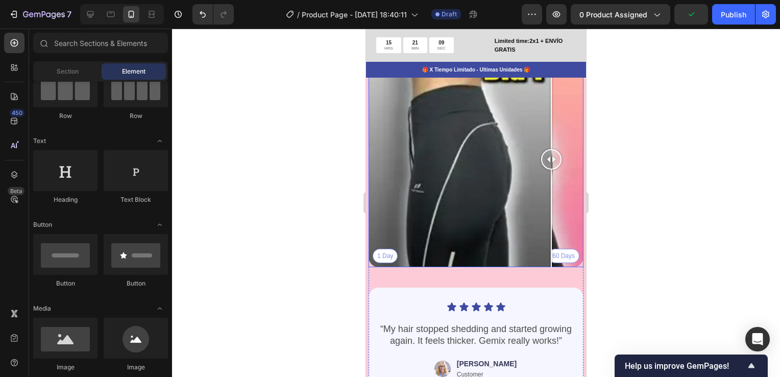
click at [496, 150] on div "1 Day 60 Days" at bounding box center [476, 159] width 215 height 215
click at [538, 131] on div "1 Day 60 Days" at bounding box center [476, 159] width 215 height 215
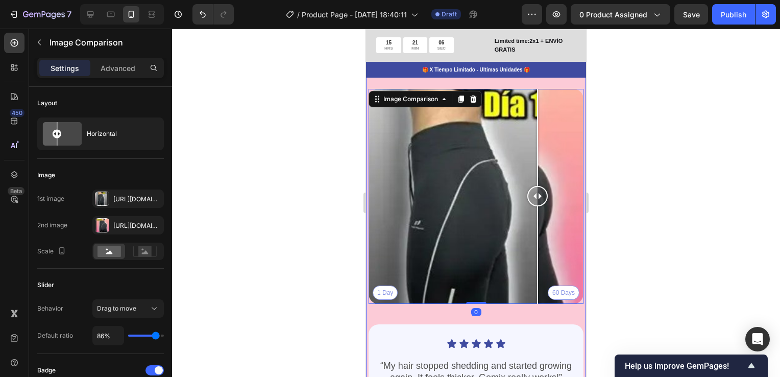
scroll to position [3269, 0]
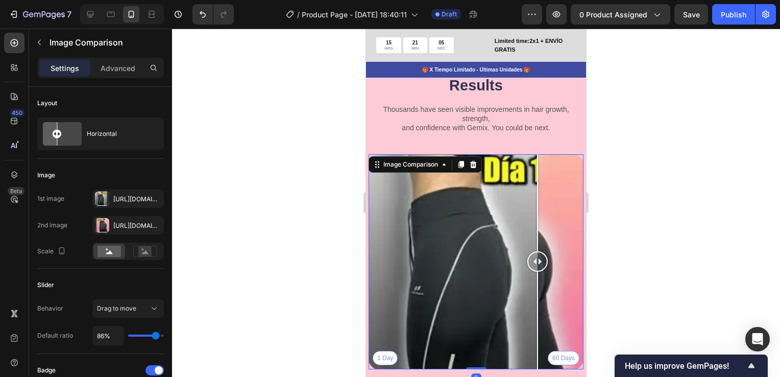
click at [554, 160] on div "1 Day 60 Days" at bounding box center [476, 261] width 215 height 215
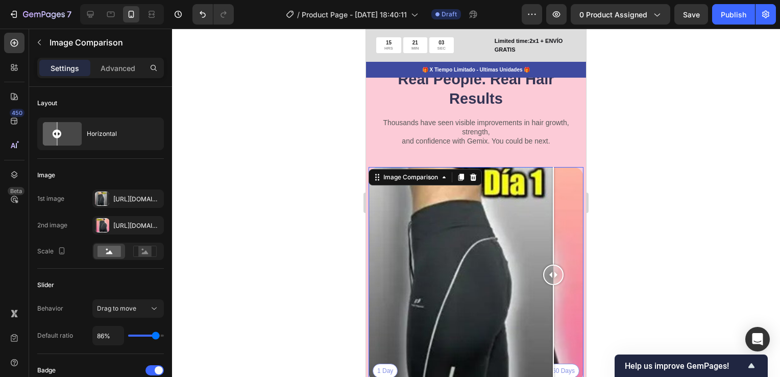
click at [458, 193] on div "1 Day 60 Days" at bounding box center [476, 274] width 215 height 215
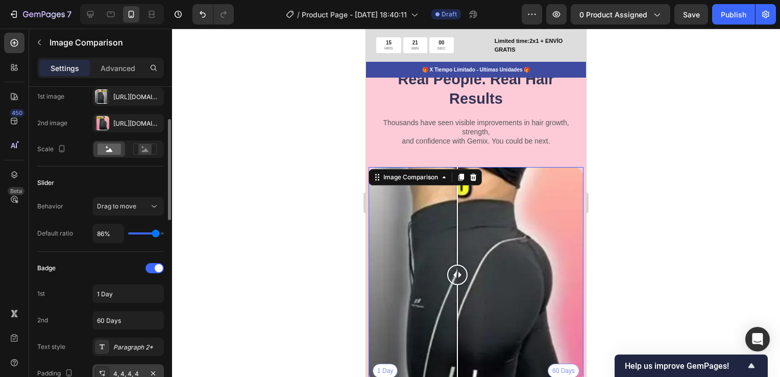
scroll to position [153, 0]
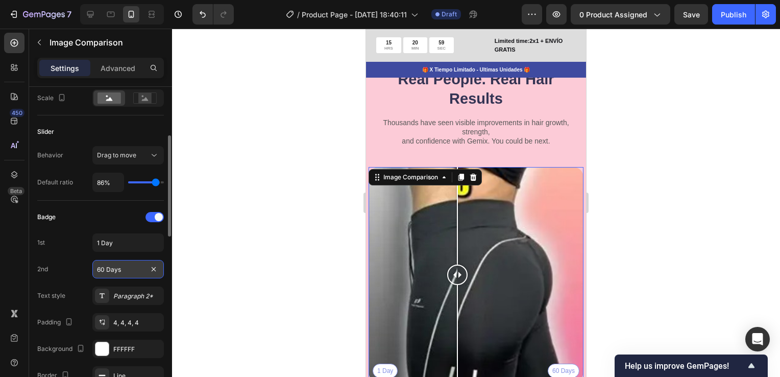
click at [100, 270] on input "60 Days" at bounding box center [128, 269] width 72 height 18
click at [120, 248] on input "1 Day" at bounding box center [128, 242] width 72 height 18
type input "Dia 1"
click at [113, 269] on input "60 Days" at bounding box center [128, 269] width 72 height 18
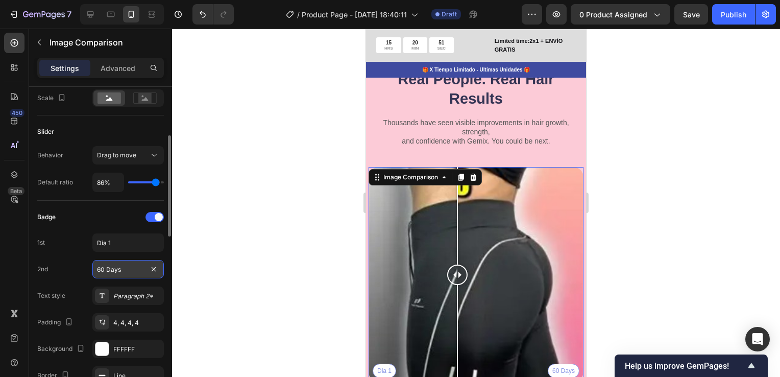
click at [113, 269] on input "60 Days" at bounding box center [128, 269] width 72 height 18
type input "Dia 10"
click at [198, 281] on div at bounding box center [476, 203] width 608 height 348
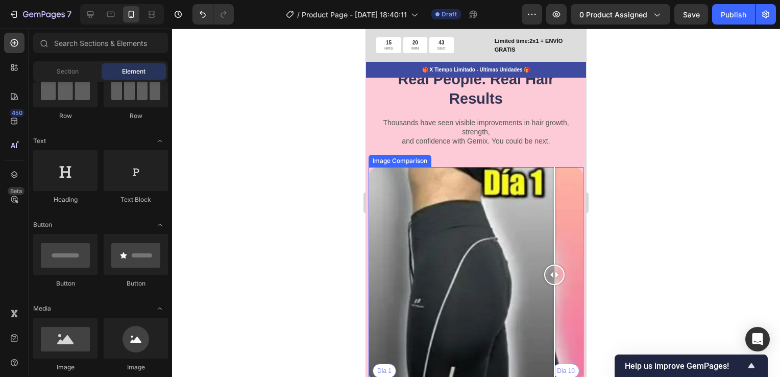
drag, startPoint x: 429, startPoint y: 254, endPoint x: 540, endPoint y: 263, distance: 111.6
click at [555, 265] on div at bounding box center [554, 275] width 20 height 20
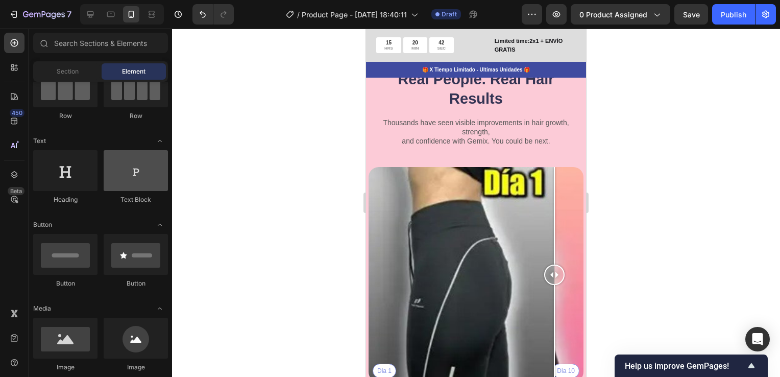
scroll to position [0, 0]
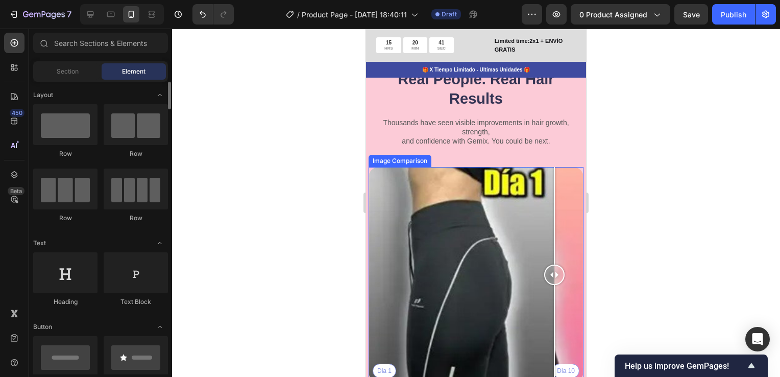
click at [444, 220] on div "Dia 1 Dia 10" at bounding box center [476, 274] width 215 height 215
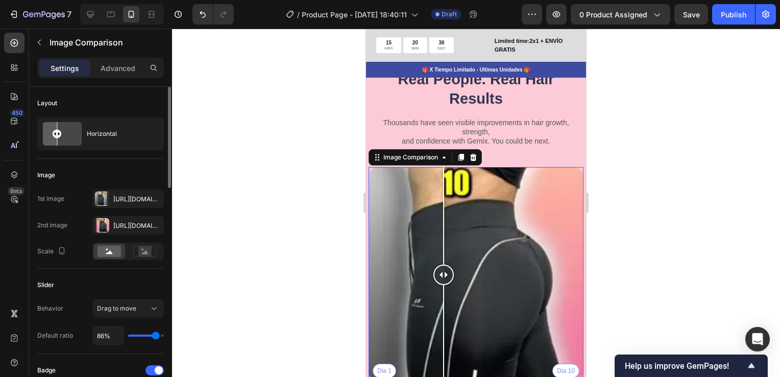
type input "94%"
type input "94"
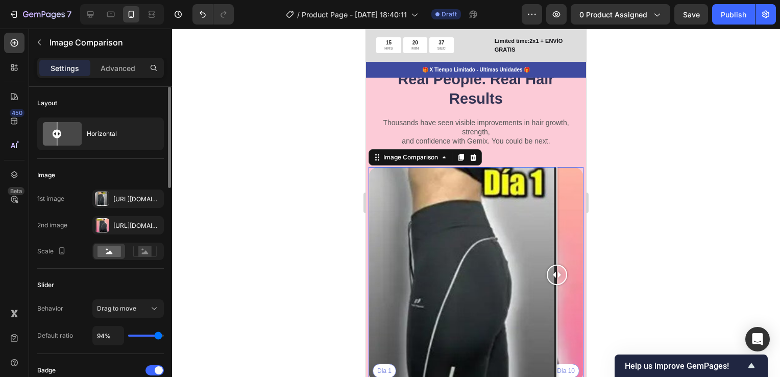
type input "91%"
type input "91"
type input "59%"
type input "59"
type input "23%"
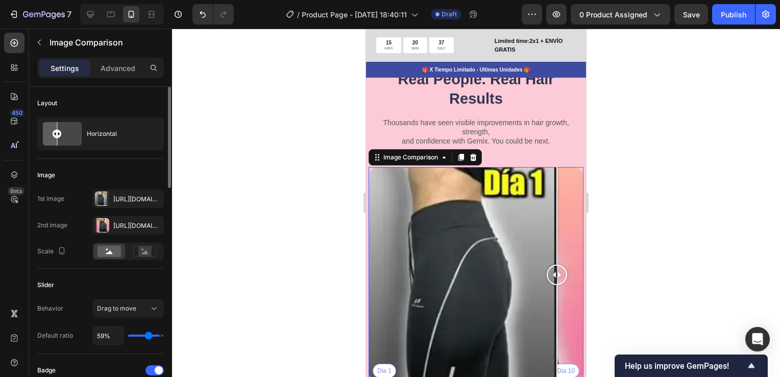
type input "23"
type input "22%"
type input "22"
type input "19%"
type input "19"
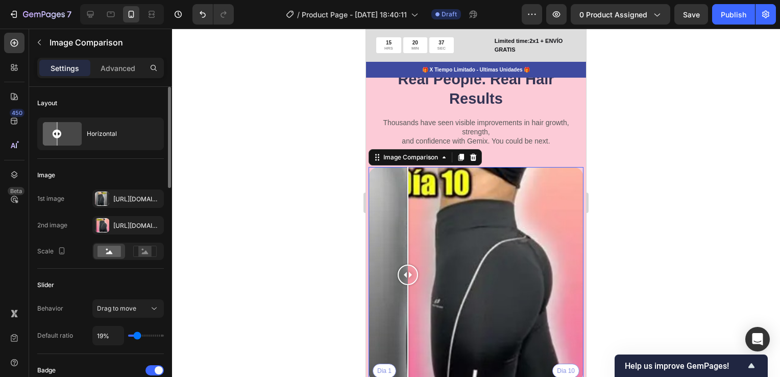
type input "23%"
type input "23"
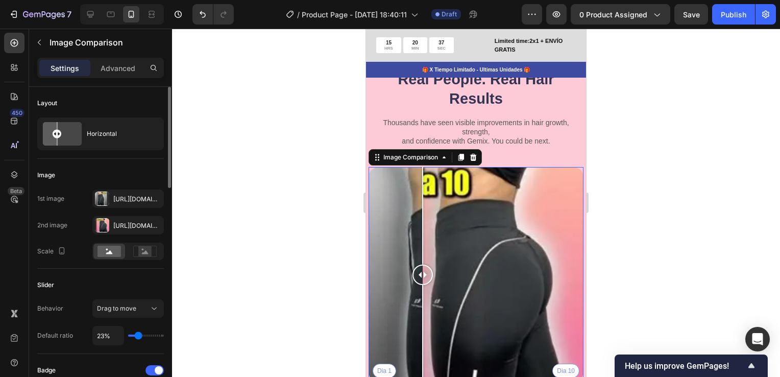
type input "29%"
type input "29"
type input "34%"
type input "34"
type input "37%"
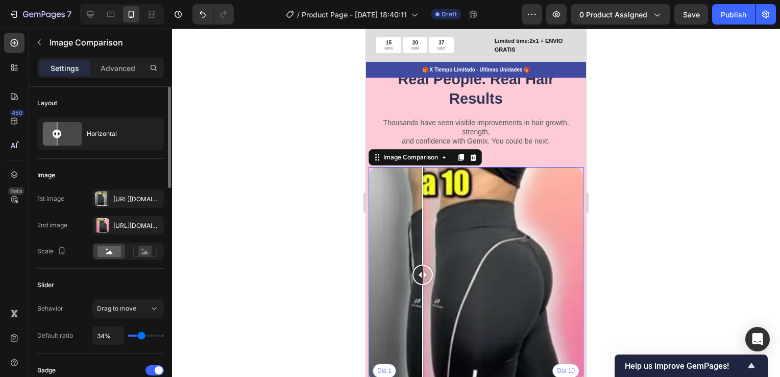
type input "37"
type input "38%"
type input "38"
type input "40%"
type input "40"
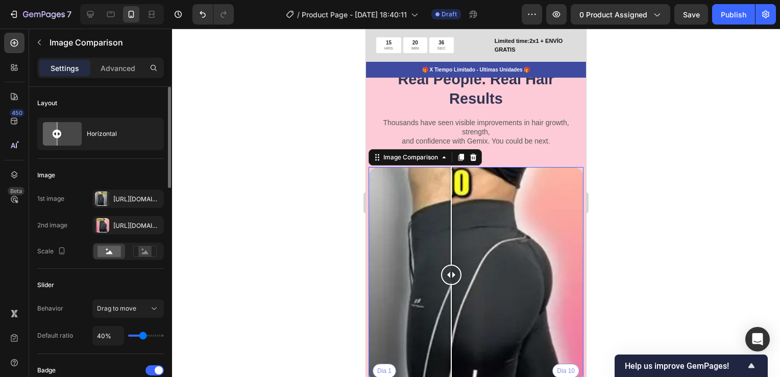
type input "41%"
type input "41"
type input "45%"
type input "45"
type input "47%"
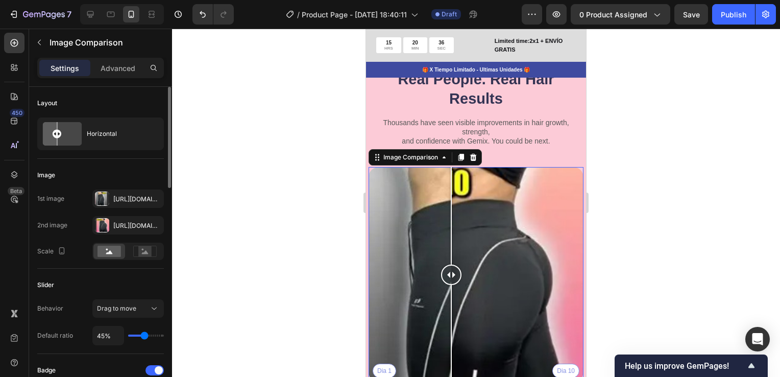
type input "47"
type input "48%"
type input "48"
type input "53%"
type input "53"
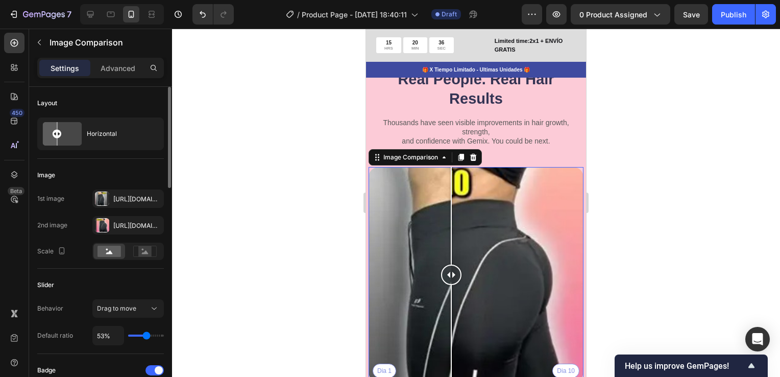
type input "56%"
type input "56"
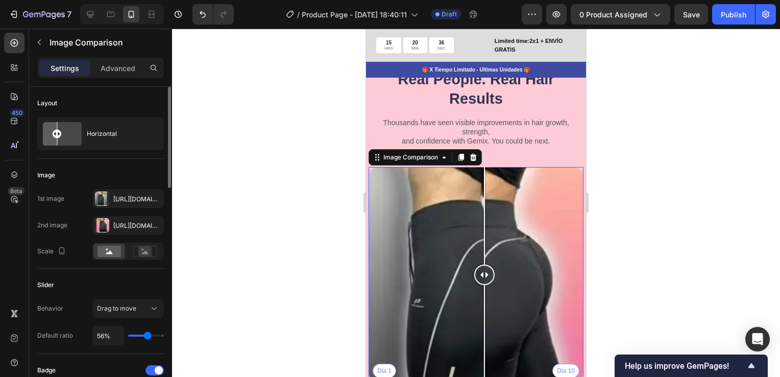
type input "57%"
type input "57"
type input "60%"
type input "60"
type input "62%"
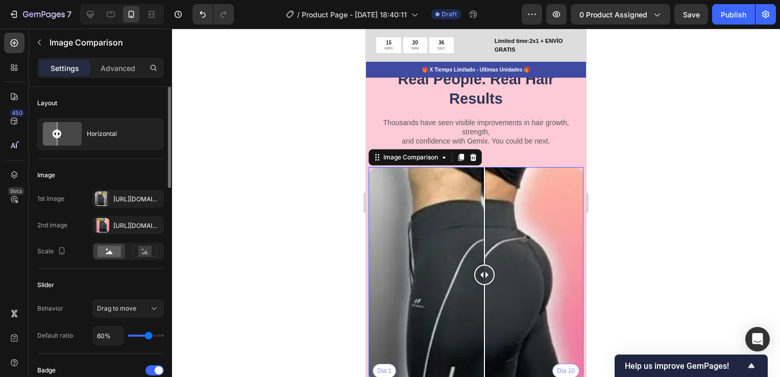
type input "62"
type input "63%"
type input "63"
type input "64%"
type input "64"
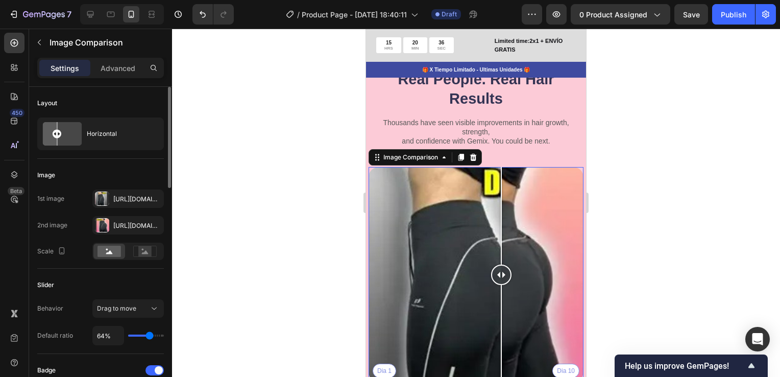
type input "66%"
type input "66"
type input "67%"
type input "67"
type input "69%"
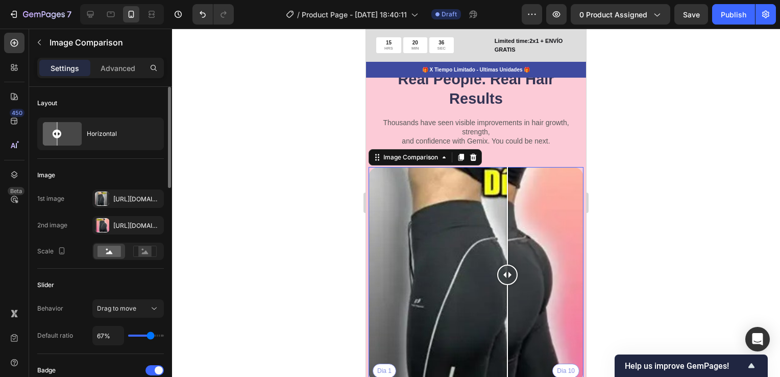
type input "69"
type input "70%"
type input "70"
type input "72%"
type input "72"
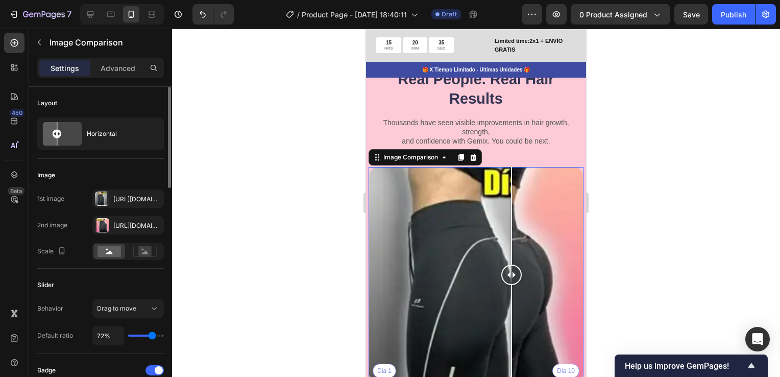
type input "75%"
type input "75"
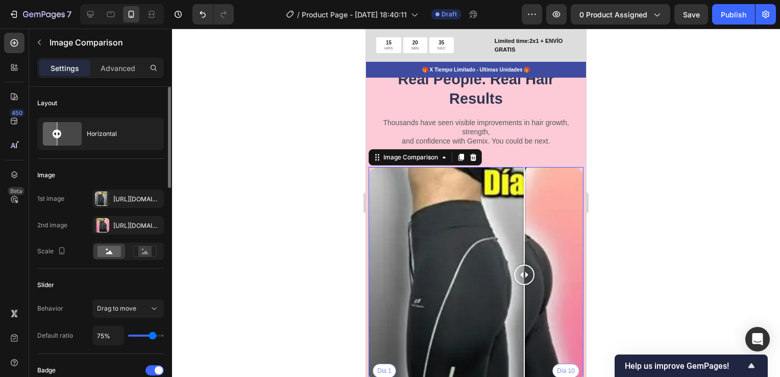
type input "76%"
type input "76"
type input "78%"
type input "78"
type input "79%"
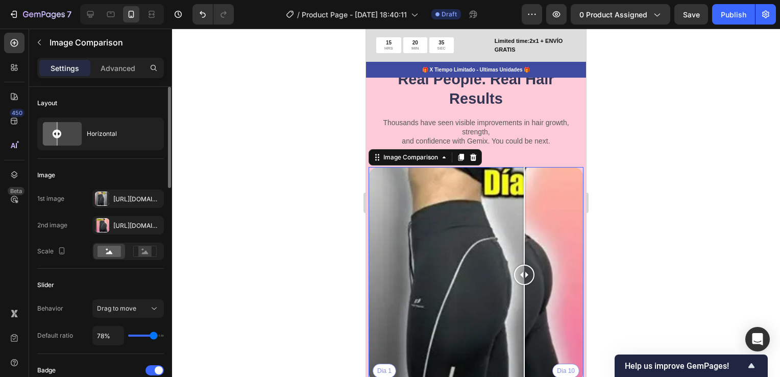
type input "79"
type input "81%"
type input "81"
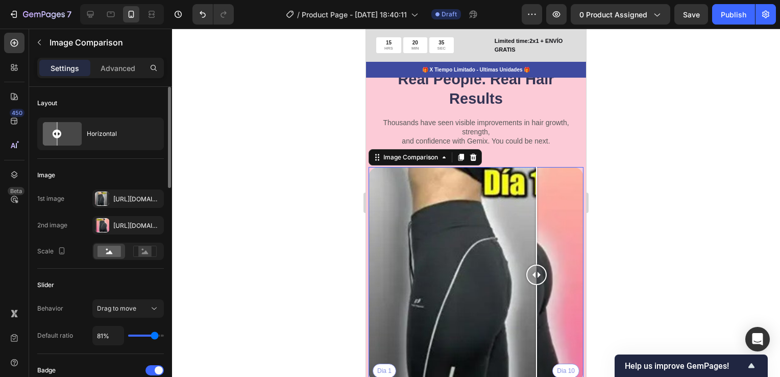
type input "82%"
type input "82"
type input "84%"
type input "84"
click at [155, 336] on input "range" at bounding box center [146, 336] width 36 height 2
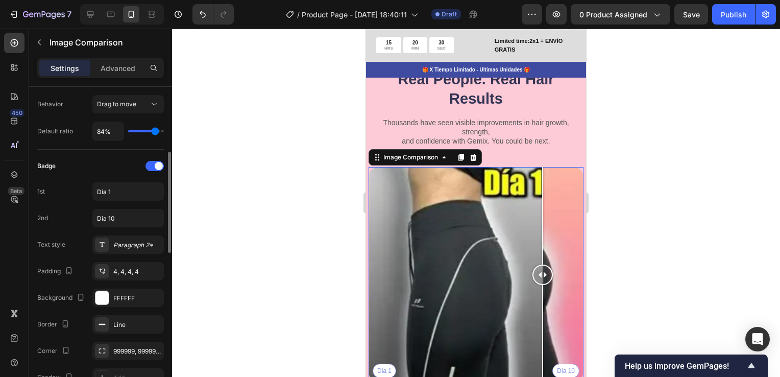
scroll to position [306, 0]
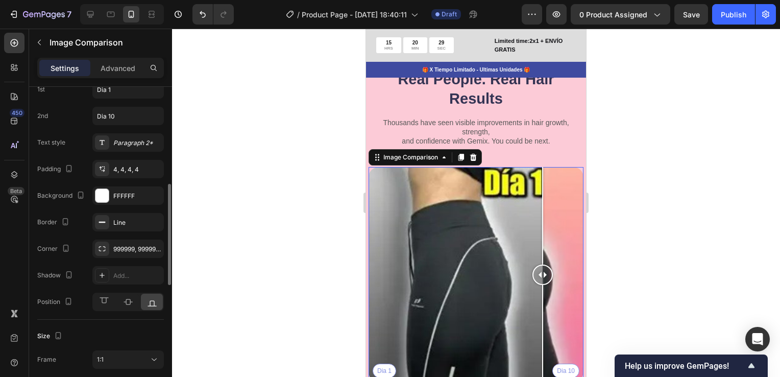
click at [257, 251] on div at bounding box center [476, 203] width 608 height 348
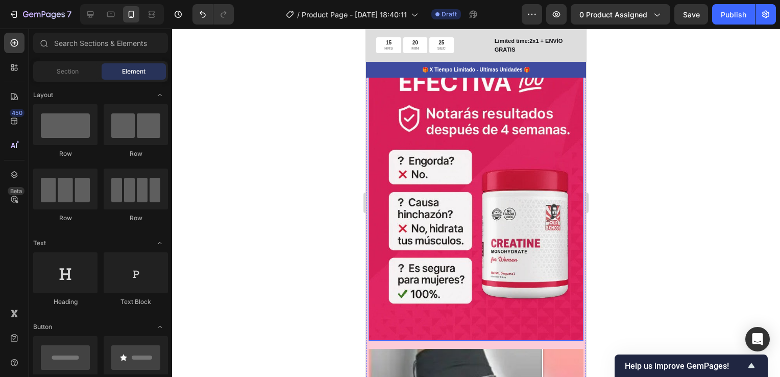
scroll to position [2145, 0]
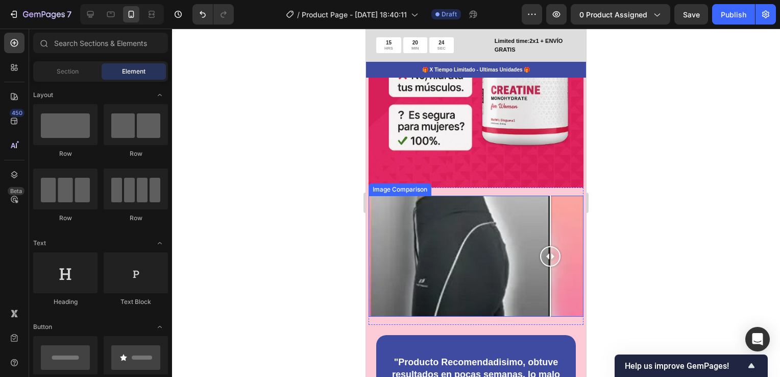
click at [551, 196] on div at bounding box center [550, 256] width 20 height 121
click at [423, 196] on div at bounding box center [476, 256] width 215 height 121
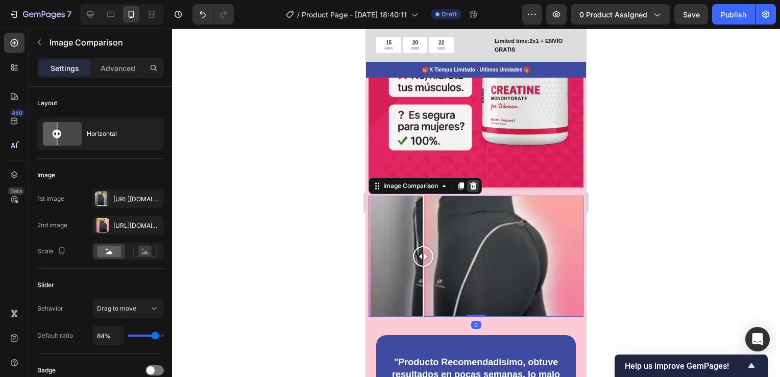
click at [476, 182] on icon at bounding box center [473, 185] width 7 height 7
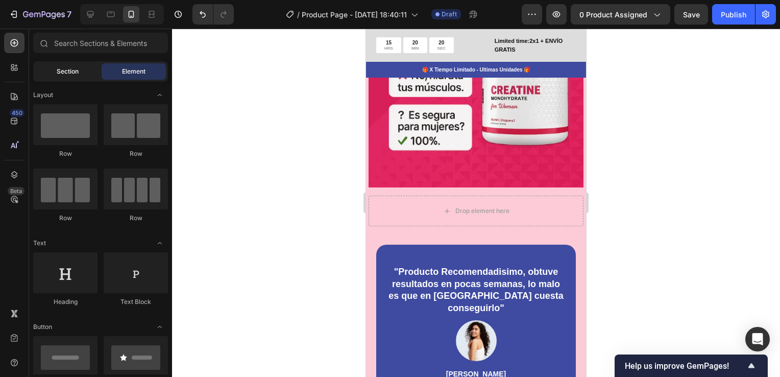
click at [60, 73] on span "Section" at bounding box center [68, 71] width 22 height 9
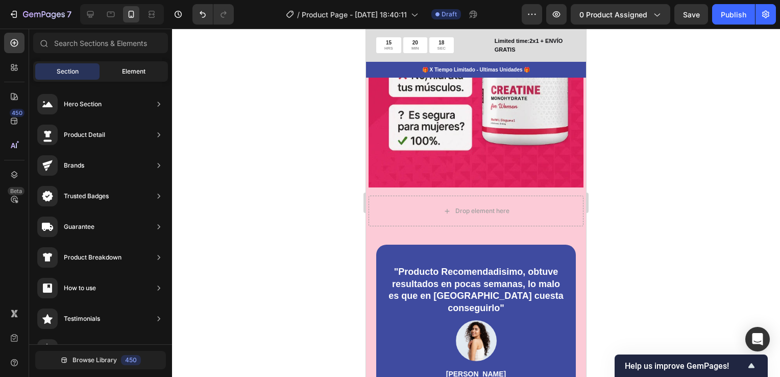
click at [124, 69] on span "Element" at bounding box center [133, 71] width 23 height 9
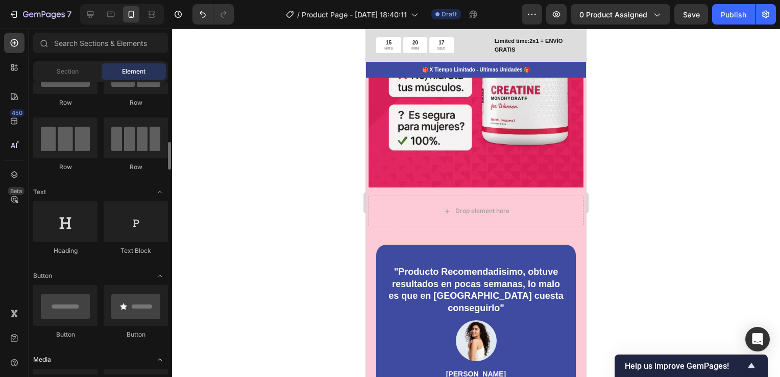
scroll to position [102, 0]
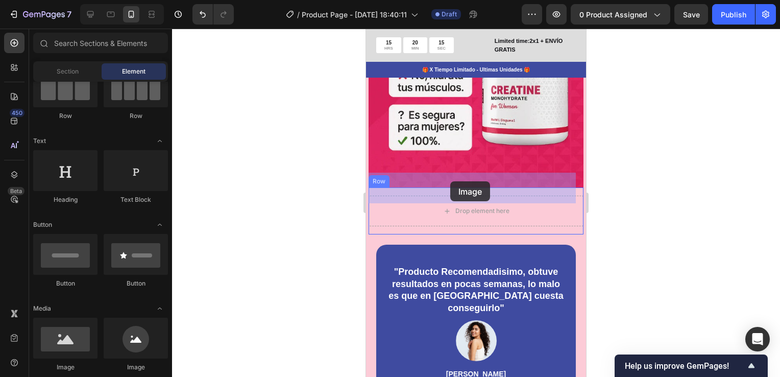
drag, startPoint x: 433, startPoint y: 360, endPoint x: 450, endPoint y: 181, distance: 179.7
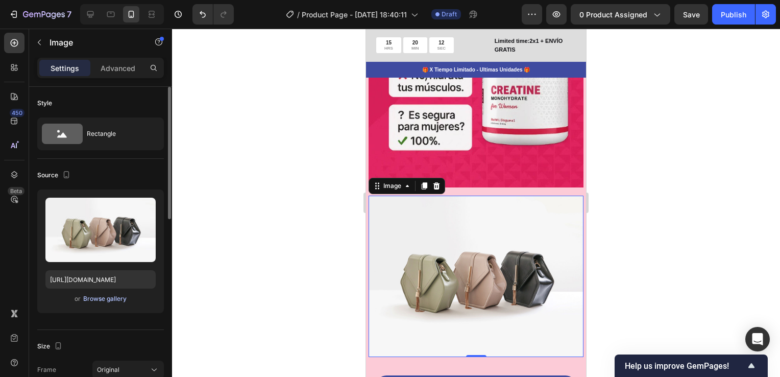
click at [109, 297] on div "Browse gallery" at bounding box center [104, 298] width 43 height 9
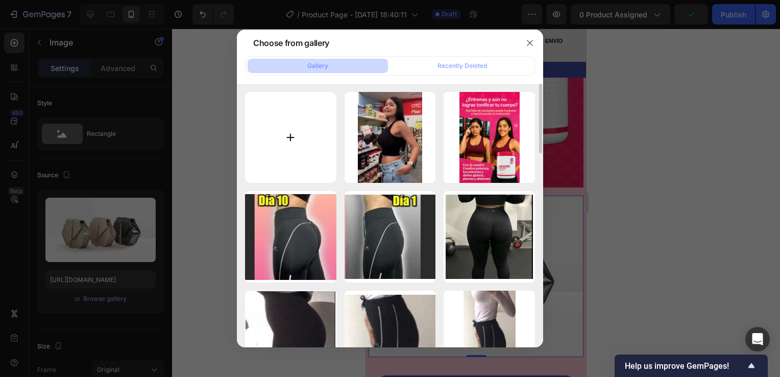
click at [291, 138] on input "file" at bounding box center [290, 137] width 91 height 91
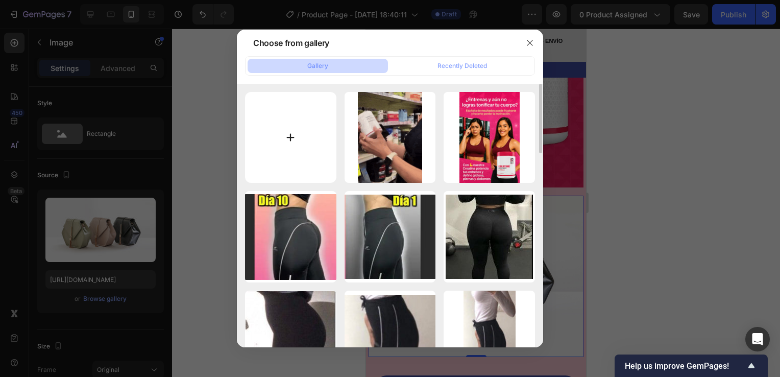
type input "C:\fakepath\ezgif.com-video-to-gif-converter (1).gif"
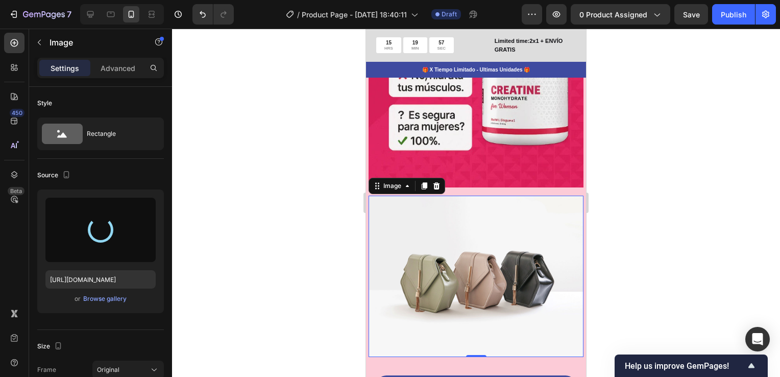
type input "https://cdn.shopify.com/s/files/1/0755/4170/9050/files/gempages_578252502063907…"
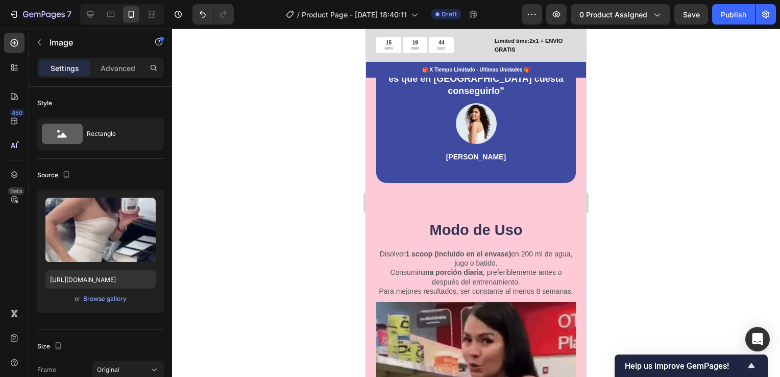
scroll to position [2605, 0]
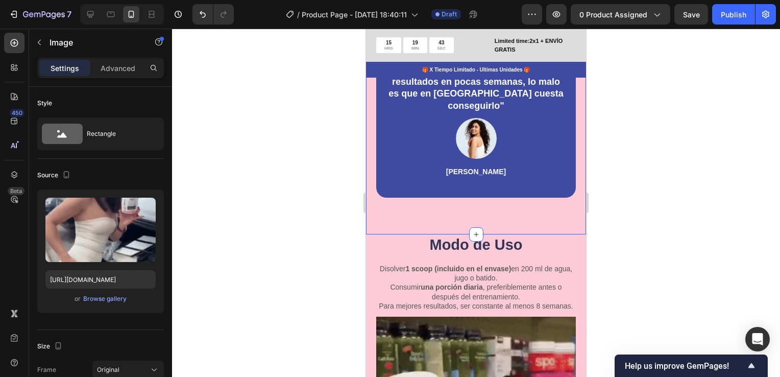
click at [478, 220] on div ""Producto Recomendadisimo, obtuve resultados en pocas semanas, lo malo es que e…" at bounding box center [476, 135] width 220 height 197
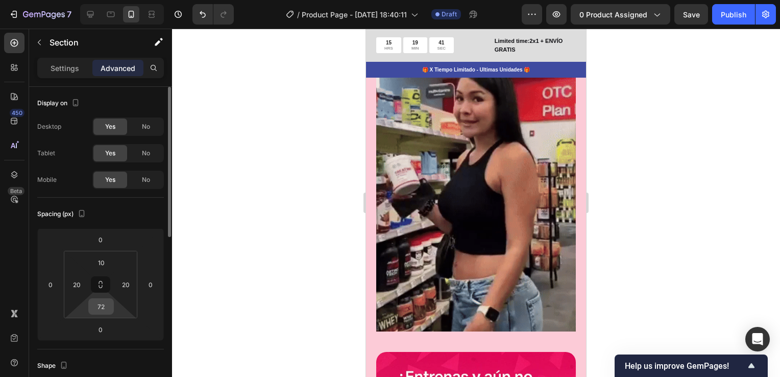
click at [110, 307] on input "72" at bounding box center [101, 306] width 20 height 15
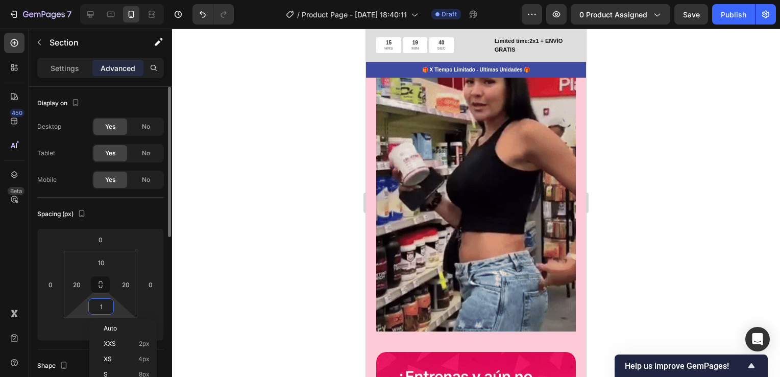
type input "10"
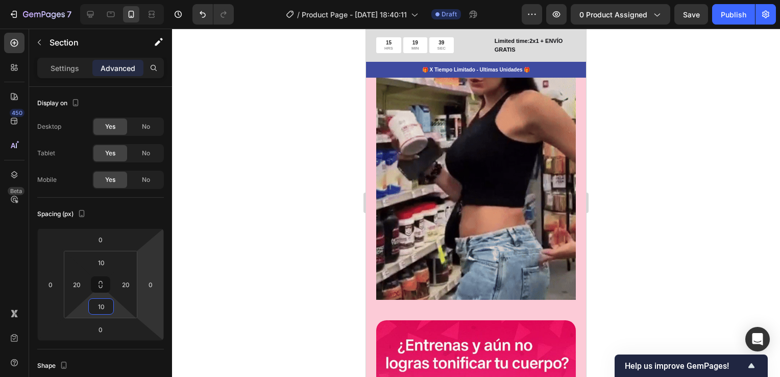
click at [661, 262] on div at bounding box center [476, 203] width 608 height 348
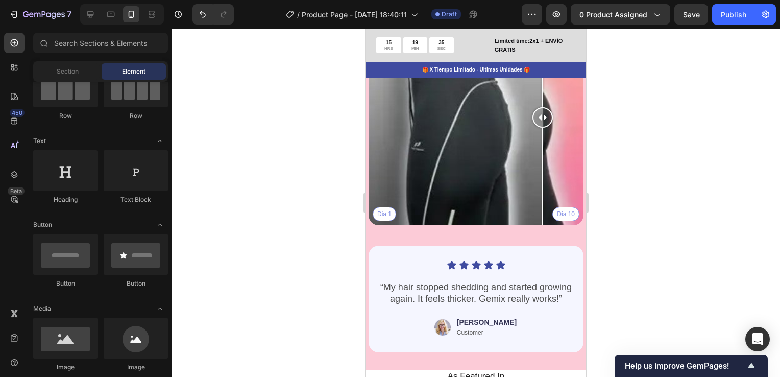
scroll to position [3677, 0]
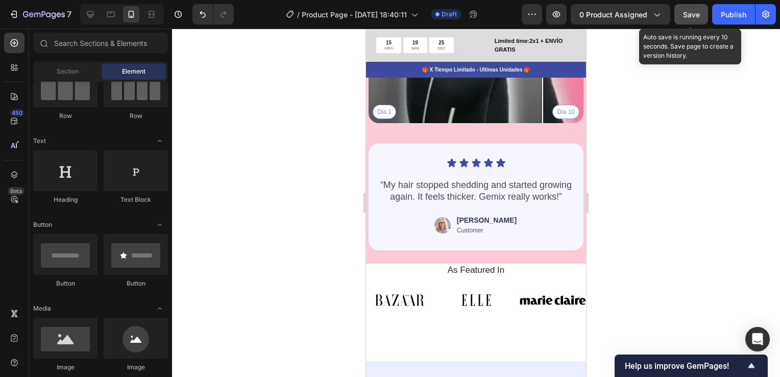
click at [695, 15] on span "Save" at bounding box center [691, 14] width 17 height 9
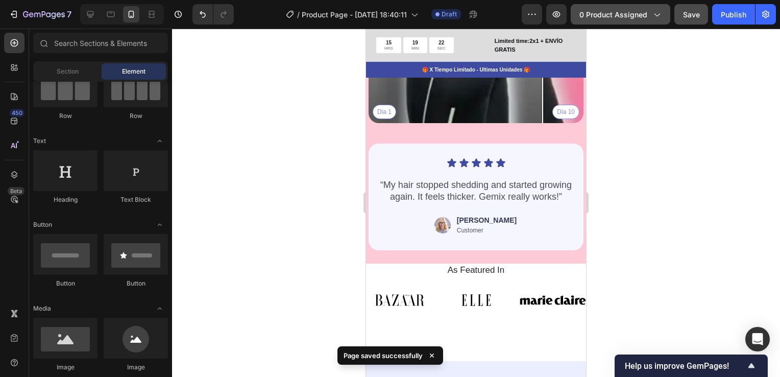
click at [617, 13] on span "0 product assigned" at bounding box center [614, 14] width 68 height 11
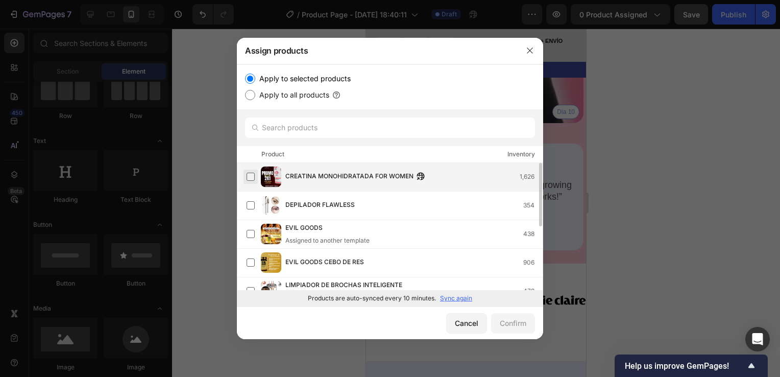
click at [249, 175] on label at bounding box center [251, 177] width 8 height 8
click at [520, 326] on div "Confirm" at bounding box center [513, 323] width 27 height 11
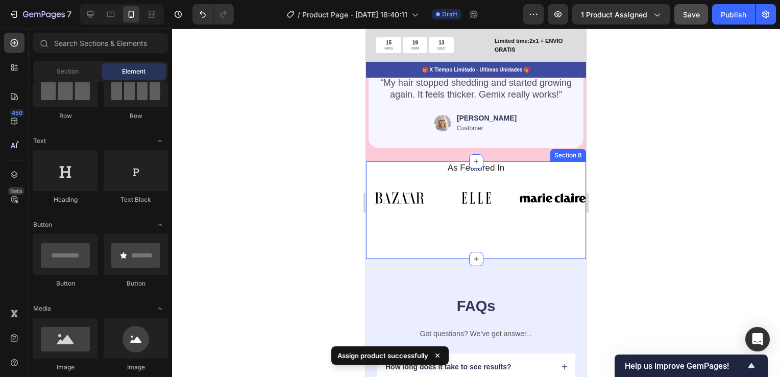
scroll to position [3626, 0]
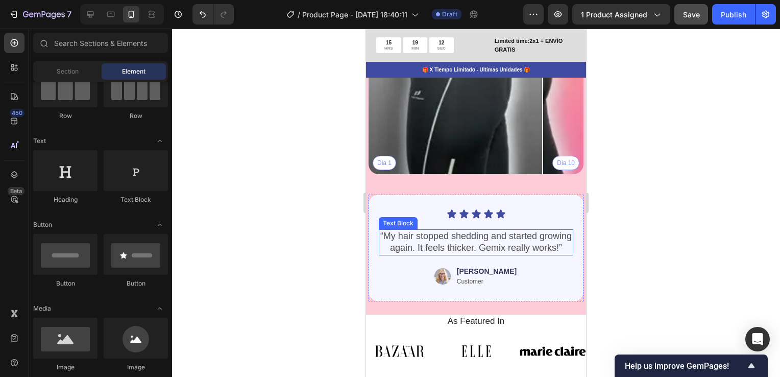
click at [460, 244] on p "“My hair stopped shedding and started growing again. It feels thicker. Gemix re…" at bounding box center [476, 242] width 193 height 24
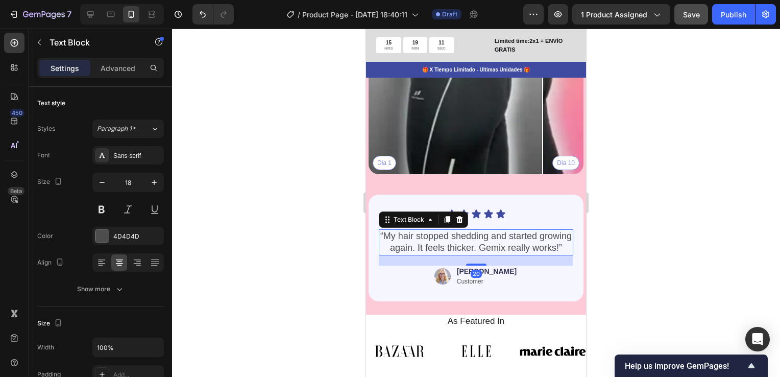
click at [481, 251] on p "“My hair stopped shedding and started growing again. It feels thicker. Gemix re…" at bounding box center [476, 242] width 193 height 24
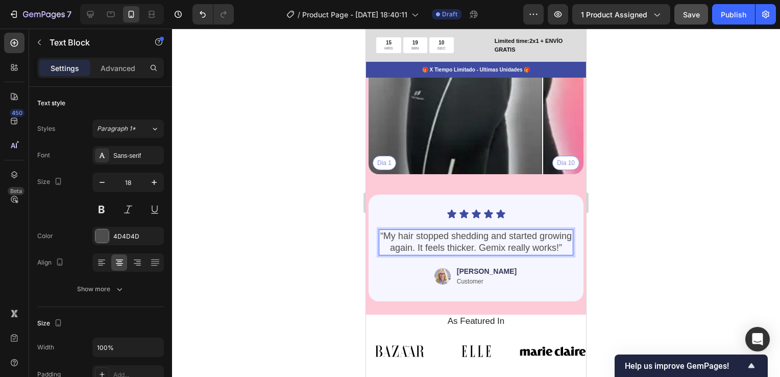
click at [482, 252] on p "“My hair stopped shedding and started growing again. It feels thicker. Gemix re…" at bounding box center [476, 242] width 193 height 24
click at [484, 253] on p "“My hair stopped shedding and started growing again. It feels thicker. Gemix re…" at bounding box center [476, 242] width 193 height 24
click at [482, 252] on p "“My hair stopped shedding and started growing again. It feels thicker. Gemix re…" at bounding box center [476, 242] width 193 height 24
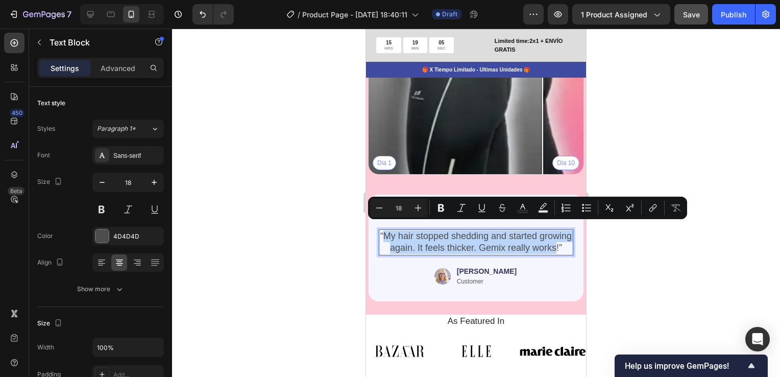
drag, startPoint x: 482, startPoint y: 252, endPoint x: 399, endPoint y: 230, distance: 85.7
click at [399, 230] on p "“My hair stopped shedding and started growing again. It feels thicker. Gemix re…" at bounding box center [476, 242] width 193 height 24
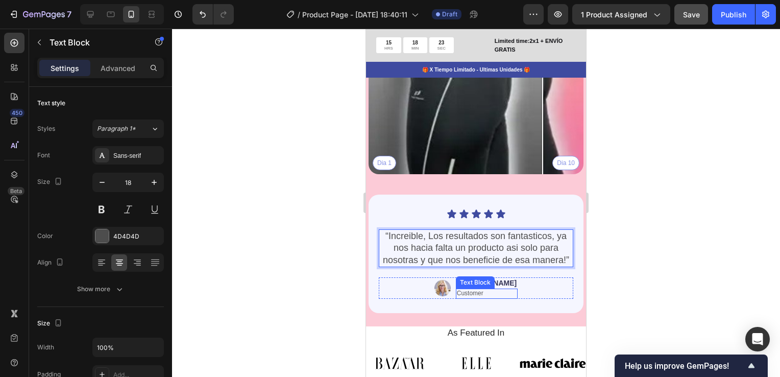
click at [490, 297] on p "Customer" at bounding box center [487, 294] width 60 height 8
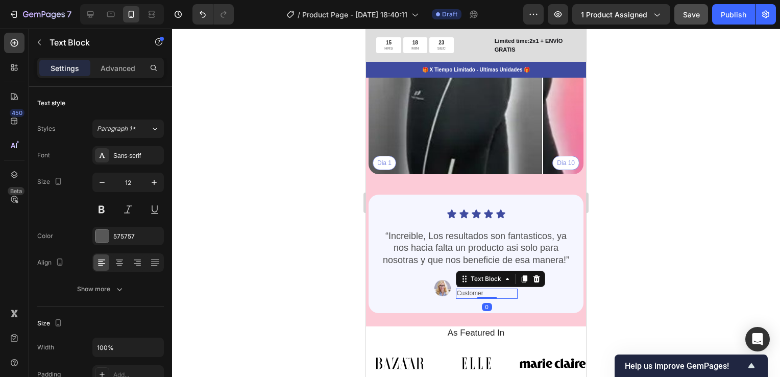
scroll to position [284, 0]
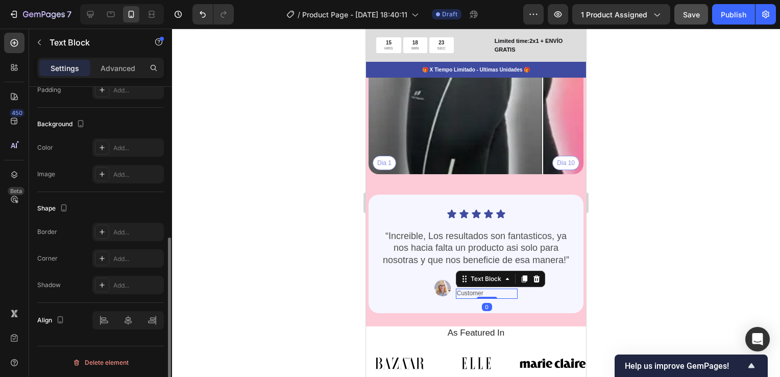
click at [490, 297] on p "Customer" at bounding box center [487, 294] width 60 height 8
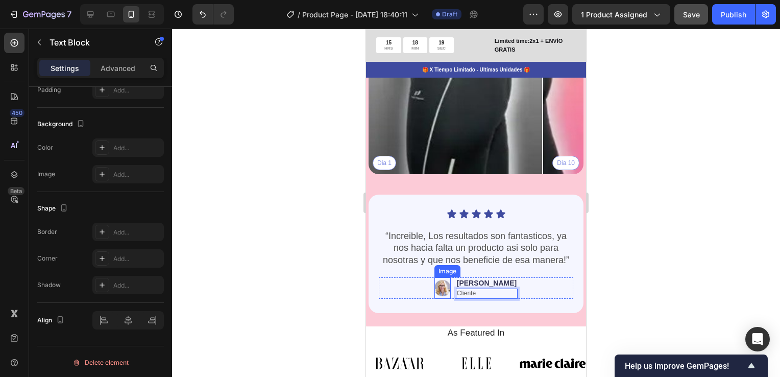
click at [451, 291] on img at bounding box center [443, 287] width 16 height 21
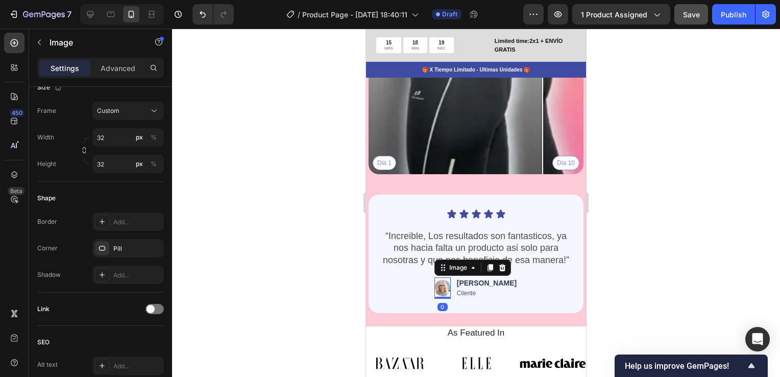
scroll to position [0, 0]
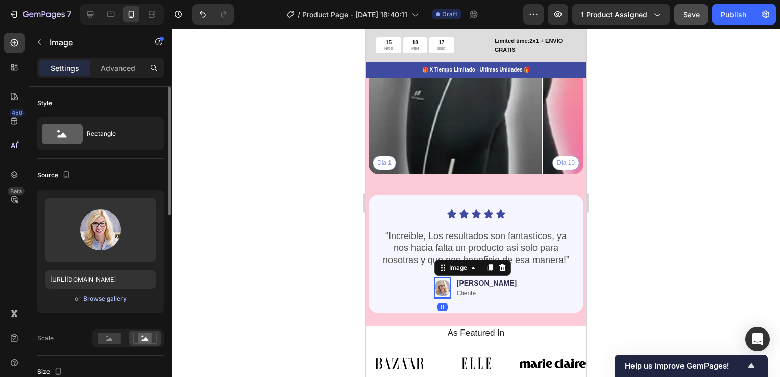
click at [108, 300] on div "Browse gallery" at bounding box center [104, 298] width 43 height 9
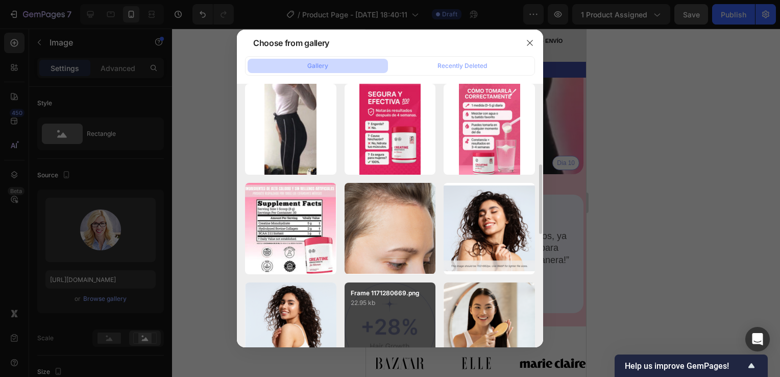
scroll to position [358, 0]
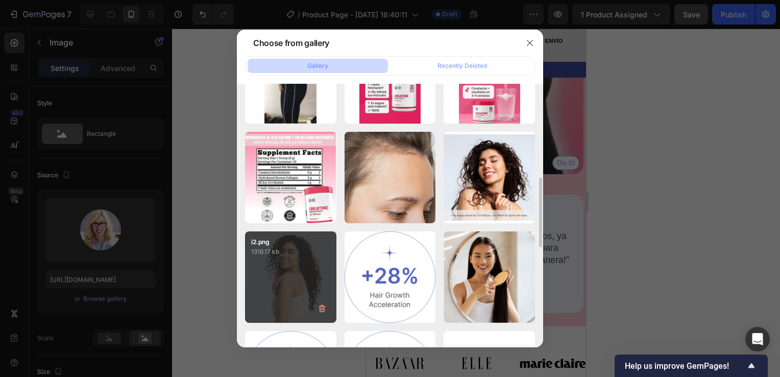
click at [301, 261] on div "i2.png 1316.17 kb" at bounding box center [290, 276] width 91 height 91
type input "https://cdn.shopify.com/s/files/1/0755/4170/9050/files/gempages_578252502063907…"
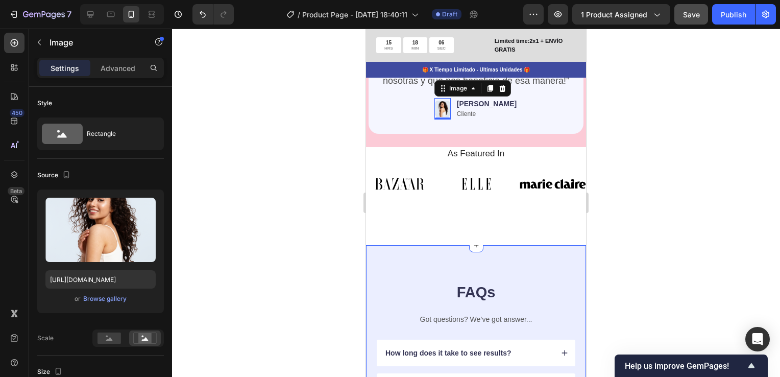
scroll to position [3831, 0]
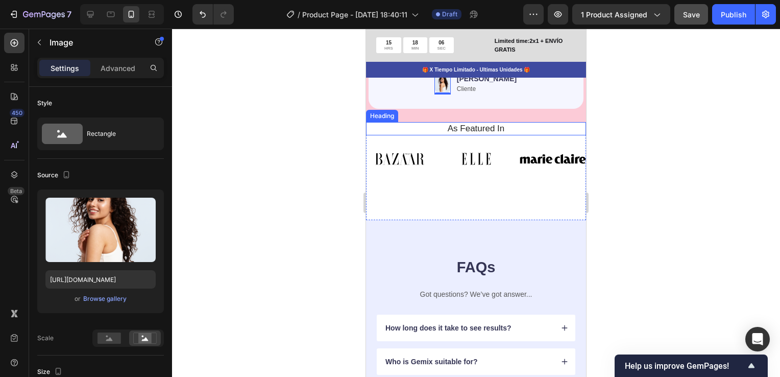
click at [486, 135] on h2 "As Featured In" at bounding box center [476, 128] width 205 height 13
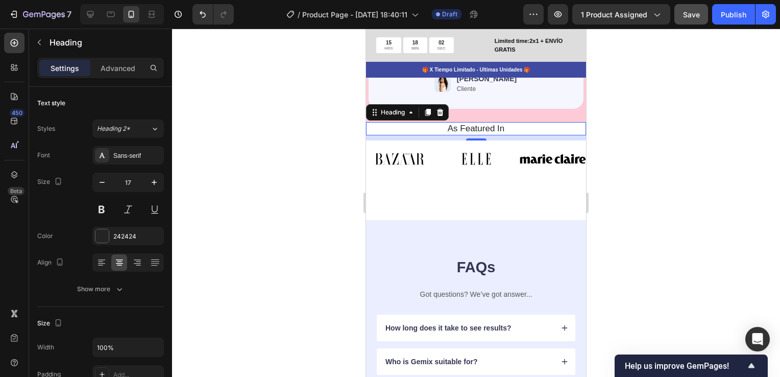
drag, startPoint x: 429, startPoint y: 133, endPoint x: 435, endPoint y: 156, distance: 23.9
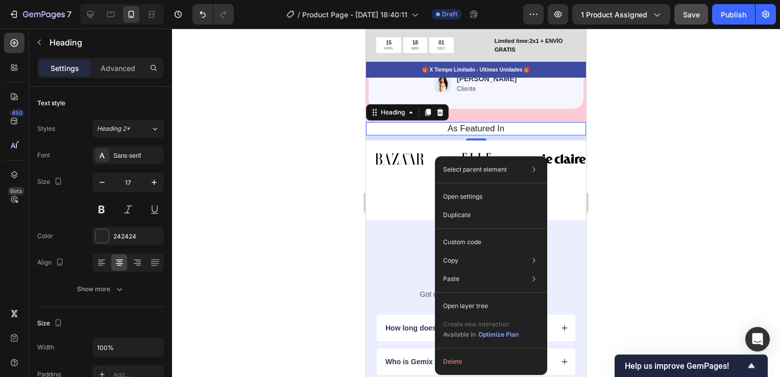
click at [541, 129] on h2 "As Featured In" at bounding box center [476, 128] width 205 height 13
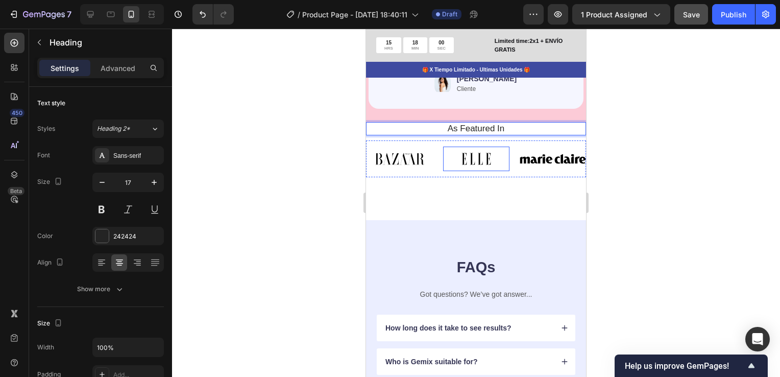
click at [473, 160] on img at bounding box center [476, 159] width 66 height 25
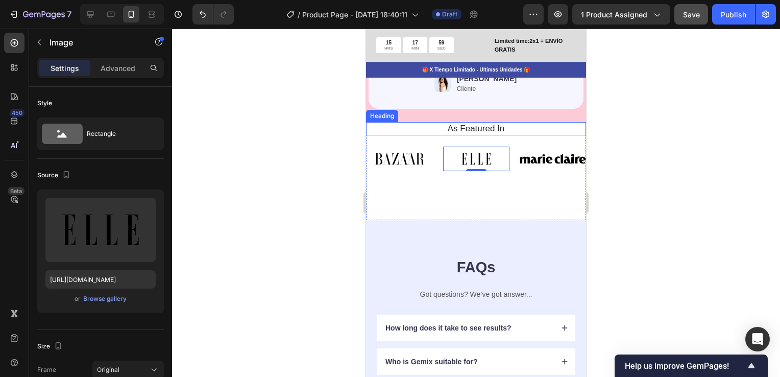
click at [513, 130] on p "As Featured In" at bounding box center [476, 128] width 203 height 11
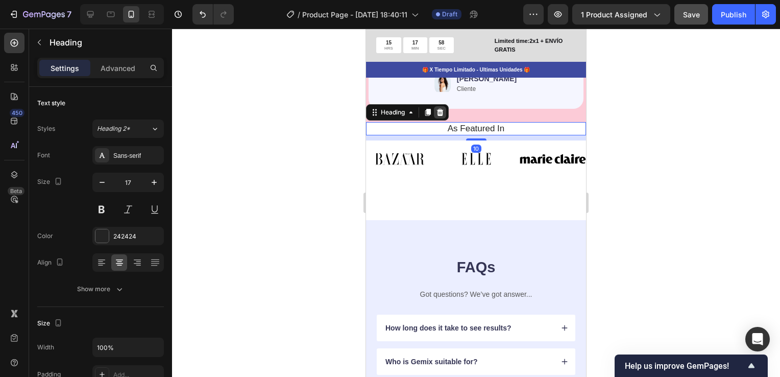
click at [443, 115] on icon at bounding box center [440, 112] width 7 height 7
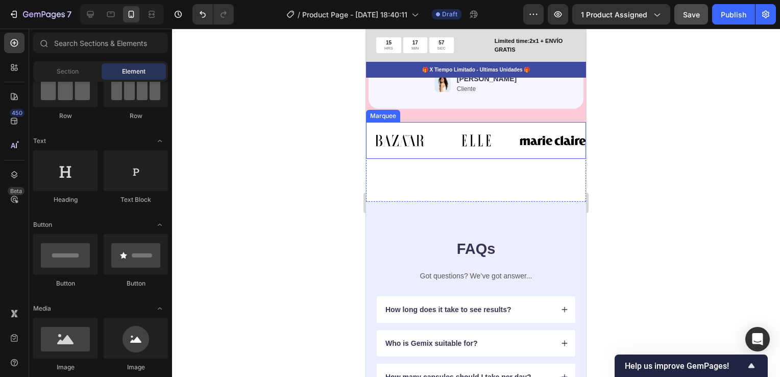
click at [435, 134] on div "Image" at bounding box center [405, 140] width 77 height 25
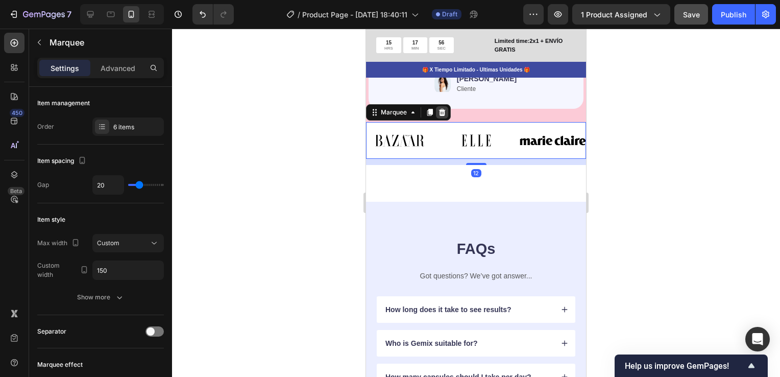
click at [443, 116] on icon at bounding box center [442, 112] width 8 height 8
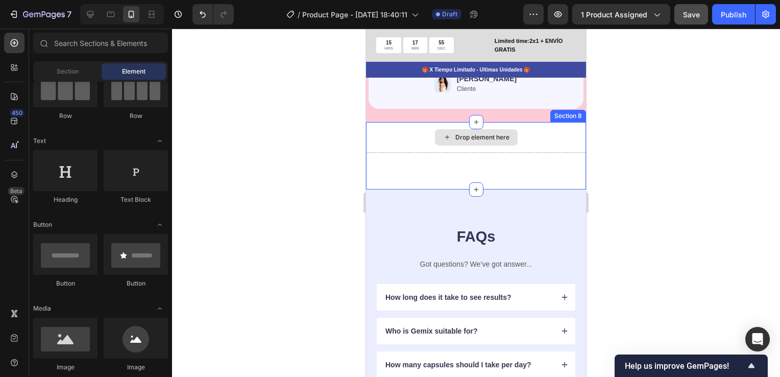
click at [408, 137] on div "Drop element here" at bounding box center [476, 137] width 220 height 31
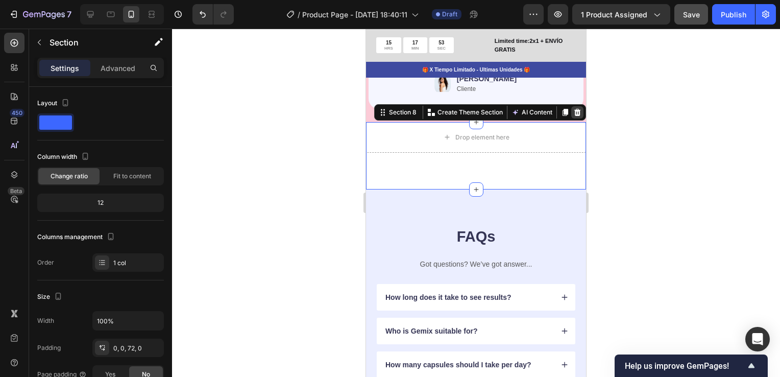
click at [575, 116] on icon at bounding box center [578, 112] width 7 height 7
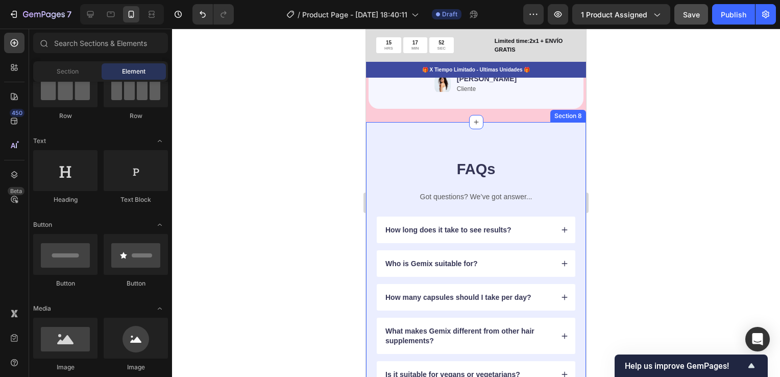
click at [476, 141] on div "FAQs Heading Got questions? We’ve got answer... Text Block How long does it tak…" at bounding box center [476, 290] width 220 height 336
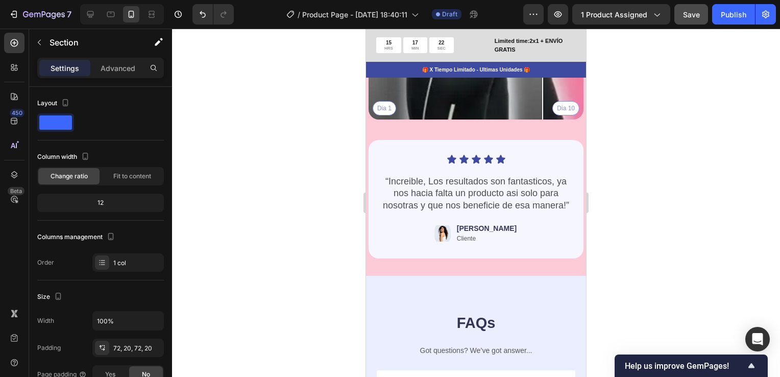
scroll to position [3780, 0]
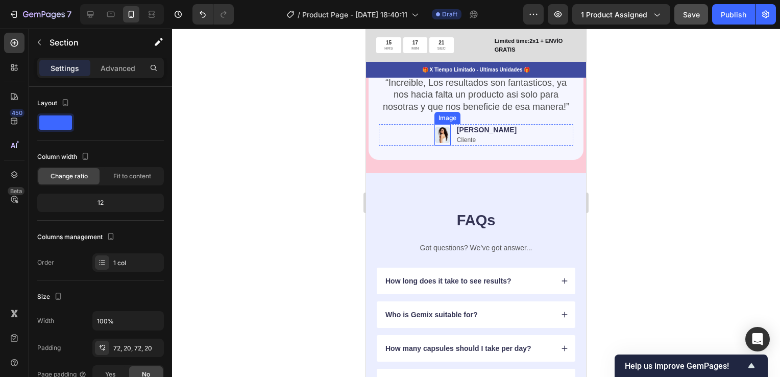
click at [451, 139] on img at bounding box center [443, 134] width 16 height 21
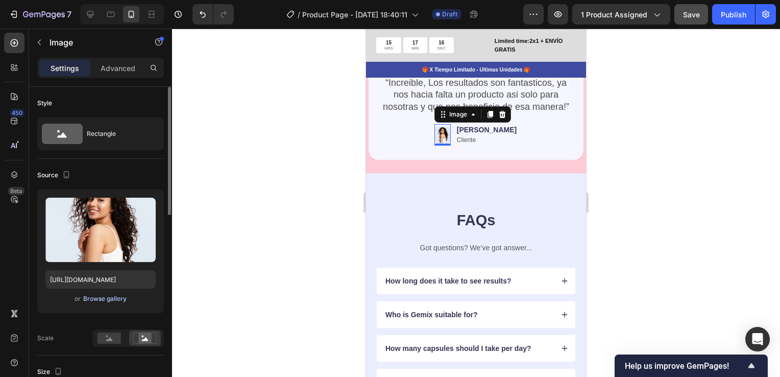
click at [114, 297] on div "Browse gallery" at bounding box center [104, 298] width 43 height 9
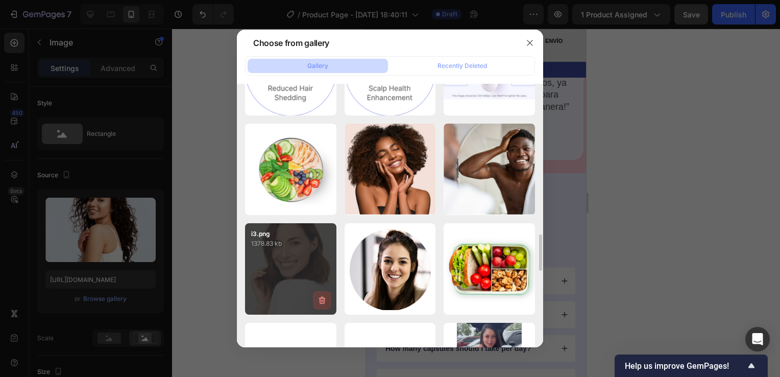
scroll to position [715, 0]
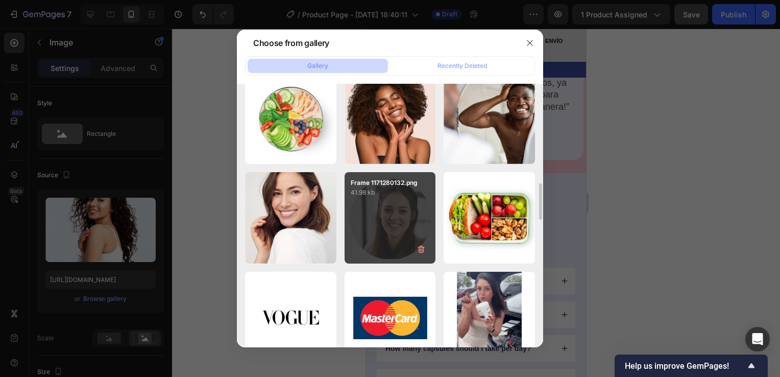
click at [382, 211] on div "Frame 1171280132.png 41.98 kb" at bounding box center [390, 217] width 91 height 91
type input "https://cdn.shopify.com/s/files/1/0755/4170/9050/files/gempages_578252502063907…"
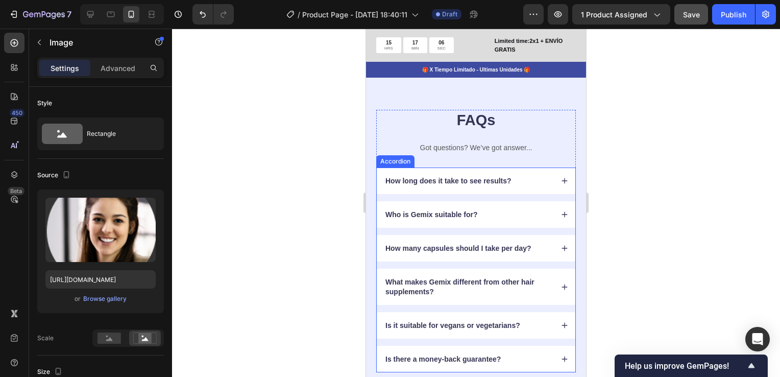
scroll to position [3882, 0]
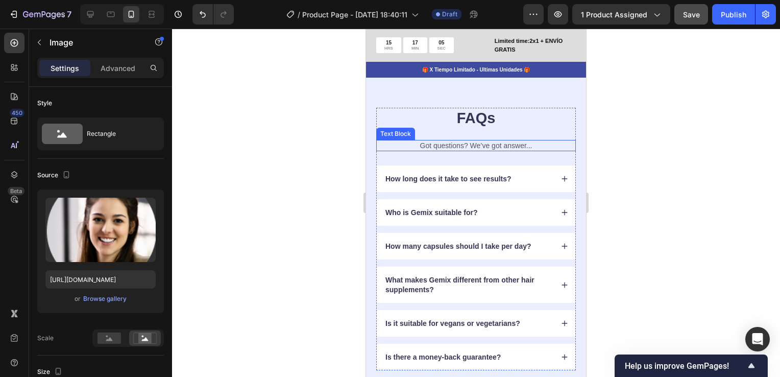
click at [475, 146] on p "Got questions? We’ve got answer..." at bounding box center [476, 145] width 198 height 9
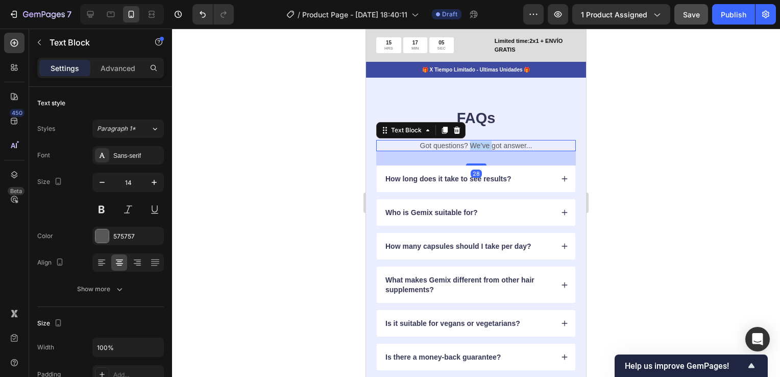
click at [475, 146] on p "Got questions? We’ve got answer..." at bounding box center [476, 145] width 198 height 9
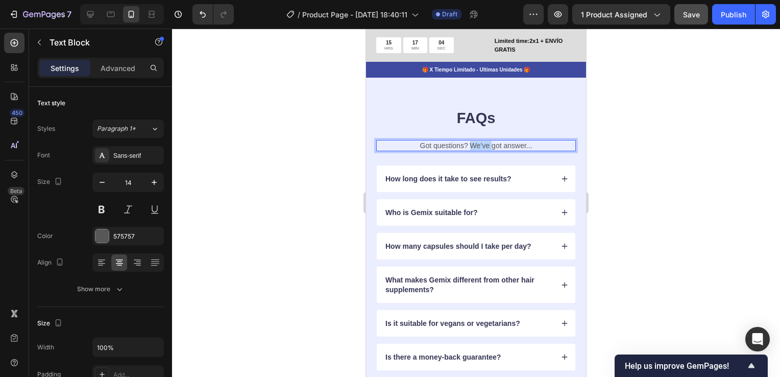
click at [475, 146] on p "Got questions? We’ve got answer..." at bounding box center [476, 145] width 198 height 9
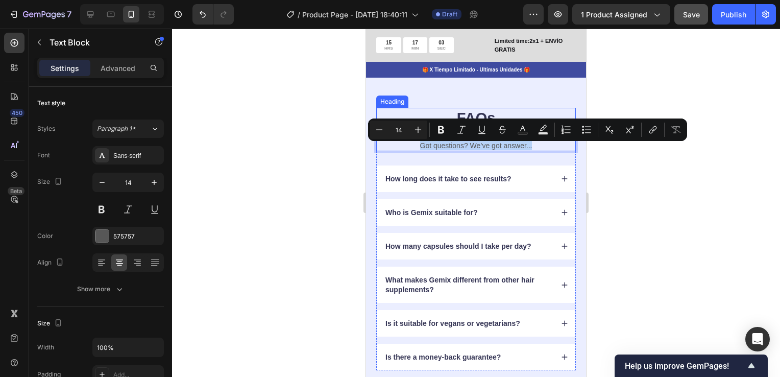
click at [515, 105] on div "FAQs Heading Got questions? We’ve got answer... Text Block 28 How long does it …" at bounding box center [476, 239] width 220 height 336
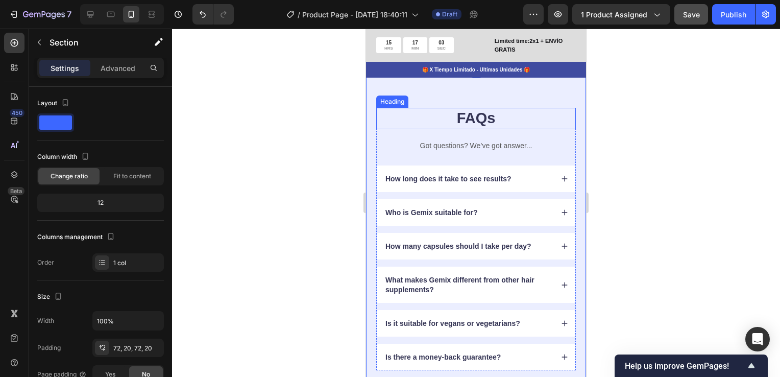
click at [488, 120] on h2 "FAQs" at bounding box center [476, 118] width 200 height 21
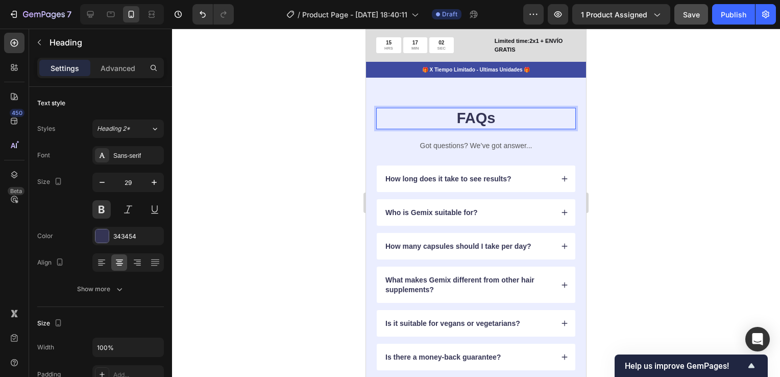
click at [488, 120] on h2 "FAQs" at bounding box center [476, 118] width 200 height 21
click at [488, 120] on p "FAQs" at bounding box center [476, 118] width 198 height 19
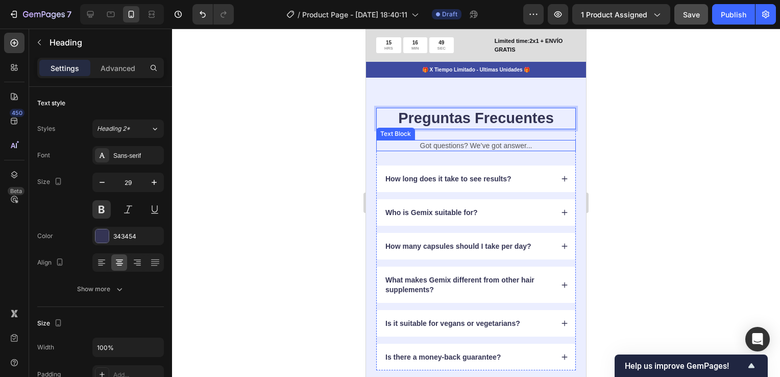
click at [488, 145] on p "Got questions? We’ve got answer..." at bounding box center [476, 145] width 198 height 9
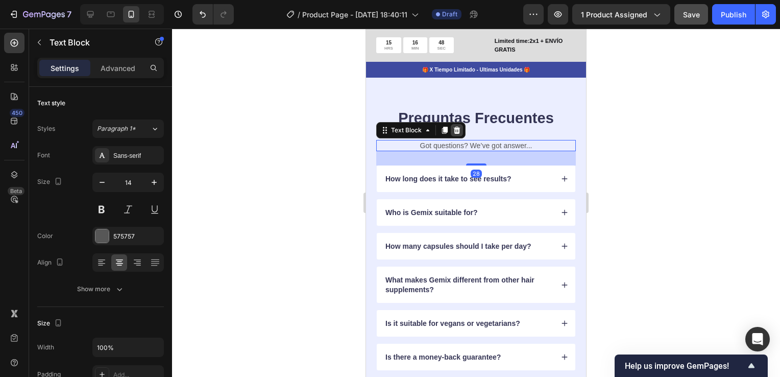
click at [459, 133] on icon at bounding box center [457, 129] width 7 height 7
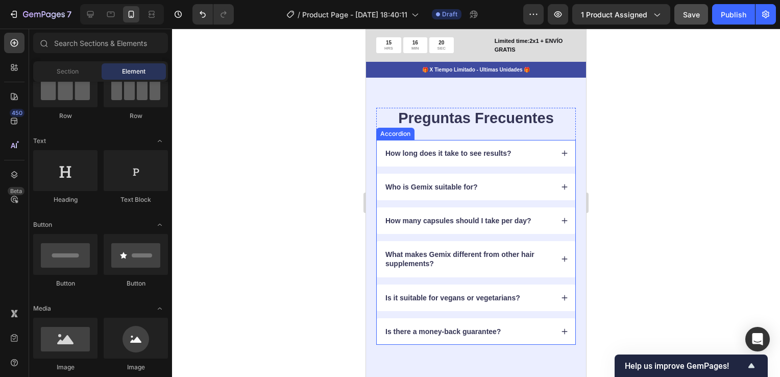
click at [469, 156] on p "How long does it take to see results?" at bounding box center [449, 153] width 126 height 9
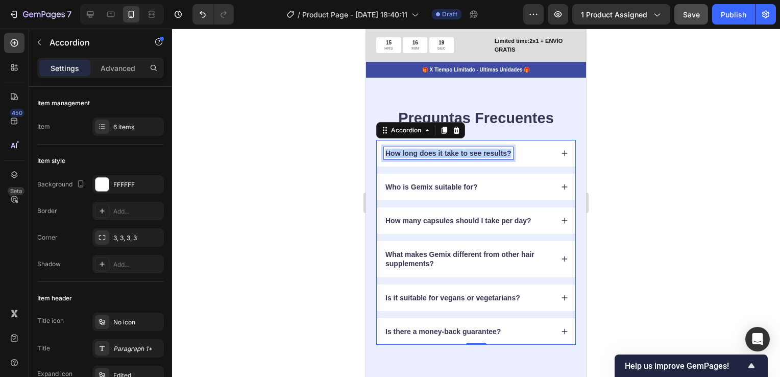
click at [469, 156] on p "How long does it take to see results?" at bounding box center [449, 153] width 126 height 9
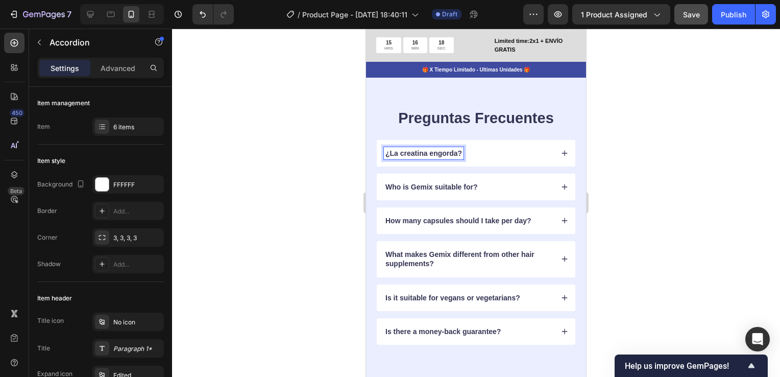
click at [561, 156] on icon at bounding box center [564, 153] width 7 height 7
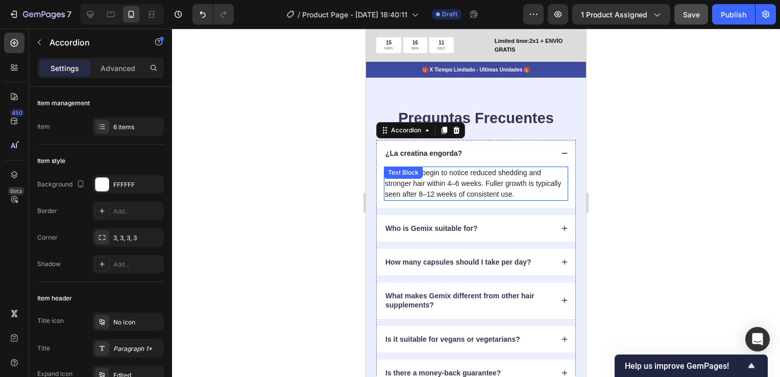
click at [549, 196] on p "Most users begin to notice reduced shedding and stronger hair within 4–6 weeks.…" at bounding box center [476, 184] width 182 height 32
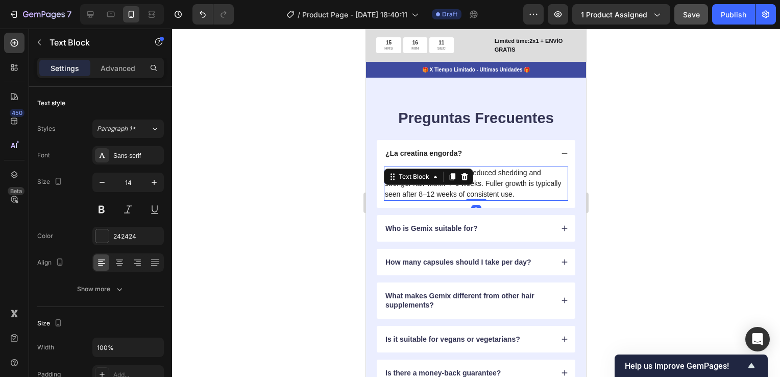
click at [549, 197] on p "Most users begin to notice reduced shedding and stronger hair within 4–6 weeks.…" at bounding box center [476, 184] width 182 height 32
click at [523, 176] on p "Most users begin to notice reduced shedding and stronger hair within 4–6 weeks.…" at bounding box center [476, 184] width 182 height 32
click at [541, 198] on p "Most users begin to notice reduced shedding and stronger hair within 4–6 weeks.…" at bounding box center [476, 184] width 182 height 32
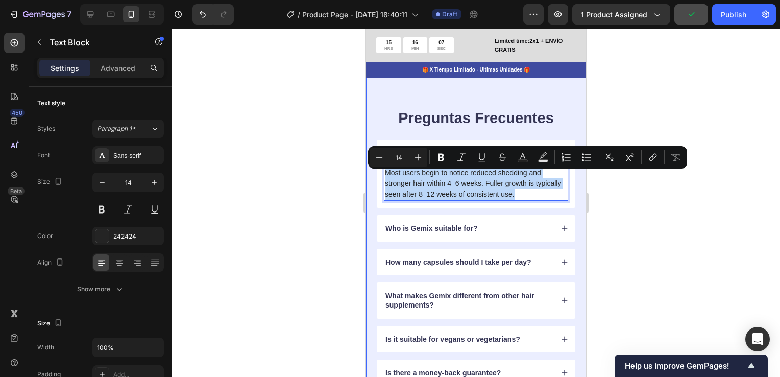
drag, startPoint x: 541, startPoint y: 198, endPoint x: 374, endPoint y: 177, distance: 168.9
click at [374, 177] on div "Preguntas Frecuentes Heading ¿La creatina engorda? Most users begin to notice r…" at bounding box center [476, 247] width 220 height 352
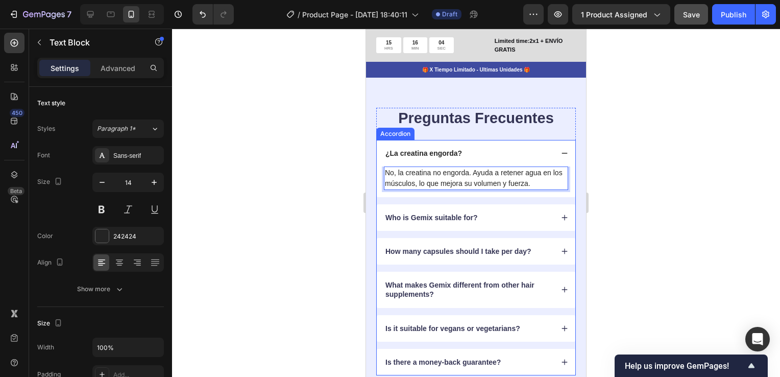
click at [561, 157] on icon at bounding box center [564, 153] width 7 height 7
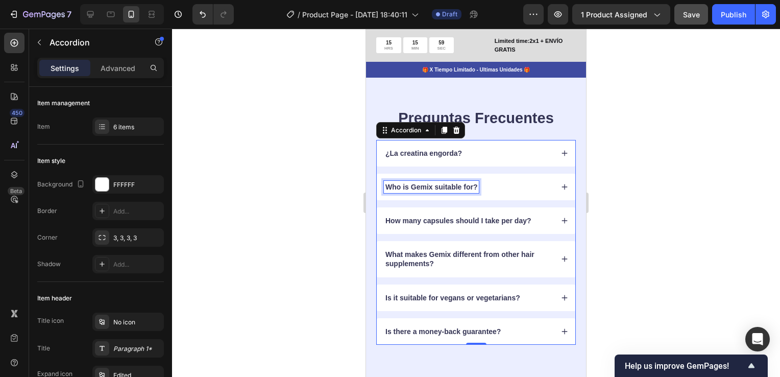
click at [437, 190] on p "Who is Gemix suitable for?" at bounding box center [432, 186] width 92 height 9
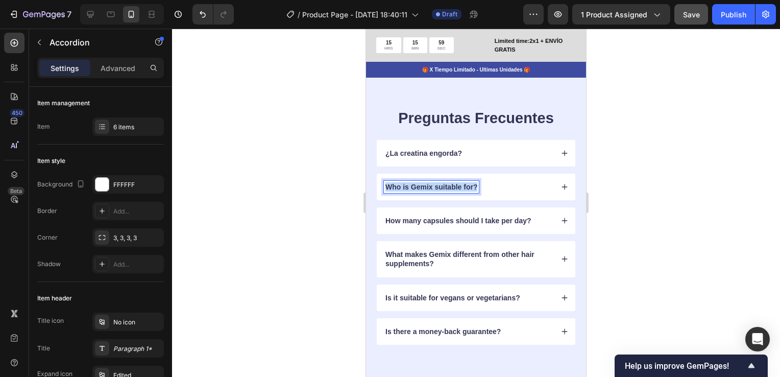
click at [437, 190] on p "Who is Gemix suitable for?" at bounding box center [432, 186] width 92 height 9
click at [561, 189] on icon at bounding box center [564, 186] width 7 height 7
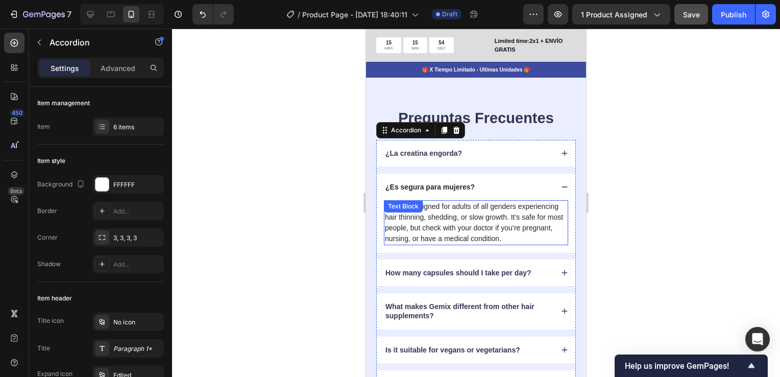
click at [494, 227] on p "Follix is designed for adults of all genders experiencing hair thinning, sheddi…" at bounding box center [476, 222] width 182 height 43
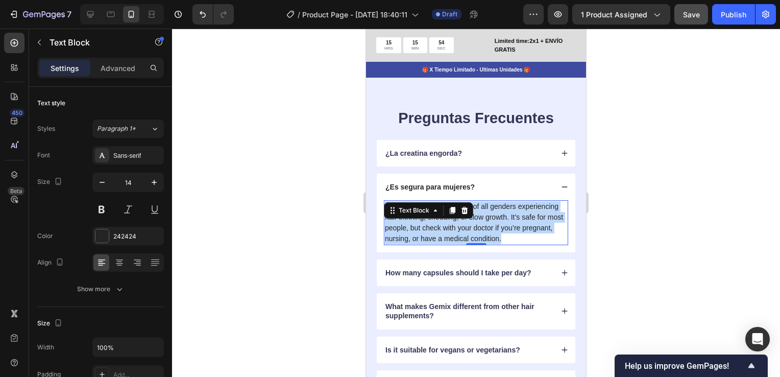
click at [494, 227] on p "Follix is designed for adults of all genders experiencing hair thinning, sheddi…" at bounding box center [476, 222] width 182 height 43
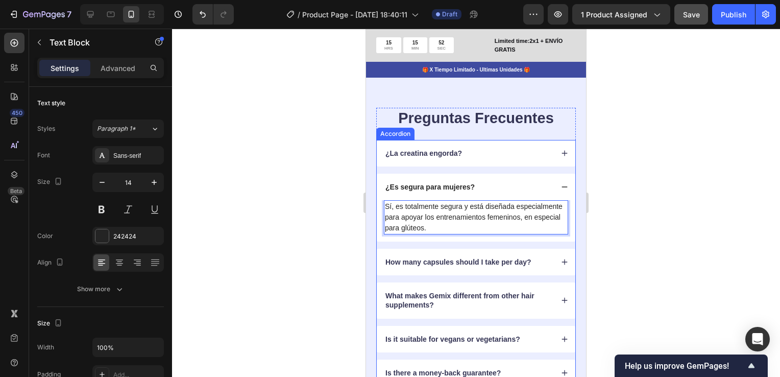
click at [561, 189] on icon at bounding box center [564, 186] width 7 height 7
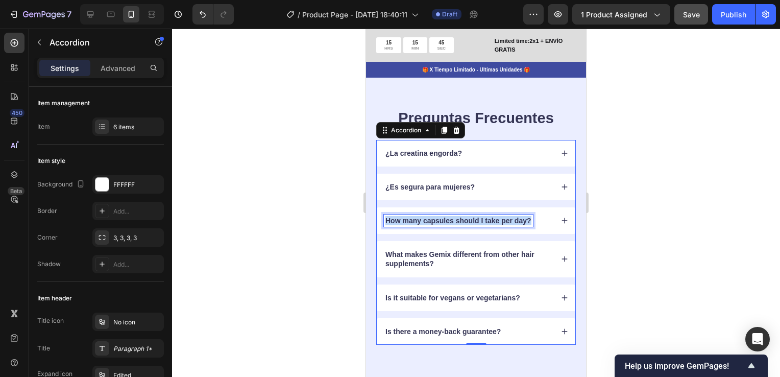
click at [478, 223] on p "How many capsules should I take per day?" at bounding box center [459, 220] width 146 height 9
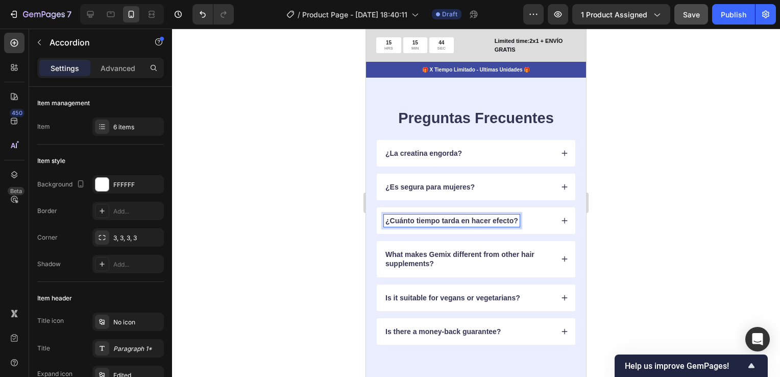
click at [562, 224] on icon at bounding box center [565, 221] width 6 height 6
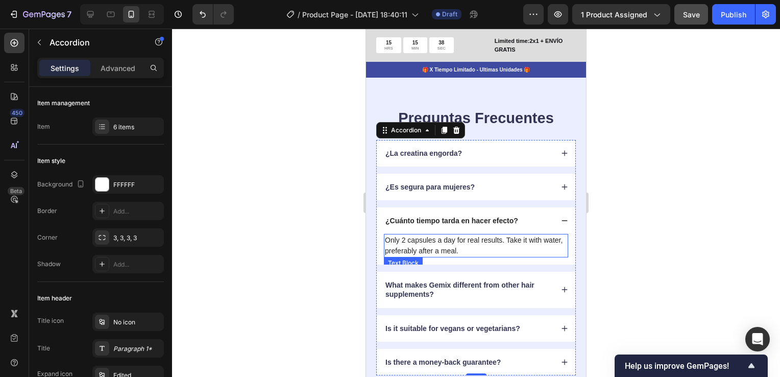
click at [447, 247] on p "Only 2 capsules a day for real results. Take it with water, preferably after a …" at bounding box center [476, 245] width 182 height 21
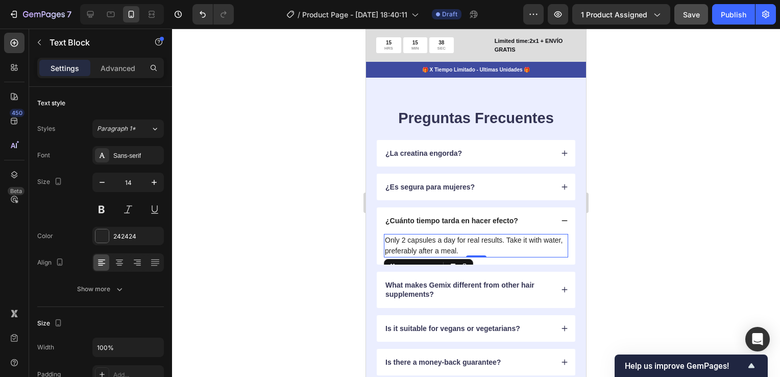
click at [447, 247] on p "Only 2 capsules a day for real results. Take it with water, preferably after a …" at bounding box center [476, 245] width 182 height 21
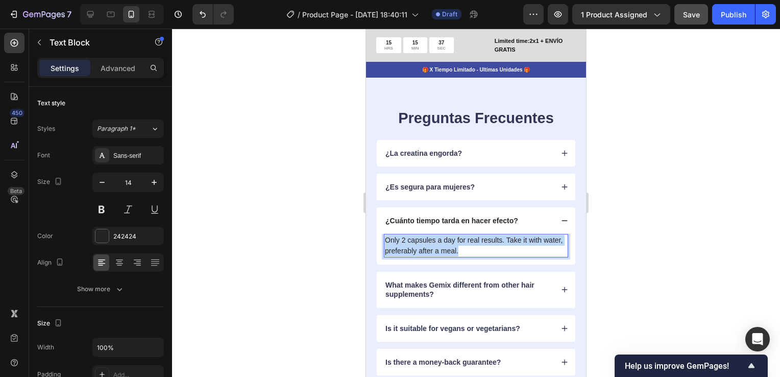
click at [447, 247] on p "Only 2 capsules a day for real results. Take it with water, preferably after a …" at bounding box center [476, 245] width 182 height 21
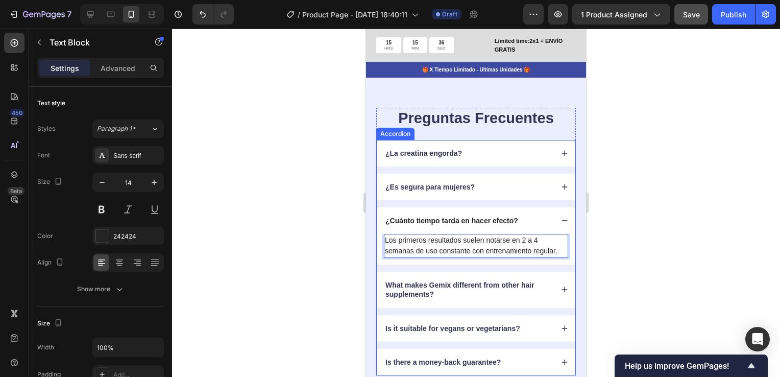
click at [561, 223] on icon at bounding box center [564, 220] width 7 height 7
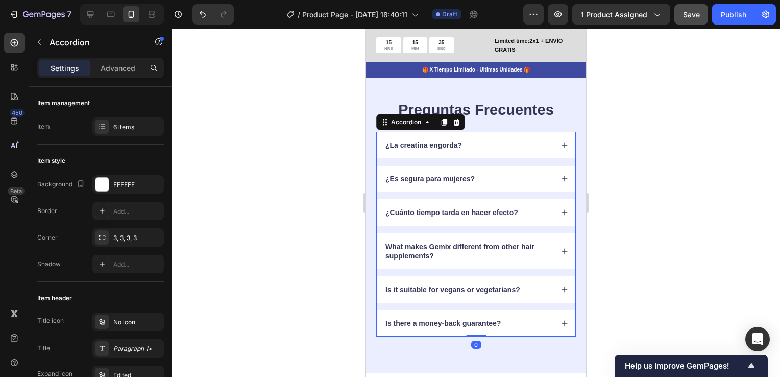
scroll to position [3933, 0]
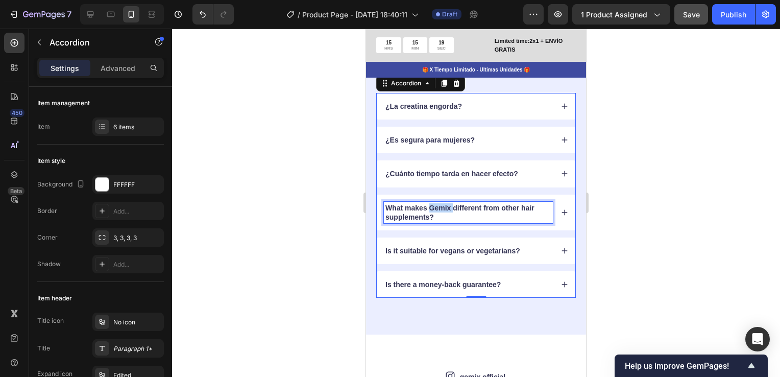
click at [439, 210] on p "What makes Gemix different from other hair supplements?" at bounding box center [469, 212] width 166 height 18
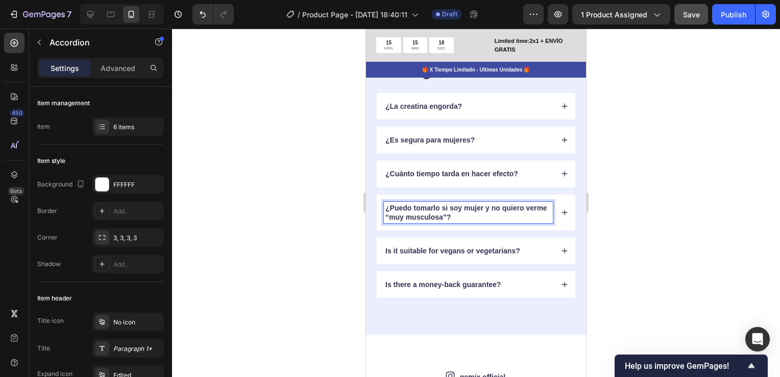
click at [561, 211] on icon at bounding box center [564, 212] width 7 height 7
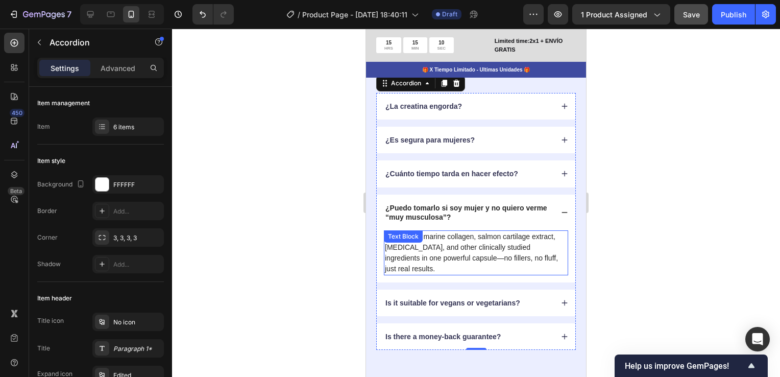
click at [415, 246] on div "It combines marine collagen, salmon cartilage extract, biotin, and other clinic…" at bounding box center [476, 252] width 184 height 45
click at [415, 241] on div "Text Block" at bounding box center [403, 236] width 35 height 9
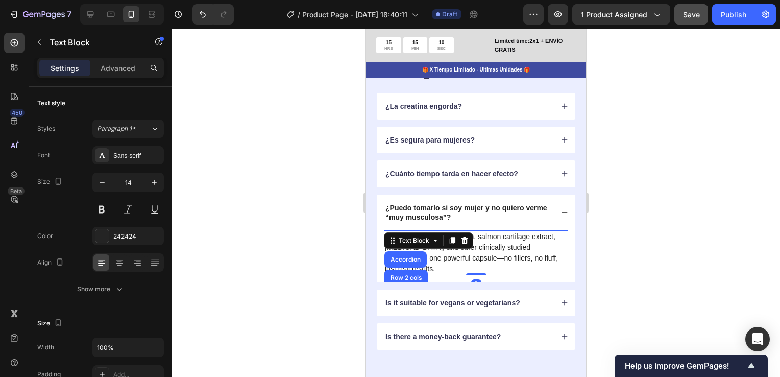
click at [415, 246] on div "Text Block" at bounding box center [414, 240] width 55 height 12
click at [509, 246] on p "It combines marine collagen, salmon cartilage extract, biotin, and other clinic…" at bounding box center [476, 252] width 182 height 43
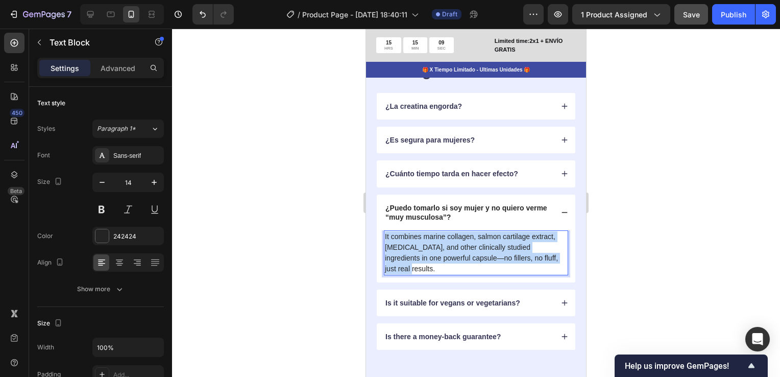
click at [509, 246] on p "It combines marine collagen, salmon cartilage extract, biotin, and other clinic…" at bounding box center [476, 252] width 182 height 43
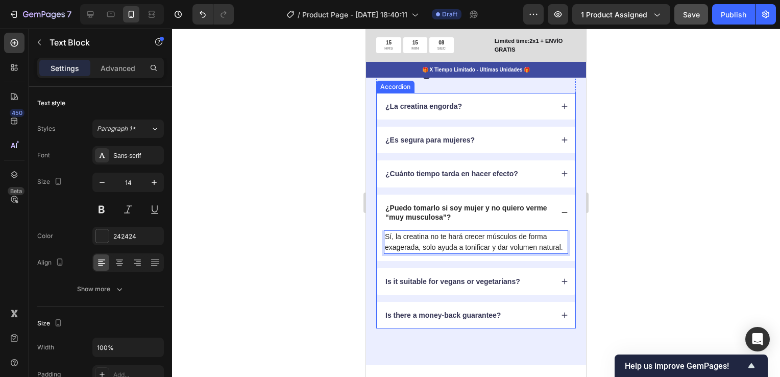
click at [482, 286] on p "Is it suitable for vegans or vegetarians?" at bounding box center [453, 281] width 135 height 9
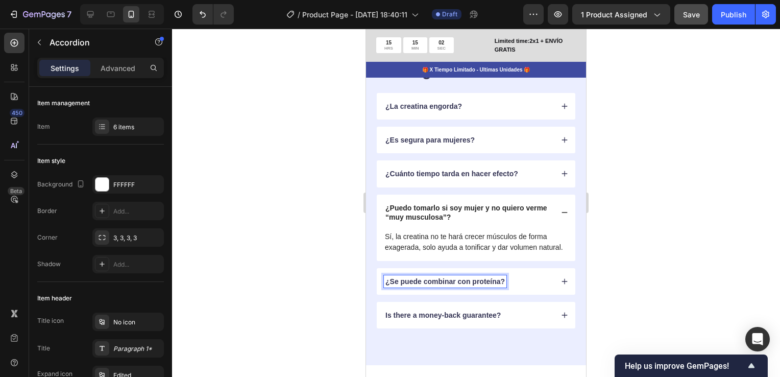
click at [561, 285] on icon at bounding box center [564, 281] width 7 height 7
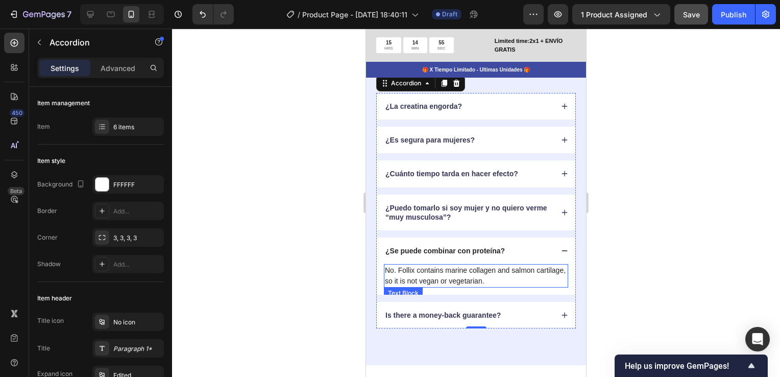
click at [459, 277] on p "No. Follix contains marine collagen and salmon cartilage, so it is not vegan or…" at bounding box center [476, 275] width 182 height 21
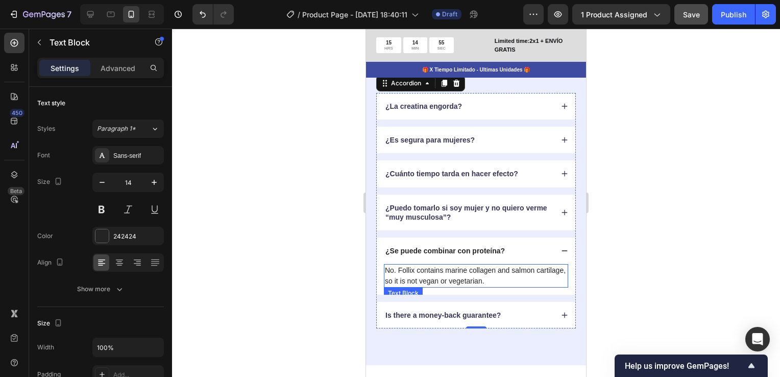
click at [459, 277] on p "No. Follix contains marine collagen and salmon cartilage, so it is not vegan or…" at bounding box center [476, 275] width 182 height 21
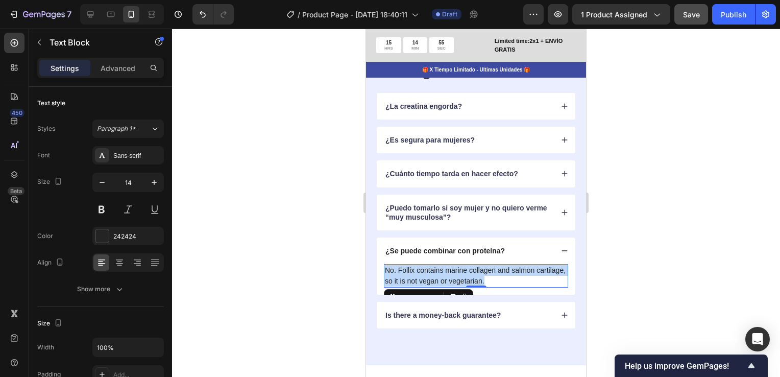
click at [459, 277] on p "No. Follix contains marine collagen and salmon cartilage, so it is not vegan or…" at bounding box center [476, 275] width 182 height 21
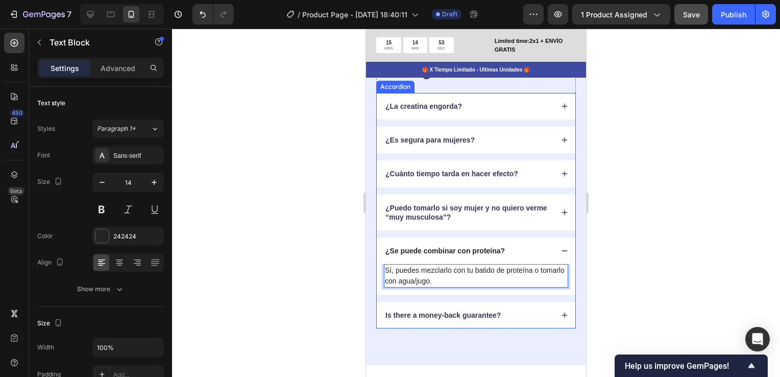
click at [562, 250] on icon at bounding box center [565, 250] width 6 height 1
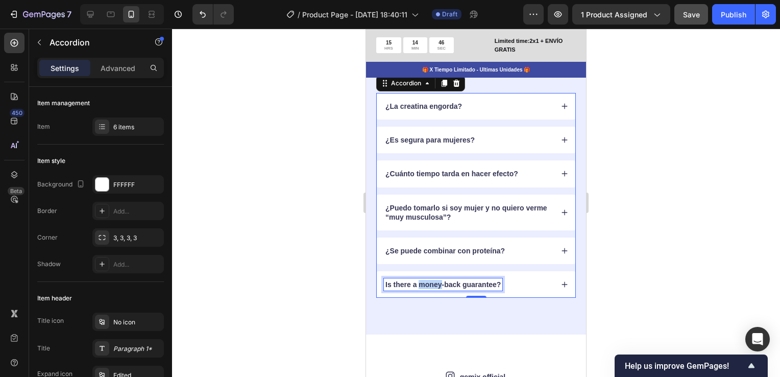
click at [433, 280] on p "Is there a money-back guarantee?" at bounding box center [443, 284] width 115 height 9
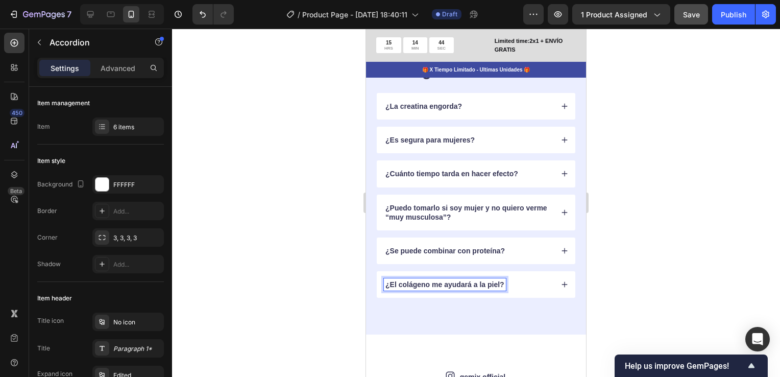
click at [562, 283] on icon at bounding box center [565, 285] width 6 height 6
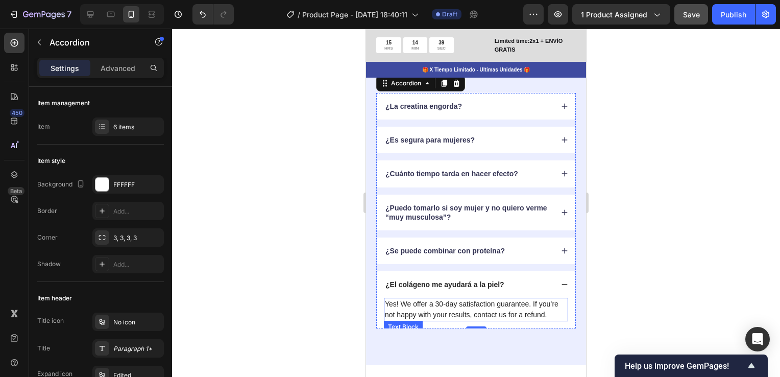
click at [474, 308] on p "Yes! We offer a 30-day satisfaction guarantee. If you’re not happy with your re…" at bounding box center [476, 309] width 182 height 21
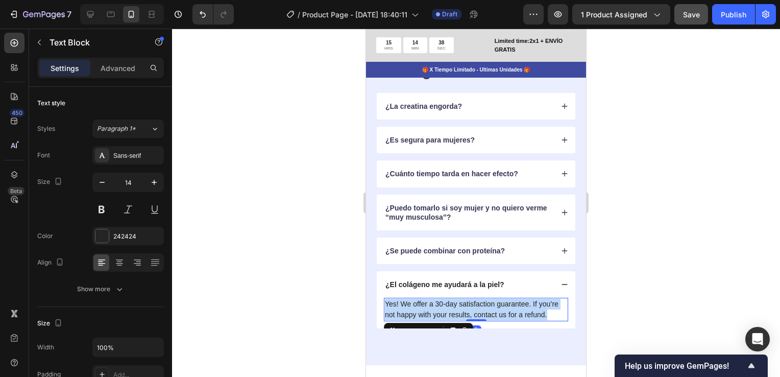
click at [474, 308] on p "Yes! We offer a 30-day satisfaction guarantee. If you’re not happy with your re…" at bounding box center [476, 309] width 182 height 21
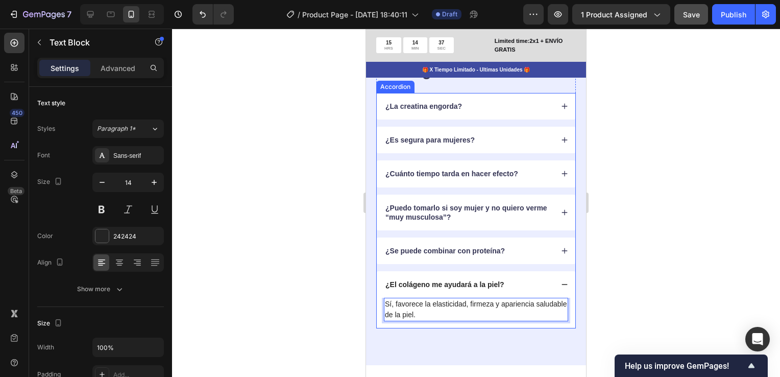
click at [553, 282] on div "¿El colágeno me ayudará a la piel?" at bounding box center [476, 284] width 199 height 27
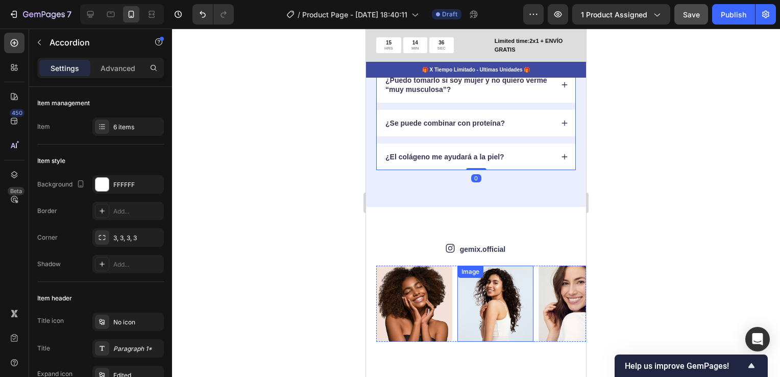
scroll to position [4086, 0]
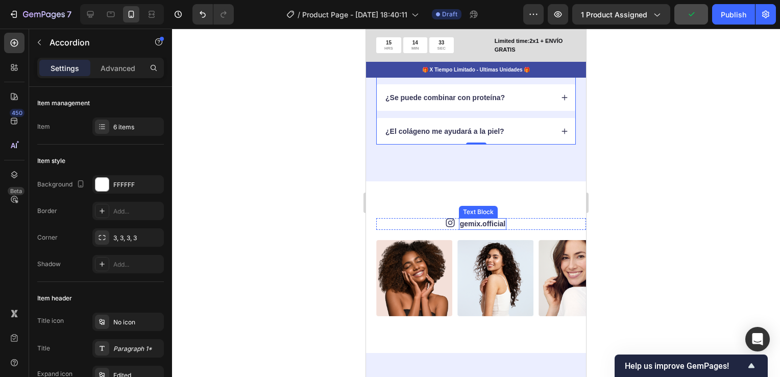
click at [485, 223] on link "gemix.official" at bounding box center [482, 224] width 45 height 8
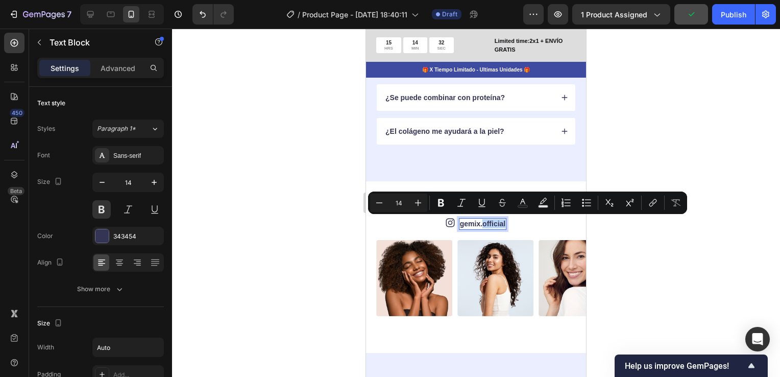
click at [485, 223] on link "gemix.official" at bounding box center [482, 224] width 45 height 8
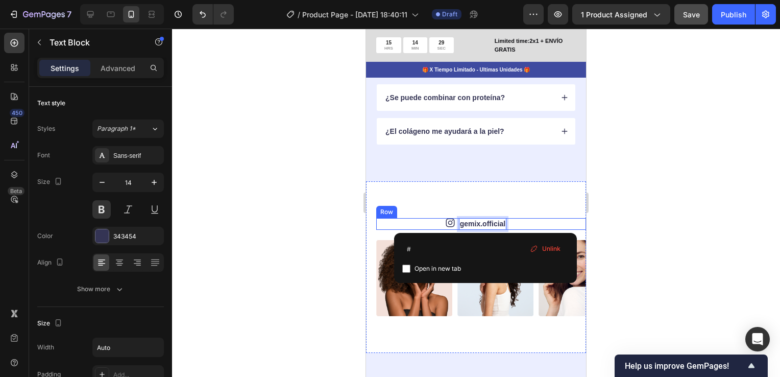
click at [519, 218] on div "Icon gemix.official Text Block 0 Row" at bounding box center [481, 223] width 210 height 11
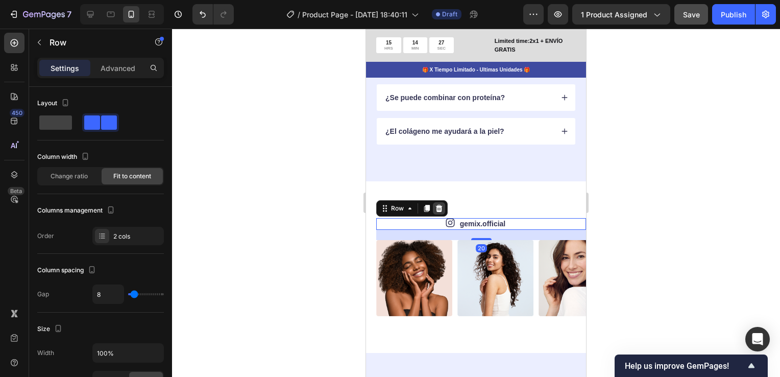
click at [436, 208] on icon at bounding box center [439, 208] width 8 height 8
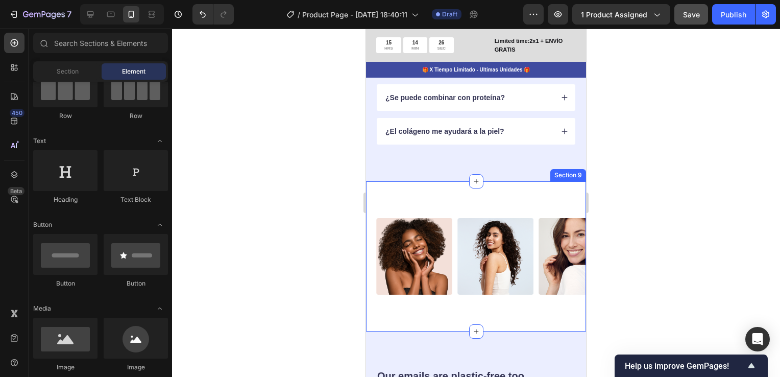
click at [473, 199] on div "Image Image Image Image Image Image Image Image Image Image Carousel Section 9" at bounding box center [476, 256] width 220 height 150
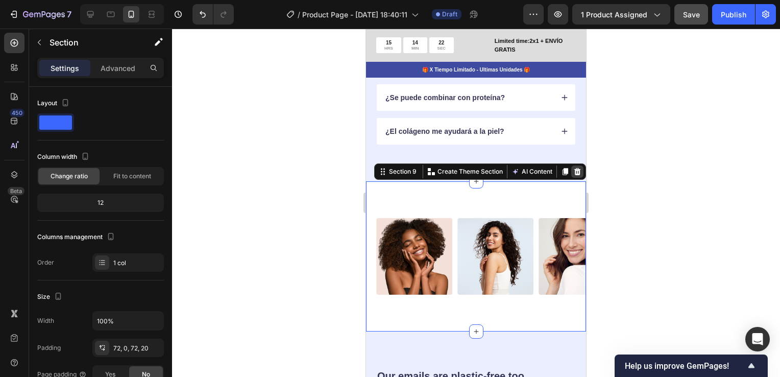
click at [575, 169] on icon at bounding box center [578, 171] width 7 height 7
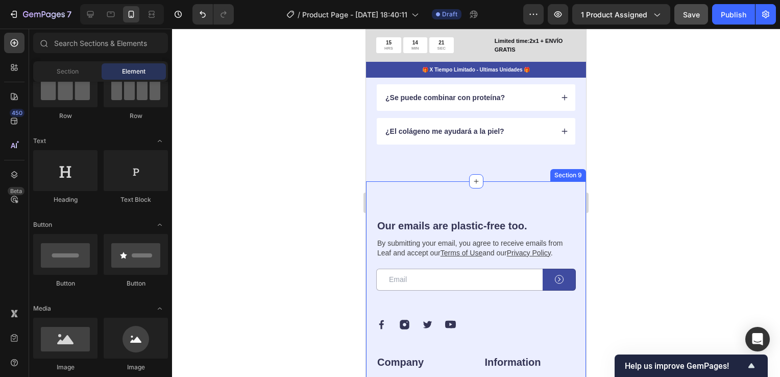
click at [464, 200] on div "Our emails are plastic-free too. Heading By submitting your email, you agree to…" at bounding box center [476, 367] width 220 height 372
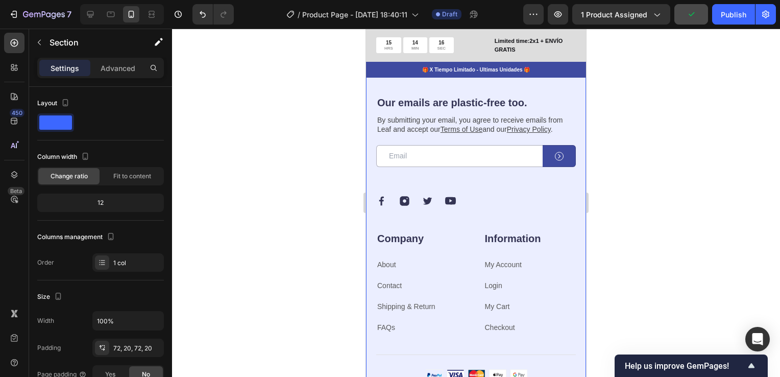
scroll to position [4055, 0]
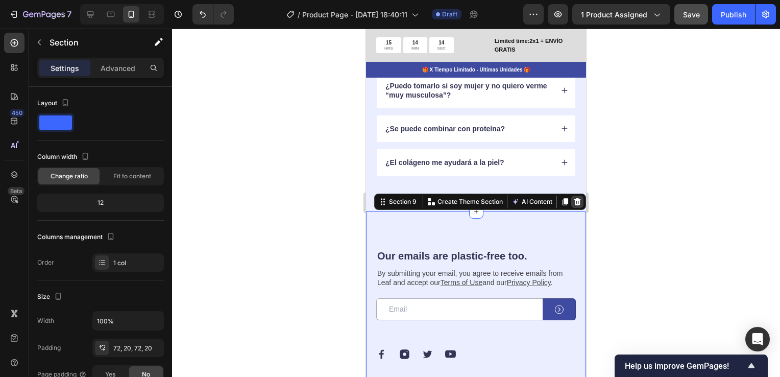
click at [575, 203] on icon at bounding box center [578, 201] width 7 height 7
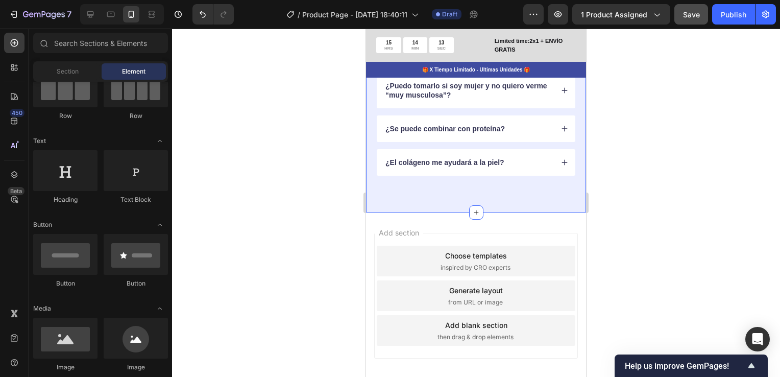
click at [568, 183] on div "Preguntas Frecuentes Heading ¿La creatina engorda? ¿Es segura para mujeres? ¿Cu…" at bounding box center [476, 57] width 220 height 311
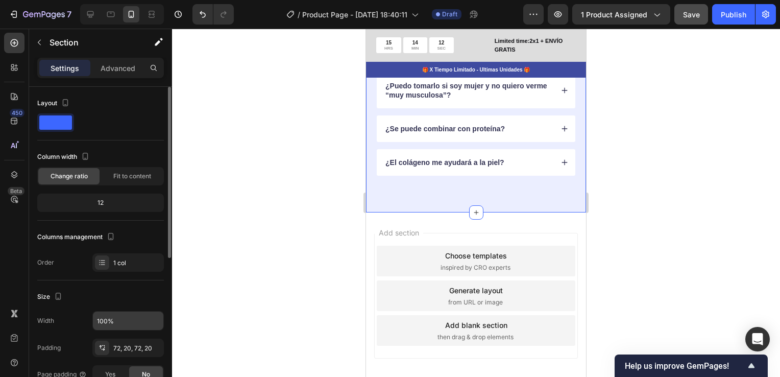
scroll to position [102, 0]
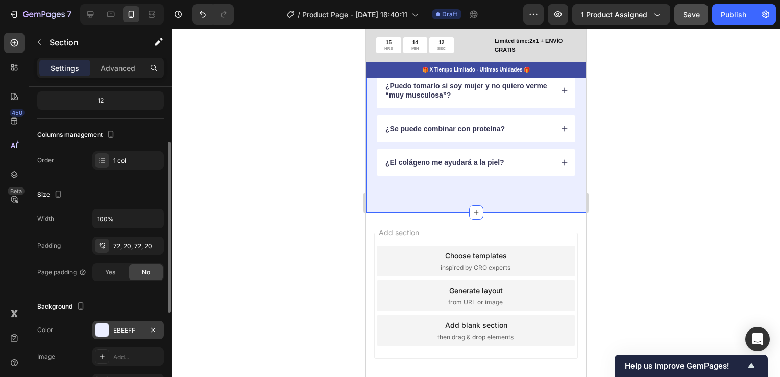
click at [133, 326] on div "EBEEFF" at bounding box center [128, 330] width 30 height 9
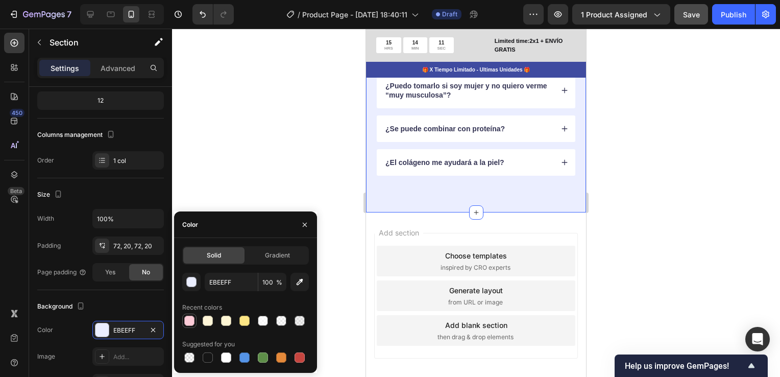
click at [188, 322] on div at bounding box center [189, 321] width 10 height 10
type input "FCCBD7"
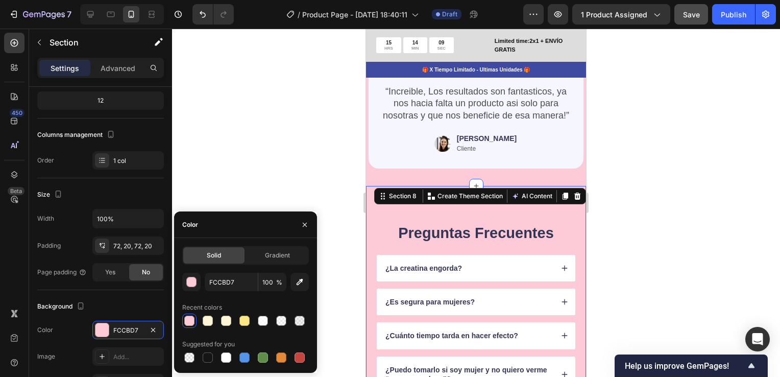
scroll to position [3748, 0]
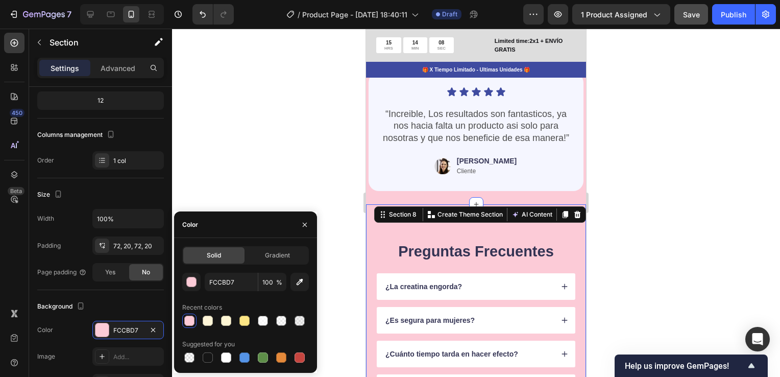
click at [646, 288] on div at bounding box center [476, 203] width 608 height 348
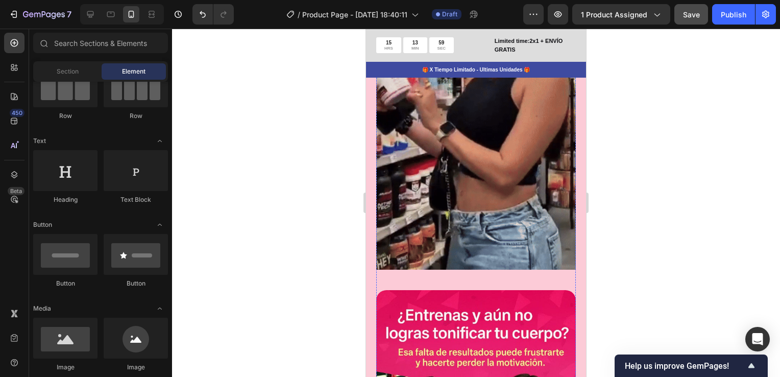
scroll to position [2982, 0]
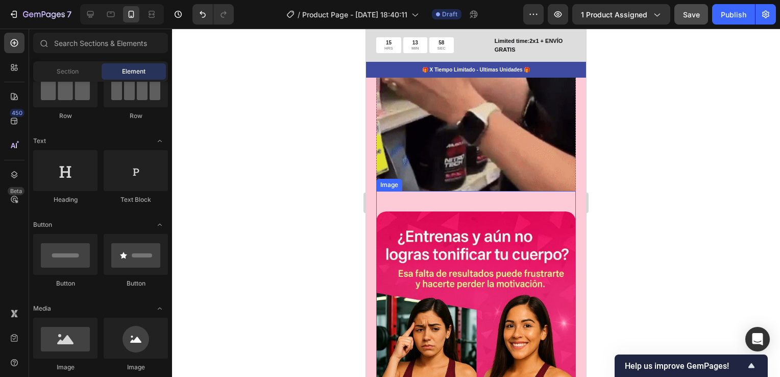
click at [466, 205] on div "Image" at bounding box center [476, 352] width 200 height 322
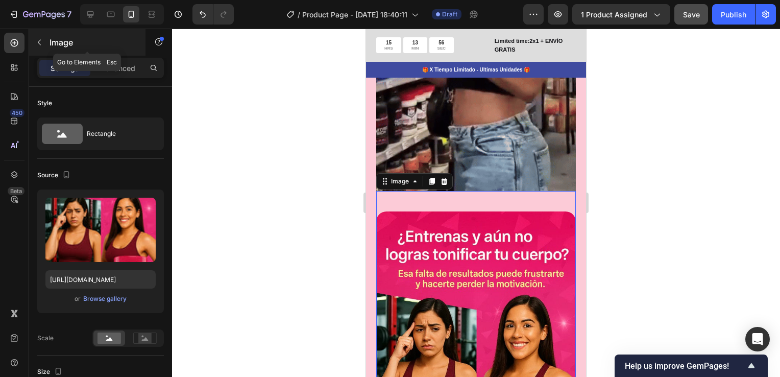
click at [44, 41] on button "button" at bounding box center [39, 42] width 16 height 16
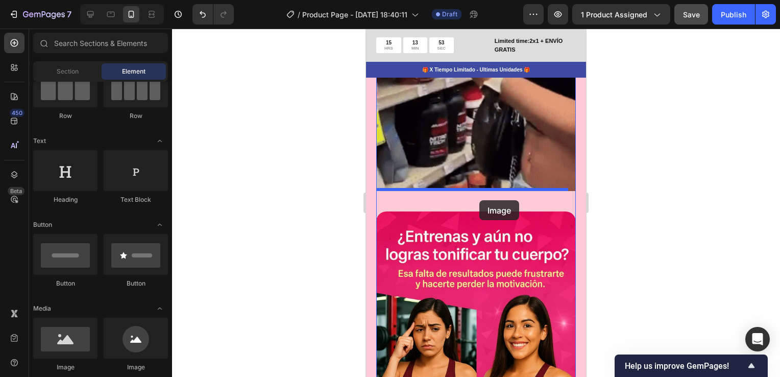
drag, startPoint x: 433, startPoint y: 365, endPoint x: 480, endPoint y: 200, distance: 170.9
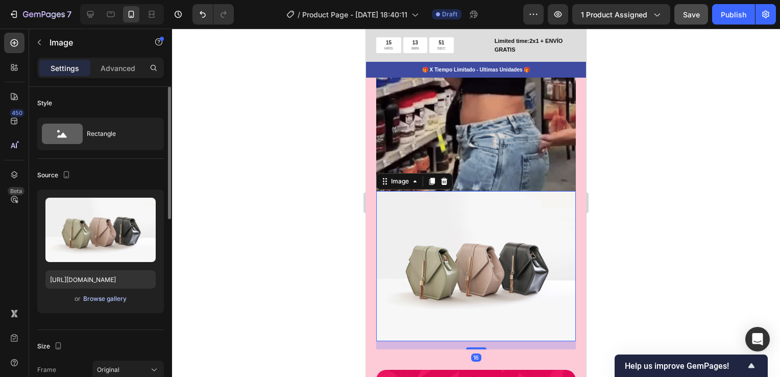
click at [96, 299] on div "Browse gallery" at bounding box center [104, 298] width 43 height 9
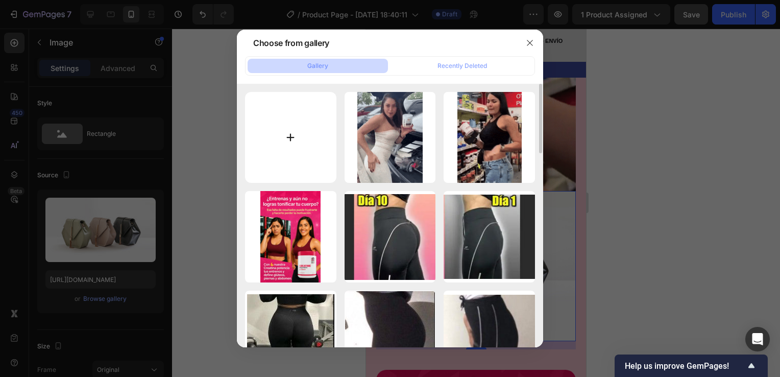
click at [286, 138] on input "file" at bounding box center [290, 137] width 91 height 91
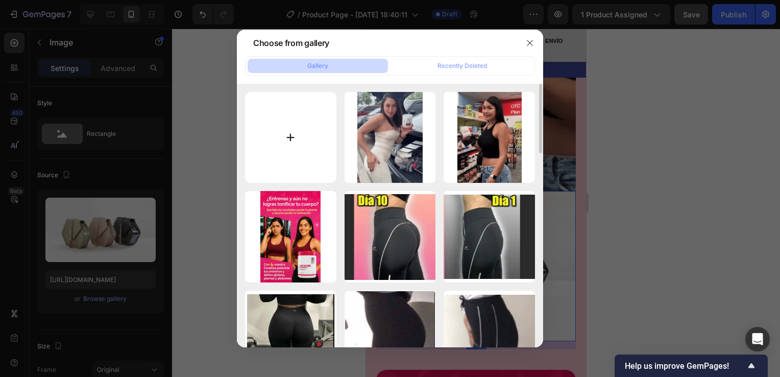
type input "C:\fakepath\promo esp 2 x 249.png"
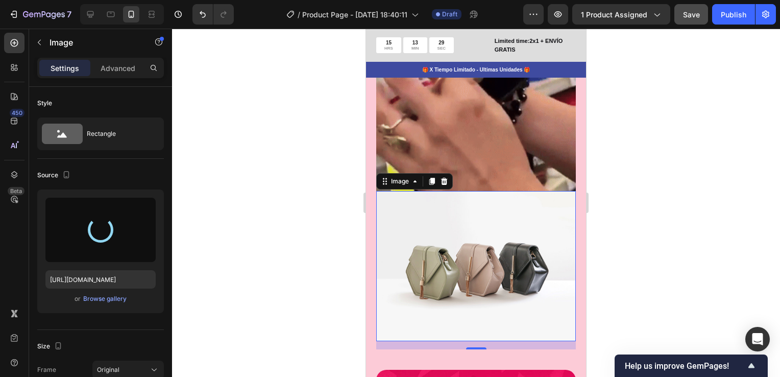
type input "https://cdn.shopify.com/s/files/1/0755/4170/9050/files/gempages_578252502063907…"
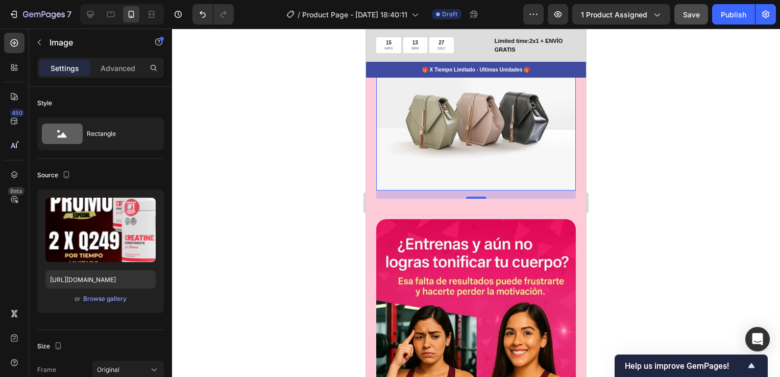
scroll to position [3135, 0]
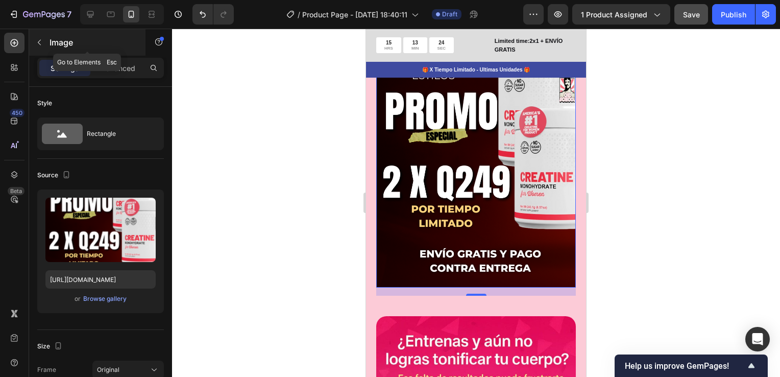
click at [40, 44] on icon "button" at bounding box center [39, 43] width 3 height 6
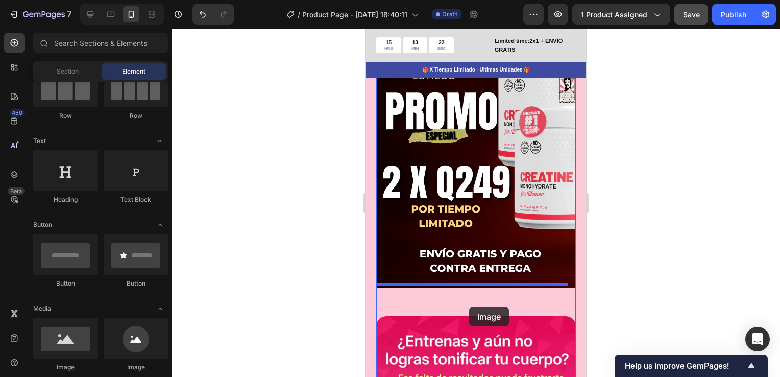
drag, startPoint x: 432, startPoint y: 363, endPoint x: 469, endPoint y: 306, distance: 67.4
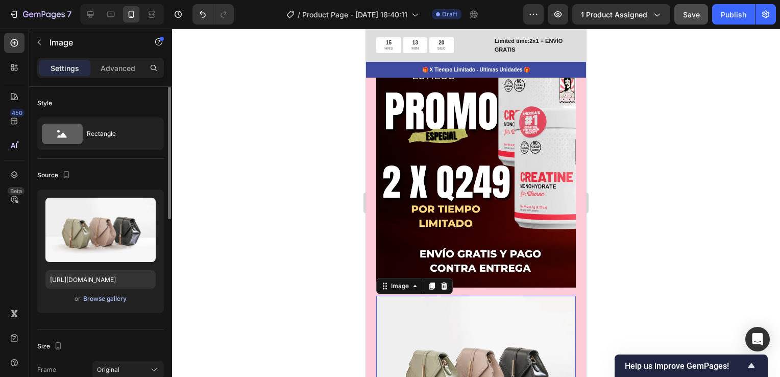
click at [116, 300] on div "Browse gallery" at bounding box center [104, 298] width 43 height 9
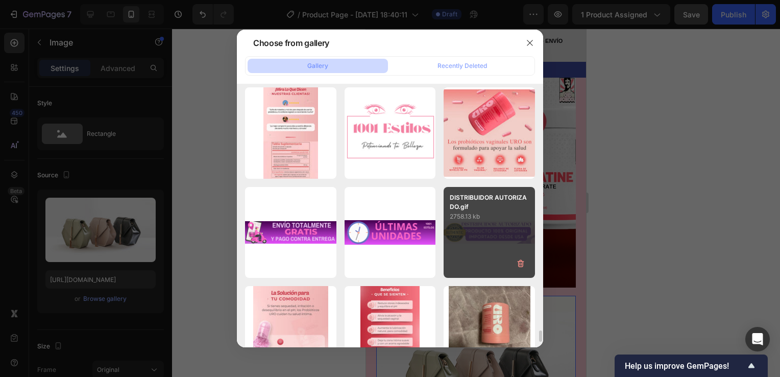
scroll to position [5723, 0]
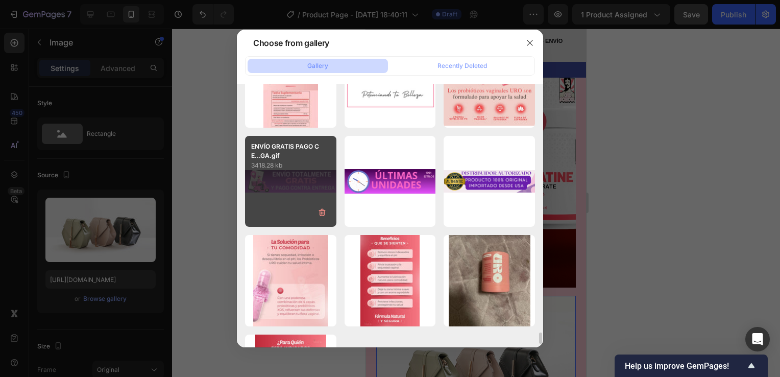
click at [279, 173] on div "ENVÍO GRATIS PAGO C E...GA.gif 3418.28 kb" at bounding box center [290, 181] width 91 height 91
type input "https://cdn.shopify.com/s/files/1/0755/4170/9050/files/gempages_578252502063907…"
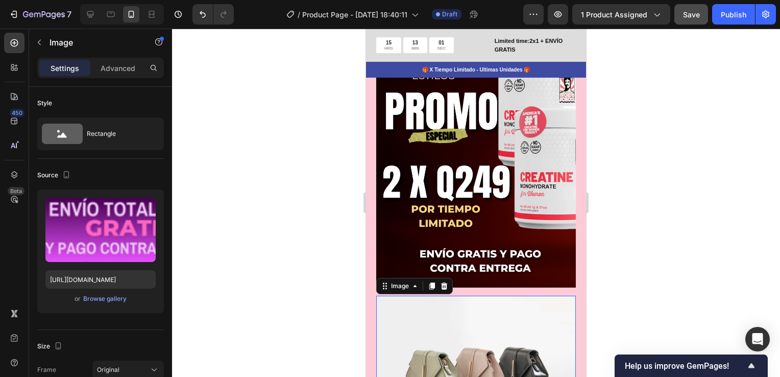
scroll to position [3238, 0]
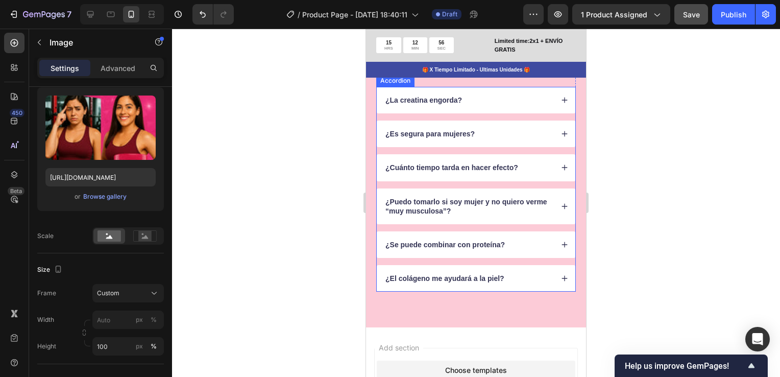
scroll to position [4385, 0]
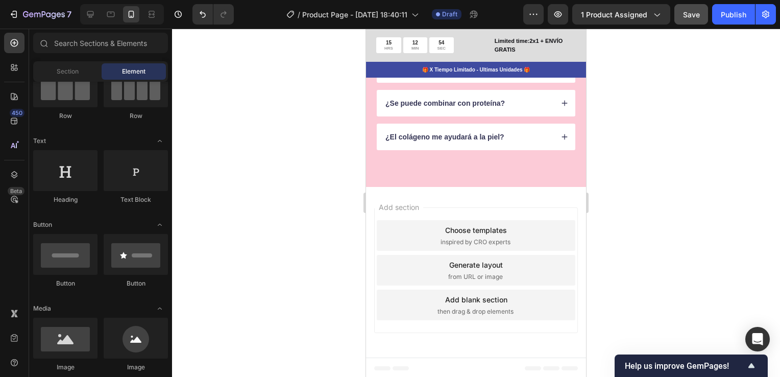
click at [458, 204] on div "Add section Choose templates inspired by CRO experts Generate layout from URL o…" at bounding box center [476, 272] width 220 height 171
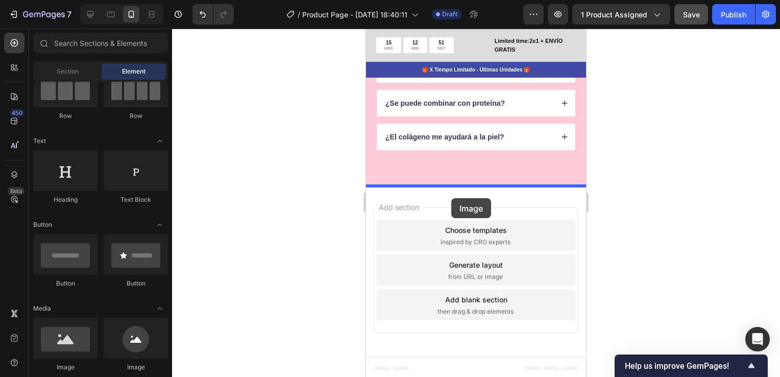
drag, startPoint x: 437, startPoint y: 364, endPoint x: 452, endPoint y: 198, distance: 167.2
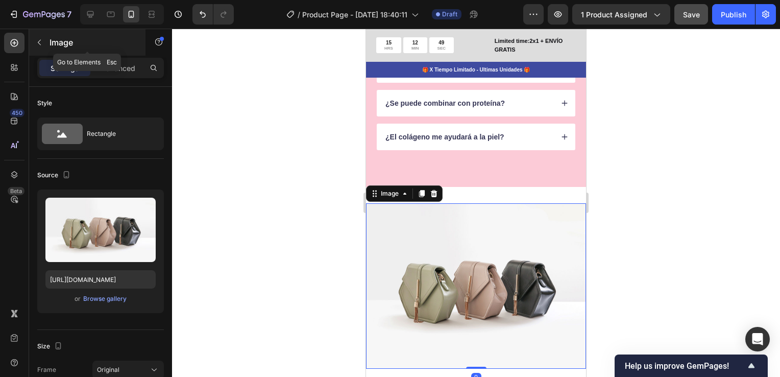
click at [41, 43] on icon "button" at bounding box center [39, 42] width 8 height 8
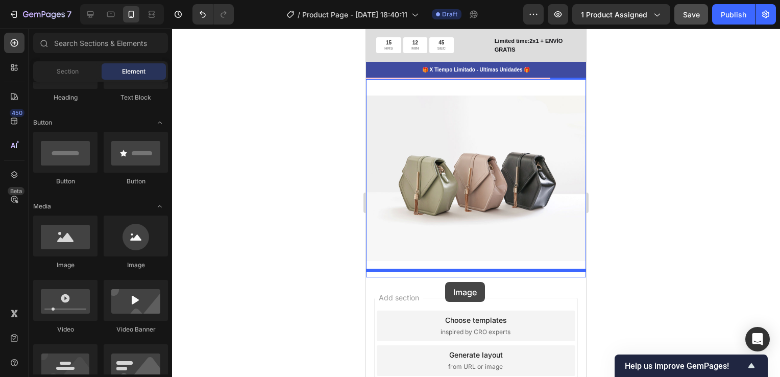
scroll to position [4504, 0]
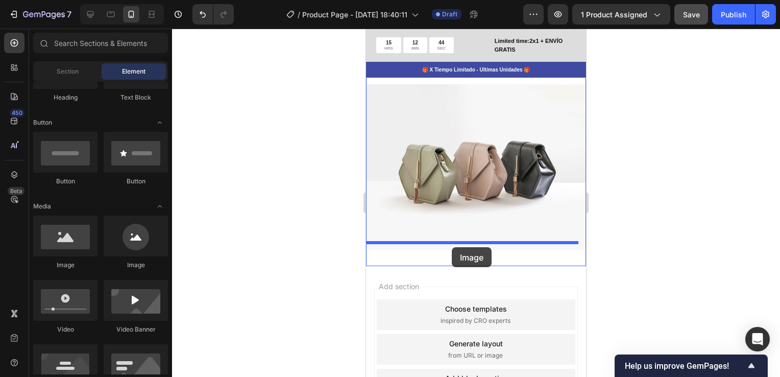
drag, startPoint x: 442, startPoint y: 275, endPoint x: 452, endPoint y: 247, distance: 29.4
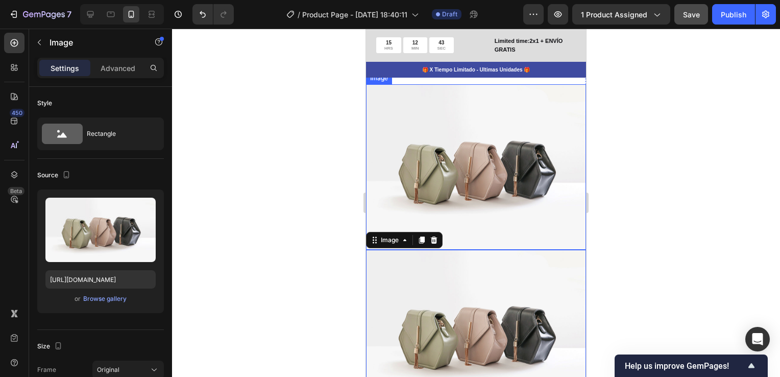
click at [520, 159] on img at bounding box center [476, 166] width 220 height 165
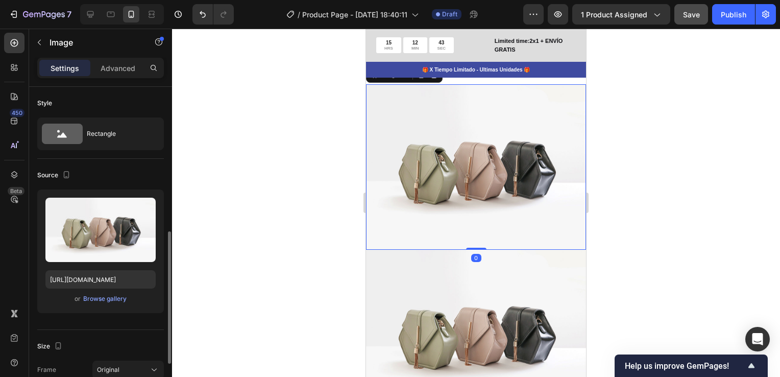
scroll to position [102, 0]
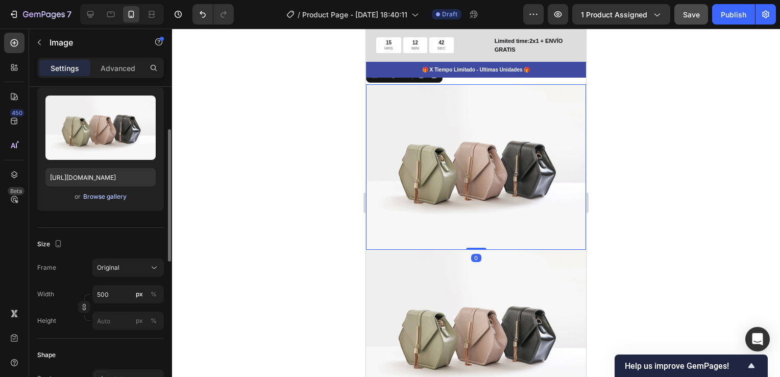
click at [112, 197] on div "Browse gallery" at bounding box center [104, 196] width 43 height 9
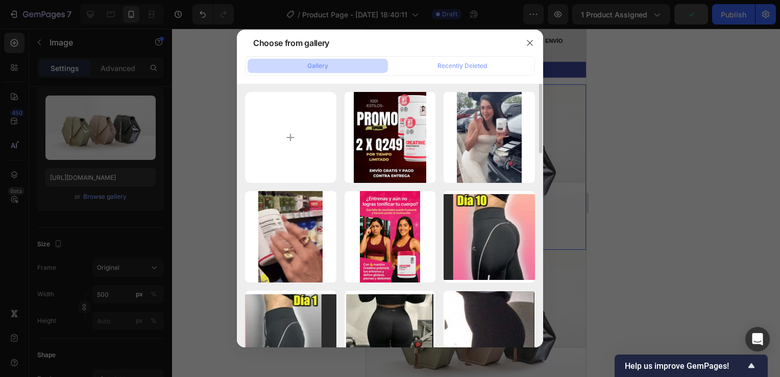
scroll to position [204, 0]
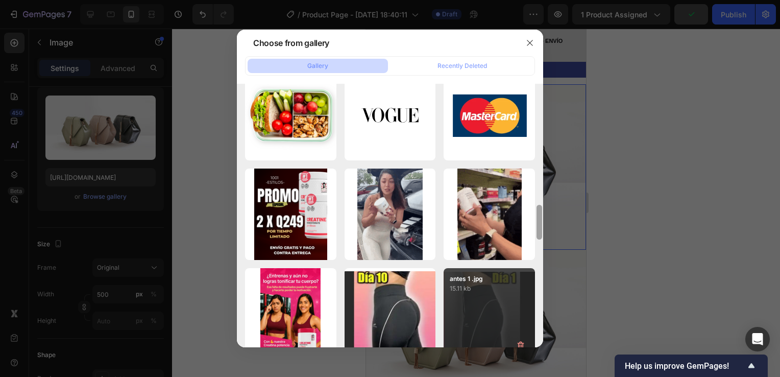
drag, startPoint x: 539, startPoint y: 164, endPoint x: 523, endPoint y: 343, distance: 179.5
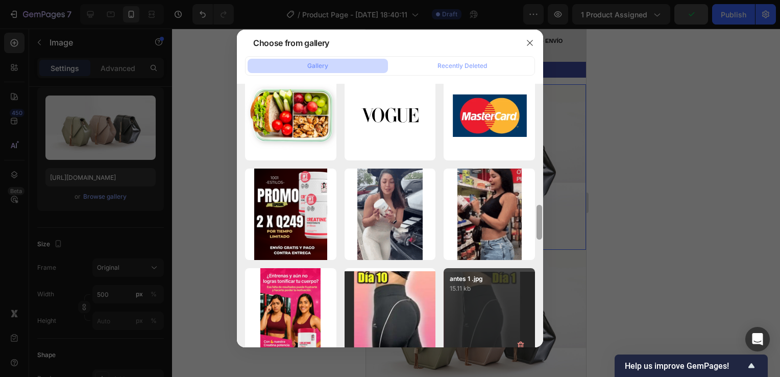
click at [529, 351] on div "Choose from gallery Gallery Recently Deleted promo esp 2 x 249.png 1150.75 kb g…" at bounding box center [390, 188] width 780 height 377
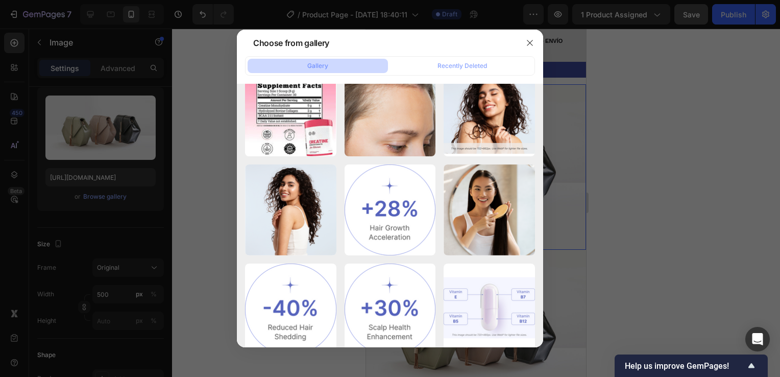
scroll to position [1905, 0]
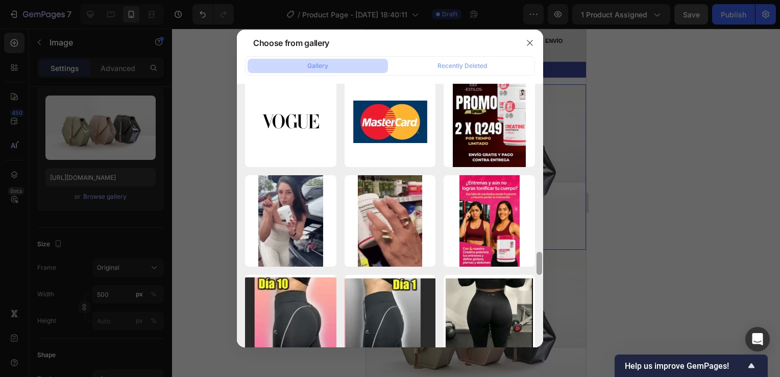
drag, startPoint x: 540, startPoint y: 226, endPoint x: 528, endPoint y: 357, distance: 131.8
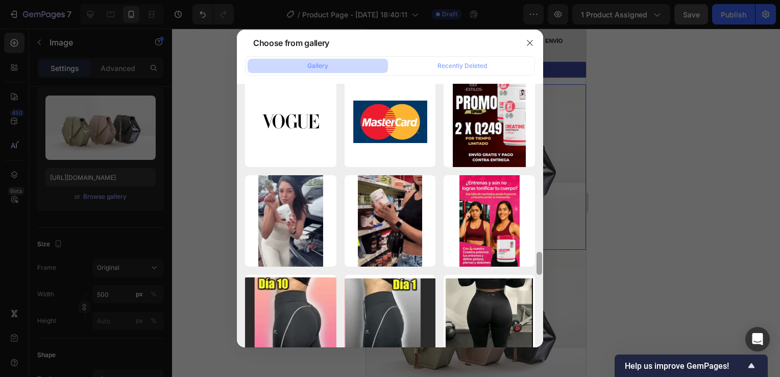
click at [528, 357] on div "Choose from gallery Gallery Recently Deleted promo esp 2 x 249.png 1150.75 kb g…" at bounding box center [390, 188] width 780 height 377
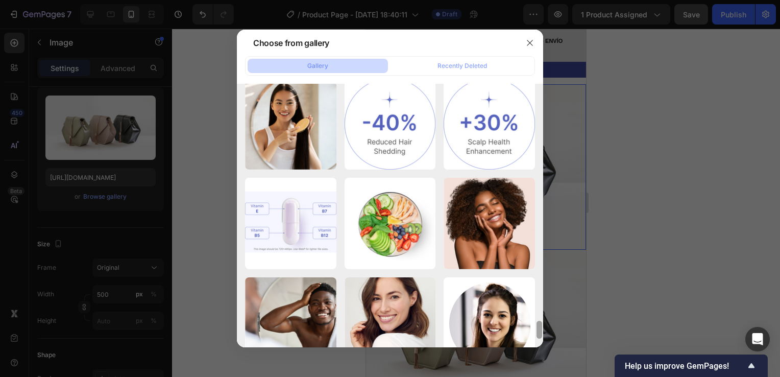
drag, startPoint x: 539, startPoint y: 263, endPoint x: 539, endPoint y: 401, distance: 138.9
click at [539, 0] on html "7 Version history / Product Page - Sep 28, 18:40:11 Draft Preview 1 product ass…" at bounding box center [390, 0] width 780 height 0
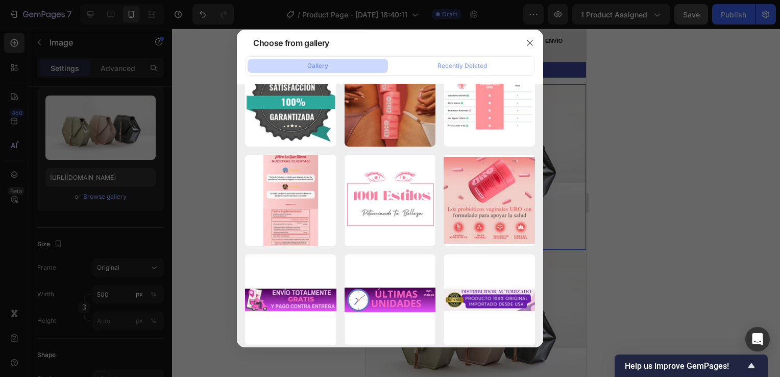
scroll to position [5656, 0]
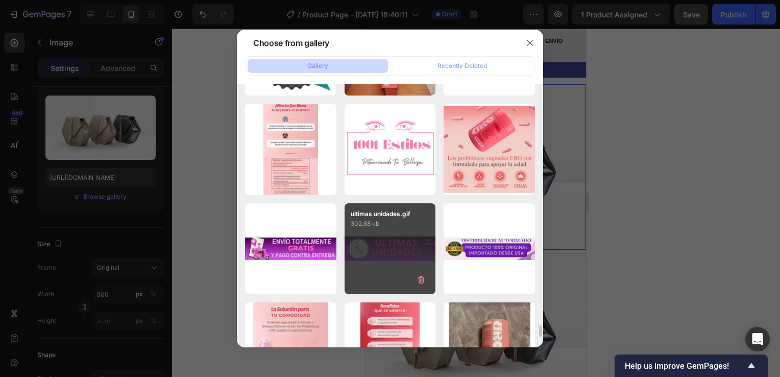
click at [402, 249] on div "ultimas unidades.gif 302.88 kb" at bounding box center [390, 248] width 91 height 91
type input "https://cdn.shopify.com/s/files/1/0755/4170/9050/files/gempages_578252502063907…"
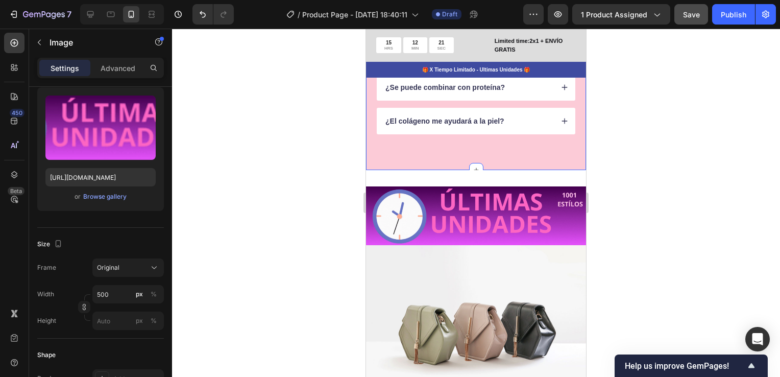
scroll to position [4536, 0]
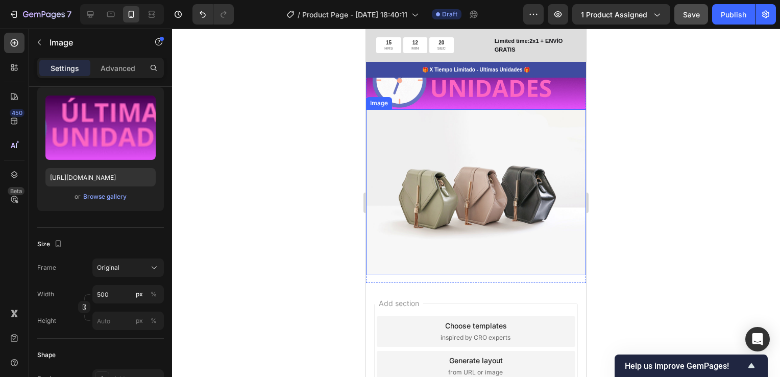
click at [450, 127] on img at bounding box center [476, 191] width 220 height 165
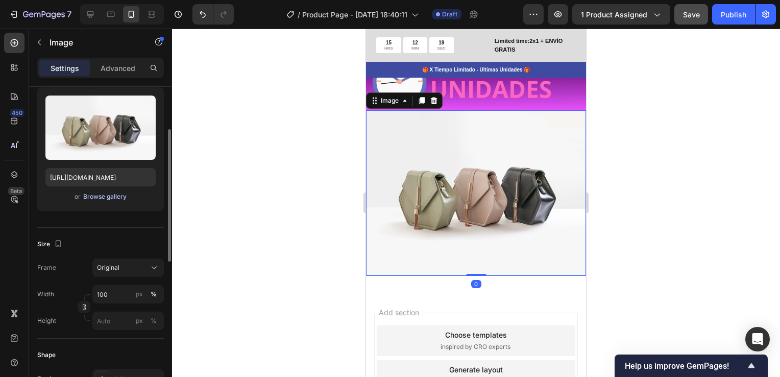
click at [114, 197] on div "Browse gallery" at bounding box center [104, 196] width 43 height 9
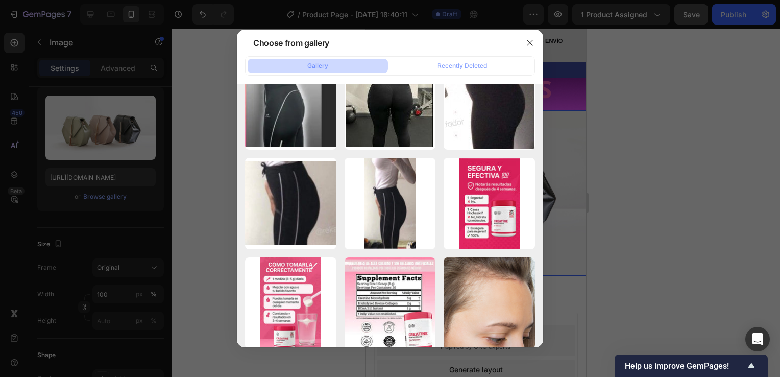
scroll to position [3320, 0]
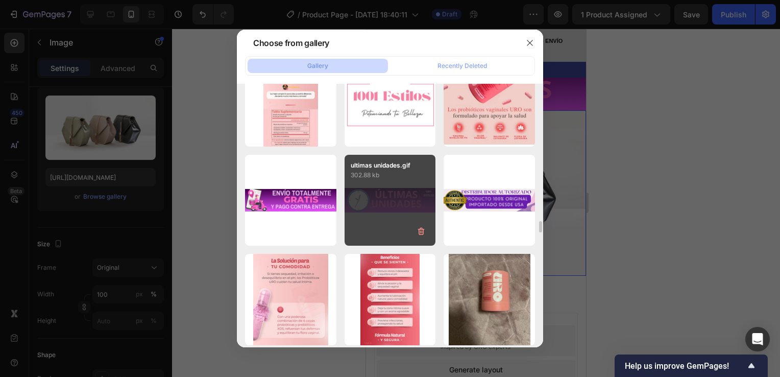
scroll to position [5551, 0]
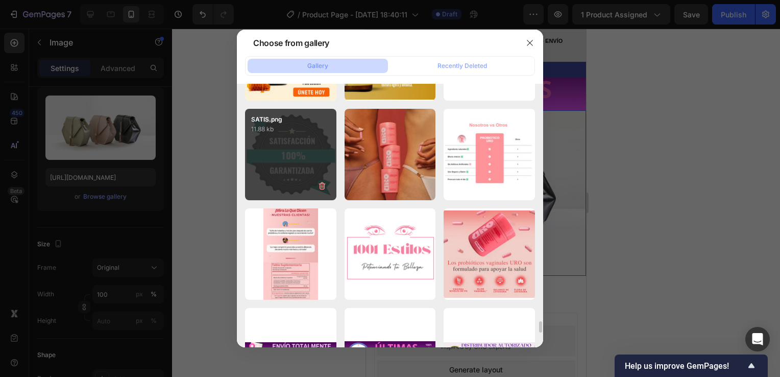
click at [292, 159] on div "SATIS.png 11.88 kb" at bounding box center [290, 154] width 91 height 91
type input "[URL][DOMAIN_NAME]"
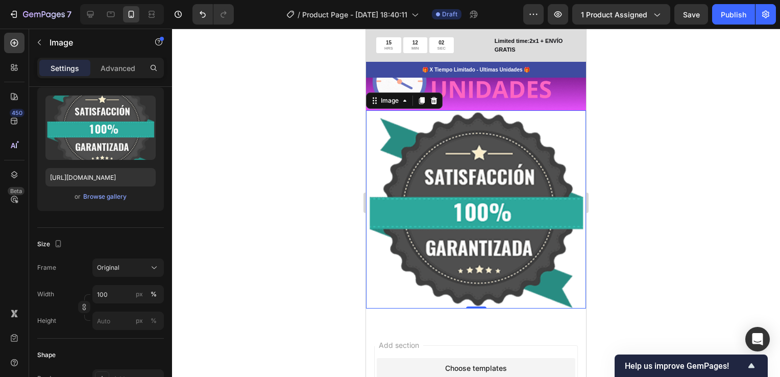
click at [628, 180] on div at bounding box center [476, 203] width 608 height 348
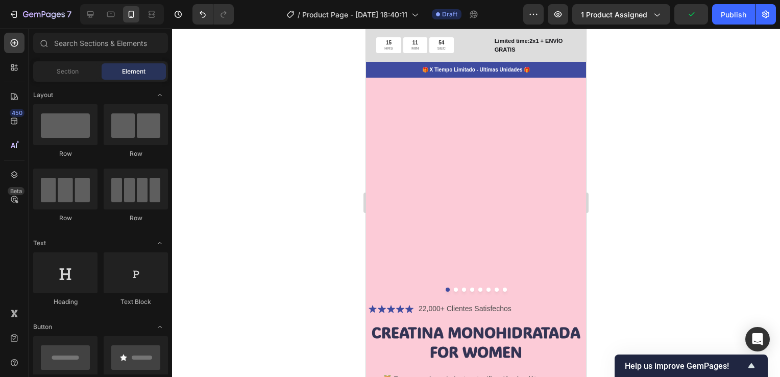
scroll to position [0, 0]
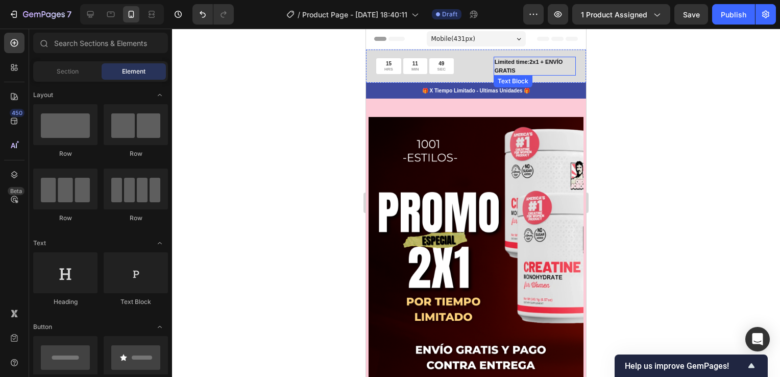
click at [506, 62] on p "Limited time:2x1 + ENVÍO GRATIS" at bounding box center [535, 66] width 80 height 17
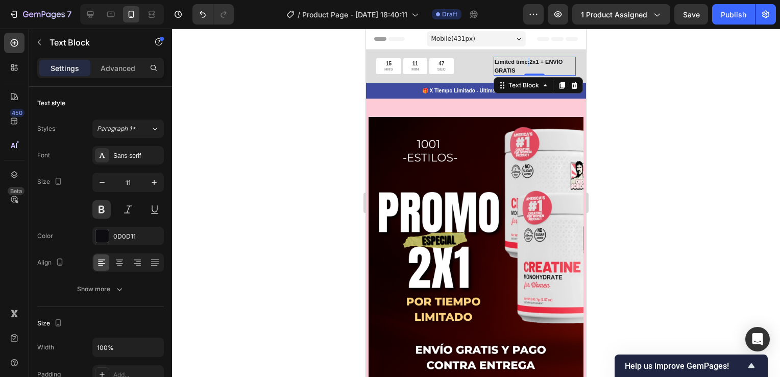
click at [522, 62] on p "Limited time:2x1 + ENVÍO GRATIS" at bounding box center [535, 66] width 80 height 17
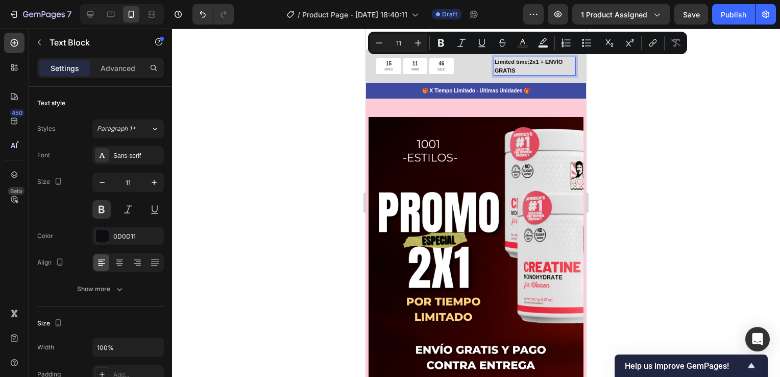
click at [523, 61] on p "Limited time:2x1 + ENVÍO GRATIS" at bounding box center [535, 66] width 80 height 17
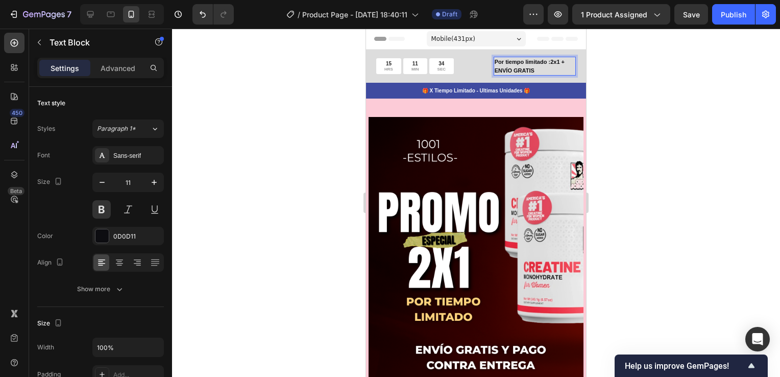
click at [532, 68] on p "Por tiempo limitado :2x1 + ENVÍO GRATIS" at bounding box center [535, 66] width 80 height 17
click at [115, 263] on icon at bounding box center [119, 262] width 10 height 10
click at [616, 120] on div at bounding box center [476, 203] width 608 height 348
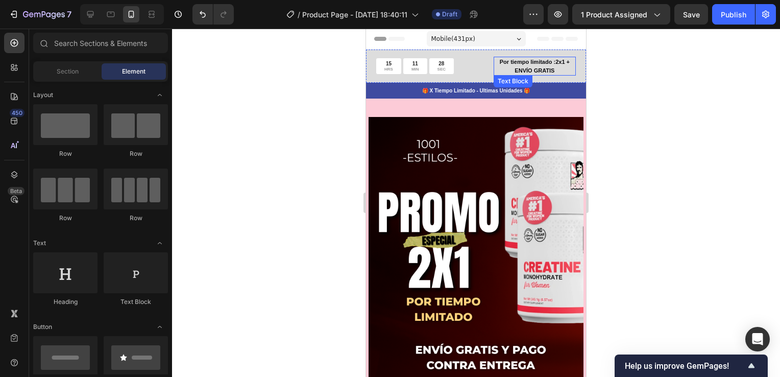
click at [550, 60] on p "Por tiempo limitado :2x1 + ENVÍO GRATIS" at bounding box center [535, 66] width 80 height 17
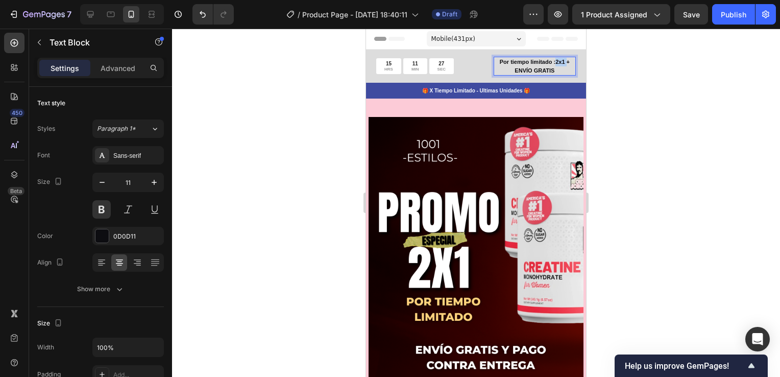
click at [551, 62] on p "Por tiempo limitado :2x1 + ENVÍO GRATIS" at bounding box center [535, 66] width 80 height 17
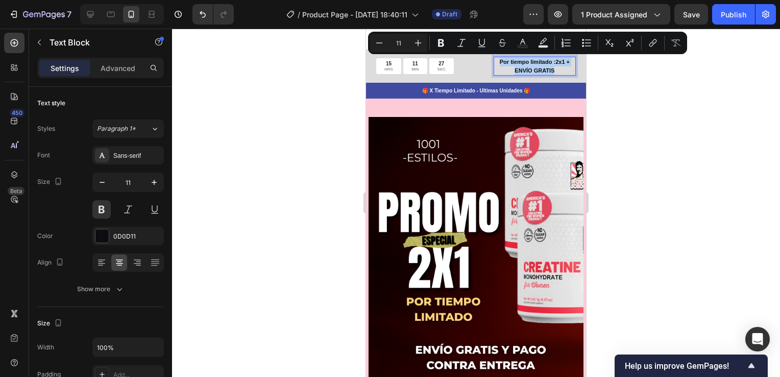
click at [551, 62] on p "Por tiempo limitado :2x1 + ENVÍO GRATIS" at bounding box center [535, 66] width 80 height 17
click at [551, 61] on p "Por tiempo limitado :2x1 + ENVÍO GRATIS" at bounding box center [535, 66] width 80 height 17
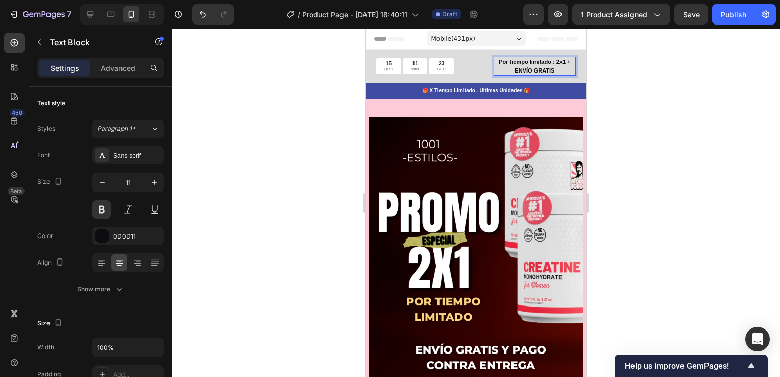
click at [558, 68] on p "Por tiempo limitado : 2x1 + ENVÍO GRATIS" at bounding box center [535, 66] width 80 height 17
click at [534, 61] on p "Por tiempo limitado : 2x1 + ENVÍO GRATIS" at bounding box center [535, 66] width 80 height 17
click at [366, 29] on lt-em "limitado:" at bounding box center [366, 29] width 0 height 0
click at [662, 118] on div at bounding box center [476, 203] width 608 height 348
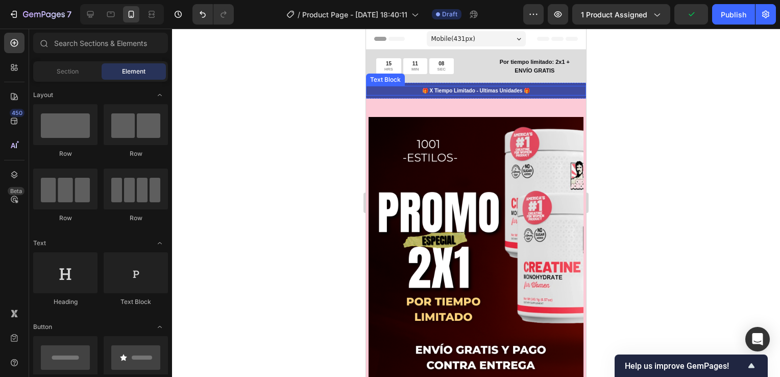
click at [492, 91] on p "🎁 X Tiempo Limitado - Ultimas Unidades 🎁" at bounding box center [476, 91] width 218 height 8
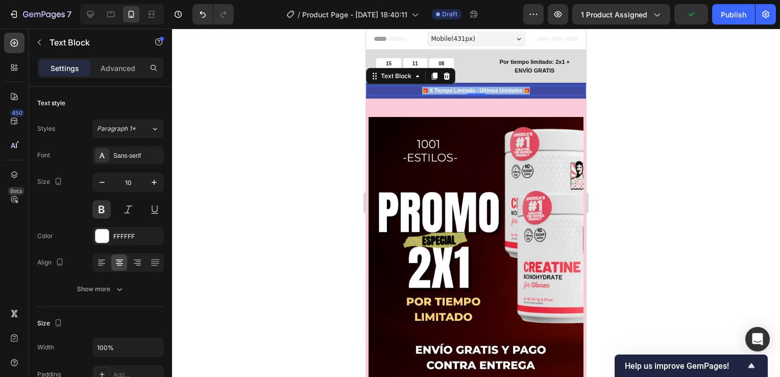
click at [492, 91] on p "🎁 X Tiempo Limitado - Ultimas Unidades 🎁" at bounding box center [476, 91] width 218 height 8
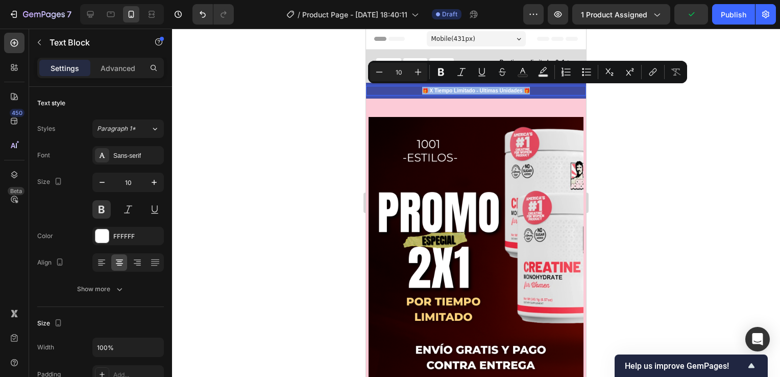
click at [495, 90] on p "🎁 X Tiempo Limitado - Ultimas Unidades 🎁" at bounding box center [476, 91] width 218 height 8
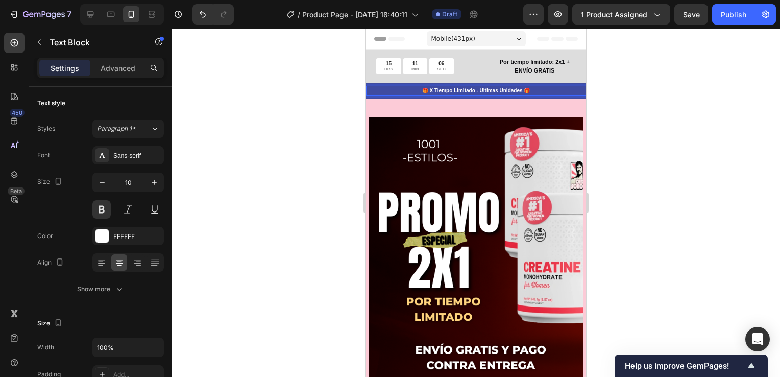
click at [519, 88] on p "🎁 X Tiempo Limitado - Ultimas Unidades 🎁" at bounding box center [476, 91] width 218 height 8
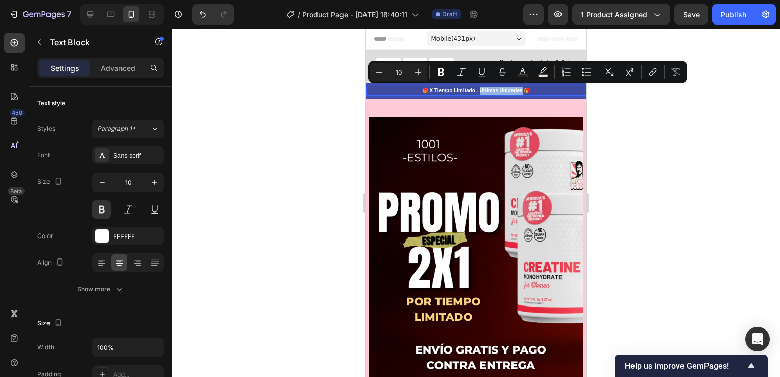
drag, startPoint x: 515, startPoint y: 89, endPoint x: 477, endPoint y: 89, distance: 38.8
click at [477, 89] on p "🎁 X Tiempo Limitado - Ultimas Unidades 🎁" at bounding box center [476, 91] width 218 height 8
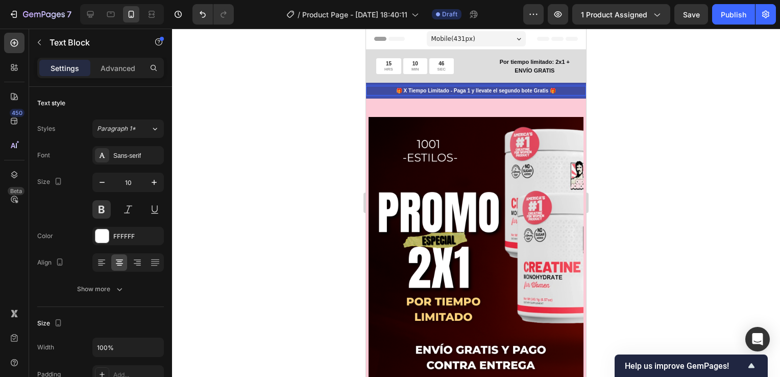
click at [624, 123] on div at bounding box center [476, 203] width 608 height 348
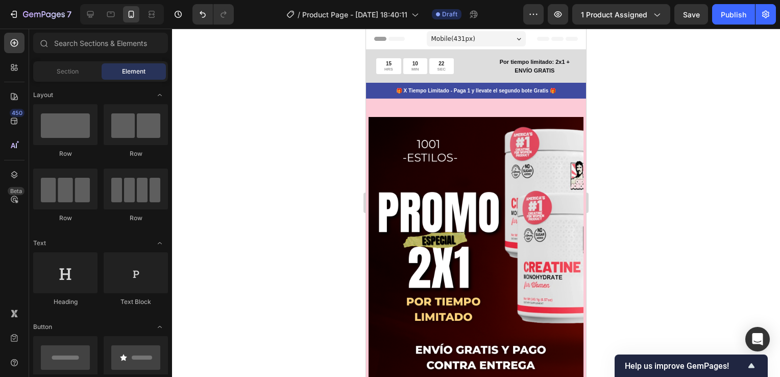
drag, startPoint x: 580, startPoint y: 154, endPoint x: 944, endPoint y: 46, distance: 379.4
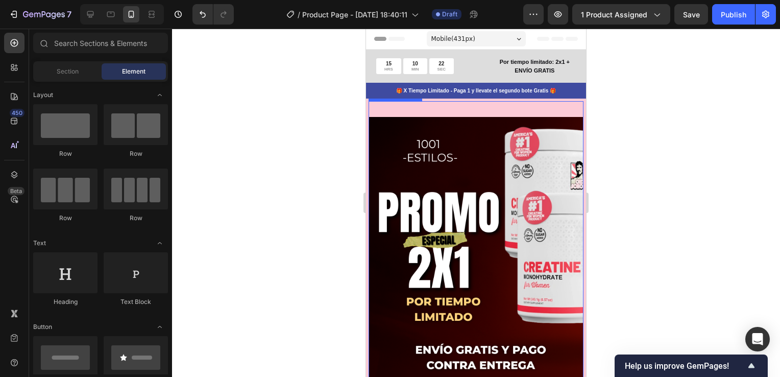
click at [429, 197] on img at bounding box center [476, 251] width 215 height 301
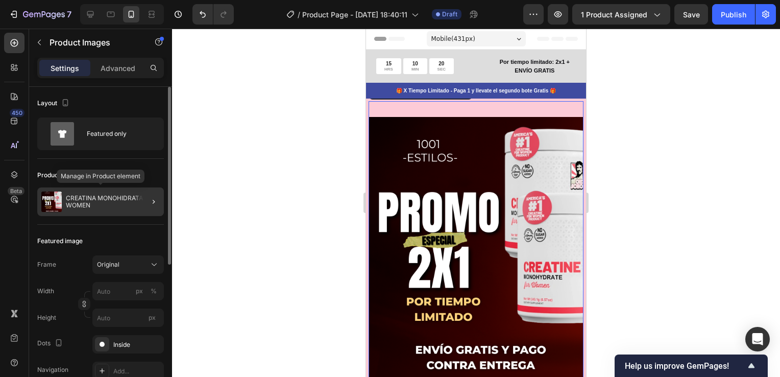
click at [104, 202] on p "CREATINA MONOHIDRATA FOR WOMEN" at bounding box center [113, 202] width 94 height 14
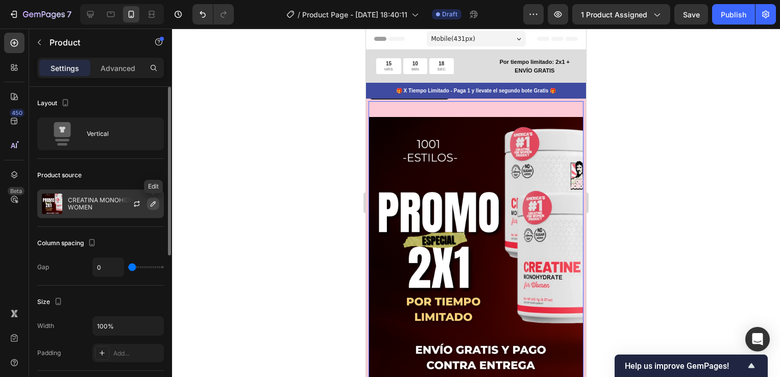
click at [151, 204] on icon "button" at bounding box center [153, 204] width 8 height 8
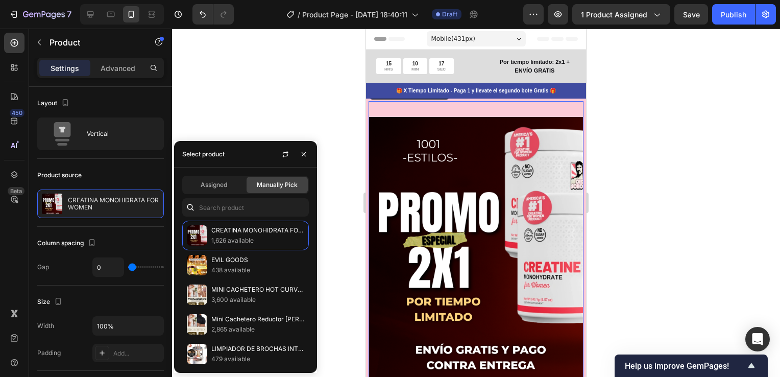
click at [211, 193] on div "Assigned" at bounding box center [213, 185] width 61 height 16
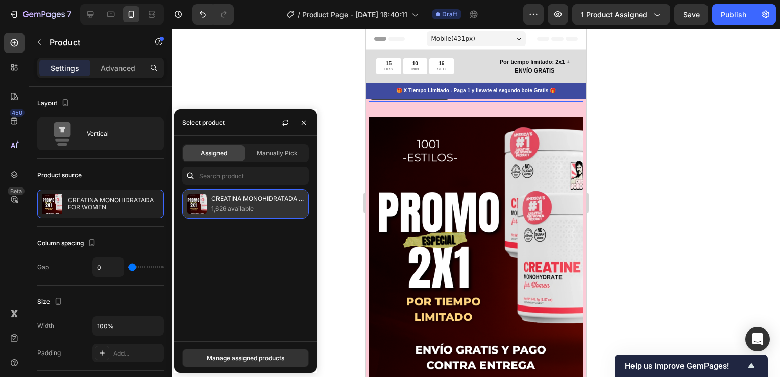
click at [219, 206] on p "1,626 available" at bounding box center [257, 209] width 93 height 10
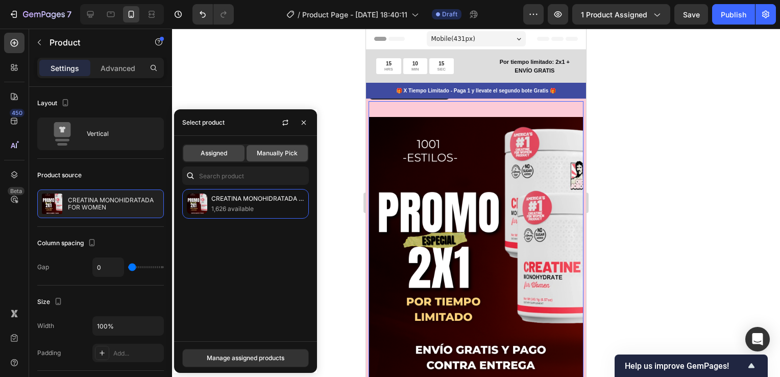
click at [273, 157] on span "Manually Pick" at bounding box center [277, 153] width 41 height 9
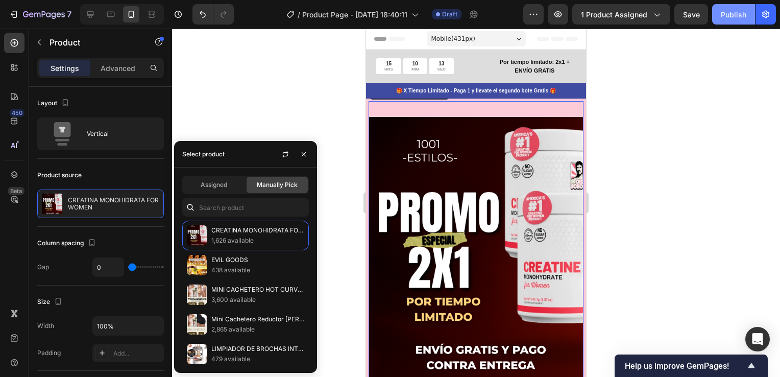
click at [723, 13] on div "Publish" at bounding box center [734, 14] width 26 height 11
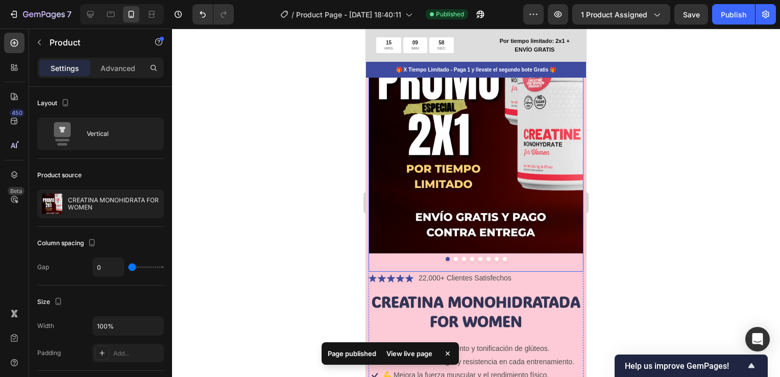
scroll to position [153, 0]
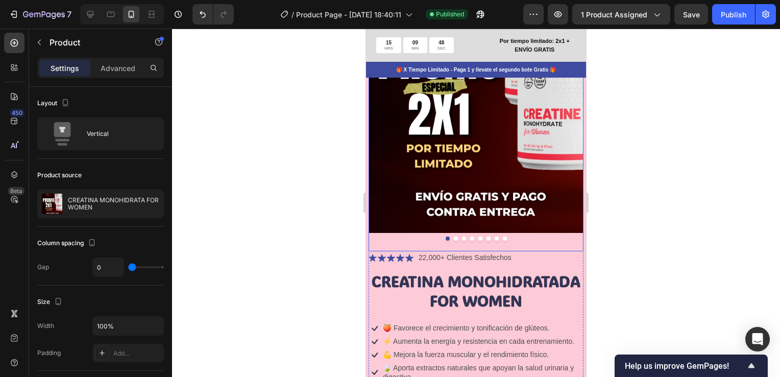
click at [454, 236] on button "Dot" at bounding box center [456, 238] width 4 height 4
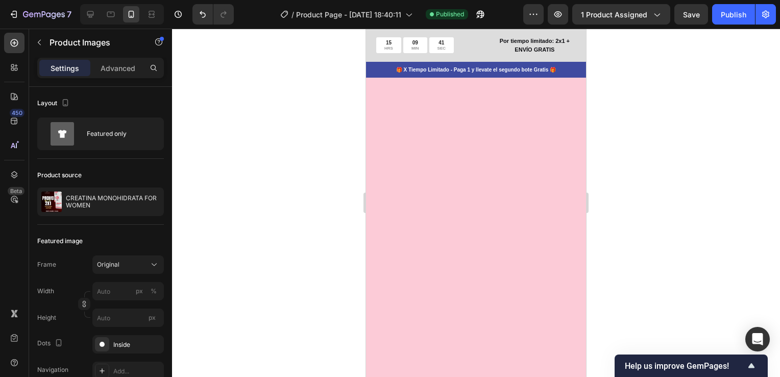
scroll to position [817, 0]
click at [738, 13] on div "Publish" at bounding box center [734, 14] width 26 height 11
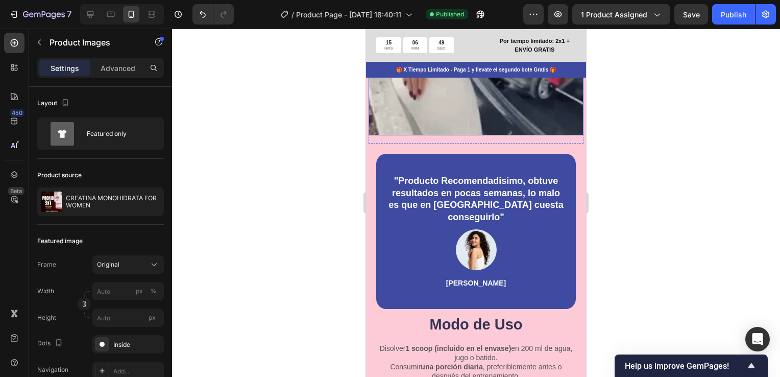
scroll to position [2554, 0]
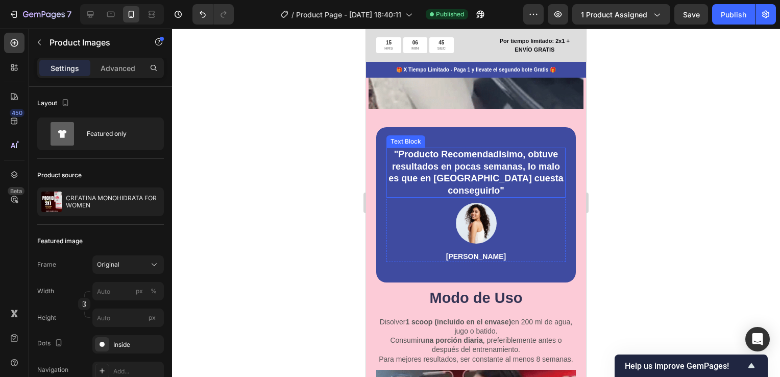
click at [523, 149] on p ""Producto Recomendadisimo, obtuve resultados en pocas semanas, lo malo es que e…" at bounding box center [476, 173] width 177 height 48
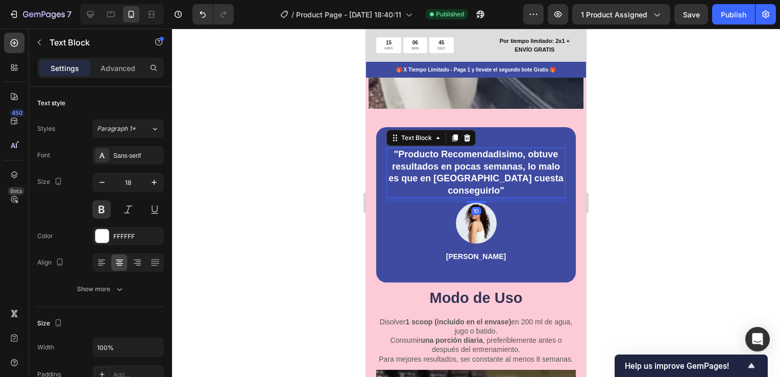
click at [523, 149] on p ""Producto Recomendadisimo, obtuve resultados en pocas semanas, lo malo es que e…" at bounding box center [476, 173] width 177 height 48
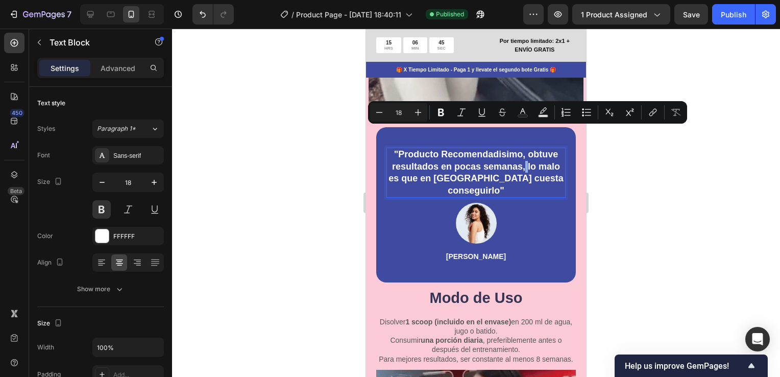
click at [523, 149] on p ""Producto Recomendadisimo, obtuve resultados en pocas semanas, lo malo es que e…" at bounding box center [476, 173] width 177 height 48
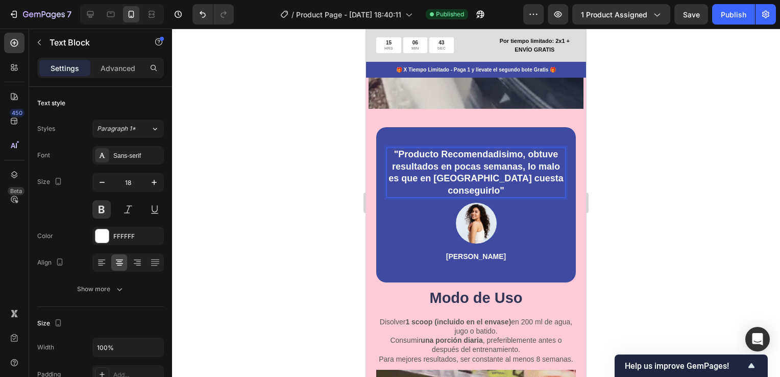
click at [496, 156] on p ""Producto Recomendadisimo, obtuve resultados en pocas semanas, lo malo es que e…" at bounding box center [476, 173] width 177 height 48
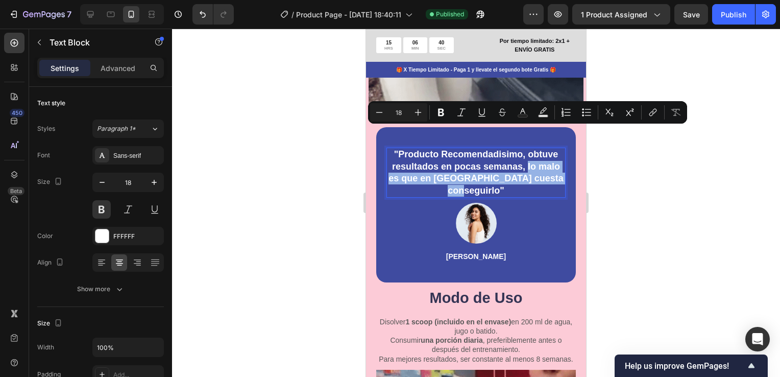
drag, startPoint x: 495, startPoint y: 156, endPoint x: 524, endPoint y: 134, distance: 35.8
click at [524, 149] on p ""Producto Recomendadisimo, obtuve resultados en pocas semanas, lo malo es que e…" at bounding box center [476, 173] width 177 height 48
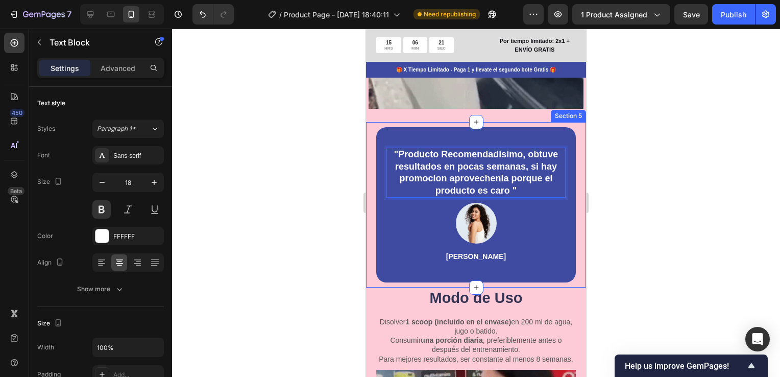
click at [627, 148] on div at bounding box center [476, 203] width 608 height 348
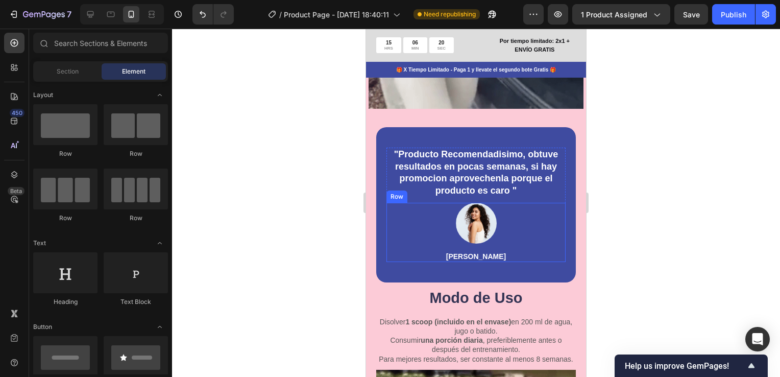
click at [551, 206] on div "Image [PERSON_NAME] Text Block Row" at bounding box center [476, 232] width 179 height 59
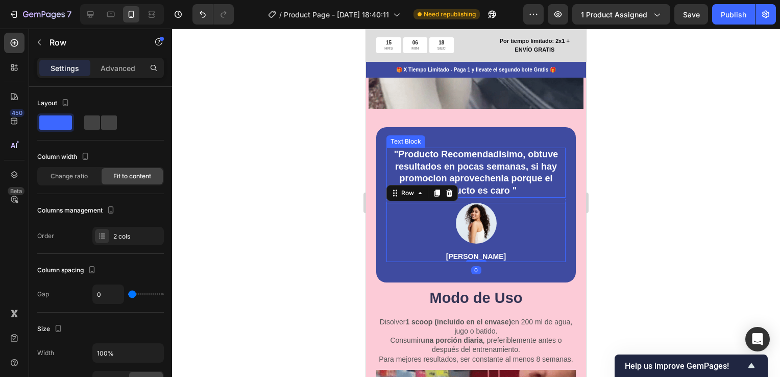
click at [539, 149] on p ""Producto Recomendadisimo, obtuve resultados en pocas semanas, si hay promocion…" at bounding box center [476, 173] width 177 height 48
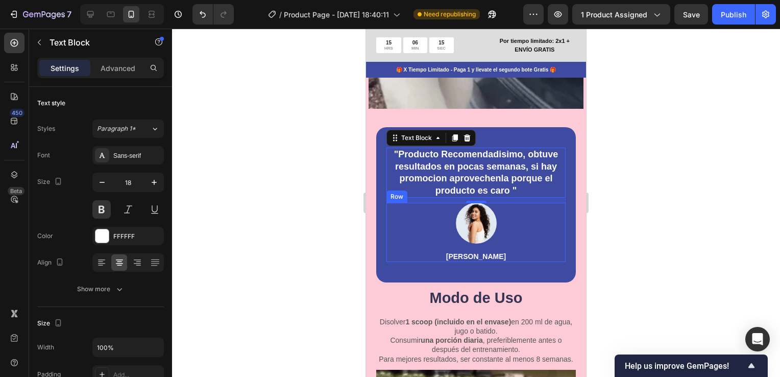
click at [426, 203] on div "Image [PERSON_NAME] Text Block Row" at bounding box center [476, 232] width 179 height 59
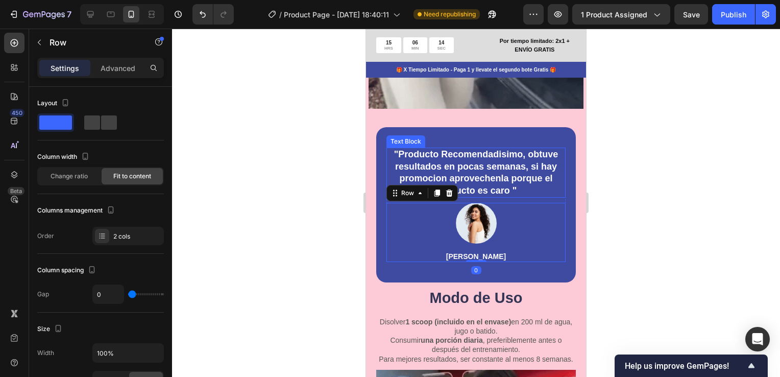
click at [414, 149] on p ""Producto Recomendadisimo, obtuve resultados en pocas semanas, si hay promocion…" at bounding box center [476, 173] width 177 height 48
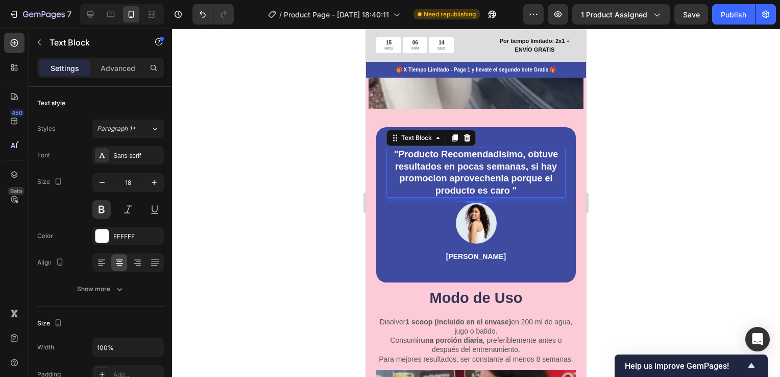
click at [414, 149] on p ""Producto Recomendadisimo, obtuve resultados en pocas semanas, si hay promocion…" at bounding box center [476, 173] width 177 height 48
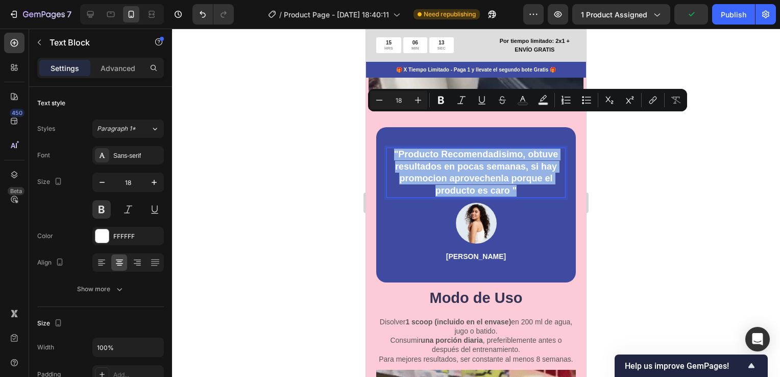
click at [476, 149] on p ""Producto Recomendadisimo, obtuve resultados en pocas semanas, si hay promocion…" at bounding box center [476, 173] width 177 height 48
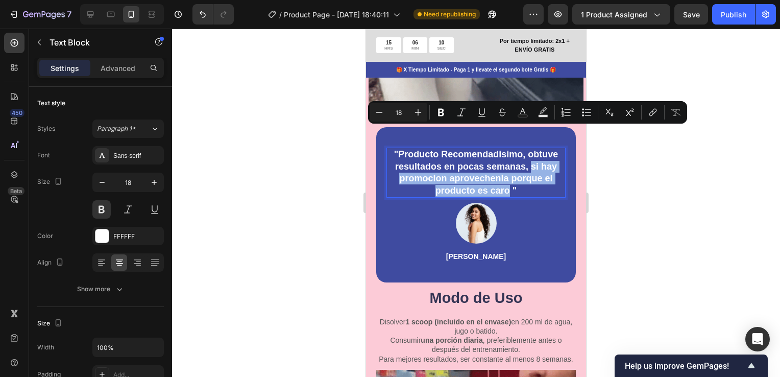
drag, startPoint x: 505, startPoint y: 157, endPoint x: 527, endPoint y: 134, distance: 31.4
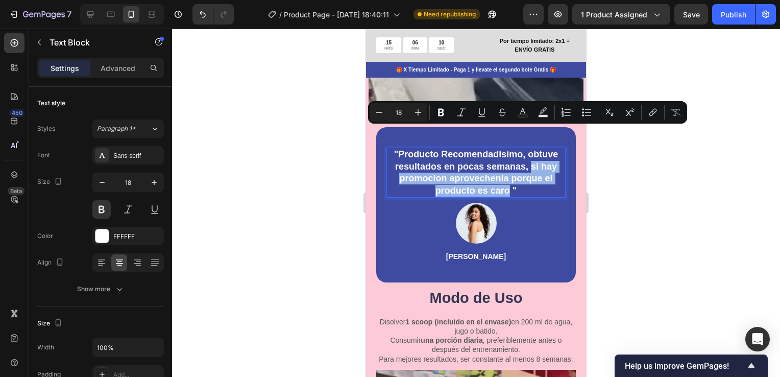
click at [527, 149] on p ""Producto Recomendadisimo, obtuve resultados en pocas semanas, si hay promocion…" at bounding box center [476, 173] width 177 height 48
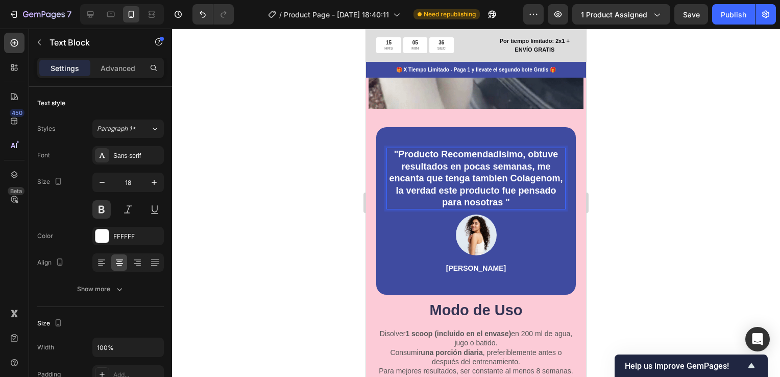
click at [690, 213] on div at bounding box center [476, 203] width 608 height 348
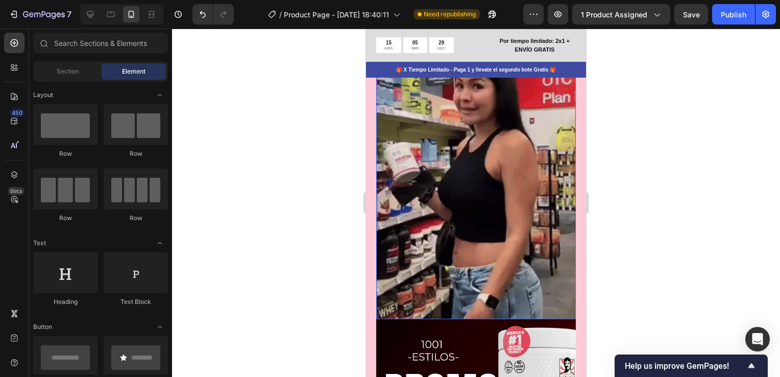
scroll to position [2707, 0]
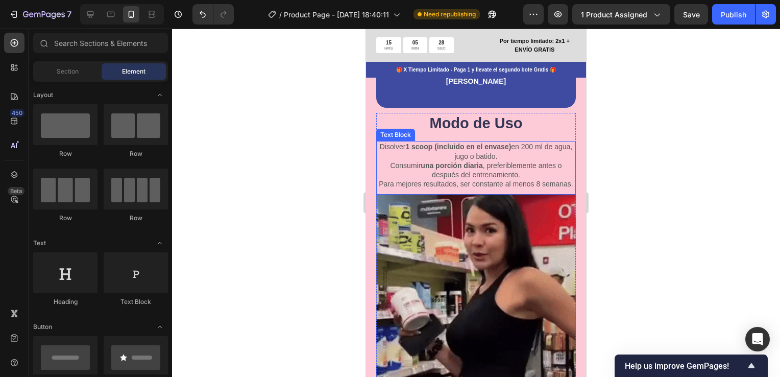
click at [497, 188] on p "Para mejores resultados, ser constante al menos 8 semanas." at bounding box center [476, 183] width 198 height 9
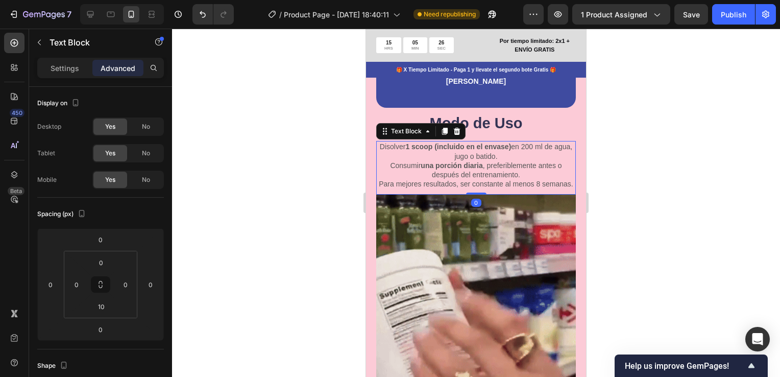
scroll to position [2758, 0]
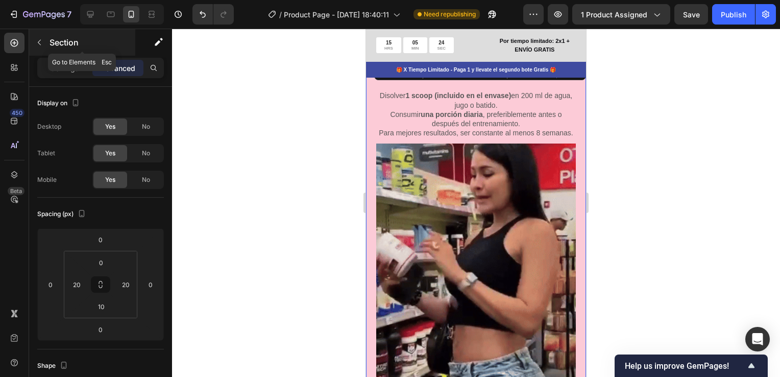
click at [41, 44] on icon "button" at bounding box center [39, 42] width 8 height 8
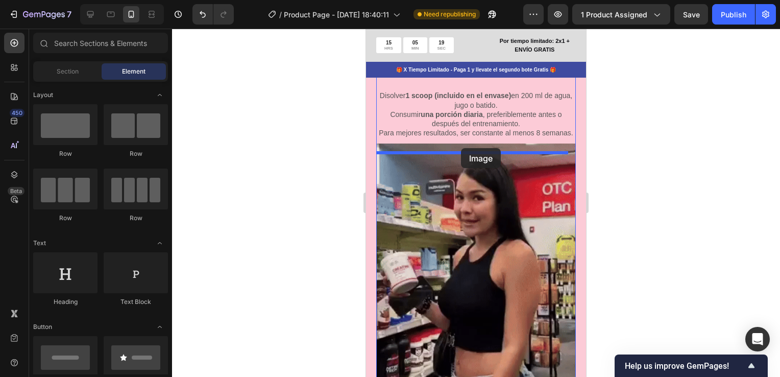
drag, startPoint x: 436, startPoint y: 265, endPoint x: 461, endPoint y: 148, distance: 119.2
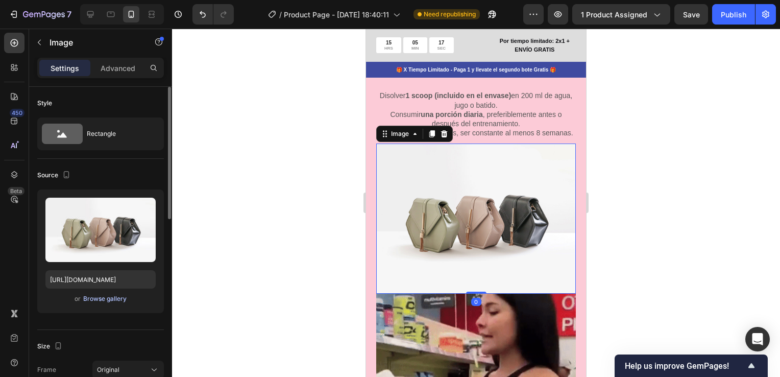
click at [108, 296] on div "Browse gallery" at bounding box center [104, 298] width 43 height 9
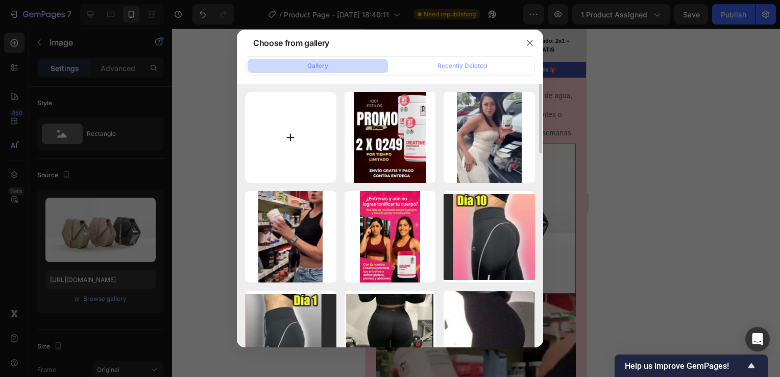
click at [294, 136] on input "file" at bounding box center [290, 137] width 91 height 91
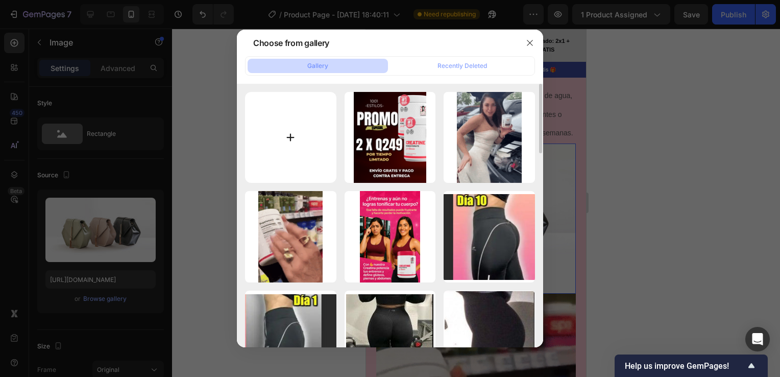
type input "C:\fakepath\Captura de pantalla [DATE] 160535.jpg"
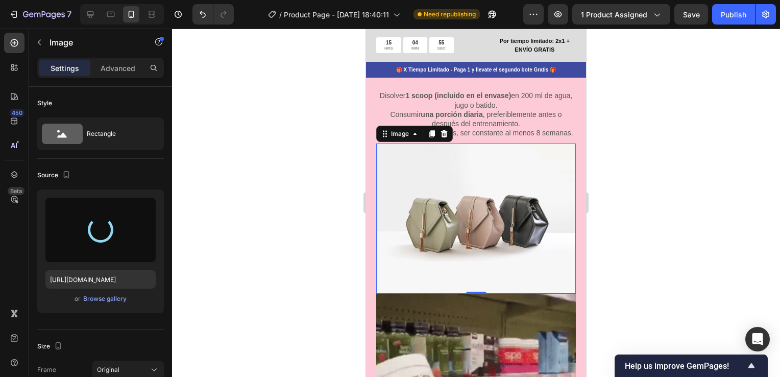
type input "[URL][DOMAIN_NAME]"
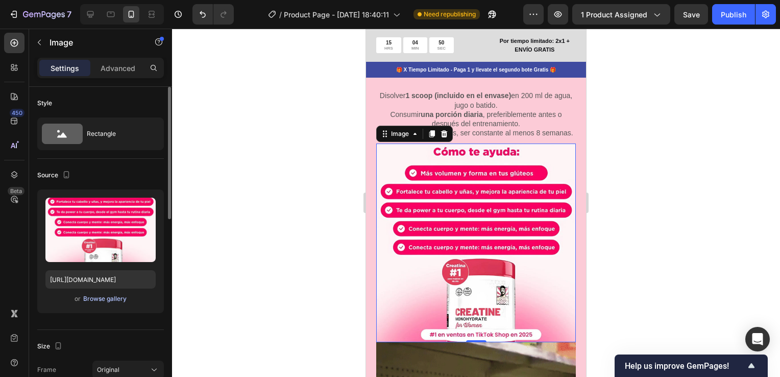
click at [111, 299] on div "Browse gallery" at bounding box center [104, 298] width 43 height 9
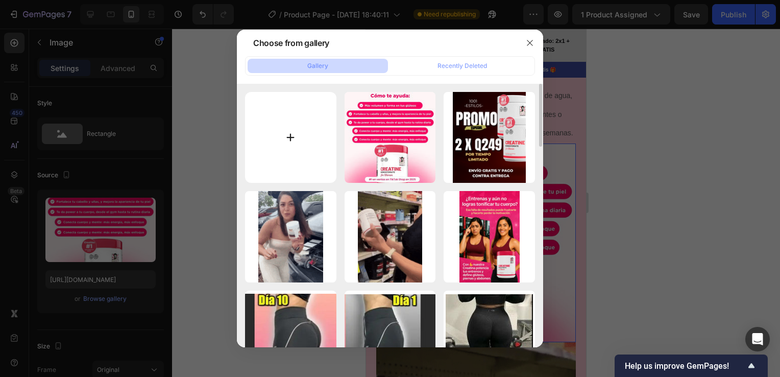
click at [288, 136] on input "file" at bounding box center [290, 137] width 91 height 91
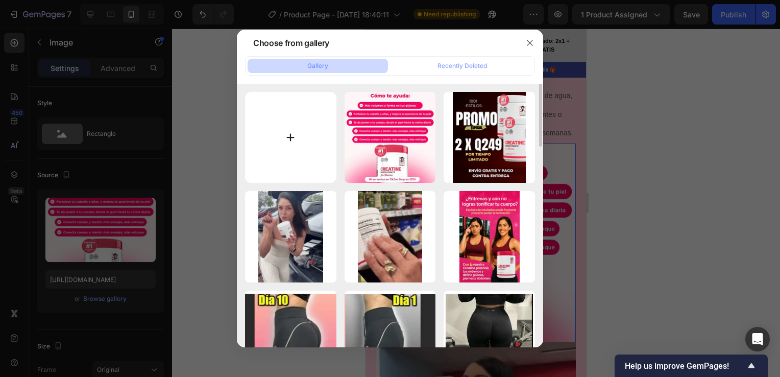
type input "C:\fakepath\Captura de pantalla [DATE] 160555.jpg"
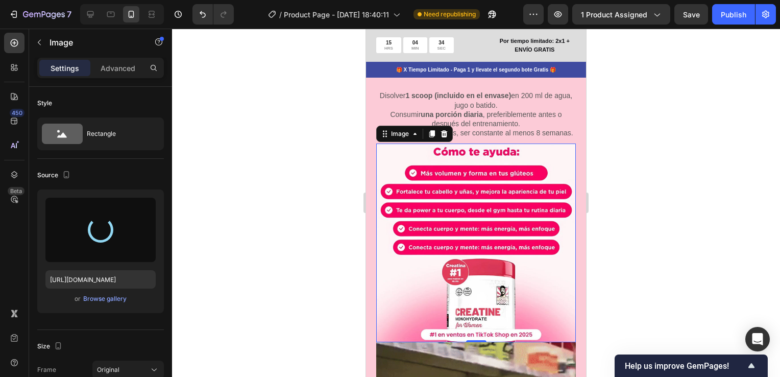
type input "[URL][DOMAIN_NAME]"
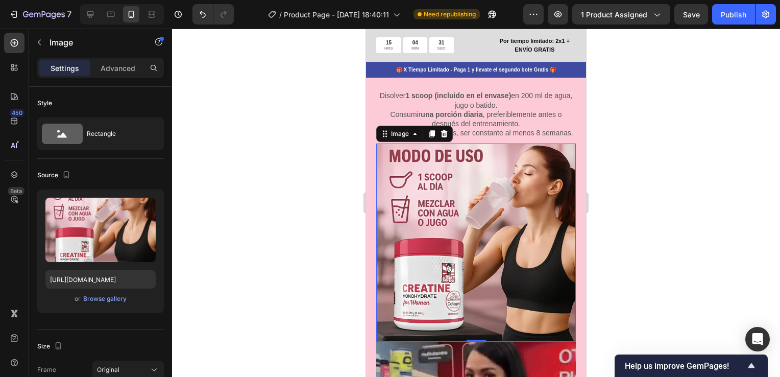
click at [608, 231] on div at bounding box center [476, 203] width 608 height 348
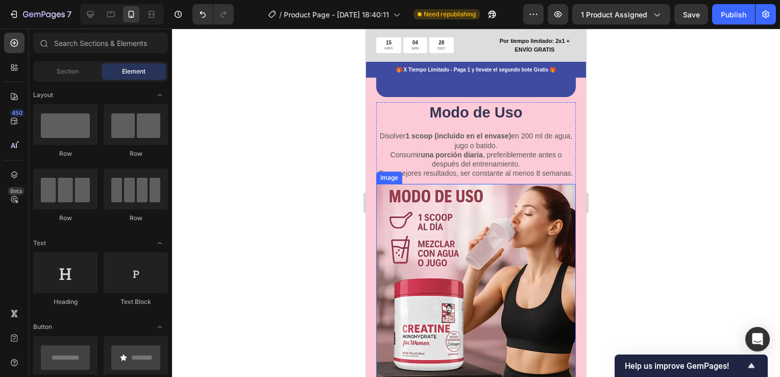
scroll to position [2707, 0]
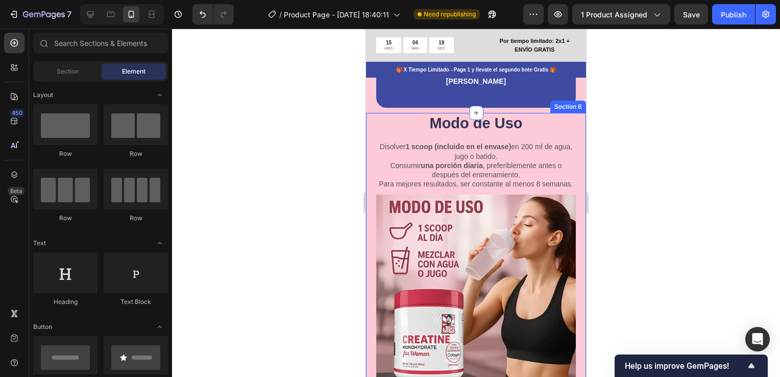
click at [629, 236] on div at bounding box center [476, 203] width 608 height 348
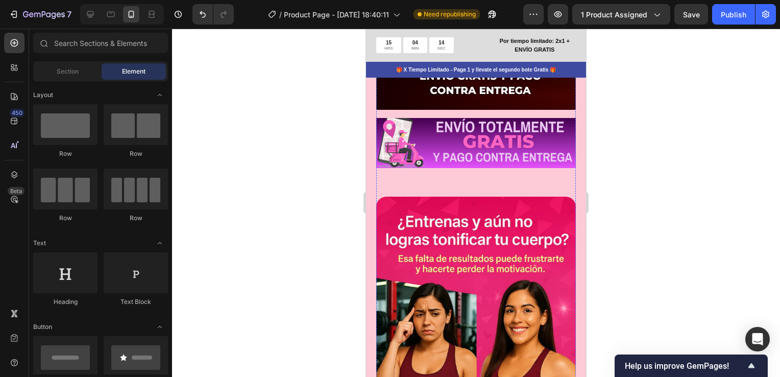
scroll to position [3524, 0]
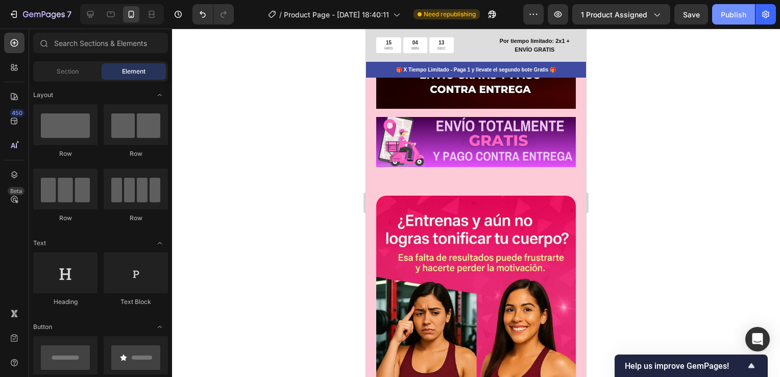
click at [744, 14] on div "Publish" at bounding box center [734, 14] width 26 height 11
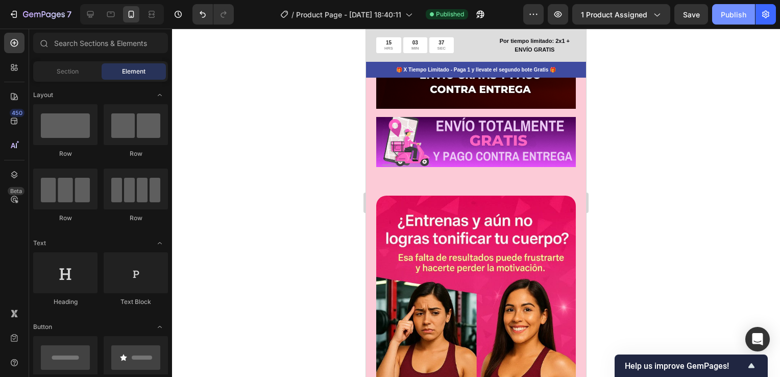
click at [727, 15] on div "Publish" at bounding box center [734, 14] width 26 height 11
